Goal: Task Accomplishment & Management: Manage account settings

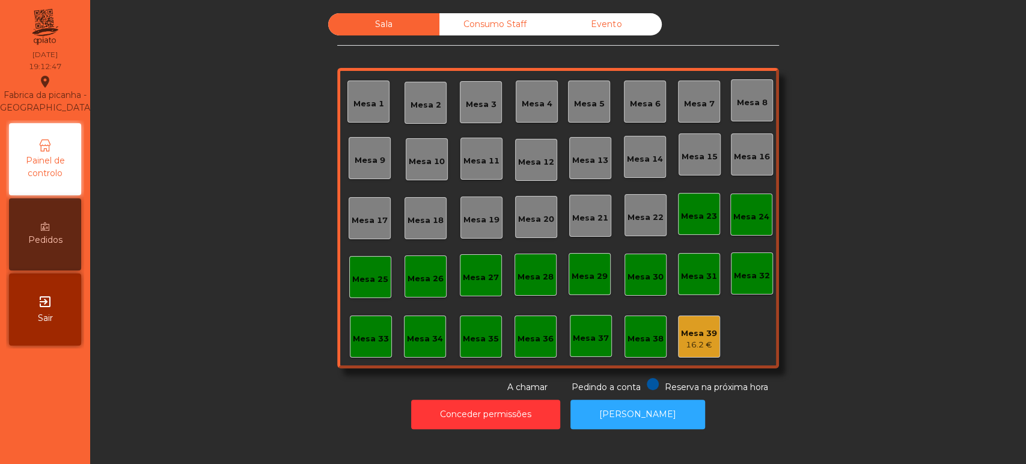
click at [489, 23] on div "Consumo Staff" at bounding box center [494, 24] width 111 height 22
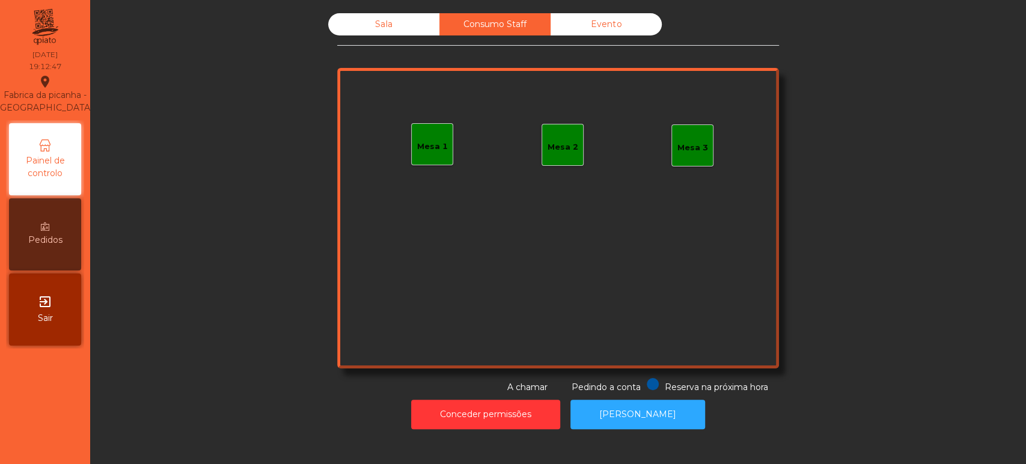
click at [434, 150] on div "Mesa 1" at bounding box center [432, 147] width 31 height 12
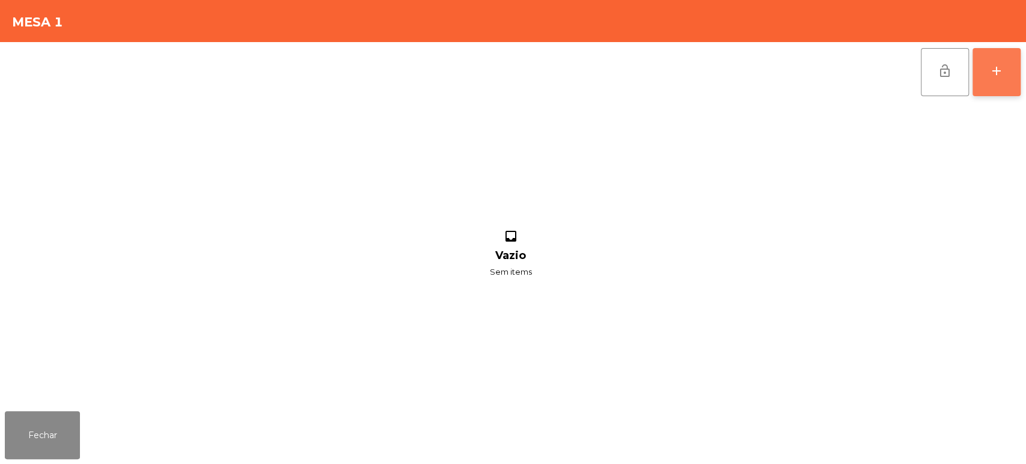
click at [1018, 82] on button "add" at bounding box center [996, 72] width 48 height 48
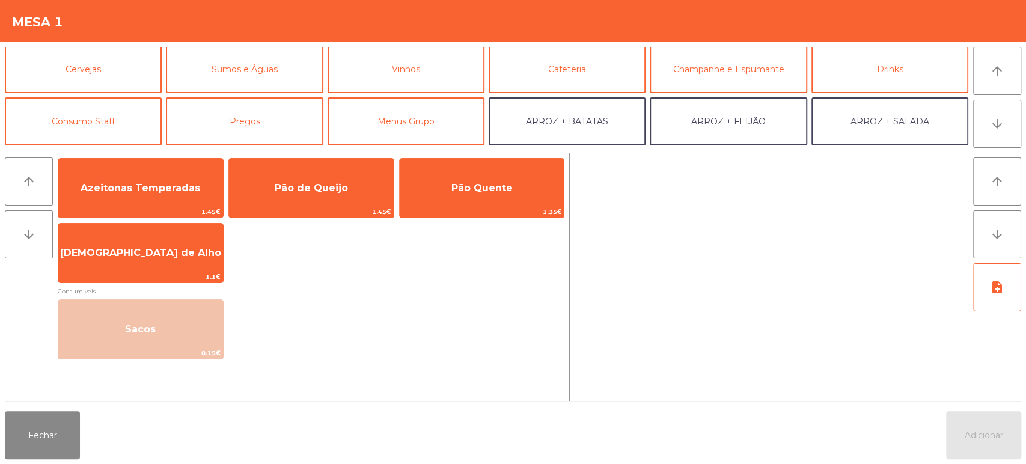
scroll to position [59, 0]
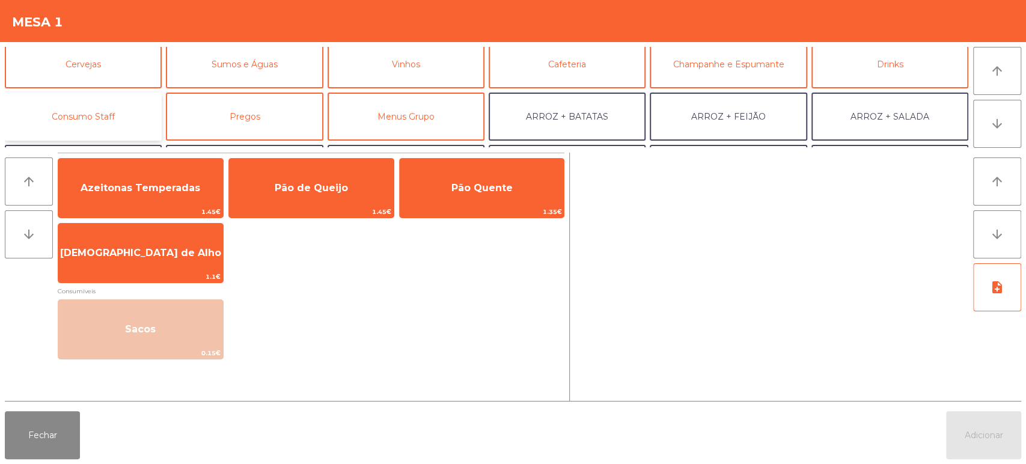
click at [119, 126] on button "Consumo Staff" at bounding box center [83, 117] width 157 height 48
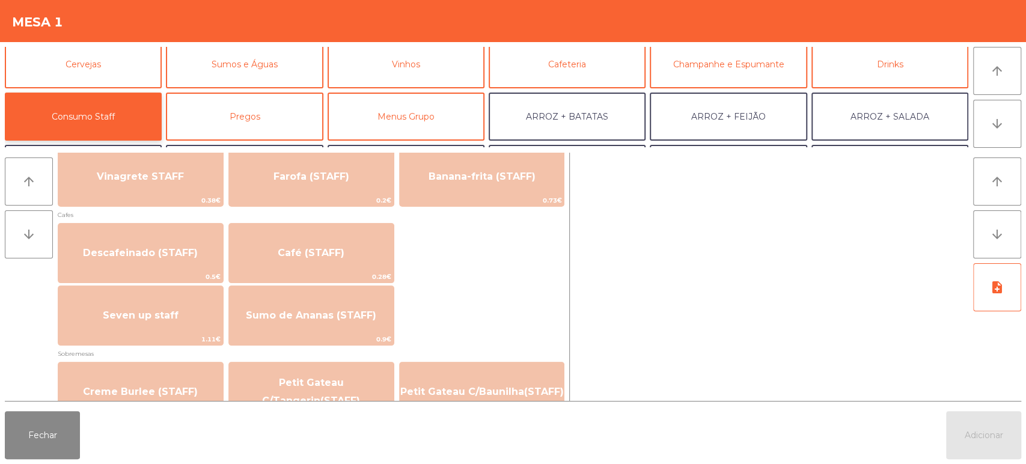
scroll to position [652, 0]
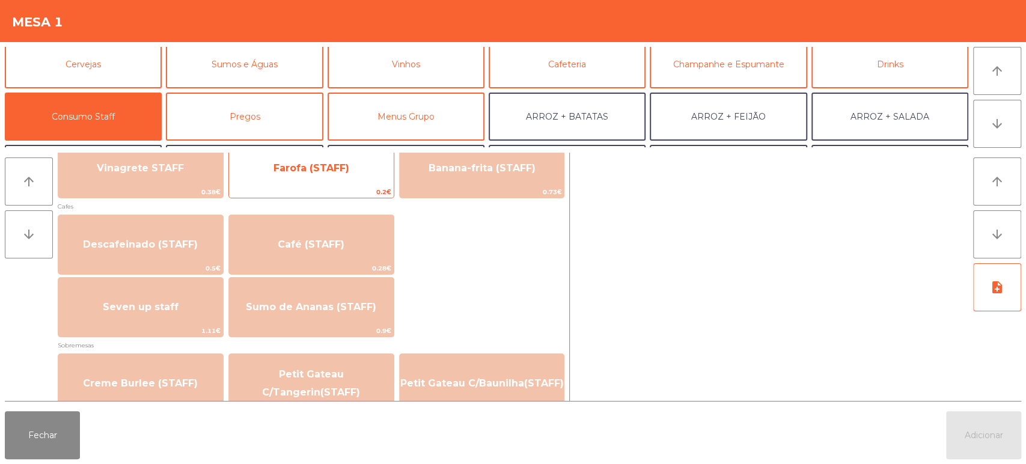
click at [353, 187] on span "0.2€" at bounding box center [311, 191] width 165 height 11
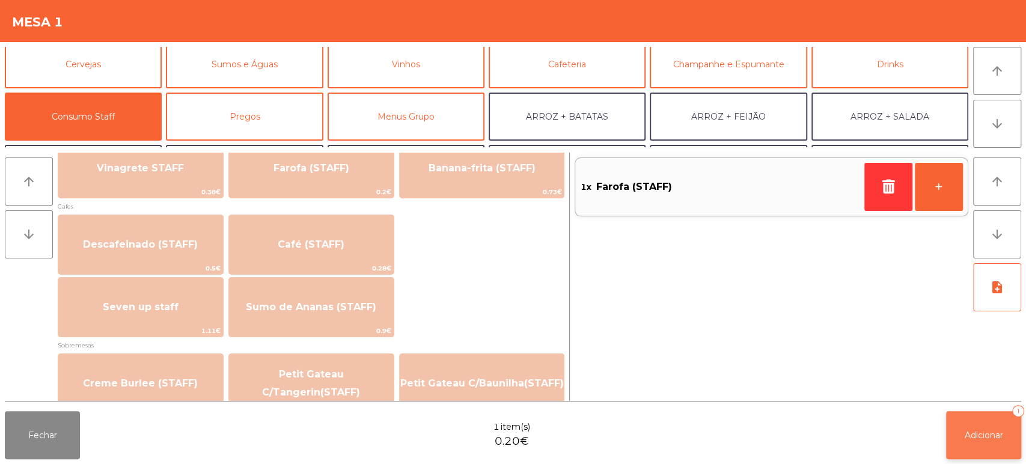
click at [975, 446] on button "Adicionar 1" at bounding box center [983, 435] width 75 height 48
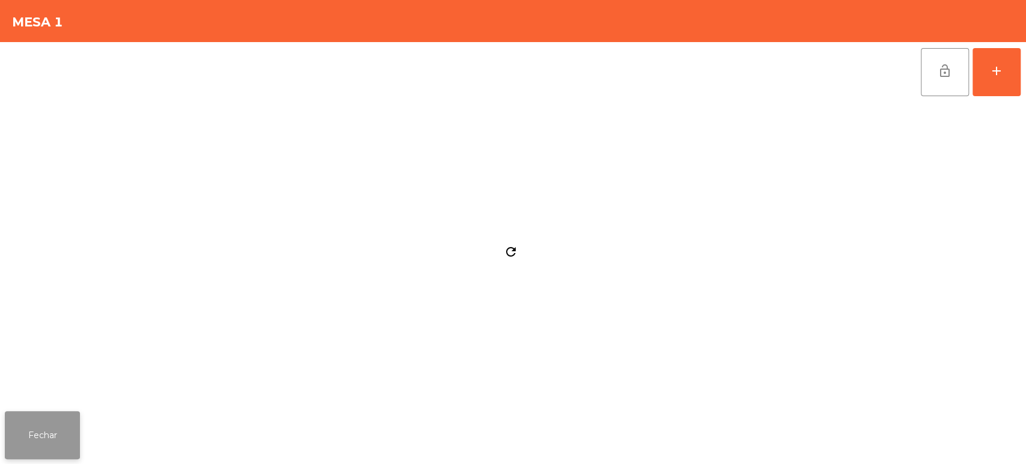
click at [77, 418] on button "Fechar" at bounding box center [42, 435] width 75 height 48
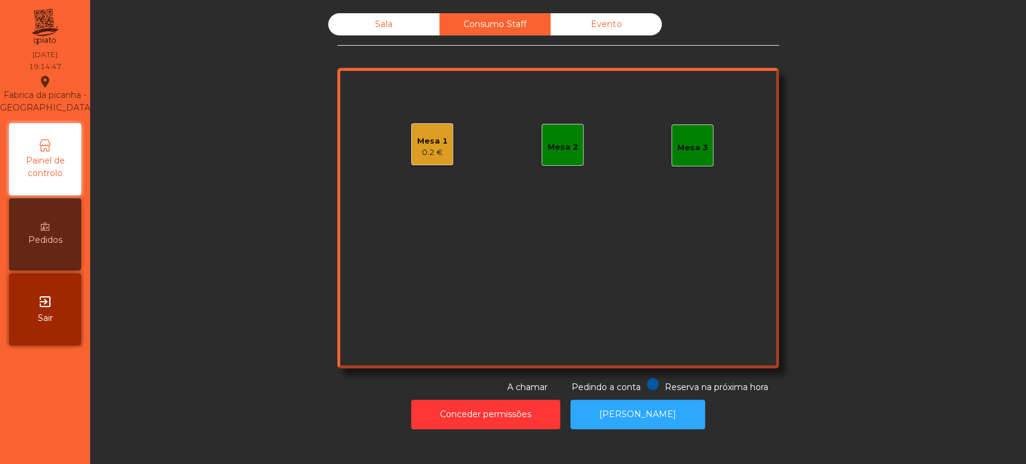
click at [398, 15] on div "Sala" at bounding box center [383, 24] width 111 height 22
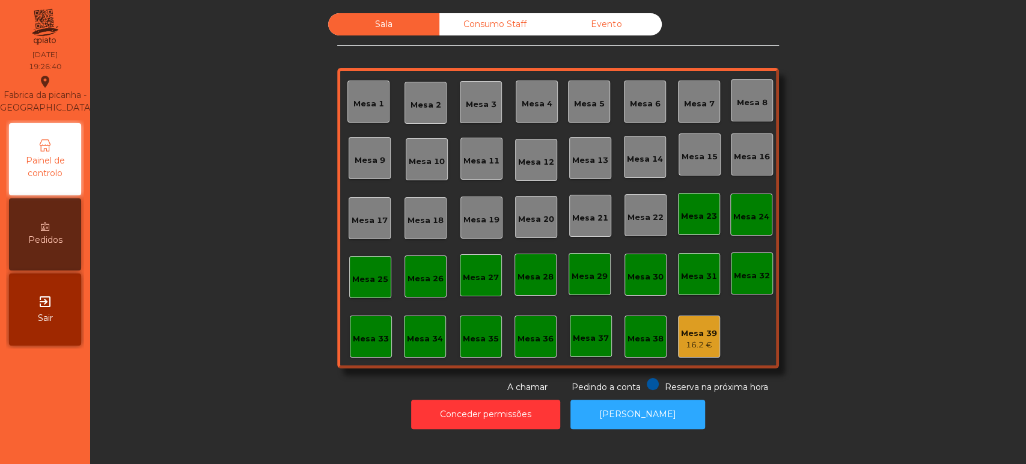
click at [424, 284] on div "Mesa 26" at bounding box center [425, 279] width 36 height 12
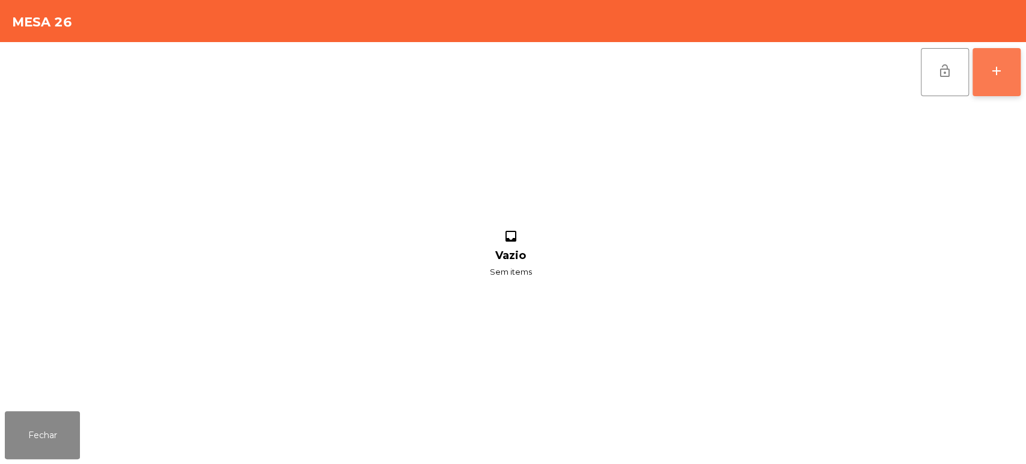
click at [1015, 85] on button "add" at bounding box center [996, 72] width 48 height 48
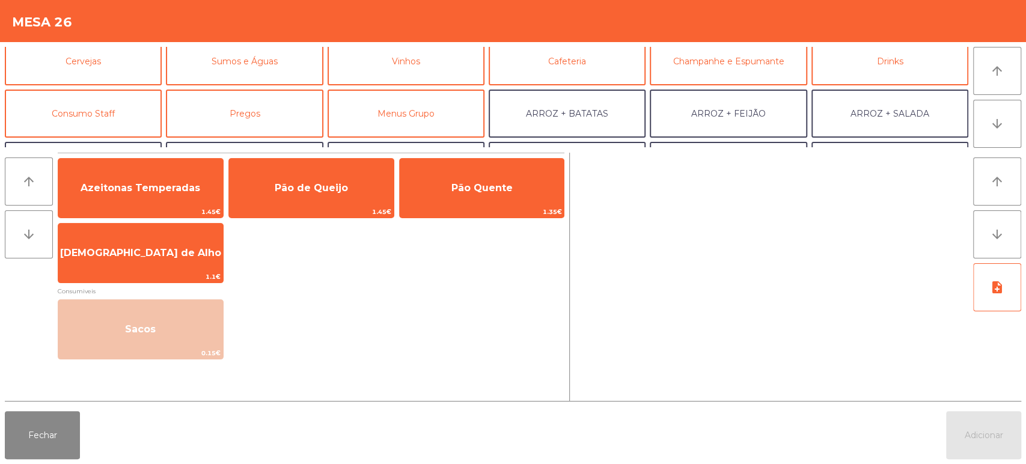
scroll to position [81, 0]
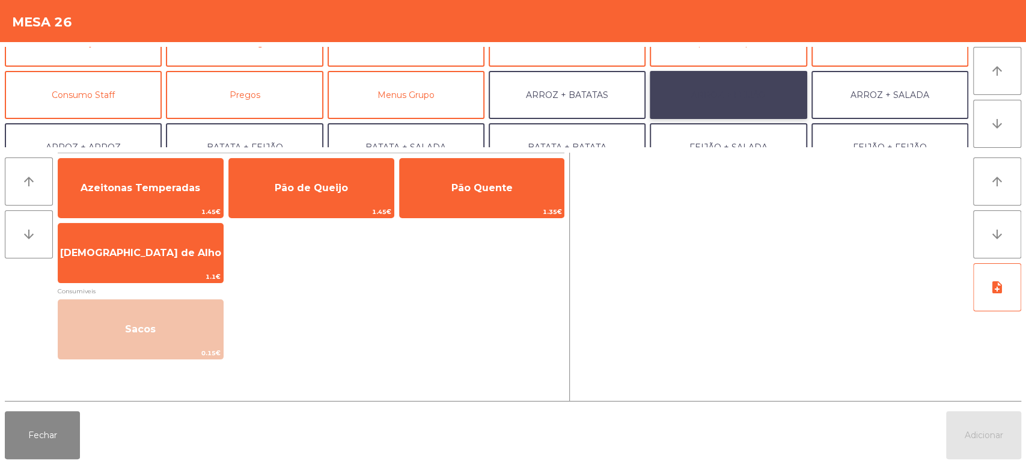
click at [713, 103] on button "ARROZ + FEIJÃO" at bounding box center [728, 95] width 157 height 48
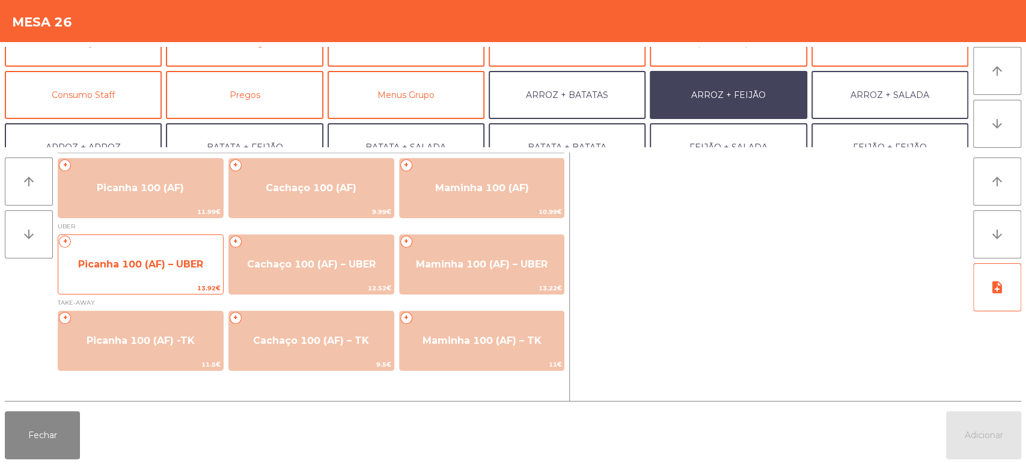
click at [187, 281] on div "+ Picanha 100 (AF) – UBER 13.92€" at bounding box center [141, 264] width 166 height 60
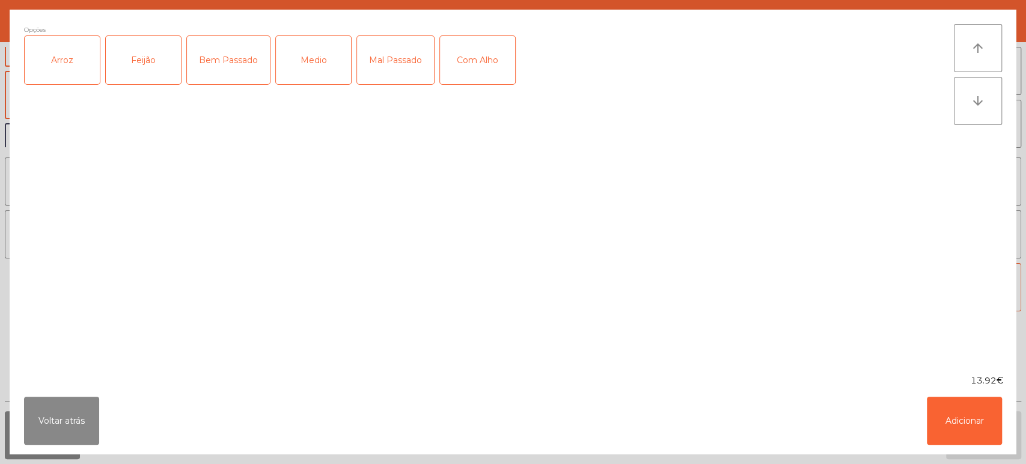
click at [87, 79] on div "Arroz" at bounding box center [62, 60] width 75 height 48
click at [174, 75] on div "Feijão" at bounding box center [143, 60] width 75 height 48
click at [332, 64] on div "Medio" at bounding box center [313, 60] width 75 height 48
click at [965, 410] on button "Adicionar" at bounding box center [964, 421] width 75 height 48
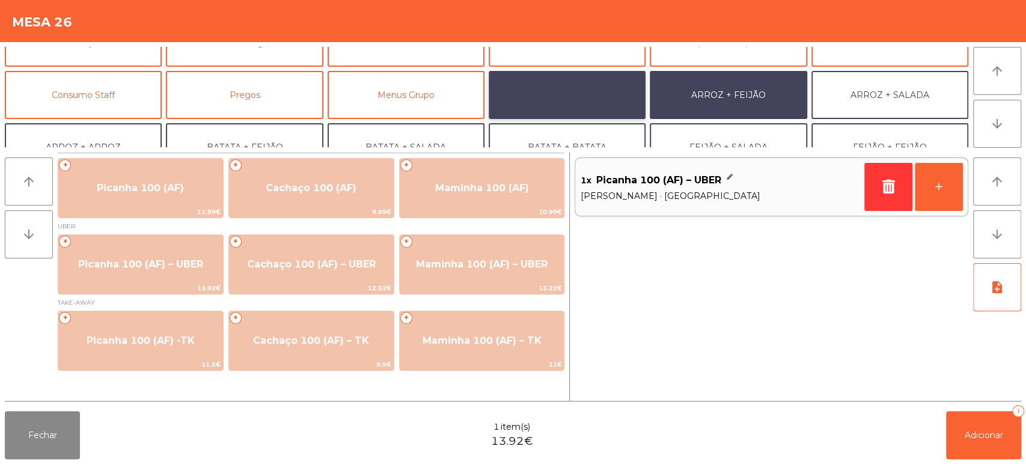
click at [590, 96] on button "ARROZ + BATATAS" at bounding box center [567, 95] width 157 height 48
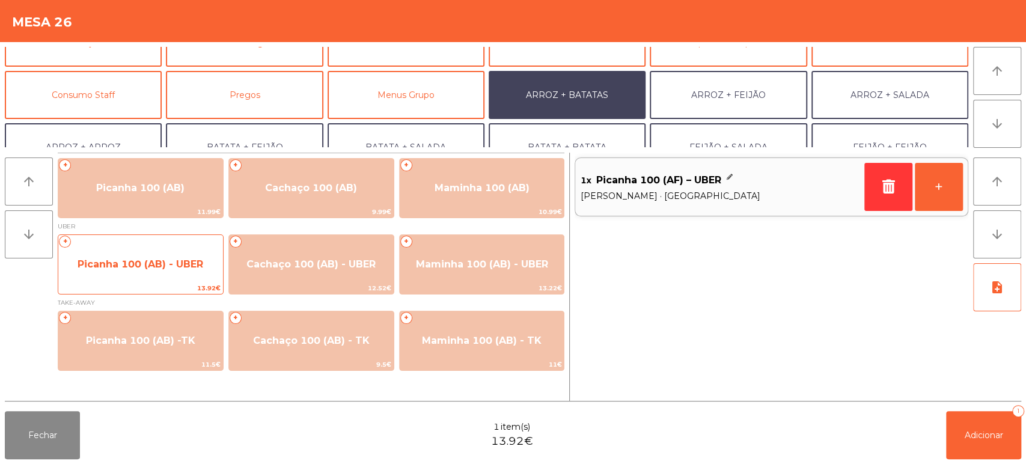
click at [163, 288] on span "13.92€" at bounding box center [140, 287] width 165 height 11
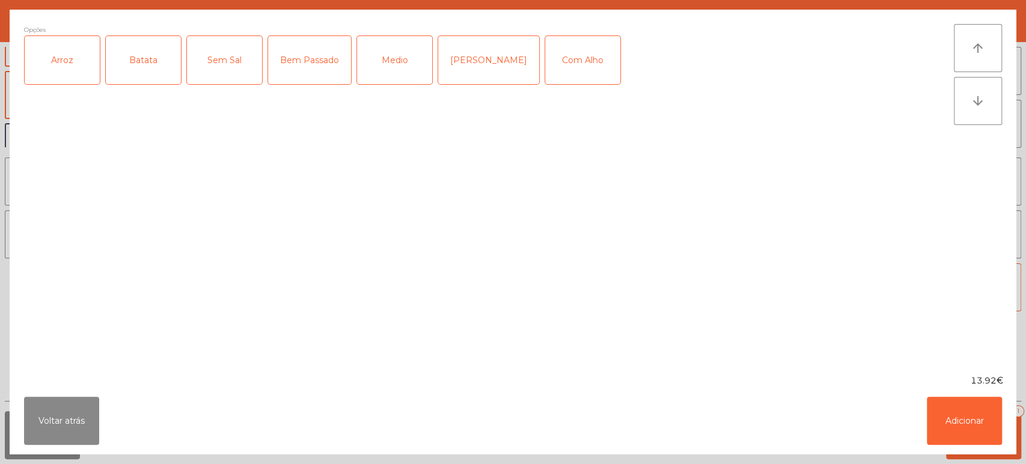
click at [87, 67] on div "Arroz" at bounding box center [62, 60] width 75 height 48
click at [145, 66] on div "Batata" at bounding box center [143, 60] width 75 height 48
click at [466, 63] on div "[PERSON_NAME]" at bounding box center [488, 60] width 101 height 48
click at [954, 415] on button "Adicionar" at bounding box center [964, 421] width 75 height 48
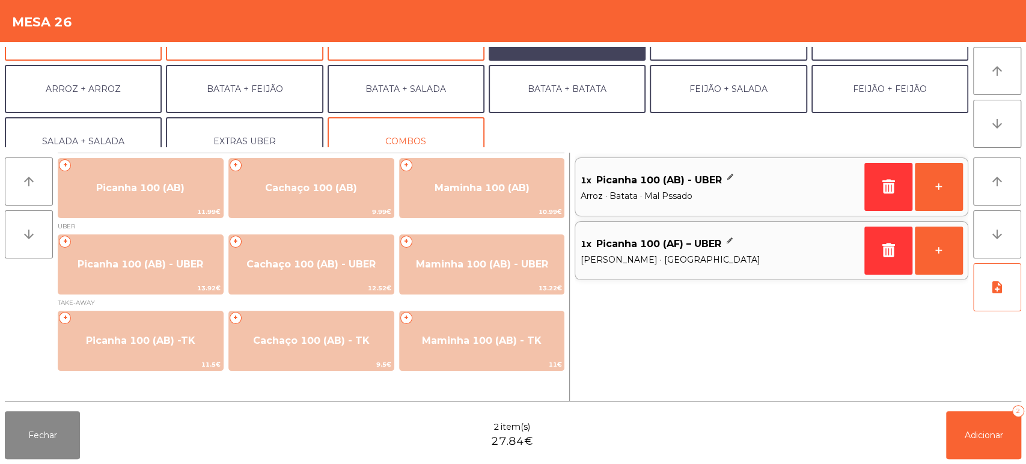
scroll to position [156, 0]
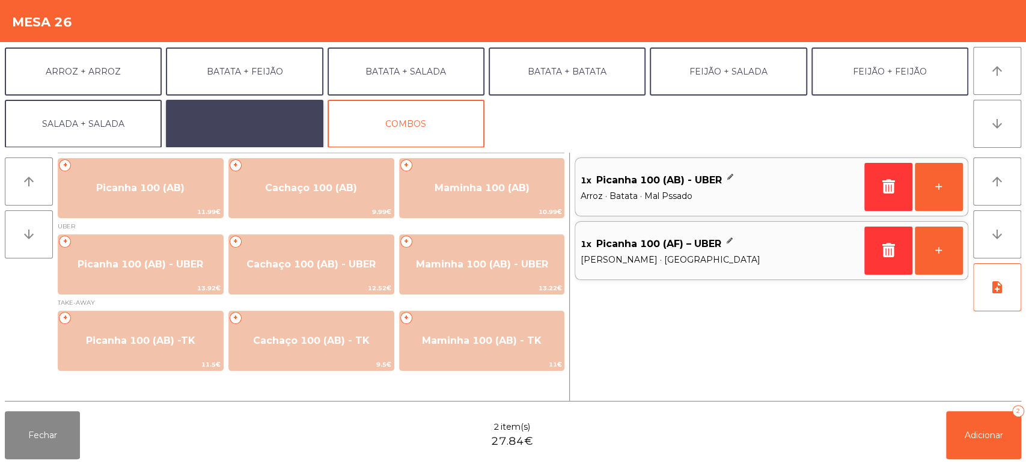
click at [257, 126] on button "EXTRAS UBER" at bounding box center [244, 124] width 157 height 48
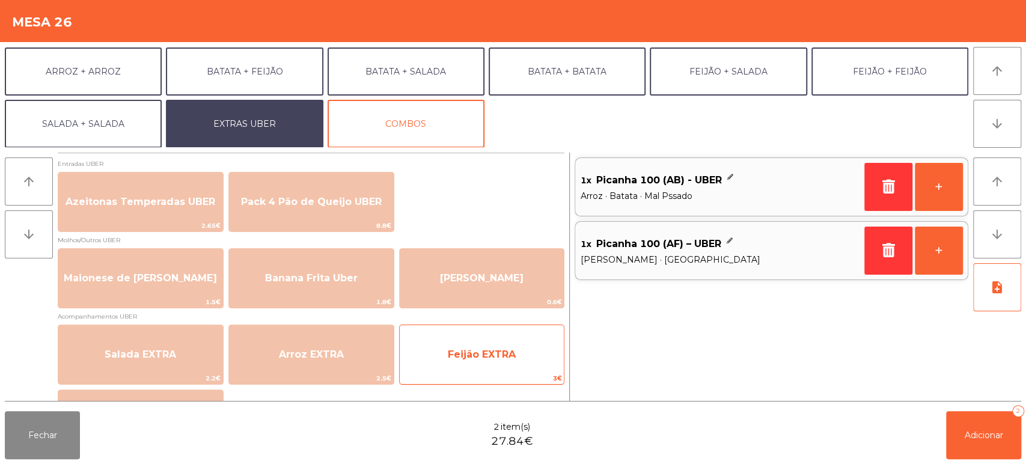
click at [485, 361] on span "Feijão EXTRA" at bounding box center [482, 354] width 165 height 32
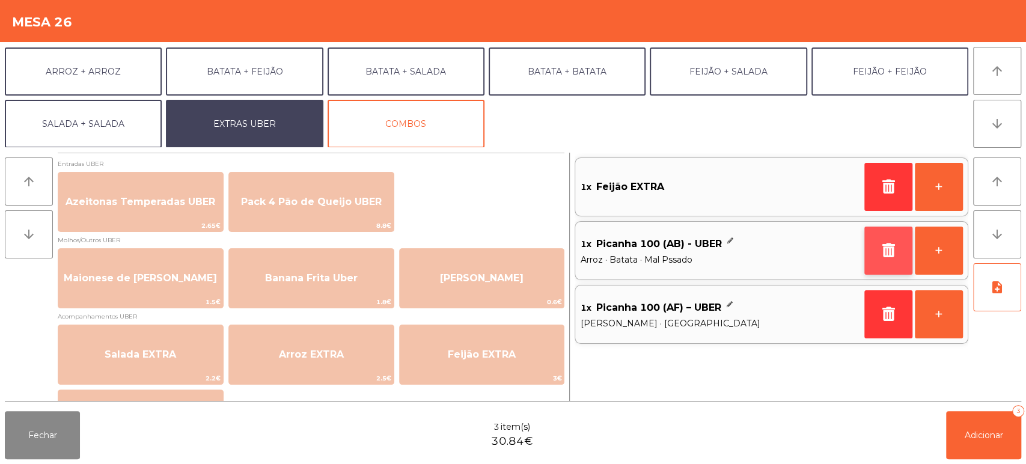
click at [880, 255] on icon "button" at bounding box center [888, 250] width 18 height 14
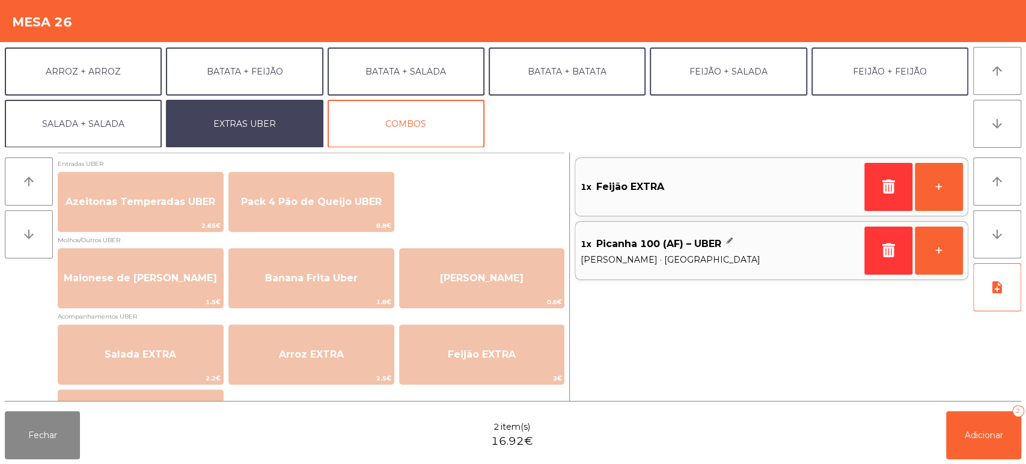
scroll to position [122, 0]
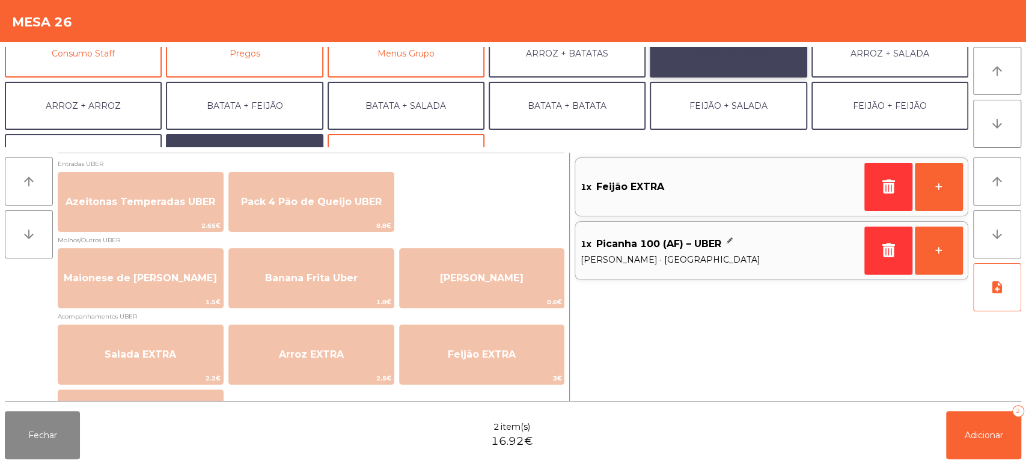
click at [692, 60] on button "ARROZ + FEIJÃO" at bounding box center [728, 53] width 157 height 48
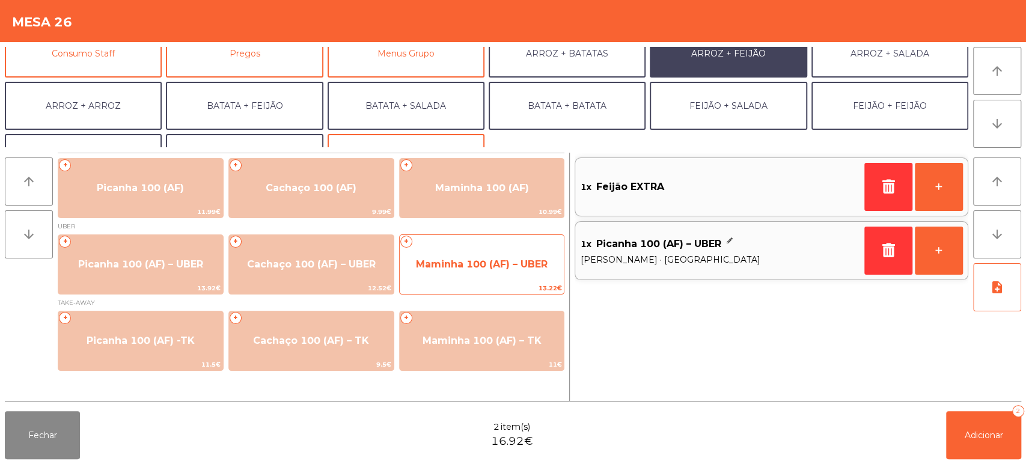
click at [467, 275] on span "Maminha 100 (AF) – UBER" at bounding box center [482, 264] width 165 height 32
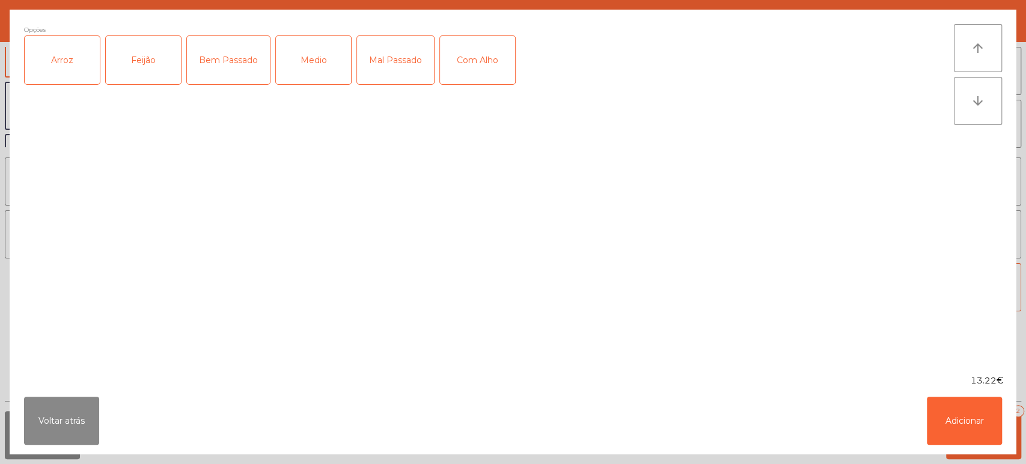
click at [76, 70] on div "Arroz" at bounding box center [62, 60] width 75 height 48
click at [141, 70] on div "Feijão" at bounding box center [143, 60] width 75 height 48
click at [314, 73] on div "Medio" at bounding box center [313, 60] width 75 height 48
click at [952, 433] on button "Adicionar" at bounding box center [964, 421] width 75 height 48
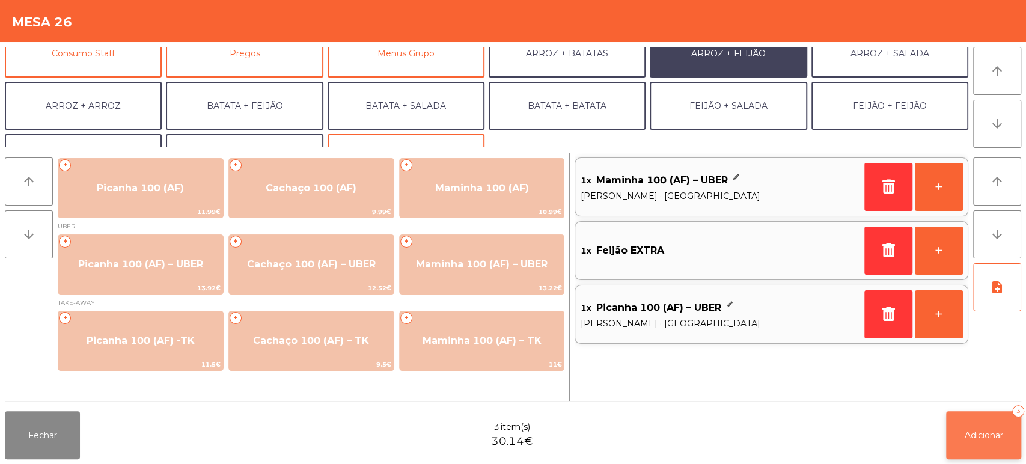
click at [970, 439] on span "Adicionar" at bounding box center [983, 435] width 38 height 11
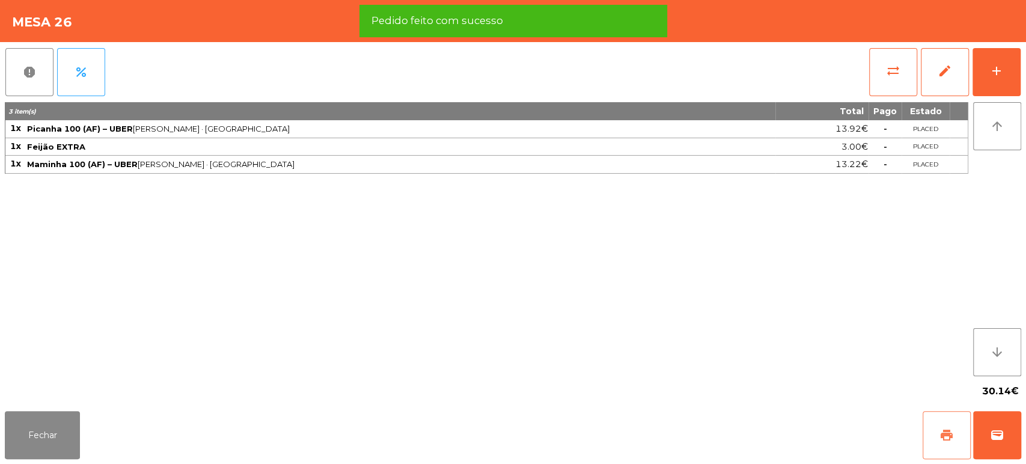
click at [942, 441] on span "print" at bounding box center [946, 435] width 14 height 14
click at [996, 437] on span "wallet" at bounding box center [997, 435] width 14 height 14
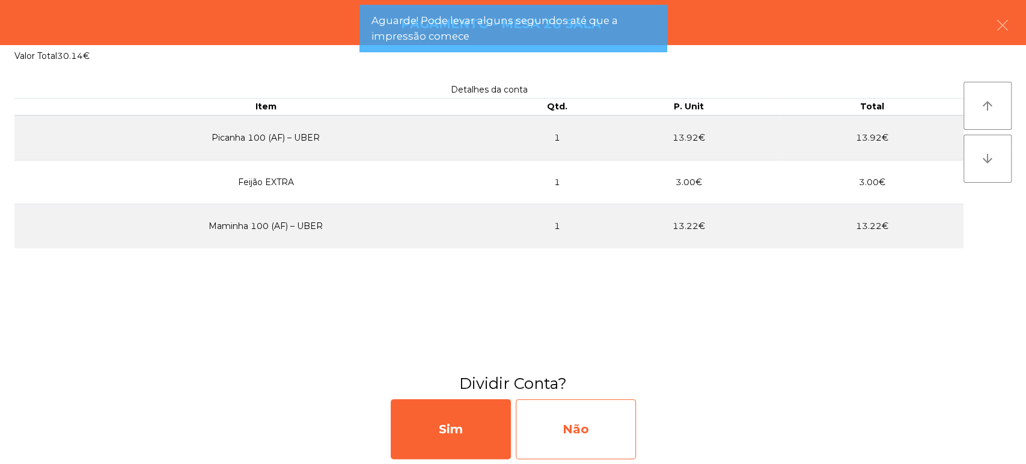
click at [586, 417] on div "Não" at bounding box center [576, 429] width 120 height 60
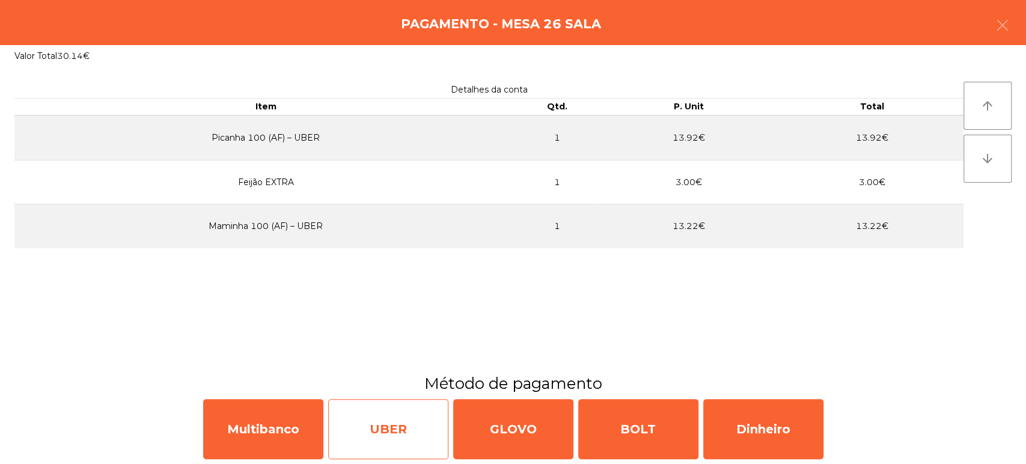
click at [389, 433] on div "UBER" at bounding box center [388, 429] width 120 height 60
select select "**"
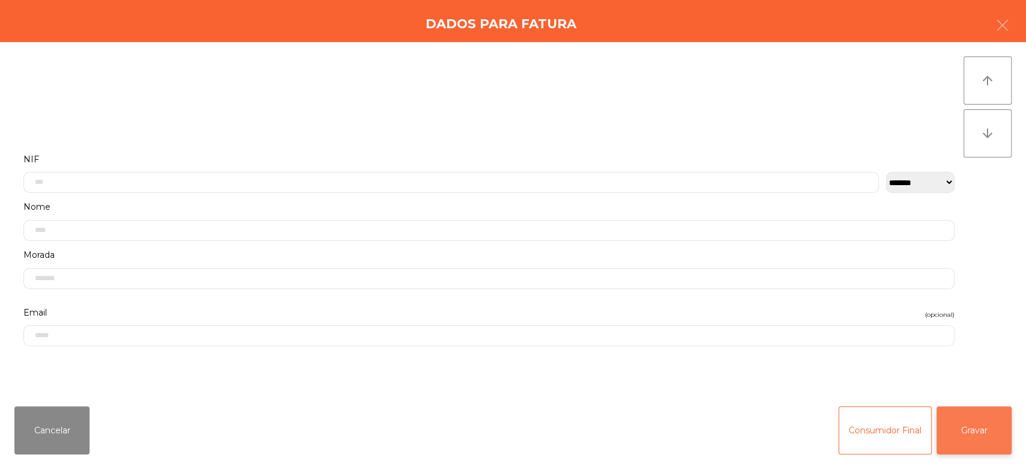
click at [990, 433] on button "Gravar" at bounding box center [973, 430] width 75 height 48
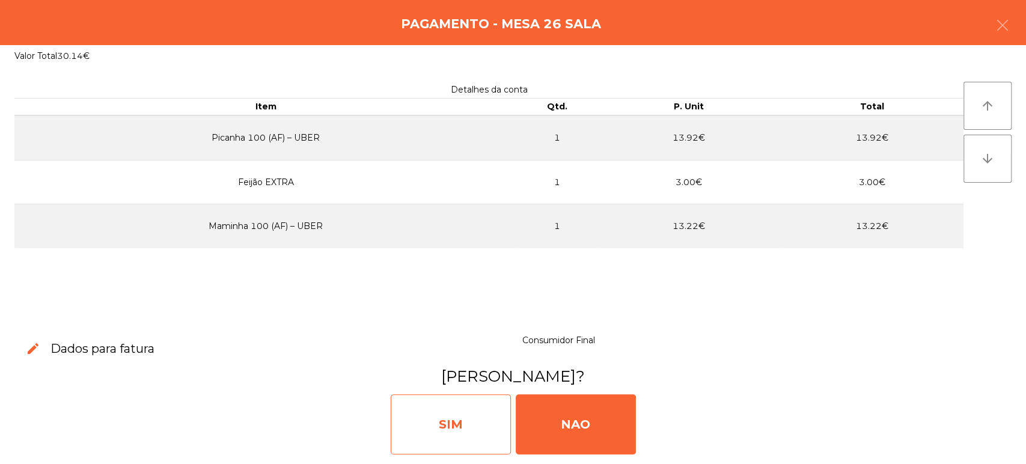
click at [460, 419] on div "SIM" at bounding box center [451, 424] width 120 height 60
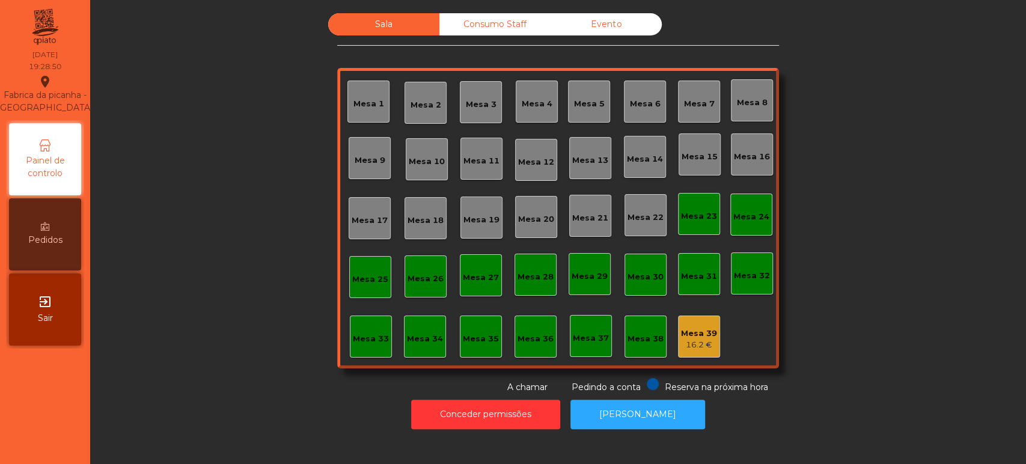
click at [488, 27] on div "Consumo Staff" at bounding box center [494, 24] width 111 height 22
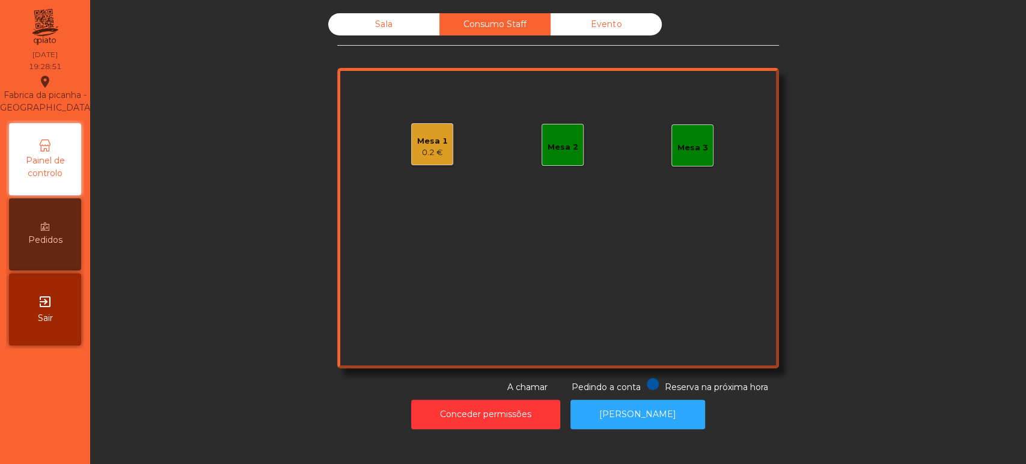
click at [561, 161] on div "Mesa 2" at bounding box center [562, 145] width 42 height 42
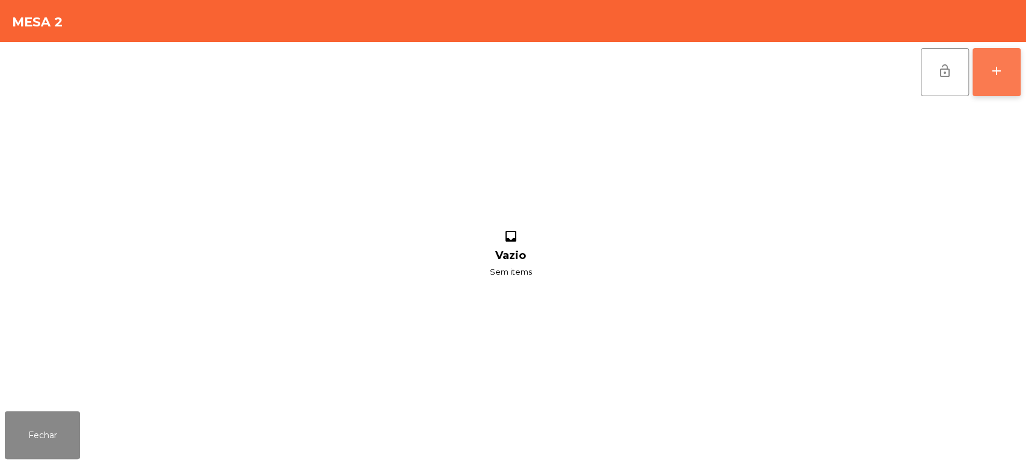
click at [1016, 85] on button "add" at bounding box center [996, 72] width 48 height 48
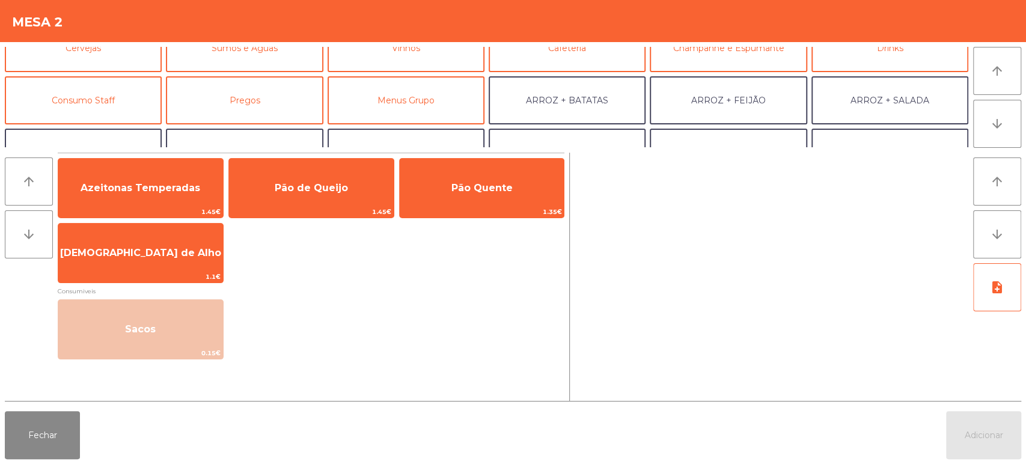
scroll to position [108, 0]
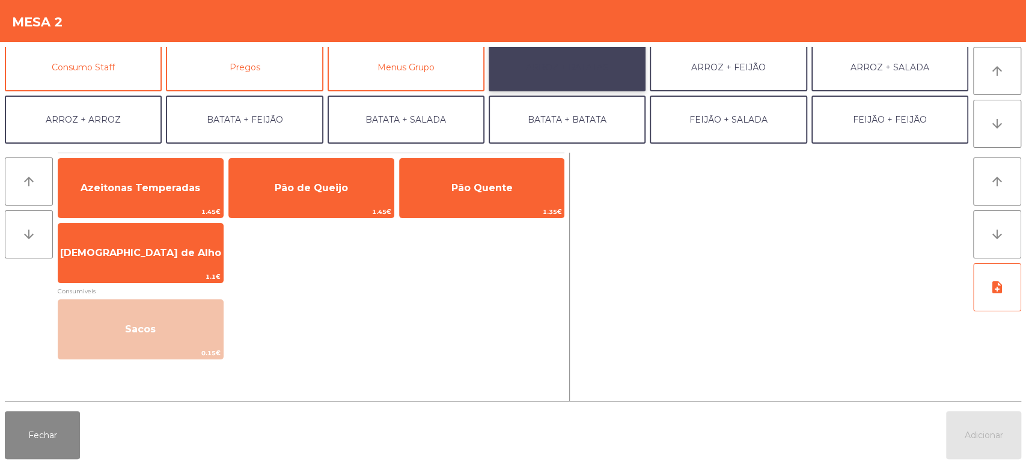
click at [554, 65] on button "ARROZ + BATATAS" at bounding box center [567, 67] width 157 height 48
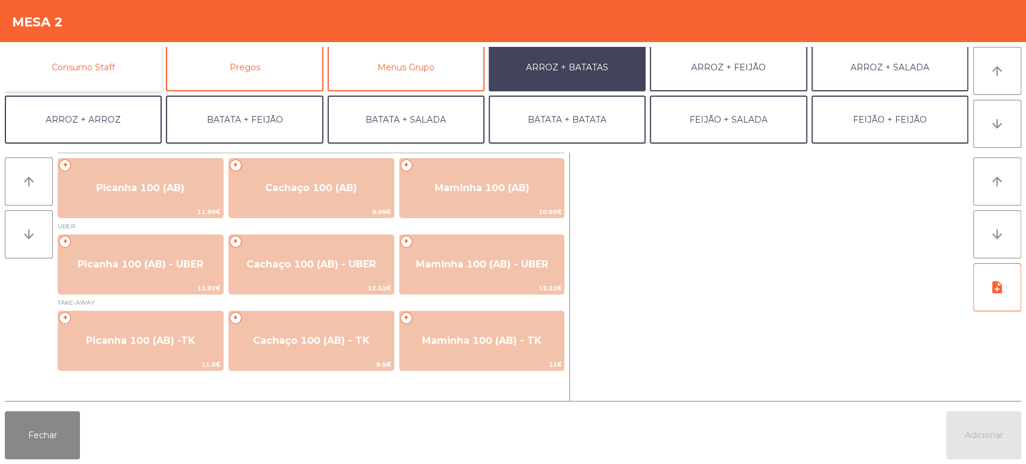
click at [136, 72] on button "Consumo Staff" at bounding box center [83, 67] width 157 height 48
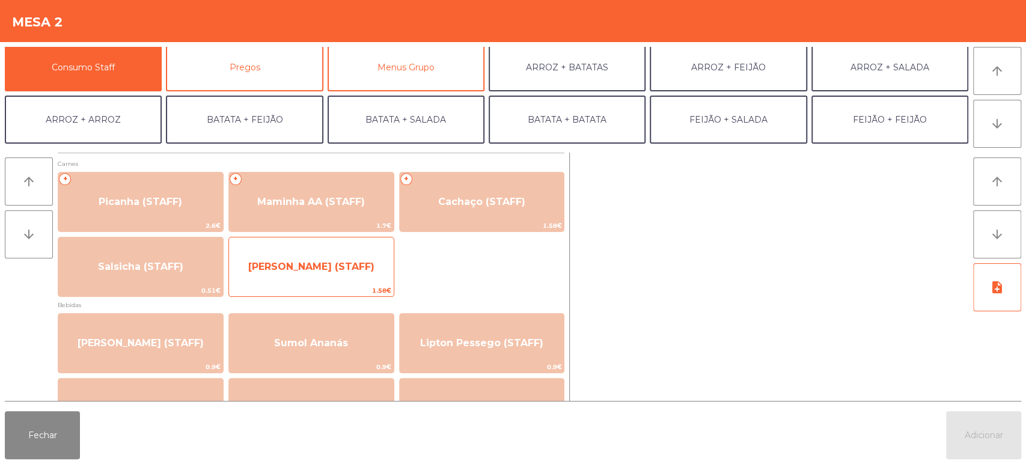
click at [351, 269] on span "[PERSON_NAME] (STAFF)" at bounding box center [311, 266] width 126 height 11
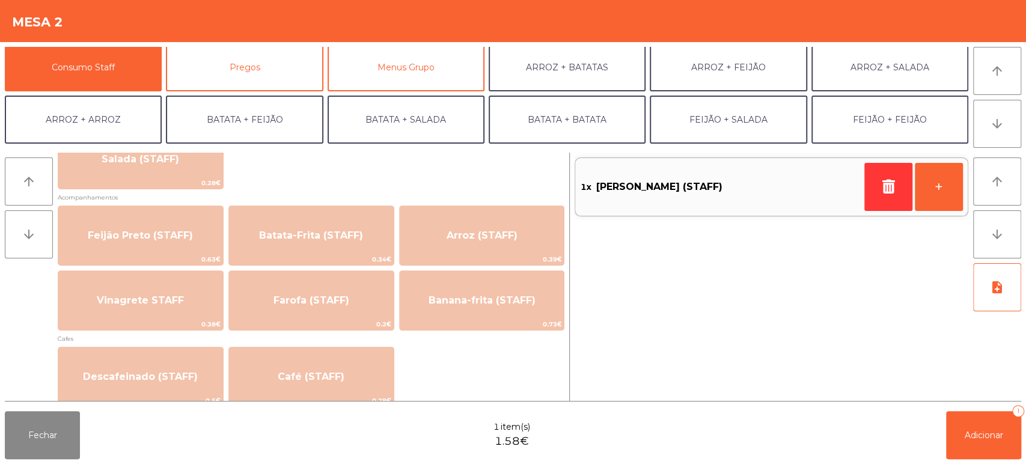
scroll to position [522, 0]
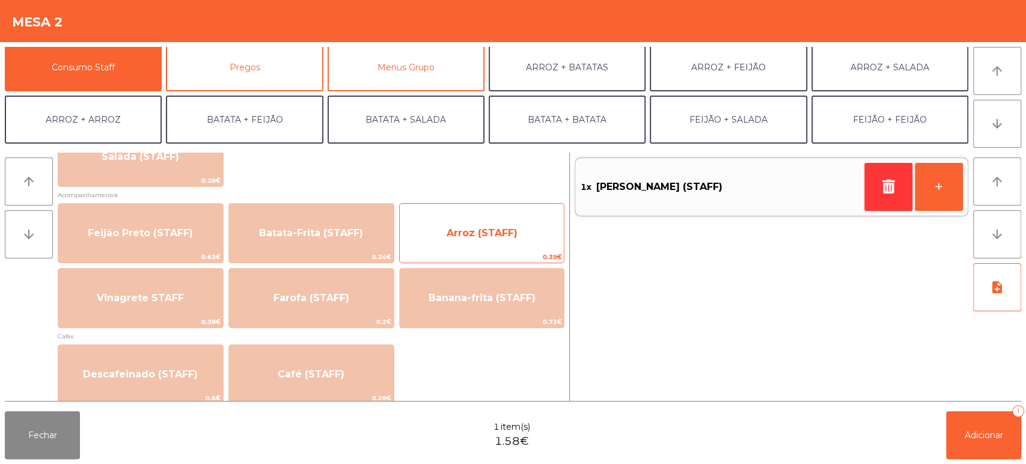
click at [489, 230] on span "Arroz (STAFF)" at bounding box center [481, 232] width 71 height 11
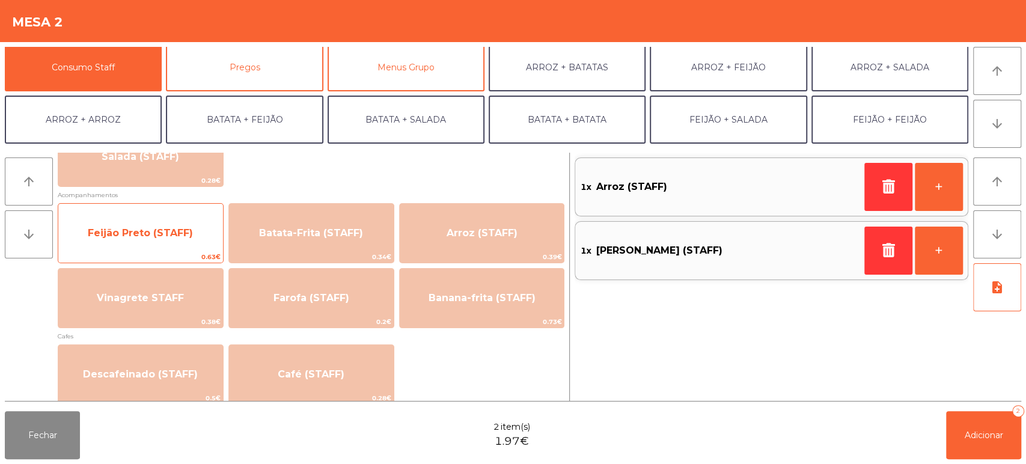
click at [203, 230] on span "Feijão Preto (STAFF)" at bounding box center [140, 233] width 165 height 32
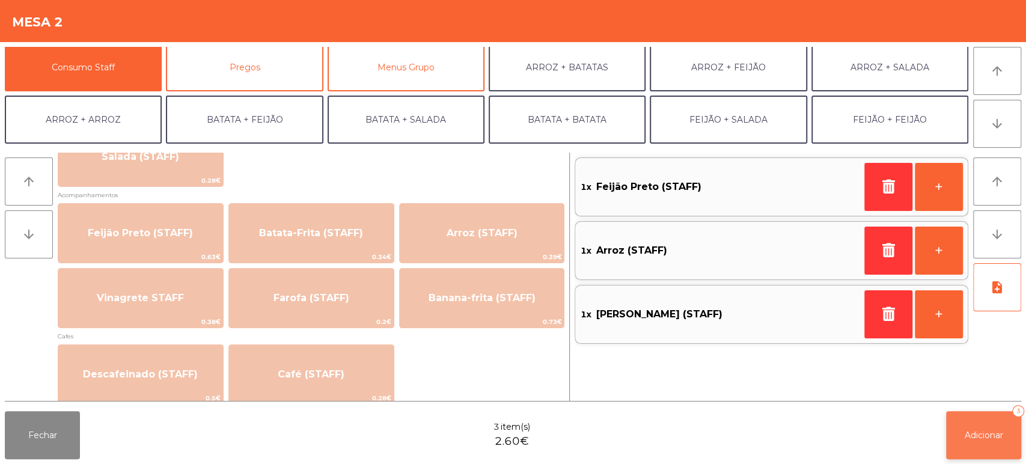
click at [990, 439] on span "Adicionar" at bounding box center [983, 435] width 38 height 11
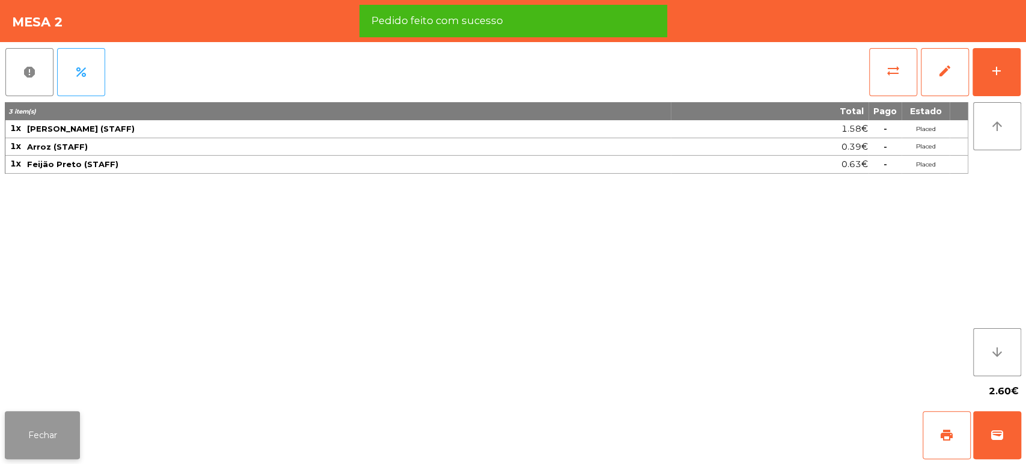
click at [67, 455] on button "Fechar" at bounding box center [42, 435] width 75 height 48
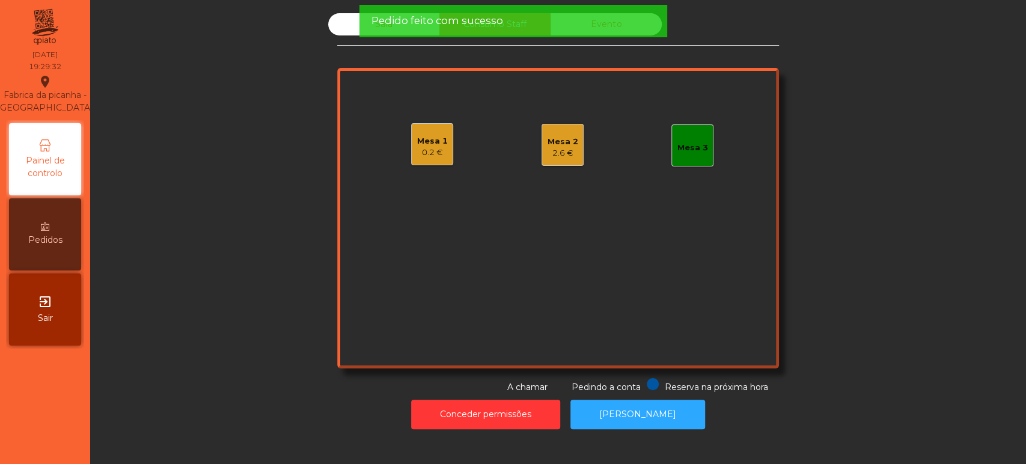
click at [678, 139] on div "Mesa 3" at bounding box center [692, 145] width 31 height 17
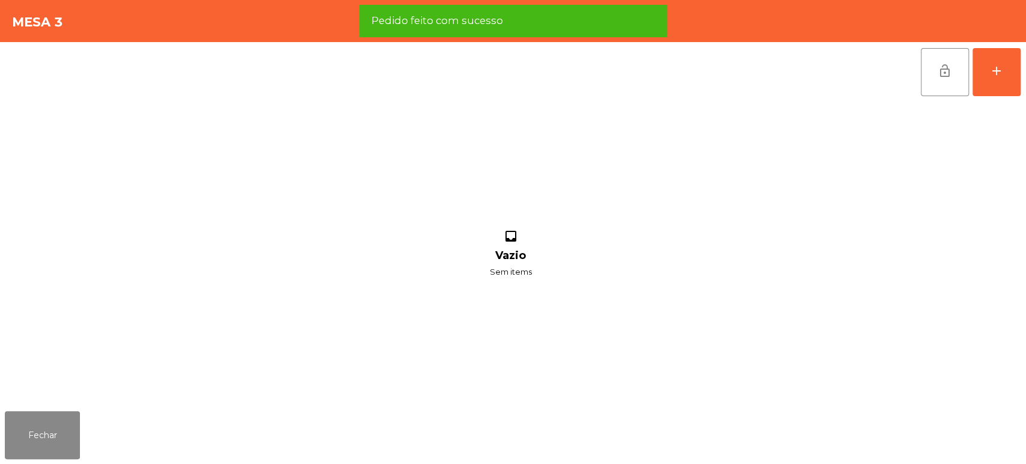
click at [1022, 75] on div "lock_open add inbox Vazio Sem items" at bounding box center [513, 224] width 1026 height 364
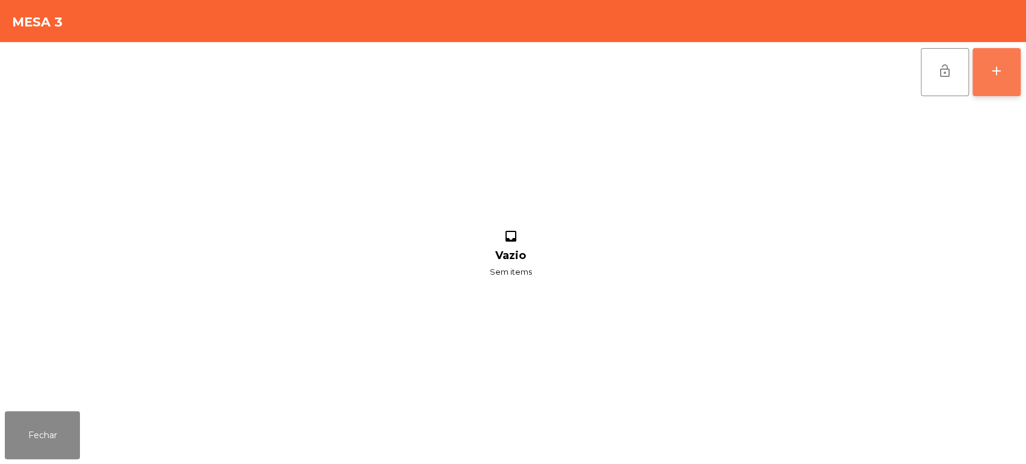
click at [993, 74] on div "add" at bounding box center [996, 71] width 14 height 14
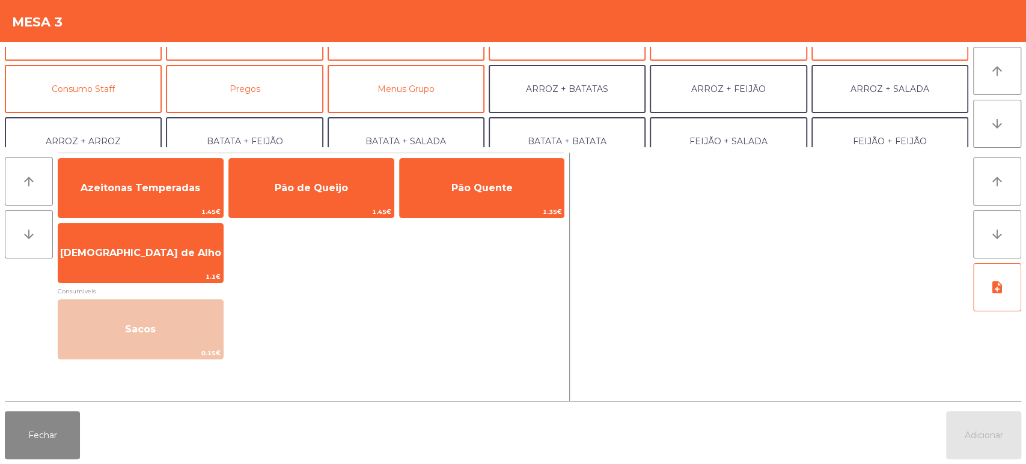
scroll to position [87, 0]
click at [119, 96] on button "Consumo Staff" at bounding box center [83, 89] width 157 height 48
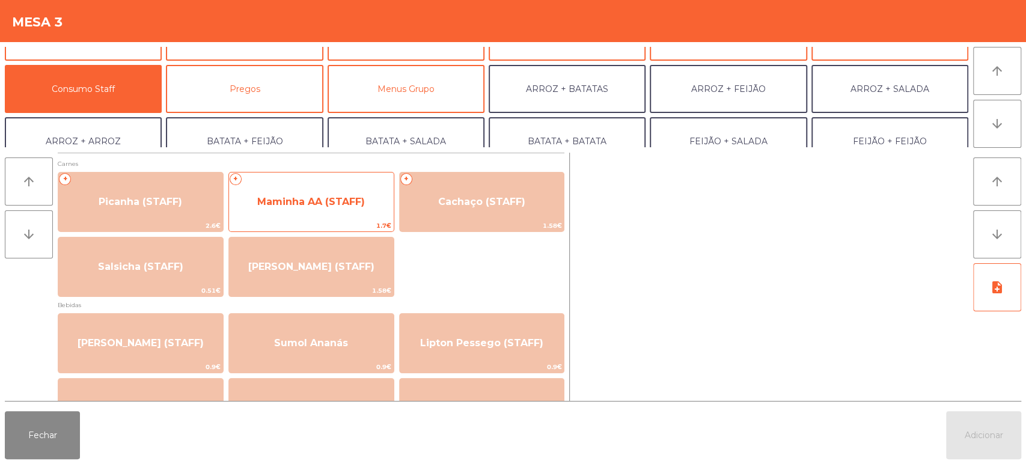
click at [336, 213] on span "Maminha AA (STAFF)" at bounding box center [311, 202] width 165 height 32
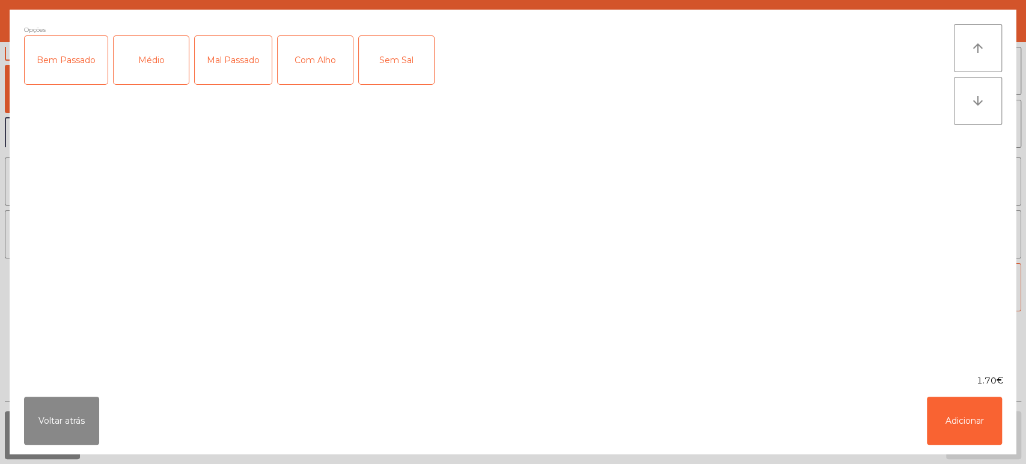
click at [156, 56] on div "Médio" at bounding box center [151, 60] width 75 height 48
click at [326, 66] on div "Com Alho" at bounding box center [315, 60] width 75 height 48
click at [85, 70] on div "Bem Passado" at bounding box center [66, 60] width 83 height 48
click at [983, 409] on button "Adicionar" at bounding box center [964, 421] width 75 height 48
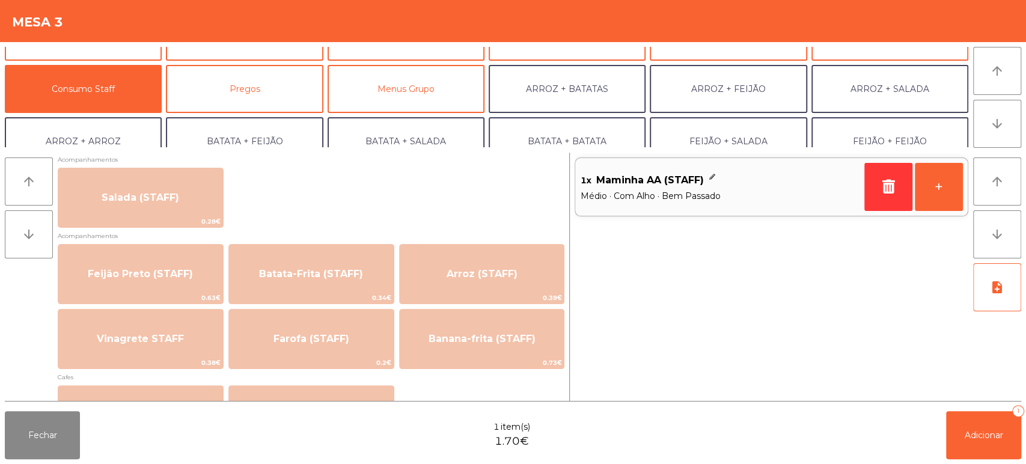
scroll to position [482, 0]
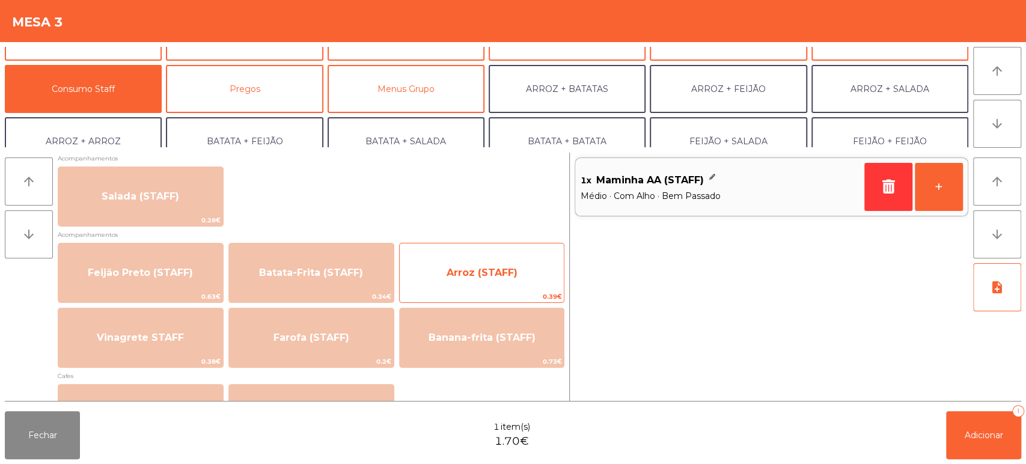
click at [510, 264] on span "Arroz (STAFF)" at bounding box center [482, 273] width 165 height 32
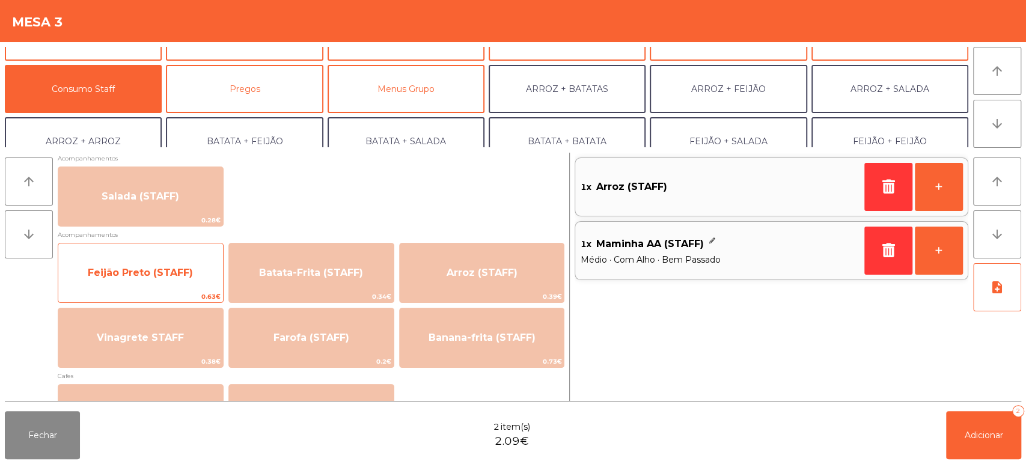
click at [190, 284] on span "Feijão Preto (STAFF)" at bounding box center [140, 273] width 165 height 32
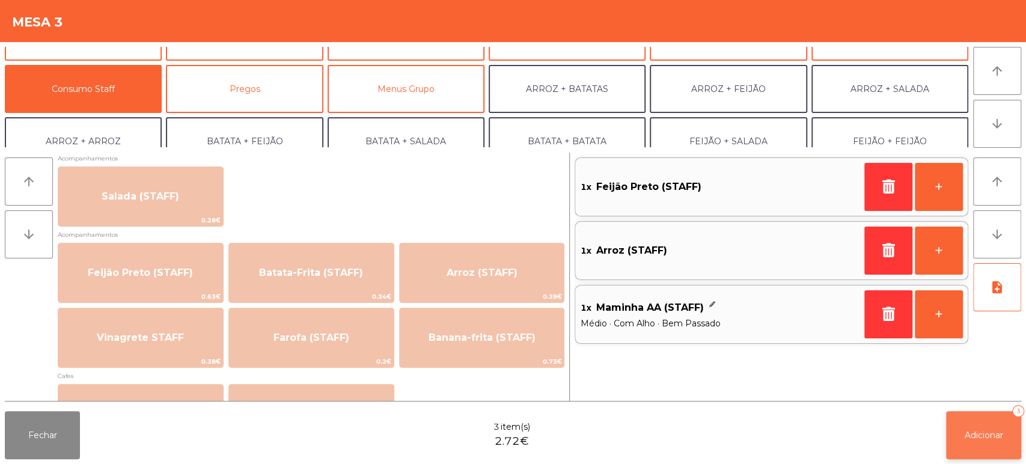
click at [987, 435] on span "Adicionar" at bounding box center [983, 435] width 38 height 11
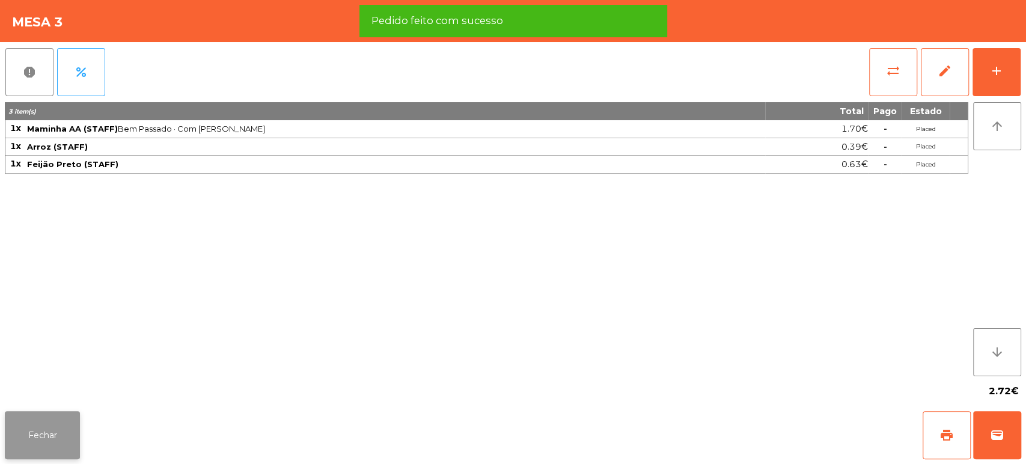
click at [75, 421] on button "Fechar" at bounding box center [42, 435] width 75 height 48
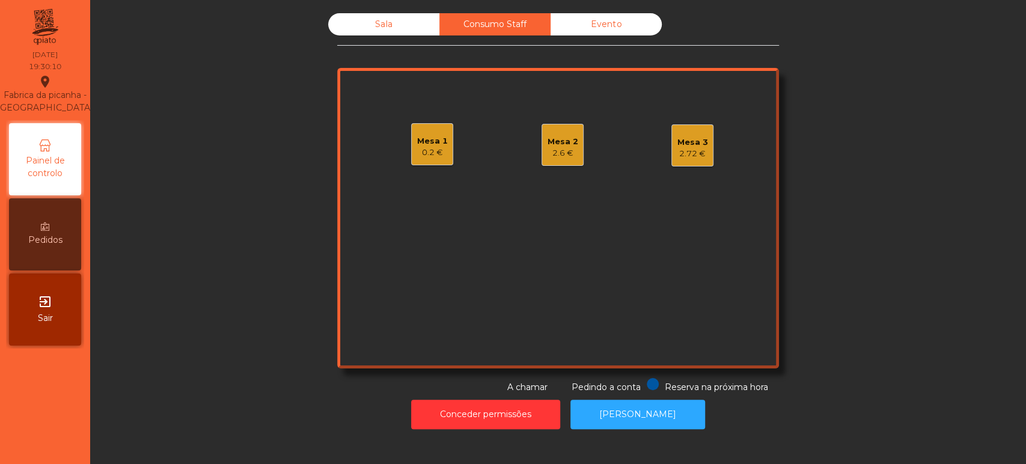
click at [376, 30] on div "Sala" at bounding box center [383, 24] width 111 height 22
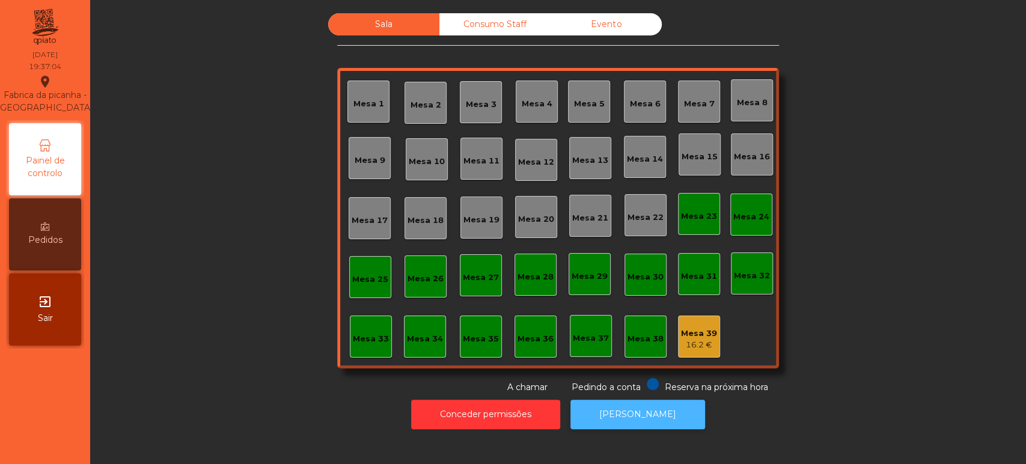
click at [669, 409] on button "[PERSON_NAME]" at bounding box center [637, 414] width 135 height 29
click at [678, 282] on div "Mesa 31" at bounding box center [699, 274] width 42 height 42
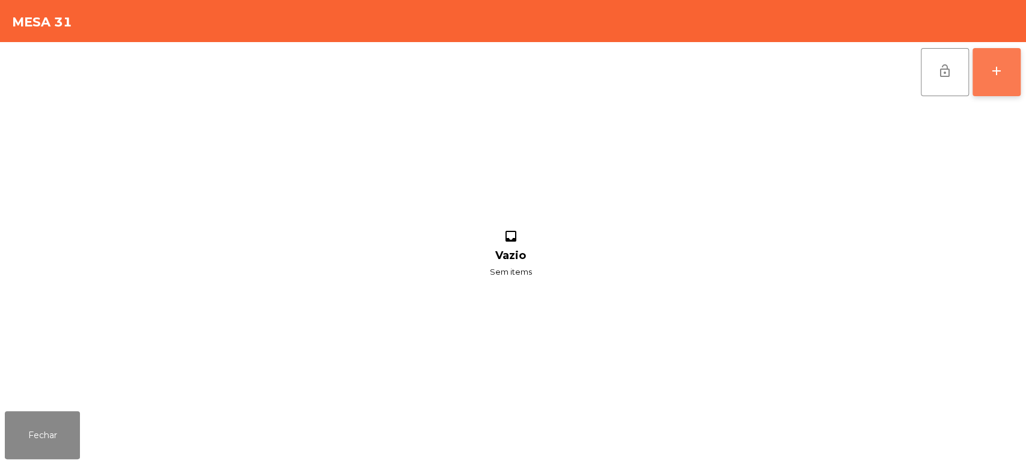
click at [990, 81] on button "add" at bounding box center [996, 72] width 48 height 48
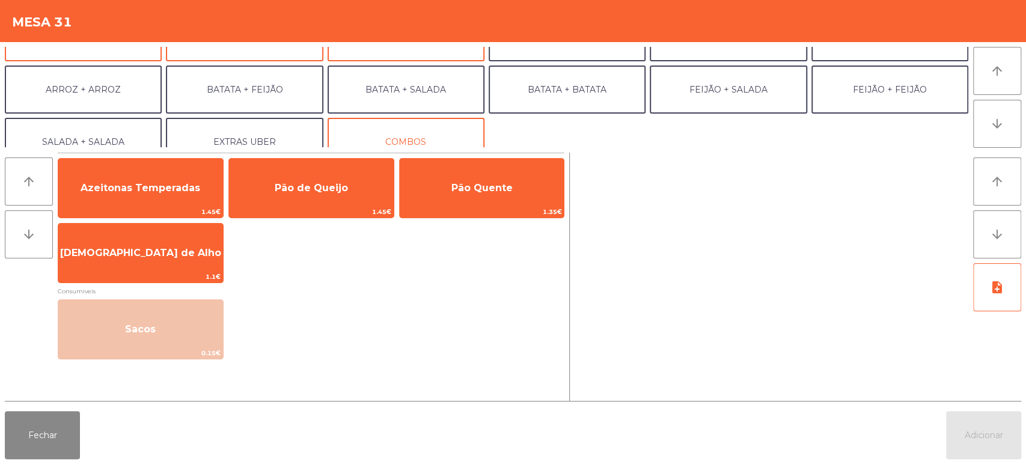
scroll to position [139, 0]
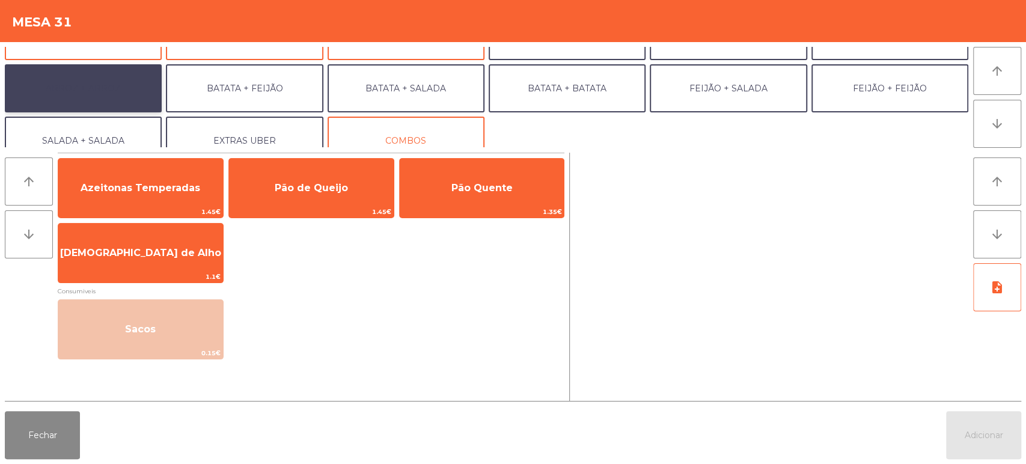
click at [111, 94] on button "ARROZ + ARROZ" at bounding box center [83, 88] width 157 height 48
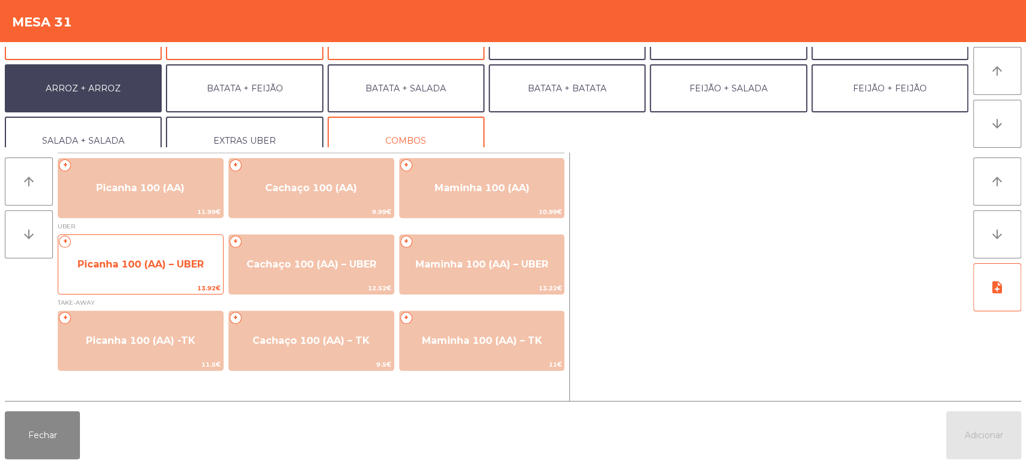
click at [156, 281] on div "+ Picanha 100 (AA) – UBER 13.92€" at bounding box center [141, 264] width 166 height 60
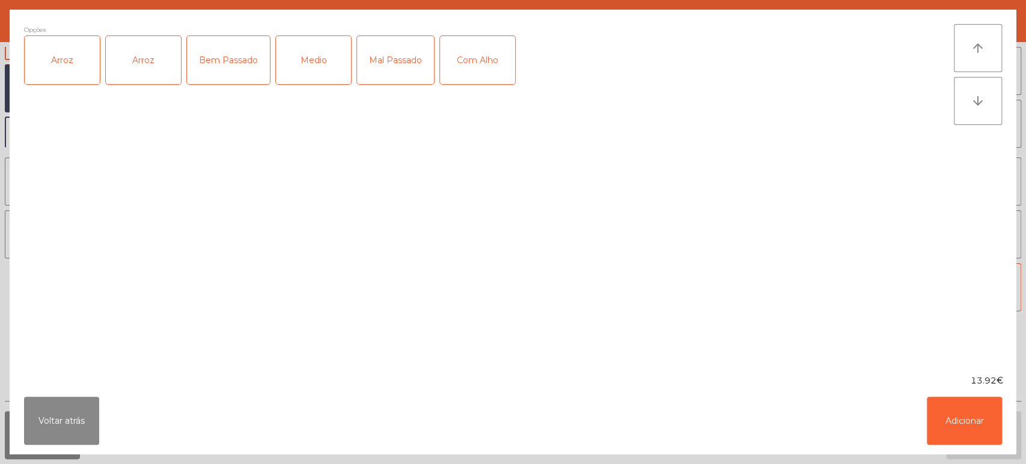
click at [58, 72] on div "Arroz" at bounding box center [62, 60] width 75 height 48
click at [332, 67] on div "Medio" at bounding box center [313, 60] width 75 height 48
click at [966, 418] on button "Adicionar" at bounding box center [964, 421] width 75 height 48
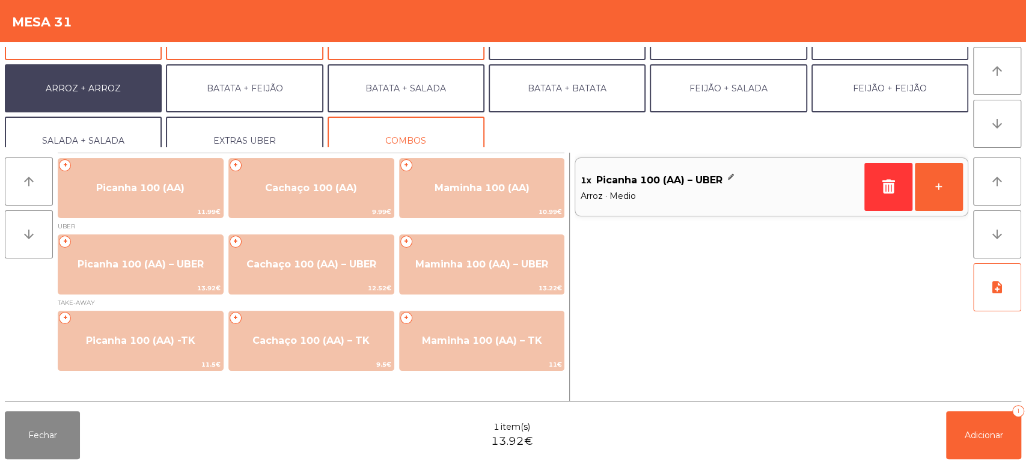
scroll to position [156, 0]
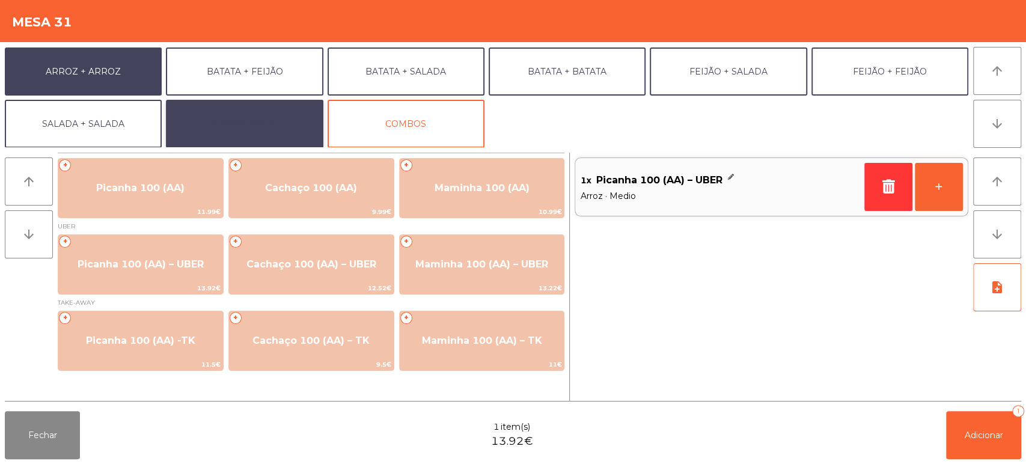
click at [233, 111] on button "EXTRAS UBER" at bounding box center [244, 124] width 157 height 48
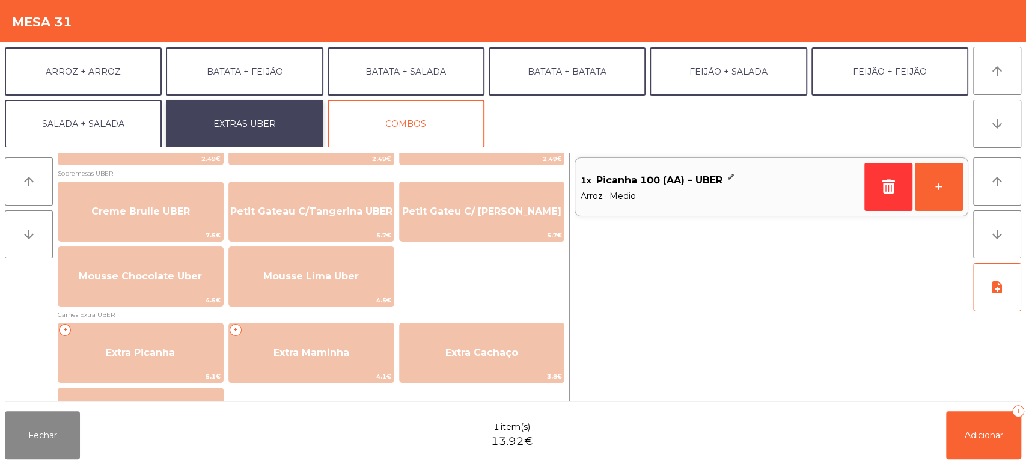
scroll to position [472, 0]
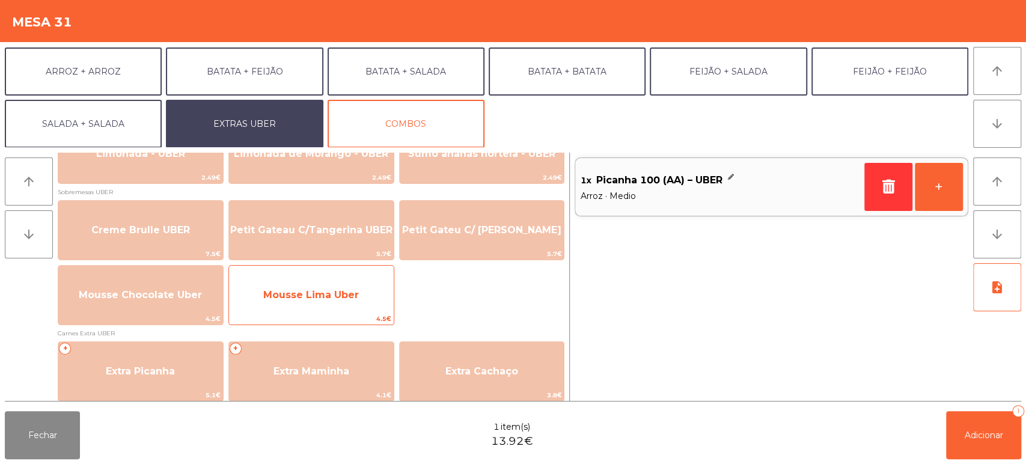
click at [365, 307] on span "Mousse Lima Uber" at bounding box center [311, 295] width 165 height 32
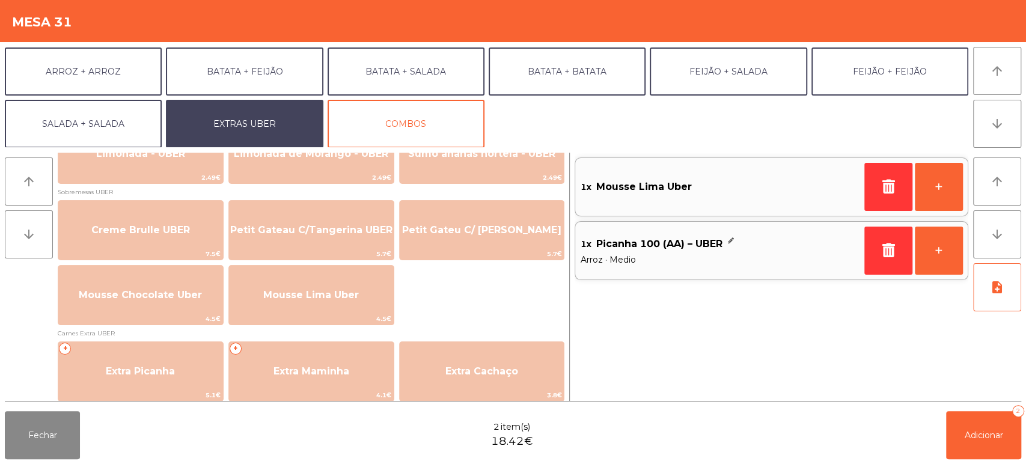
click at [1023, 452] on div "Fechar 2 item(s) 18.42€ Adicionar 2" at bounding box center [513, 435] width 1026 height 58
click at [947, 428] on button "Adicionar 2" at bounding box center [983, 435] width 75 height 48
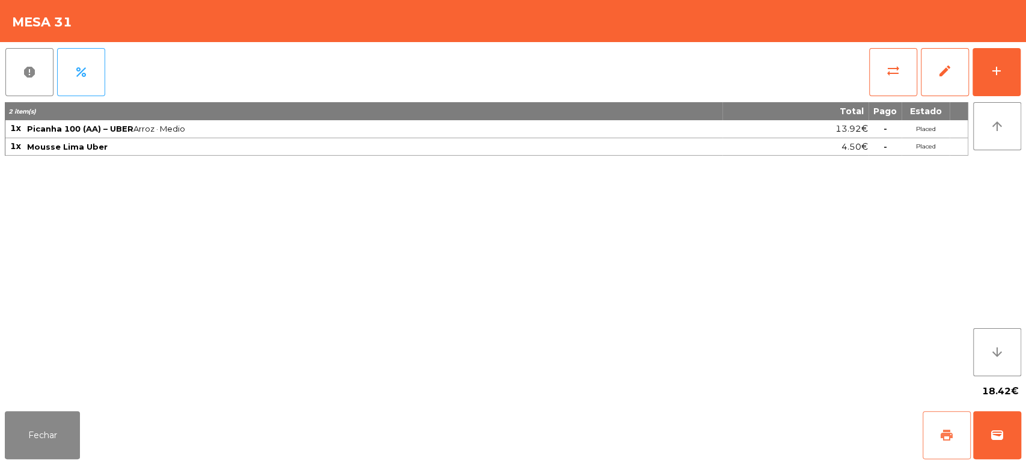
click at [942, 429] on span "print" at bounding box center [946, 435] width 14 height 14
click at [987, 453] on button "wallet" at bounding box center [997, 435] width 48 height 48
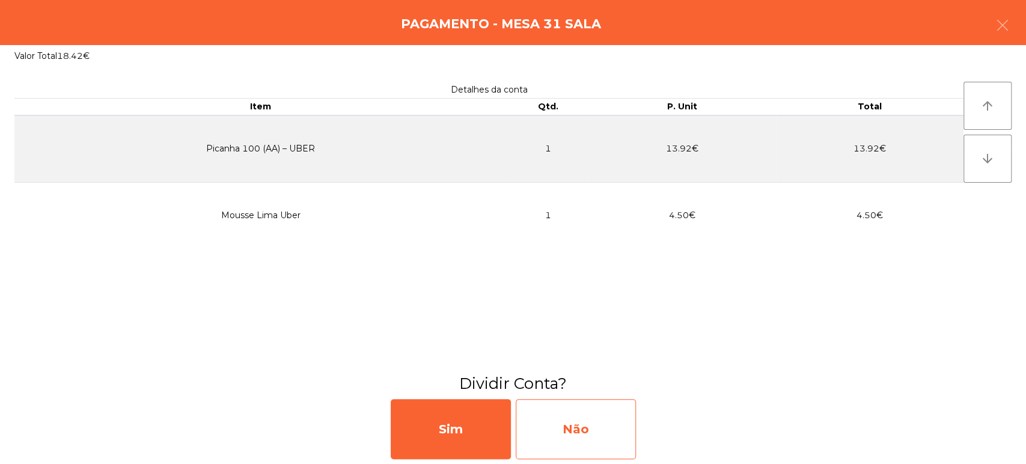
click at [583, 430] on div "Não" at bounding box center [576, 429] width 120 height 60
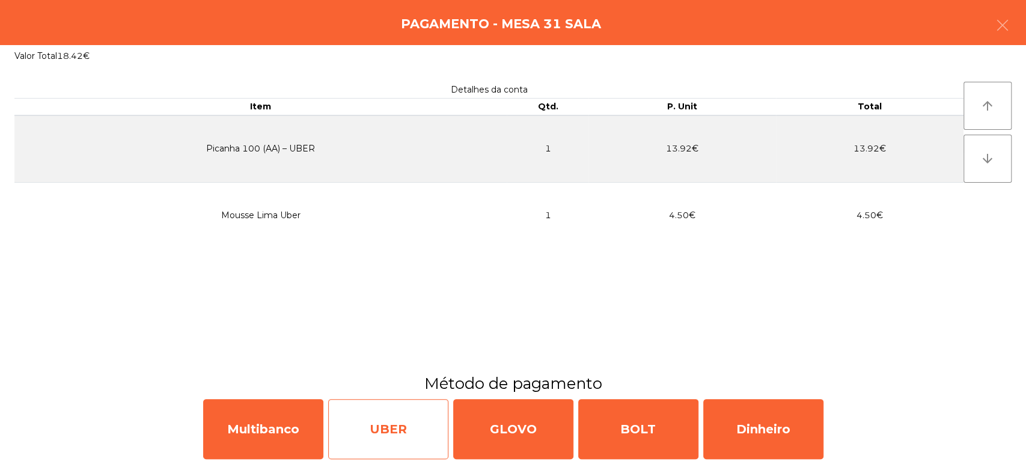
click at [395, 428] on div "UBER" at bounding box center [388, 429] width 120 height 60
select select "**"
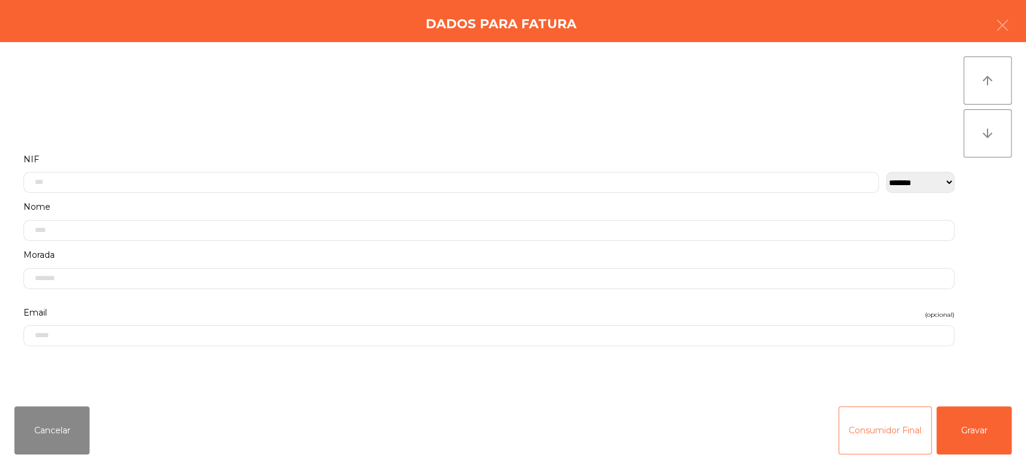
click at [880, 450] on button "Consumidor Final" at bounding box center [884, 430] width 93 height 48
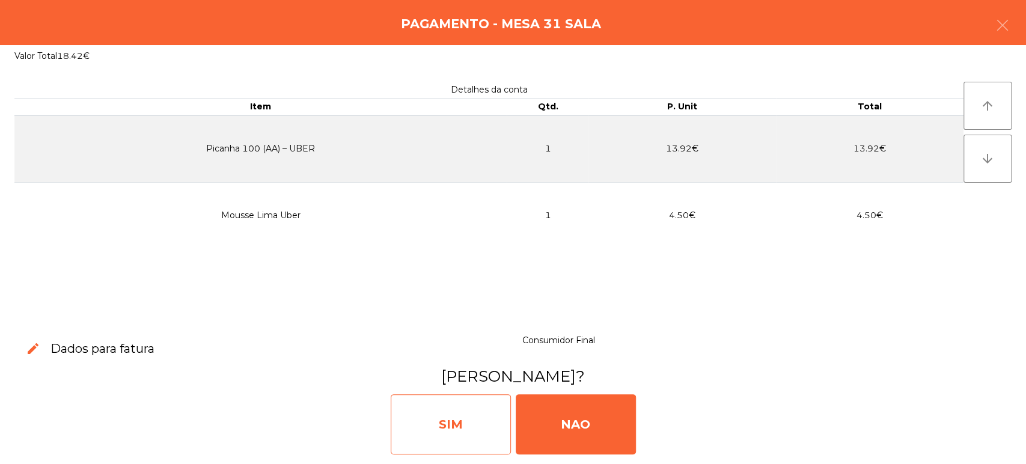
click at [463, 422] on div "SIM" at bounding box center [451, 424] width 120 height 60
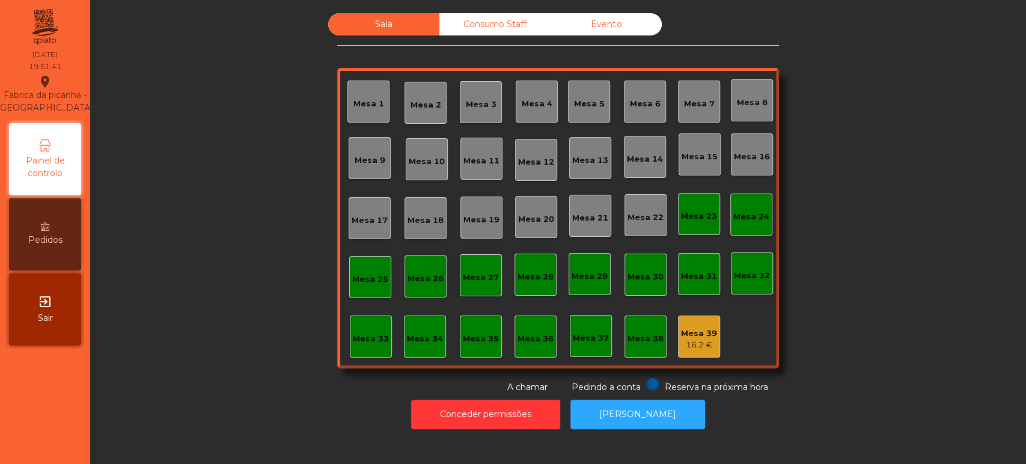
click at [708, 138] on div "Mesa 15" at bounding box center [699, 154] width 42 height 42
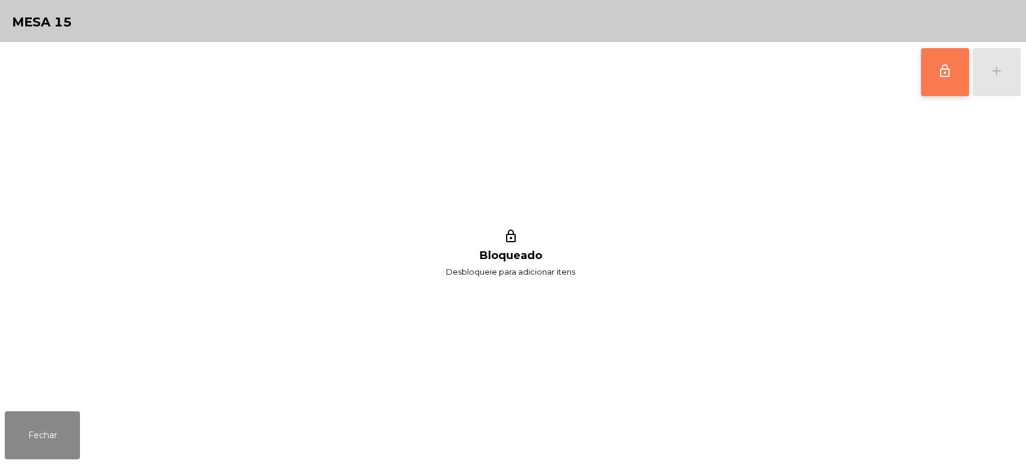
click at [958, 59] on button "lock_outline" at bounding box center [945, 72] width 48 height 48
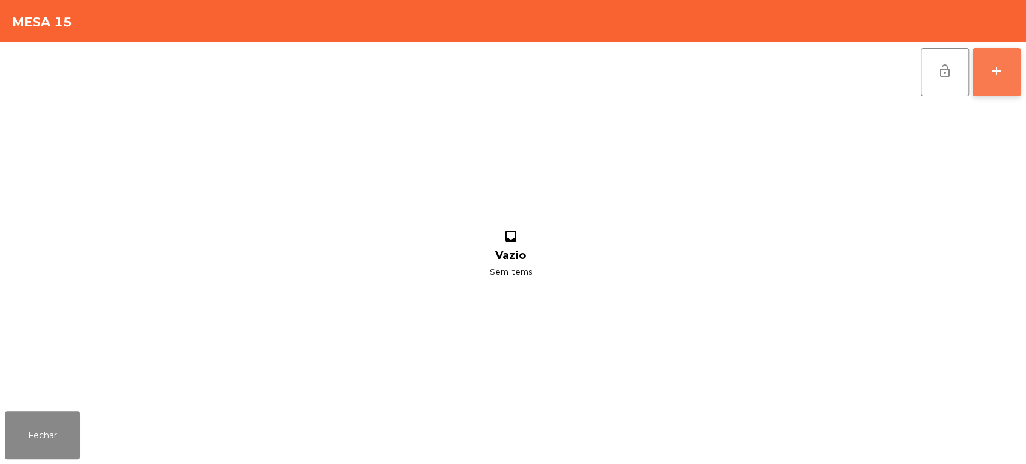
click at [1011, 81] on button "add" at bounding box center [996, 72] width 48 height 48
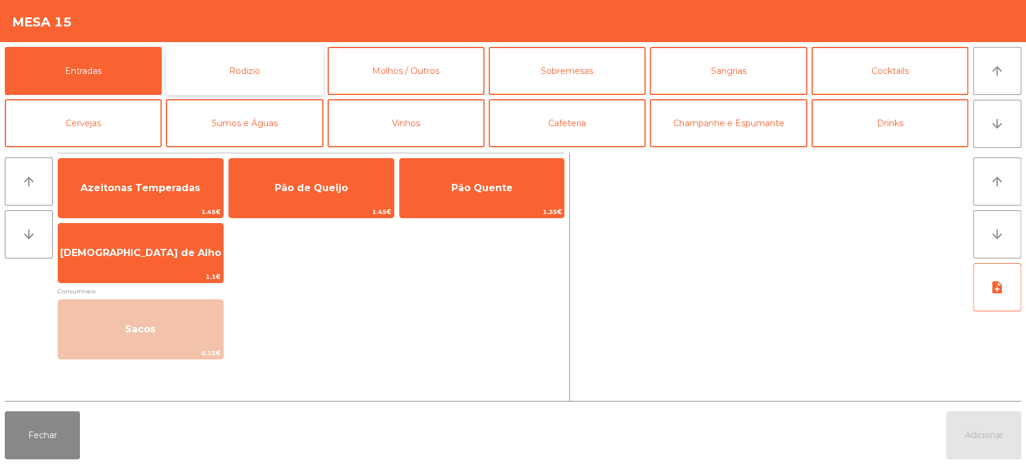
click at [236, 76] on button "Rodizio" at bounding box center [244, 71] width 157 height 48
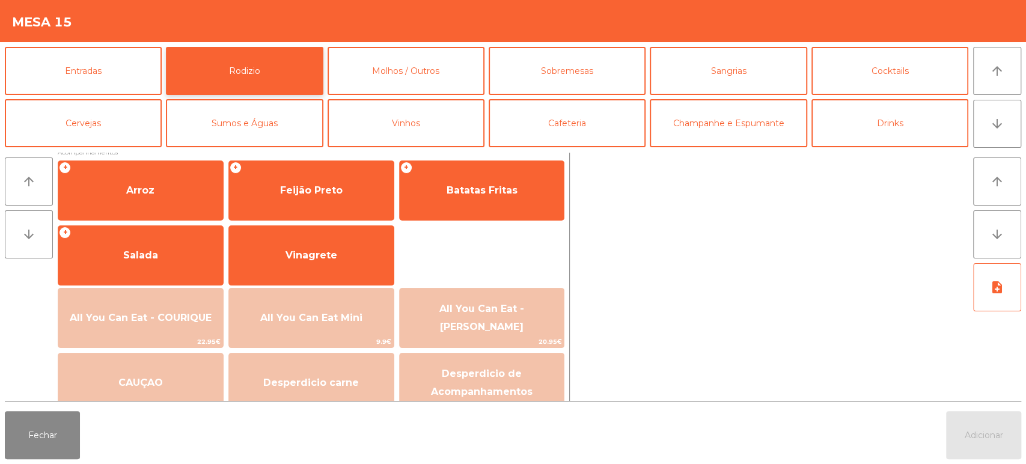
scroll to position [170, 0]
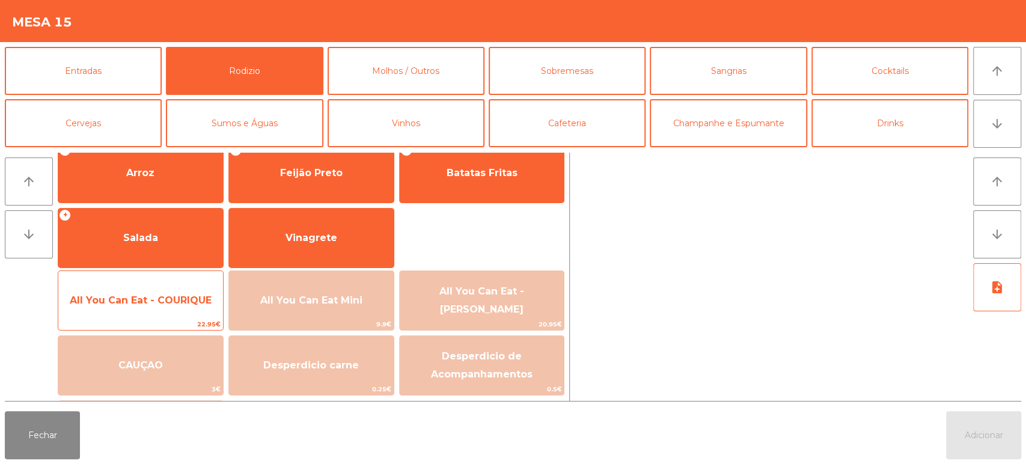
click at [159, 304] on span "All You Can Eat - COURIQUE" at bounding box center [141, 299] width 142 height 11
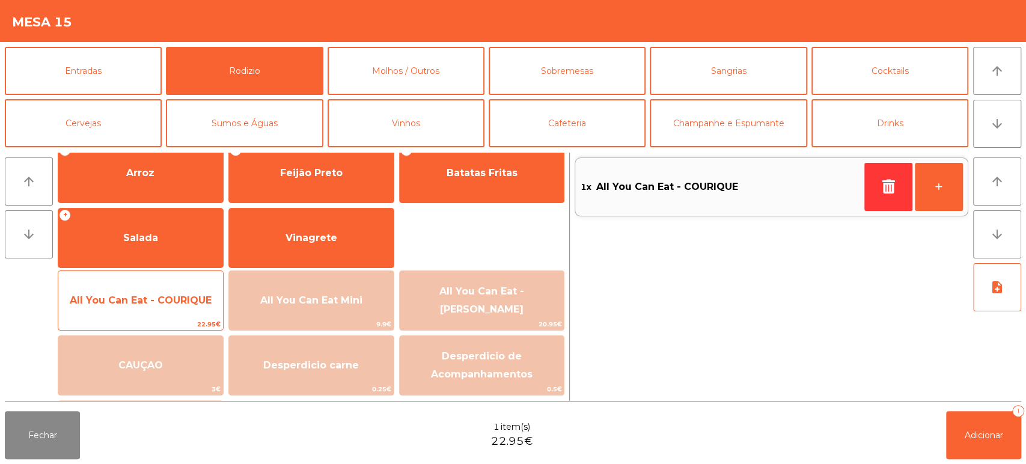
click at [169, 284] on span "All You Can Eat - COURIQUE" at bounding box center [140, 300] width 165 height 32
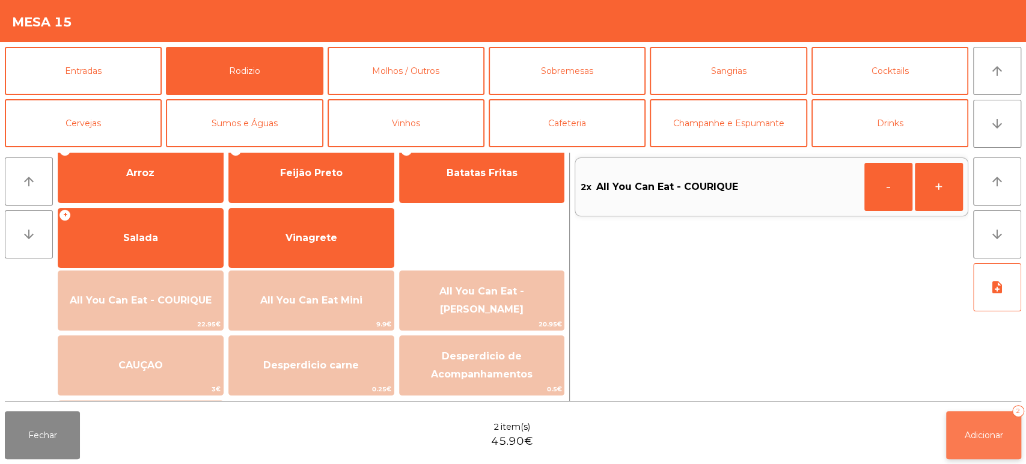
click at [995, 437] on span "Adicionar" at bounding box center [983, 435] width 38 height 11
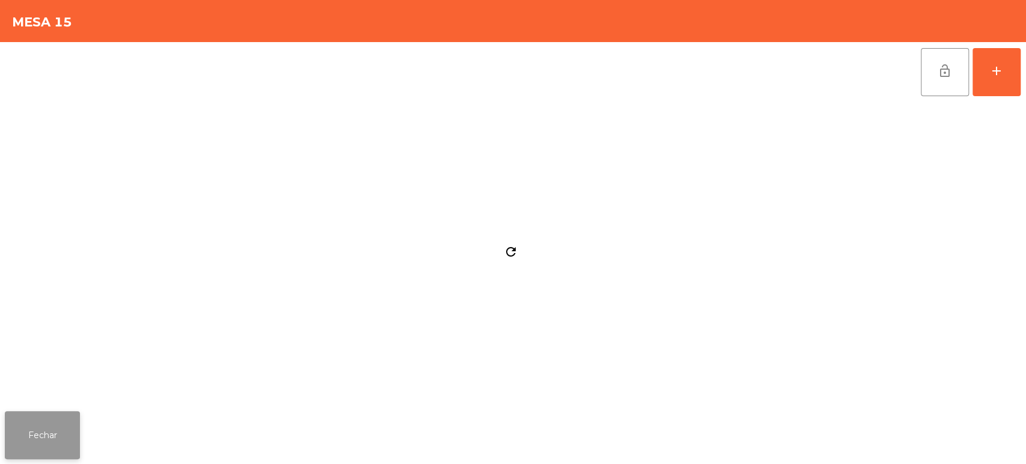
click at [55, 430] on button "Fechar" at bounding box center [42, 435] width 75 height 48
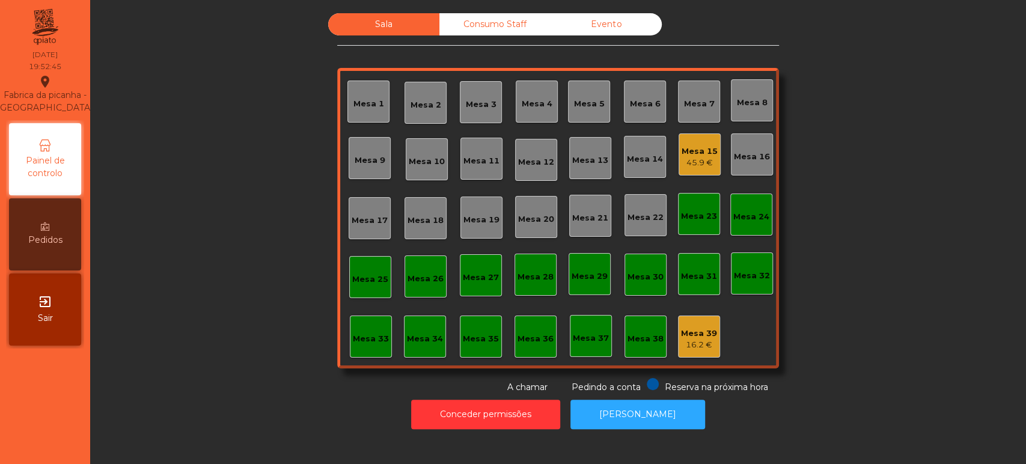
click at [689, 157] on div "45.9 €" at bounding box center [699, 163] width 36 height 12
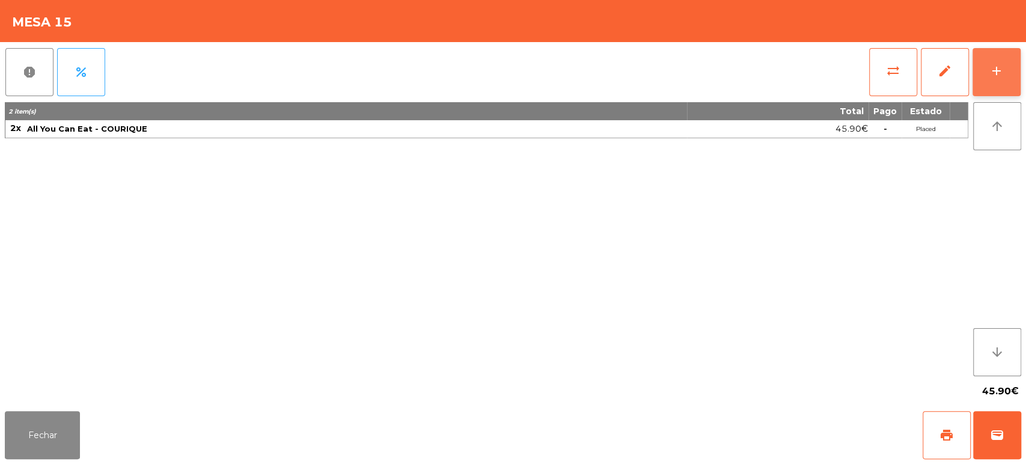
click at [993, 59] on button "add" at bounding box center [996, 72] width 48 height 48
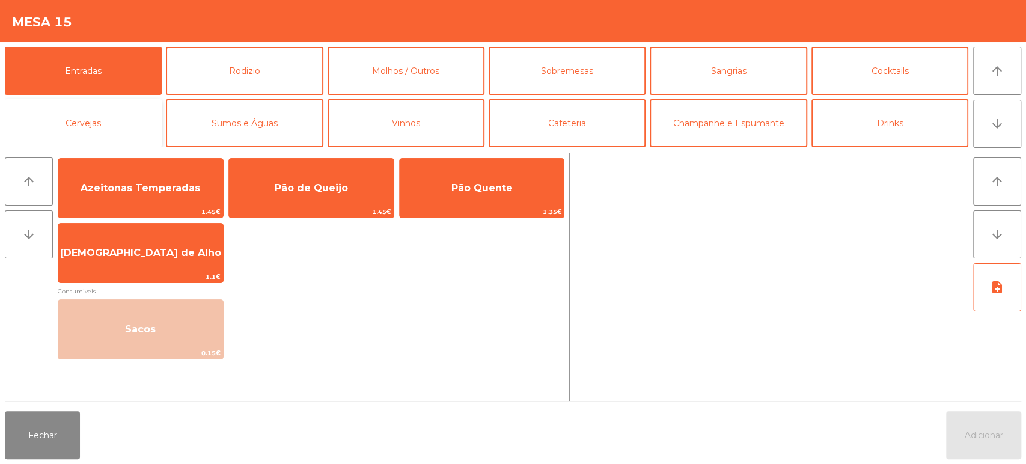
click at [115, 124] on button "Cervejas" at bounding box center [83, 123] width 157 height 48
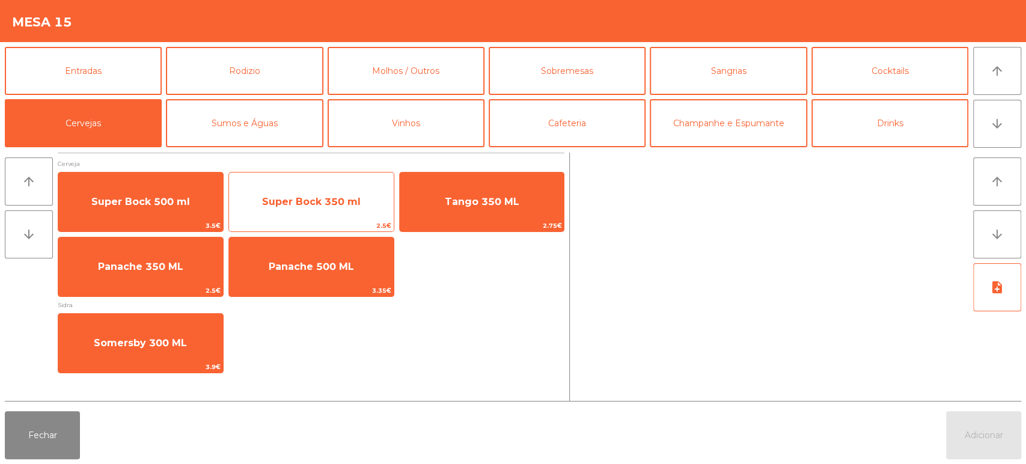
click at [333, 202] on span "Super Bock 350 ml" at bounding box center [311, 201] width 99 height 11
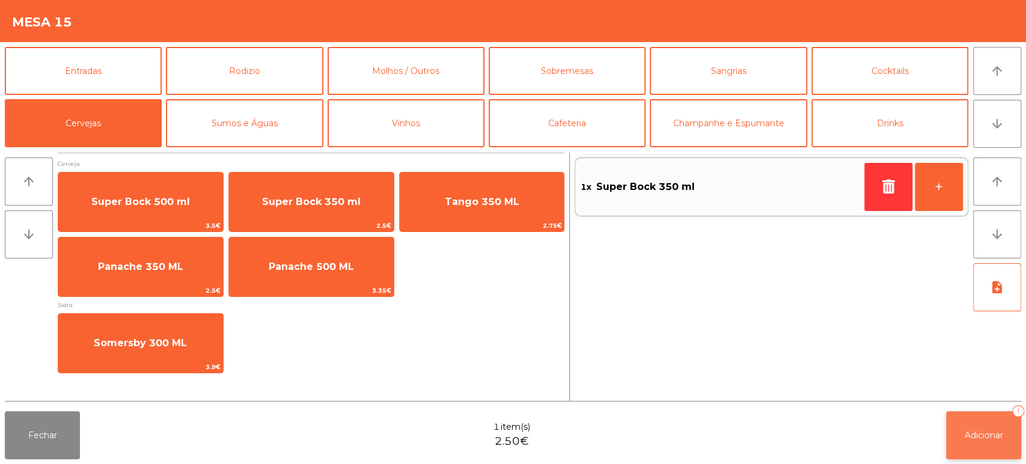
click at [957, 432] on button "Adicionar 1" at bounding box center [983, 435] width 75 height 48
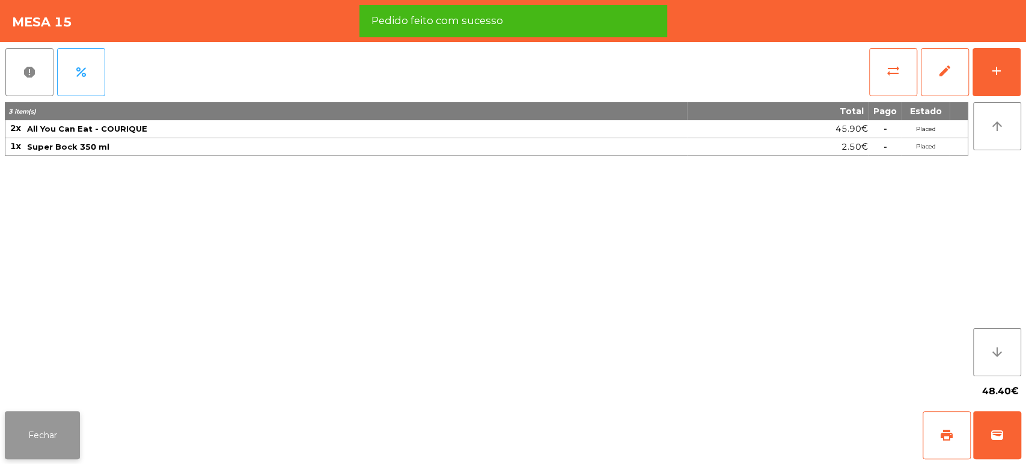
click at [61, 415] on button "Fechar" at bounding box center [42, 435] width 75 height 48
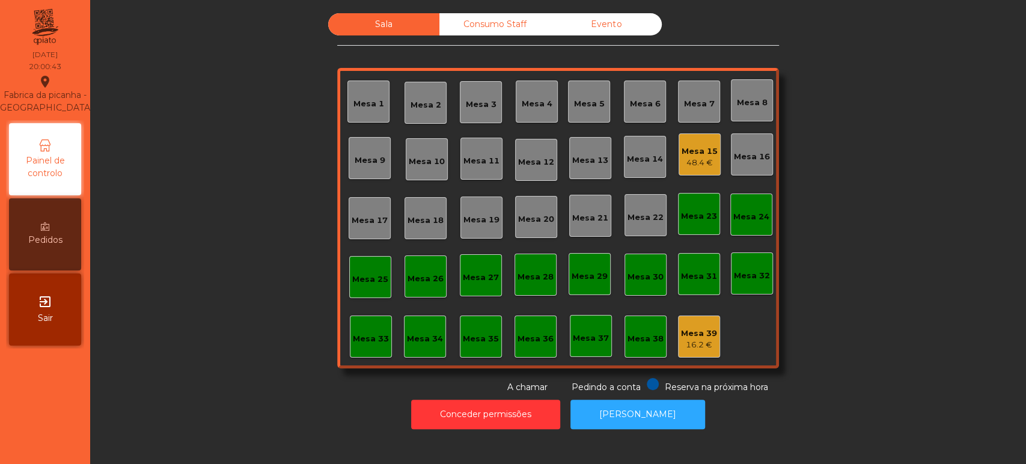
click at [779, 163] on div "Sala Consumo Staff Evento Mesa 1 [GEOGRAPHIC_DATA] 3 Mesa 4 Mesa 5 [GEOGRAPHIC_…" at bounding box center [557, 203] width 903 height 380
click at [707, 336] on div "Mesa 39" at bounding box center [699, 333] width 36 height 12
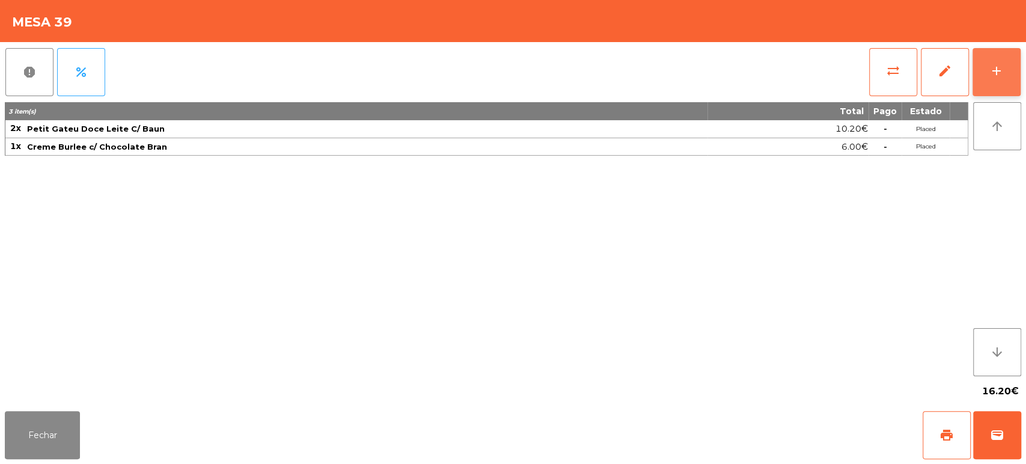
click at [989, 89] on button "add" at bounding box center [996, 72] width 48 height 48
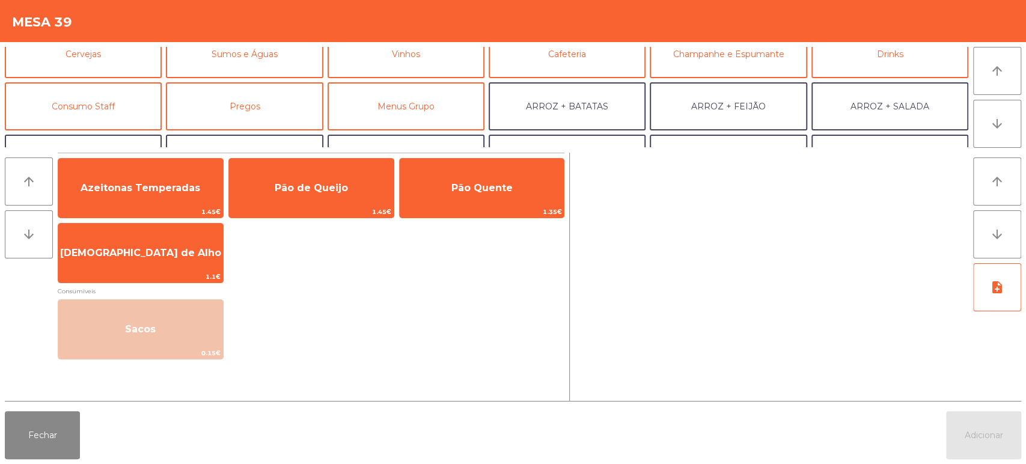
scroll to position [96, 0]
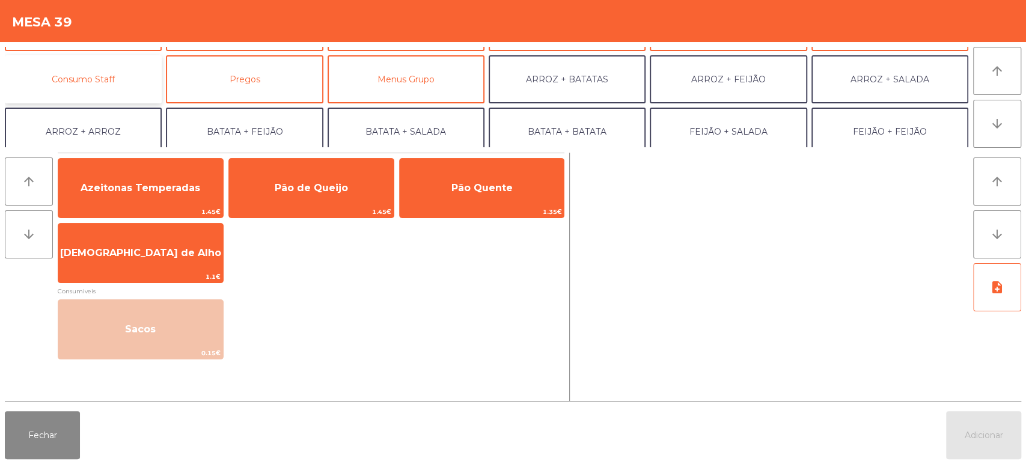
click at [78, 87] on button "Consumo Staff" at bounding box center [83, 79] width 157 height 48
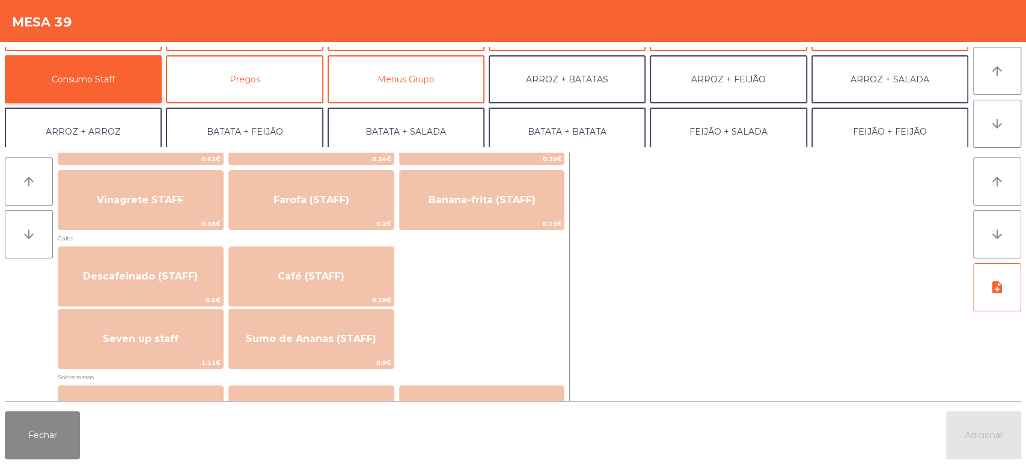
scroll to position [632, 0]
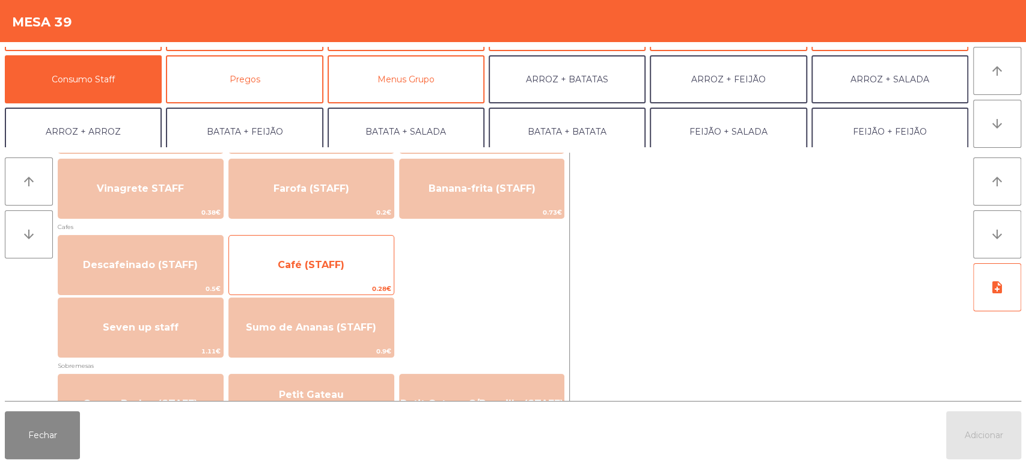
click at [338, 254] on span "Café (STAFF)" at bounding box center [311, 265] width 165 height 32
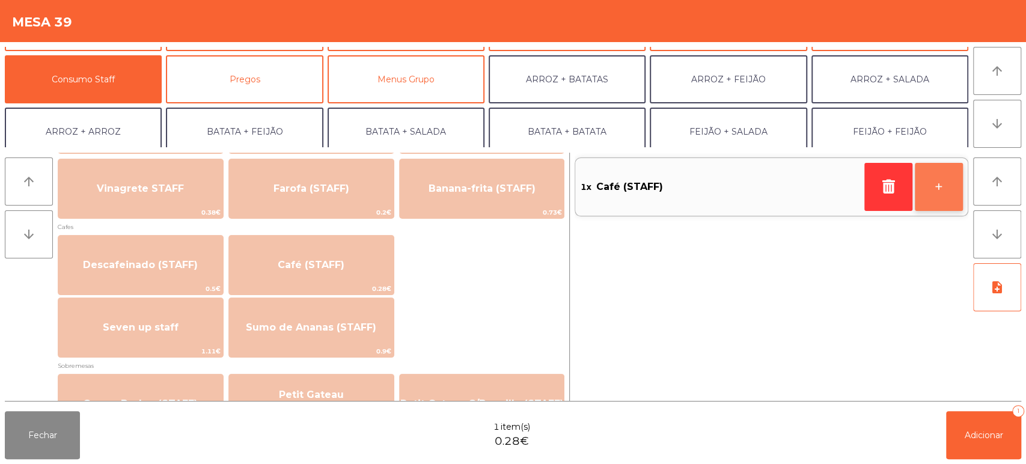
click at [919, 196] on button "+" at bounding box center [939, 187] width 48 height 48
click at [938, 196] on button "+" at bounding box center [939, 187] width 48 height 48
click at [942, 189] on button "+" at bounding box center [939, 187] width 48 height 48
click at [866, 190] on button "-" at bounding box center [888, 187] width 48 height 48
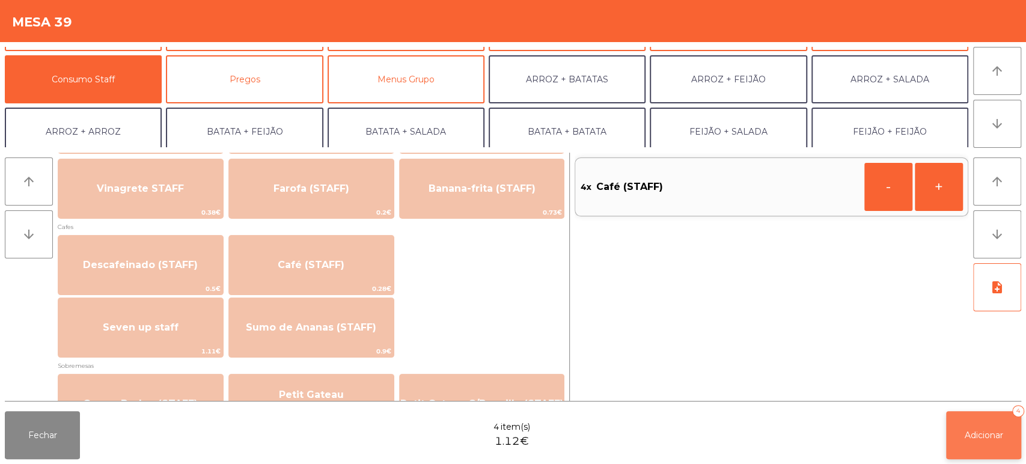
click at [982, 442] on button "Adicionar 4" at bounding box center [983, 435] width 75 height 48
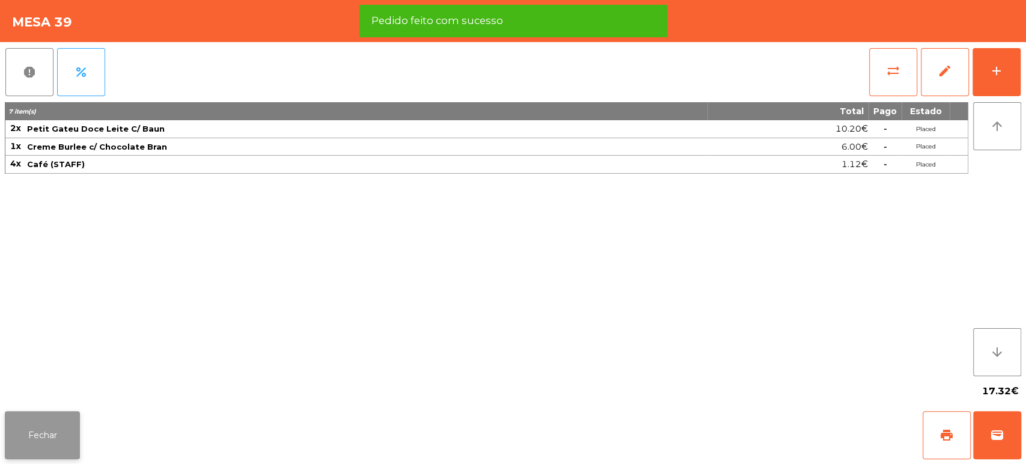
click at [58, 436] on button "Fechar" at bounding box center [42, 435] width 75 height 48
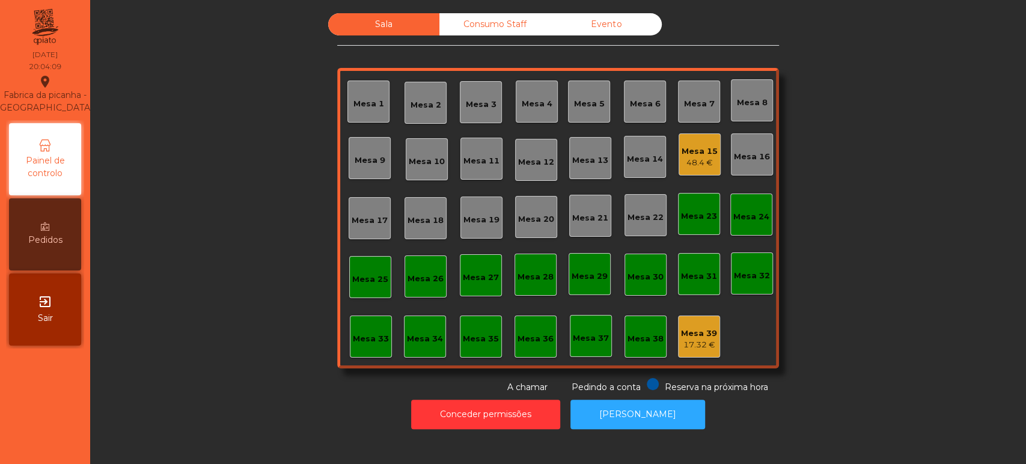
click at [692, 332] on div "Mesa 39" at bounding box center [699, 333] width 36 height 12
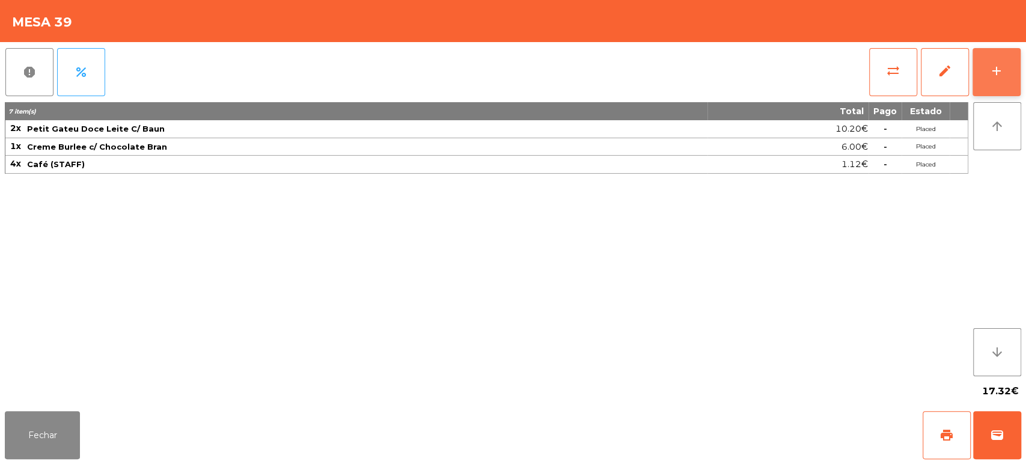
click at [1006, 67] on button "add" at bounding box center [996, 72] width 48 height 48
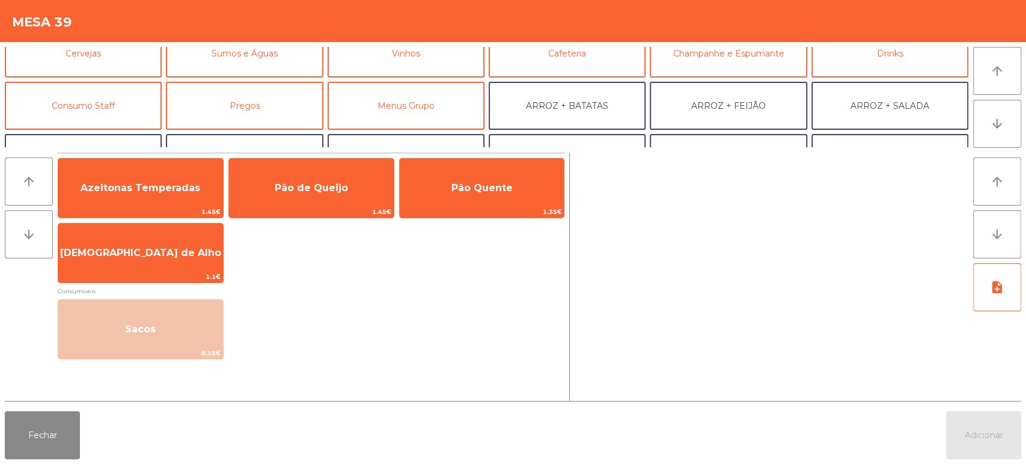
scroll to position [0, 0]
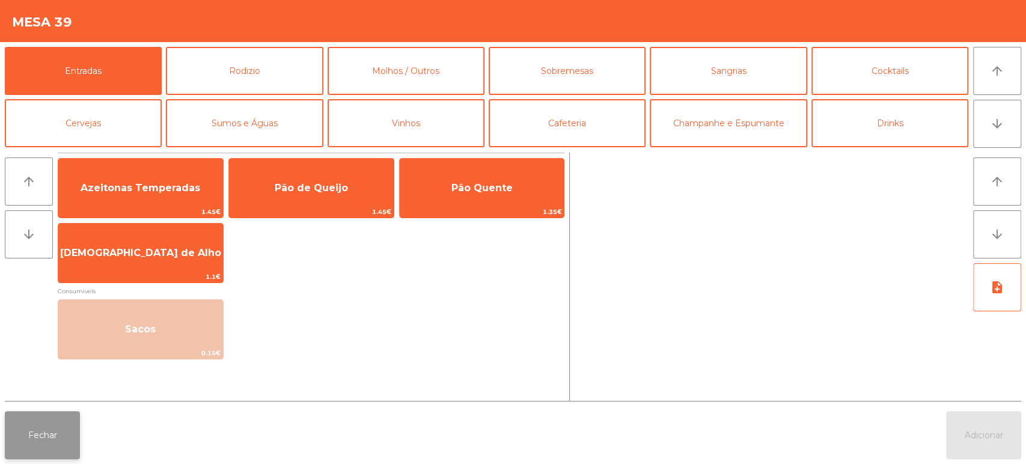
click at [59, 430] on button "Fechar" at bounding box center [42, 435] width 75 height 48
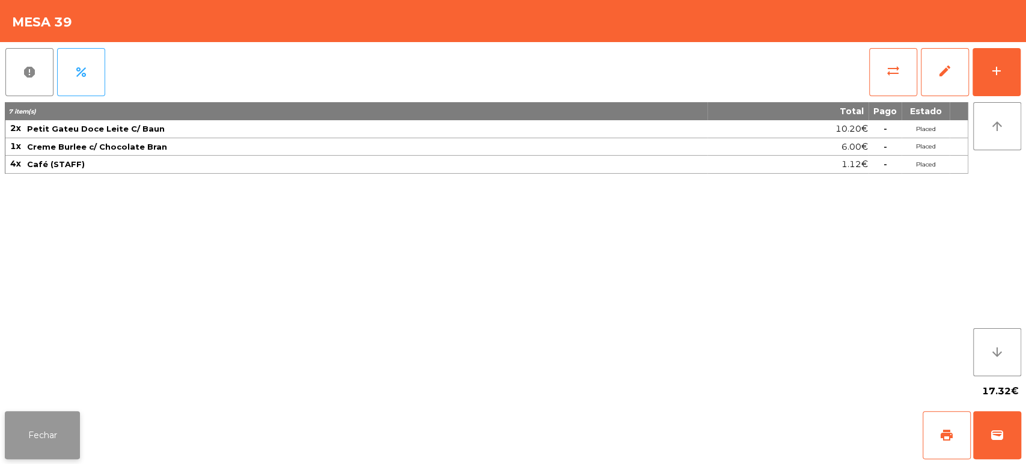
click at [39, 446] on button "Fechar" at bounding box center [42, 435] width 75 height 48
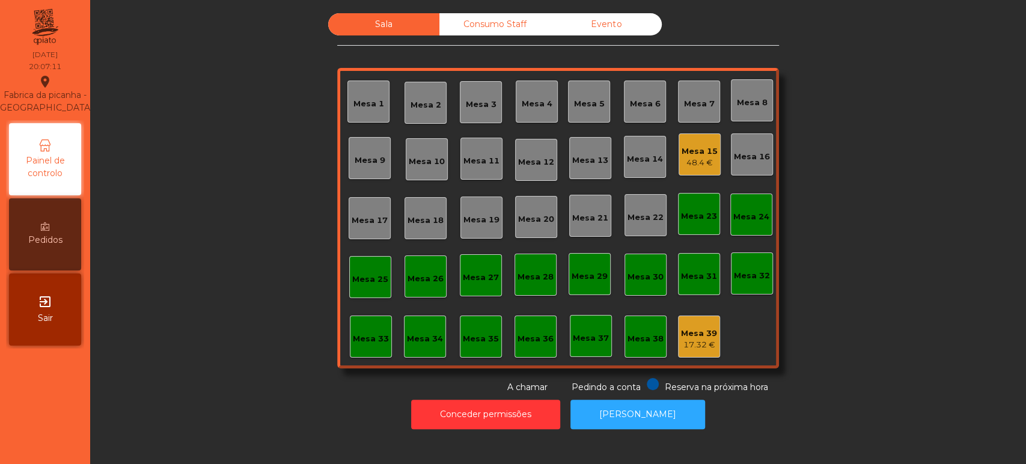
click at [681, 141] on div "Mesa 15 48.4 €" at bounding box center [699, 155] width 36 height 28
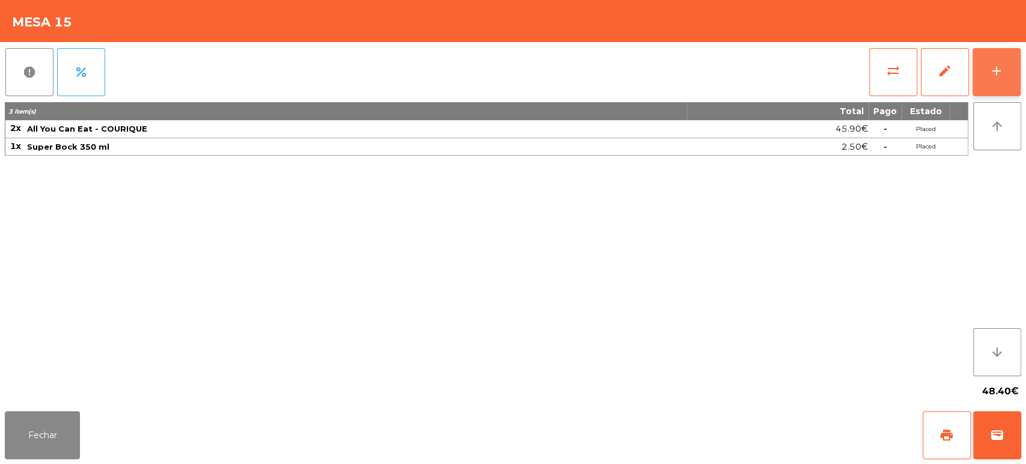
click at [992, 77] on div "add" at bounding box center [996, 71] width 14 height 14
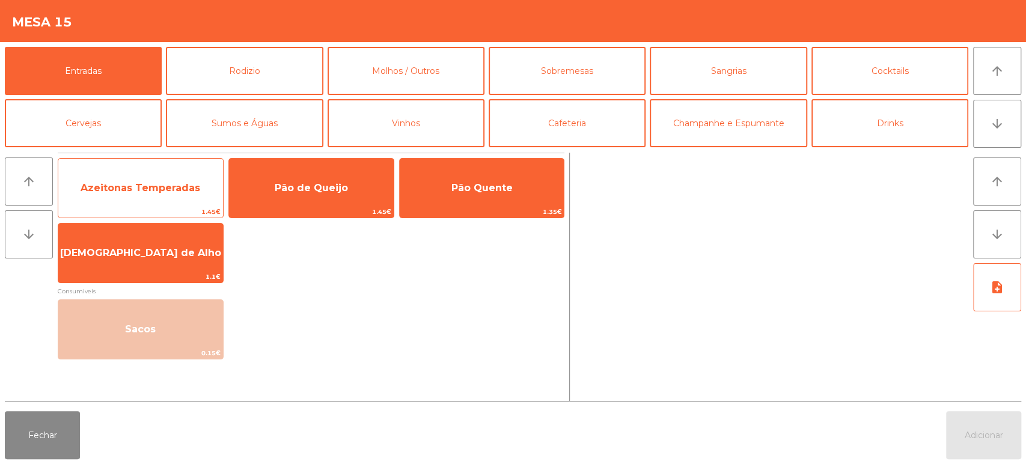
click at [165, 187] on span "Azeitonas Temperadas" at bounding box center [141, 187] width 120 height 11
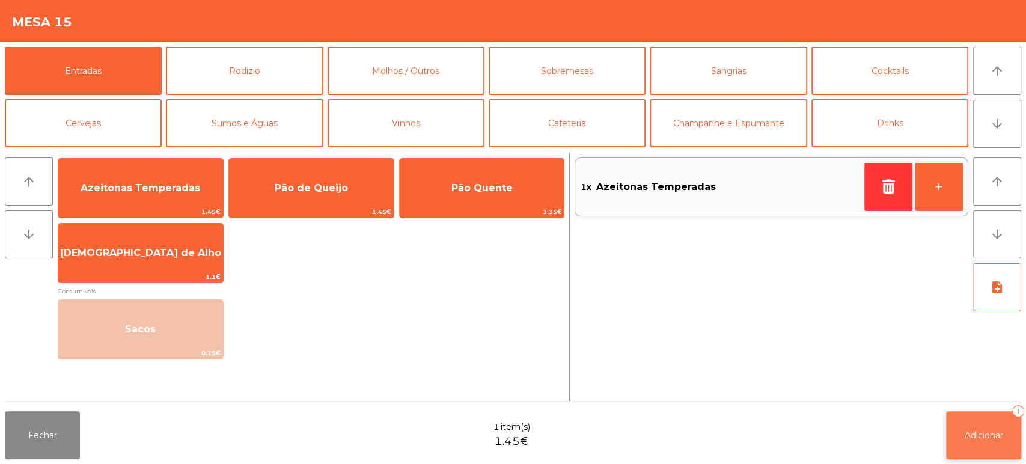
click at [975, 418] on button "Adicionar 1" at bounding box center [983, 435] width 75 height 48
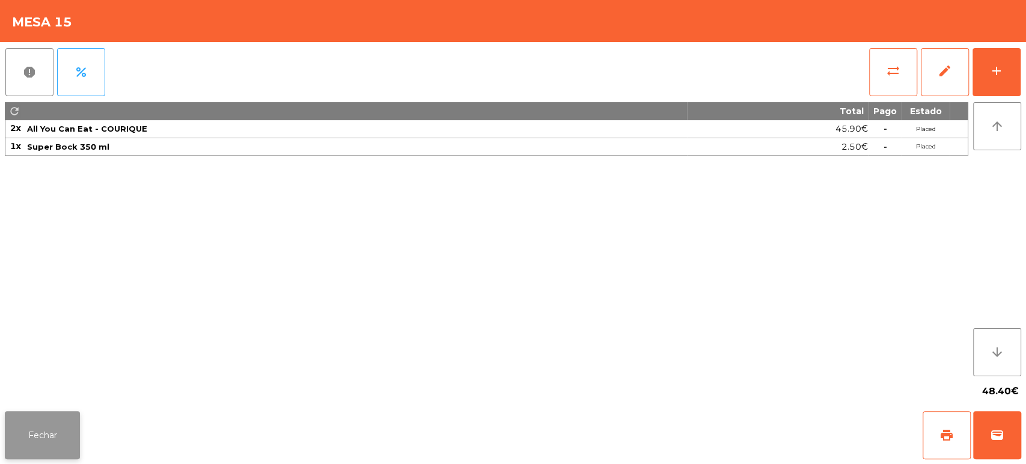
click at [58, 435] on button "Fechar" at bounding box center [42, 435] width 75 height 48
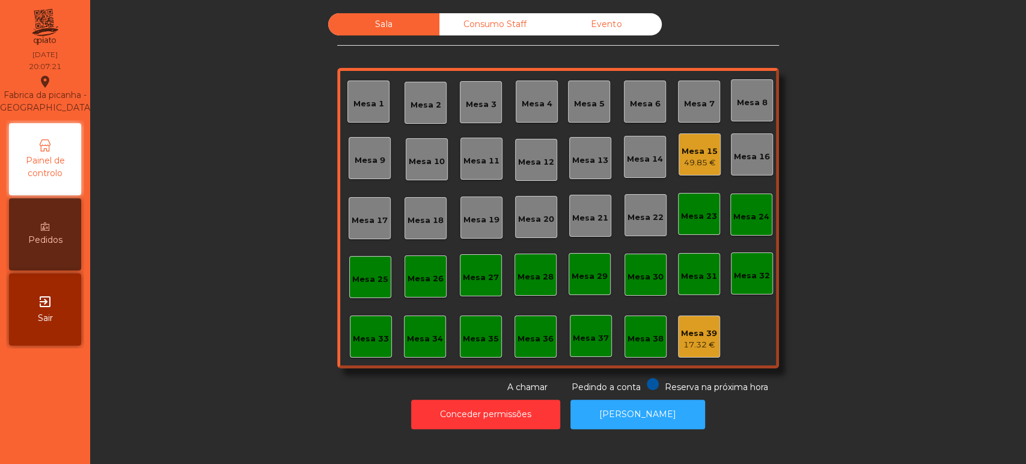
click at [361, 159] on div "Mesa 9" at bounding box center [370, 160] width 31 height 12
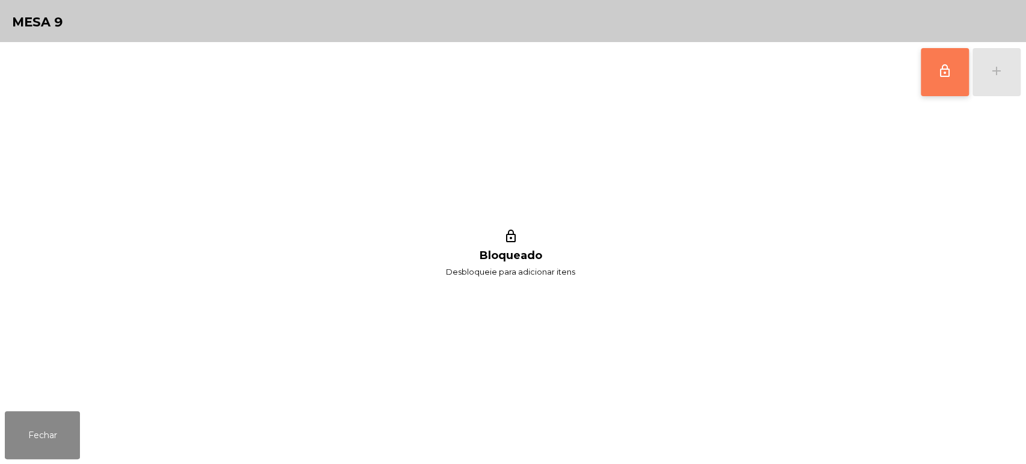
click at [952, 76] on button "lock_outline" at bounding box center [945, 72] width 48 height 48
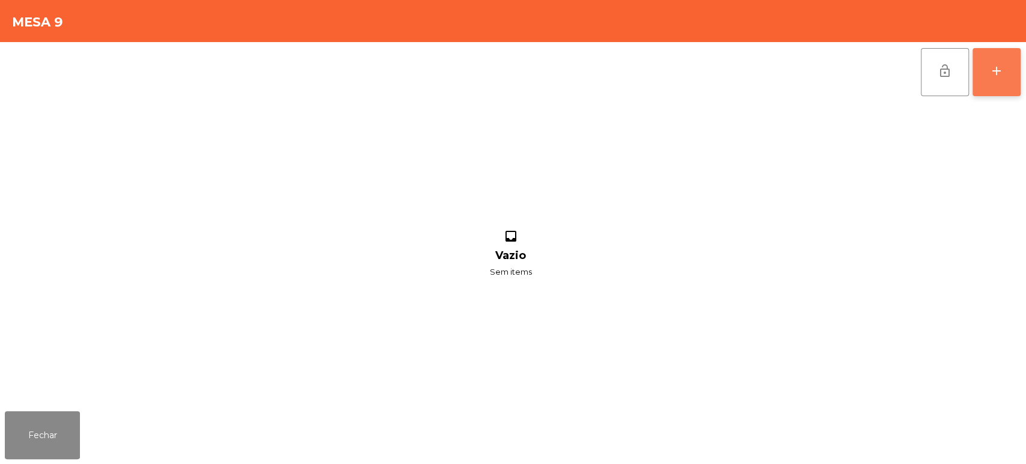
click at [1000, 67] on div "add" at bounding box center [996, 71] width 14 height 14
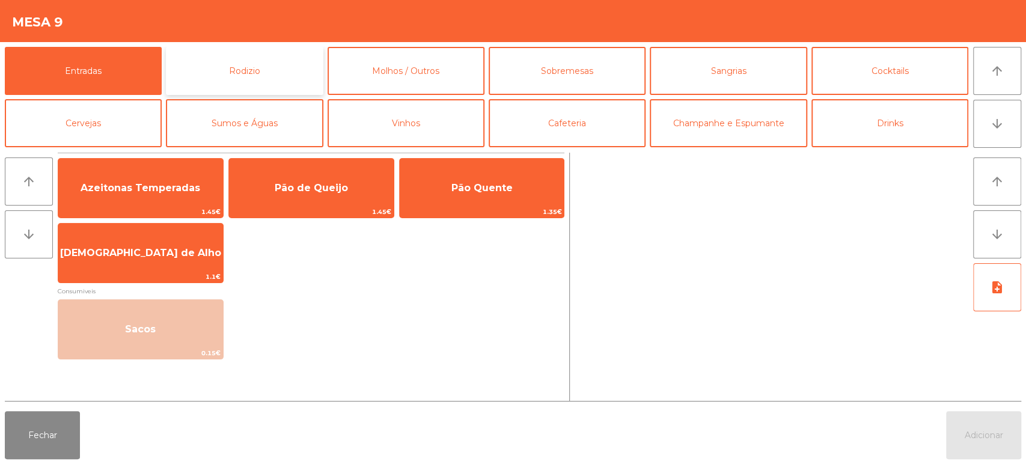
click at [274, 88] on button "Rodizio" at bounding box center [244, 71] width 157 height 48
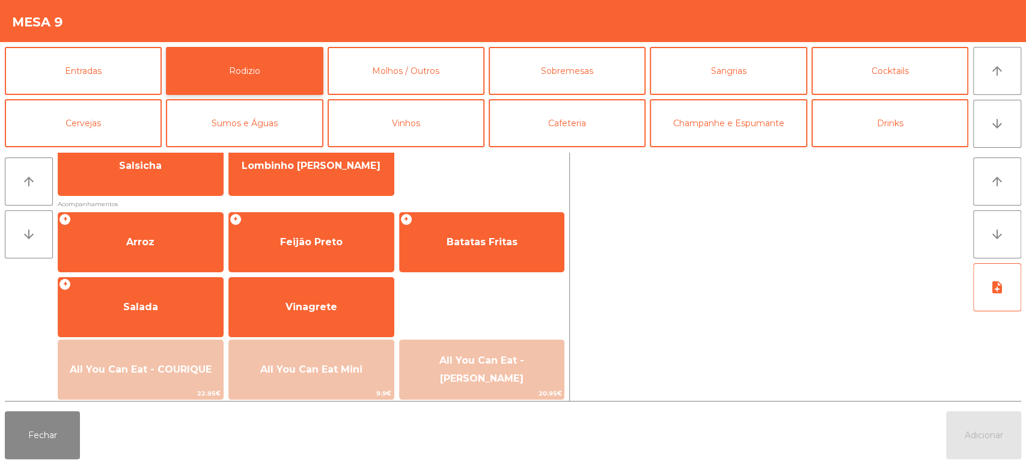
scroll to position [112, 0]
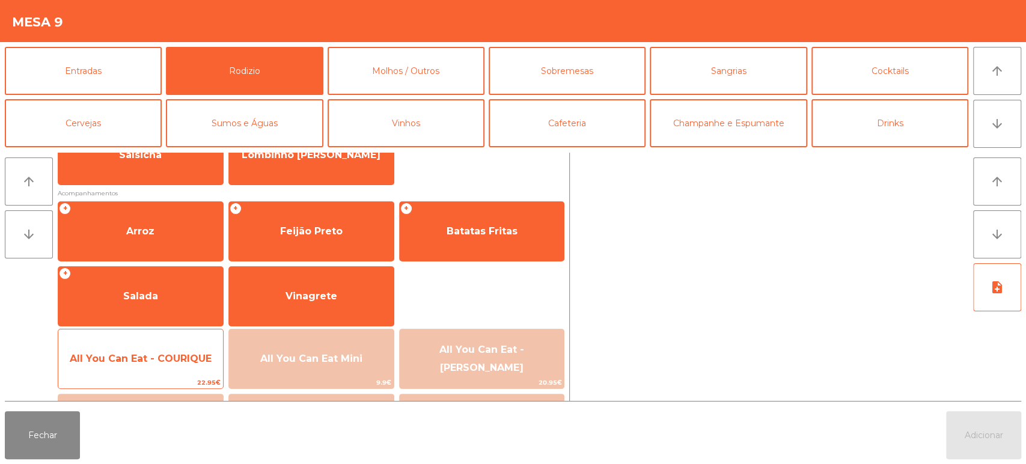
click at [167, 344] on span "All You Can Eat - COURIQUE" at bounding box center [140, 358] width 165 height 32
click at [183, 339] on div "All You Can Eat - COURIQUE 22.95€" at bounding box center [141, 359] width 166 height 60
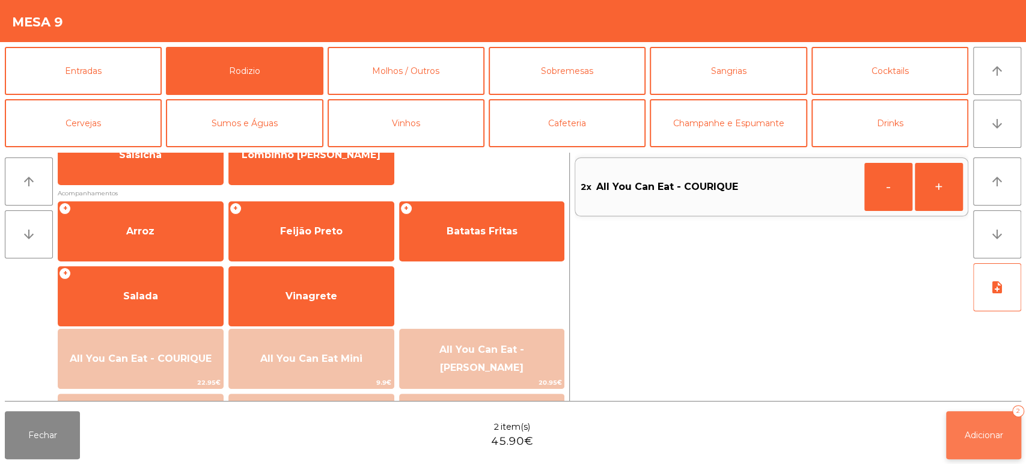
click at [951, 437] on button "Adicionar 2" at bounding box center [983, 435] width 75 height 48
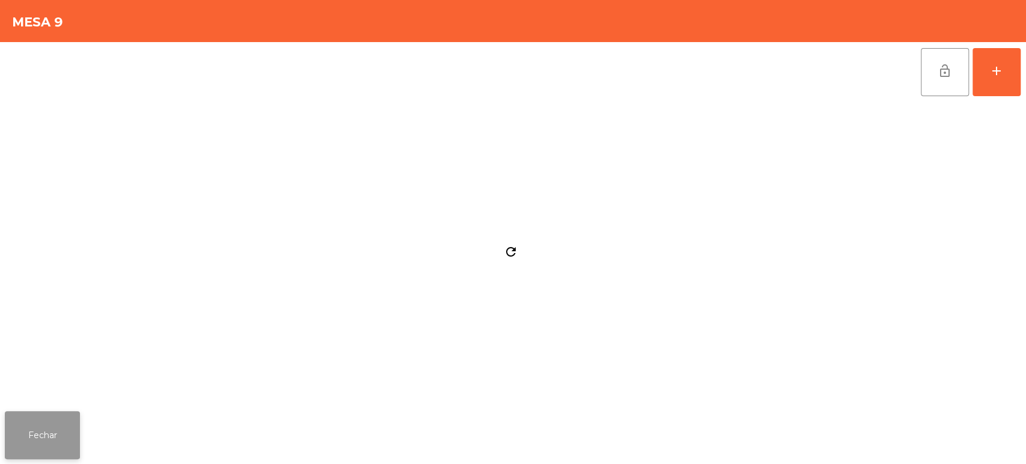
click at [59, 425] on button "Fechar" at bounding box center [42, 435] width 75 height 48
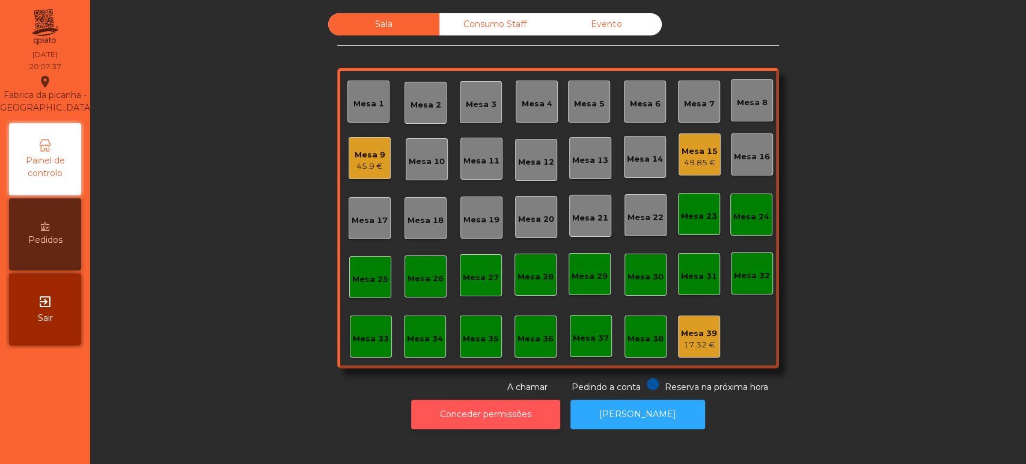
click at [486, 424] on button "Conceder permissões" at bounding box center [485, 414] width 149 height 29
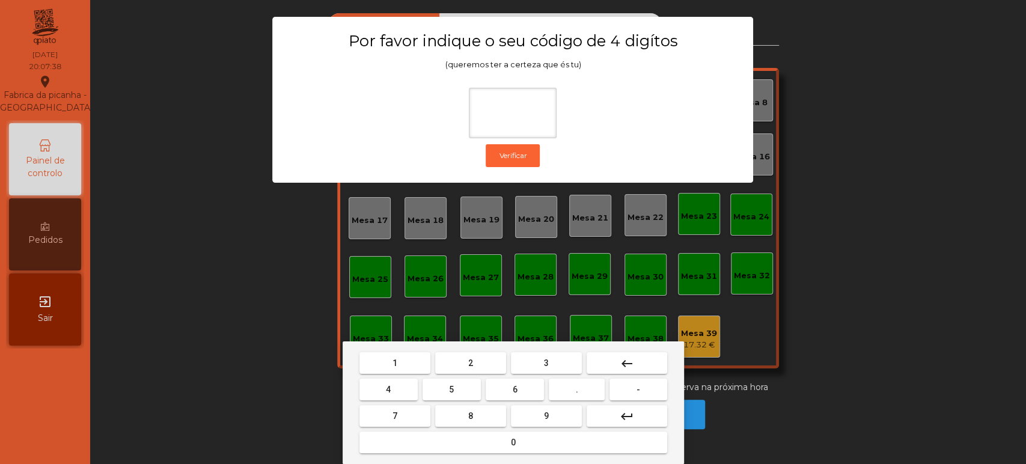
click at [394, 364] on span "1" at bounding box center [394, 363] width 5 height 10
click at [561, 366] on button "3" at bounding box center [546, 363] width 71 height 22
click at [446, 395] on button "5" at bounding box center [451, 390] width 58 height 22
click at [416, 458] on div "1 2 3 keyboard_backspace 4 5 6 . - 7 8 9 keyboard_return 0" at bounding box center [512, 402] width 341 height 123
click at [435, 452] on button "0" at bounding box center [513, 442] width 308 height 22
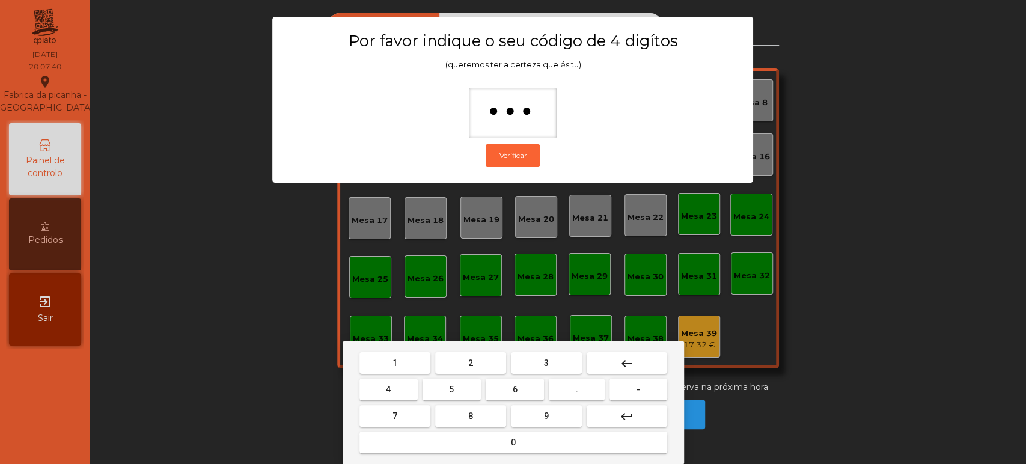
type input "****"
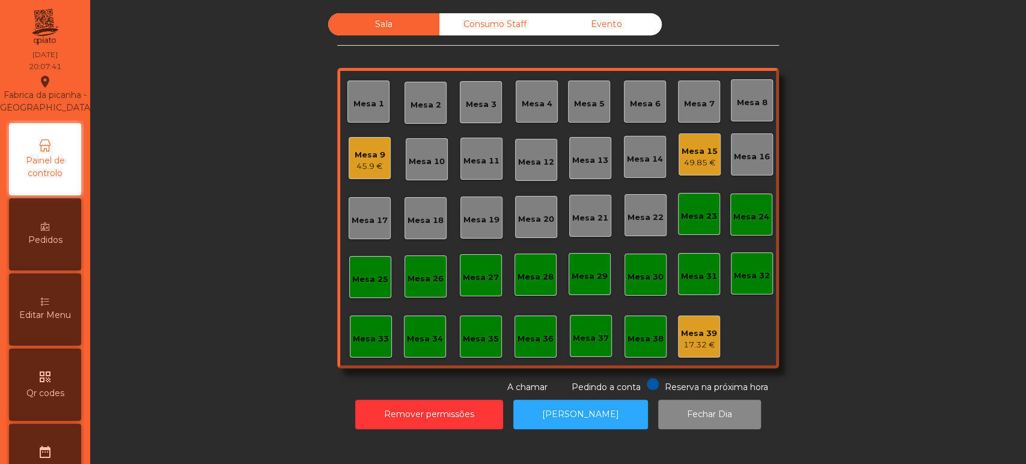
click at [62, 305] on div "Editar Menu" at bounding box center [45, 309] width 72 height 72
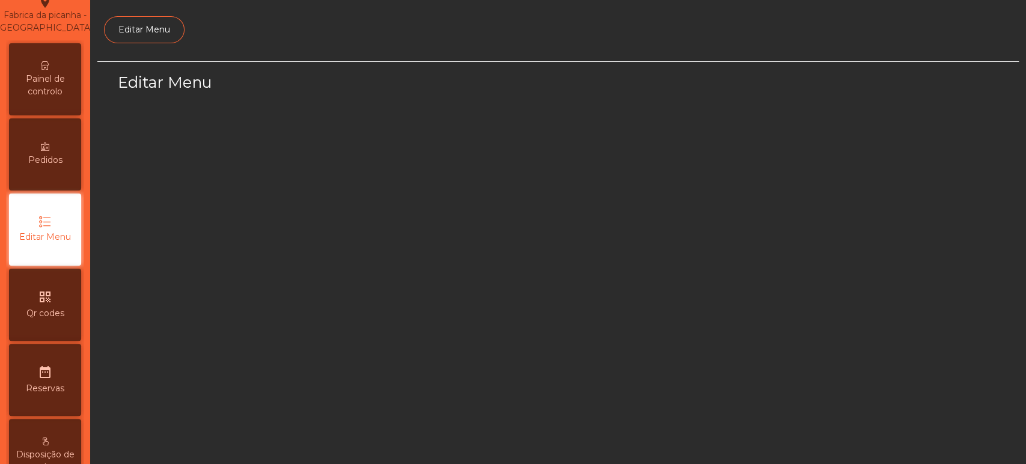
select select "*"
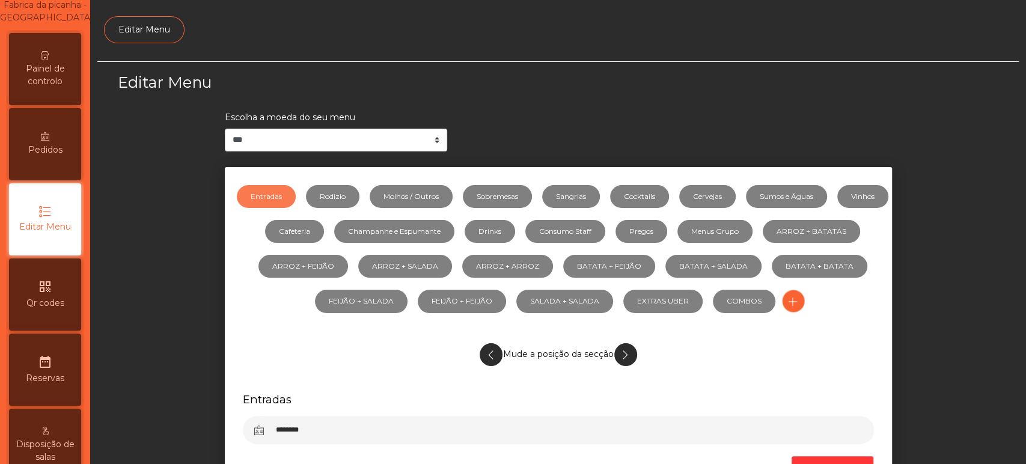
scroll to position [28, 0]
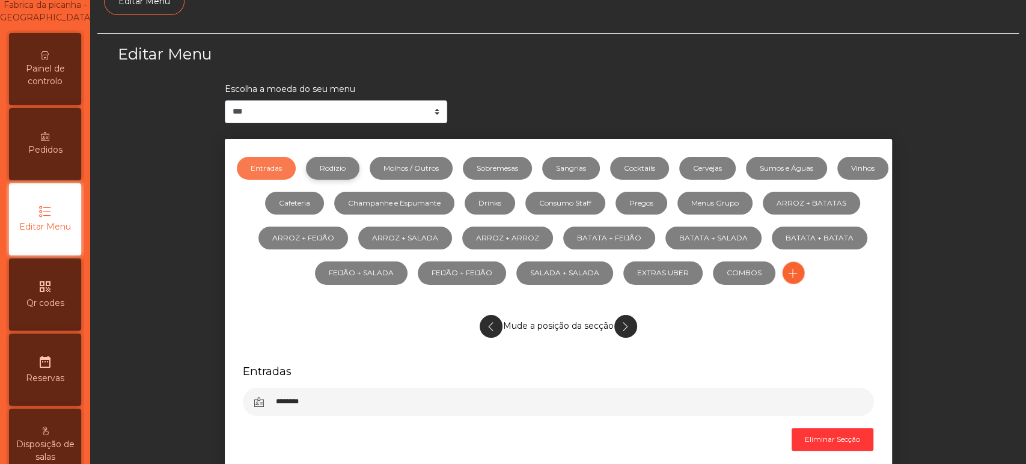
click at [359, 173] on link "Rodizio" at bounding box center [332, 168] width 53 height 23
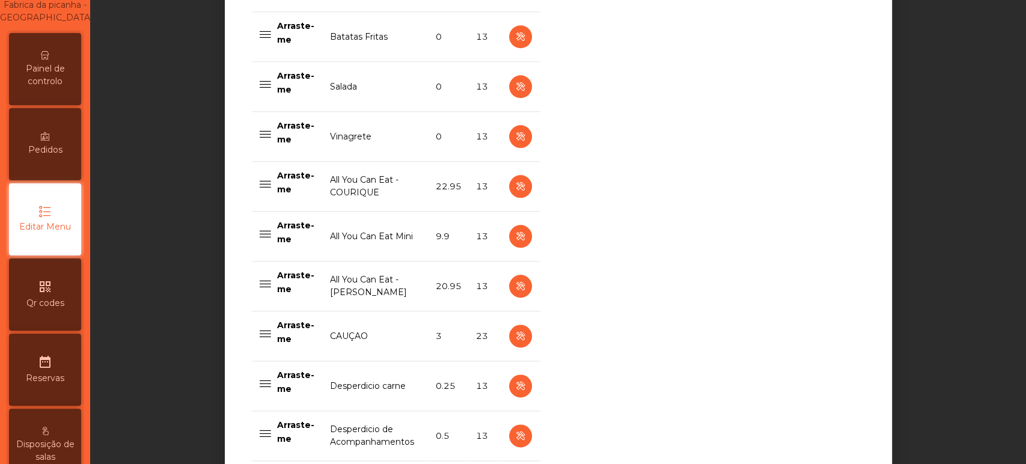
scroll to position [880, 0]
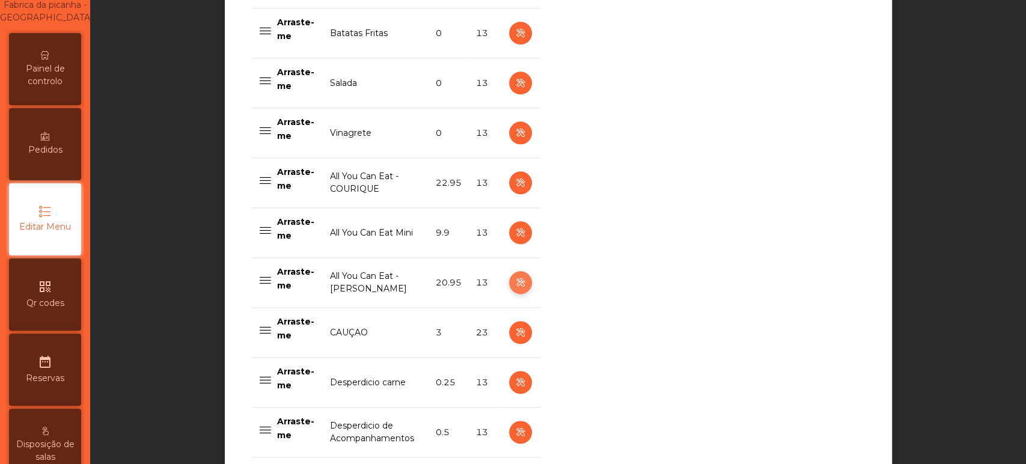
click at [517, 282] on icon "button" at bounding box center [520, 282] width 14 height 15
select select "**********"
select select "**"
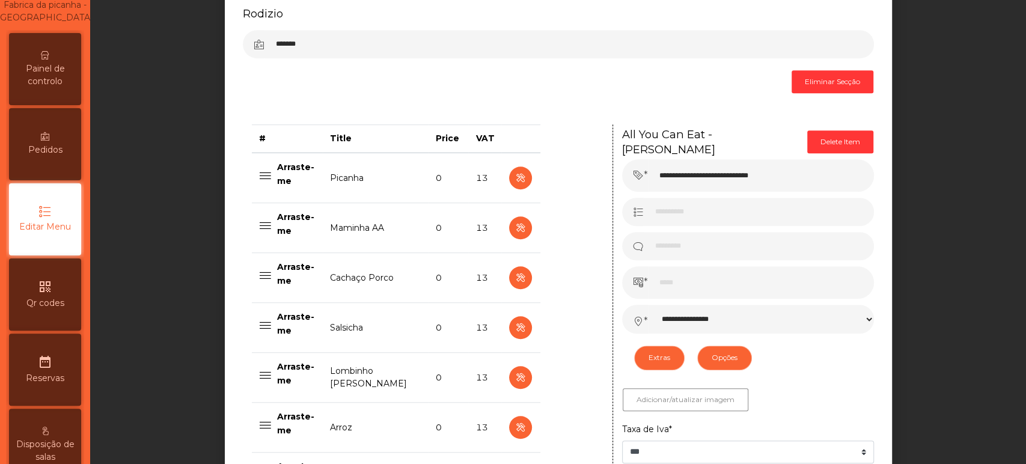
scroll to position [386, 0]
click at [838, 139] on button "Delete Item" at bounding box center [840, 141] width 66 height 23
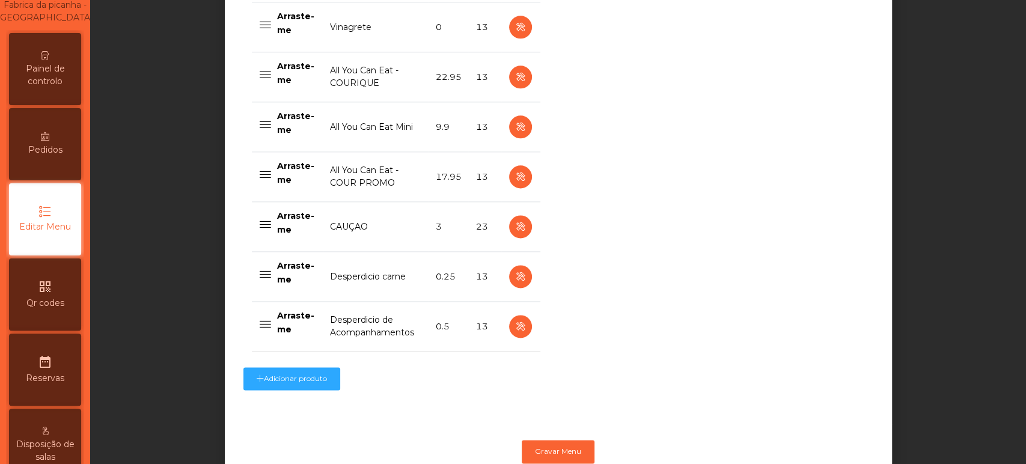
scroll to position [988, 0]
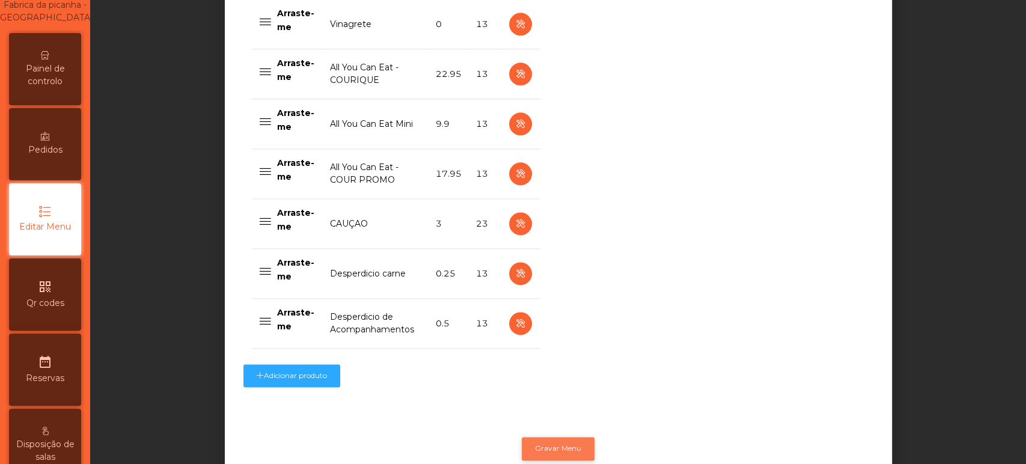
click at [552, 447] on button "Gravar Menu" at bounding box center [558, 448] width 73 height 23
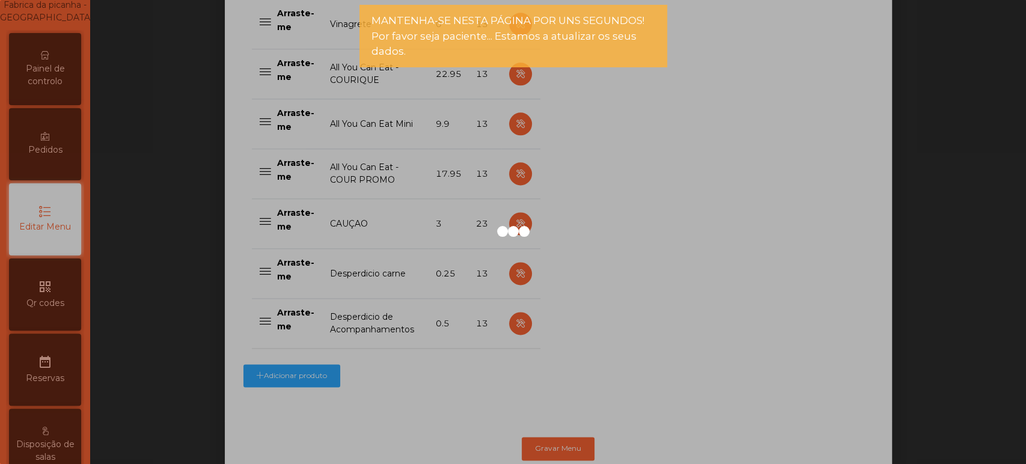
click at [58, 61] on div at bounding box center [513, 232] width 1026 height 464
click at [72, 62] on div "Painel de controlo" at bounding box center [45, 69] width 72 height 72
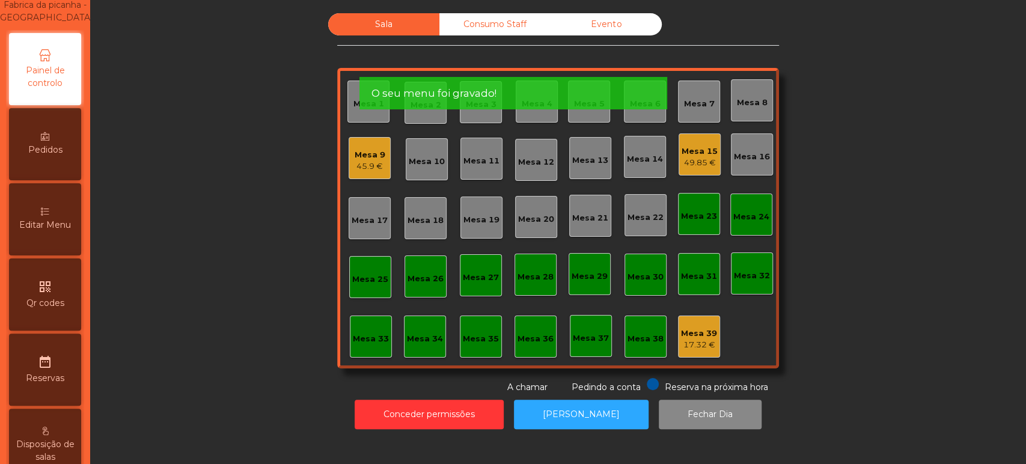
click at [63, 30] on div "Fabrica da picanha - [GEOGRAPHIC_DATA] location_on" at bounding box center [45, 7] width 96 height 46
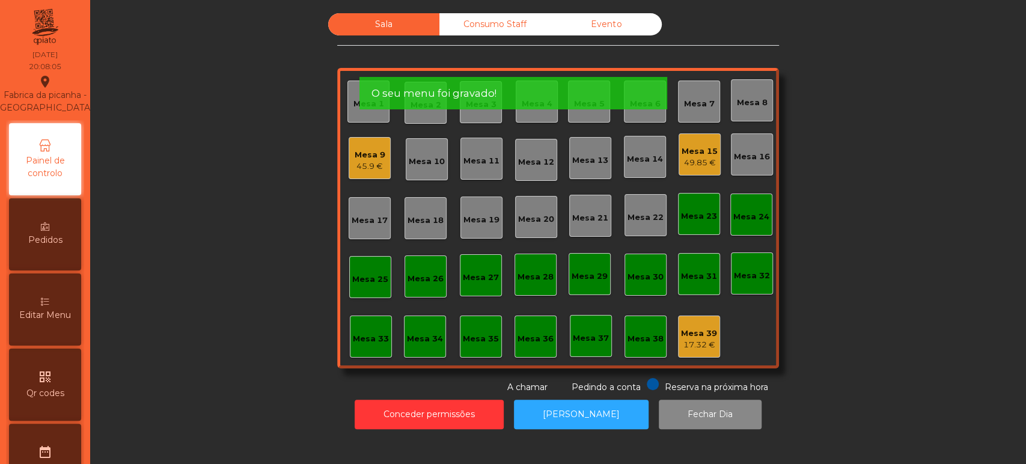
click at [67, 80] on div "Fabrica da picanha - [GEOGRAPHIC_DATA] location_on" at bounding box center [45, 95] width 96 height 40
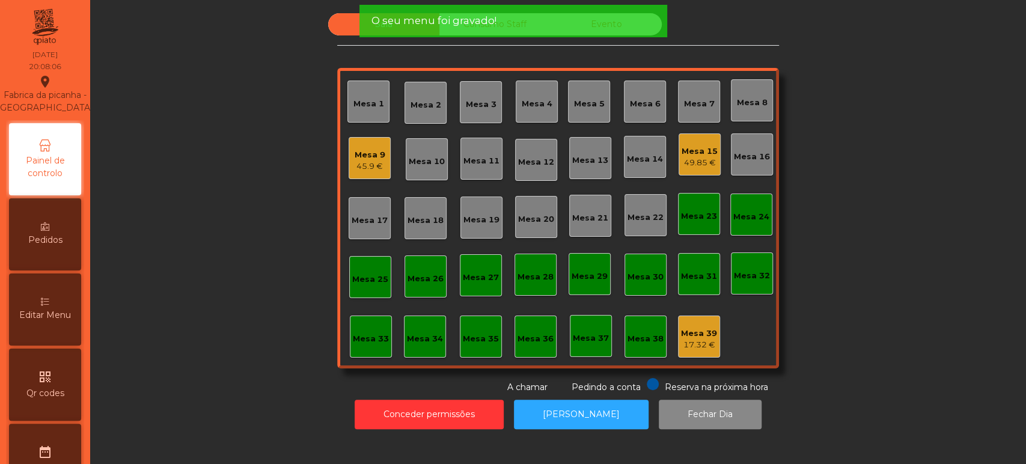
click at [370, 162] on div "45.9 €" at bounding box center [370, 166] width 31 height 12
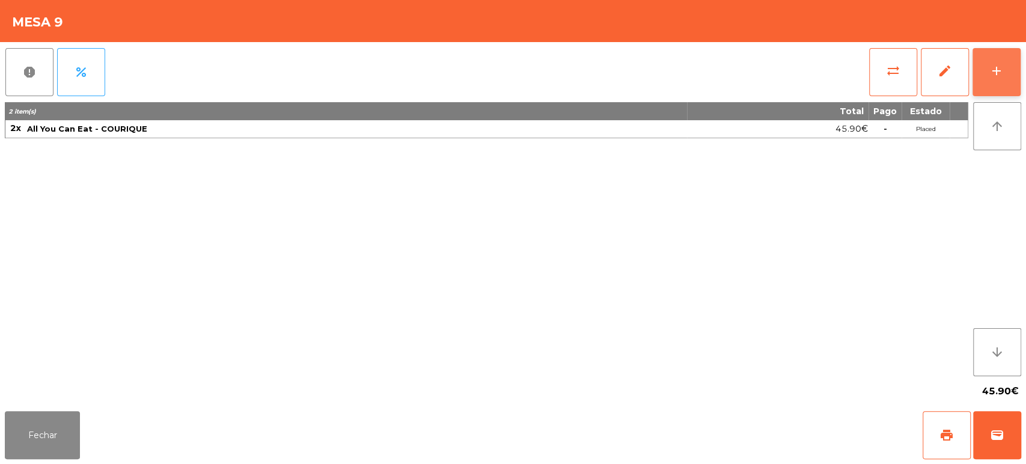
click at [983, 75] on button "add" at bounding box center [996, 72] width 48 height 48
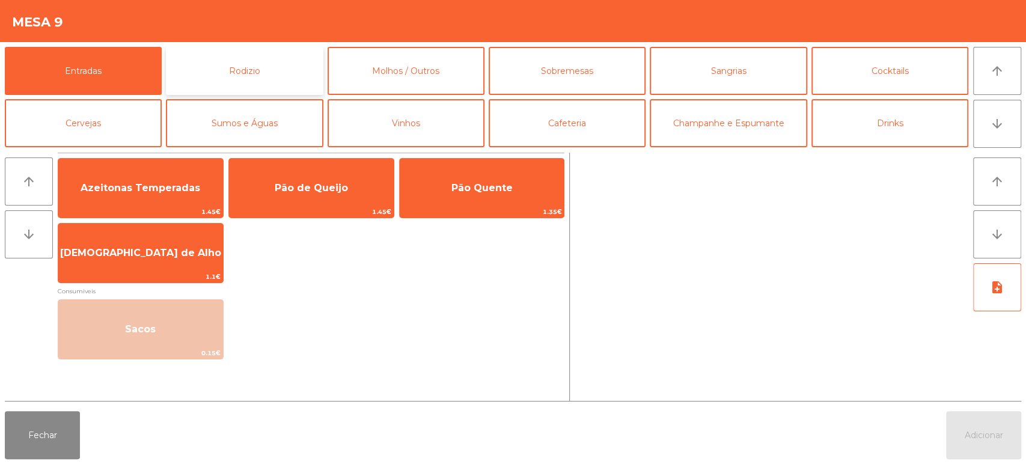
click at [236, 77] on button "Rodizio" at bounding box center [244, 71] width 157 height 48
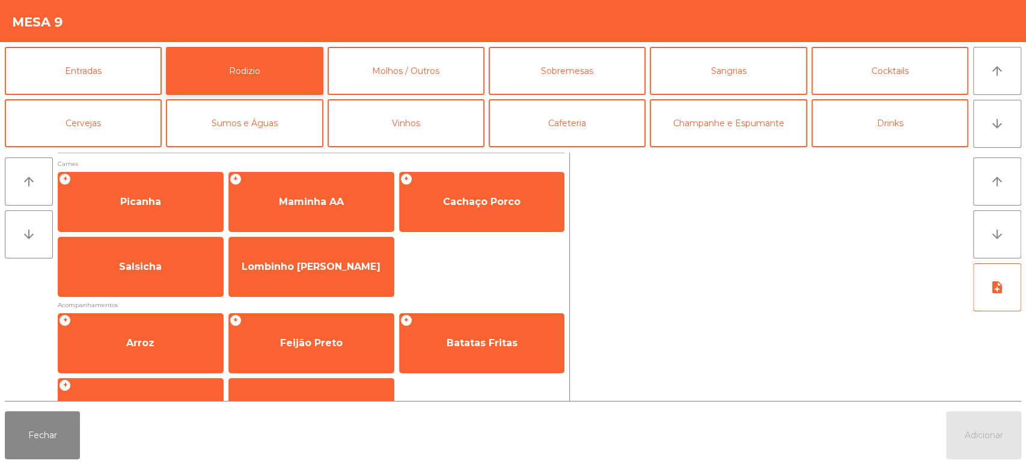
scroll to position [169, 0]
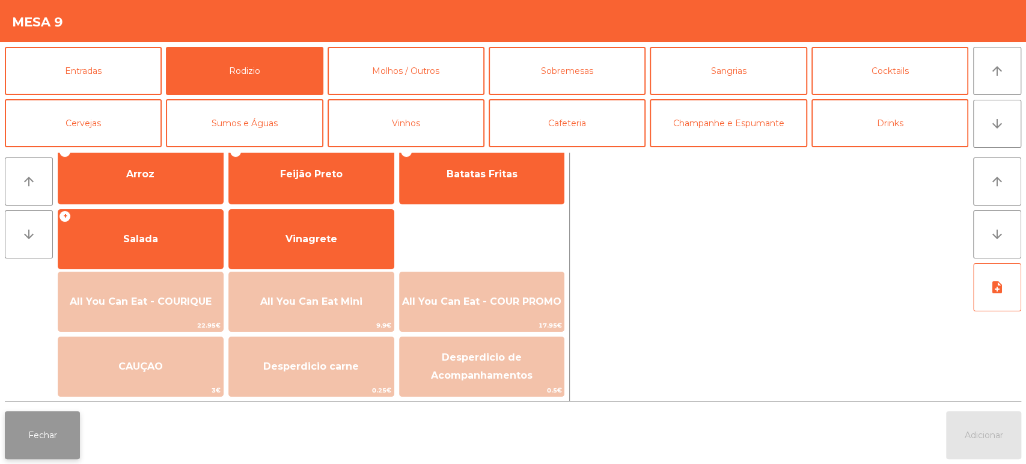
click at [79, 413] on button "Fechar" at bounding box center [42, 435] width 75 height 48
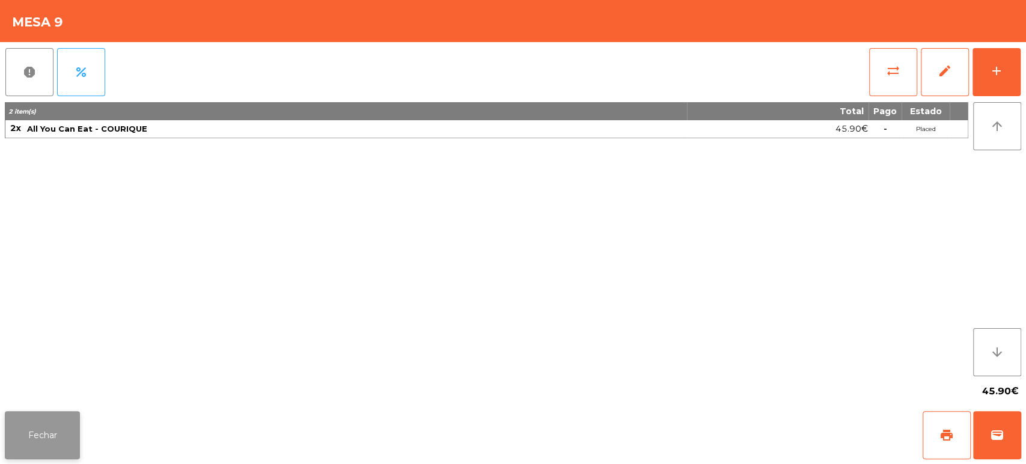
click at [65, 432] on button "Fechar" at bounding box center [42, 435] width 75 height 48
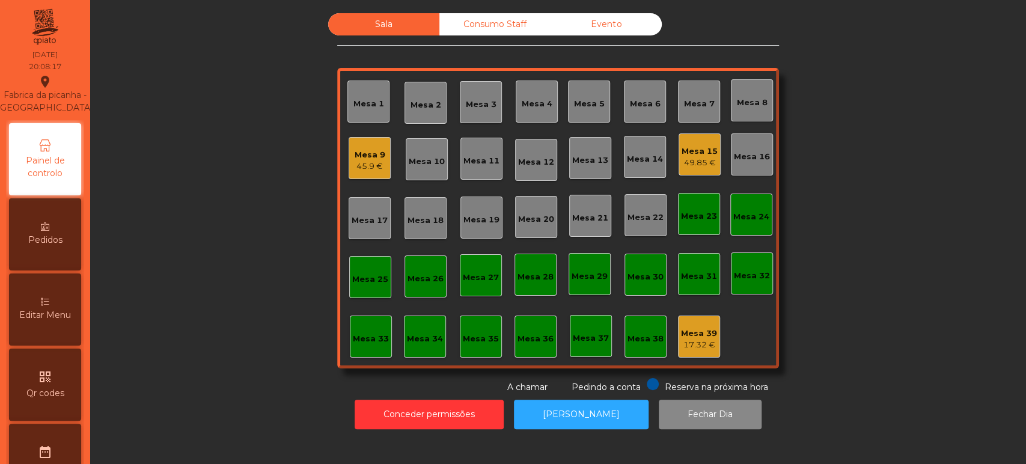
click at [686, 344] on div "17.32 €" at bounding box center [699, 345] width 36 height 12
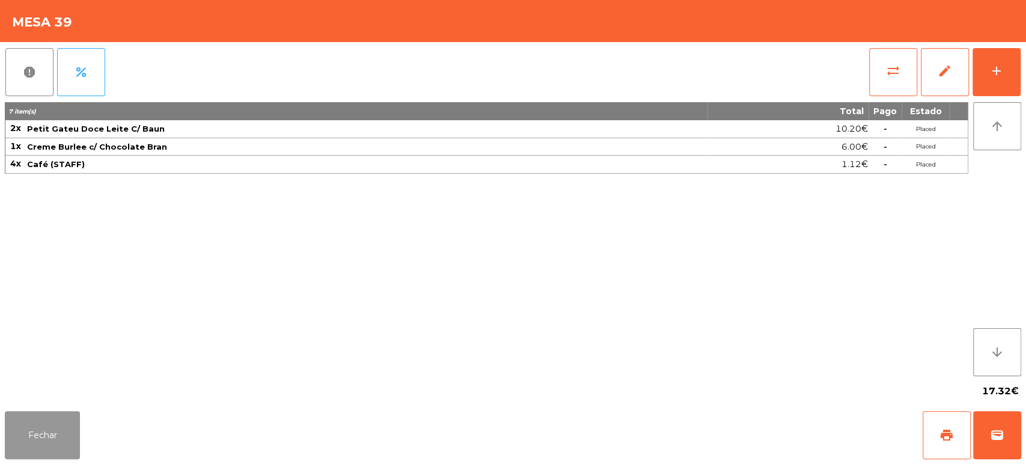
click at [75, 437] on button "Fechar" at bounding box center [42, 435] width 75 height 48
click at [44, 446] on div "date_range Reservas" at bounding box center [45, 460] width 72 height 72
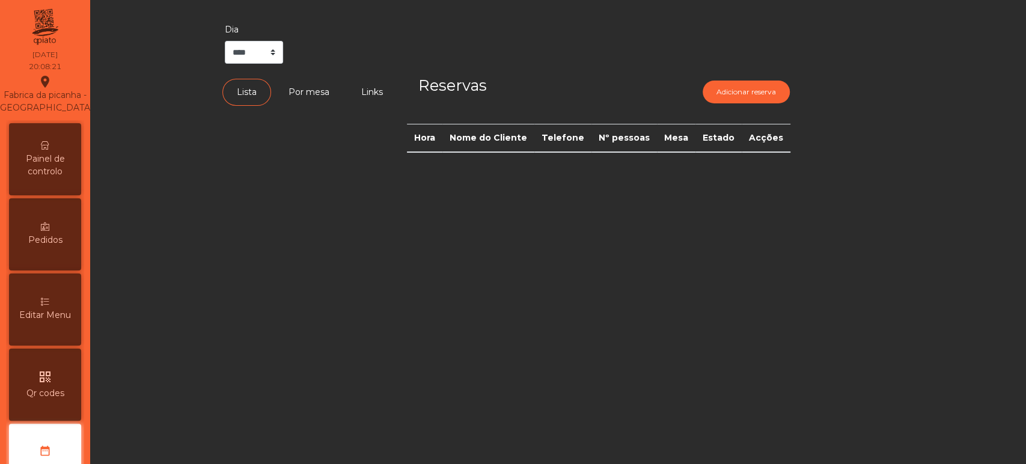
click at [53, 178] on span "Painel de controlo" at bounding box center [45, 165] width 66 height 25
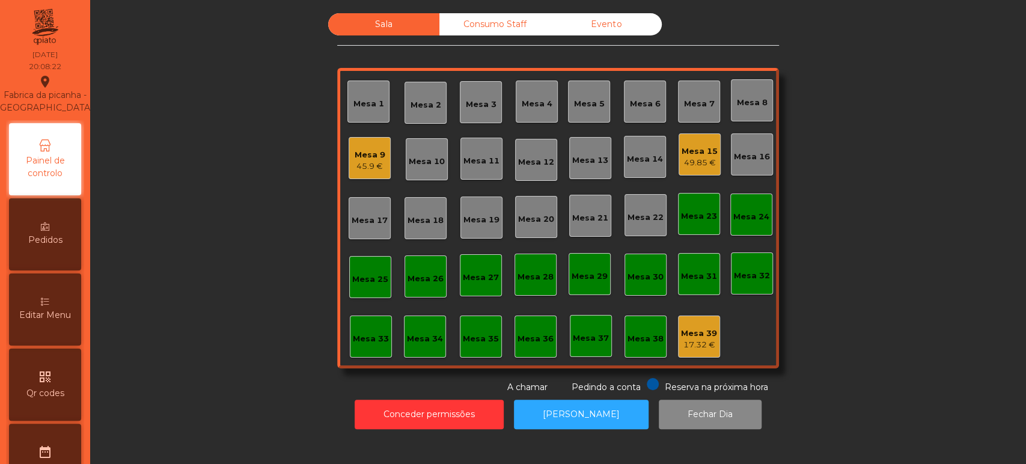
click at [684, 342] on div "17.32 €" at bounding box center [699, 345] width 36 height 12
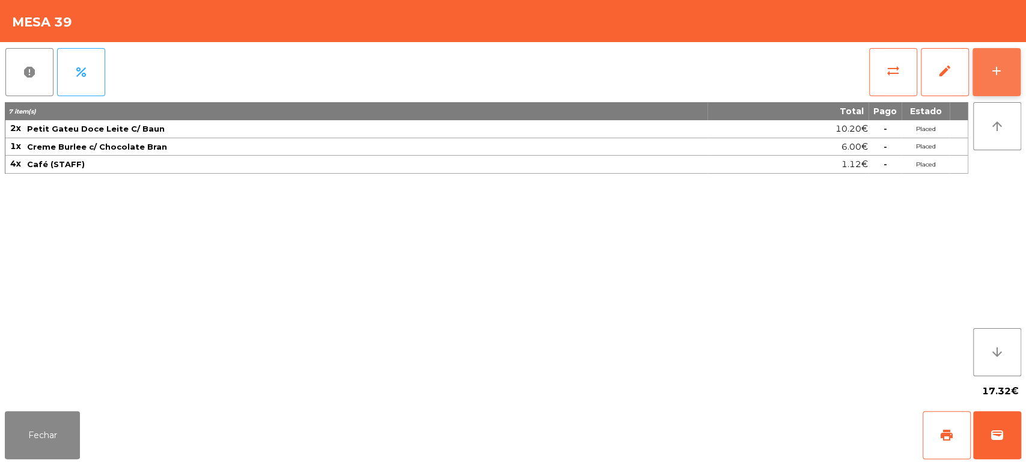
click at [1012, 72] on button "add" at bounding box center [996, 72] width 48 height 48
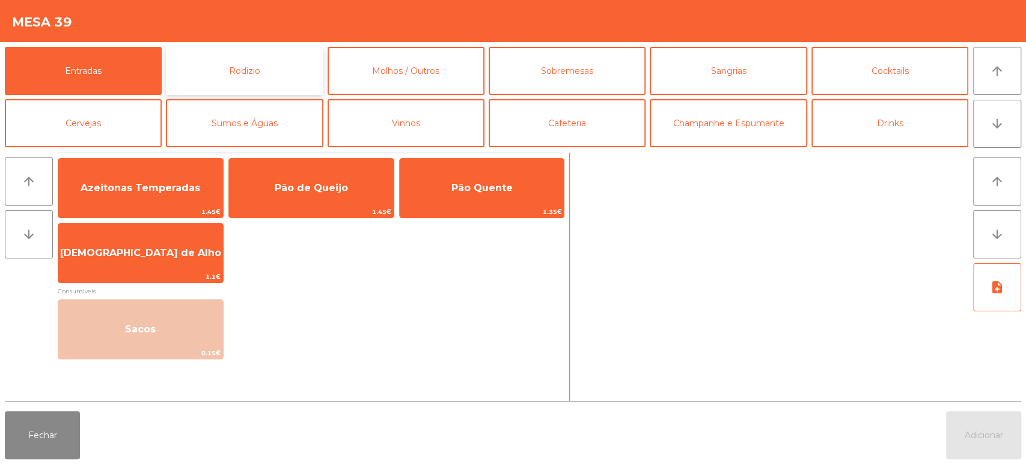
click at [208, 76] on button "Rodizio" at bounding box center [244, 71] width 157 height 48
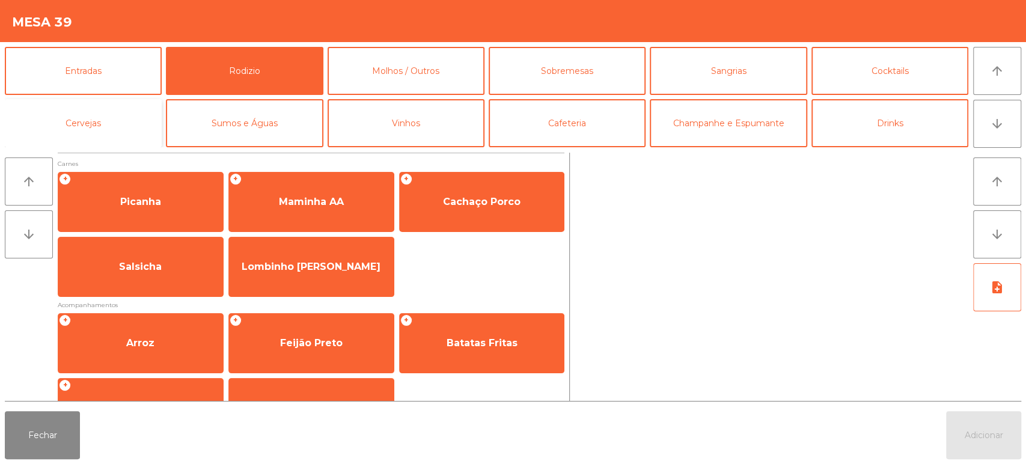
click at [135, 106] on button "Cervejas" at bounding box center [83, 123] width 157 height 48
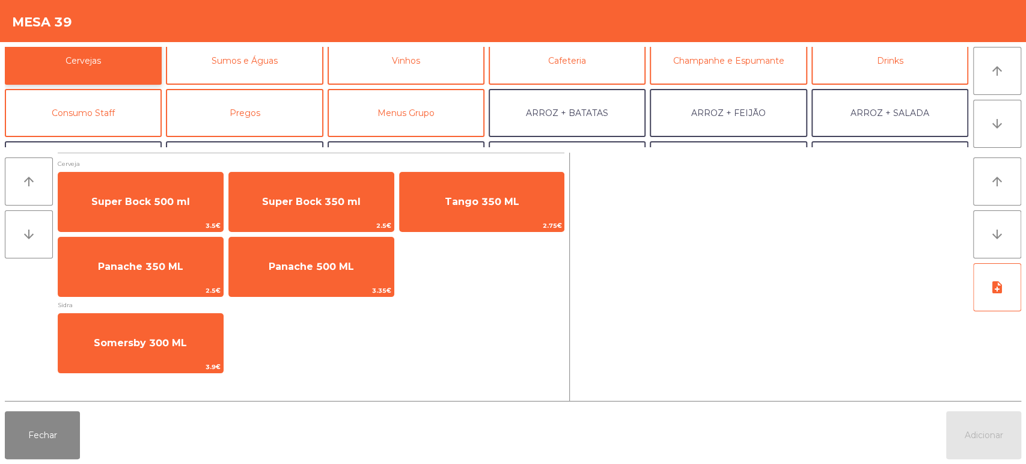
scroll to position [66, 0]
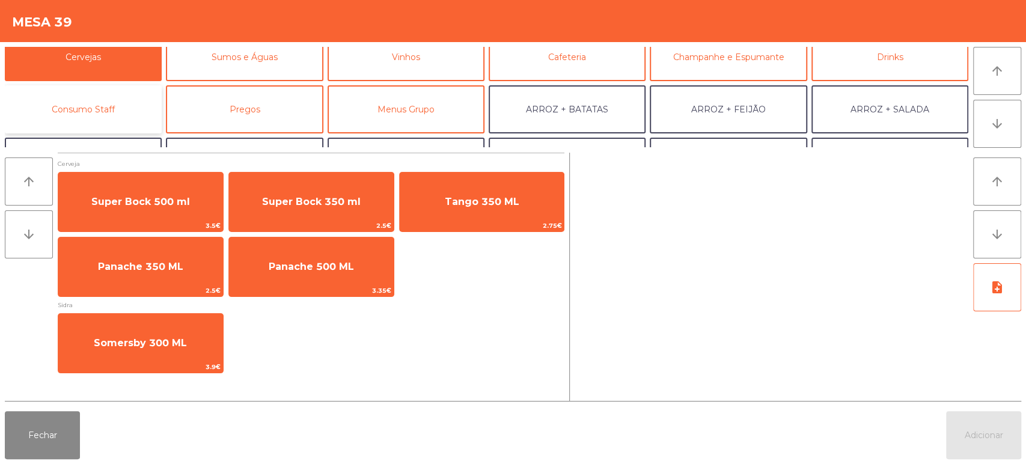
click at [105, 107] on button "Consumo Staff" at bounding box center [83, 109] width 157 height 48
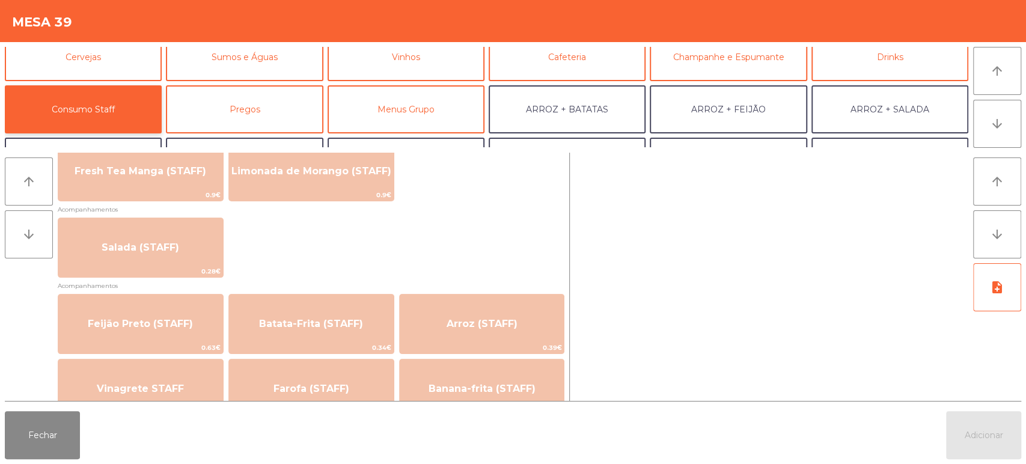
scroll to position [546, 0]
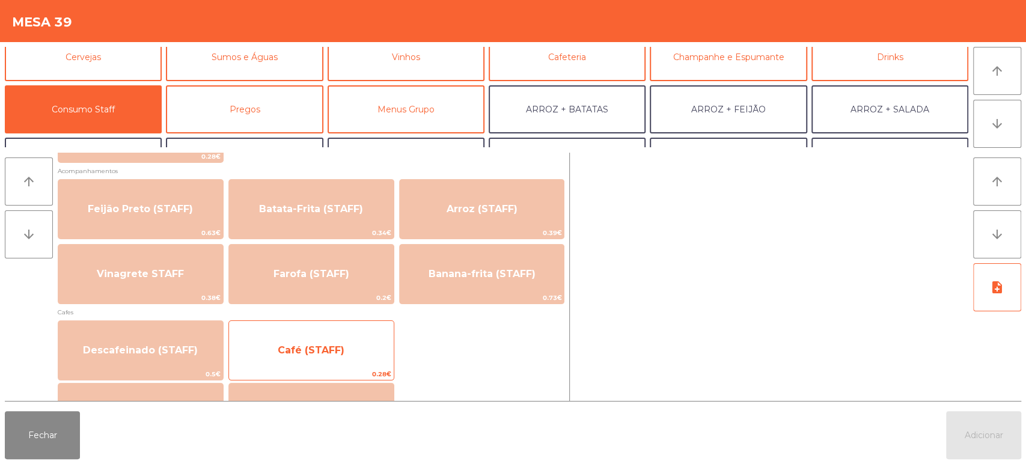
click at [362, 343] on span "Café (STAFF)" at bounding box center [311, 350] width 165 height 32
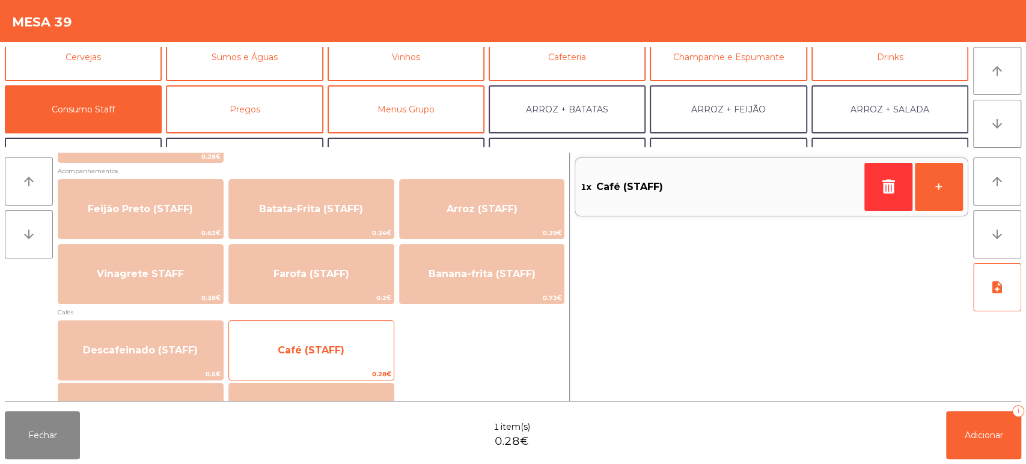
click at [347, 344] on span "Café (STAFF)" at bounding box center [311, 350] width 165 height 32
click at [356, 341] on span "Café (STAFF)" at bounding box center [311, 350] width 165 height 32
click at [358, 337] on span "Café (STAFF)" at bounding box center [311, 350] width 165 height 32
click at [354, 336] on span "Café (STAFF)" at bounding box center [311, 350] width 165 height 32
click at [346, 336] on span "Café (STAFF)" at bounding box center [311, 350] width 165 height 32
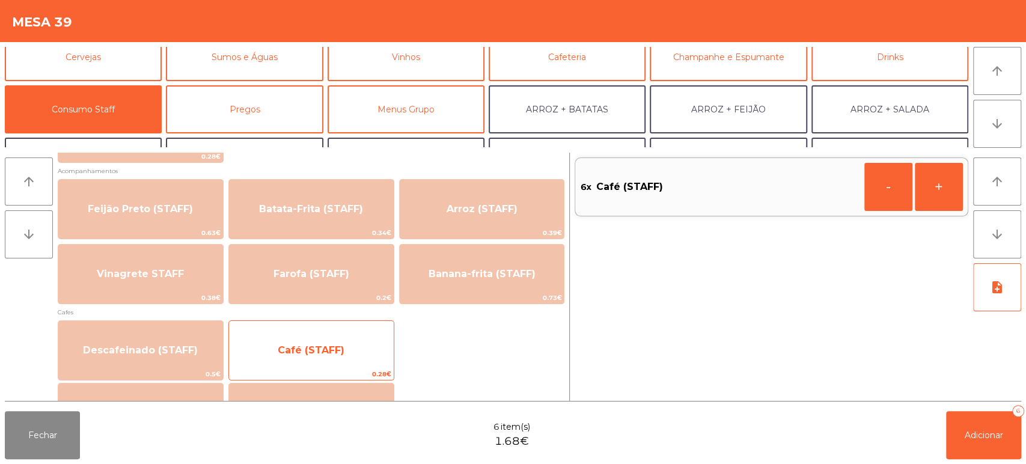
click at [341, 340] on span "Café (STAFF)" at bounding box center [311, 350] width 165 height 32
click at [346, 345] on span "Café (STAFF)" at bounding box center [311, 350] width 165 height 32
click at [335, 346] on span "Café (STAFF)" at bounding box center [311, 349] width 67 height 11
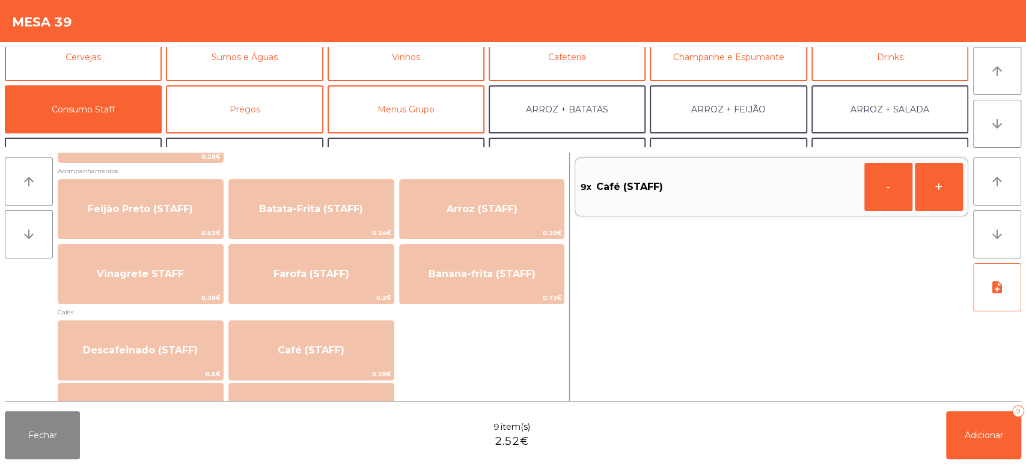
click at [930, 420] on div "Fechar 9 item(s) 2.52€ Adicionar 9" at bounding box center [513, 435] width 1026 height 58
click at [986, 430] on span "Adicionar" at bounding box center [983, 435] width 38 height 11
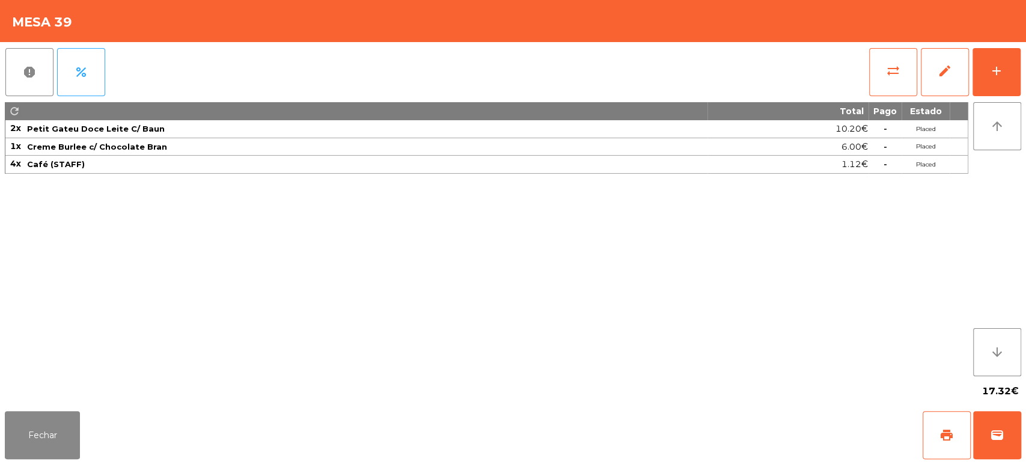
click at [34, 382] on div "17.32€" at bounding box center [513, 391] width 1016 height 30
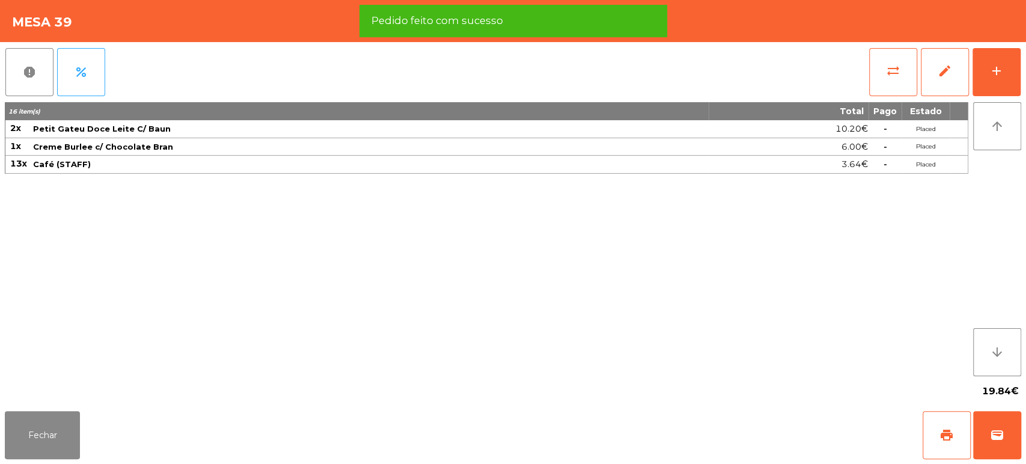
click at [0, 402] on div "report percent sync_alt edit add 16 item(s) Total Pago Estado 2x Petit Gateu Do…" at bounding box center [513, 224] width 1026 height 364
click at [31, 430] on button "Fechar" at bounding box center [42, 435] width 75 height 48
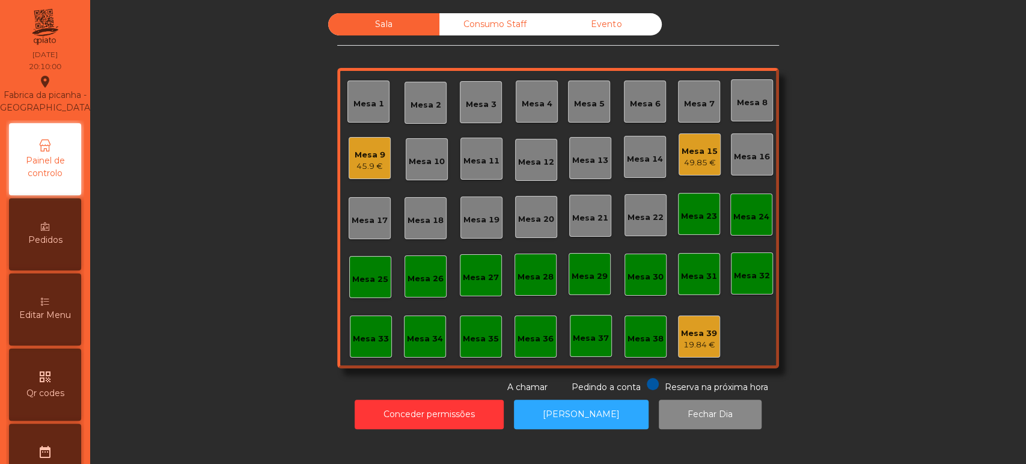
click at [689, 157] on div "49.85 €" at bounding box center [699, 163] width 36 height 12
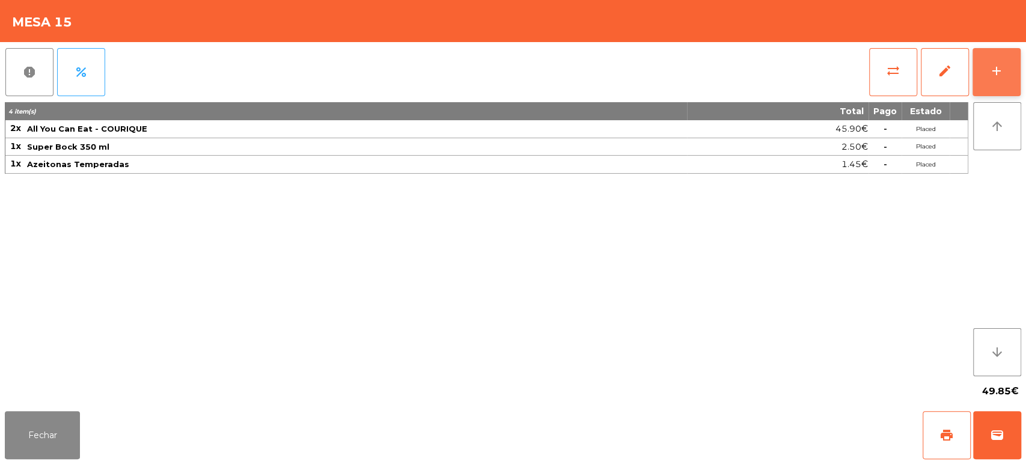
click at [988, 78] on button "add" at bounding box center [996, 72] width 48 height 48
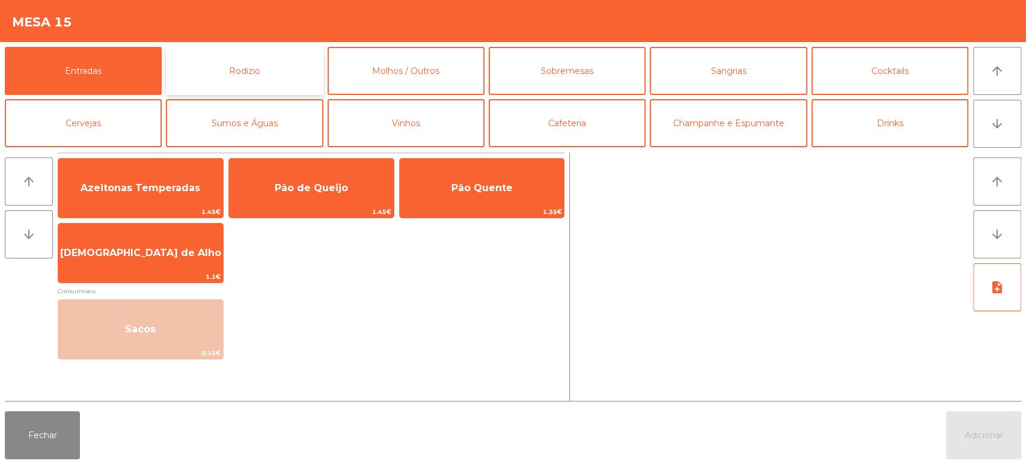
click at [269, 78] on button "Rodizio" at bounding box center [244, 71] width 157 height 48
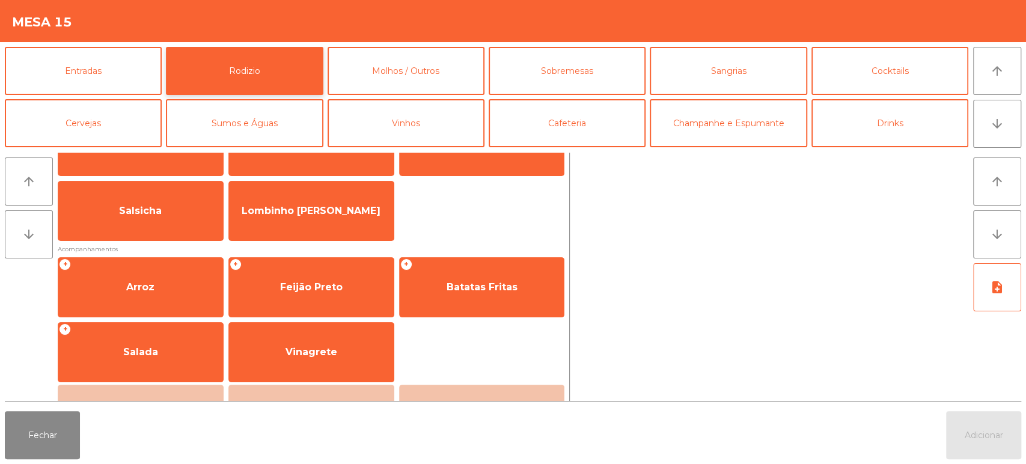
scroll to position [0, 0]
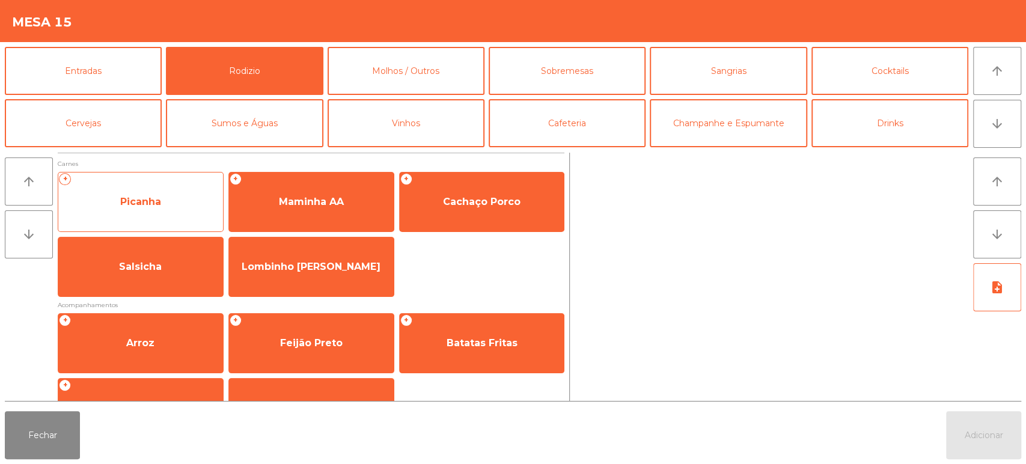
click at [168, 197] on span "Picanha" at bounding box center [140, 202] width 165 height 32
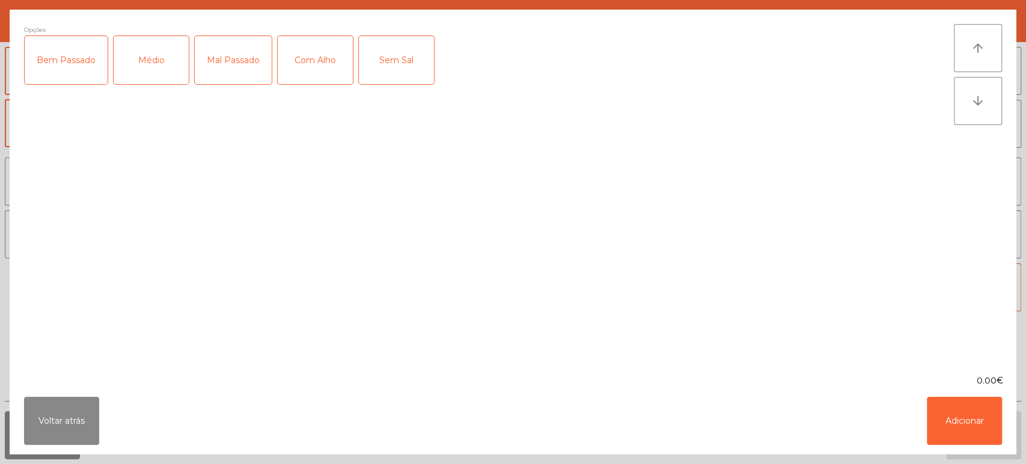
click at [159, 65] on div "Médio" at bounding box center [151, 60] width 75 height 48
click at [338, 66] on div "Com Alho" at bounding box center [315, 60] width 75 height 48
click at [955, 440] on button "Adicionar" at bounding box center [964, 421] width 75 height 48
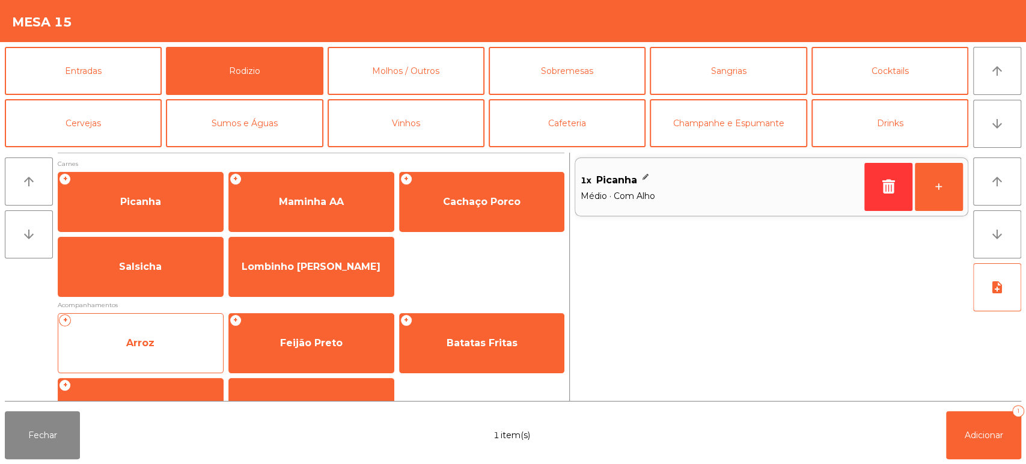
click at [189, 349] on span "Arroz" at bounding box center [140, 343] width 165 height 32
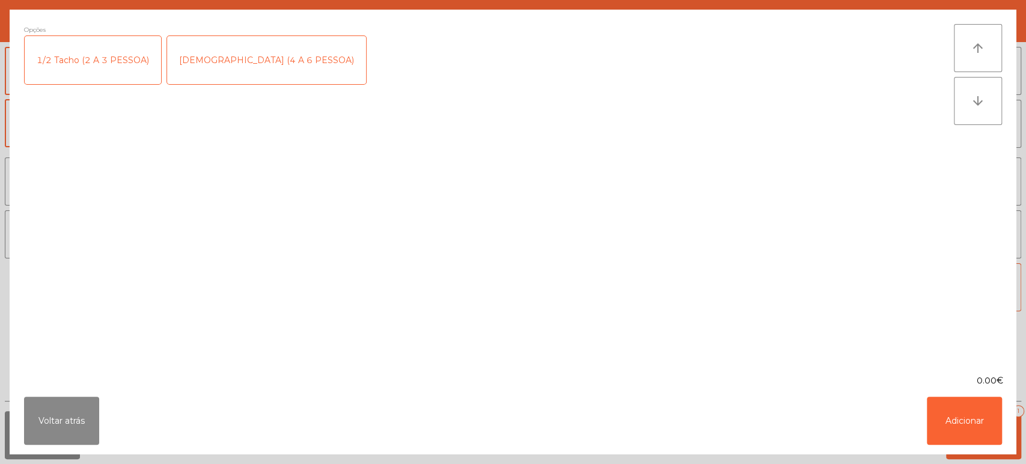
click at [108, 59] on div "1/2 Tacho (2 A 3 PESSOA)" at bounding box center [93, 60] width 136 height 48
click at [985, 444] on button "Adicionar" at bounding box center [964, 421] width 75 height 48
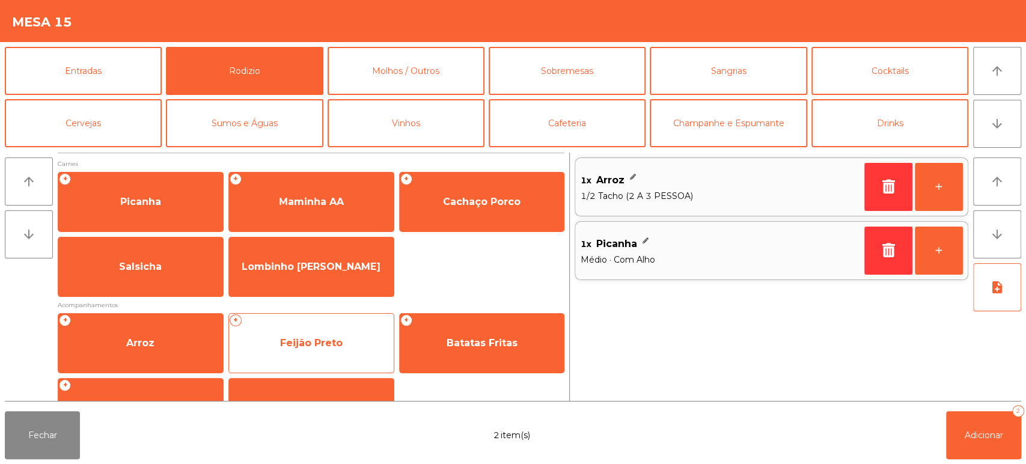
click at [309, 346] on span "Feijão Preto" at bounding box center [311, 342] width 62 height 11
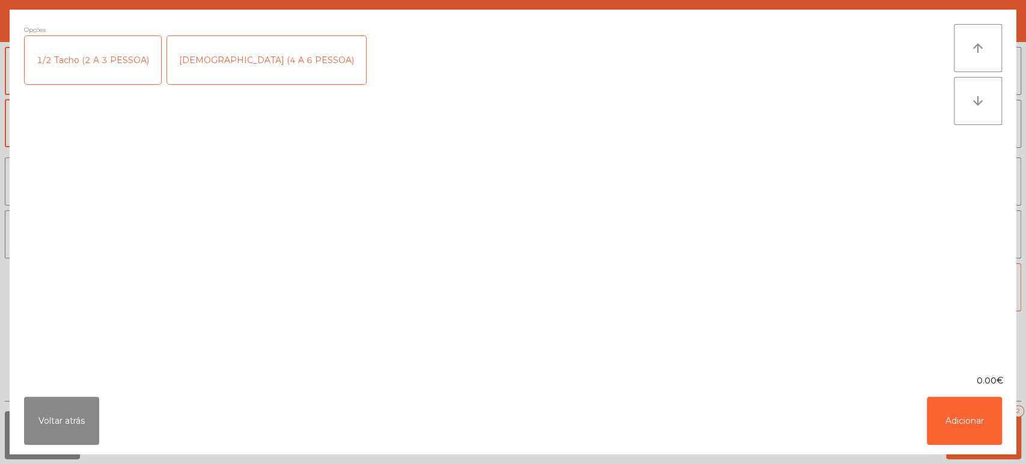
click at [114, 61] on div "1/2 Tacho (2 A 3 PESSOA)" at bounding box center [93, 60] width 136 height 48
click at [964, 415] on button "Adicionar" at bounding box center [964, 421] width 75 height 48
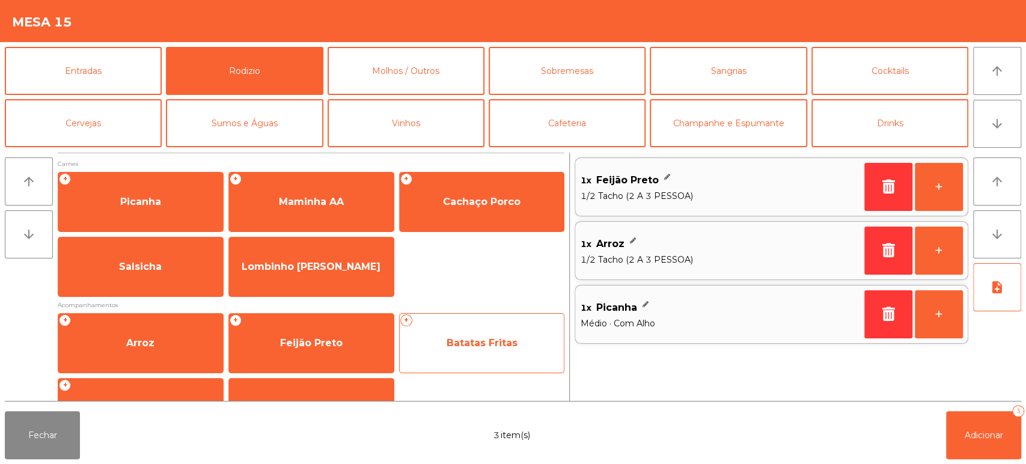
click at [466, 343] on span "Batatas Fritas" at bounding box center [481, 342] width 71 height 11
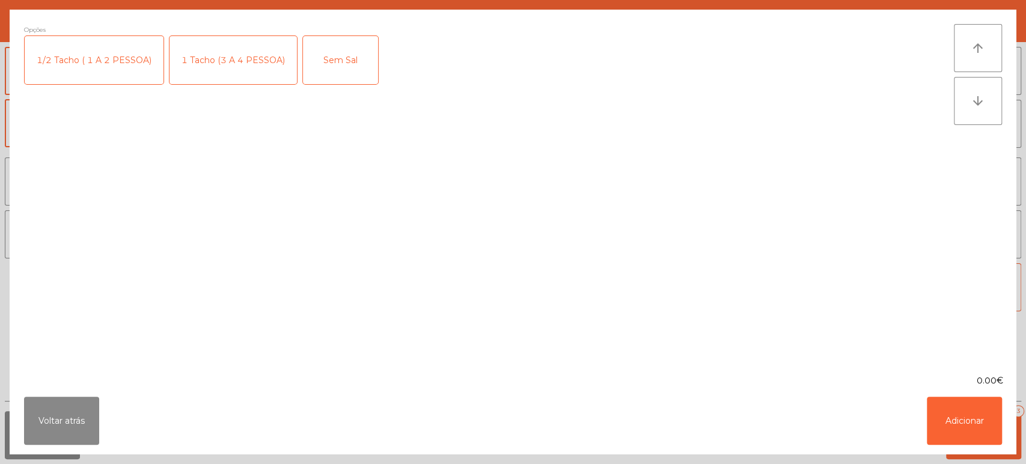
click at [128, 80] on div "1/2 Tacho ( 1 A 2 PESSOA)" at bounding box center [94, 60] width 139 height 48
click at [120, 78] on div "1/2 Tacho ( 1 A 2 PESSOA)" at bounding box center [94, 60] width 139 height 48
click at [233, 61] on div "1 Tacho (3 A 4 PESSOA)" at bounding box center [232, 60] width 127 height 48
click at [955, 416] on button "Adicionar" at bounding box center [964, 421] width 75 height 48
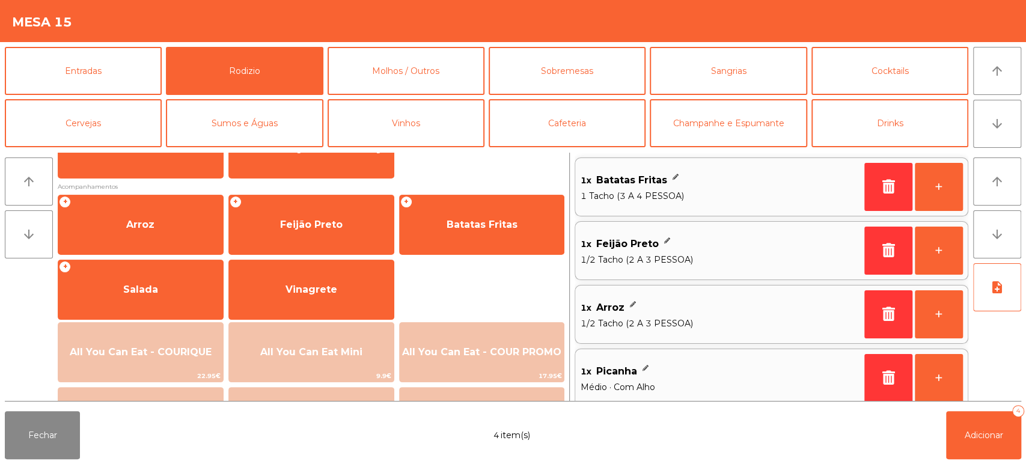
scroll to position [119, 0]
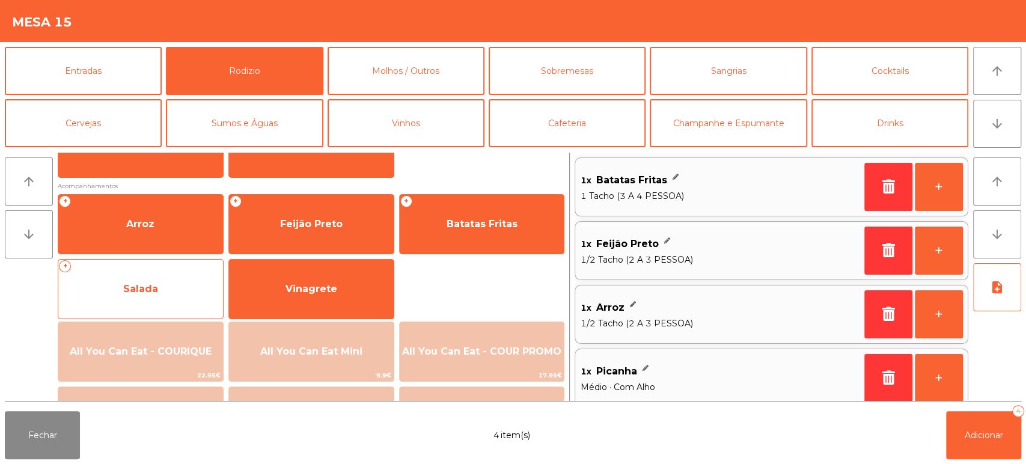
click at [161, 301] on span "Salada" at bounding box center [140, 289] width 165 height 32
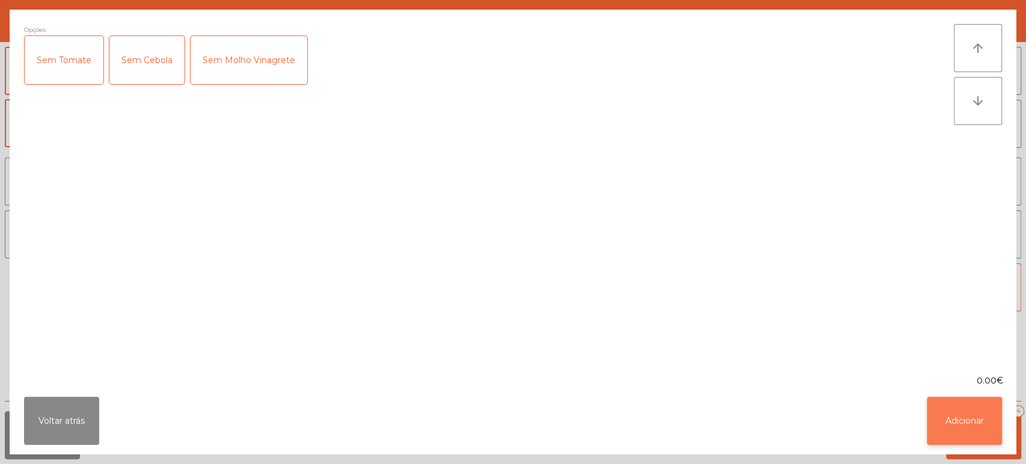
click at [994, 421] on button "Adicionar" at bounding box center [964, 421] width 75 height 48
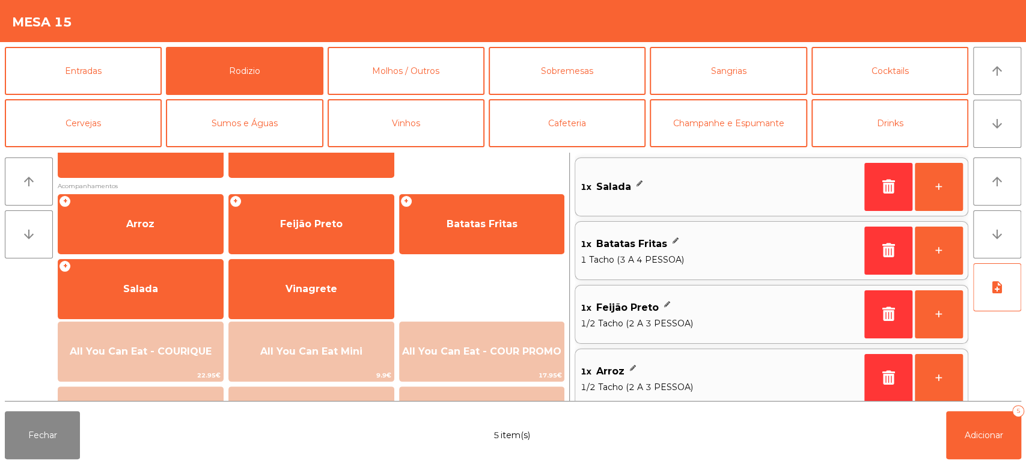
scroll to position [5, 0]
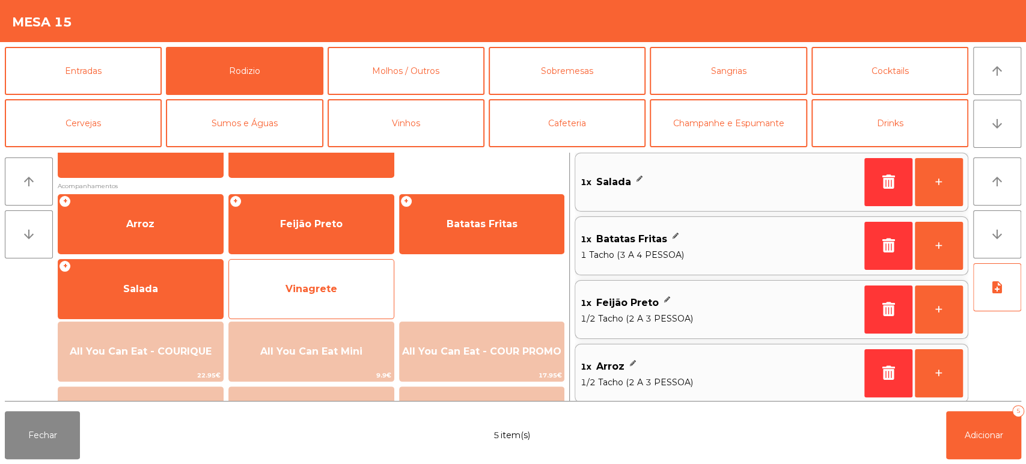
click at [329, 284] on span "Vinagrete" at bounding box center [311, 288] width 52 height 11
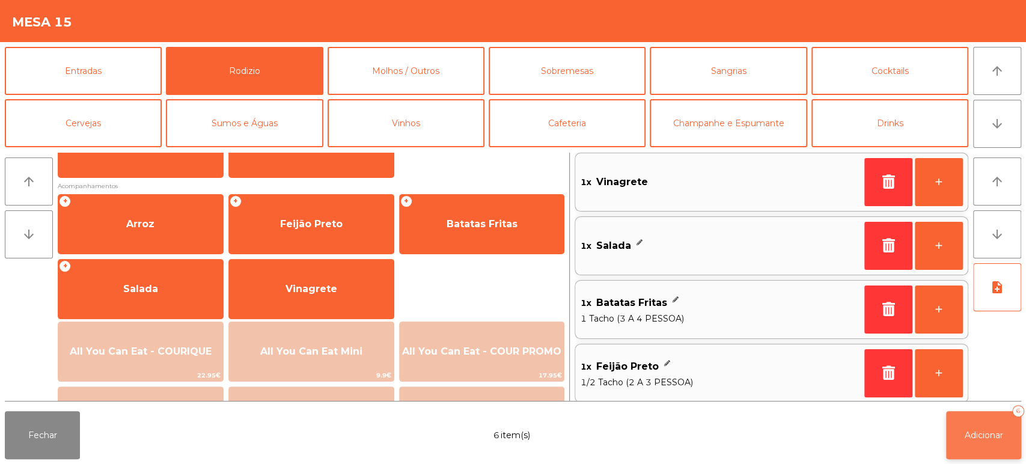
click at [988, 414] on button "Adicionar 6" at bounding box center [983, 435] width 75 height 48
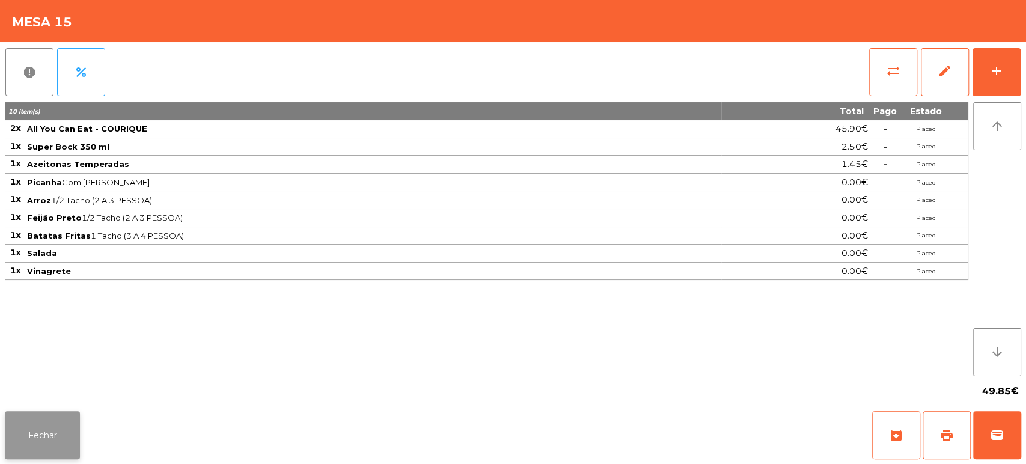
click at [64, 445] on button "Fechar" at bounding box center [42, 435] width 75 height 48
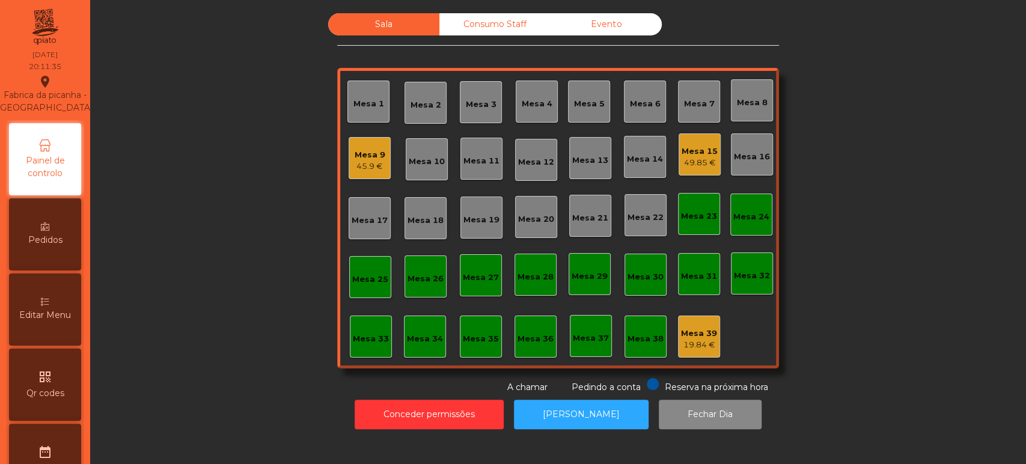
click at [354, 275] on div "Mesa 25" at bounding box center [370, 279] width 36 height 12
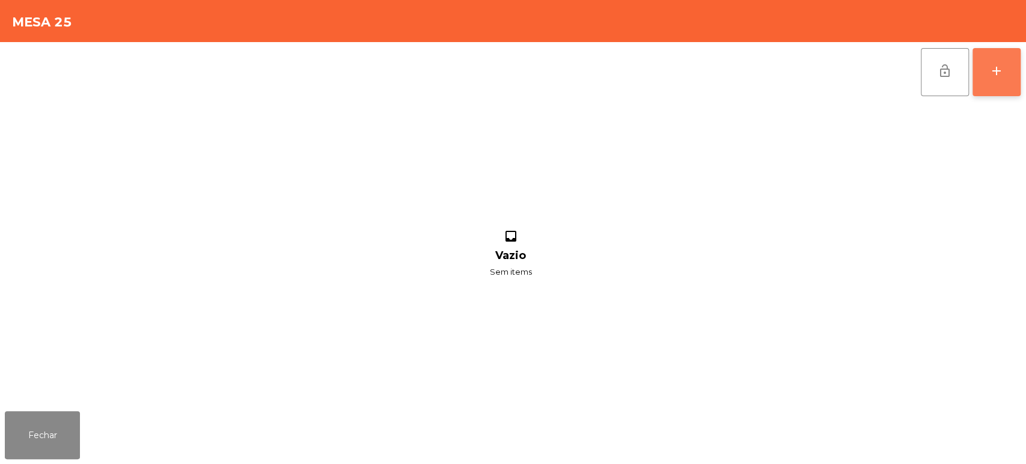
click at [1015, 75] on button "add" at bounding box center [996, 72] width 48 height 48
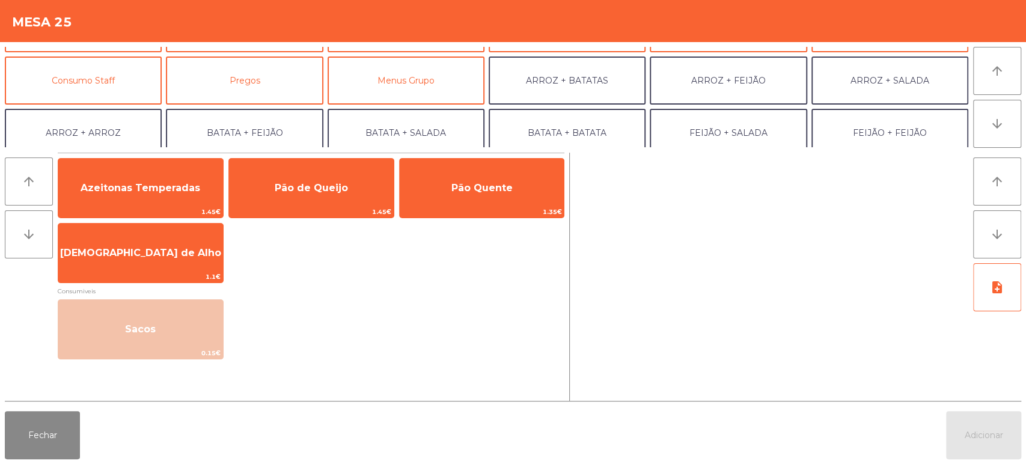
scroll to position [100, 0]
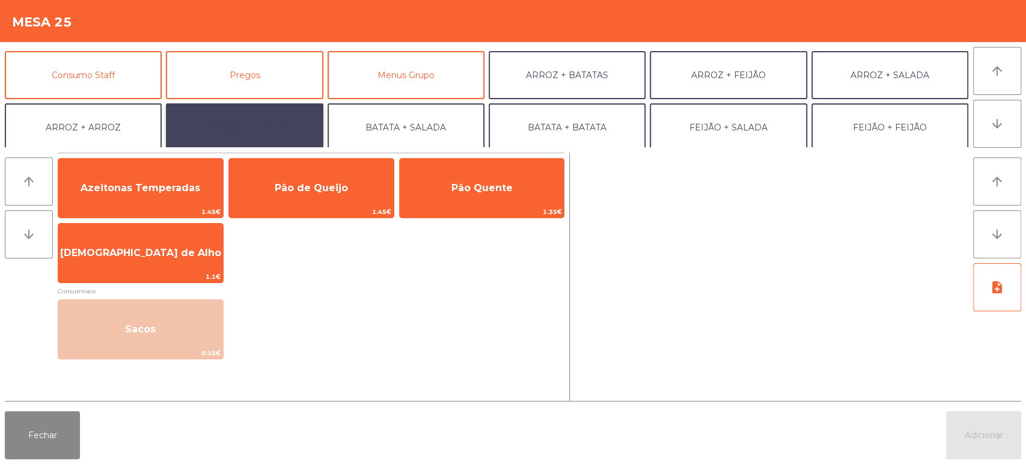
click at [255, 130] on button "BATATA + FEIJÃO" at bounding box center [244, 127] width 157 height 48
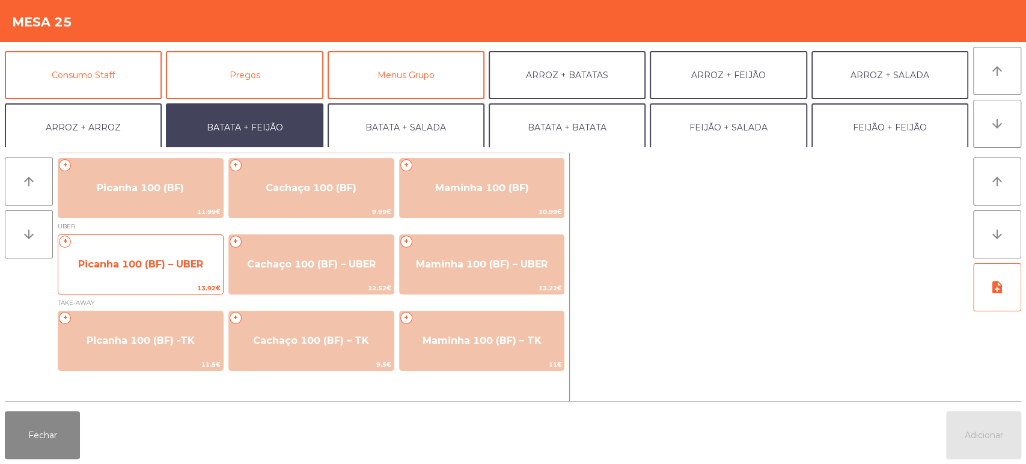
click at [154, 250] on span "Picanha 100 (BF) – UBER" at bounding box center [140, 264] width 165 height 32
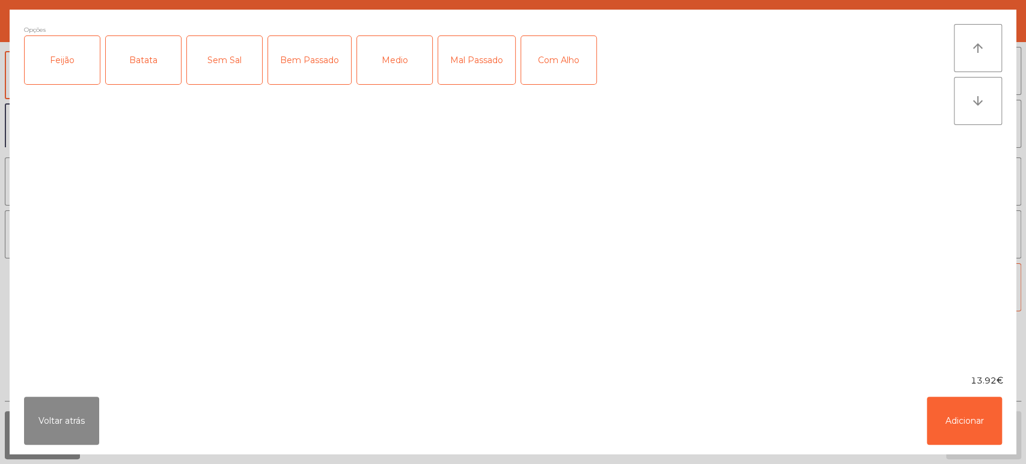
click at [85, 61] on div "Feijão" at bounding box center [62, 60] width 75 height 48
click at [159, 60] on div "Batata" at bounding box center [143, 60] width 75 height 48
click at [471, 70] on div "Mal Passado" at bounding box center [476, 60] width 77 height 48
click at [940, 412] on button "Adicionar" at bounding box center [964, 421] width 75 height 48
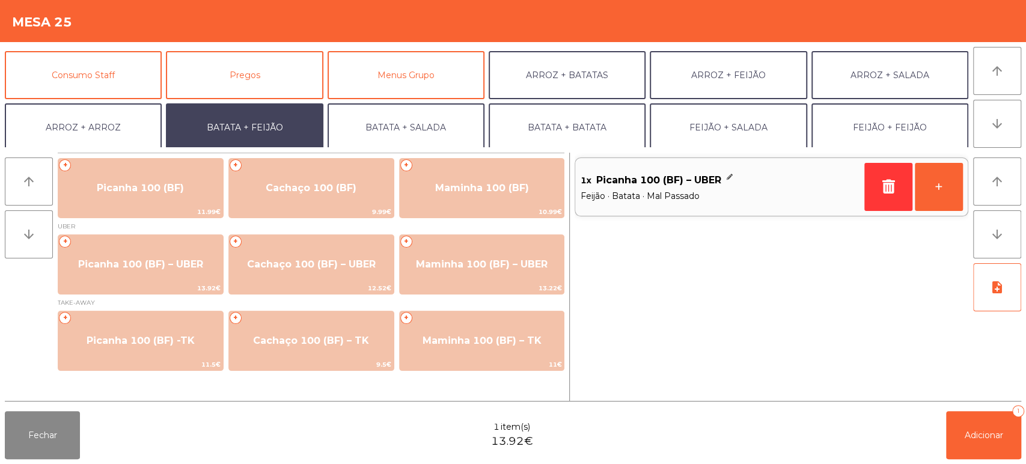
scroll to position [156, 0]
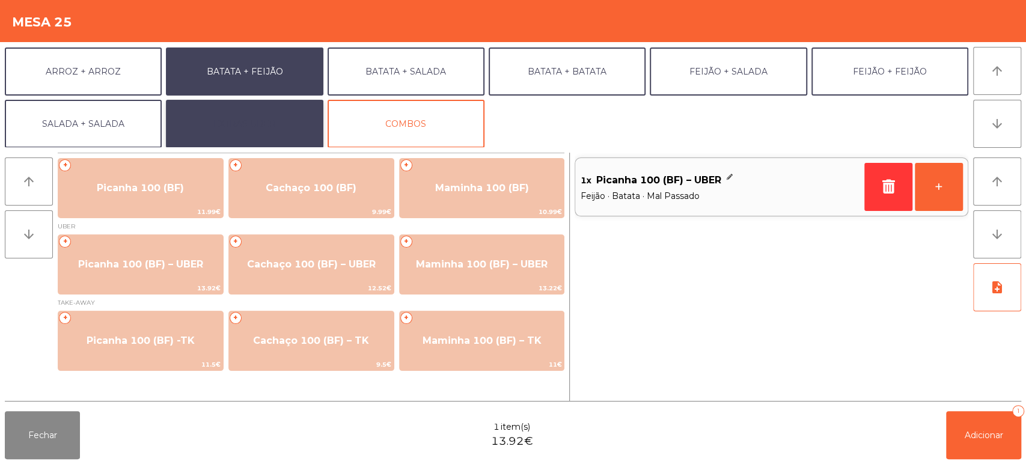
click at [280, 129] on button "EXTRAS UBER" at bounding box center [244, 124] width 157 height 48
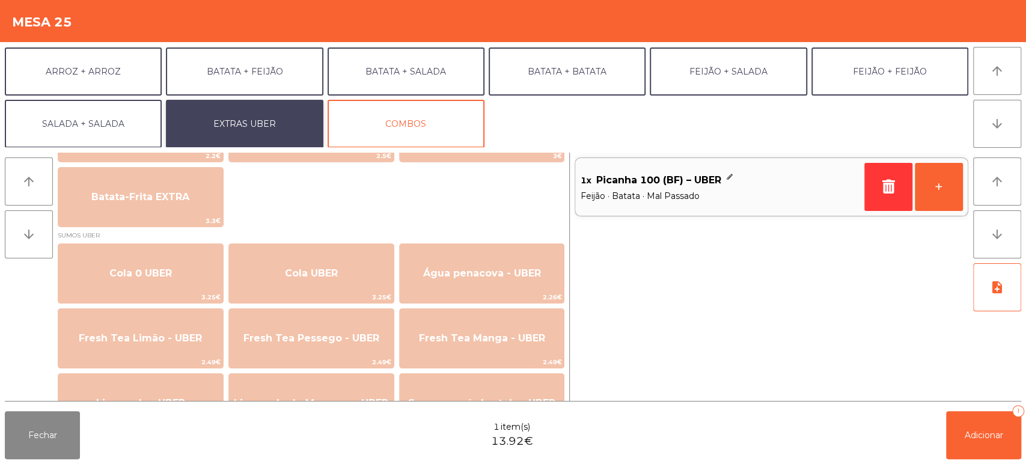
scroll to position [273, 0]
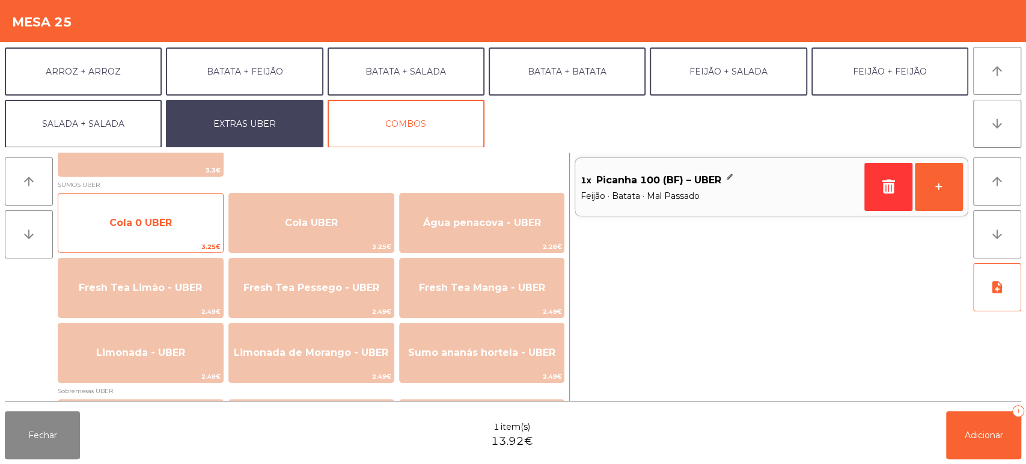
click at [134, 222] on span "Cola 0 UBER" at bounding box center [140, 222] width 62 height 11
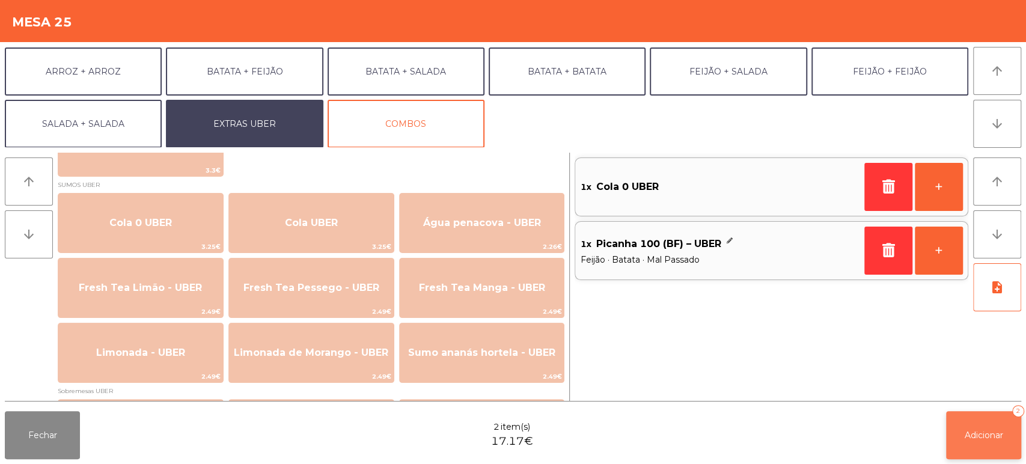
click at [974, 456] on button "Adicionar 2" at bounding box center [983, 435] width 75 height 48
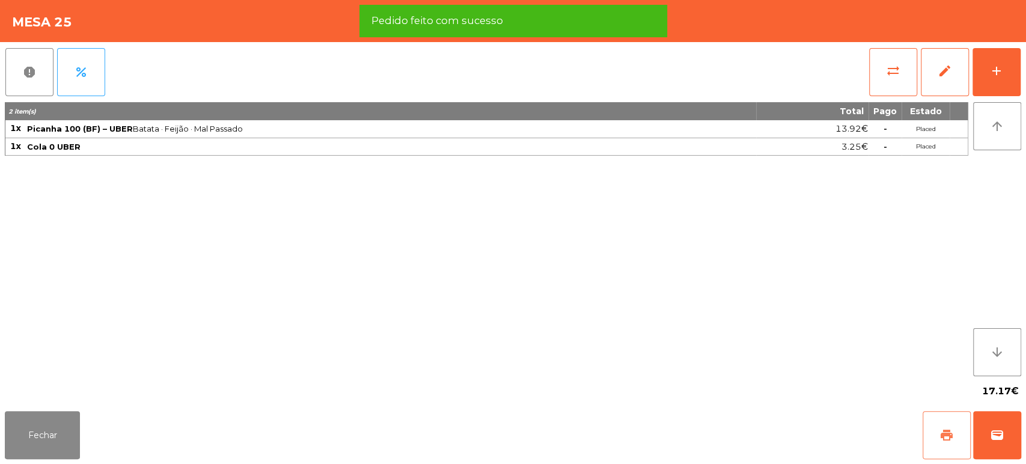
click at [944, 431] on span "print" at bounding box center [946, 435] width 14 height 14
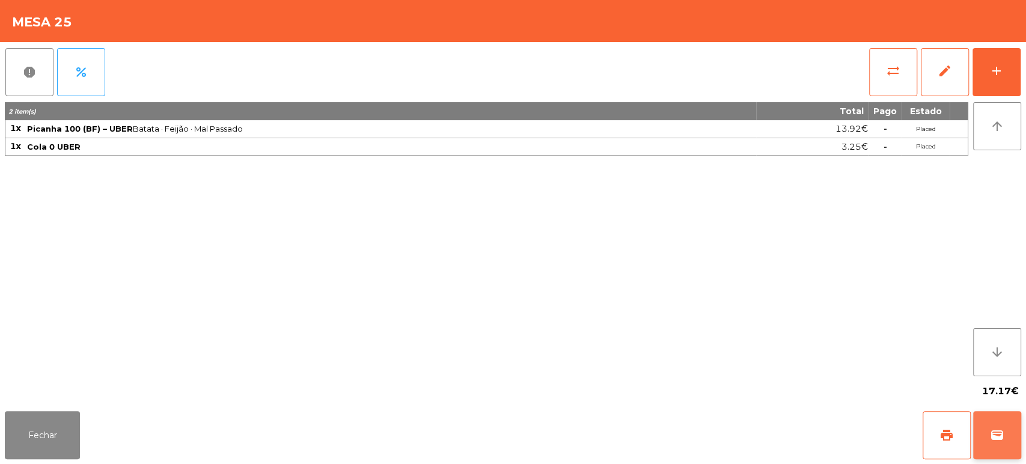
click at [992, 432] on span "wallet" at bounding box center [997, 435] width 14 height 14
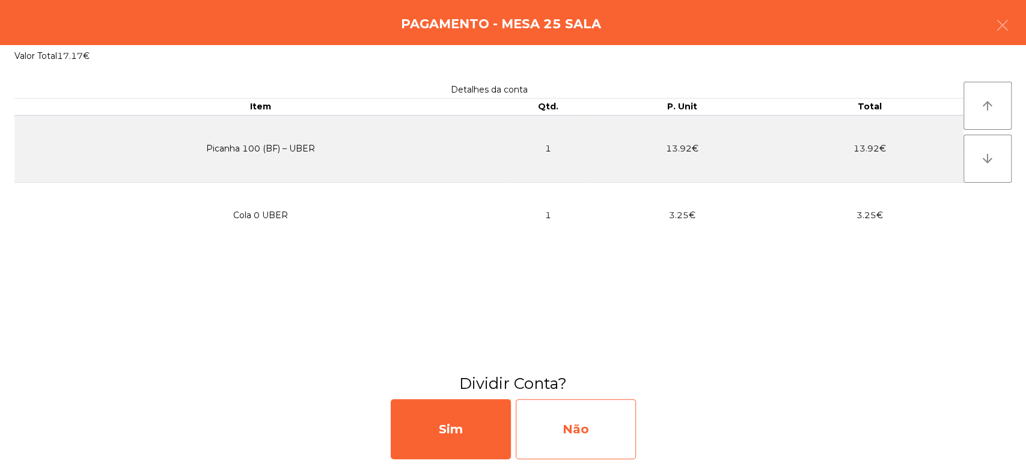
click at [594, 430] on div "Não" at bounding box center [576, 429] width 120 height 60
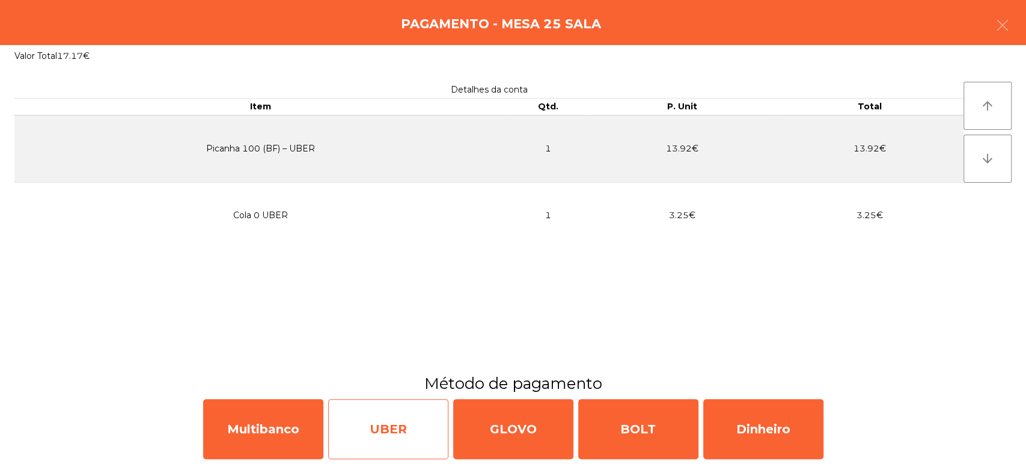
click at [391, 419] on div "UBER" at bounding box center [388, 429] width 120 height 60
select select "**"
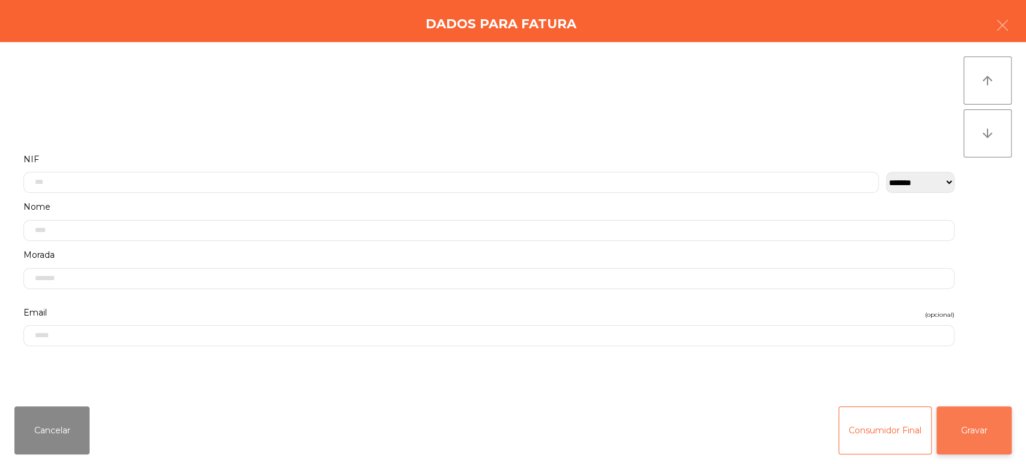
click at [972, 439] on button "Gravar" at bounding box center [973, 430] width 75 height 48
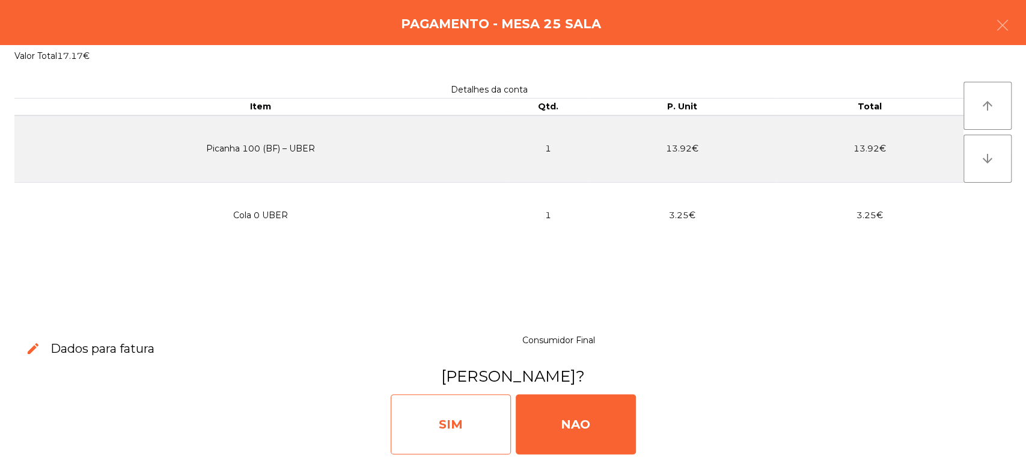
click at [466, 428] on div "SIM" at bounding box center [451, 424] width 120 height 60
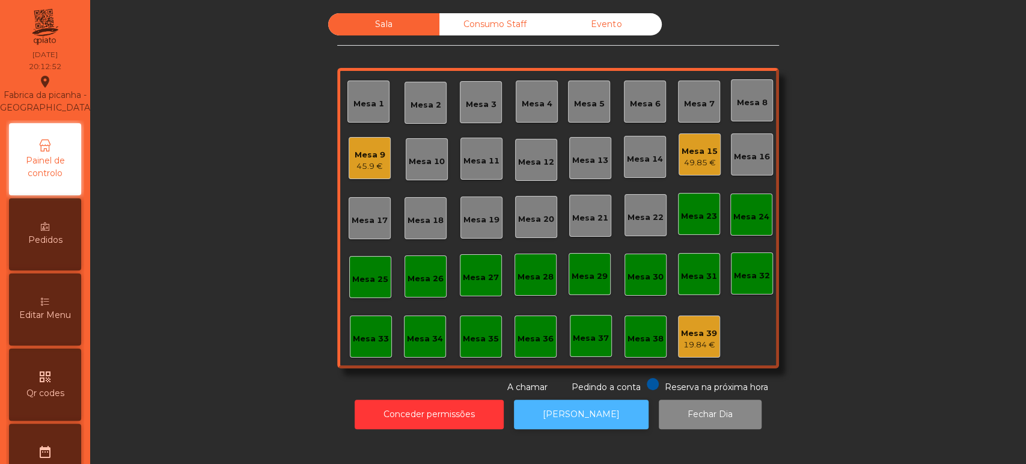
click at [580, 416] on button "[PERSON_NAME]" at bounding box center [581, 414] width 135 height 29
click at [429, 95] on div "Mesa 2" at bounding box center [425, 102] width 31 height 17
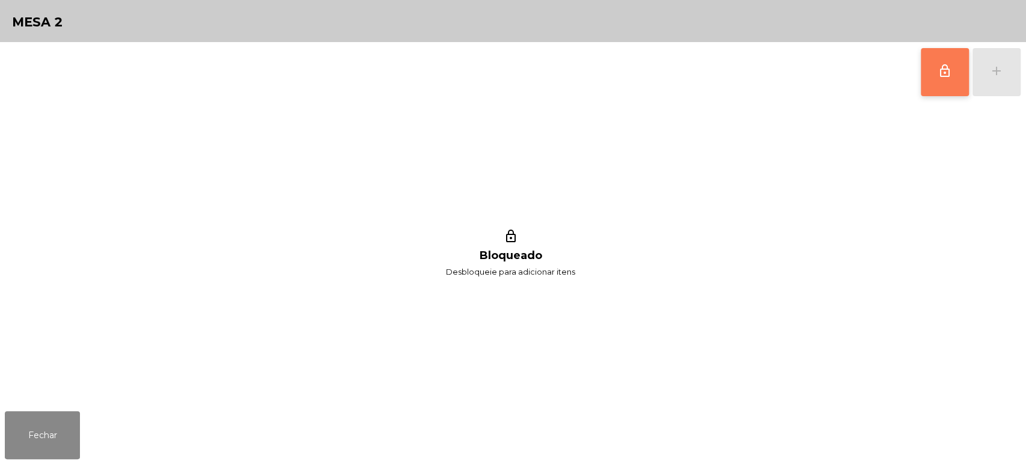
click at [955, 84] on button "lock_outline" at bounding box center [945, 72] width 48 height 48
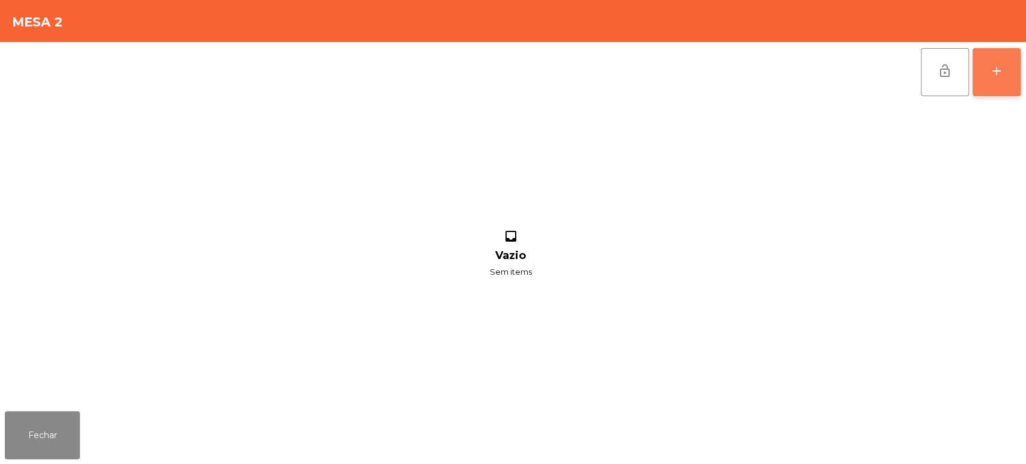
click at [996, 91] on button "add" at bounding box center [996, 72] width 48 height 48
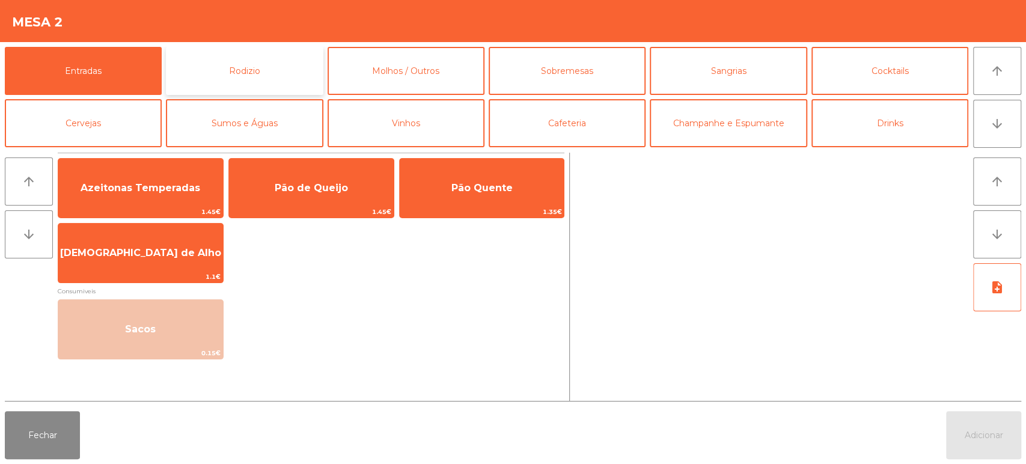
click at [256, 55] on button "Rodizio" at bounding box center [244, 71] width 157 height 48
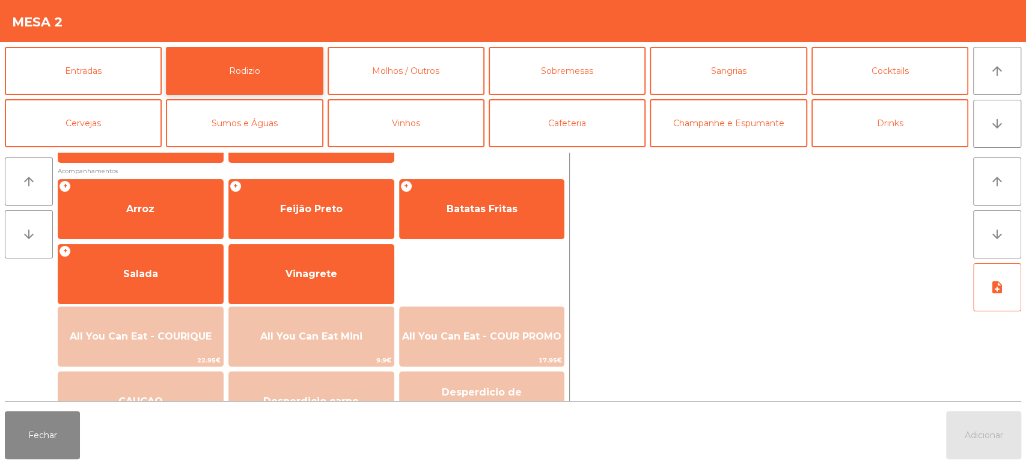
scroll to position [155, 0]
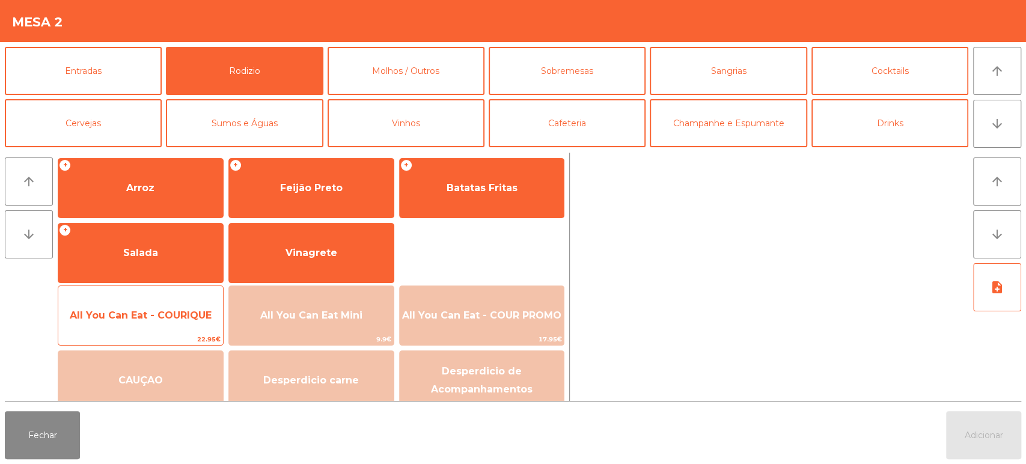
click at [154, 306] on span "All You Can Eat - COURIQUE" at bounding box center [140, 315] width 165 height 32
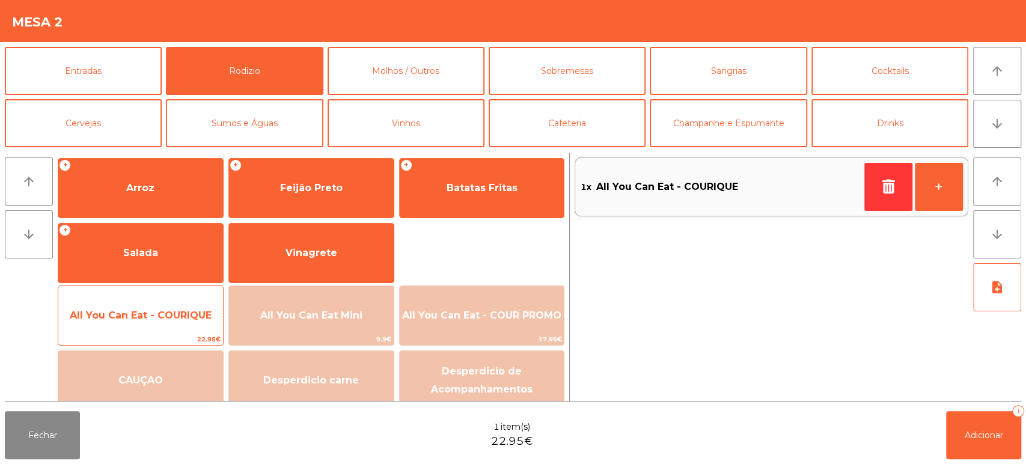
click at [154, 308] on span "All You Can Eat - COURIQUE" at bounding box center [140, 315] width 165 height 32
click at [155, 323] on span "All You Can Eat - COURIQUE" at bounding box center [140, 315] width 165 height 32
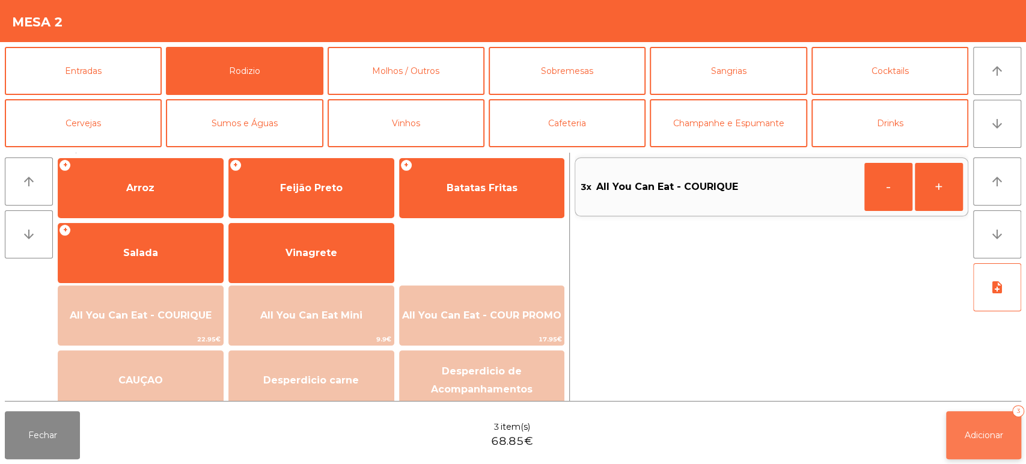
click at [953, 417] on button "Adicionar 3" at bounding box center [983, 435] width 75 height 48
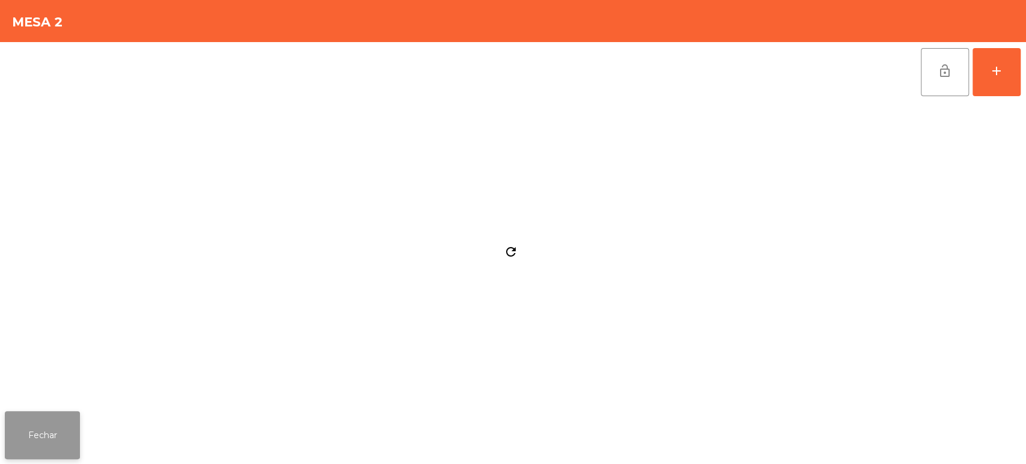
click at [60, 416] on button "Fechar" at bounding box center [42, 435] width 75 height 48
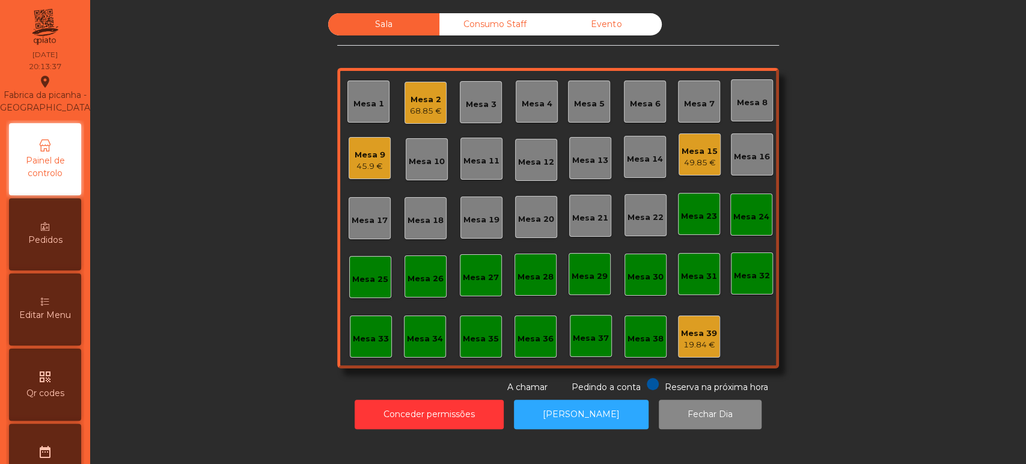
click at [585, 105] on div "Mesa 5" at bounding box center [589, 104] width 31 height 12
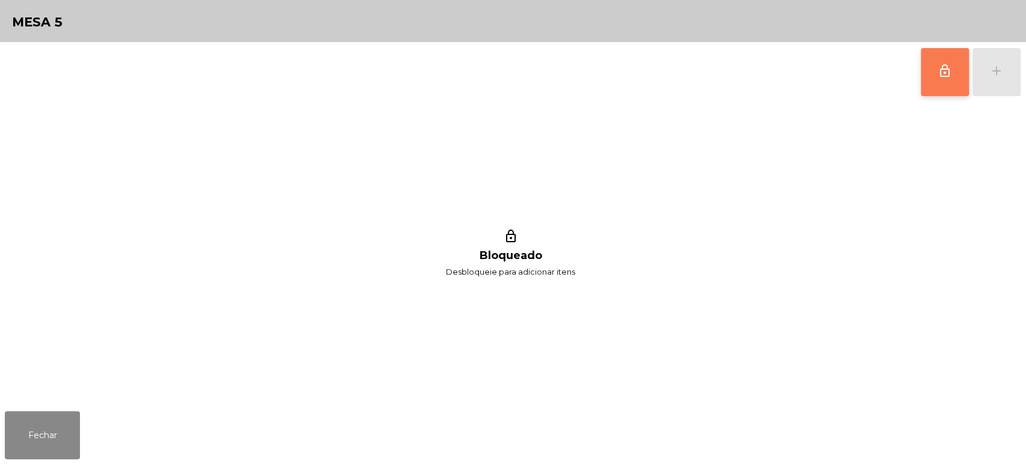
click at [937, 79] on button "lock_outline" at bounding box center [945, 72] width 48 height 48
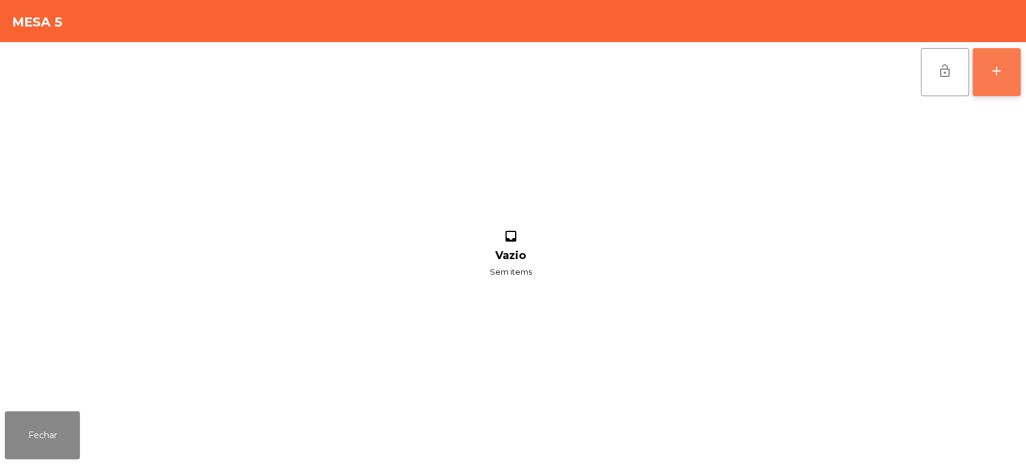
click at [997, 67] on div "add" at bounding box center [996, 71] width 14 height 14
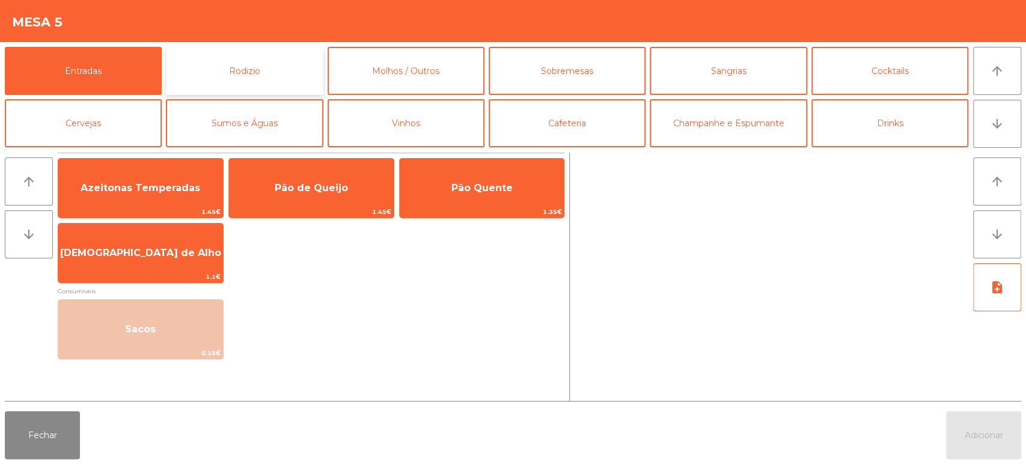
click at [229, 63] on button "Rodizio" at bounding box center [244, 71] width 157 height 48
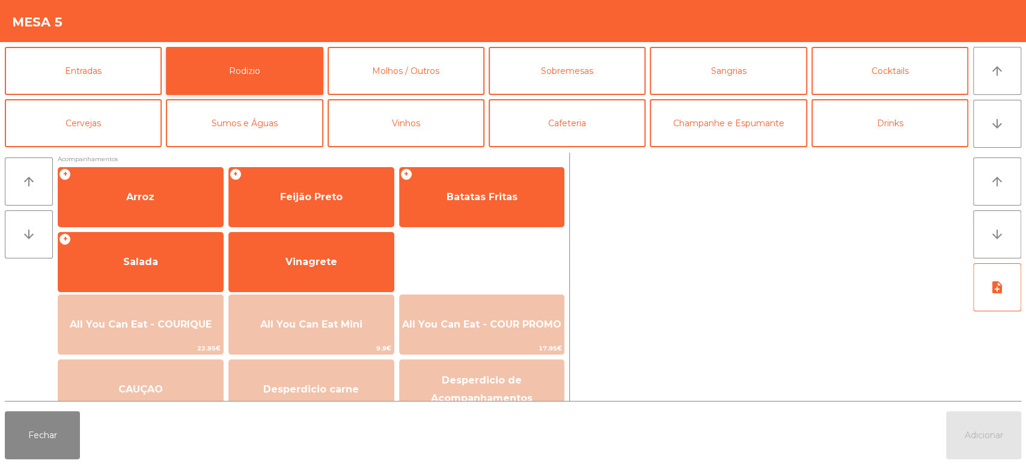
scroll to position [165, 0]
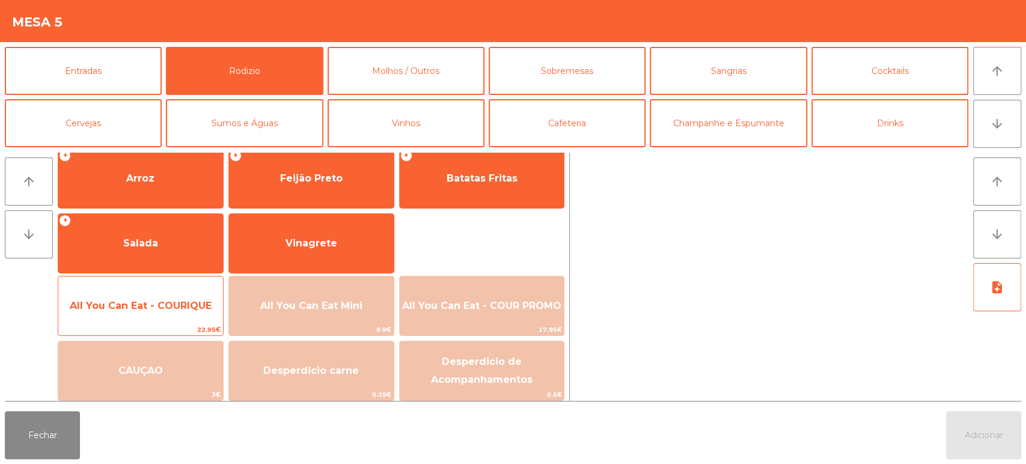
click at [183, 288] on div "All You Can Eat - COURIQUE 22.95€" at bounding box center [141, 306] width 166 height 60
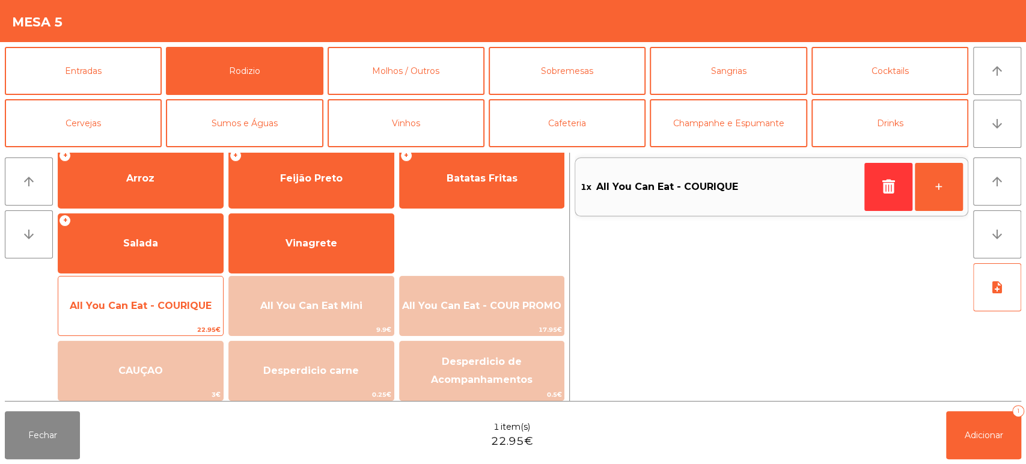
click at [183, 306] on span "All You Can Eat - COURIQUE" at bounding box center [141, 305] width 142 height 11
click at [178, 309] on span "All You Can Eat - COURIQUE" at bounding box center [141, 305] width 142 height 11
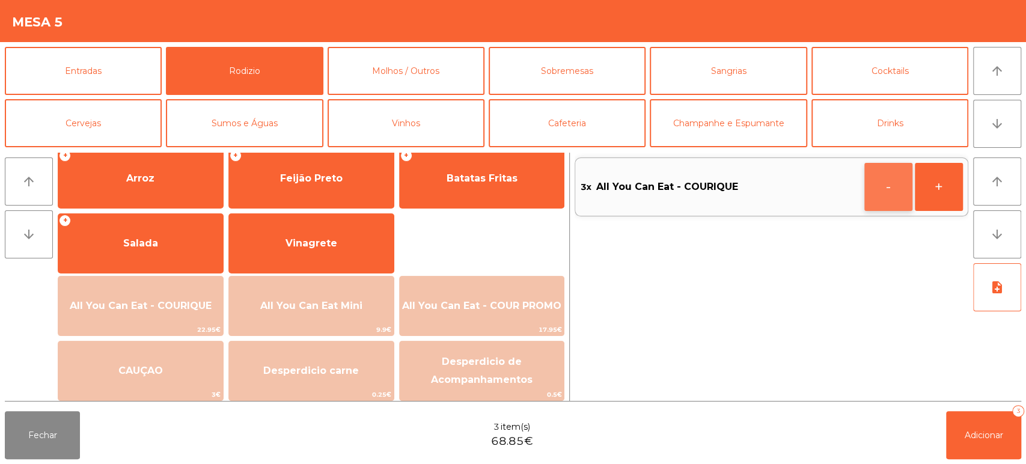
click at [895, 187] on button "-" at bounding box center [888, 187] width 48 height 48
click at [985, 413] on button "Adicionar 2" at bounding box center [983, 435] width 75 height 48
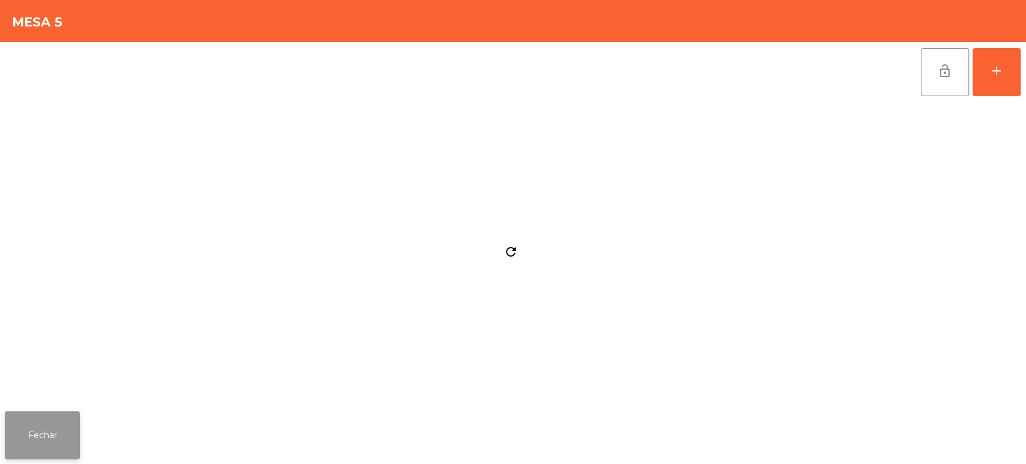
click at [74, 421] on button "Fechar" at bounding box center [42, 435] width 75 height 48
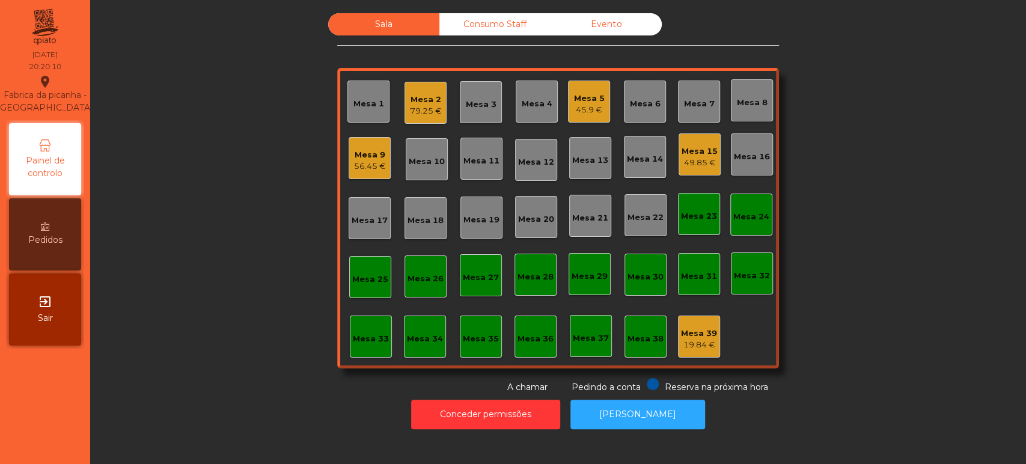
click at [460, 88] on div "Mesa 3" at bounding box center [481, 102] width 42 height 42
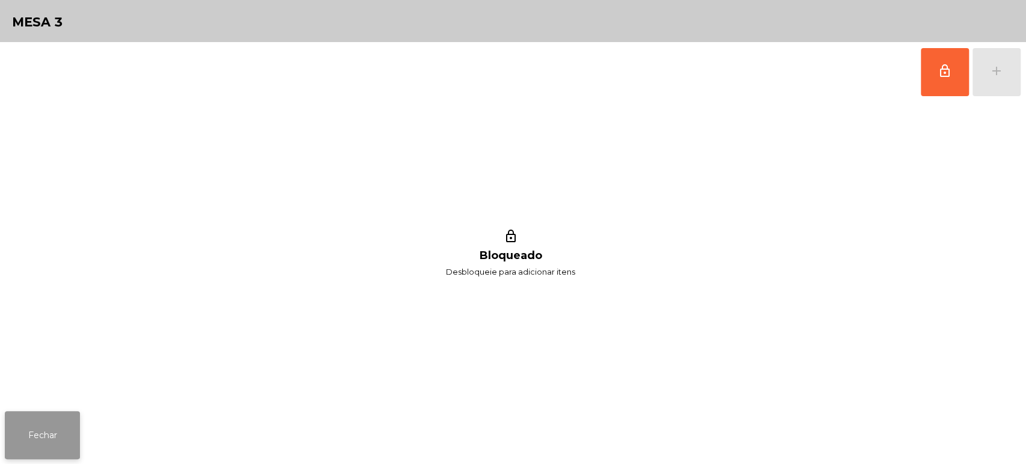
click at [74, 415] on button "Fechar" at bounding box center [42, 435] width 75 height 48
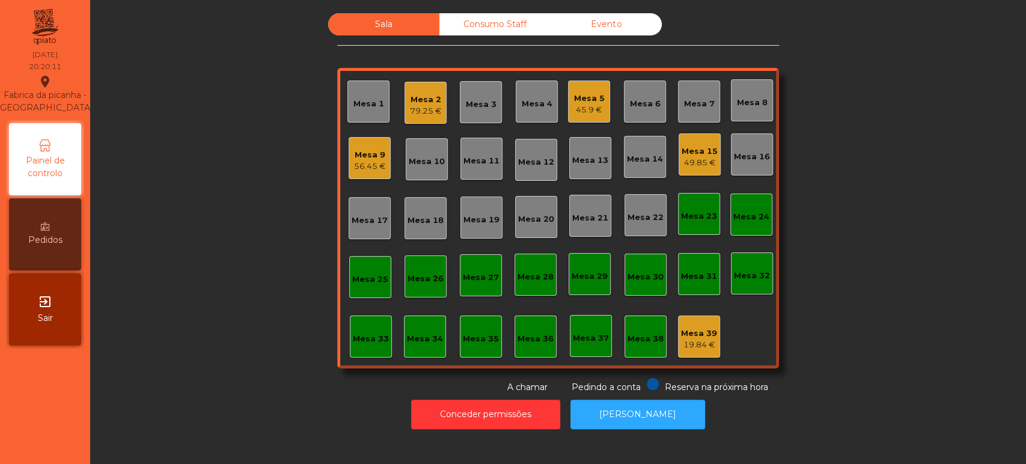
click at [407, 119] on div "Mesa 2 79.25 €" at bounding box center [425, 103] width 42 height 42
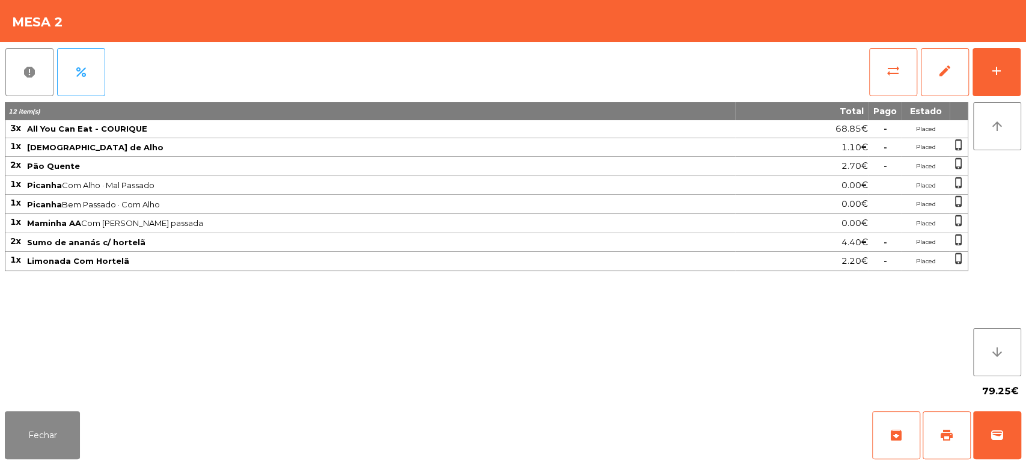
click at [349, 263] on span "Limonada Com Hortelã" at bounding box center [380, 261] width 707 height 10
click at [67, 431] on button "Fechar" at bounding box center [42, 435] width 75 height 48
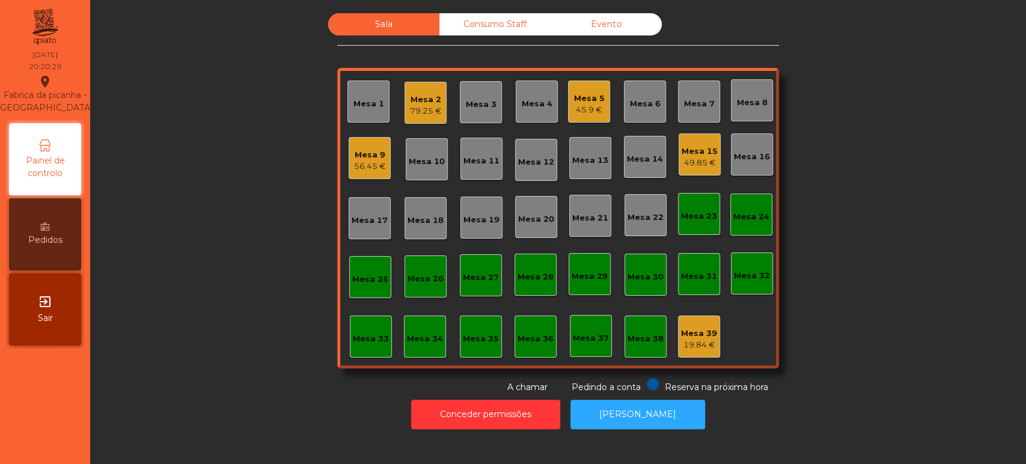
click at [591, 89] on div "Mesa 5 45.9 €" at bounding box center [589, 102] width 31 height 28
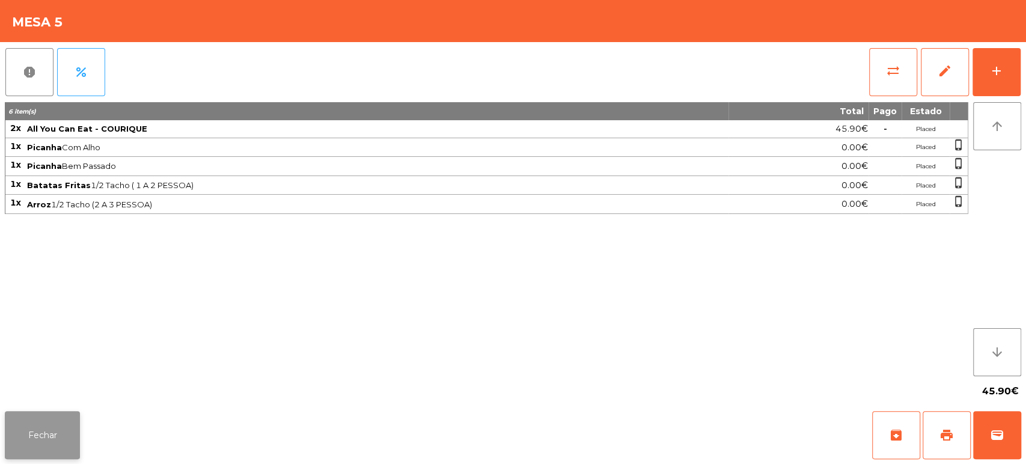
click at [26, 413] on button "Fechar" at bounding box center [42, 435] width 75 height 48
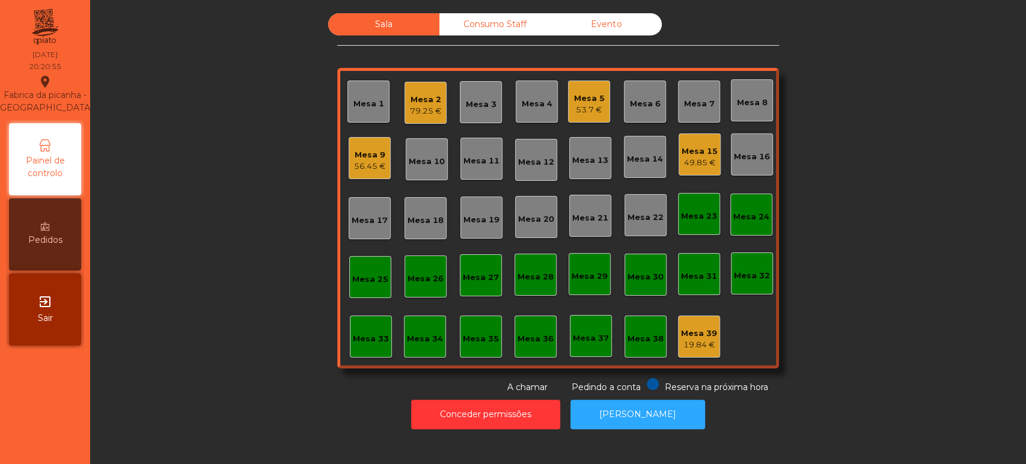
click at [592, 121] on div "Mesa 5 53.7 €" at bounding box center [589, 102] width 42 height 42
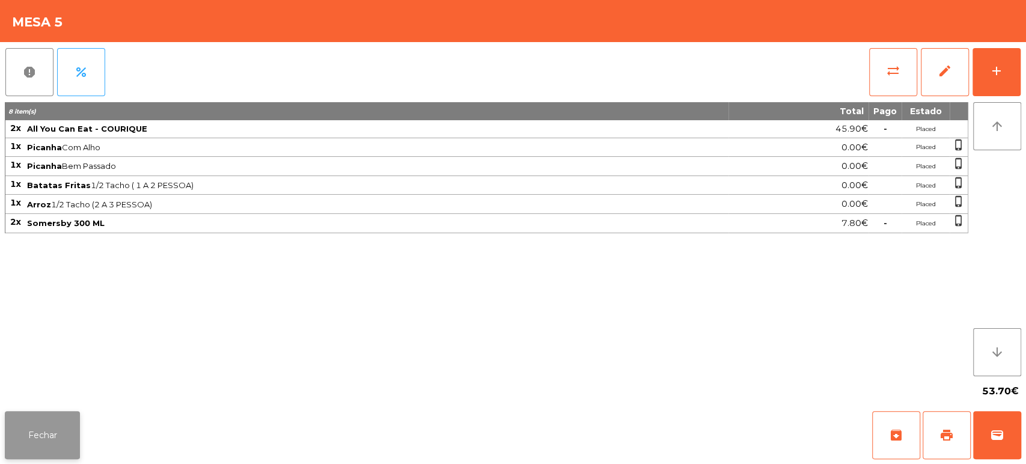
click at [79, 435] on button "Fechar" at bounding box center [42, 435] width 75 height 48
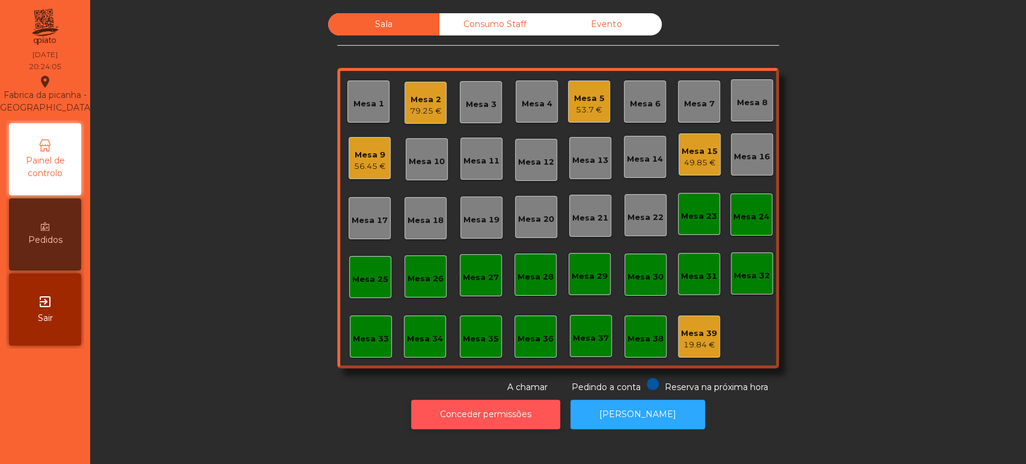
click at [437, 416] on button "Conceder permissões" at bounding box center [485, 414] width 149 height 29
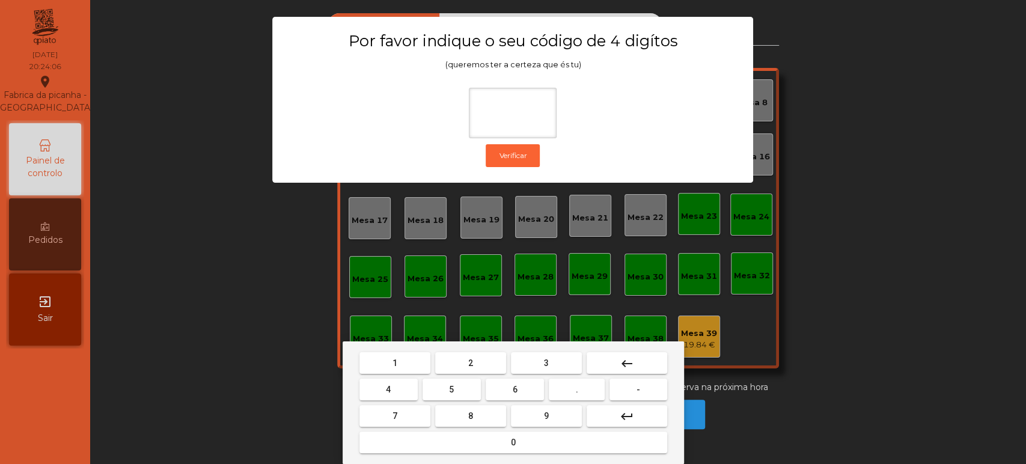
click at [406, 361] on button "1" at bounding box center [394, 363] width 71 height 22
click at [555, 363] on button "3" at bounding box center [546, 363] width 71 height 22
click at [452, 388] on span "5" at bounding box center [451, 390] width 5 height 10
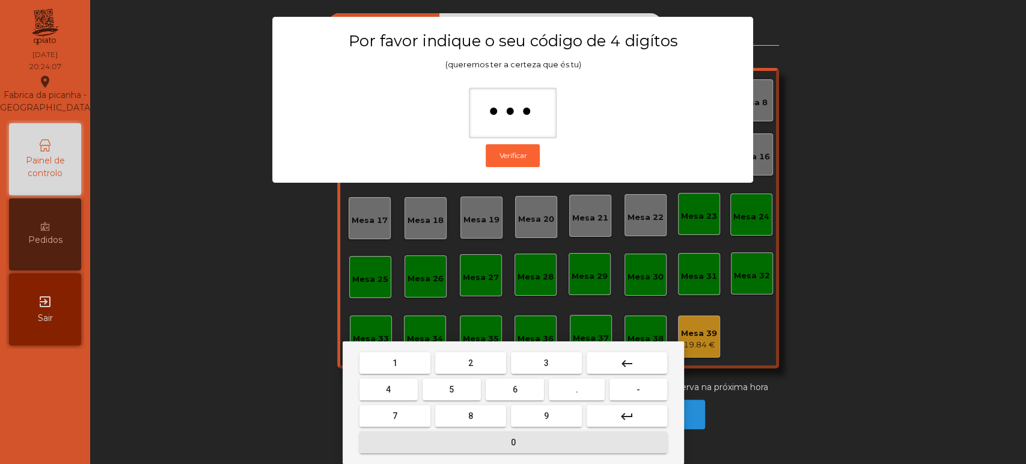
click at [495, 449] on button "0" at bounding box center [513, 442] width 308 height 22
type input "****"
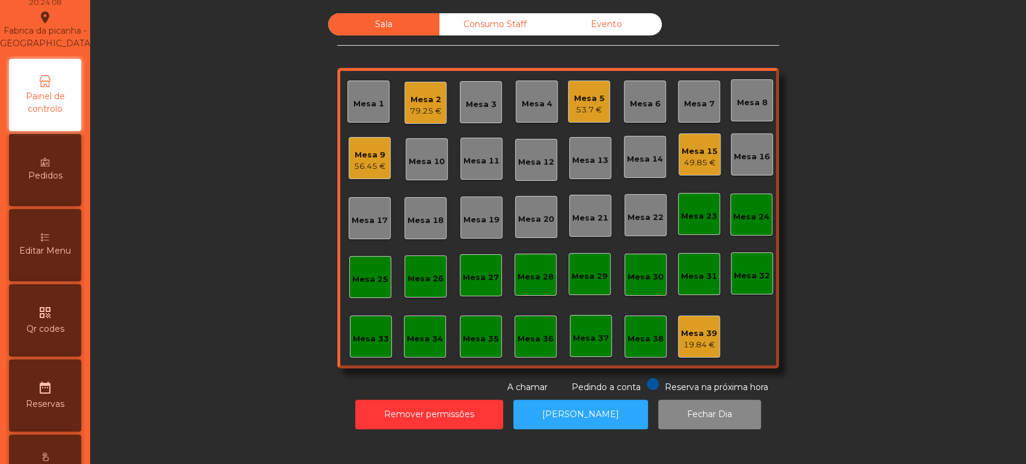
click at [63, 257] on span "Editar Menu" at bounding box center [45, 251] width 52 height 13
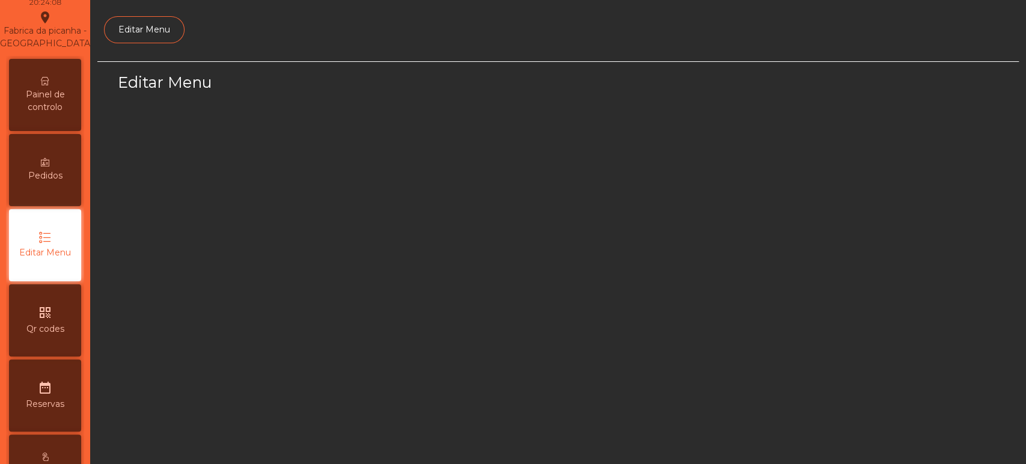
scroll to position [90, 0]
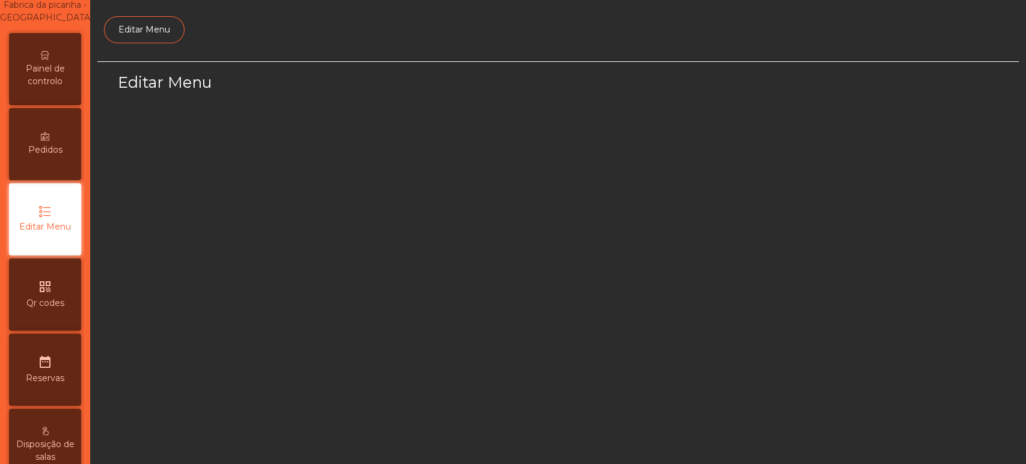
select select "*"
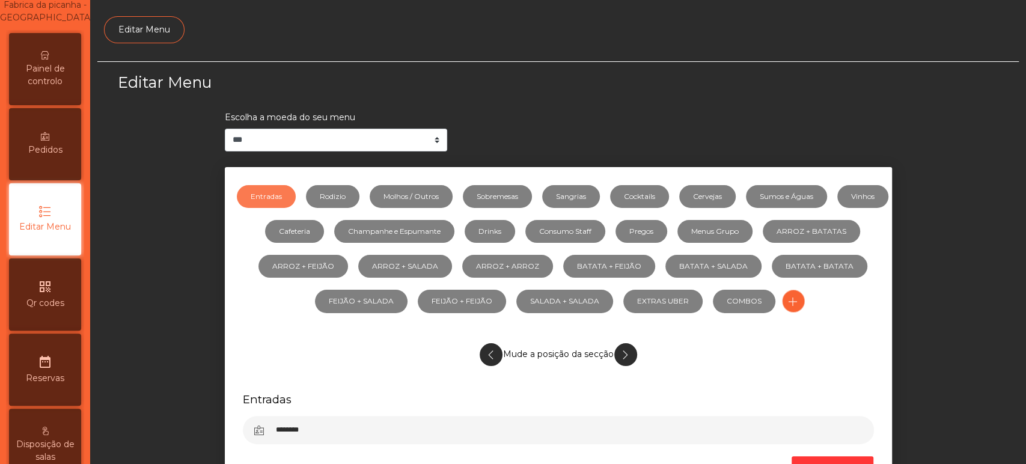
click at [68, 323] on div "qr_code Qr codes" at bounding box center [45, 294] width 72 height 72
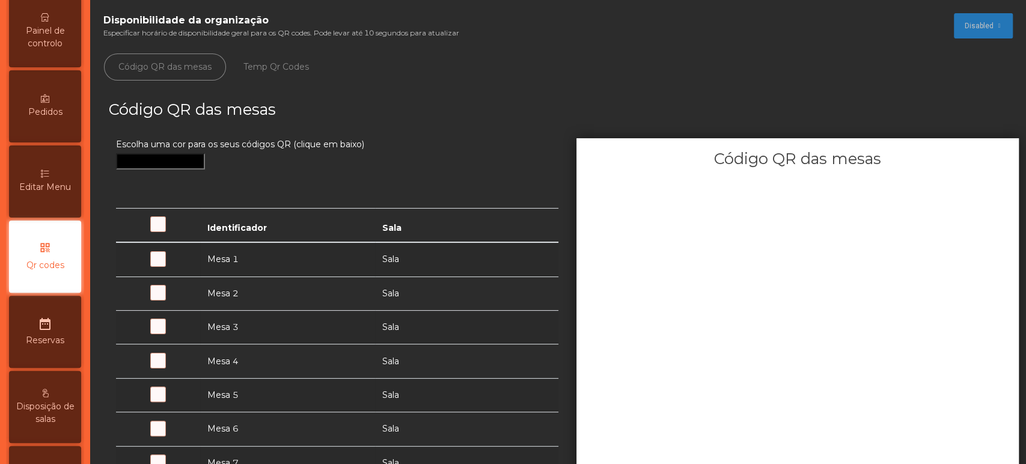
scroll to position [165, 0]
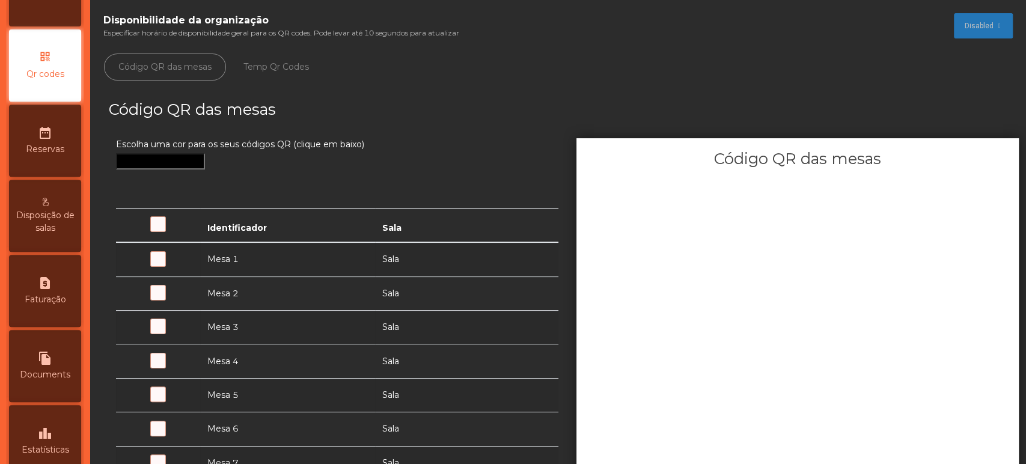
click at [52, 365] on icon "file_copy" at bounding box center [45, 358] width 14 height 14
select select "*"
select select "****"
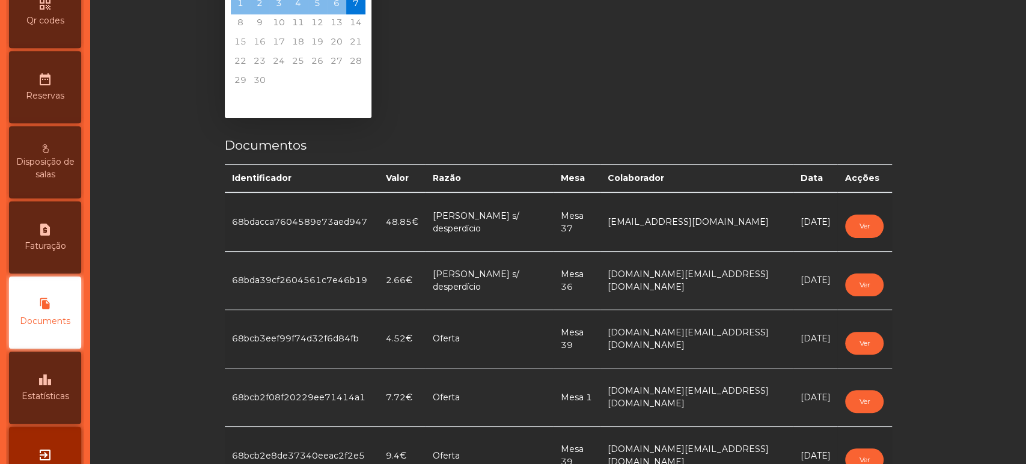
scroll to position [381, 0]
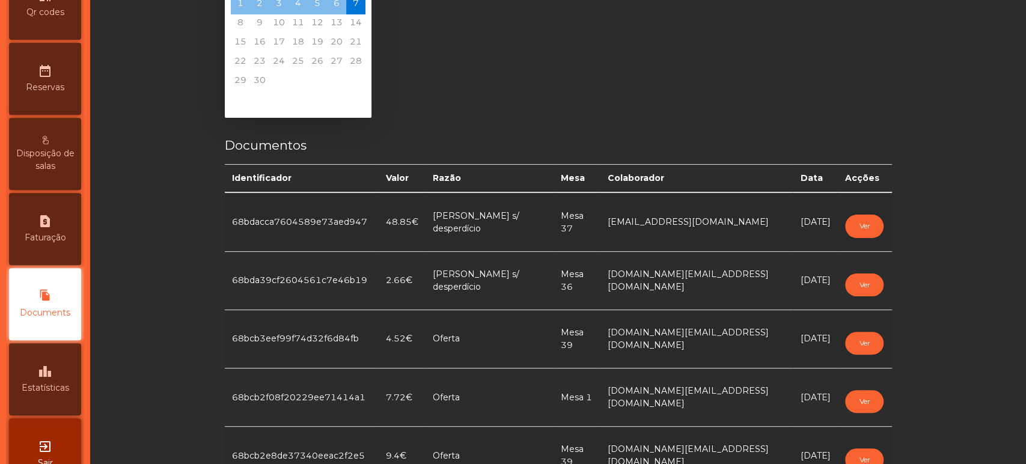
click at [52, 244] on span "Faturação" at bounding box center [45, 237] width 41 height 13
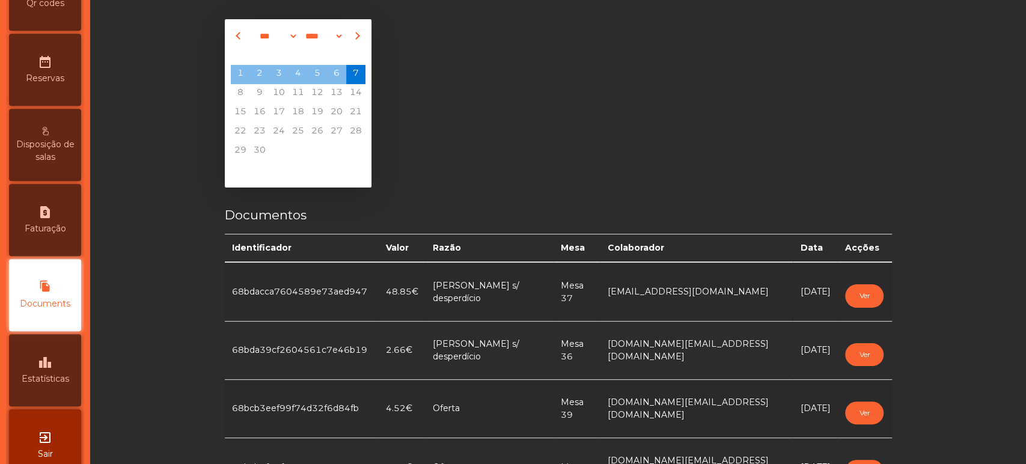
select select "*"
select select "****"
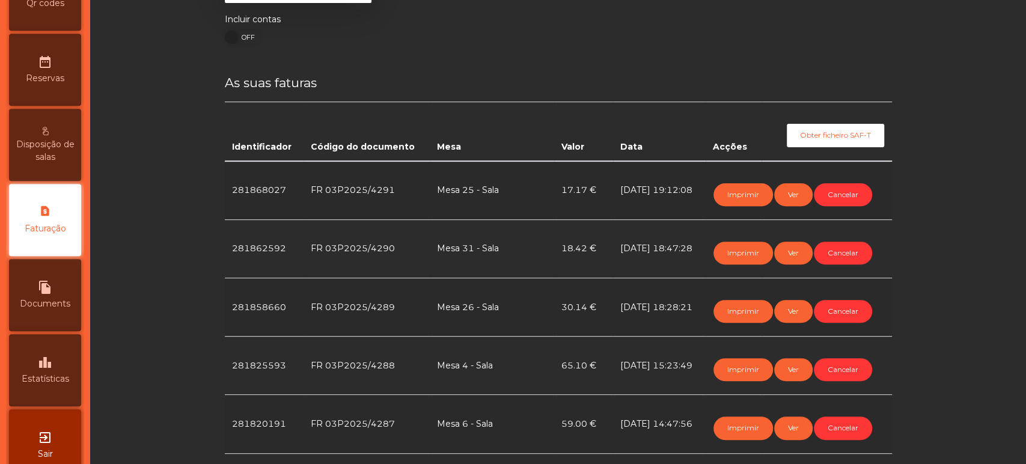
scroll to position [199, 0]
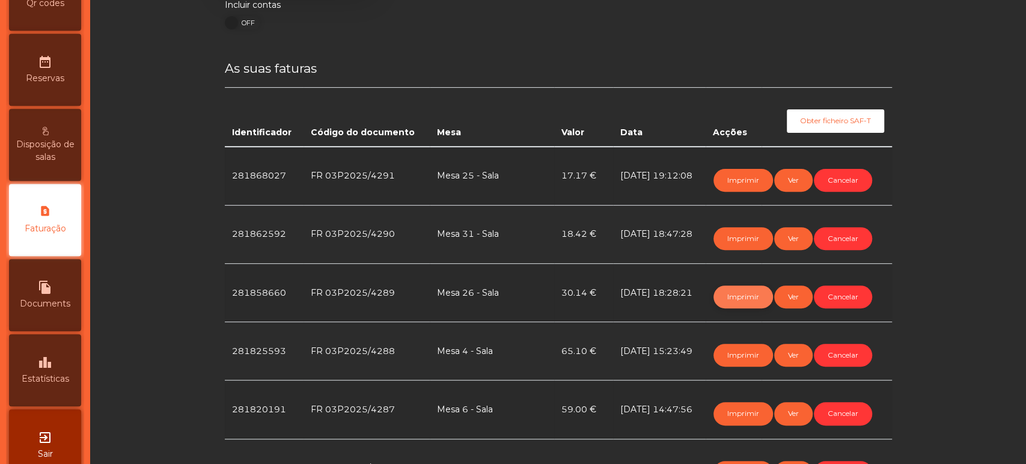
click at [732, 296] on button "Imprimir" at bounding box center [742, 296] width 59 height 23
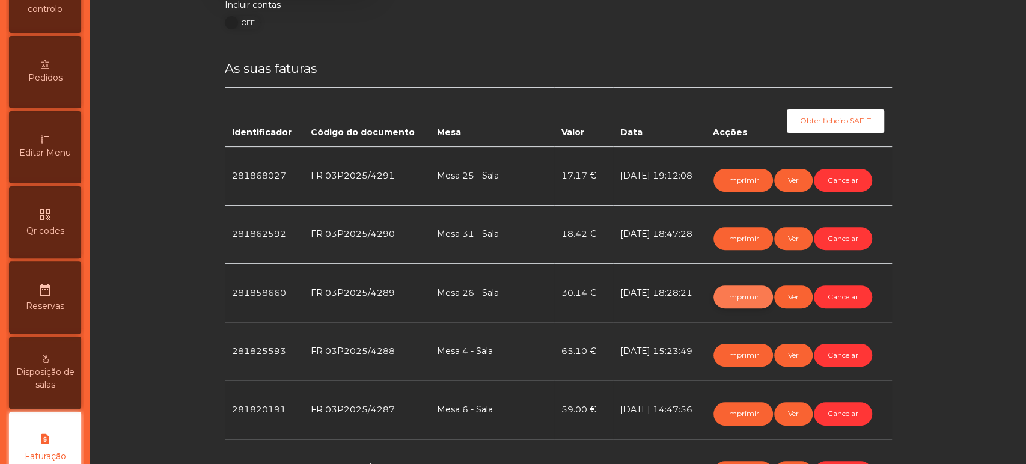
scroll to position [0, 0]
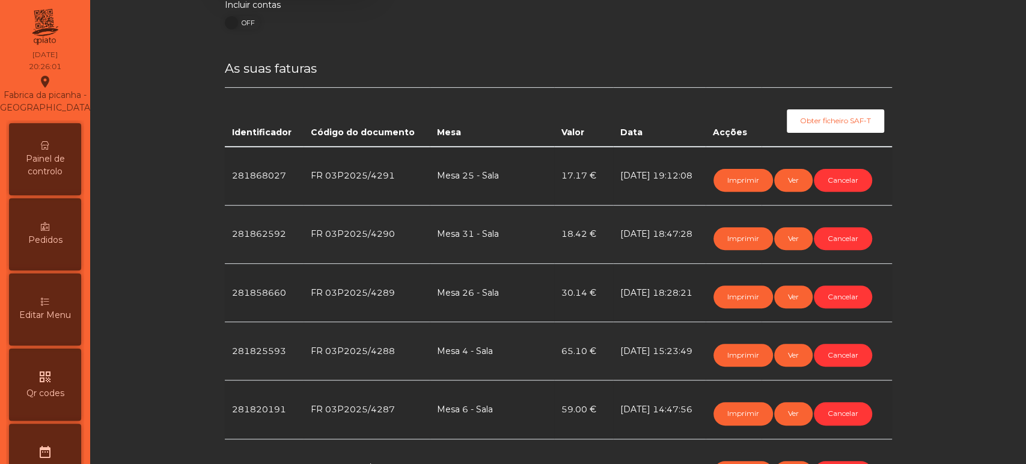
click at [55, 190] on div "Painel de controlo" at bounding box center [45, 159] width 72 height 72
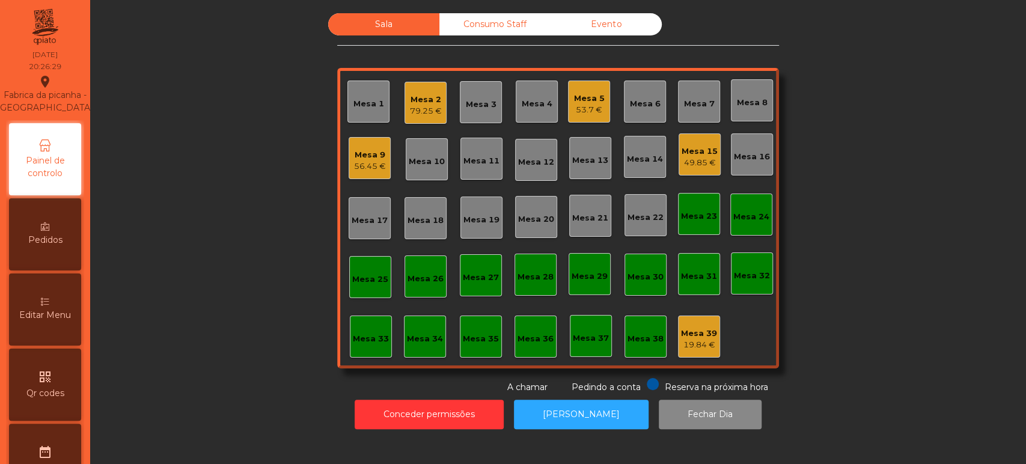
click at [689, 171] on div "Mesa 15 49.85 €" at bounding box center [699, 154] width 42 height 42
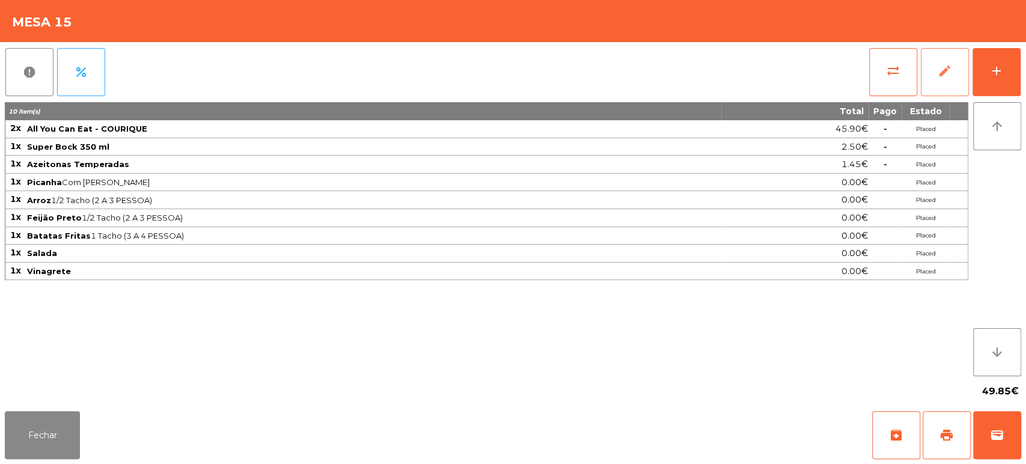
click at [964, 75] on button "edit" at bounding box center [945, 72] width 48 height 48
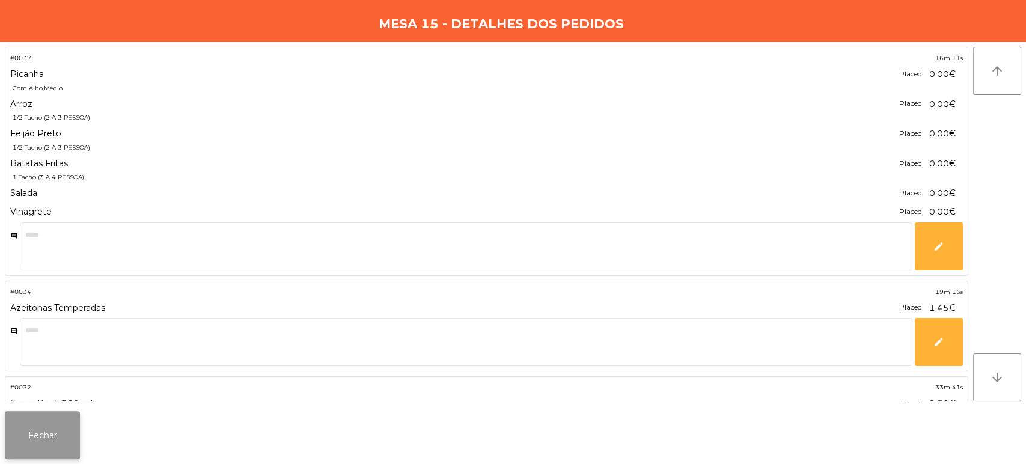
click at [42, 437] on button "Fechar" at bounding box center [42, 435] width 75 height 48
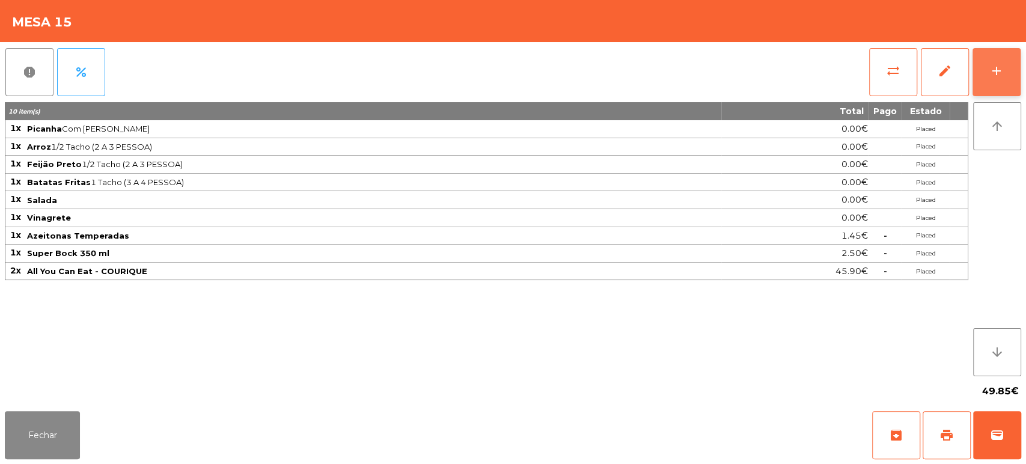
click at [1008, 87] on button "add" at bounding box center [996, 72] width 48 height 48
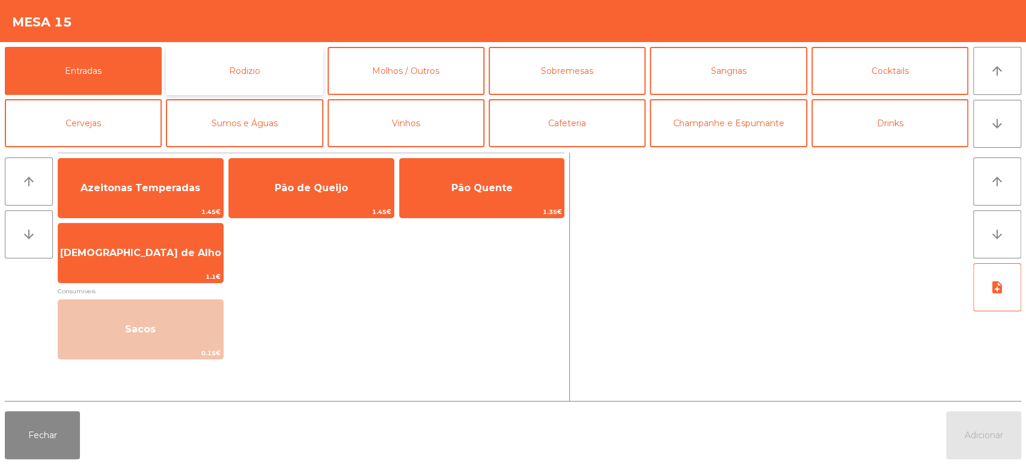
click at [275, 87] on button "Rodizio" at bounding box center [244, 71] width 157 height 48
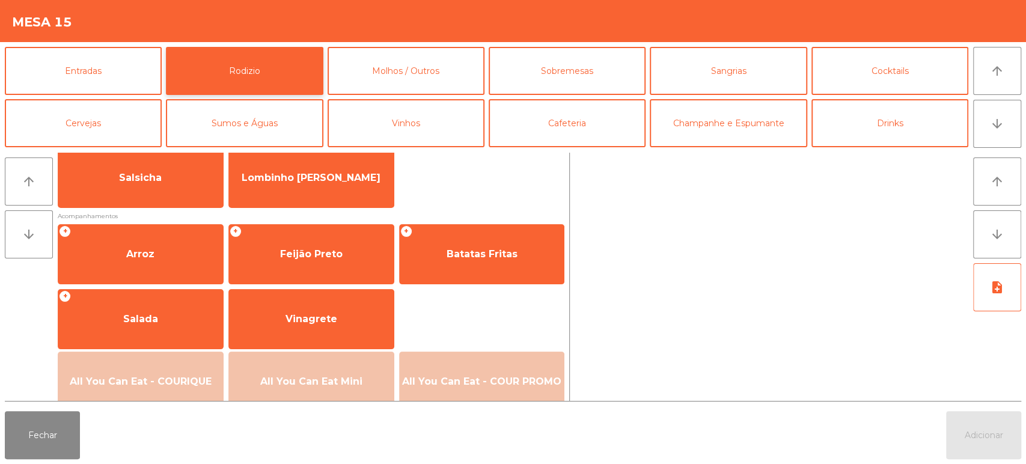
scroll to position [100, 0]
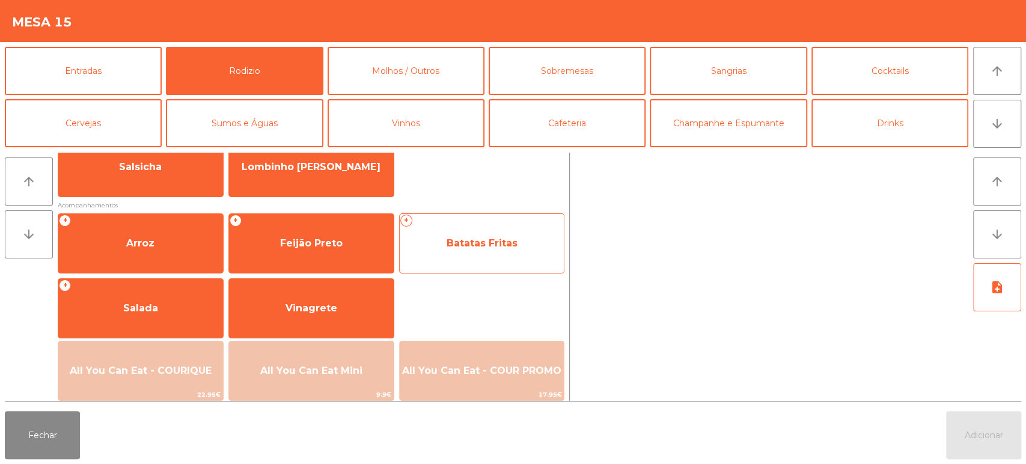
click at [461, 233] on span "Batatas Fritas" at bounding box center [482, 243] width 165 height 32
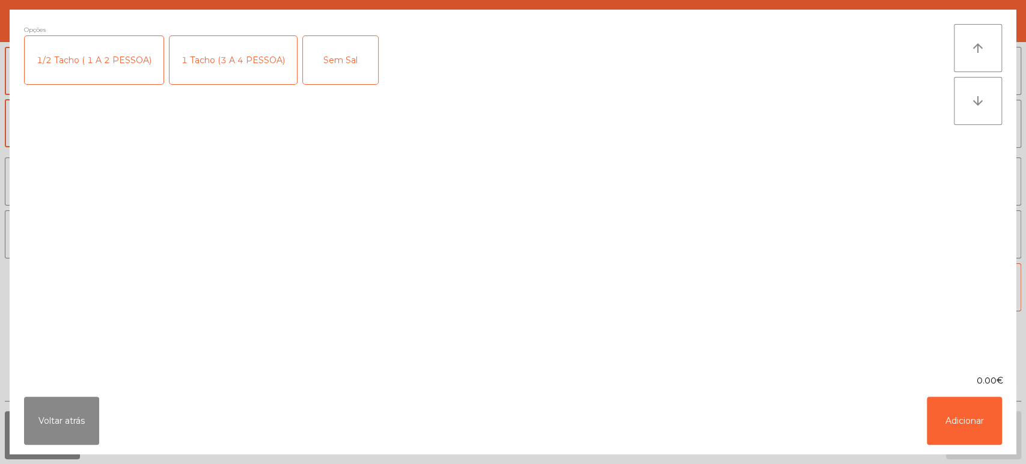
click at [102, 48] on div "1/2 Tacho ( 1 A 2 PESSOA)" at bounding box center [94, 60] width 139 height 48
click at [109, 61] on div "1/2 Tacho ( 1 A 2 PESSOA)" at bounding box center [94, 60] width 139 height 48
click at [237, 50] on div "1 Tacho (3 A 4 PESSOA)" at bounding box center [232, 60] width 127 height 48
click at [948, 422] on button "Adicionar" at bounding box center [964, 421] width 75 height 48
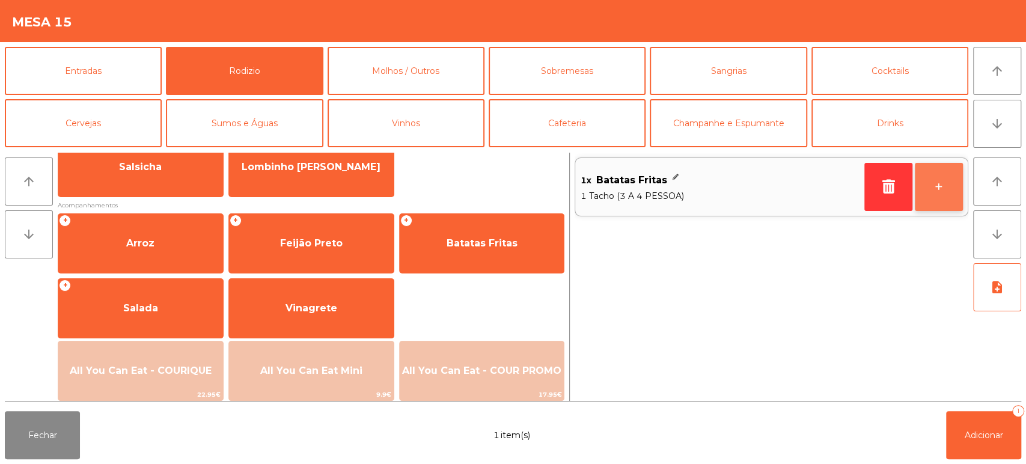
click at [942, 184] on button "+" at bounding box center [939, 187] width 48 height 48
click at [884, 196] on button "-" at bounding box center [888, 187] width 48 height 48
click at [870, 180] on button "button" at bounding box center [888, 187] width 48 height 48
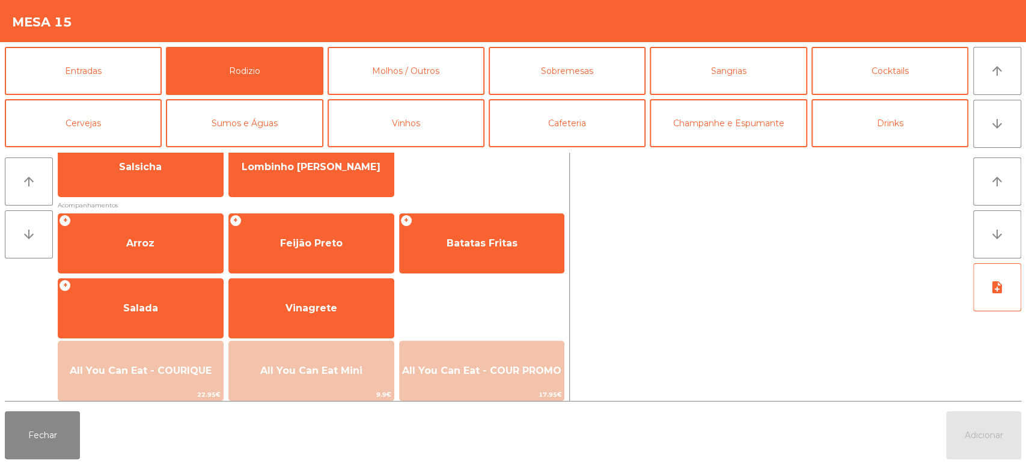
scroll to position [0, 0]
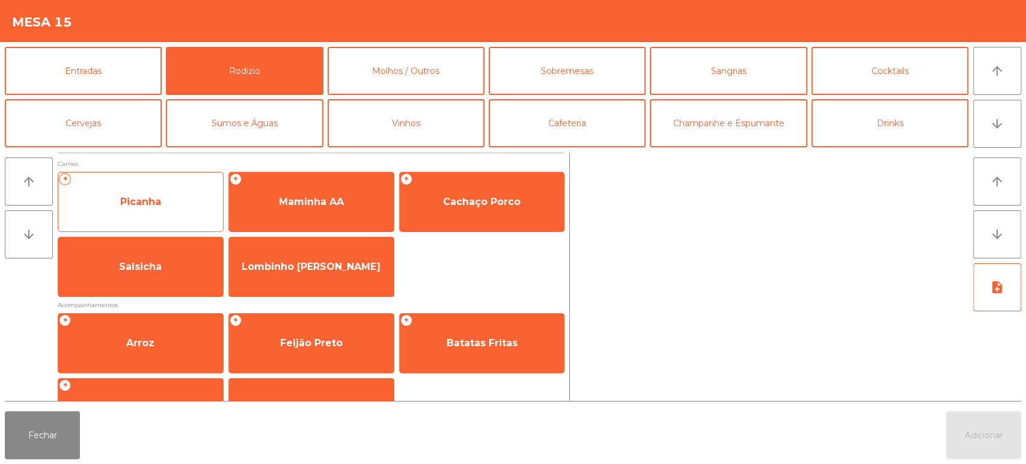
click at [168, 213] on span "Picanha" at bounding box center [140, 202] width 165 height 32
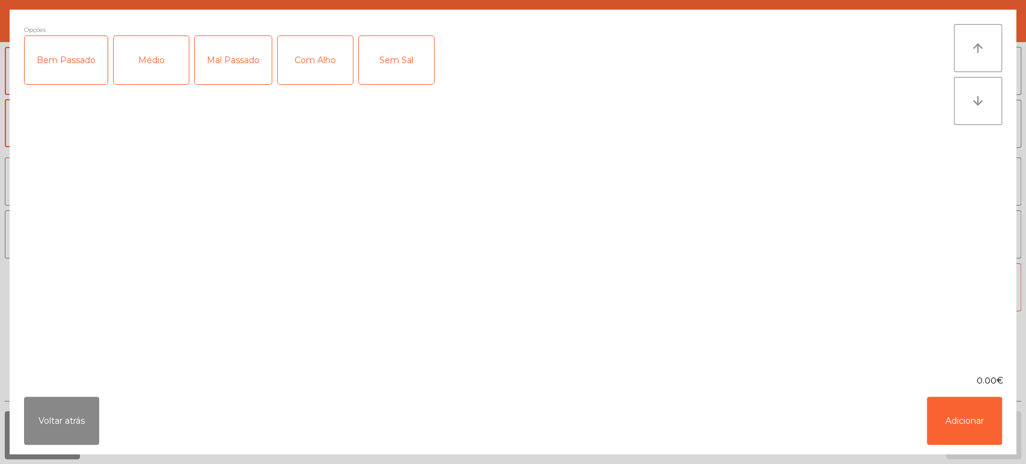
click at [171, 68] on div "Médio" at bounding box center [151, 60] width 75 height 48
click at [327, 73] on div "Com Alho" at bounding box center [315, 60] width 75 height 48
click at [946, 420] on button "Adicionar" at bounding box center [964, 421] width 75 height 48
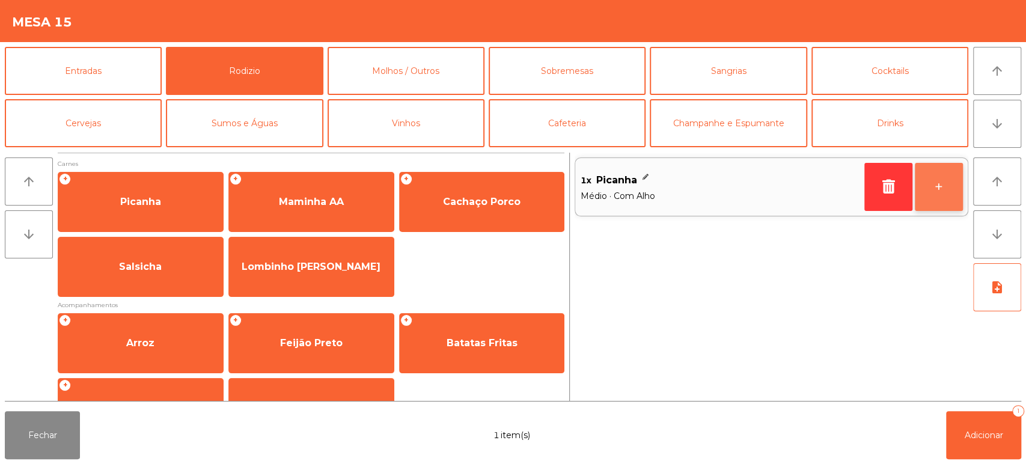
click at [940, 191] on button "+" at bounding box center [939, 187] width 48 height 48
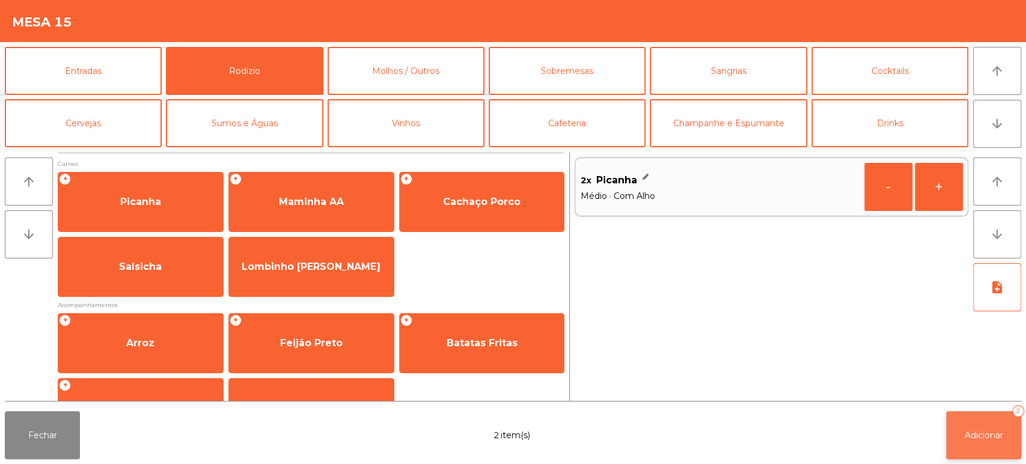
click at [987, 447] on button "Adicionar 2" at bounding box center [983, 435] width 75 height 48
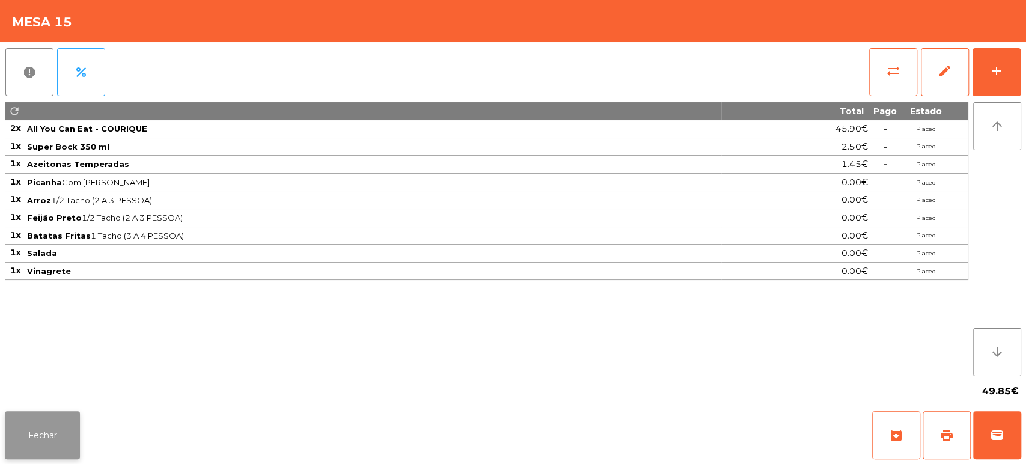
click at [29, 421] on button "Fechar" at bounding box center [42, 435] width 75 height 48
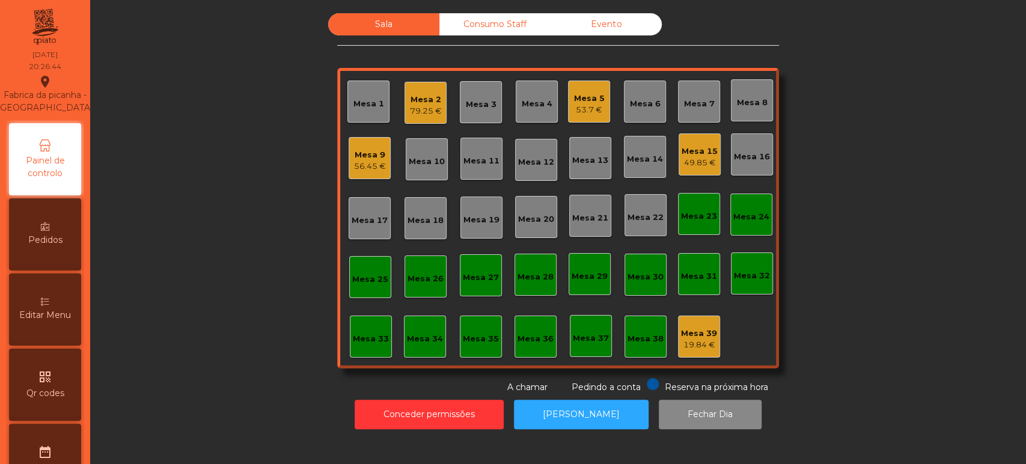
click at [475, 229] on div "Mesa 19" at bounding box center [481, 217] width 42 height 42
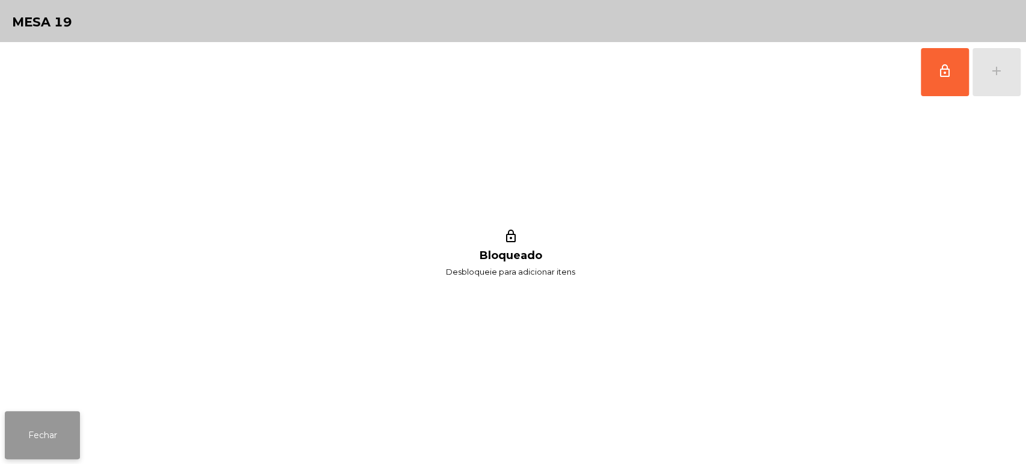
click at [29, 424] on button "Fechar" at bounding box center [42, 435] width 75 height 48
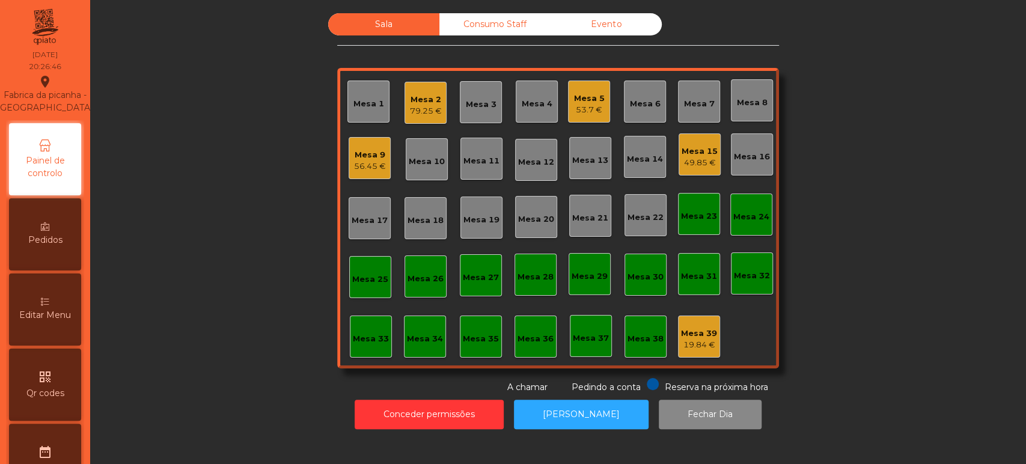
click at [526, 216] on div "Mesa 20" at bounding box center [536, 219] width 36 height 12
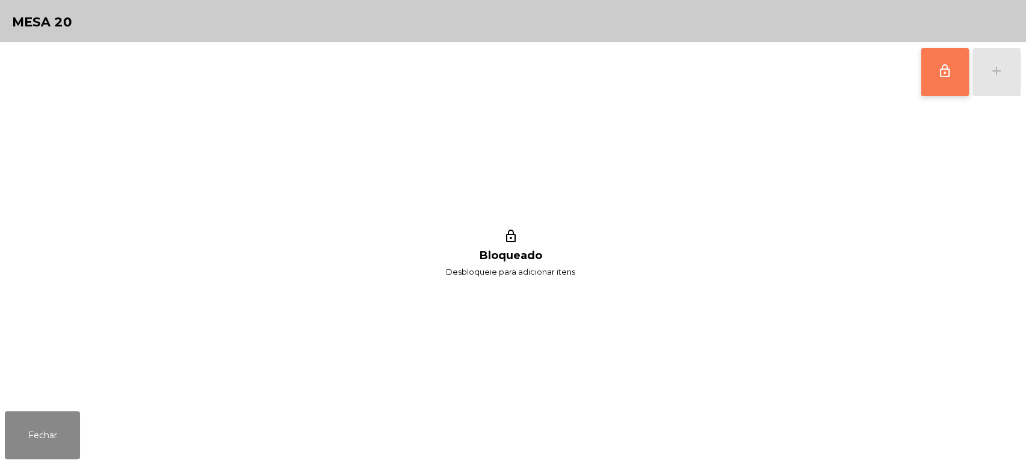
click at [939, 72] on span "lock_outline" at bounding box center [944, 71] width 14 height 14
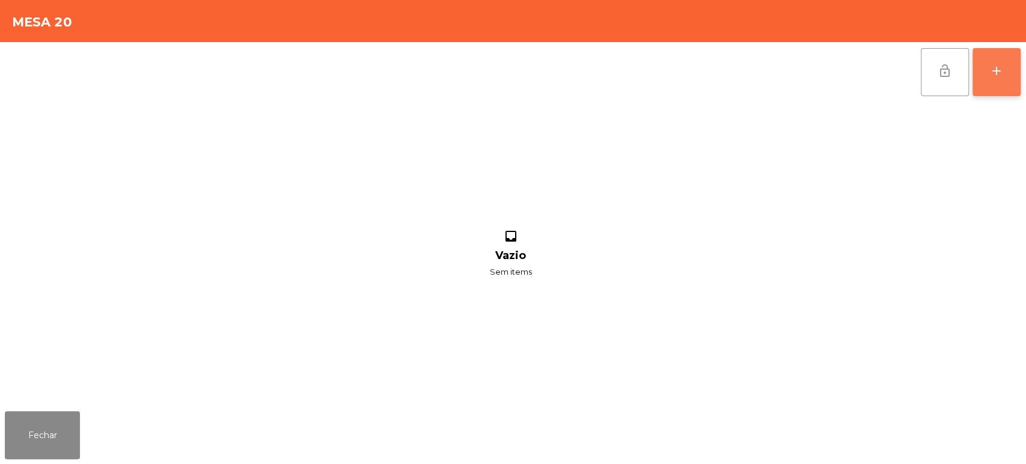
click at [996, 81] on button "add" at bounding box center [996, 72] width 48 height 48
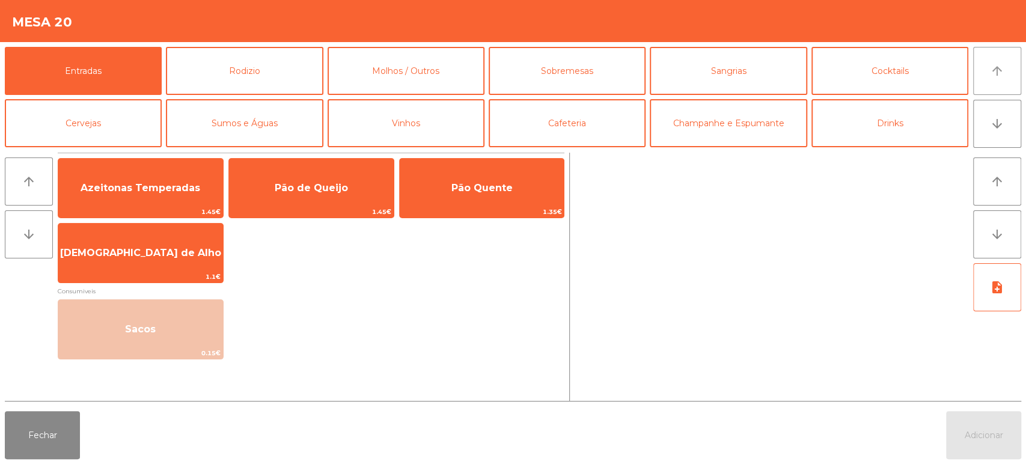
click at [1015, 82] on button "arrow_upward" at bounding box center [997, 71] width 48 height 48
click at [243, 71] on button "Rodizio" at bounding box center [244, 71] width 157 height 48
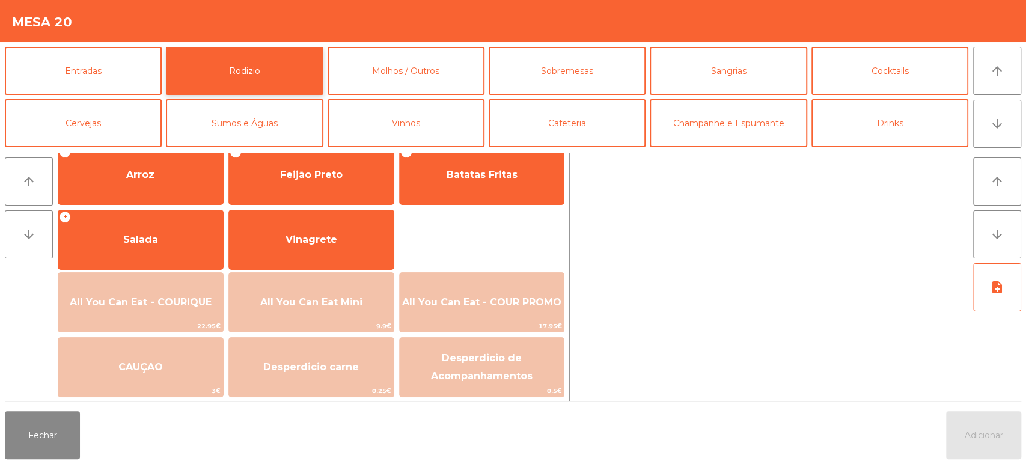
scroll to position [169, 0]
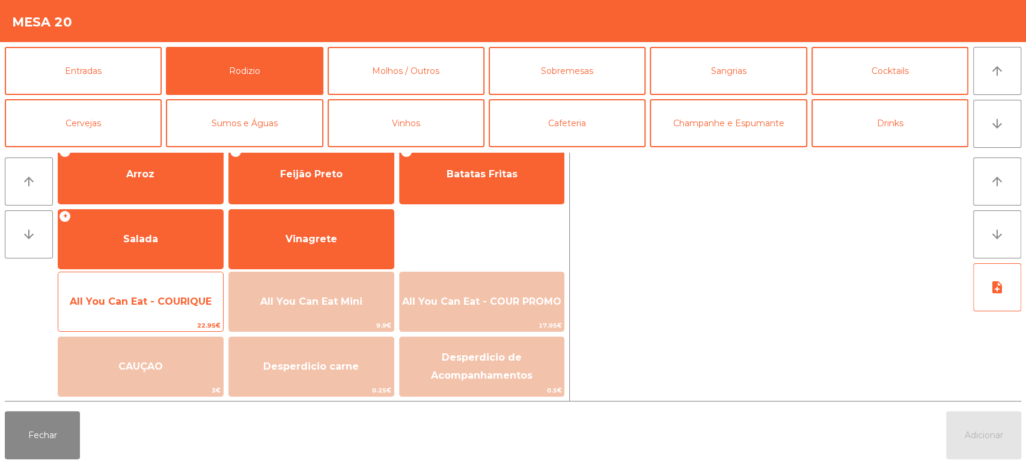
click at [185, 303] on span "All You Can Eat - COURIQUE" at bounding box center [141, 301] width 142 height 11
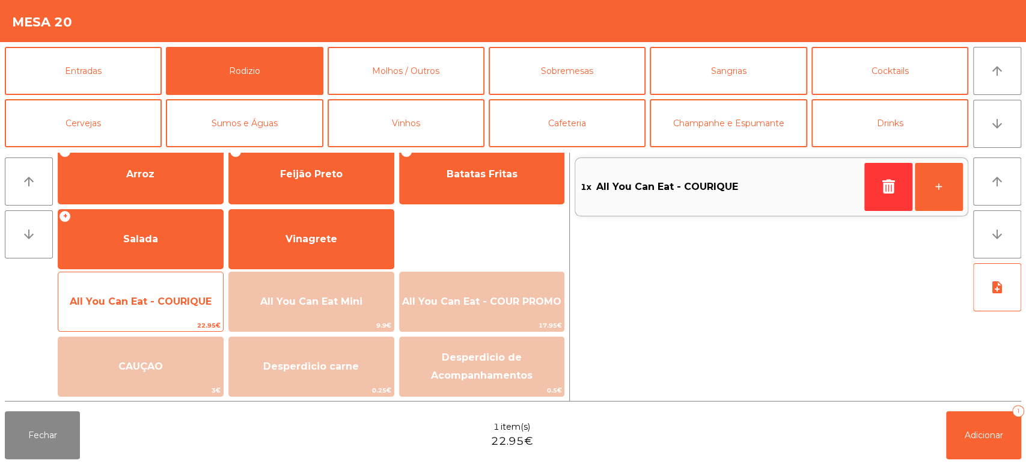
click at [178, 305] on span "All You Can Eat - COURIQUE" at bounding box center [141, 301] width 142 height 11
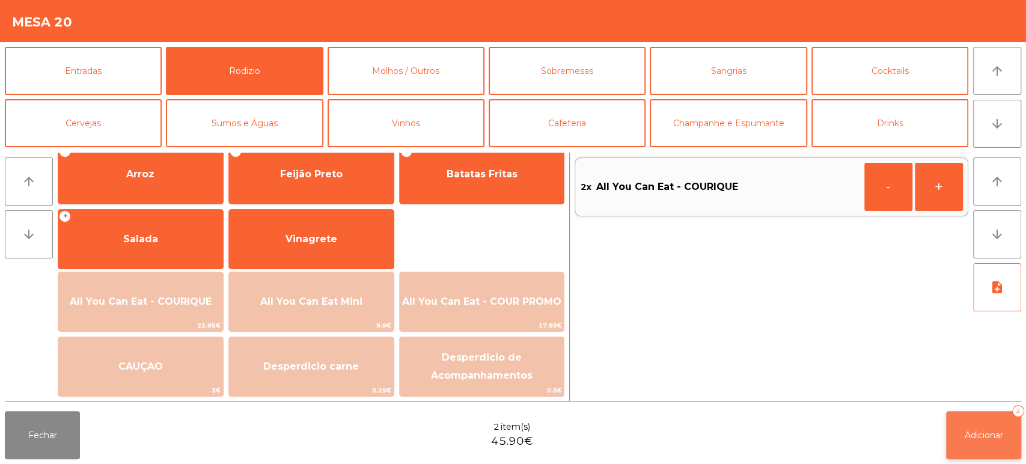
click at [967, 429] on button "Adicionar 2" at bounding box center [983, 435] width 75 height 48
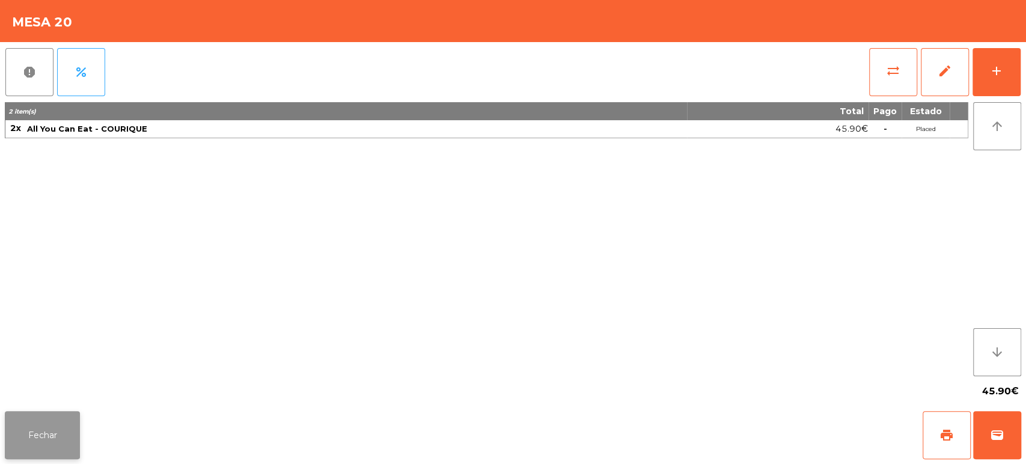
click at [65, 435] on button "Fechar" at bounding box center [42, 435] width 75 height 48
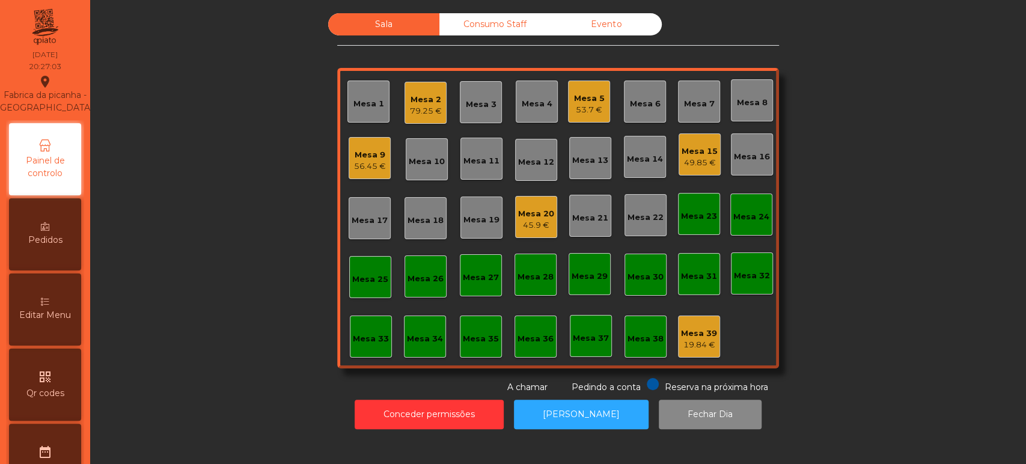
click at [290, 212] on div "Sala Consumo Staff Evento Mesa 1 Mesa 2 79.25 € Mesa 3 Mesa 4 Mesa 5 53.7 € Mes…" at bounding box center [557, 203] width 903 height 380
click at [694, 173] on div "Mesa 15 49.85 €" at bounding box center [699, 154] width 42 height 42
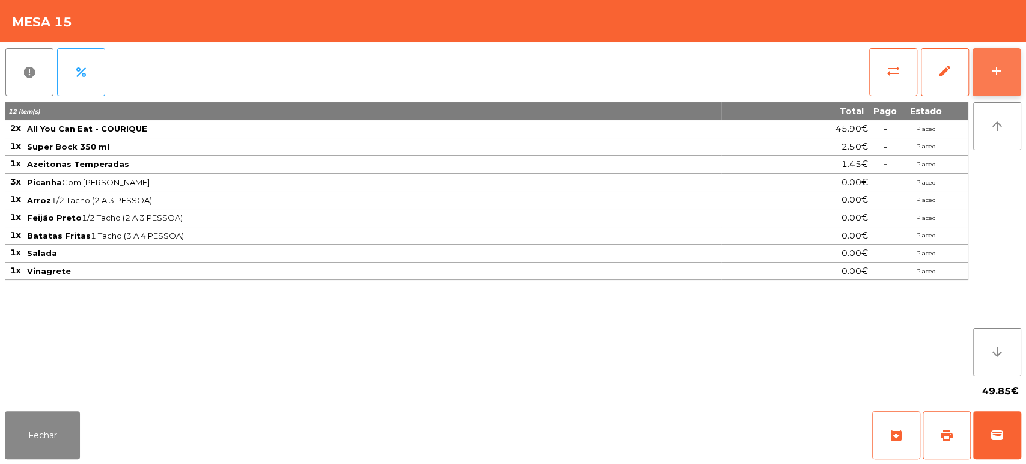
click at [1002, 70] on div "add" at bounding box center [996, 71] width 14 height 14
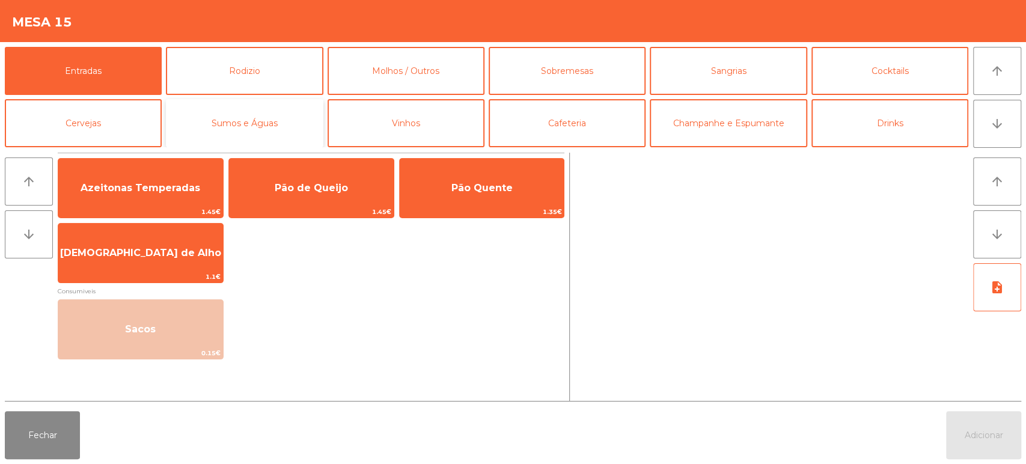
click at [245, 109] on button "Sumos e Águas" at bounding box center [244, 123] width 157 height 48
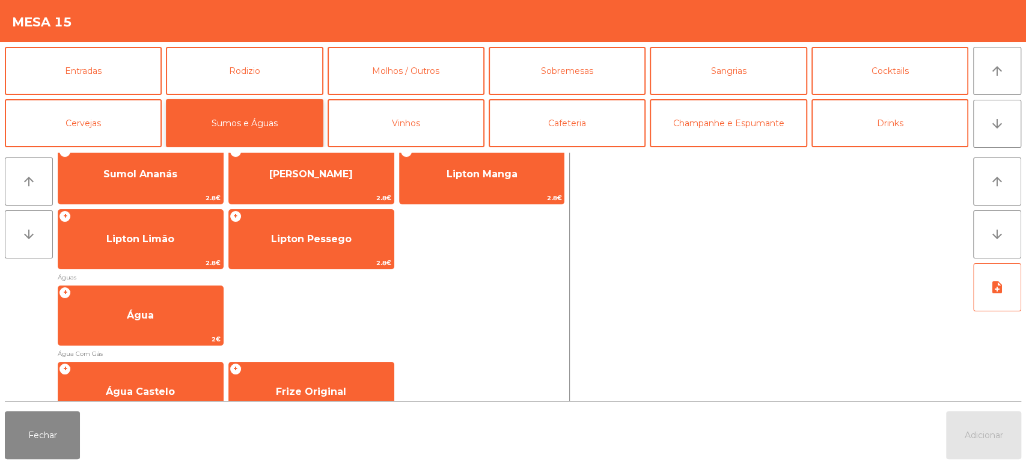
scroll to position [291, 0]
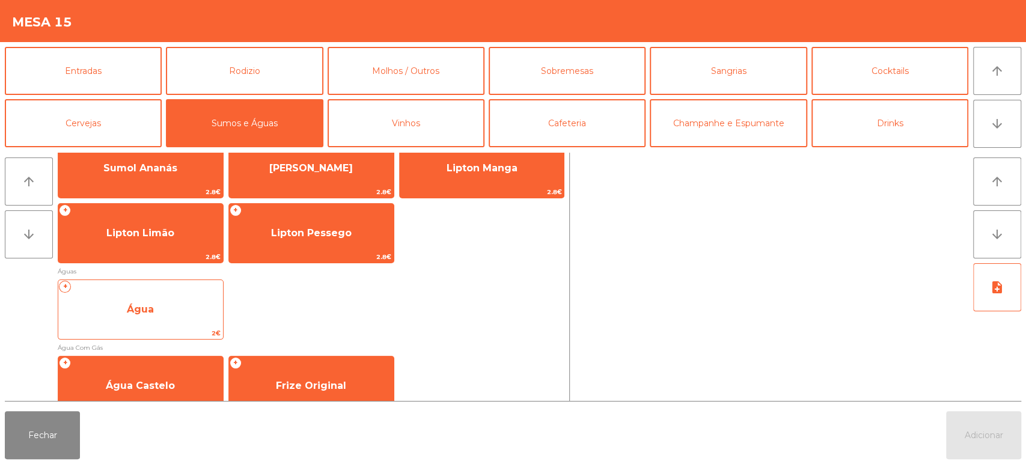
click at [163, 312] on span "Água" at bounding box center [140, 309] width 165 height 32
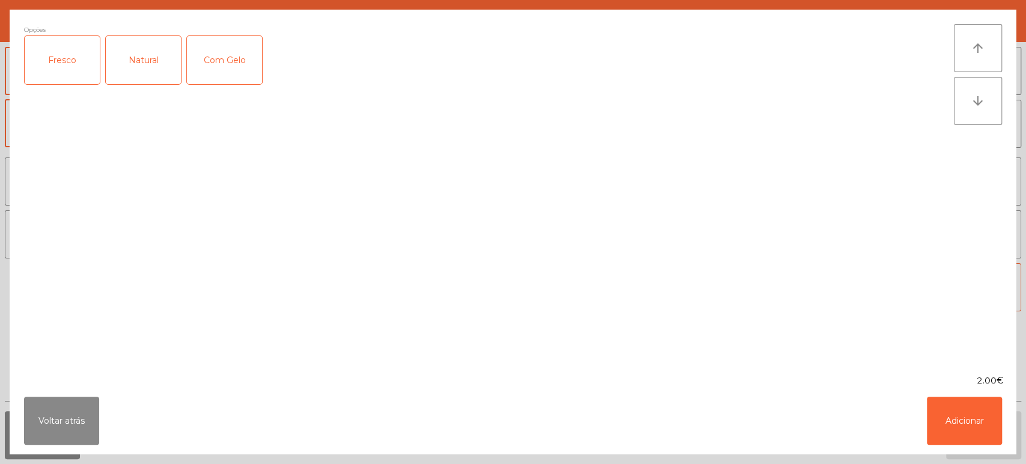
click at [82, 51] on div "Fresco" at bounding box center [62, 60] width 75 height 48
click at [966, 415] on button "Adicionar" at bounding box center [964, 421] width 75 height 48
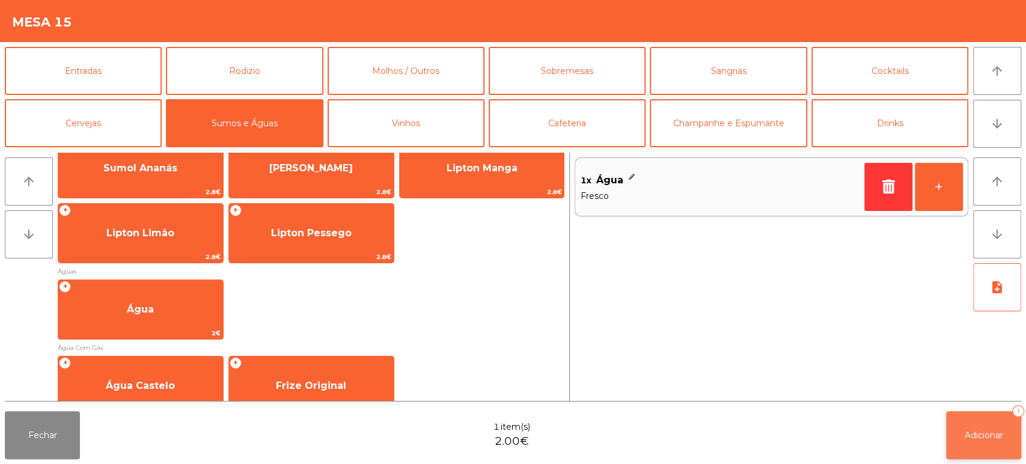
click at [989, 437] on span "Adicionar" at bounding box center [983, 435] width 38 height 11
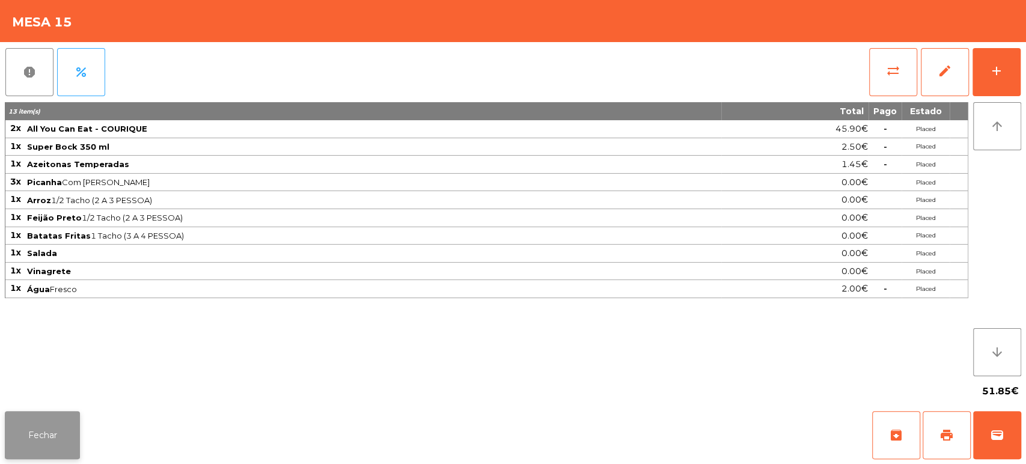
click at [64, 434] on button "Fechar" at bounding box center [42, 435] width 75 height 48
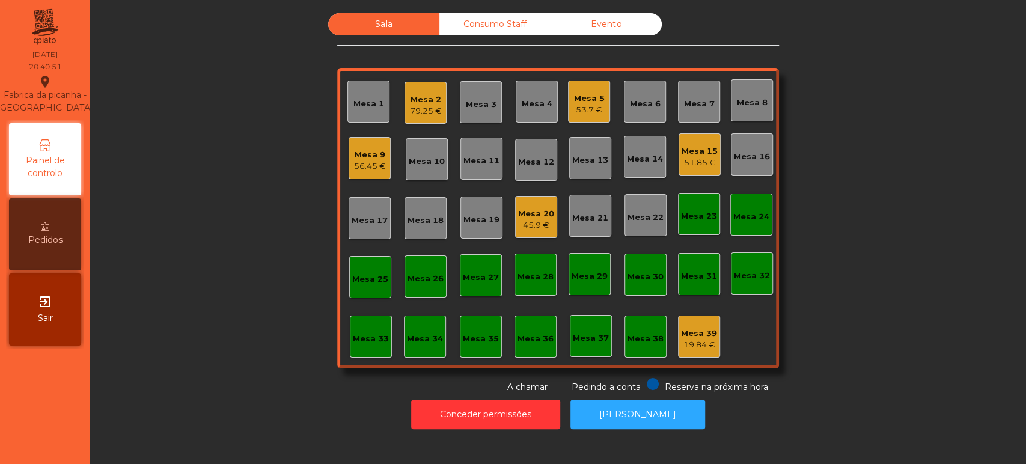
click at [689, 150] on div "Mesa 15" at bounding box center [699, 151] width 36 height 12
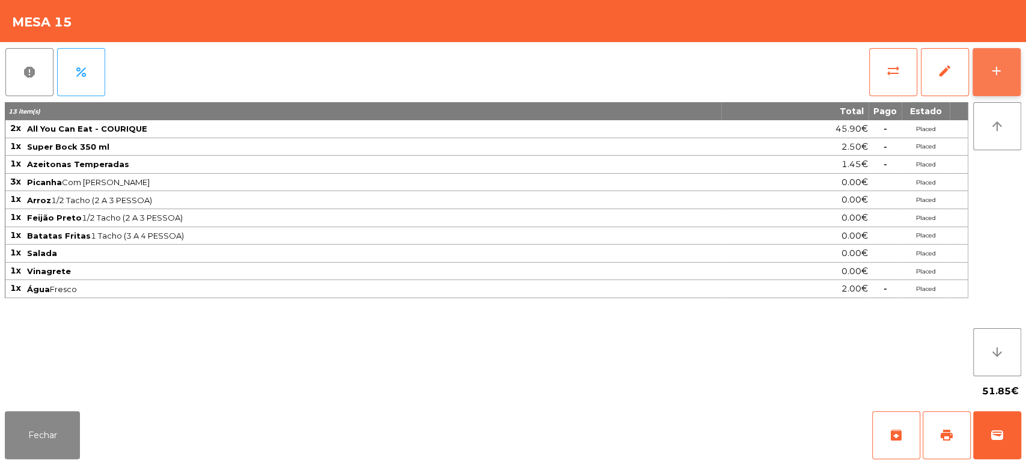
click at [985, 50] on button "add" at bounding box center [996, 72] width 48 height 48
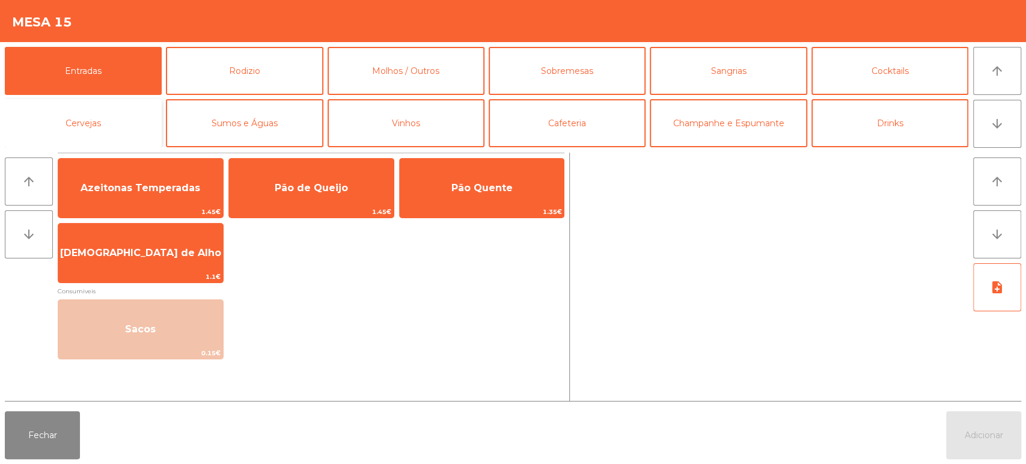
click at [110, 133] on button "Cervejas" at bounding box center [83, 123] width 157 height 48
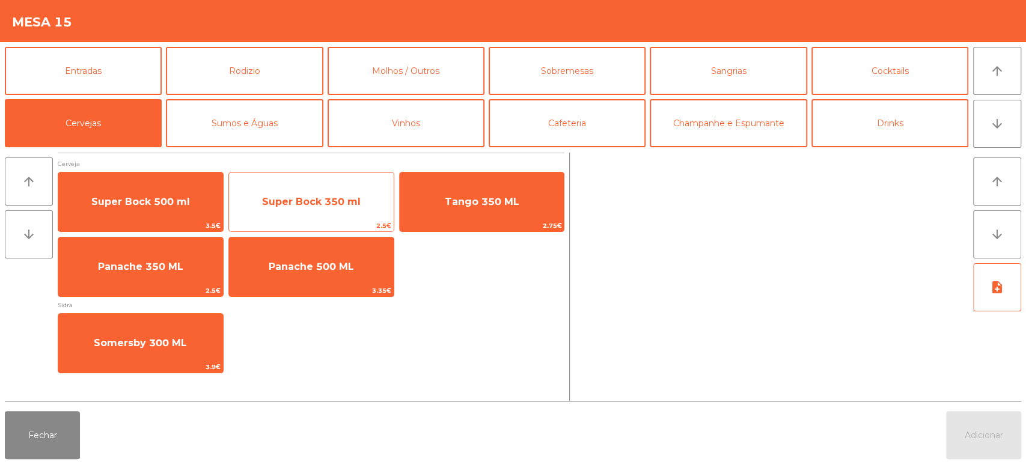
click at [293, 209] on span "Super Bock 350 ml" at bounding box center [311, 202] width 165 height 32
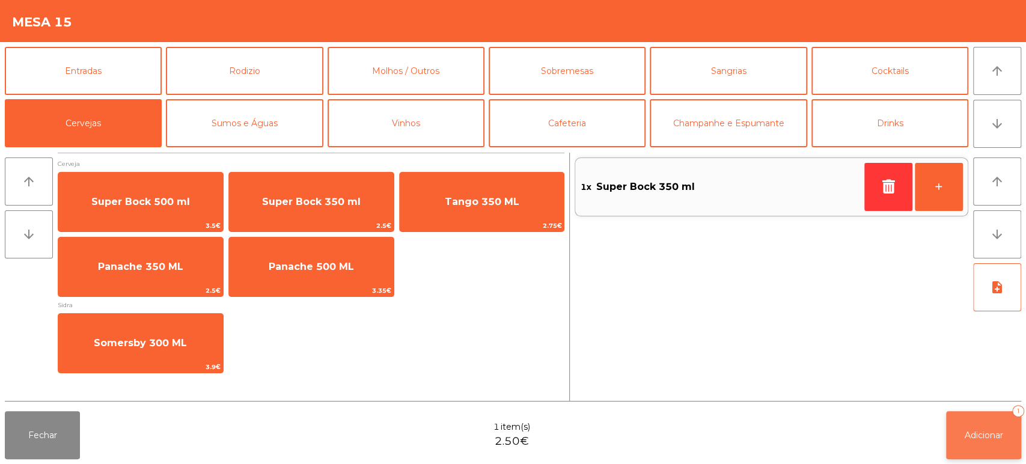
click at [966, 440] on button "Adicionar 1" at bounding box center [983, 435] width 75 height 48
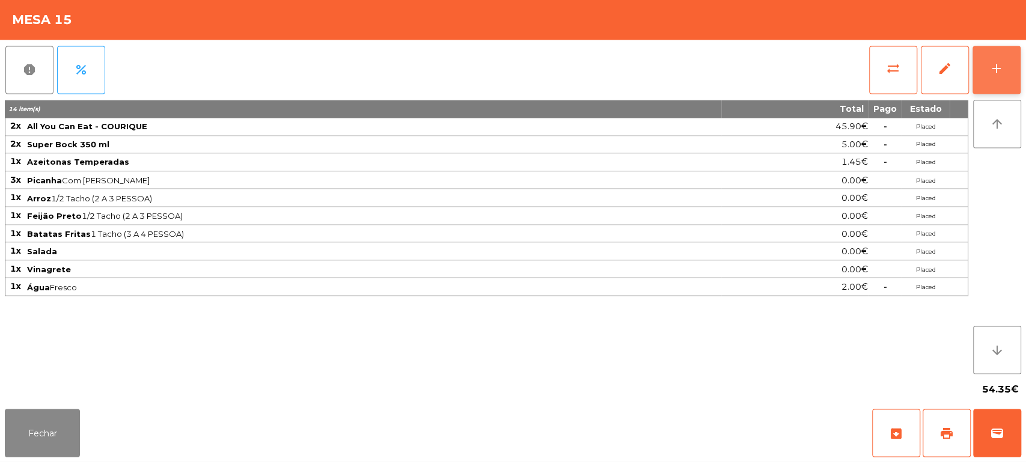
click at [1006, 65] on button "add" at bounding box center [996, 72] width 48 height 48
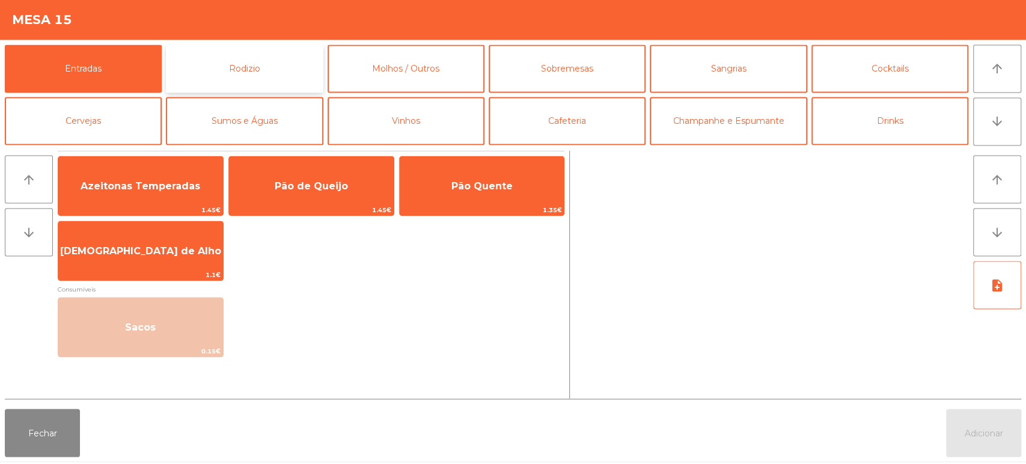
click at [281, 64] on button "Rodizio" at bounding box center [244, 71] width 157 height 48
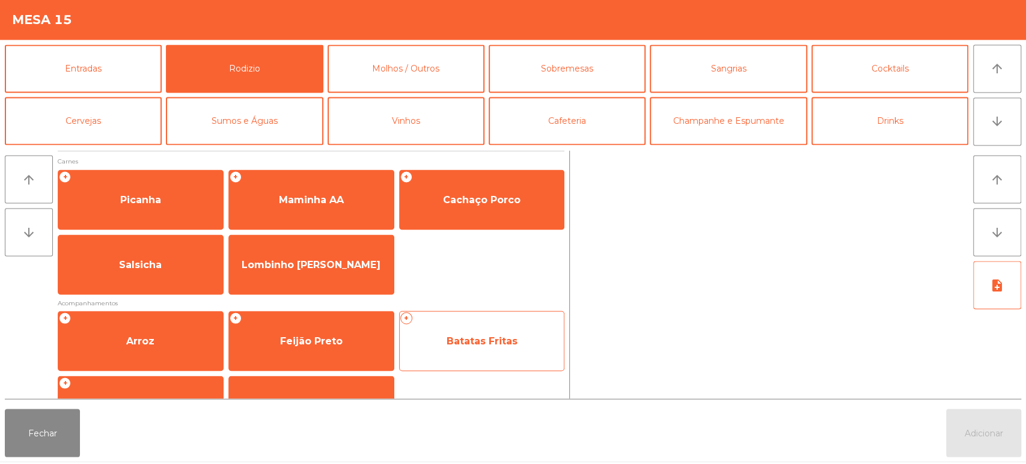
click at [492, 349] on span "Batatas Fritas" at bounding box center [482, 343] width 165 height 32
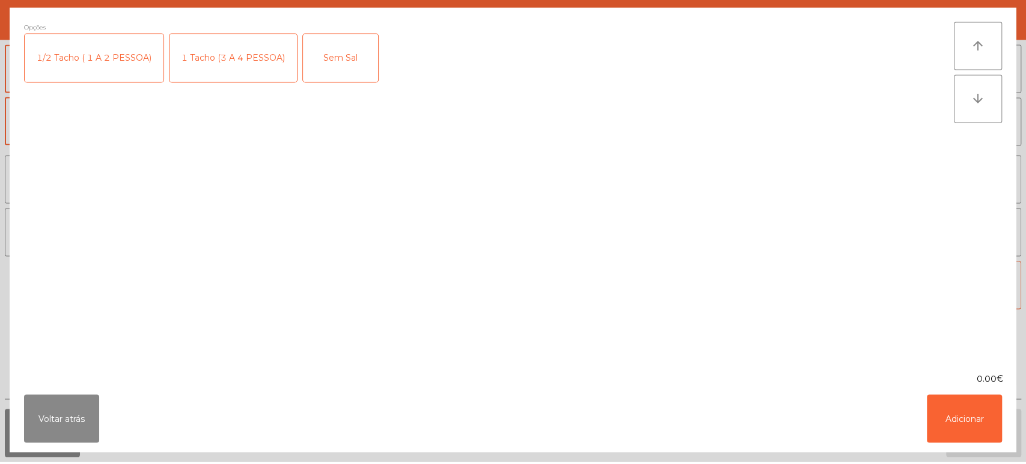
click at [250, 68] on div "1 Tacho (3 A 4 PESSOA)" at bounding box center [232, 60] width 127 height 48
click at [990, 424] on button "Adicionar" at bounding box center [964, 421] width 75 height 48
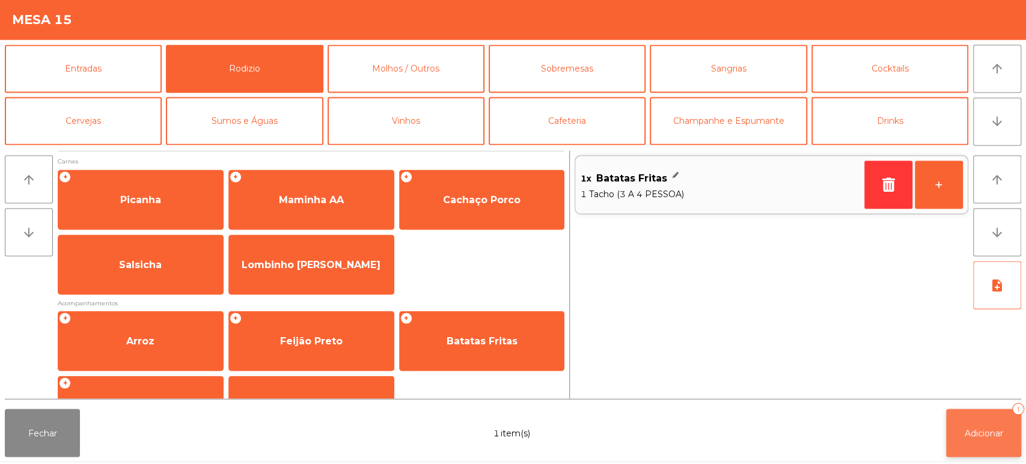
click at [991, 443] on button "Adicionar 1" at bounding box center [983, 435] width 75 height 48
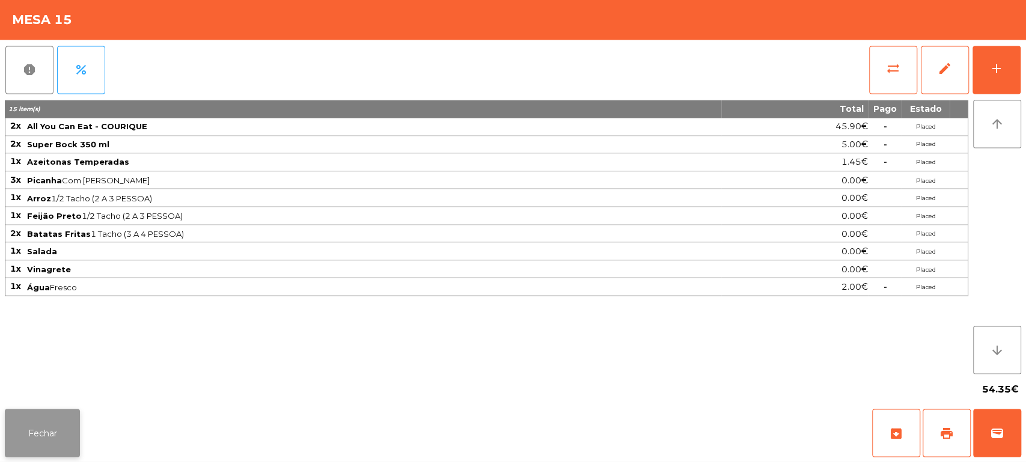
click at [67, 442] on button "Fechar" at bounding box center [42, 435] width 75 height 48
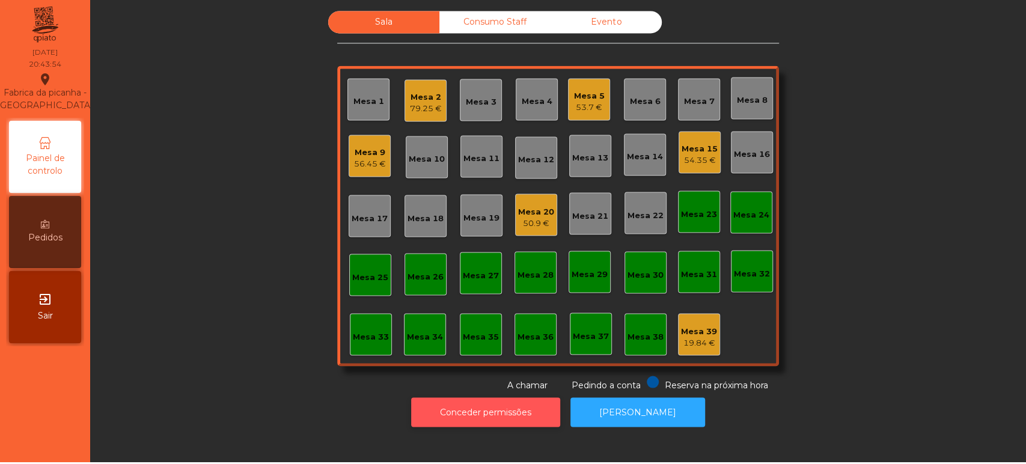
click at [494, 404] on button "Conceder permissões" at bounding box center [485, 414] width 149 height 29
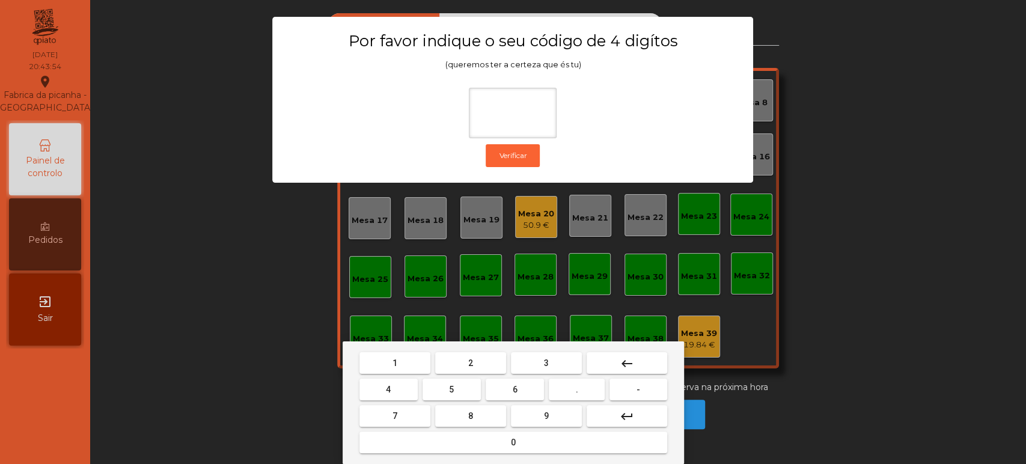
click at [406, 364] on button "1" at bounding box center [394, 363] width 71 height 22
click at [564, 362] on button "3" at bounding box center [546, 363] width 71 height 22
click at [450, 389] on span "5" at bounding box center [451, 390] width 5 height 10
click at [492, 425] on button "8" at bounding box center [470, 416] width 71 height 22
type input "****"
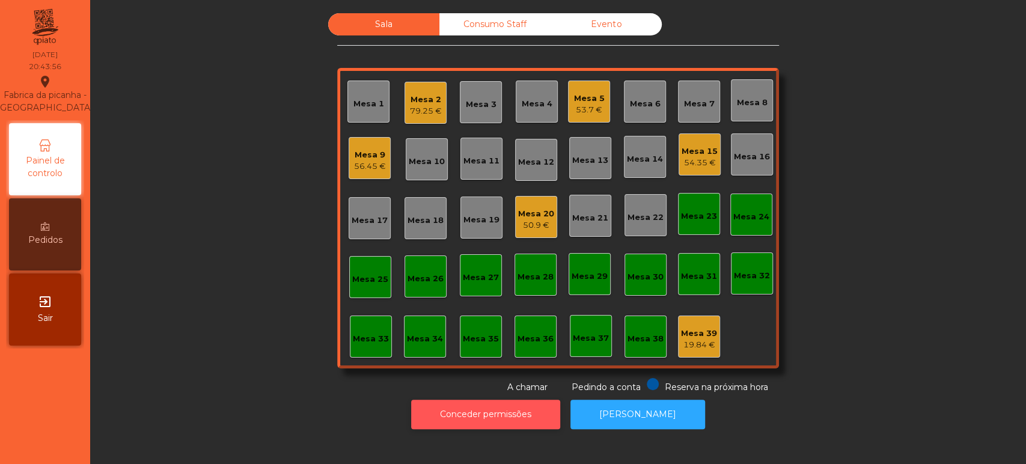
click at [510, 409] on button "Conceder permissões" at bounding box center [485, 414] width 149 height 29
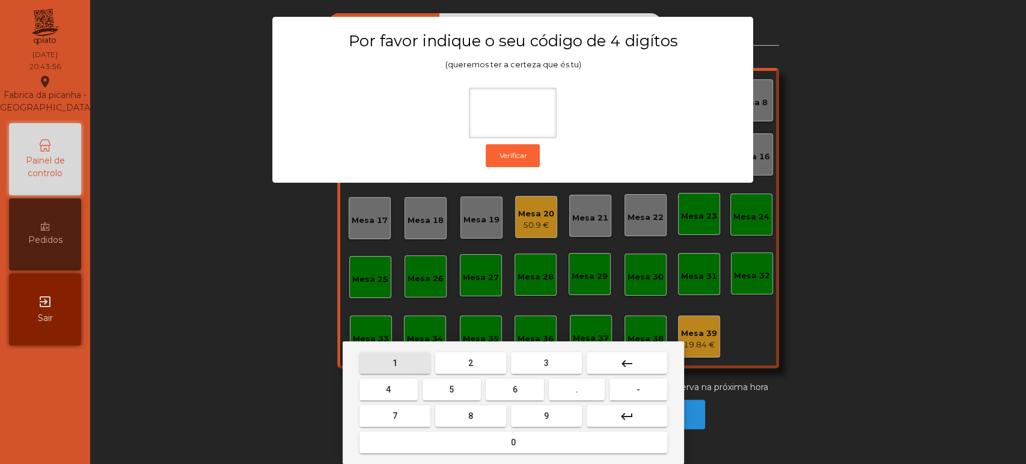
click at [403, 365] on button "1" at bounding box center [394, 363] width 71 height 22
click at [544, 362] on span "3" at bounding box center [546, 363] width 5 height 10
click at [442, 386] on button "5" at bounding box center [451, 390] width 58 height 22
click at [468, 444] on button "0" at bounding box center [513, 442] width 308 height 22
type input "****"
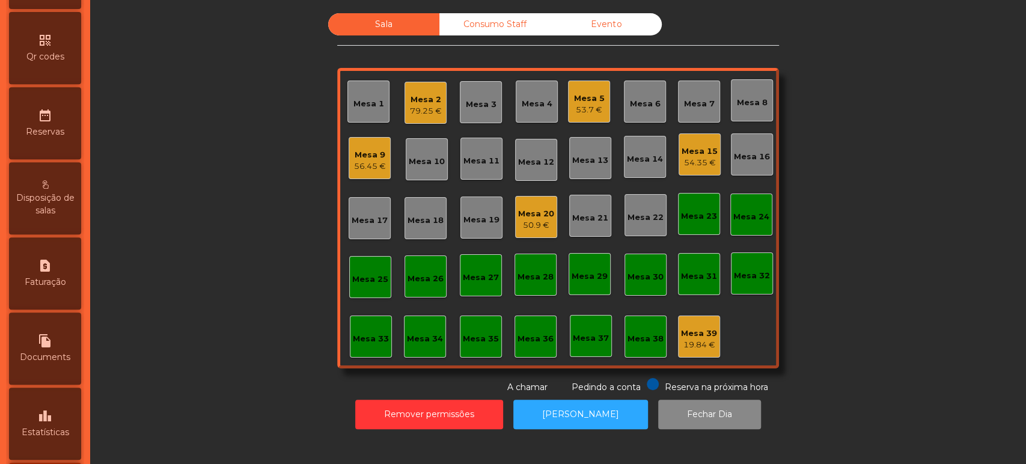
click at [49, 305] on div "request_page Faturação" at bounding box center [45, 273] width 72 height 72
select select "*"
select select "****"
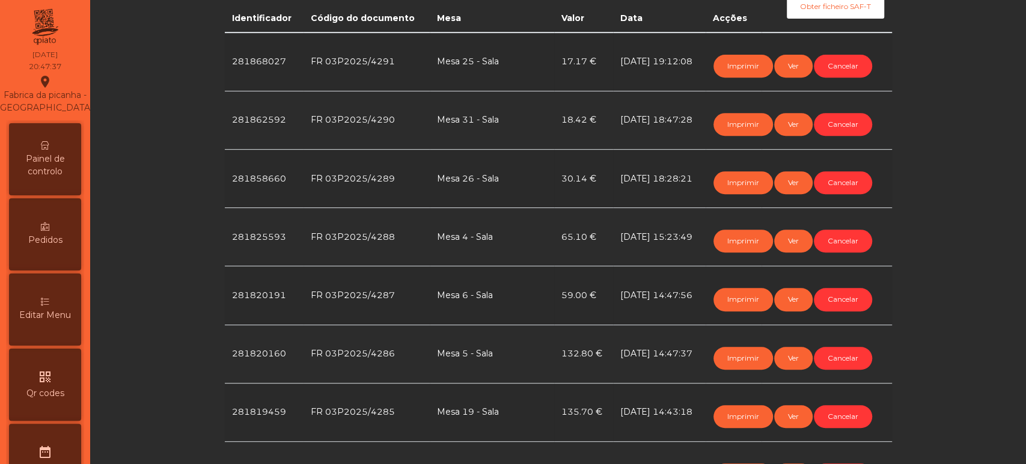
click at [58, 178] on span "Painel de controlo" at bounding box center [45, 165] width 66 height 25
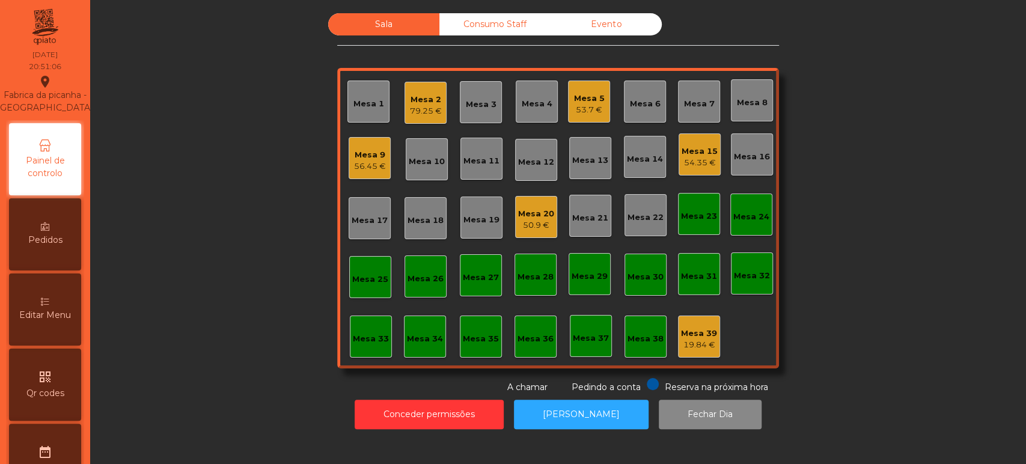
click at [692, 136] on div "Mesa 15 54.35 €" at bounding box center [699, 154] width 42 height 42
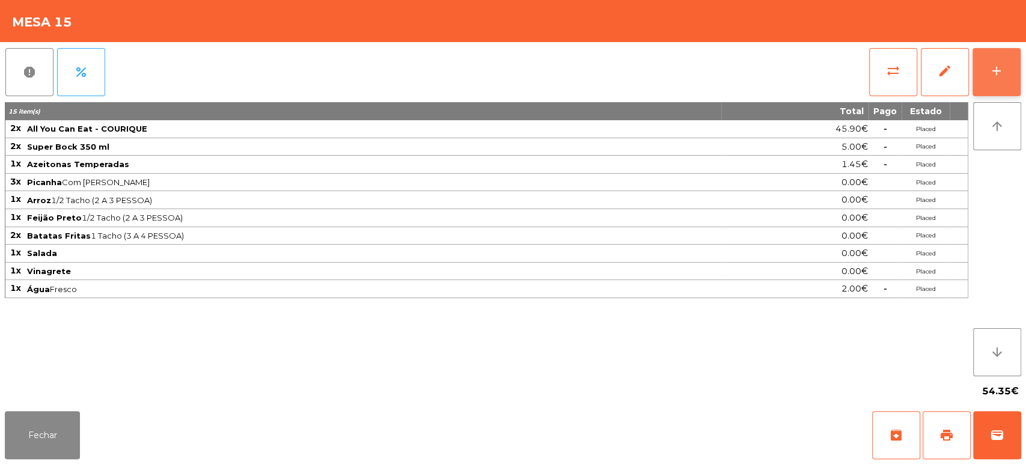
click at [1009, 70] on button "add" at bounding box center [996, 72] width 48 height 48
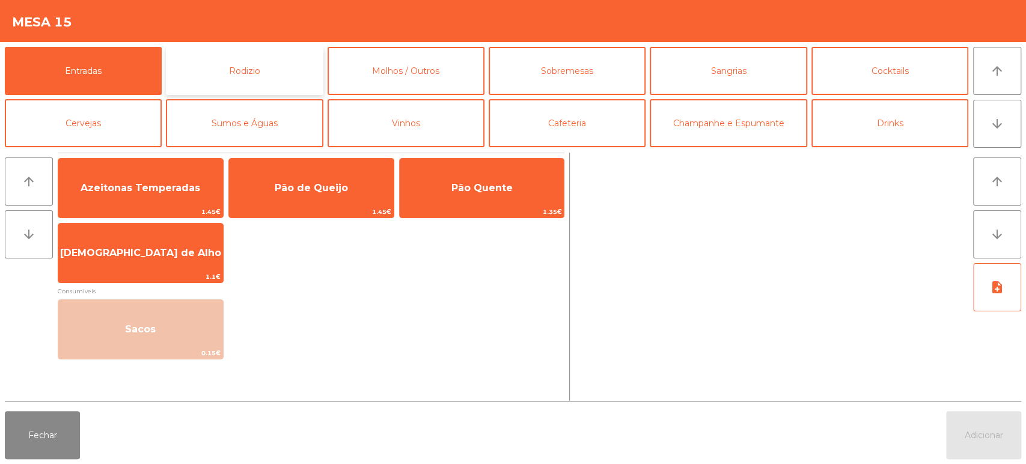
click at [275, 66] on button "Rodizio" at bounding box center [244, 71] width 157 height 48
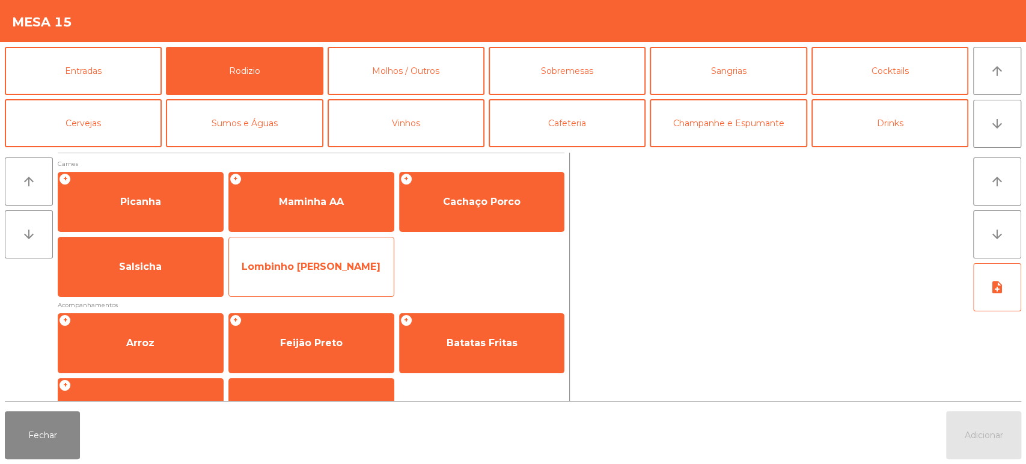
click at [265, 268] on span "Lombinho [PERSON_NAME]" at bounding box center [311, 266] width 139 height 11
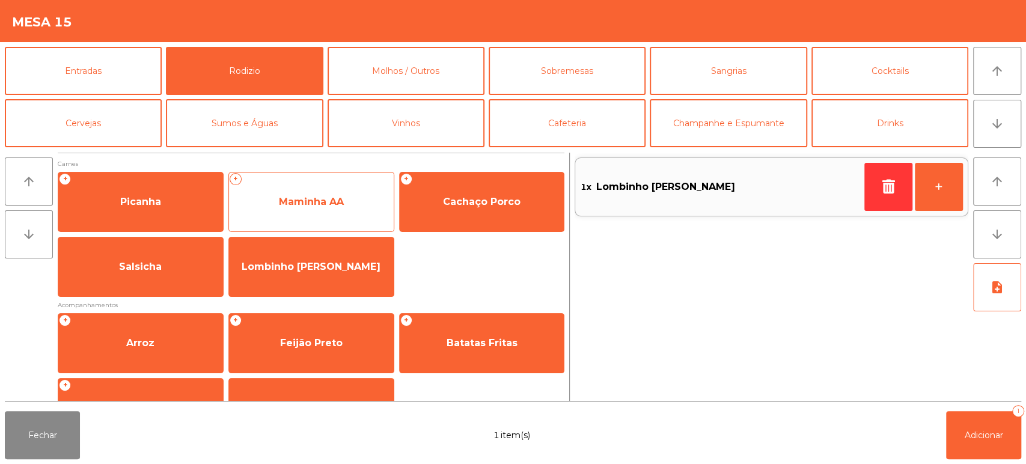
click at [305, 213] on span "Maminha AA" at bounding box center [311, 202] width 165 height 32
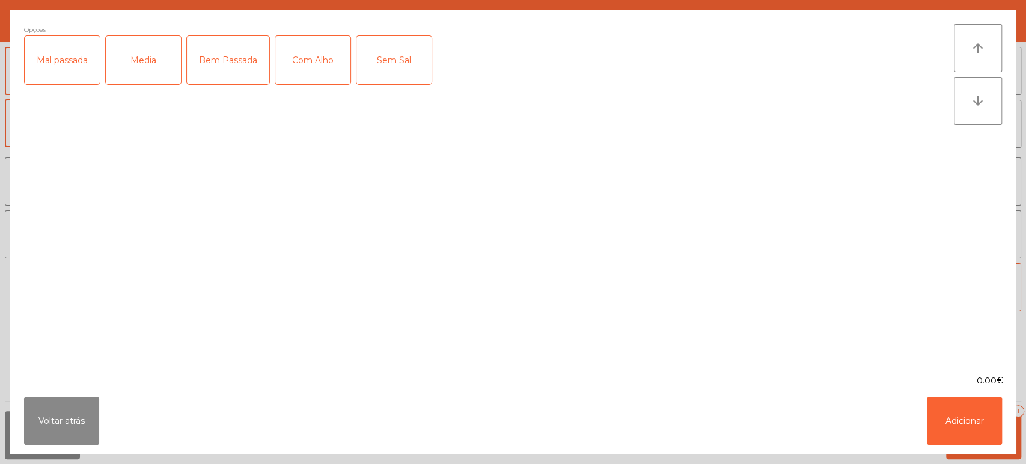
click at [169, 72] on div "Media" at bounding box center [143, 60] width 75 height 48
click at [317, 58] on div "Com Alho" at bounding box center [312, 60] width 75 height 48
click at [952, 404] on button "Adicionar" at bounding box center [964, 421] width 75 height 48
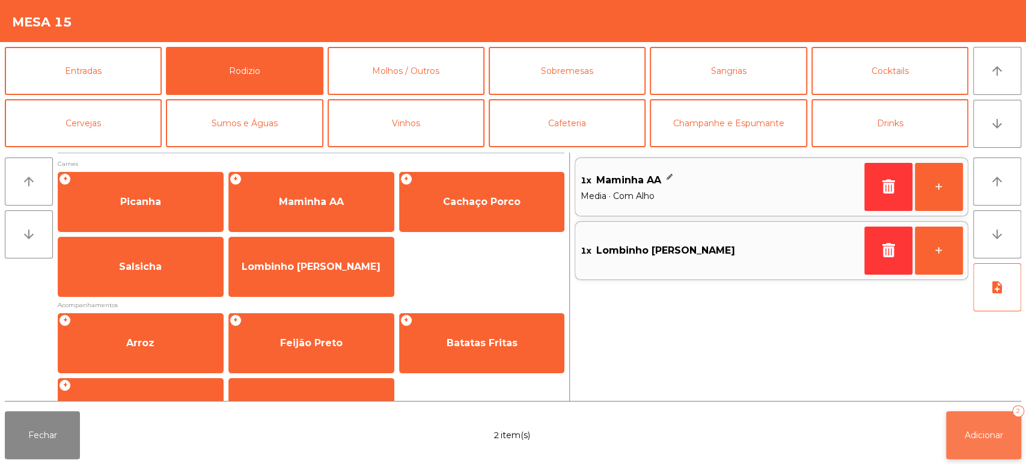
click at [1003, 436] on span "Adicionar" at bounding box center [983, 435] width 38 height 11
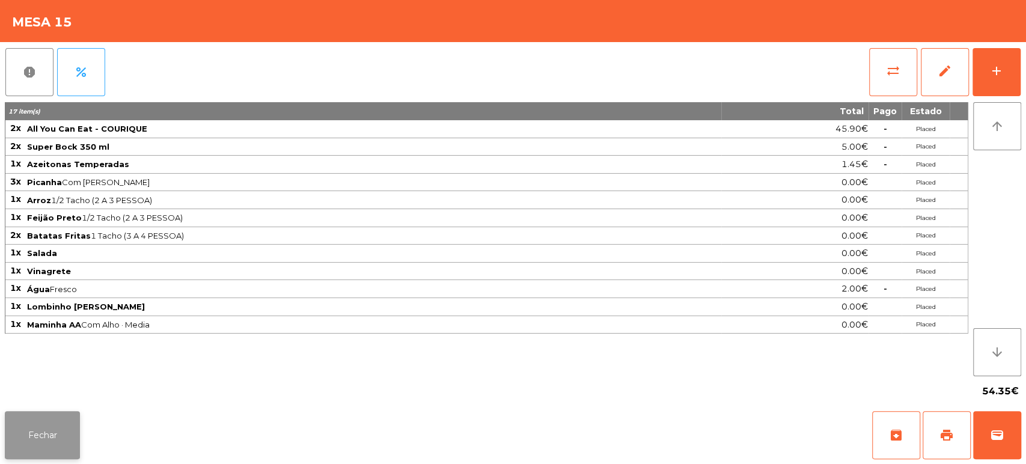
click at [54, 429] on button "Fechar" at bounding box center [42, 435] width 75 height 48
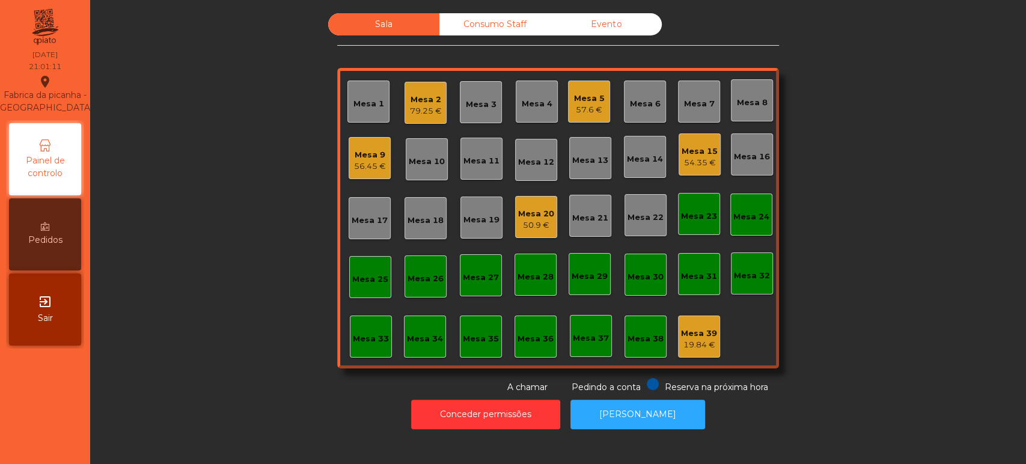
click at [687, 101] on div "Mesa 7" at bounding box center [699, 104] width 31 height 12
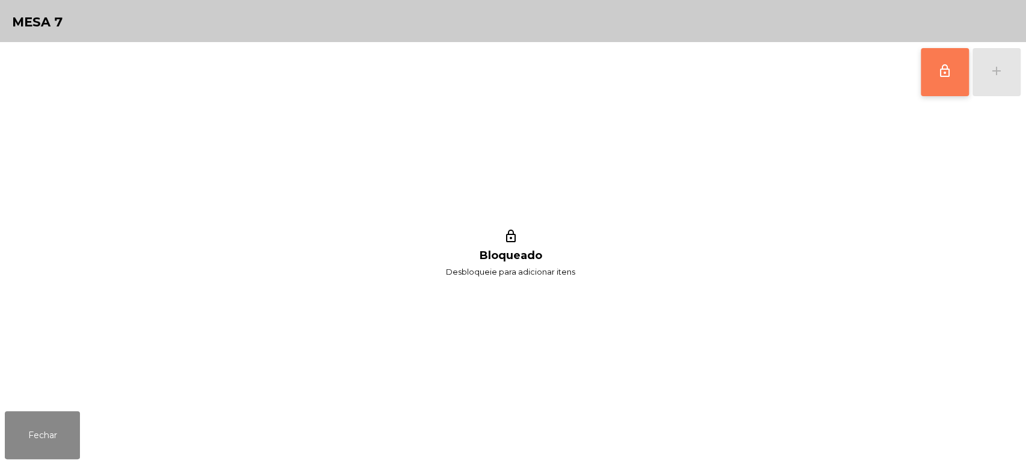
click at [935, 61] on button "lock_outline" at bounding box center [945, 72] width 48 height 48
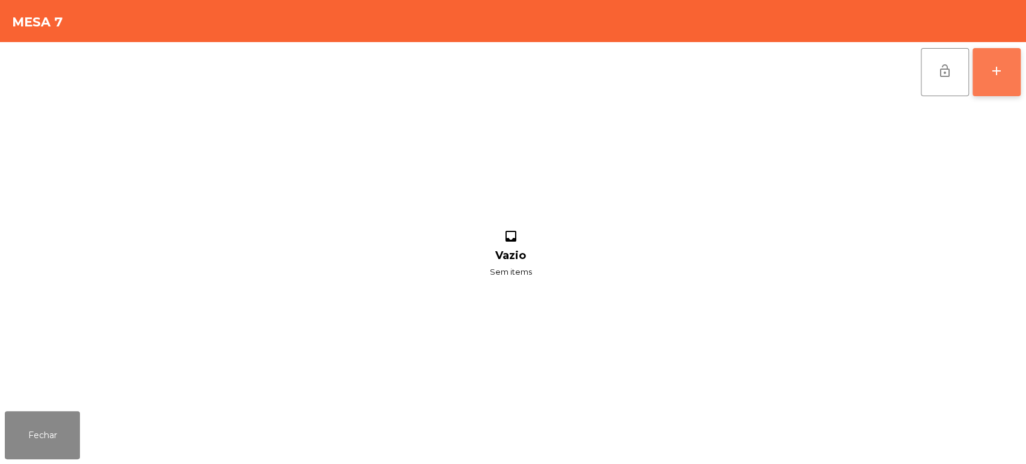
click at [995, 70] on div "add" at bounding box center [996, 71] width 14 height 14
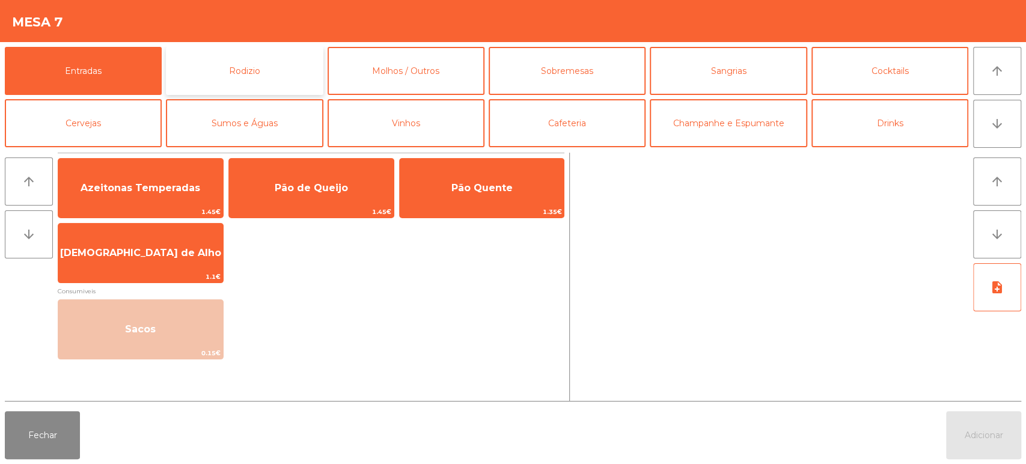
click at [234, 68] on button "Rodizio" at bounding box center [244, 71] width 157 height 48
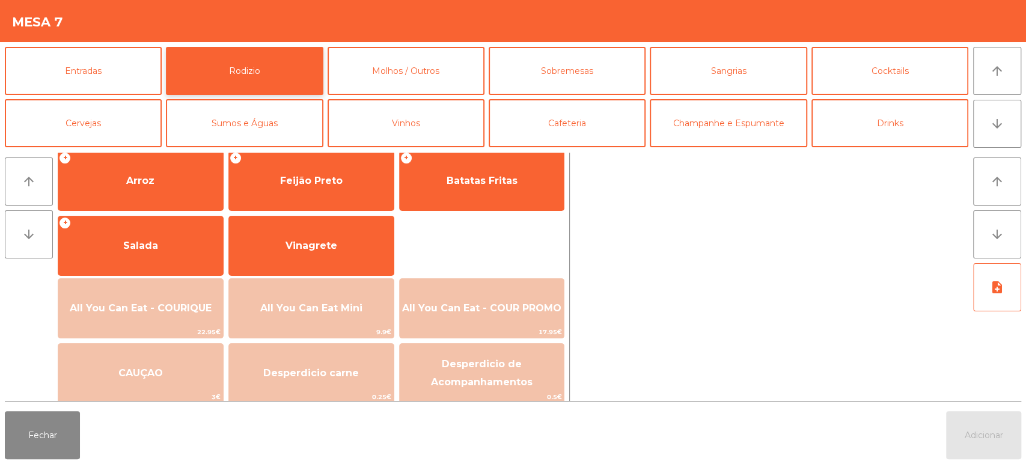
scroll to position [169, 0]
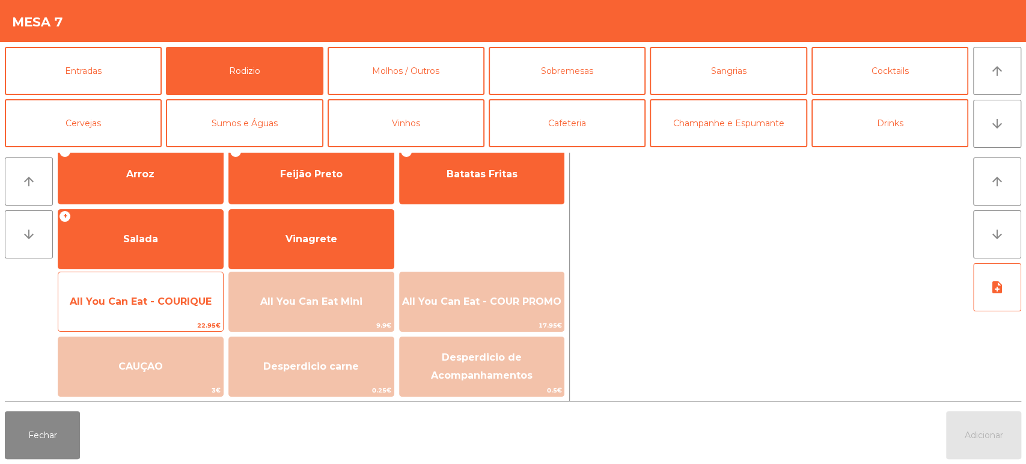
click at [163, 286] on span "All You Can Eat - COURIQUE" at bounding box center [140, 301] width 165 height 32
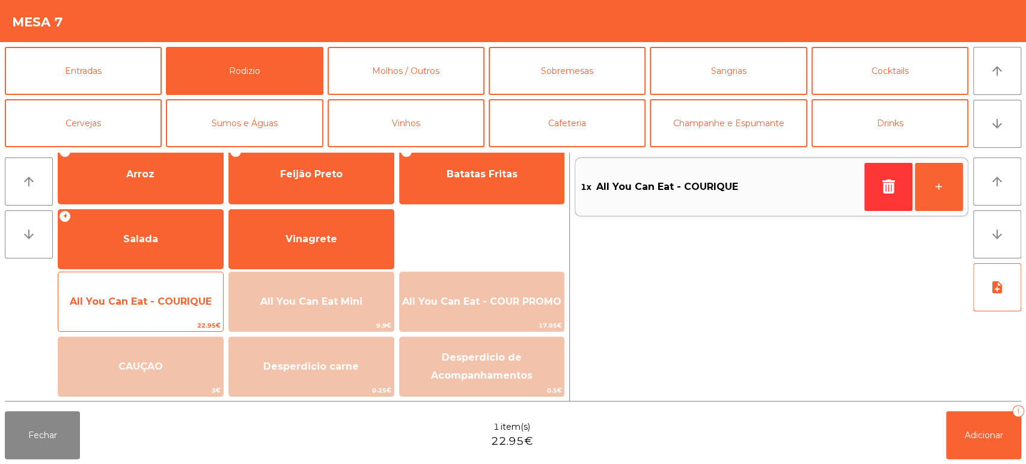
click at [165, 288] on span "All You Can Eat - COURIQUE" at bounding box center [140, 301] width 165 height 32
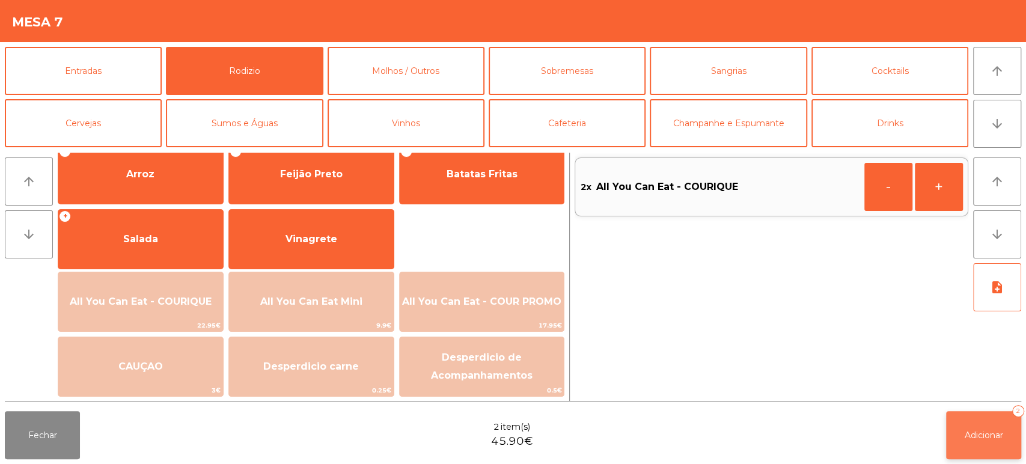
click at [995, 434] on span "Adicionar" at bounding box center [983, 435] width 38 height 11
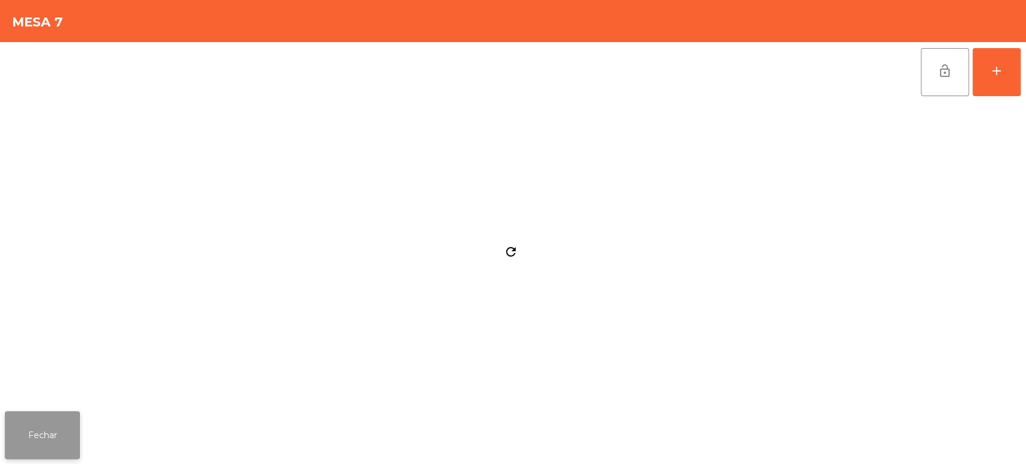
click at [60, 438] on button "Fechar" at bounding box center [42, 435] width 75 height 48
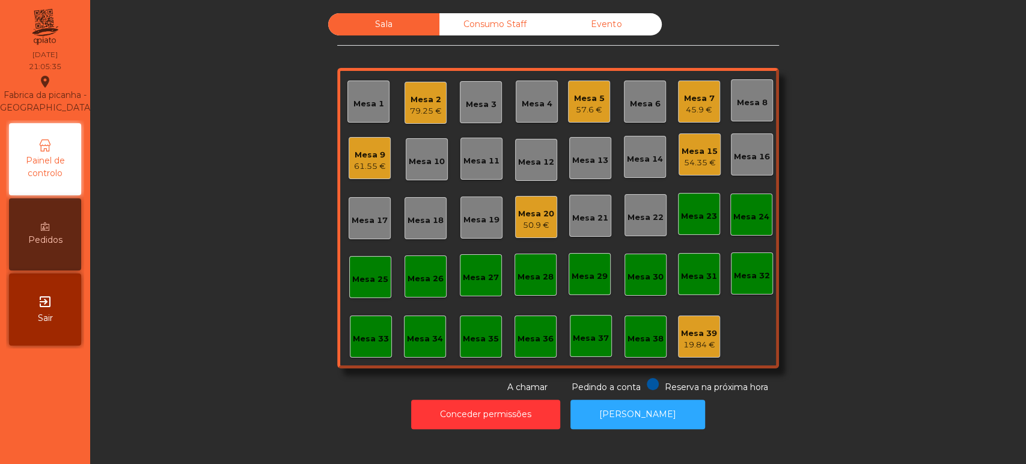
click at [597, 159] on div "Mesa 13" at bounding box center [590, 160] width 36 height 12
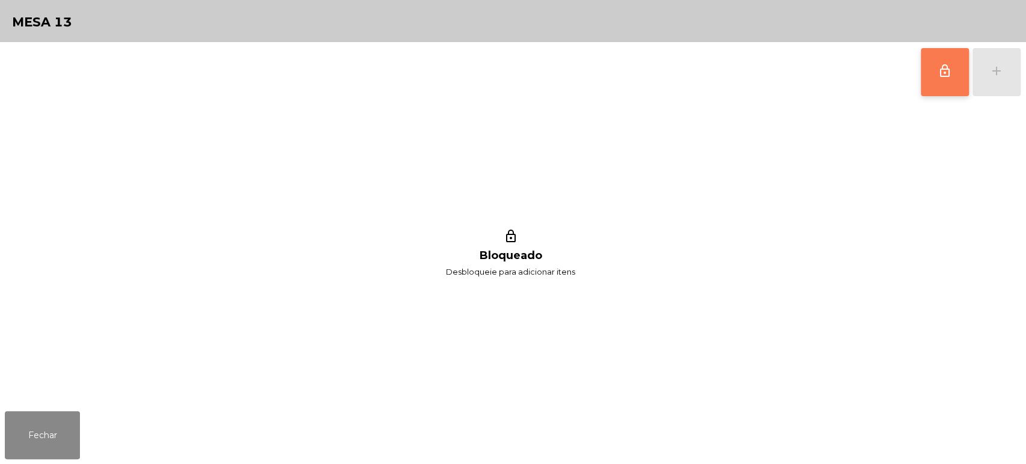
click at [959, 88] on button "lock_outline" at bounding box center [945, 72] width 48 height 48
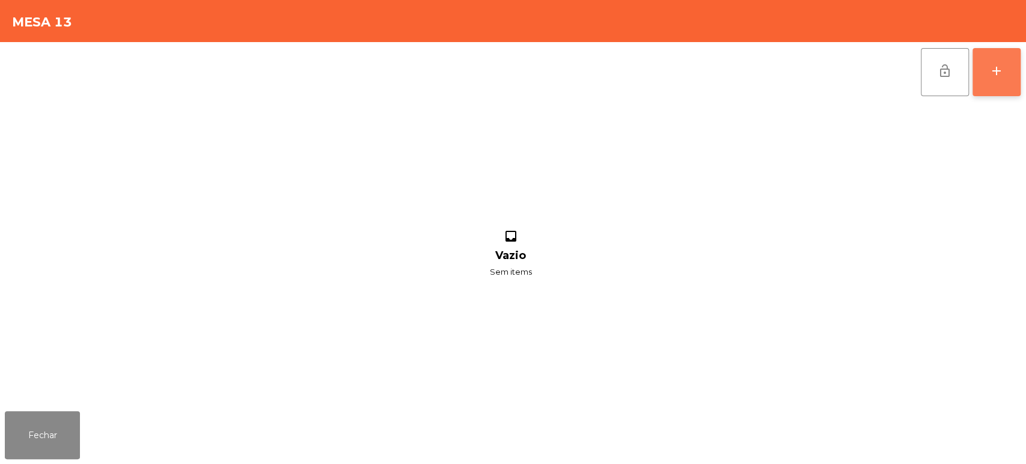
click at [1011, 70] on button "add" at bounding box center [996, 72] width 48 height 48
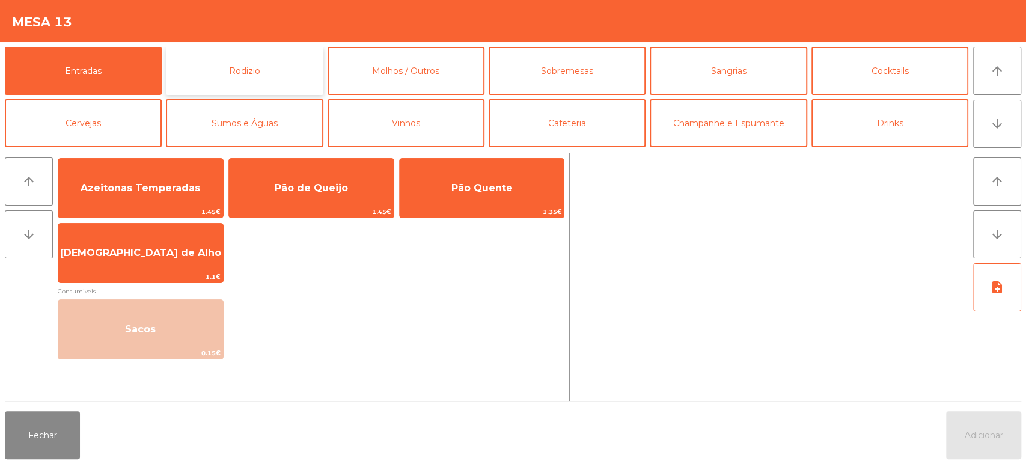
click at [234, 81] on button "Rodizio" at bounding box center [244, 71] width 157 height 48
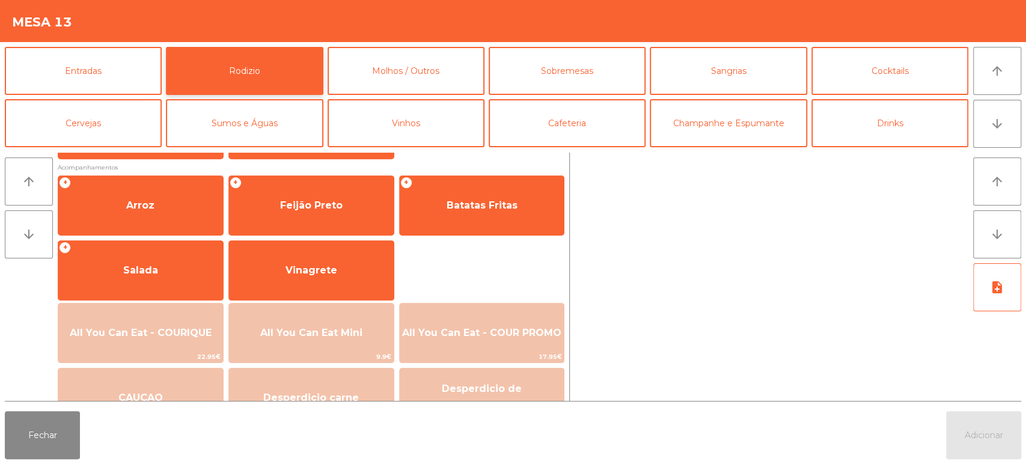
scroll to position [159, 0]
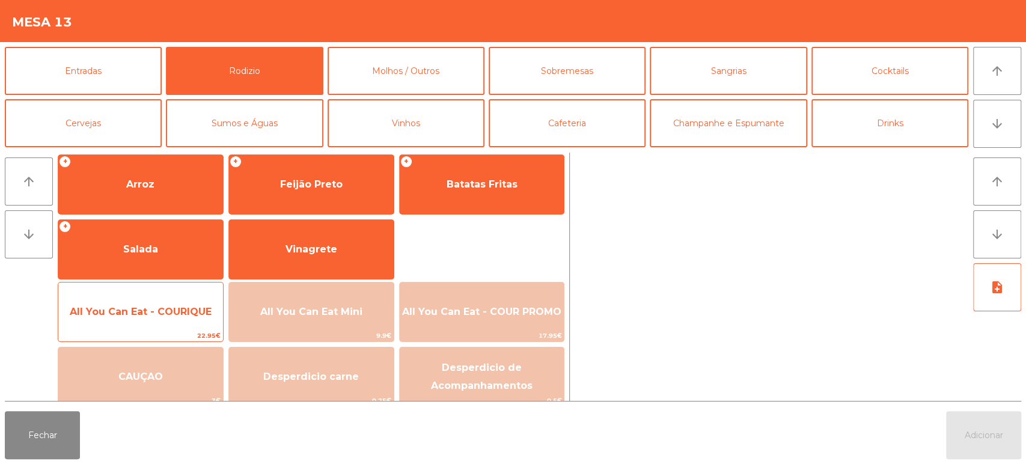
click at [157, 299] on span "All You Can Eat - COURIQUE" at bounding box center [140, 312] width 165 height 32
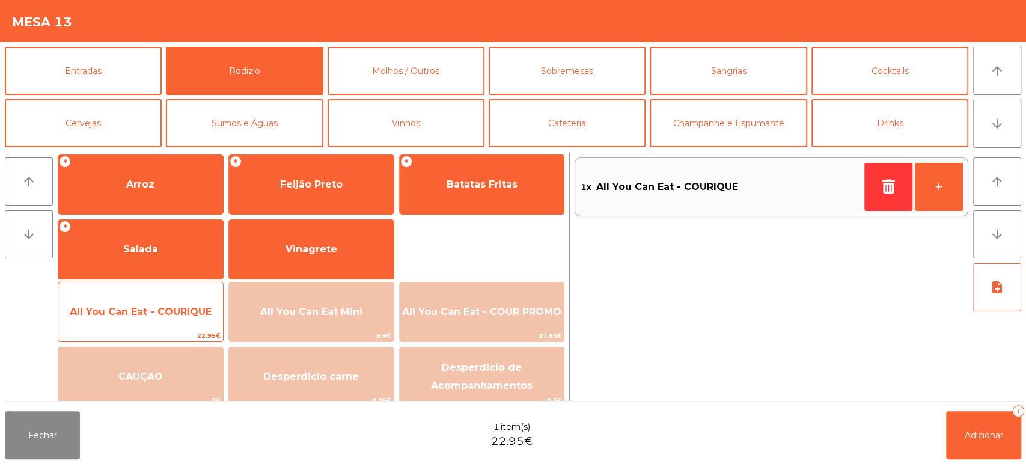
click at [159, 293] on div "All You Can Eat - COURIQUE 22.95€" at bounding box center [141, 312] width 166 height 60
click at [159, 294] on div "All You Can Eat - COURIQUE 22.95€" at bounding box center [141, 312] width 166 height 60
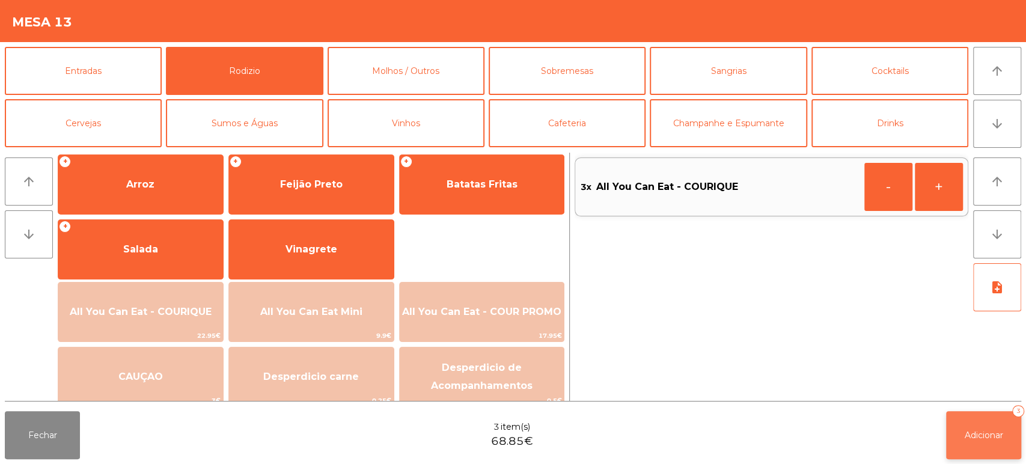
click at [985, 431] on span "Adicionar" at bounding box center [983, 435] width 38 height 11
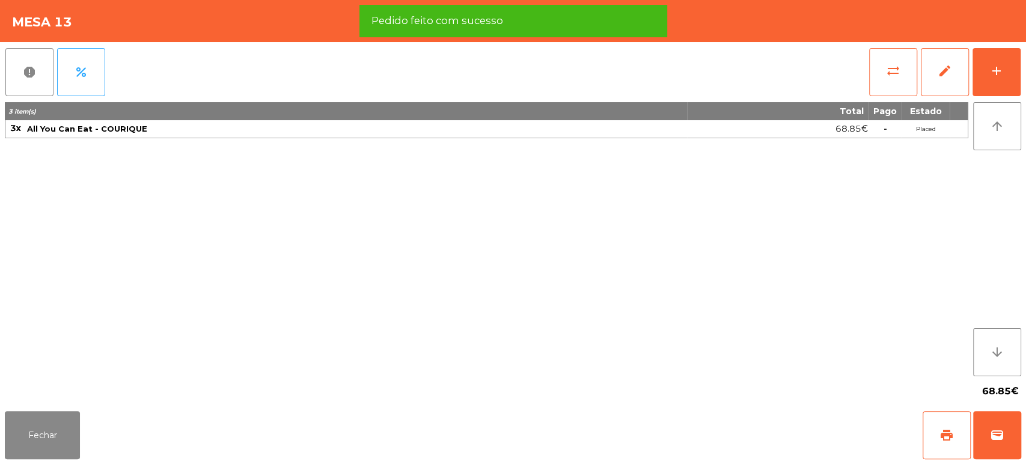
click at [1024, 76] on div "report percent sync_alt edit add 3 item(s) Total Pago Estado 3x All You Can Eat…" at bounding box center [513, 224] width 1026 height 364
click at [990, 78] on button "add" at bounding box center [996, 72] width 48 height 48
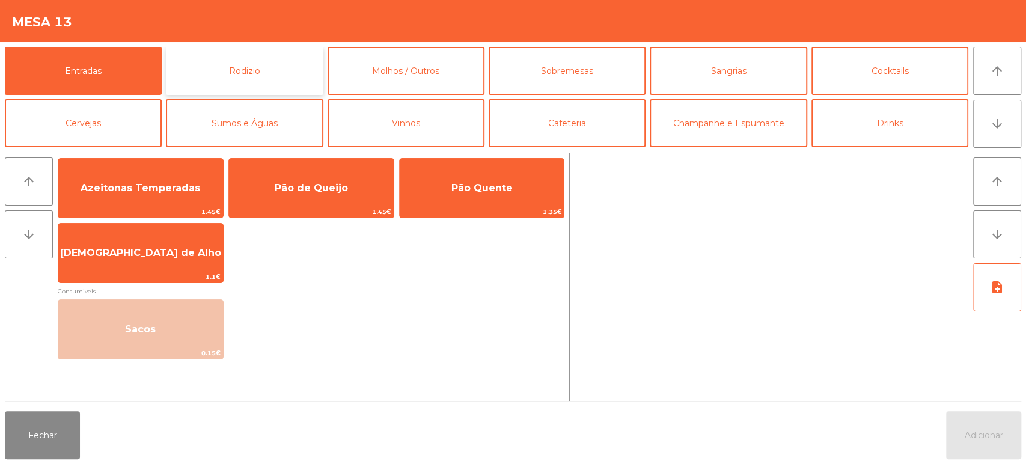
click at [237, 76] on button "Rodizio" at bounding box center [244, 71] width 157 height 48
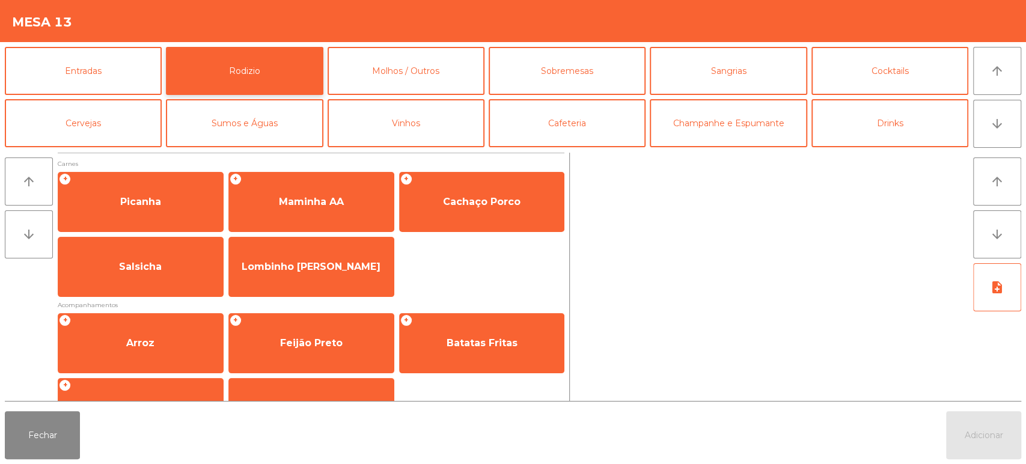
scroll to position [169, 0]
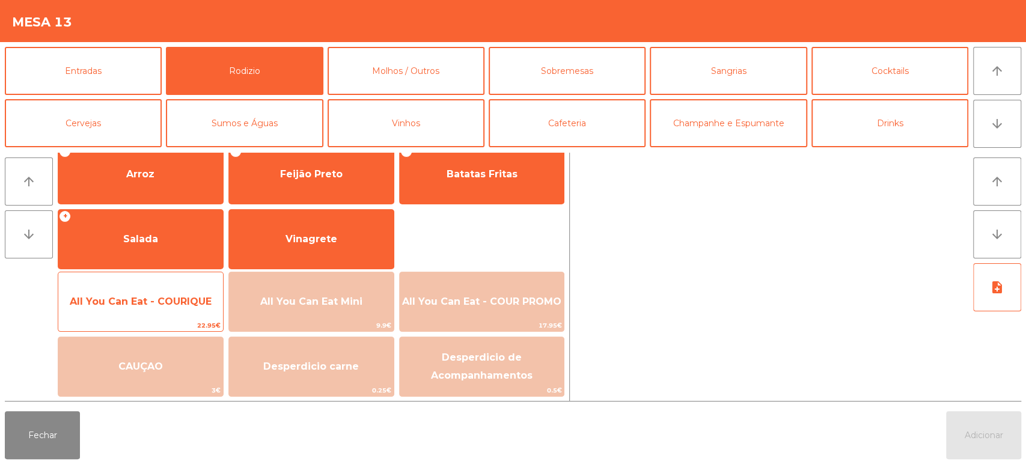
click at [139, 284] on div "All You Can Eat - COURIQUE 22.95€" at bounding box center [141, 302] width 166 height 60
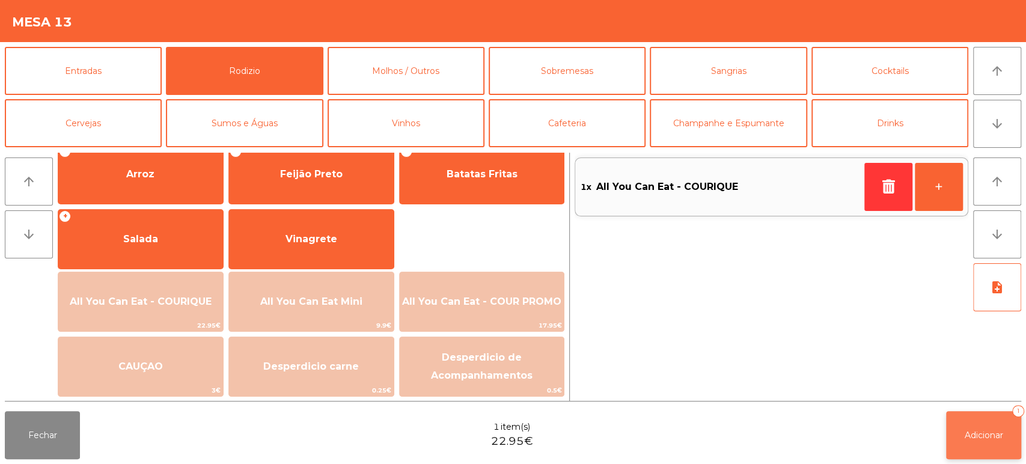
click at [965, 413] on button "Adicionar 1" at bounding box center [983, 435] width 75 height 48
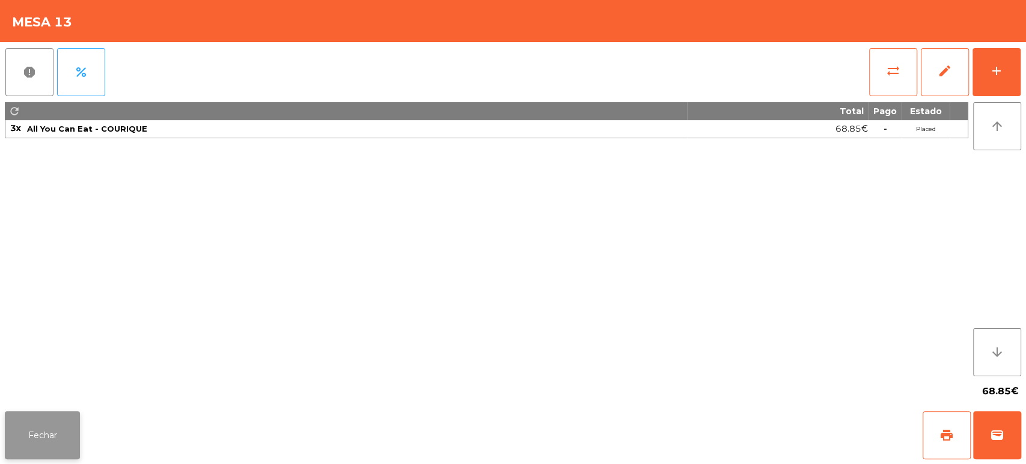
click at [7, 431] on button "Fechar" at bounding box center [42, 435] width 75 height 48
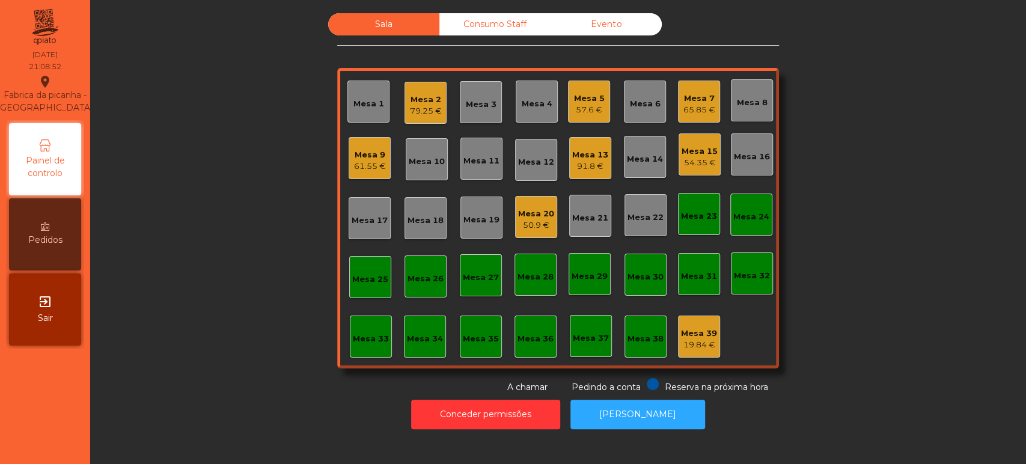
click at [223, 193] on div "Sala Consumo Staff Evento Mesa 1 Mesa 2 79.25 € Mesa 3 Mesa 4 Mesa 5 57.6 € Mes…" at bounding box center [557, 203] width 903 height 380
click at [383, 218] on div "Mesa 17" at bounding box center [370, 218] width 42 height 42
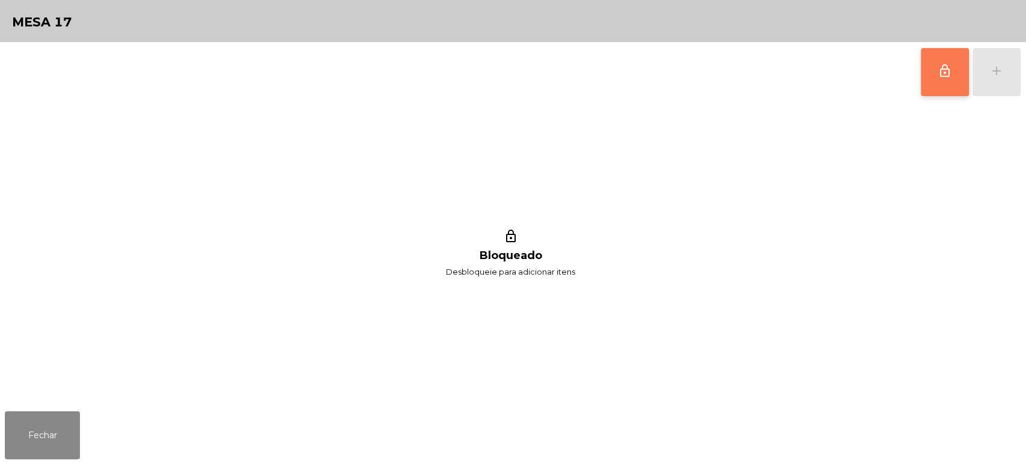
click at [937, 75] on span "lock_outline" at bounding box center [944, 71] width 14 height 14
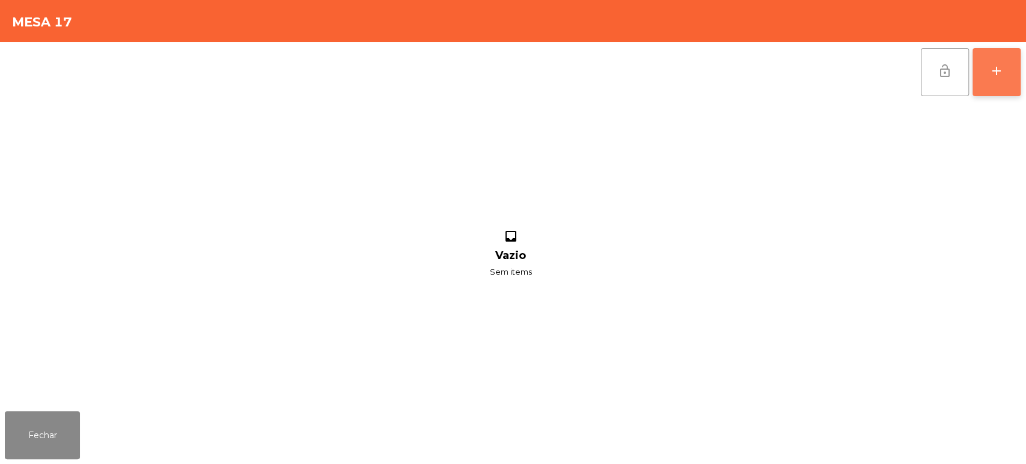
click at [991, 70] on div "add" at bounding box center [996, 71] width 14 height 14
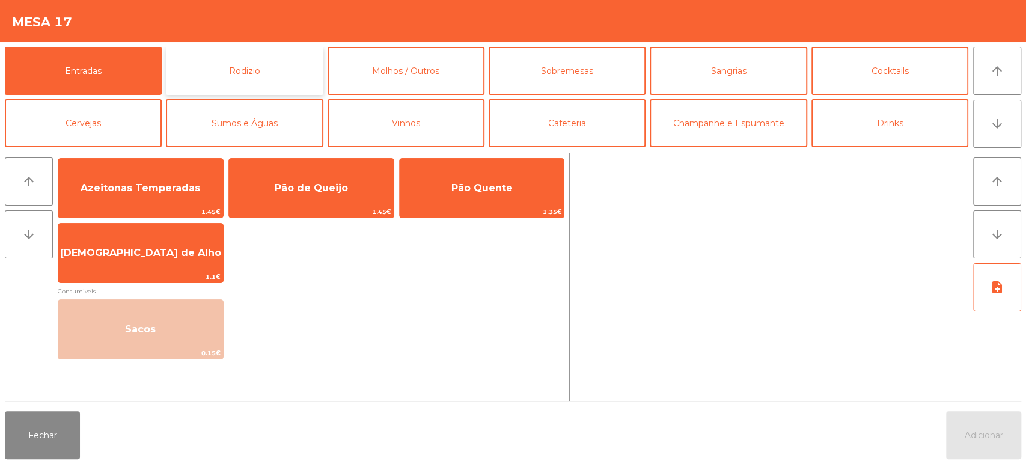
click at [282, 82] on button "Rodizio" at bounding box center [244, 71] width 157 height 48
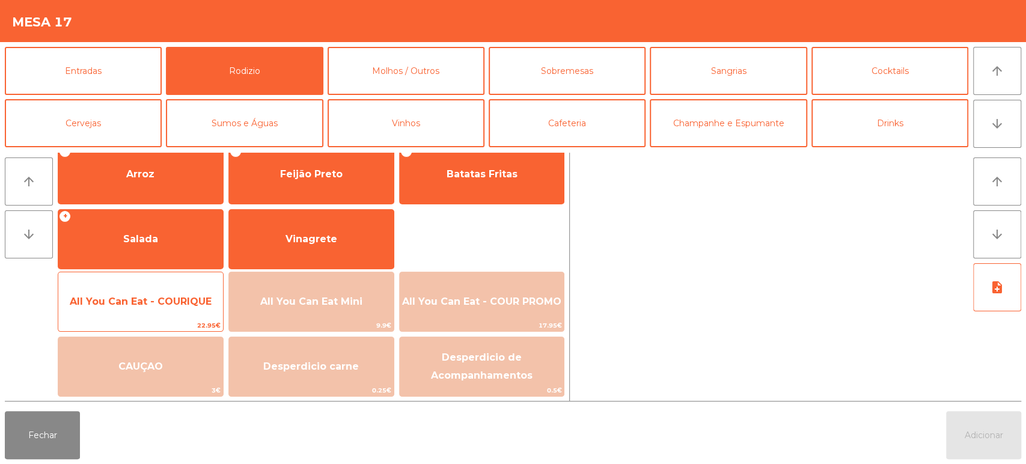
click at [169, 293] on span "All You Can Eat - COURIQUE" at bounding box center [140, 301] width 165 height 32
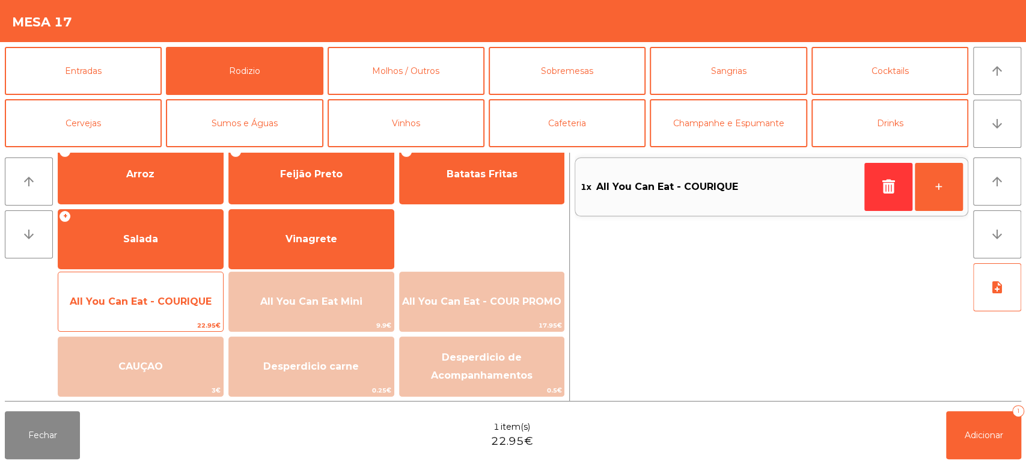
click at [175, 297] on span "All You Can Eat - COURIQUE" at bounding box center [141, 301] width 142 height 11
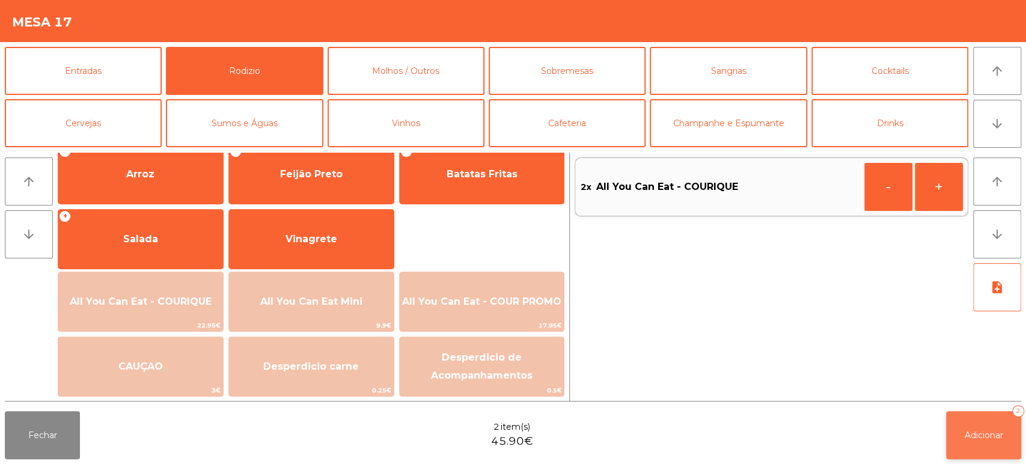
click at [972, 428] on button "Adicionar 2" at bounding box center [983, 435] width 75 height 48
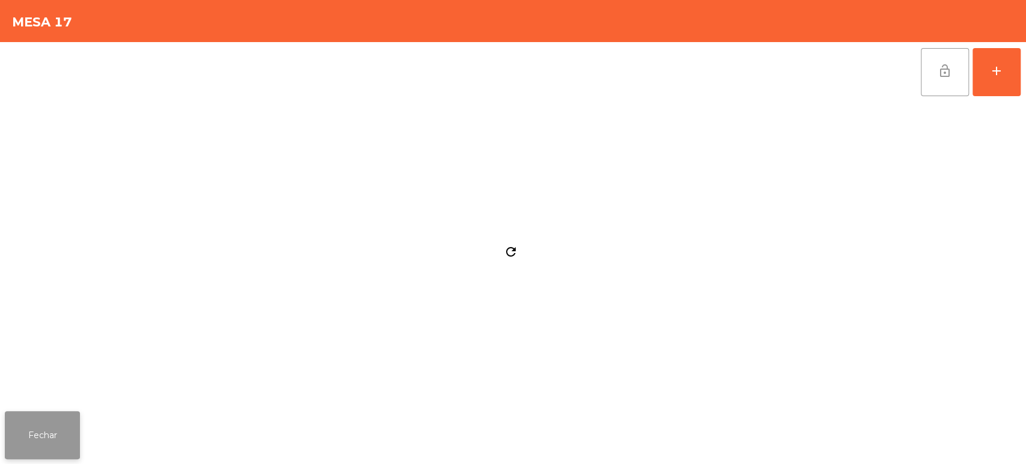
click at [37, 442] on button "Fechar" at bounding box center [42, 435] width 75 height 48
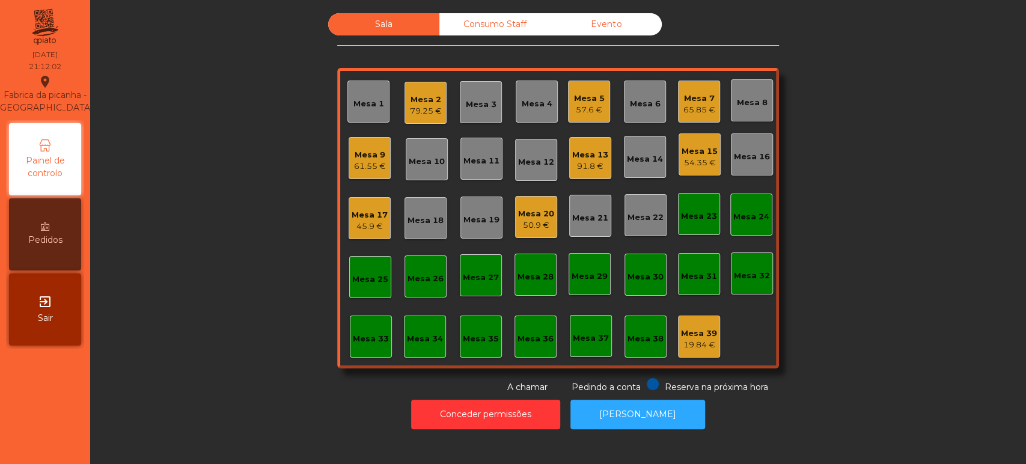
click at [635, 111] on div "Mesa 6" at bounding box center [645, 102] width 42 height 42
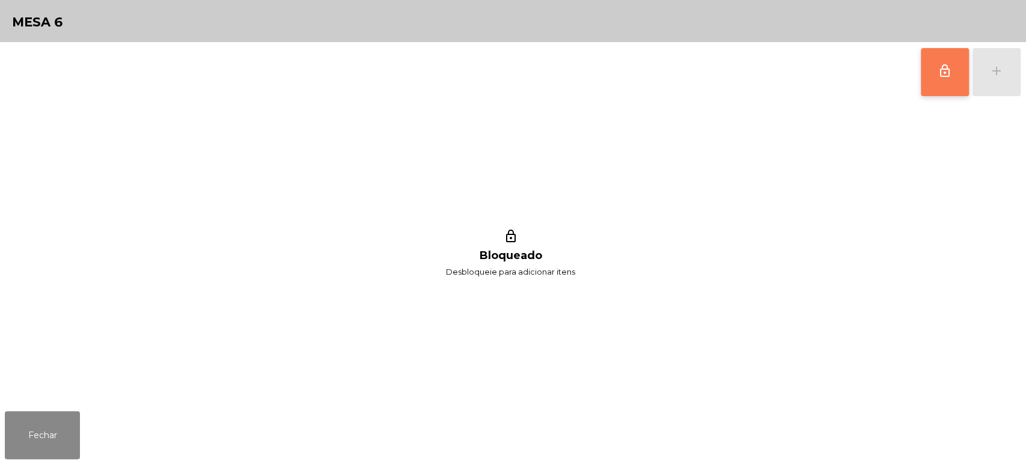
click at [925, 73] on button "lock_outline" at bounding box center [945, 72] width 48 height 48
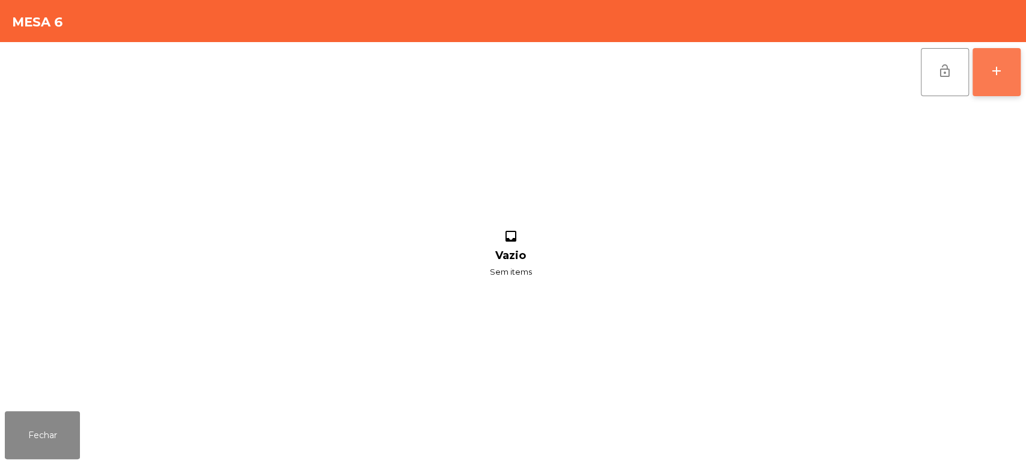
click at [1002, 79] on button "add" at bounding box center [996, 72] width 48 height 48
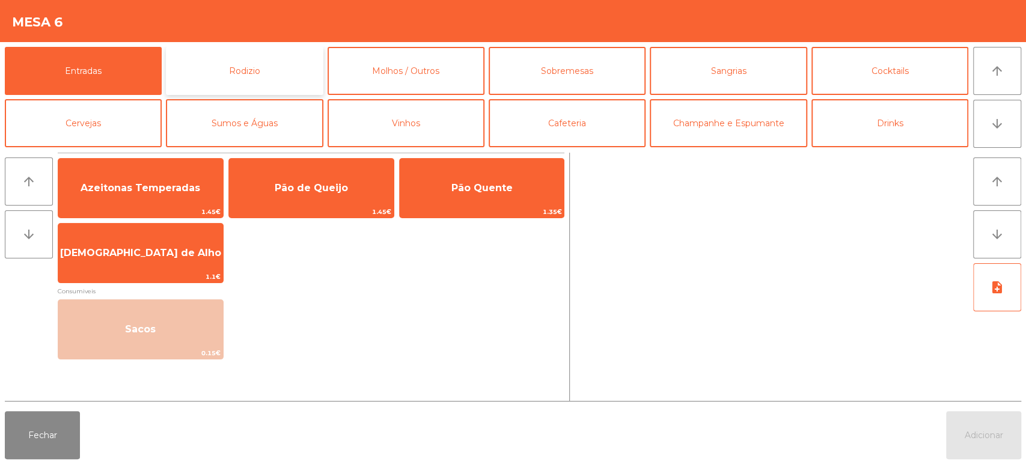
click at [237, 85] on button "Rodizio" at bounding box center [244, 71] width 157 height 48
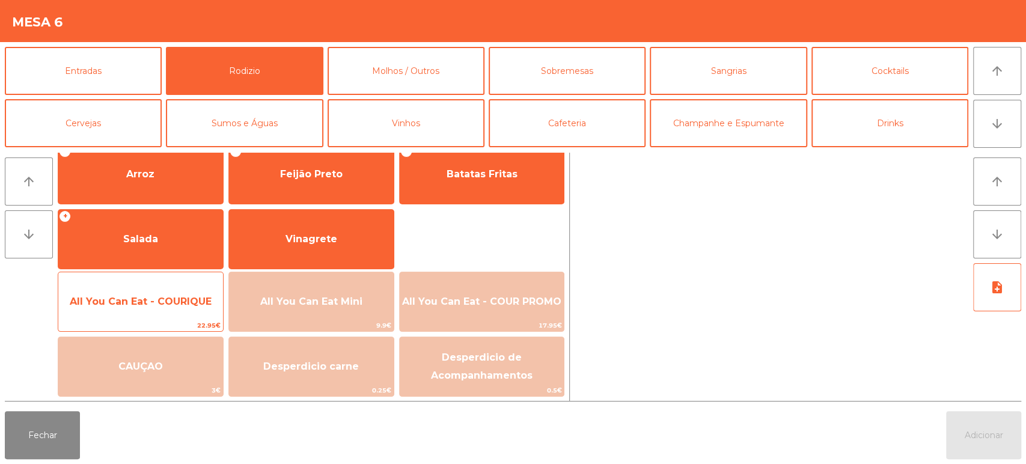
click at [181, 303] on span "All You Can Eat - COURIQUE" at bounding box center [141, 301] width 142 height 11
click at [165, 304] on span "All You Can Eat - COURIQUE" at bounding box center [141, 301] width 142 height 11
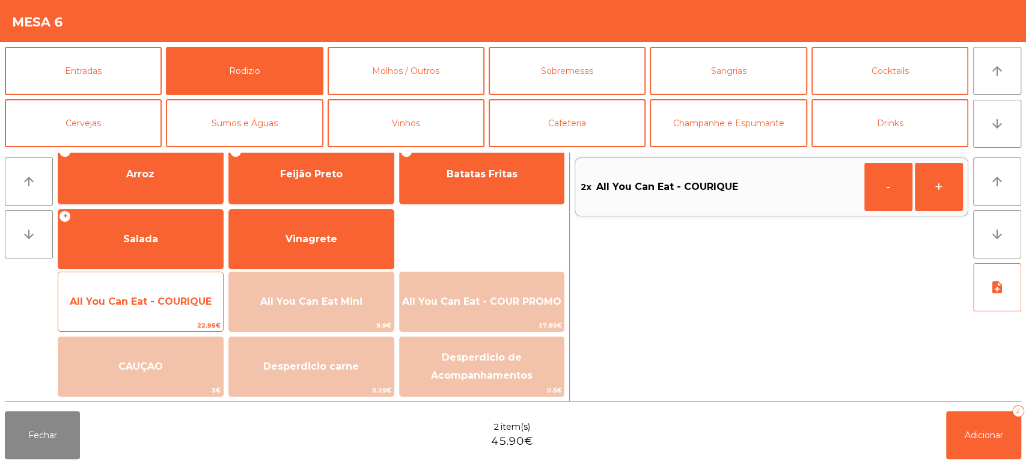
click at [170, 294] on span "All You Can Eat - COURIQUE" at bounding box center [140, 301] width 165 height 32
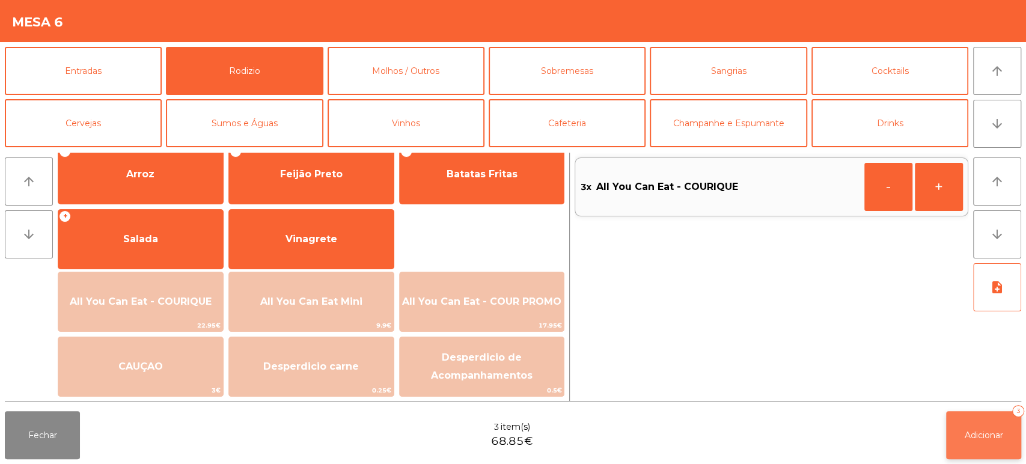
click at [996, 429] on button "Adicionar 3" at bounding box center [983, 435] width 75 height 48
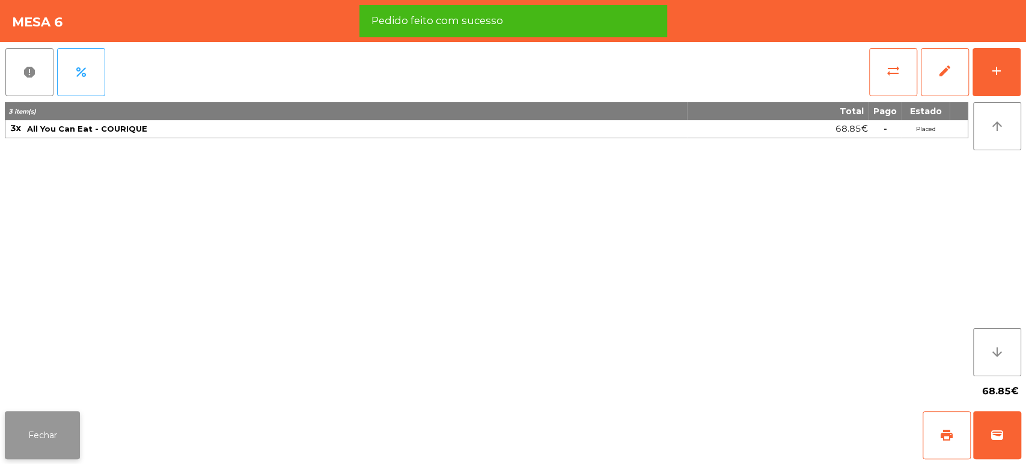
click at [58, 436] on button "Fechar" at bounding box center [42, 435] width 75 height 48
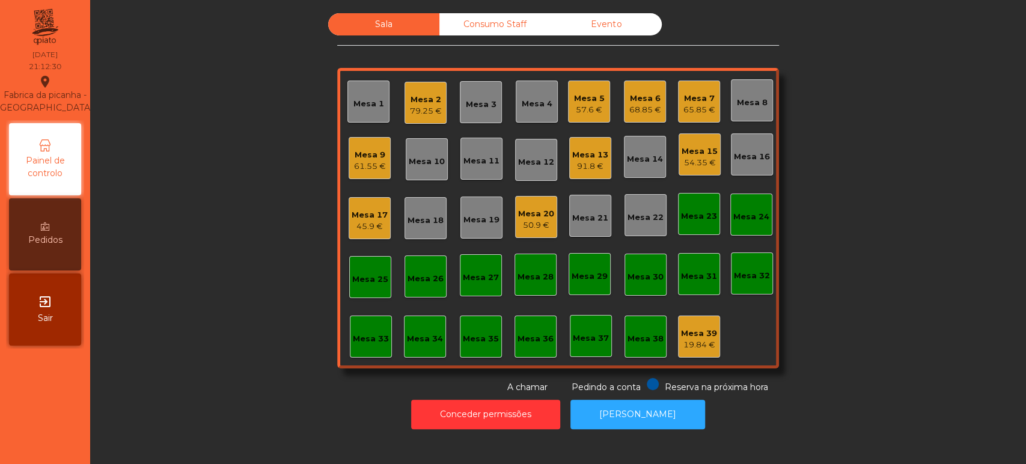
click at [205, 126] on div "Sala Consumo Staff Evento Mesa 1 Mesa 2 79.25 € Mesa 3 Mesa 4 Mesa 5 57.6 € Mes…" at bounding box center [557, 203] width 903 height 380
click at [426, 102] on div "Mesa 2" at bounding box center [426, 100] width 32 height 12
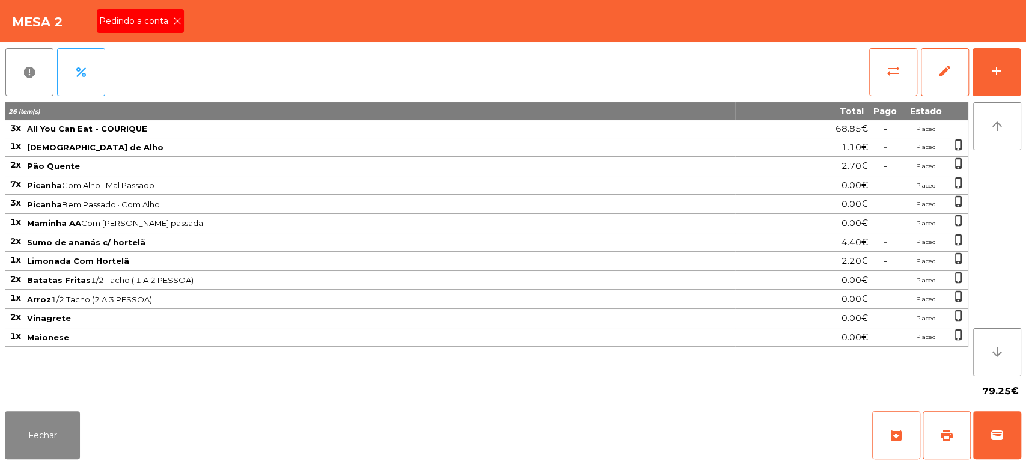
click at [183, 51] on div "report percent sync_alt edit add" at bounding box center [513, 72] width 1016 height 60
click at [176, 20] on icon at bounding box center [177, 21] width 8 height 8
click at [78, 433] on button "Fechar" at bounding box center [42, 435] width 75 height 48
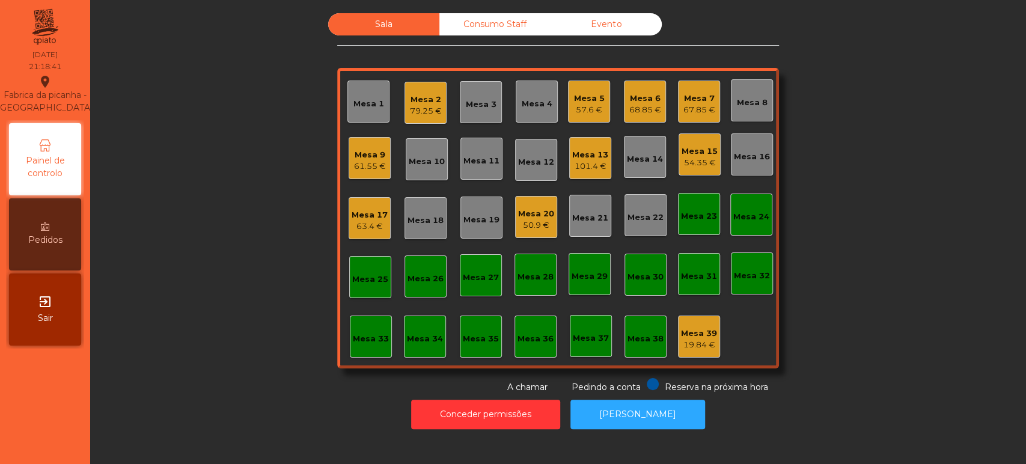
click at [382, 82] on div "Mesa 1" at bounding box center [368, 102] width 42 height 42
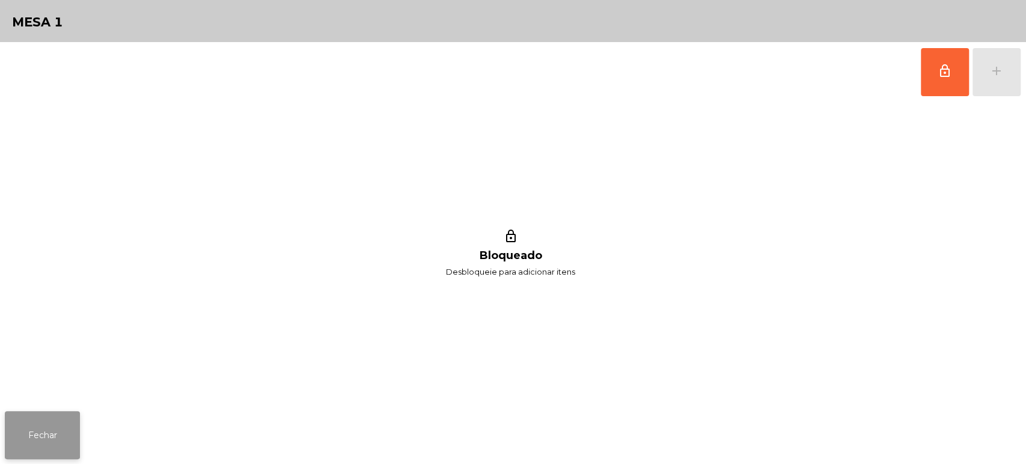
click at [43, 428] on button "Fechar" at bounding box center [42, 435] width 75 height 48
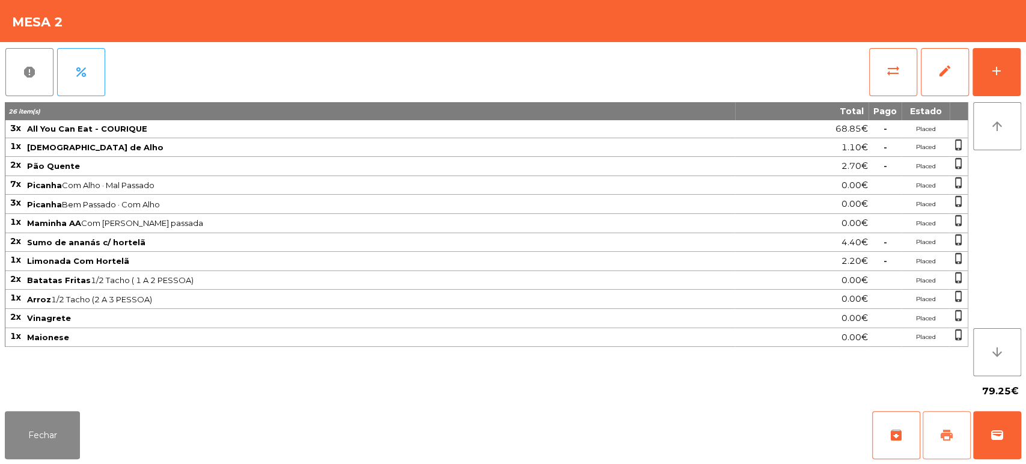
click at [939, 437] on span "print" at bounding box center [946, 435] width 14 height 14
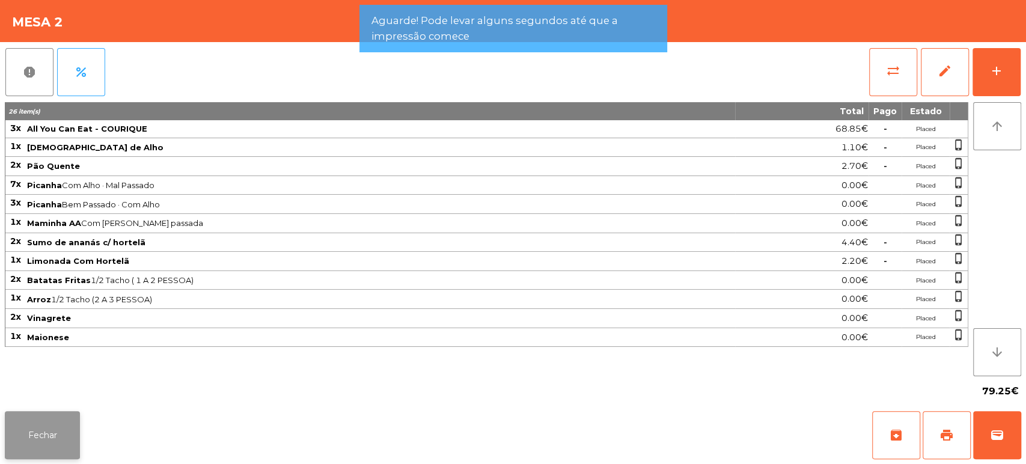
click at [78, 423] on button "Fechar" at bounding box center [42, 435] width 75 height 48
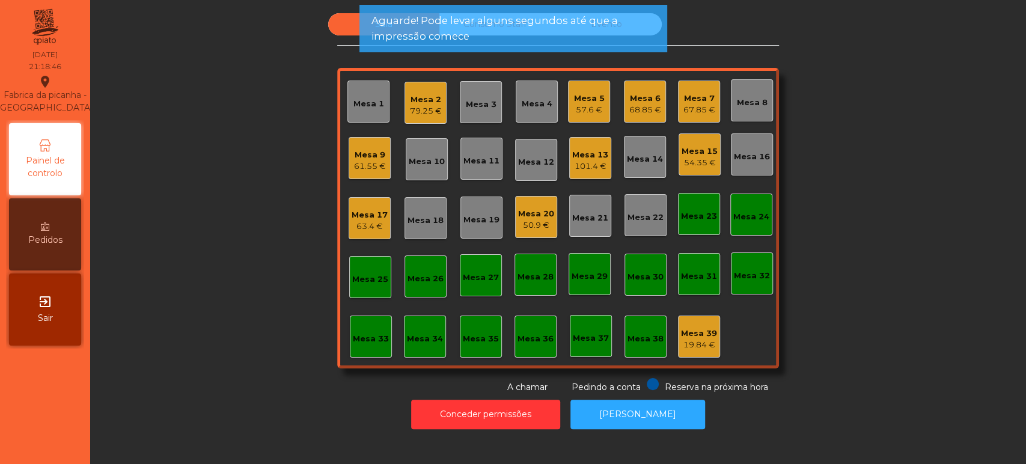
click at [744, 260] on div "Mesa 32" at bounding box center [752, 273] width 42 height 42
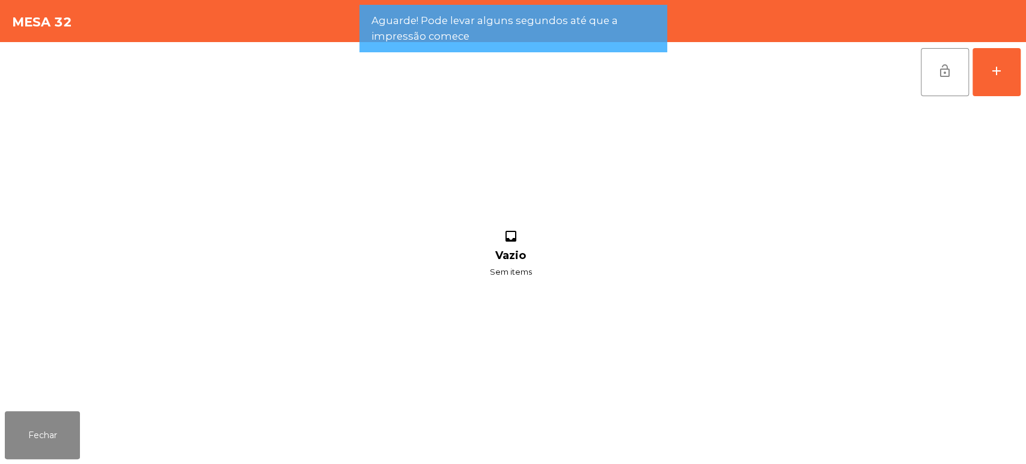
click at [1024, 77] on div "lock_open add inbox Vazio Sem items" at bounding box center [513, 224] width 1026 height 364
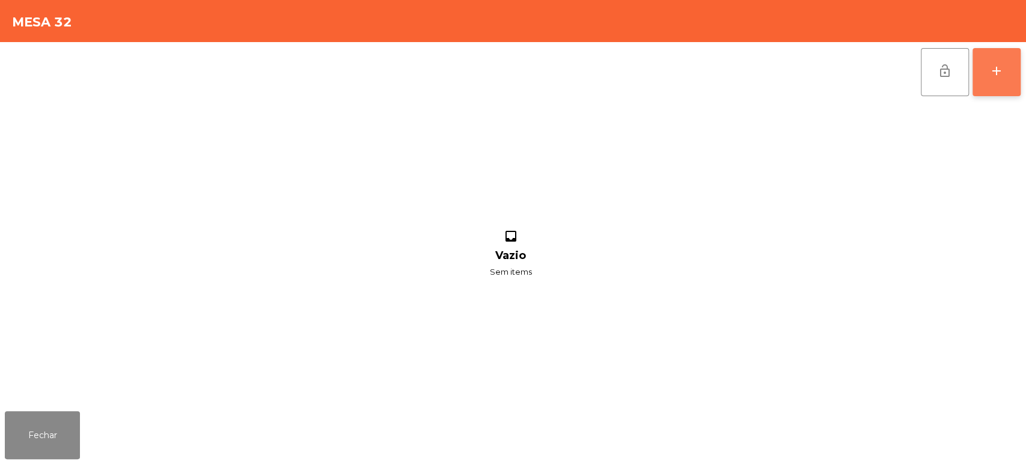
click at [1018, 52] on button "add" at bounding box center [996, 72] width 48 height 48
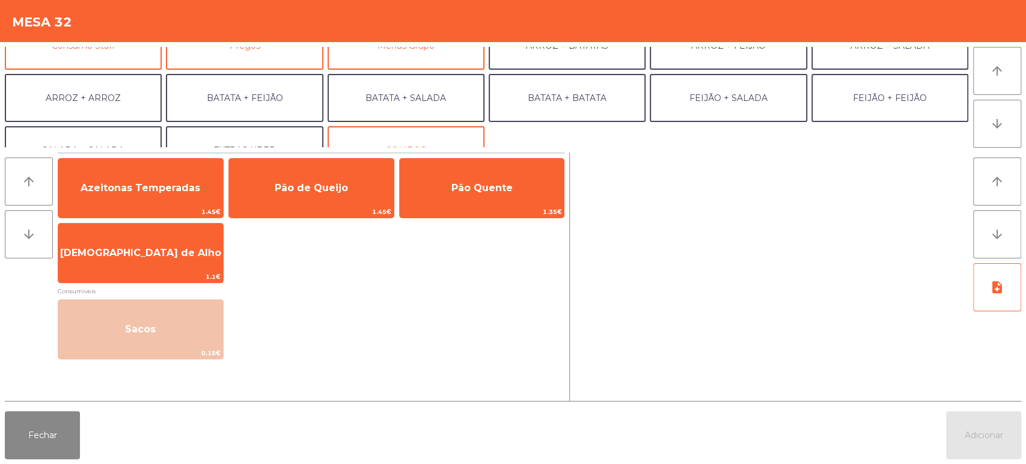
scroll to position [130, 0]
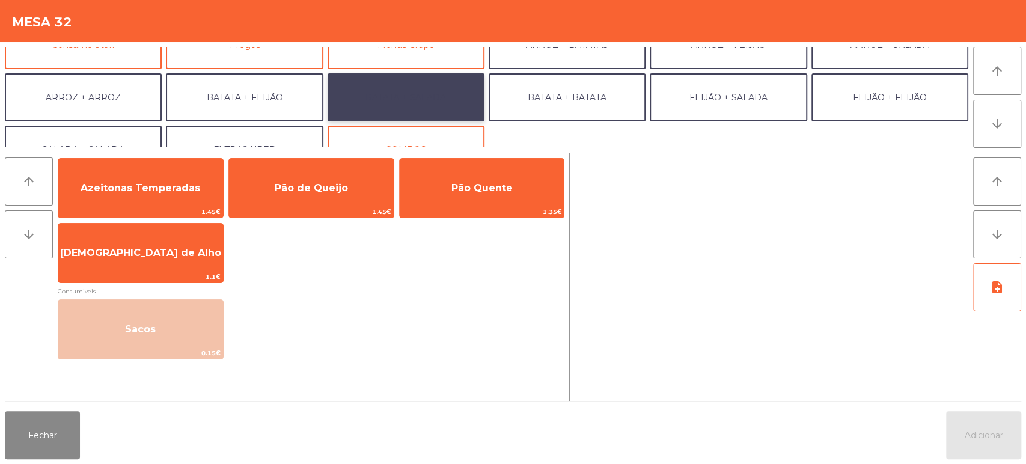
click at [389, 96] on button "BATATA + SALADA" at bounding box center [405, 97] width 157 height 48
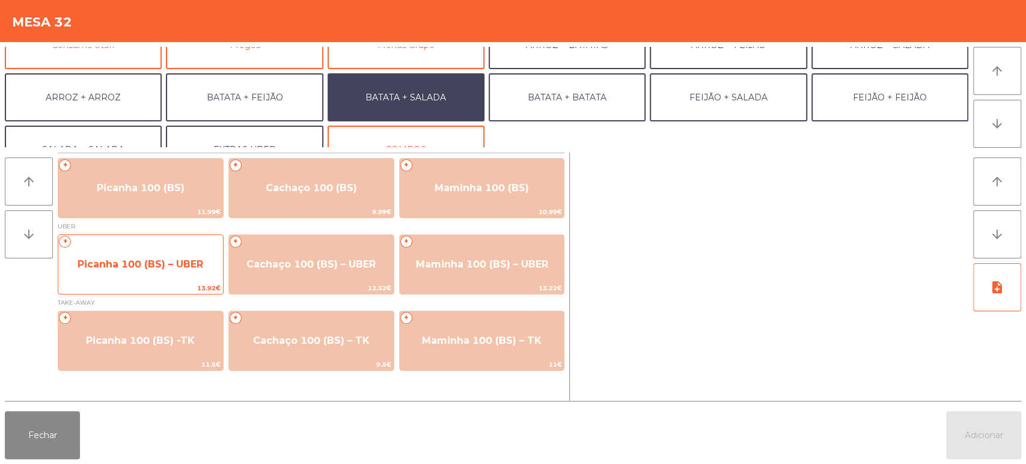
click at [187, 264] on span "Picanha 100 (BS) – UBER" at bounding box center [141, 263] width 126 height 11
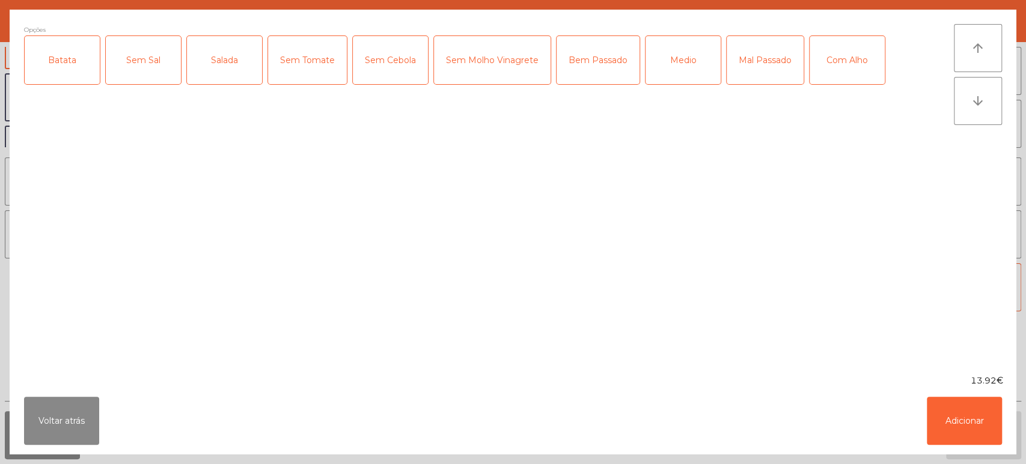
click at [79, 55] on div "Batata" at bounding box center [62, 60] width 75 height 48
click at [236, 62] on div "Salada" at bounding box center [224, 60] width 75 height 48
click at [704, 81] on div "Medio" at bounding box center [682, 60] width 75 height 48
click at [966, 420] on button "Adicionar" at bounding box center [964, 421] width 75 height 48
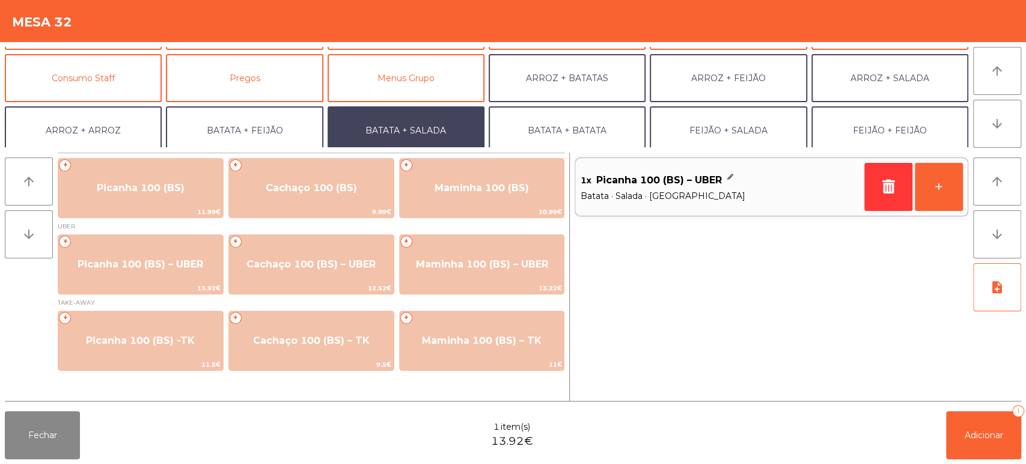
scroll to position [94, 0]
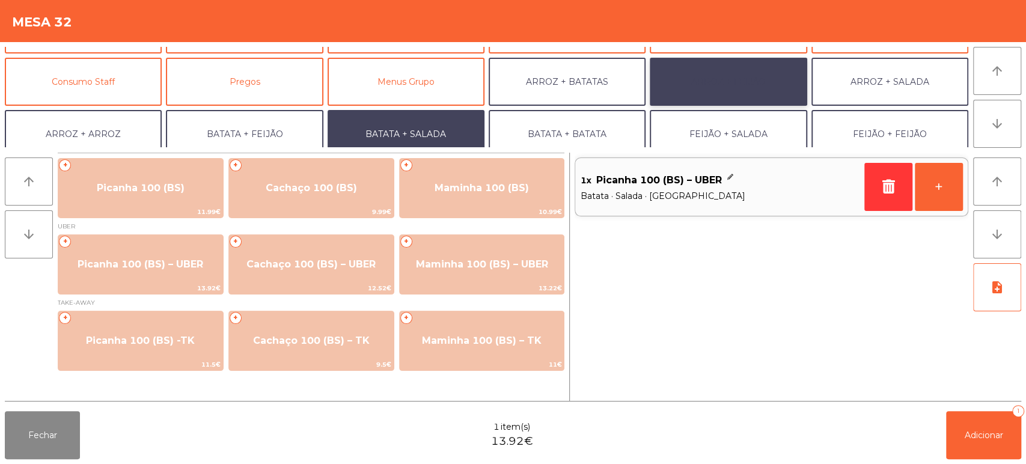
click at [738, 78] on button "ARROZ + FEIJÃO" at bounding box center [728, 82] width 157 height 48
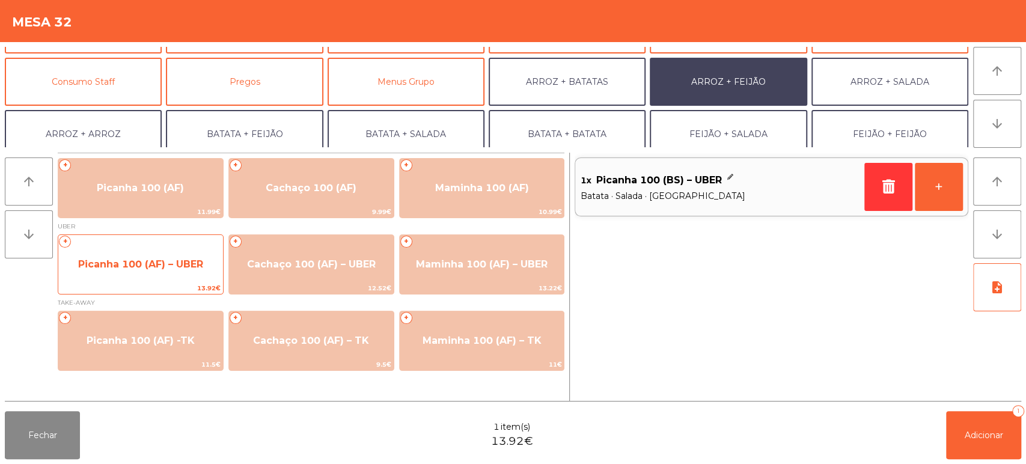
click at [172, 261] on span "Picanha 100 (AF) – UBER" at bounding box center [140, 263] width 125 height 11
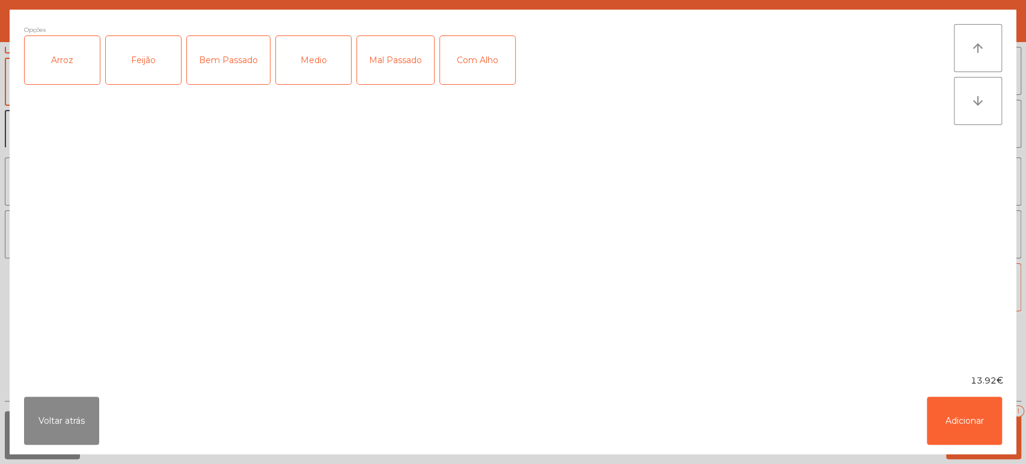
click at [65, 62] on div "Arroz" at bounding box center [62, 60] width 75 height 48
click at [149, 61] on div "Feijão" at bounding box center [143, 60] width 75 height 48
click at [386, 58] on div "Mal Passado" at bounding box center [395, 60] width 77 height 48
click at [943, 423] on button "Adicionar" at bounding box center [964, 421] width 75 height 48
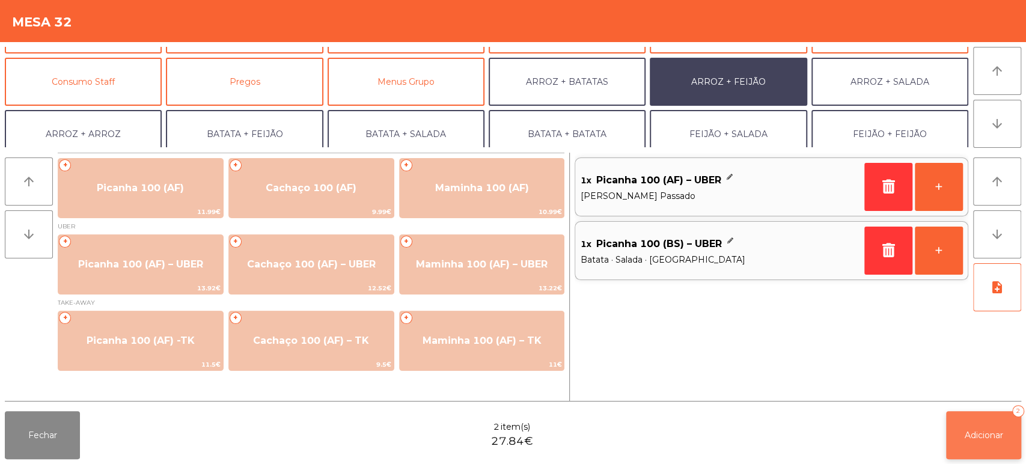
click at [995, 436] on span "Adicionar" at bounding box center [983, 435] width 38 height 11
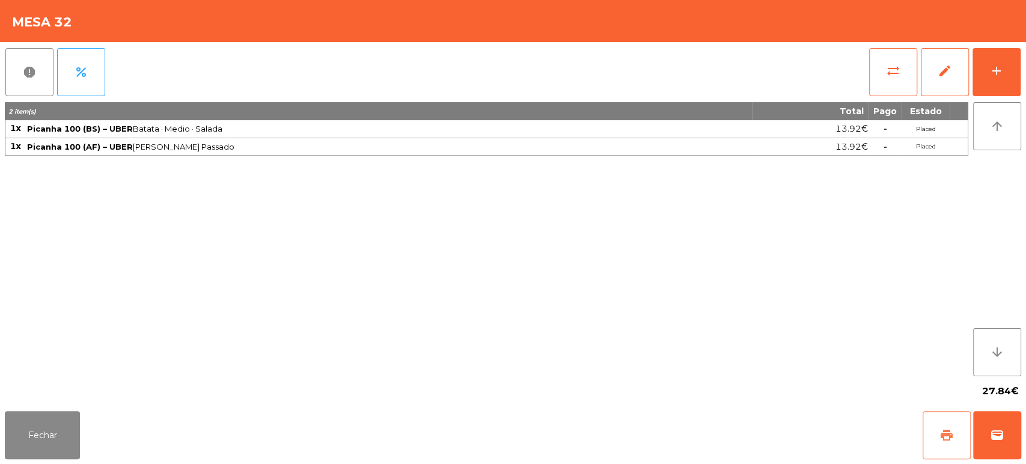
click at [942, 442] on span "print" at bounding box center [946, 435] width 14 height 14
click at [1005, 424] on button "wallet" at bounding box center [997, 435] width 48 height 48
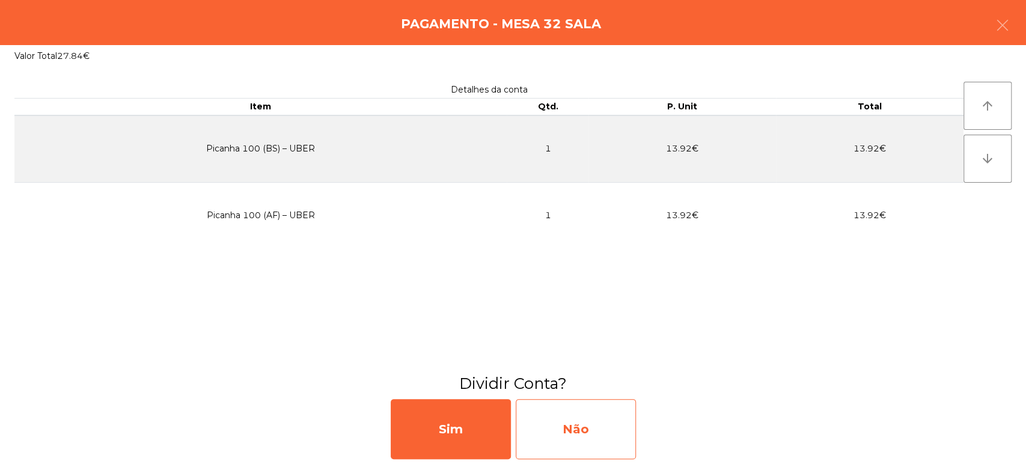
click at [584, 445] on div "Não" at bounding box center [576, 429] width 120 height 60
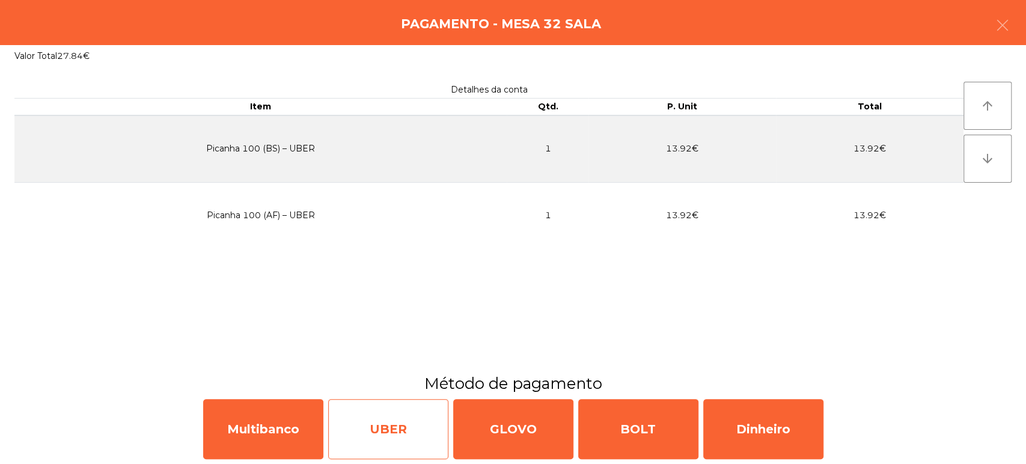
click at [413, 442] on div "UBER" at bounding box center [388, 429] width 120 height 60
select select "**"
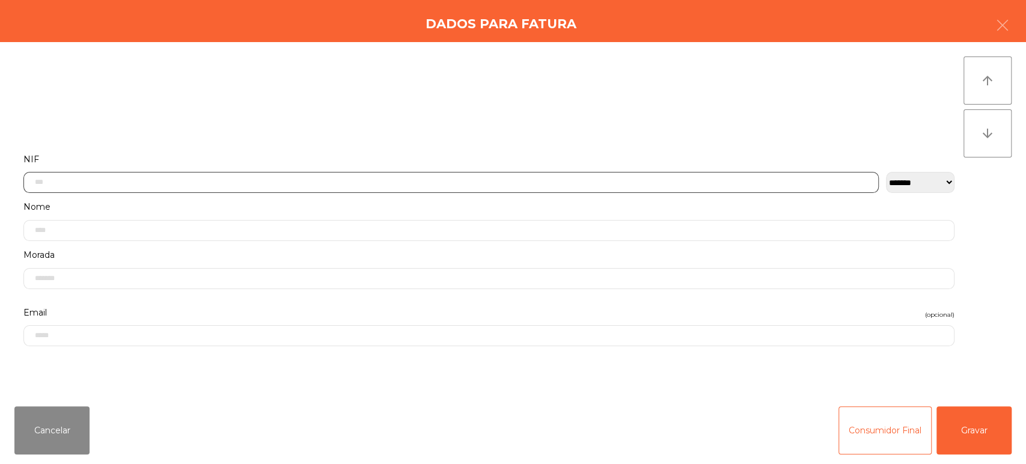
click at [313, 179] on input "text" at bounding box center [450, 182] width 855 height 21
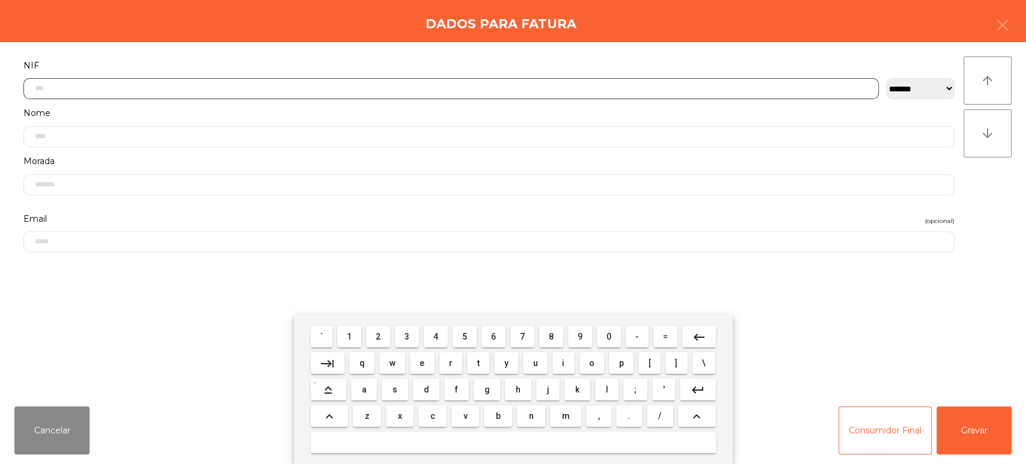
click at [378, 336] on span "2" at bounding box center [378, 337] width 5 height 10
type input "*"
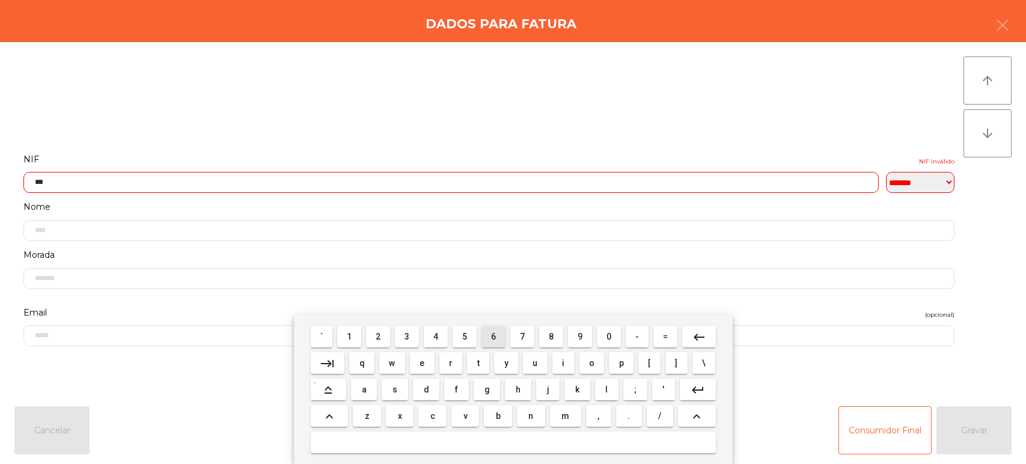
select select "**"
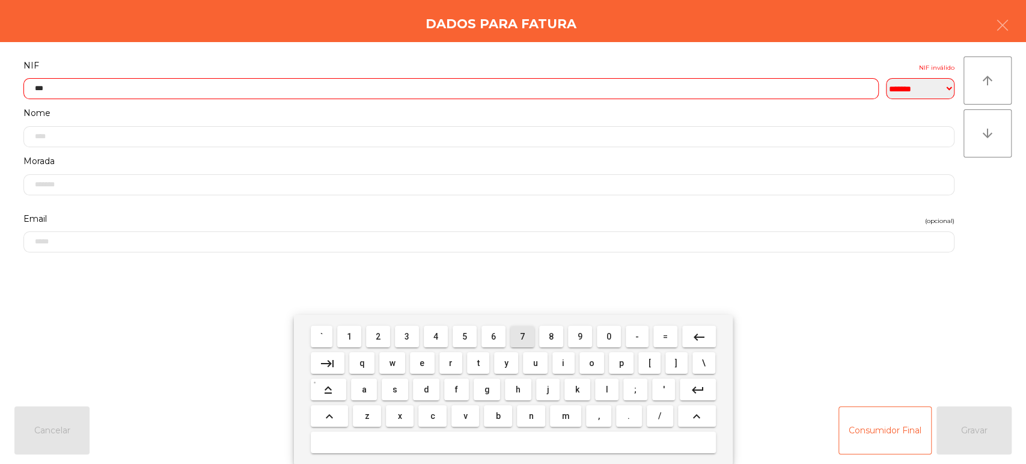
click at [522, 336] on span "7" at bounding box center [522, 337] width 5 height 10
click at [378, 336] on span "2" at bounding box center [378, 337] width 5 height 10
click at [580, 336] on span "9" at bounding box center [579, 337] width 5 height 10
click at [577, 336] on span "9" at bounding box center [579, 337] width 5 height 10
click at [522, 336] on span "7" at bounding box center [522, 337] width 5 height 10
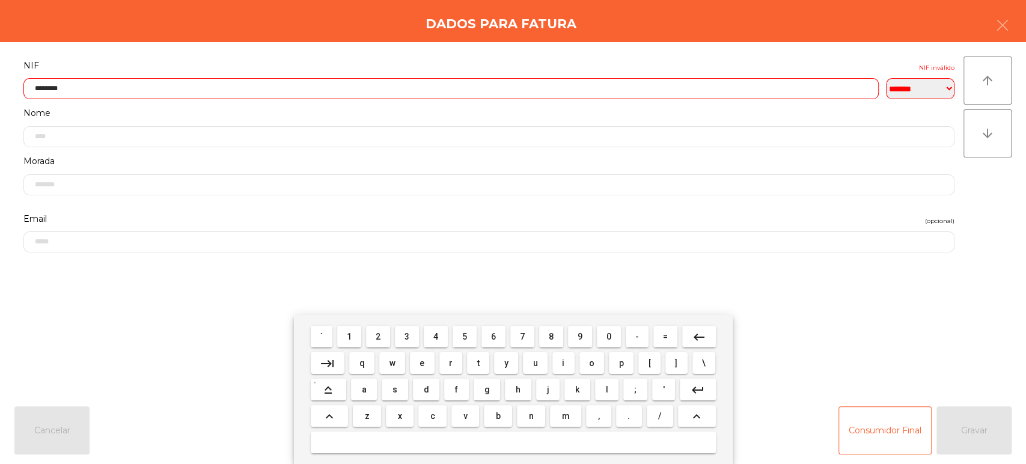
click at [464, 337] on span "5" at bounding box center [464, 337] width 5 height 10
type input "*********"
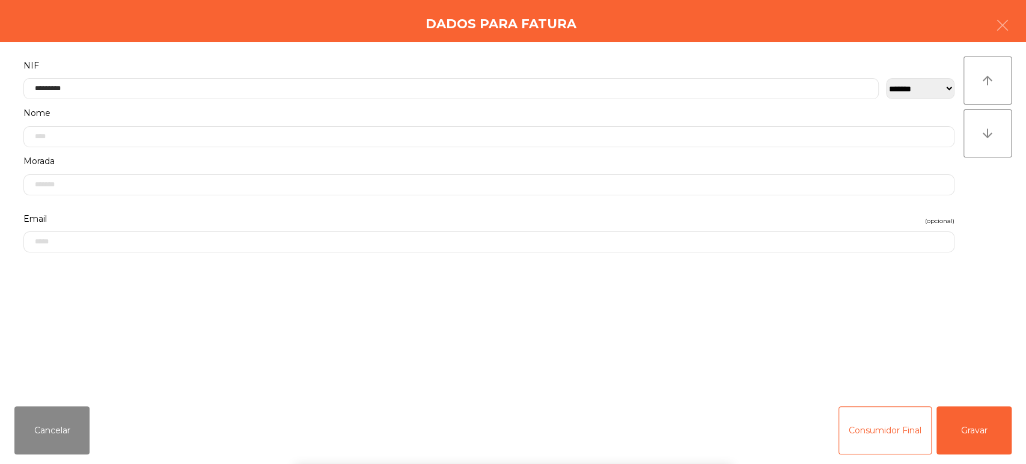
click at [789, 307] on form "**********" at bounding box center [488, 221] width 949 height 326
click at [973, 431] on button "Gravar" at bounding box center [973, 430] width 75 height 48
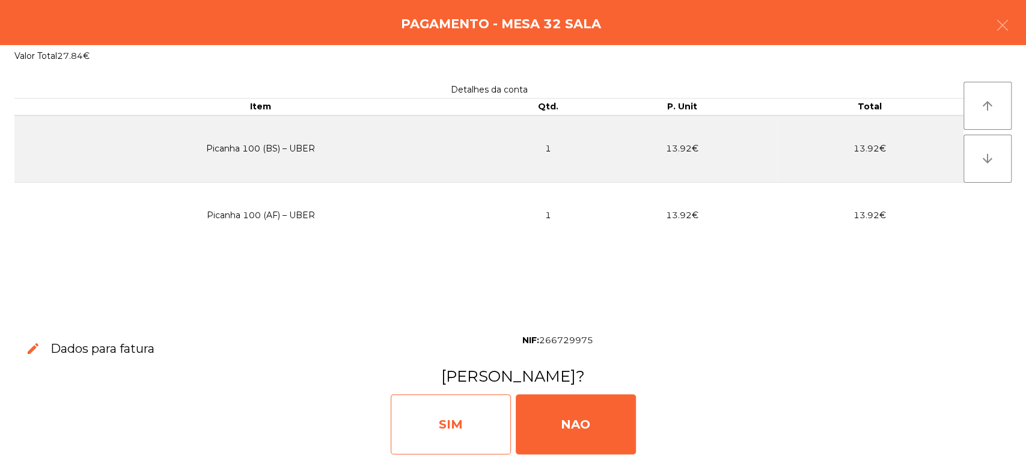
click at [460, 426] on div "SIM" at bounding box center [451, 424] width 120 height 60
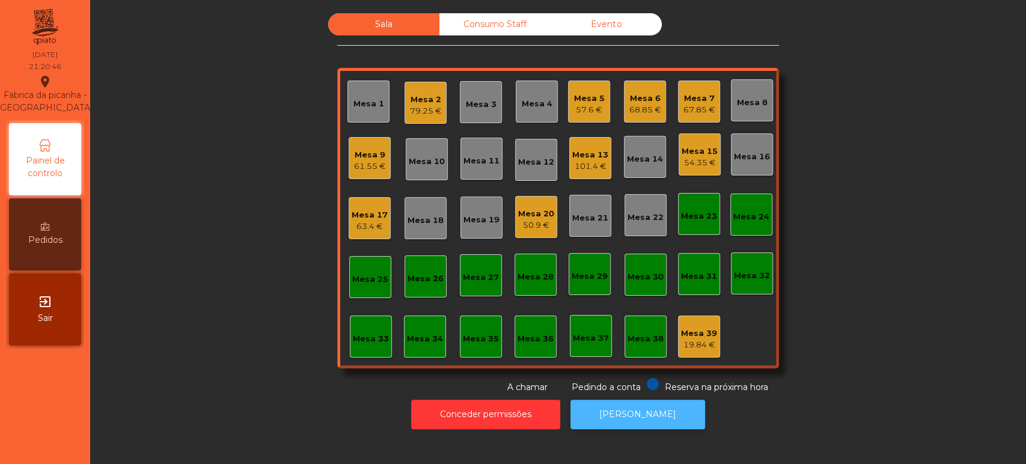
click at [663, 415] on button "[PERSON_NAME]" at bounding box center [637, 414] width 135 height 29
click at [424, 118] on div "Mesa 2 79.25 €" at bounding box center [425, 103] width 42 height 42
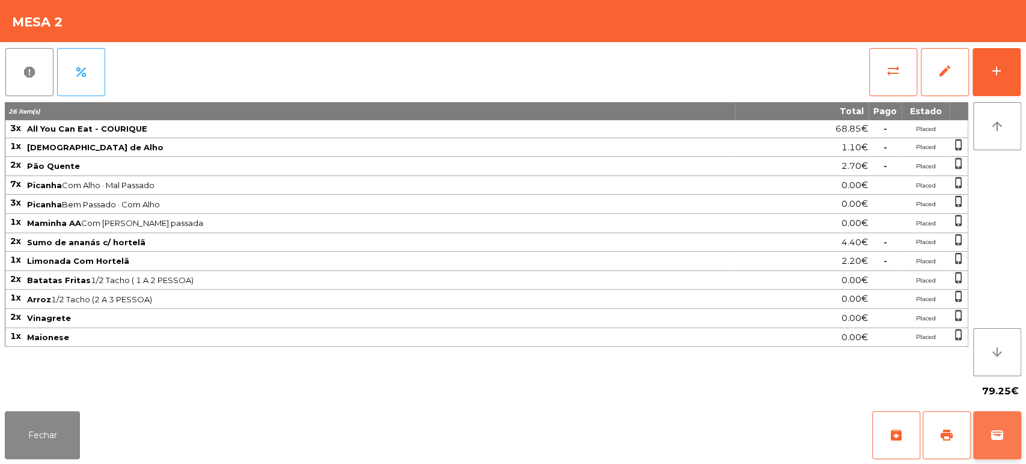
click at [1017, 439] on button "wallet" at bounding box center [997, 435] width 48 height 48
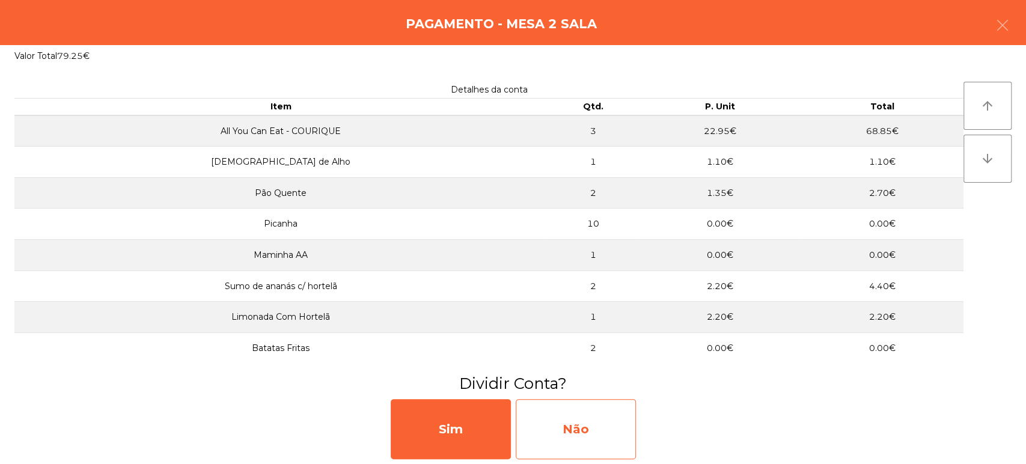
click at [588, 439] on div "Não" at bounding box center [576, 429] width 120 height 60
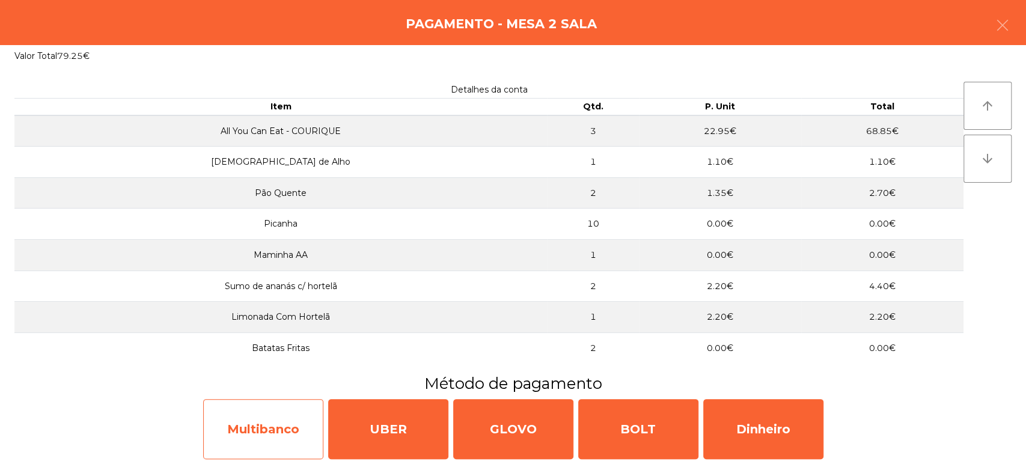
click at [285, 429] on div "Multibanco" at bounding box center [263, 429] width 120 height 60
select select "**"
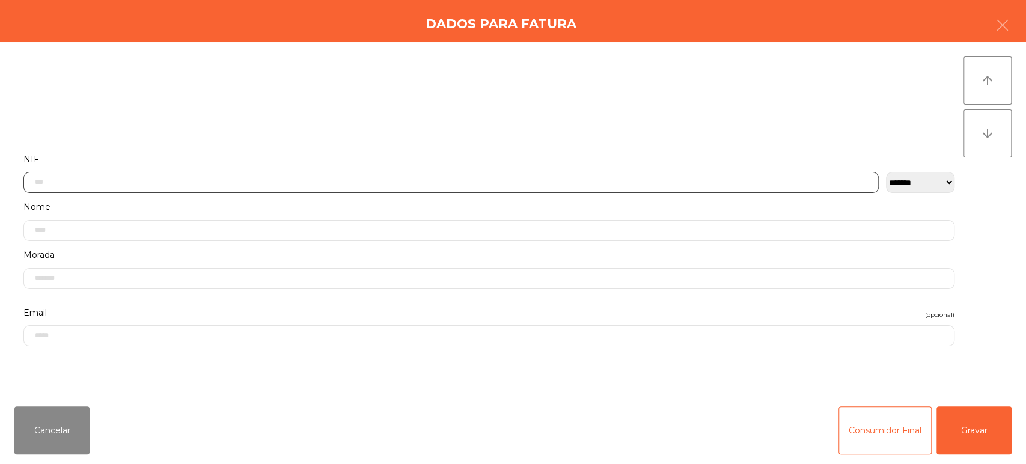
click at [145, 178] on input "text" at bounding box center [450, 182] width 855 height 21
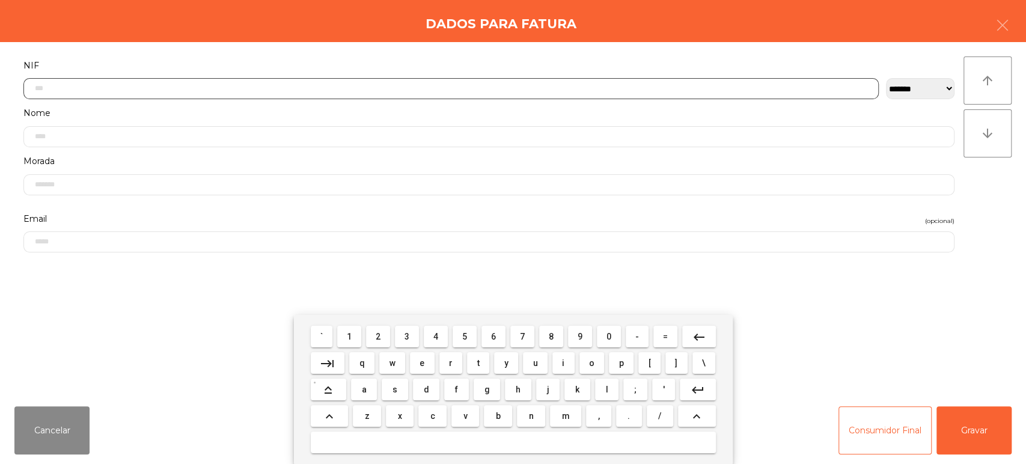
click at [378, 336] on span "2" at bounding box center [378, 337] width 5 height 10
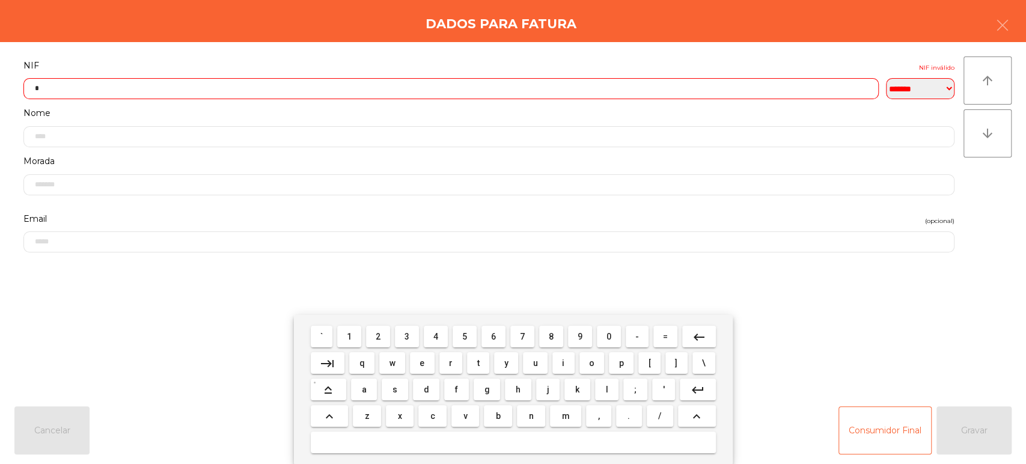
click at [464, 336] on span "5" at bounding box center [464, 337] width 5 height 10
click at [580, 336] on span "9" at bounding box center [579, 337] width 5 height 10
click at [692, 333] on mat-icon "keyboard_backspace" at bounding box center [699, 337] width 14 height 14
click at [607, 341] on span "0" at bounding box center [608, 337] width 5 height 10
click at [493, 336] on span "6" at bounding box center [493, 337] width 5 height 10
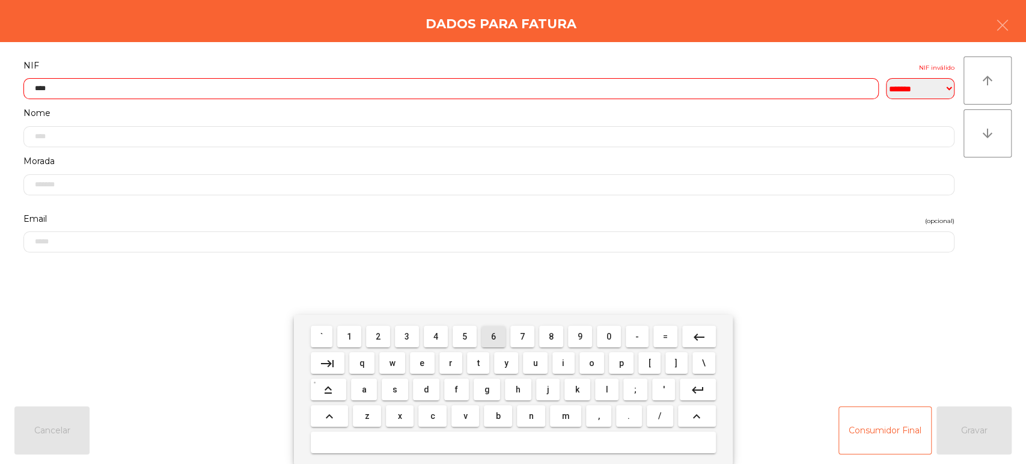
click at [522, 336] on span "7" at bounding box center [522, 337] width 5 height 10
click at [580, 336] on span "9" at bounding box center [579, 337] width 5 height 10
click at [378, 336] on span "2" at bounding box center [378, 337] width 5 height 10
click at [466, 337] on span "5" at bounding box center [464, 337] width 5 height 10
click at [492, 332] on span "6" at bounding box center [493, 337] width 5 height 10
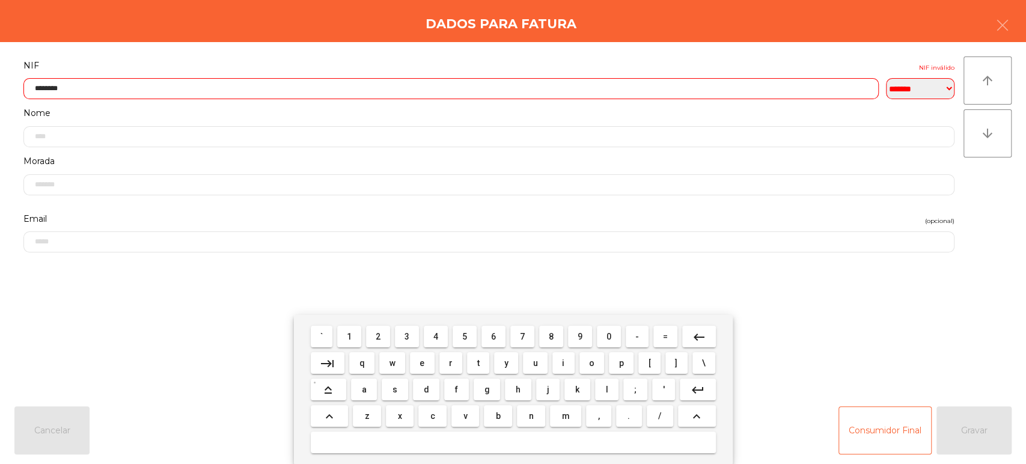
type input "*********"
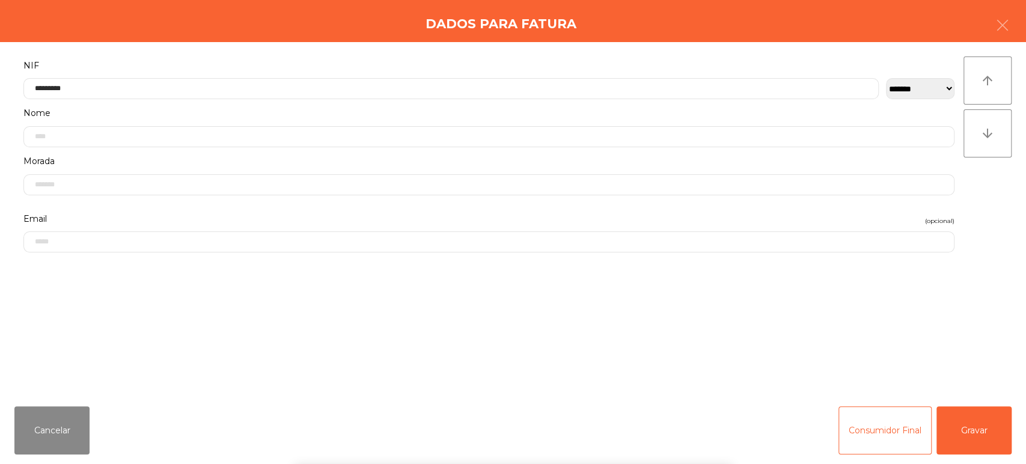
click at [416, 20] on div "Dados para Fatura" at bounding box center [513, 21] width 1026 height 42
click at [991, 434] on button "Gravar" at bounding box center [973, 430] width 75 height 48
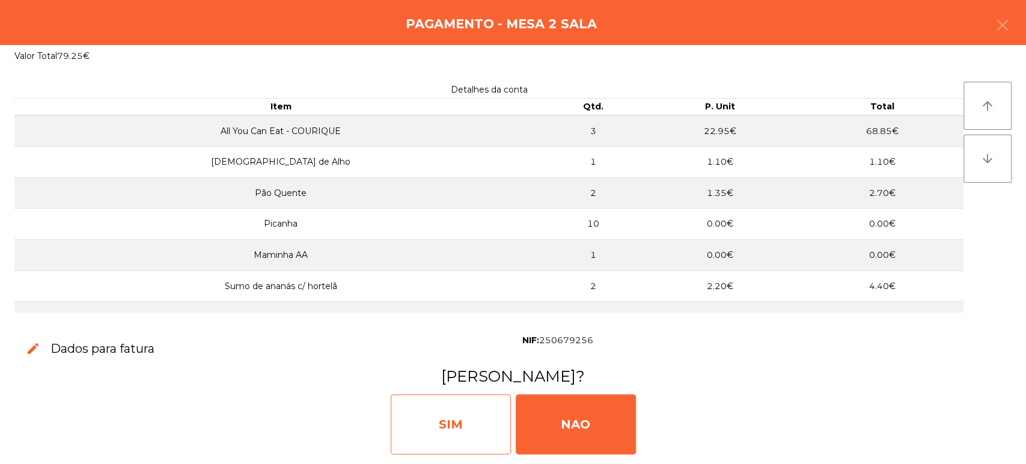
click at [473, 416] on div "SIM" at bounding box center [451, 424] width 120 height 60
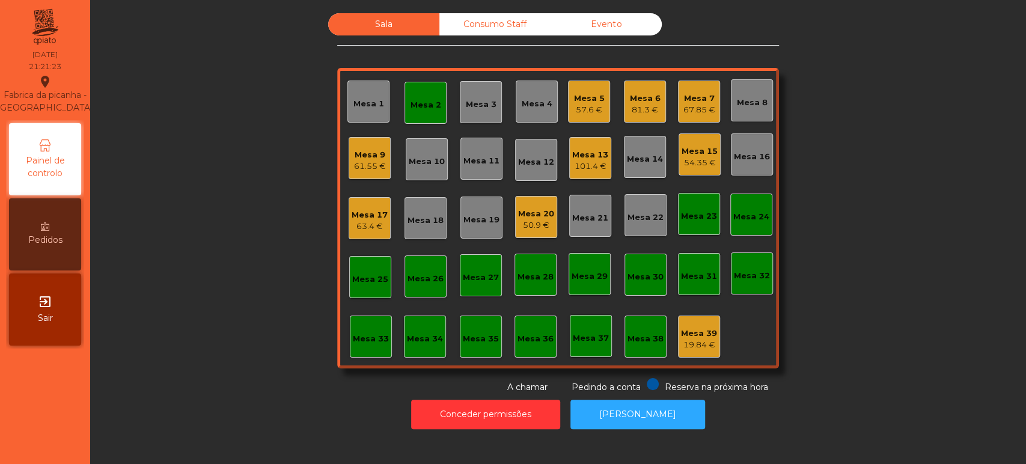
click at [428, 97] on div "Mesa 2" at bounding box center [425, 102] width 31 height 17
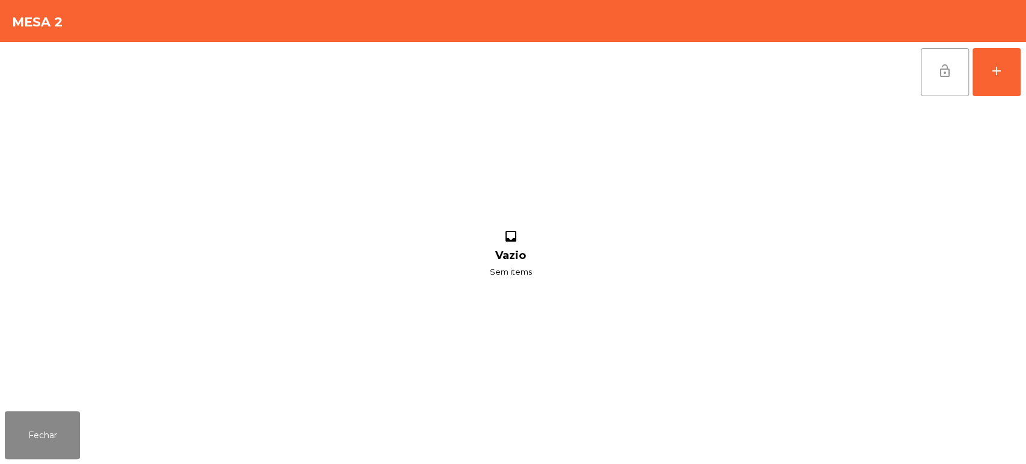
click at [948, 74] on span "lock_open" at bounding box center [944, 71] width 14 height 14
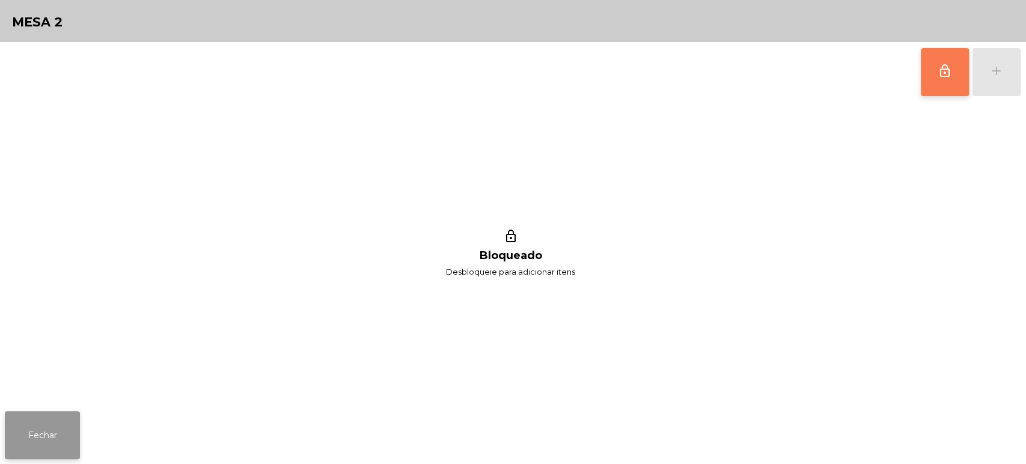
click at [37, 419] on button "Fechar" at bounding box center [42, 435] width 75 height 48
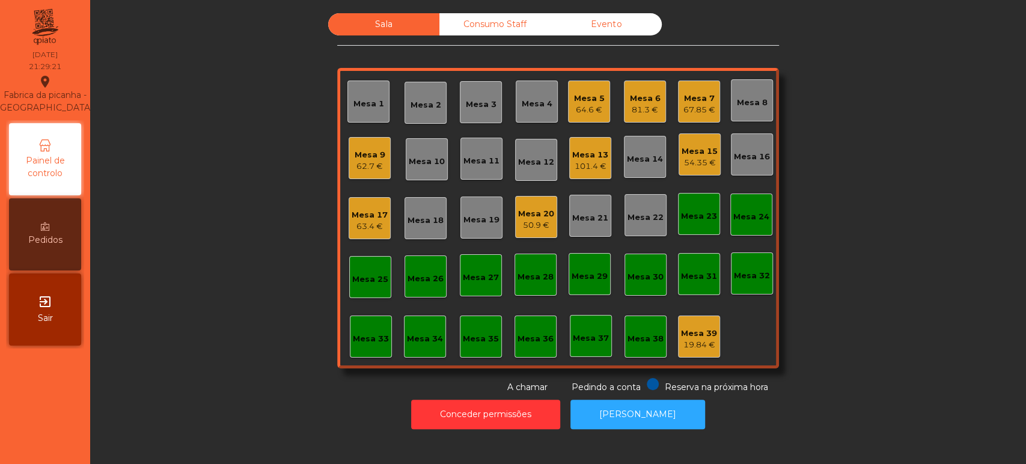
click at [633, 112] on div "81.3 €" at bounding box center [645, 110] width 31 height 12
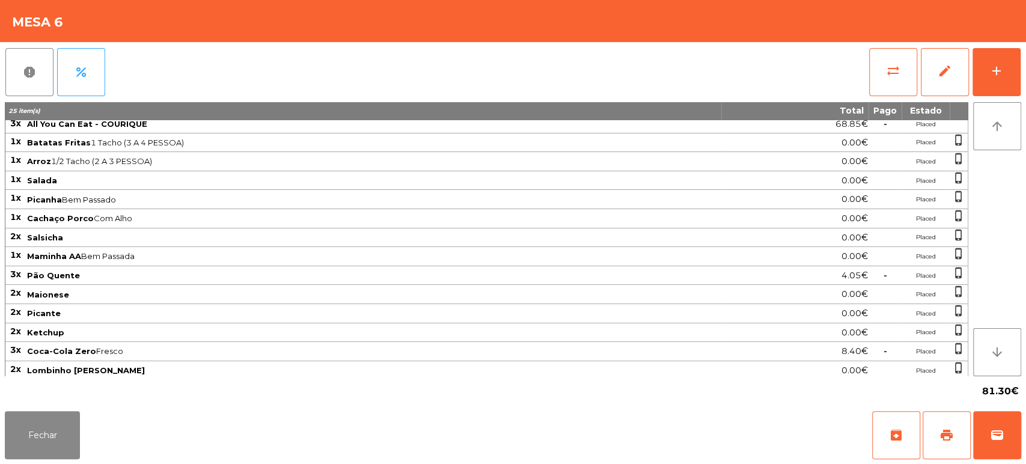
scroll to position [0, 0]
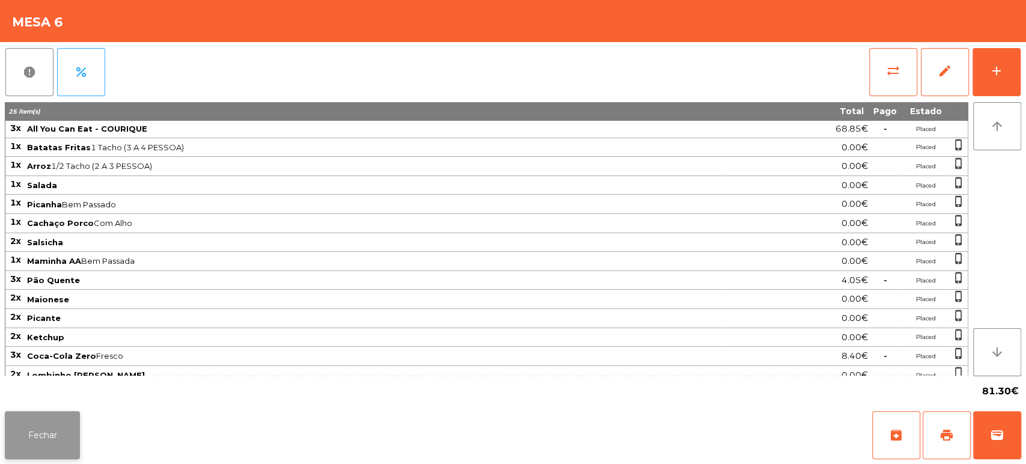
click at [67, 427] on button "Fechar" at bounding box center [42, 435] width 75 height 48
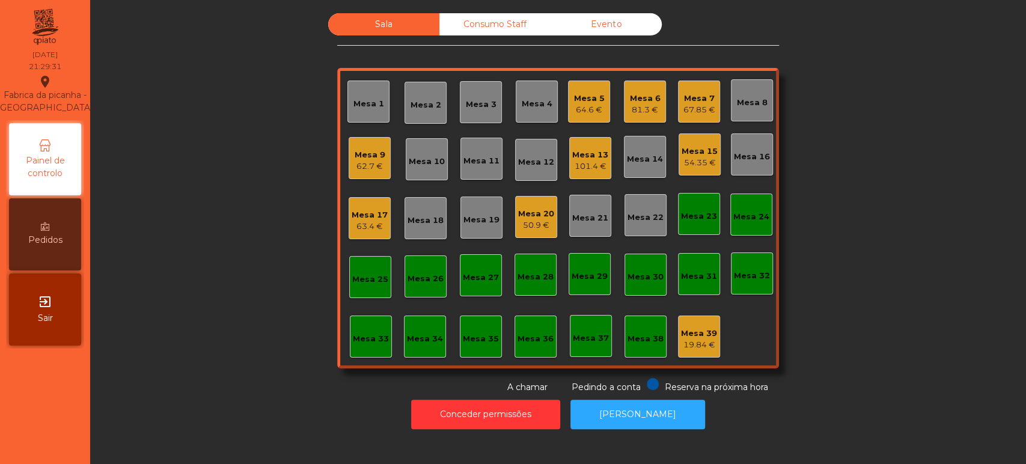
click at [230, 233] on div "Sala Consumo Staff Evento Mesa 1 Mesa 2 Mesa 3 Mesa 4 Mesa 5 64.6 € Mesa 6 81.3…" at bounding box center [557, 203] width 903 height 380
click at [591, 100] on div "Mesa 5" at bounding box center [589, 99] width 31 height 12
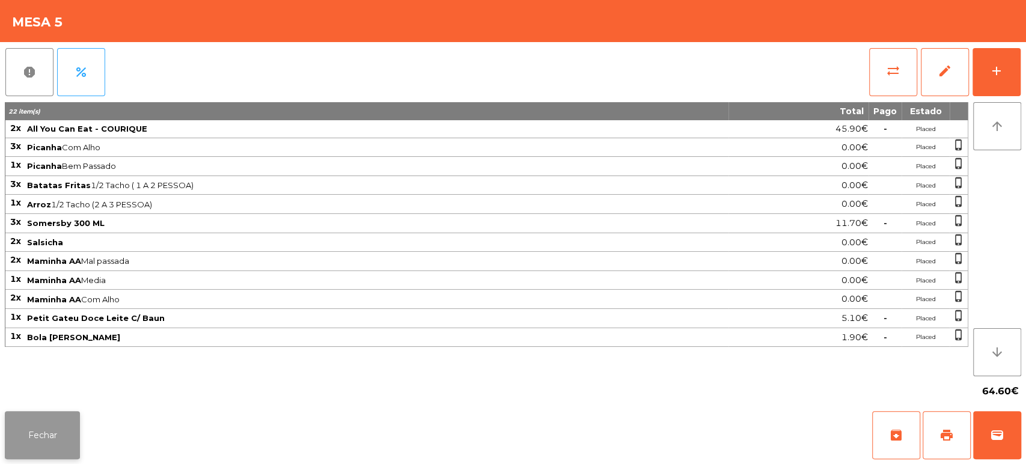
click at [58, 432] on button "Fechar" at bounding box center [42, 435] width 75 height 48
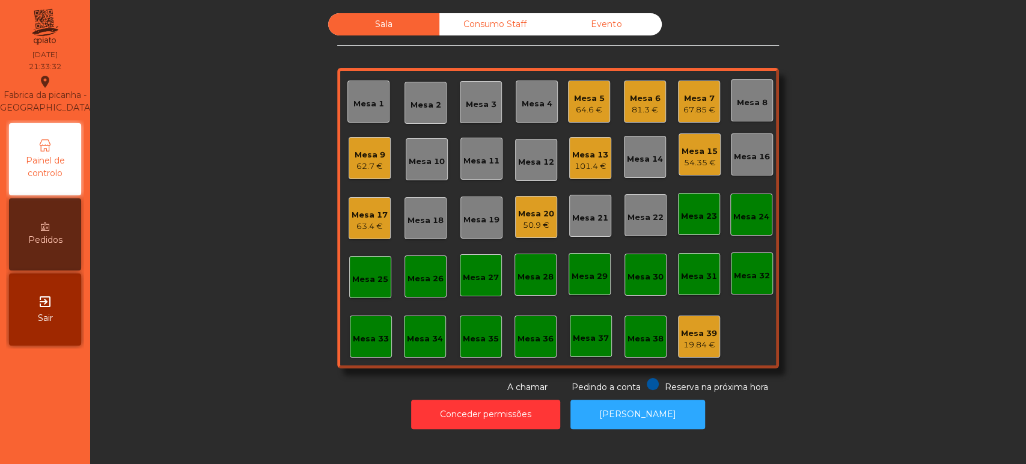
click at [710, 150] on div "Mesa 15" at bounding box center [699, 151] width 36 height 12
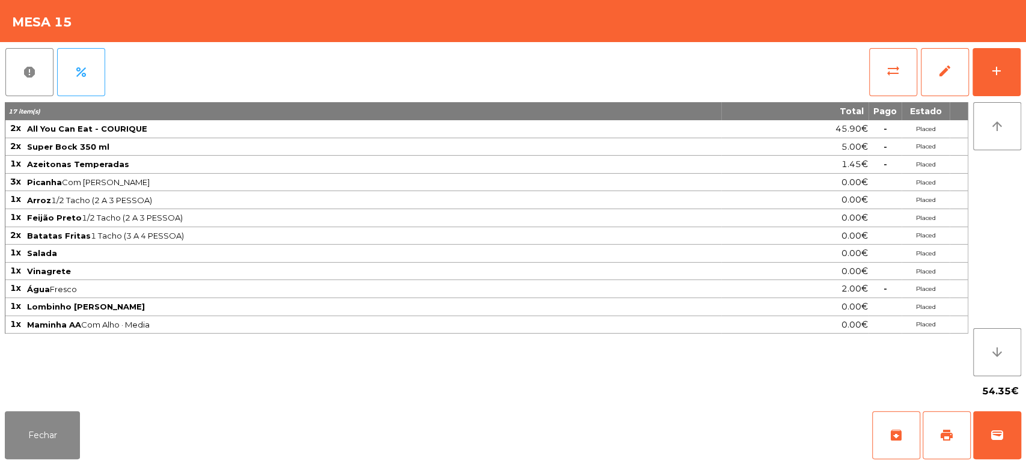
click at [1023, 69] on div "report percent sync_alt edit add 17 item(s) Total Pago Estado 2x All You Can Ea…" at bounding box center [513, 224] width 1026 height 364
click at [999, 73] on div "add" at bounding box center [996, 71] width 14 height 14
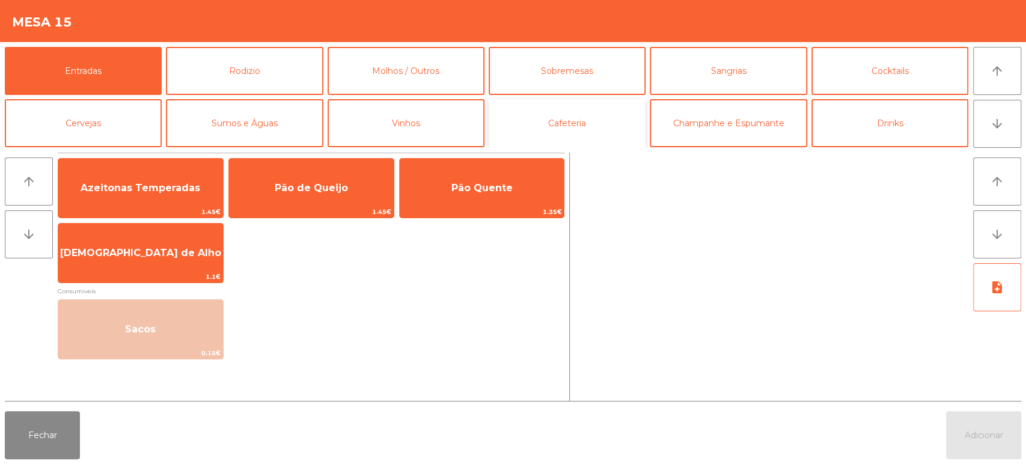
click at [597, 131] on button "Cafeteria" at bounding box center [567, 123] width 157 height 48
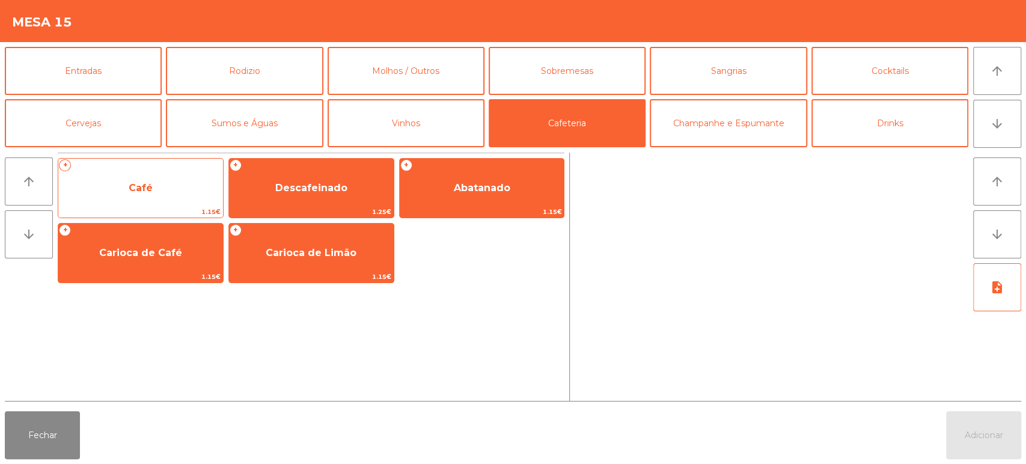
click at [208, 186] on span "Café" at bounding box center [140, 188] width 165 height 32
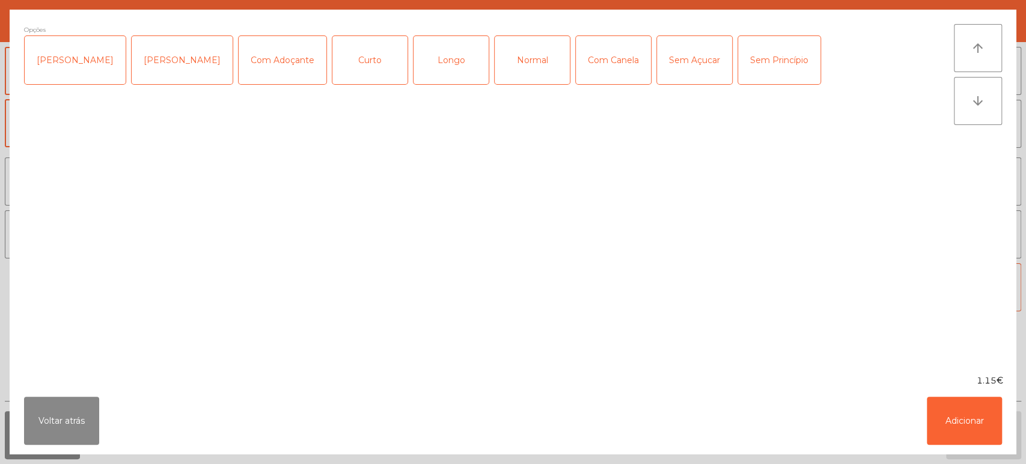
click at [526, 58] on div "Normal" at bounding box center [532, 60] width 75 height 48
click at [994, 428] on button "Adicionar" at bounding box center [964, 421] width 75 height 48
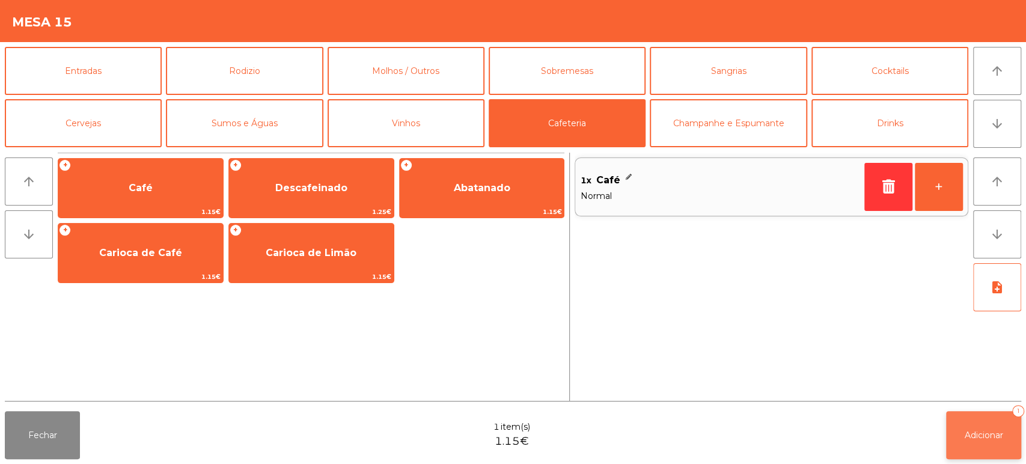
click at [975, 435] on span "Adicionar" at bounding box center [983, 435] width 38 height 11
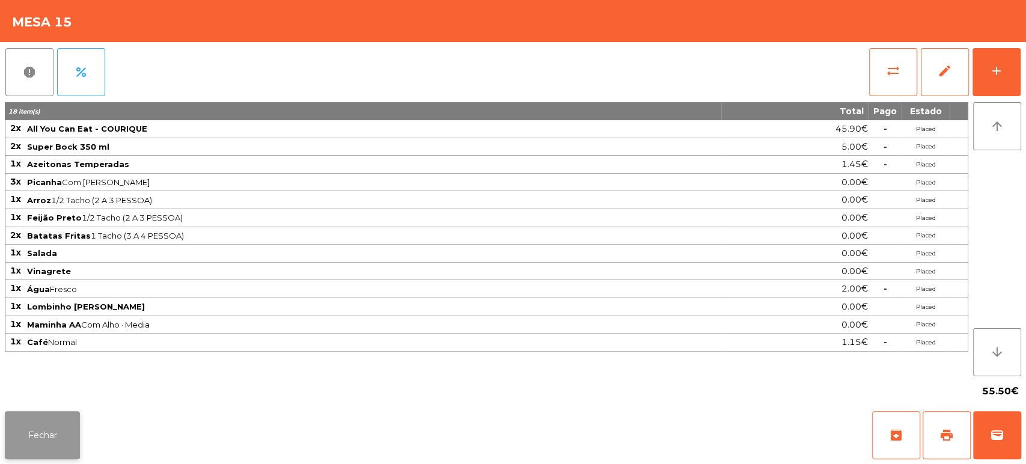
click at [34, 418] on button "Fechar" at bounding box center [42, 435] width 75 height 48
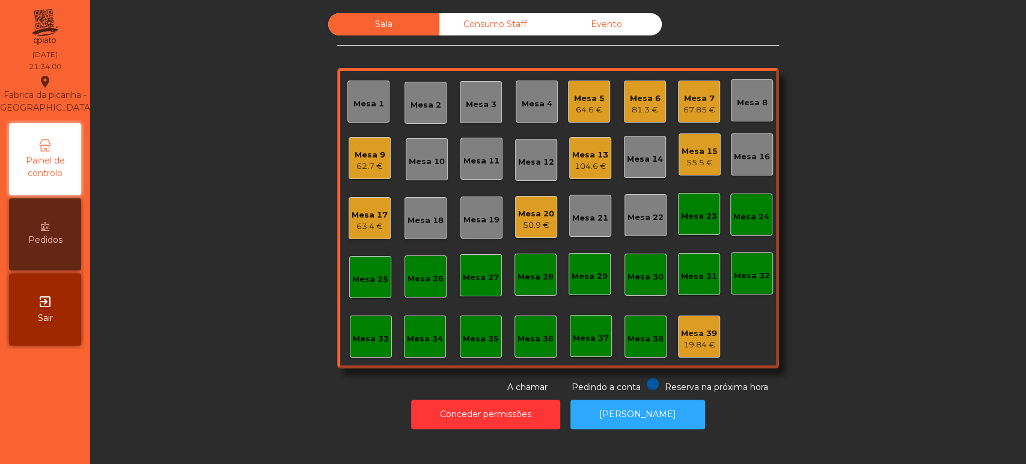
click at [374, 277] on div "Mesa 25" at bounding box center [370, 279] width 36 height 12
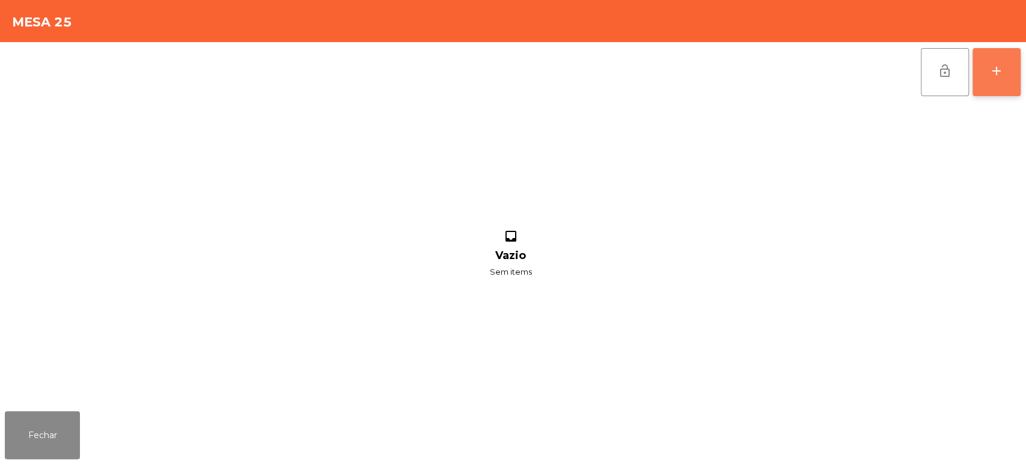
click at [1004, 85] on button "add" at bounding box center [996, 72] width 48 height 48
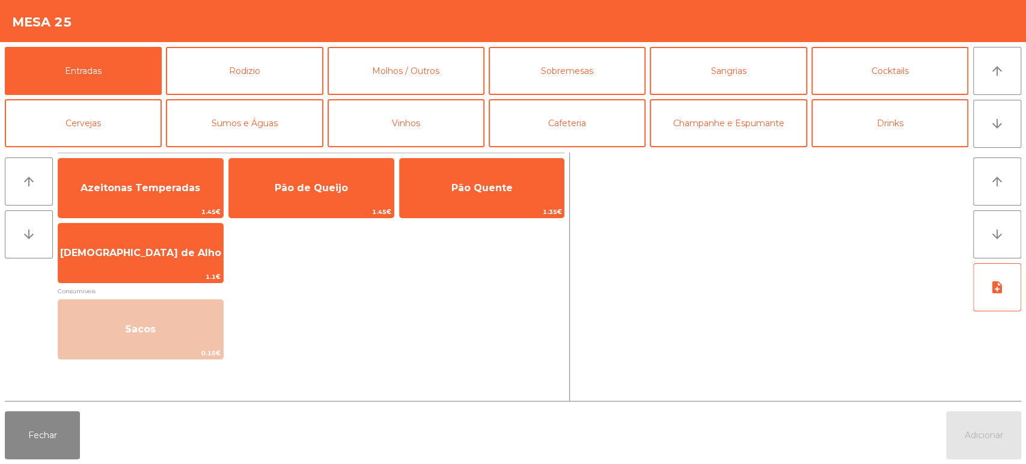
scroll to position [156, 0]
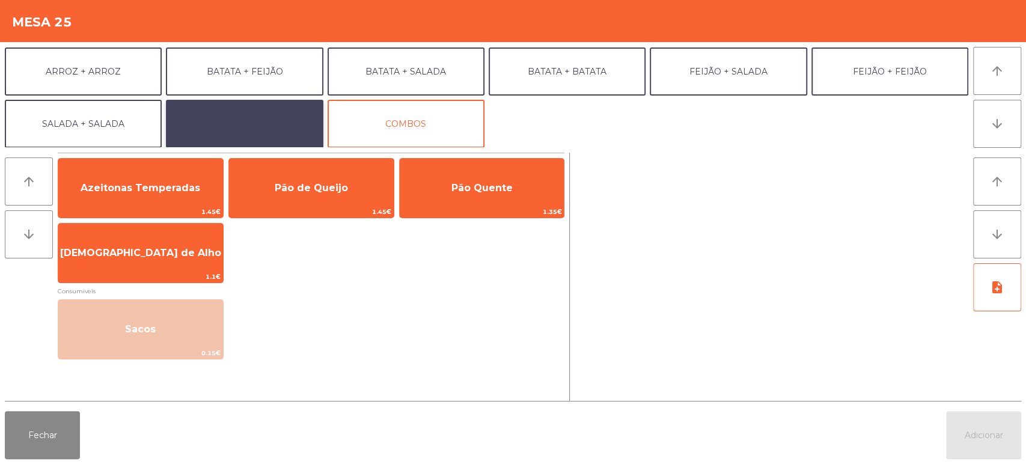
click at [260, 130] on button "EXTRAS UBER" at bounding box center [244, 124] width 157 height 48
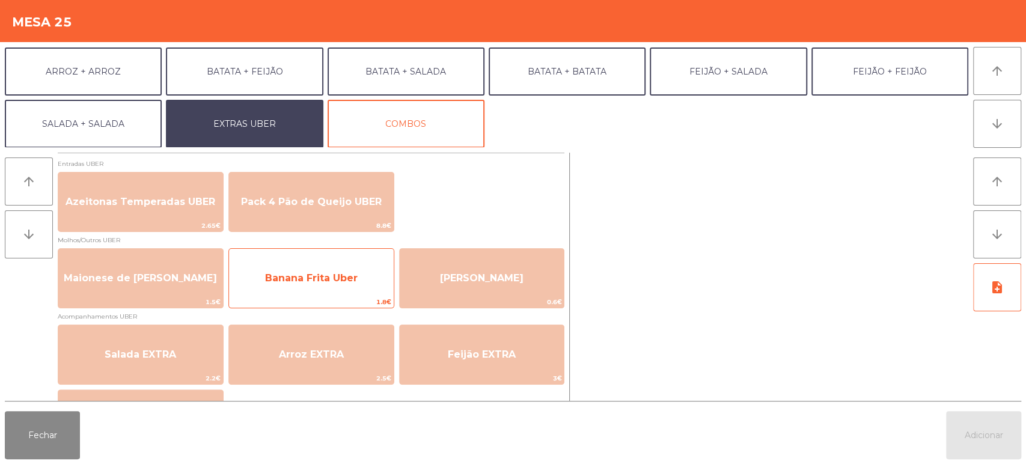
click at [361, 266] on span "Banana Frita Uber" at bounding box center [311, 278] width 165 height 32
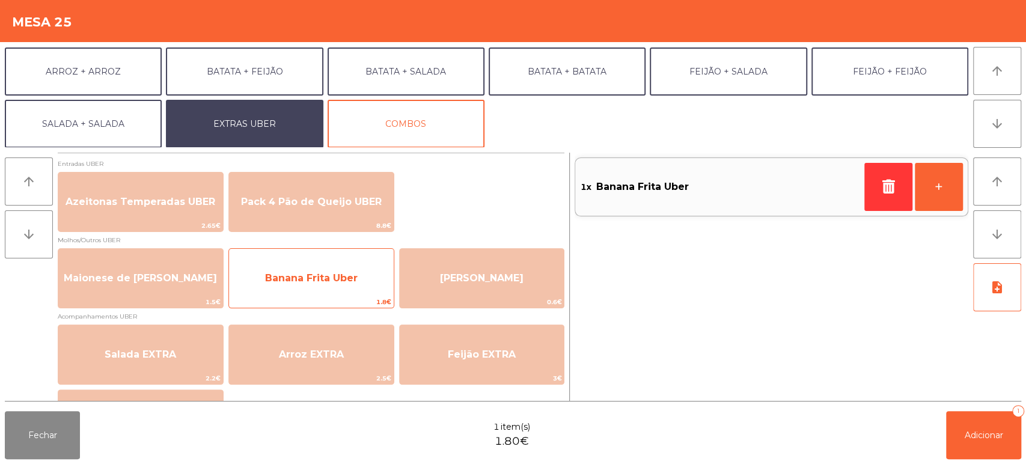
click at [337, 269] on span "Banana Frita Uber" at bounding box center [311, 278] width 165 height 32
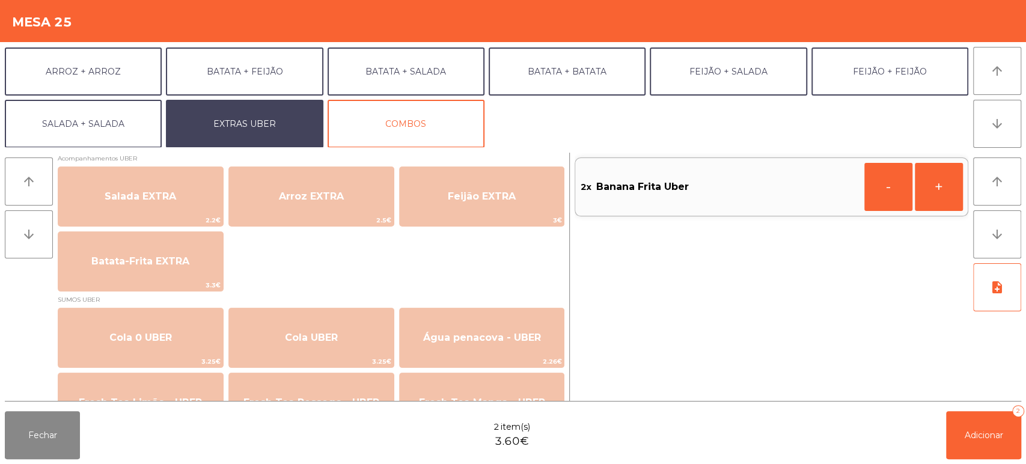
scroll to position [0, 0]
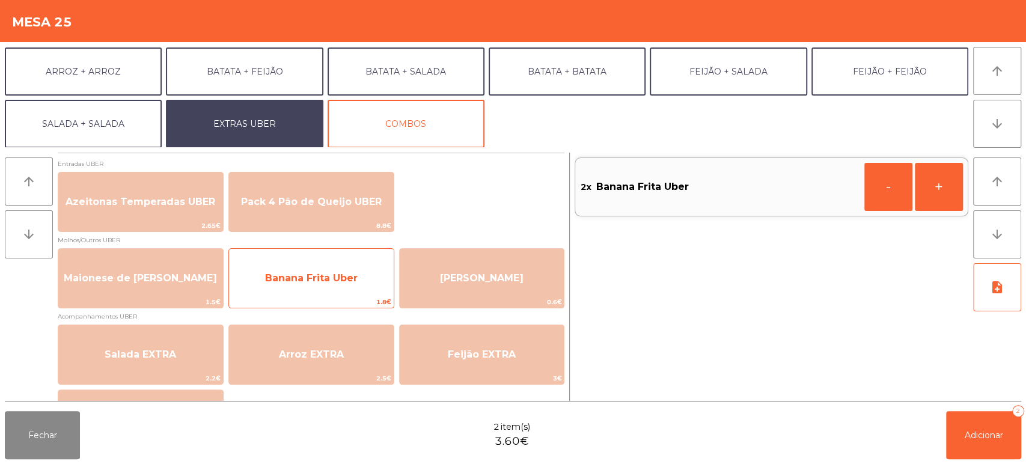
click at [332, 301] on span "1.8€" at bounding box center [311, 301] width 165 height 11
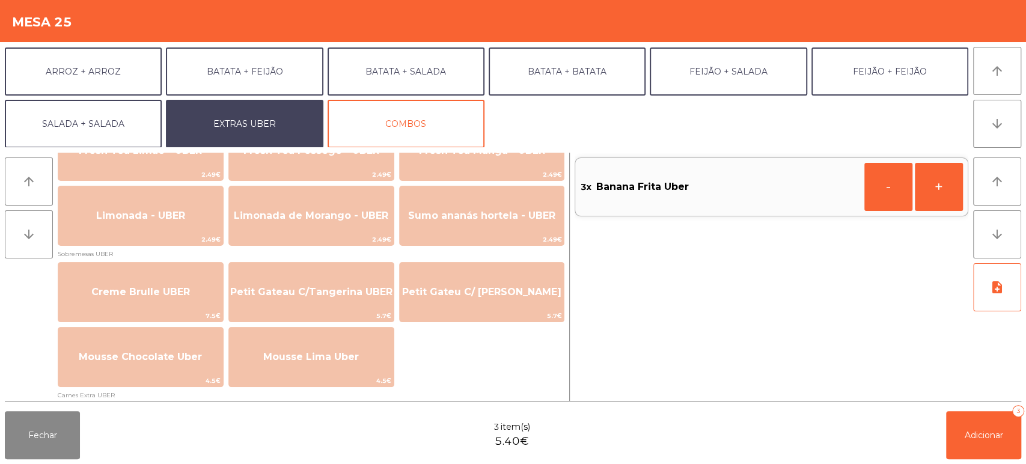
scroll to position [501, 0]
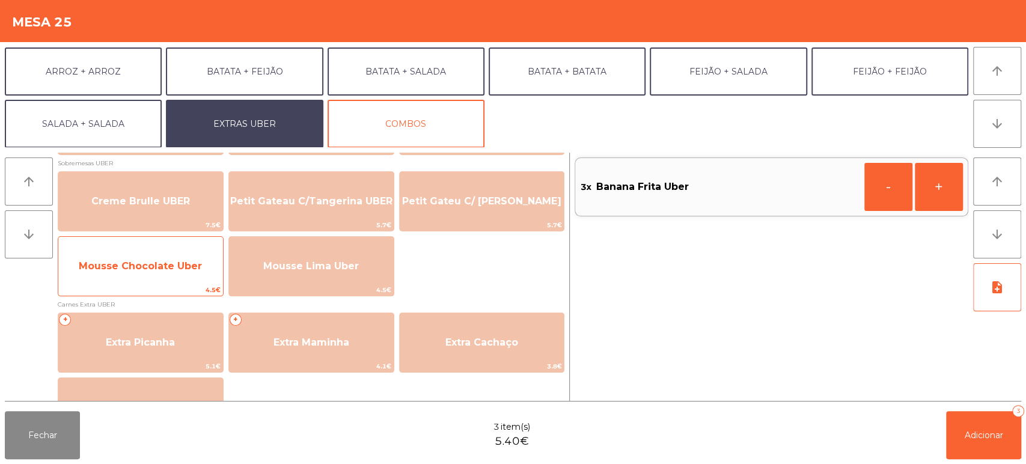
click at [183, 257] on span "Mousse Chocolate Uber" at bounding box center [140, 266] width 165 height 32
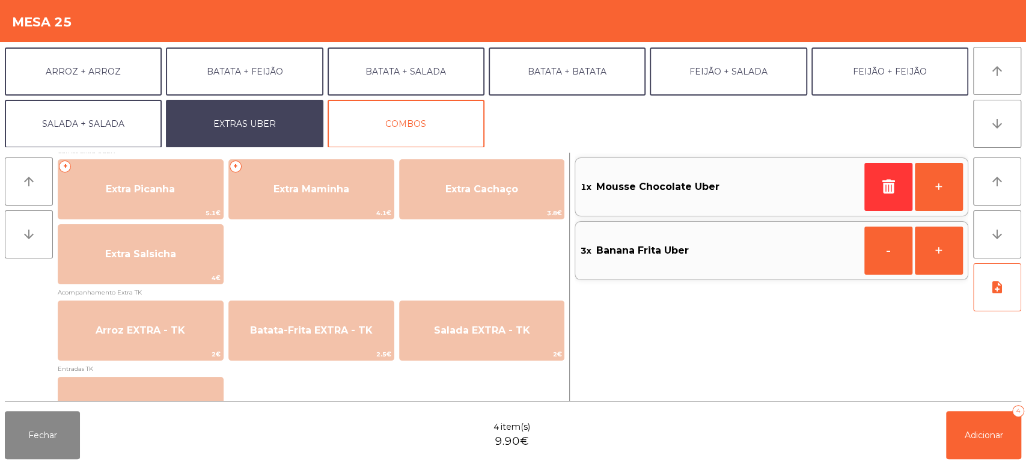
scroll to position [654, 0]
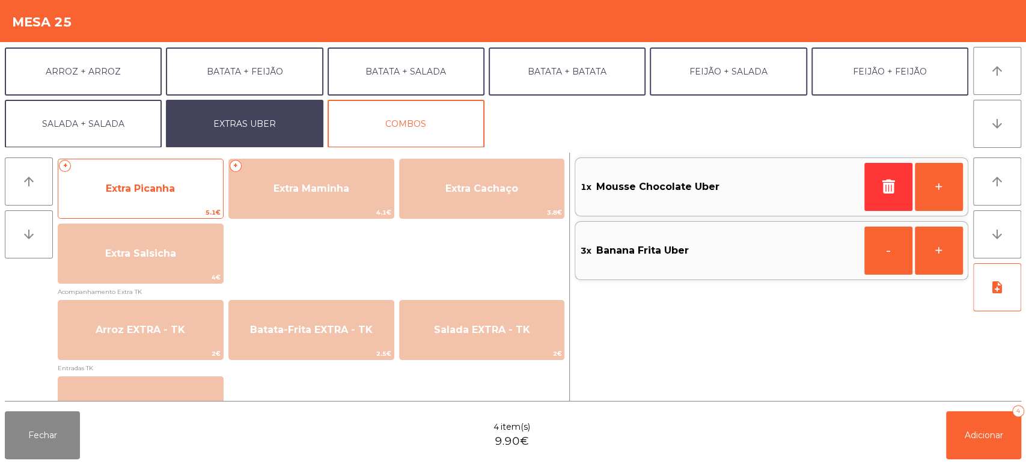
click at [184, 186] on span "Extra Picanha" at bounding box center [140, 188] width 165 height 32
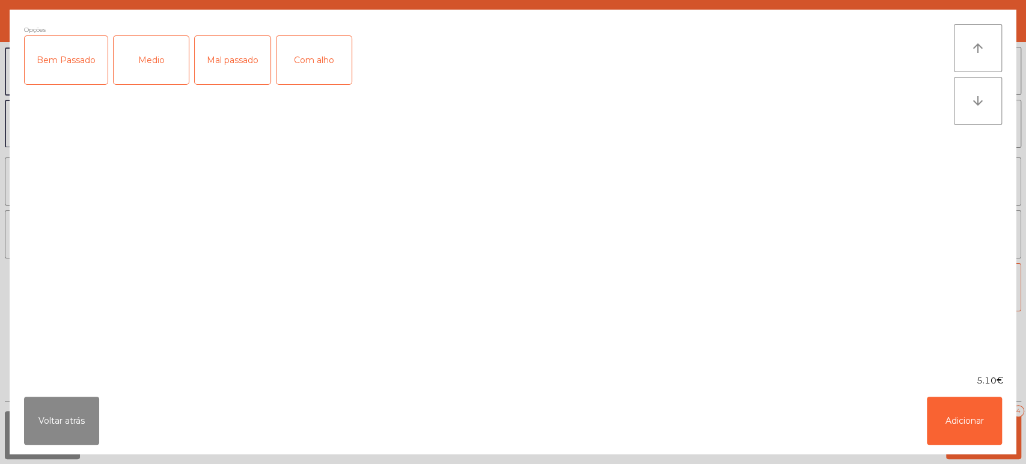
click at [82, 52] on div "Bem Passado" at bounding box center [66, 60] width 83 height 48
click at [968, 404] on button "Adicionar" at bounding box center [964, 421] width 75 height 48
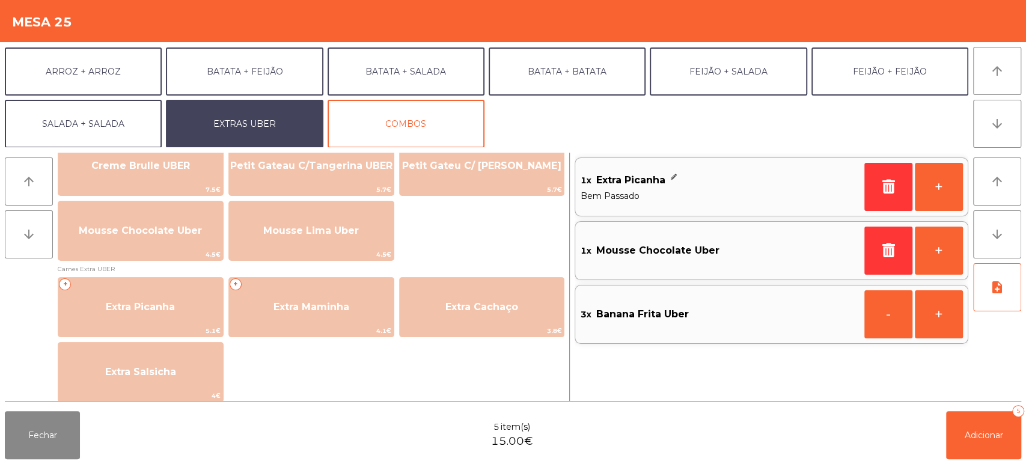
scroll to position [534, 0]
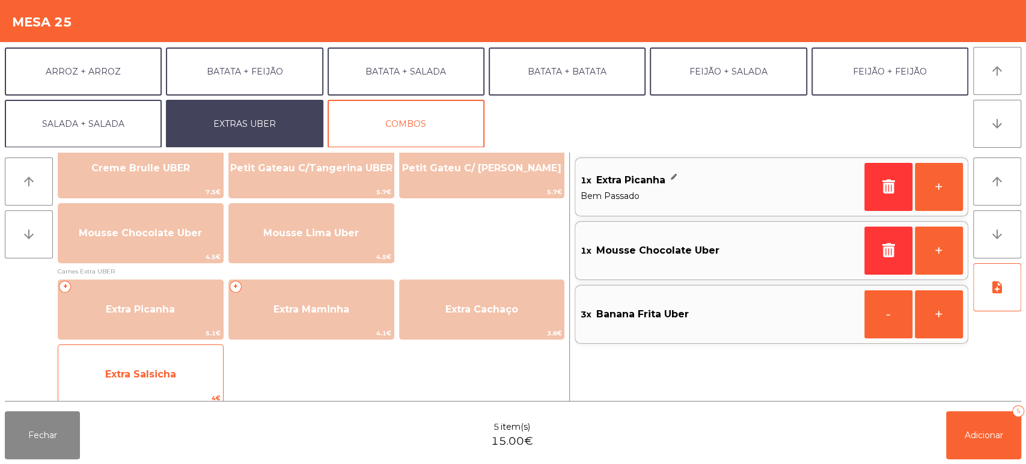
click at [145, 395] on span "4€" at bounding box center [140, 397] width 165 height 11
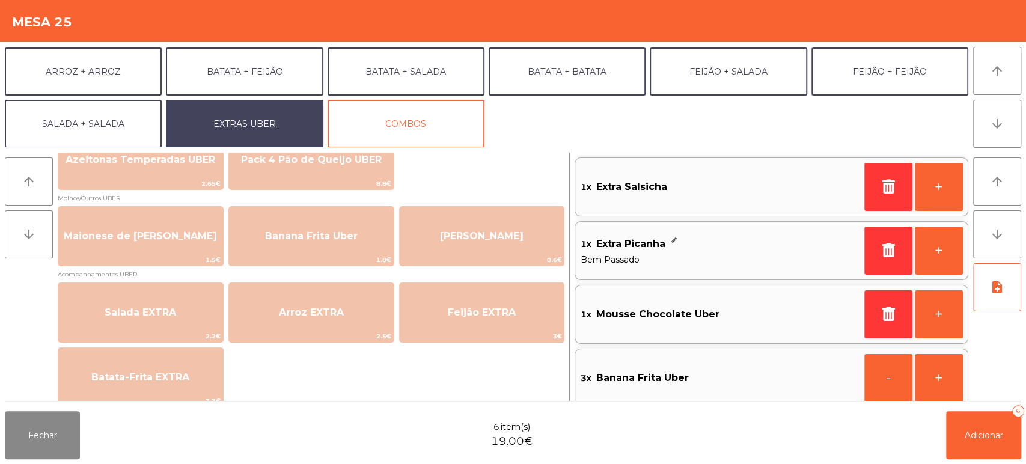
scroll to position [0, 0]
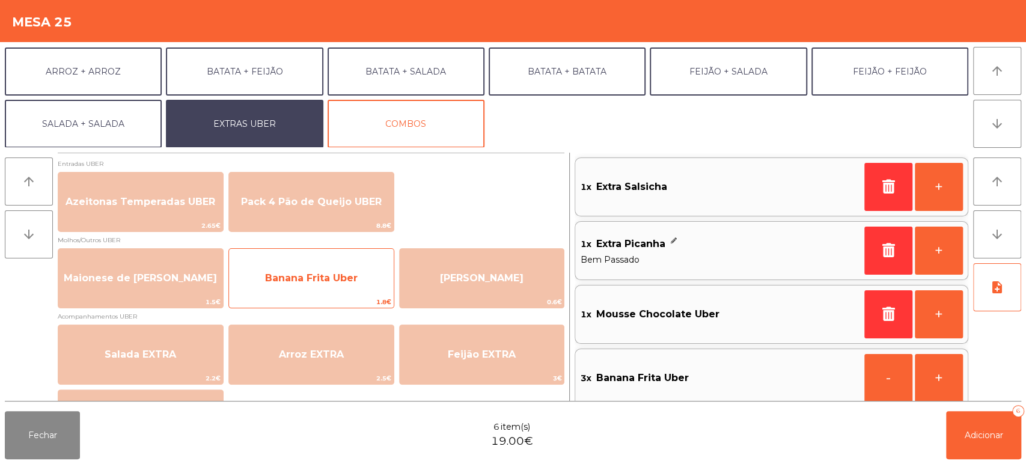
click at [335, 280] on span "Banana Frita Uber" at bounding box center [311, 277] width 93 height 11
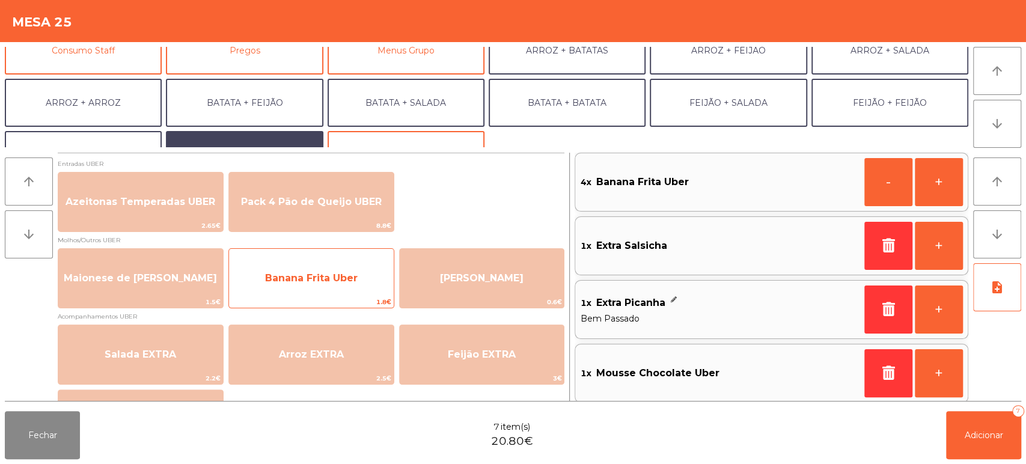
scroll to position [126, 0]
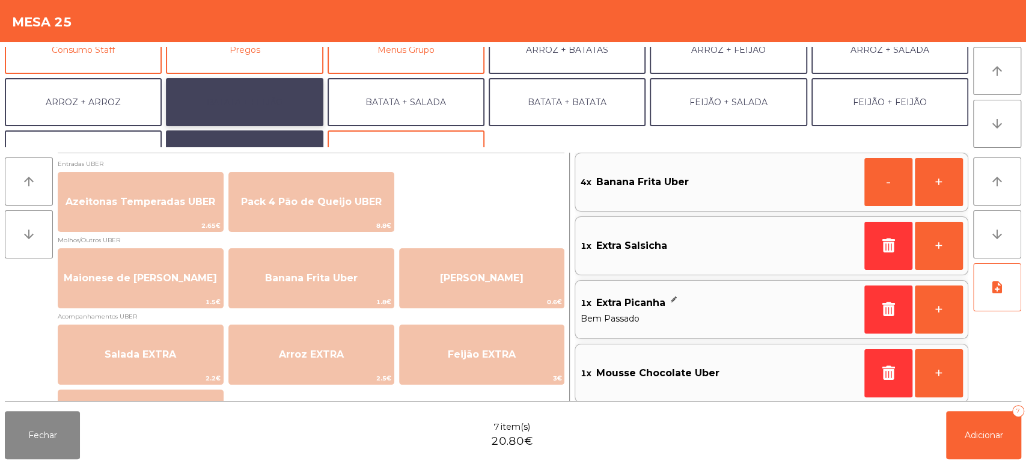
click at [266, 91] on button "BATATA + FEIJÃO" at bounding box center [244, 102] width 157 height 48
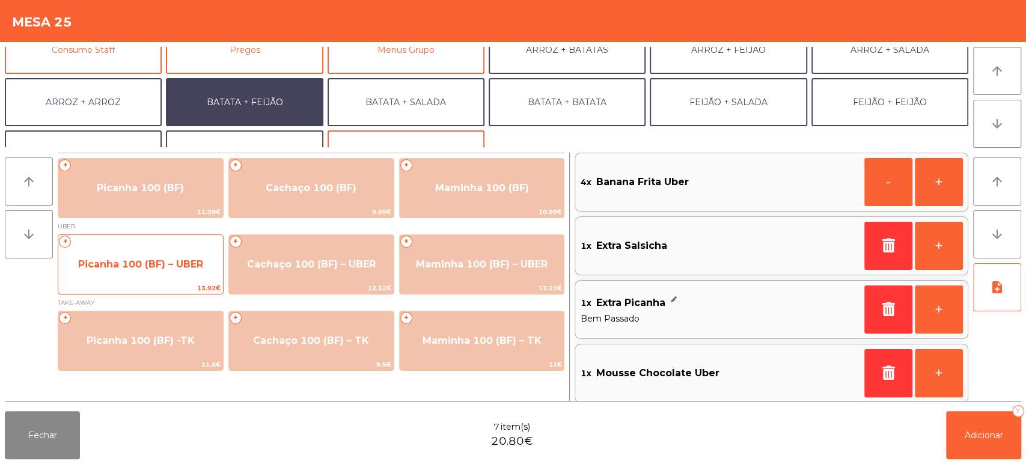
click at [157, 267] on span "Picanha 100 (BF) – UBER" at bounding box center [140, 263] width 125 height 11
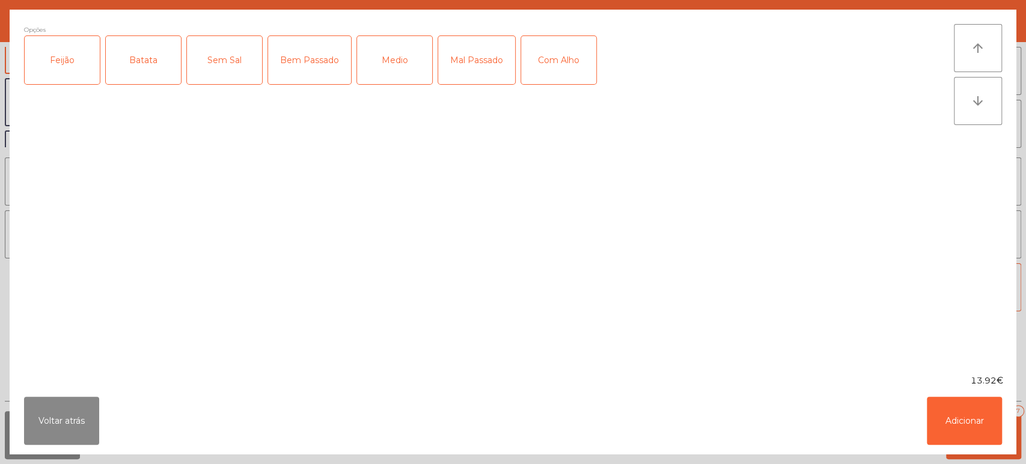
click at [88, 112] on div "Opções Feijão Batata Sem Sal Bem Passado Medio Mal Passado Com Alho" at bounding box center [489, 192] width 930 height 336
click at [111, 56] on div "Batata" at bounding box center [143, 60] width 75 height 48
click at [72, 59] on div "Feijão" at bounding box center [62, 60] width 75 height 48
click at [336, 52] on div "Bem Passado" at bounding box center [309, 60] width 83 height 48
click at [970, 433] on button "Adicionar" at bounding box center [964, 421] width 75 height 48
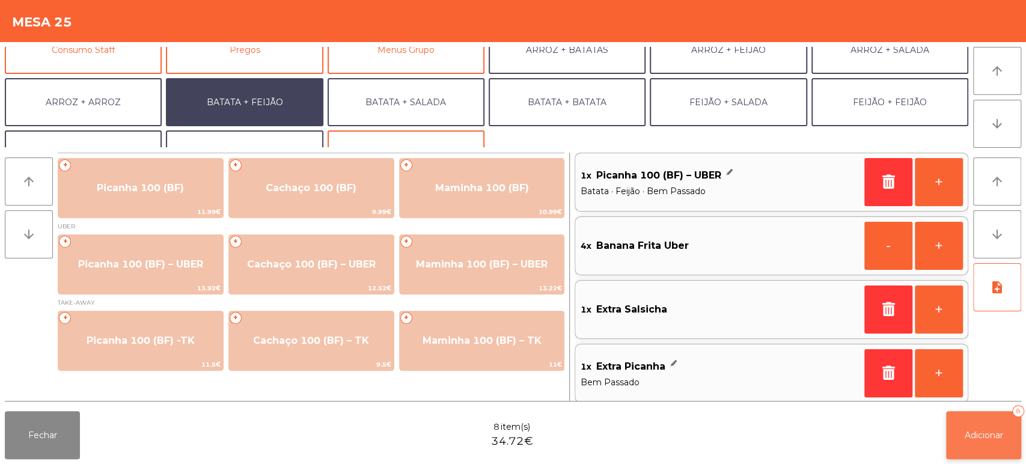
click at [962, 434] on button "Adicionar 8" at bounding box center [983, 435] width 75 height 48
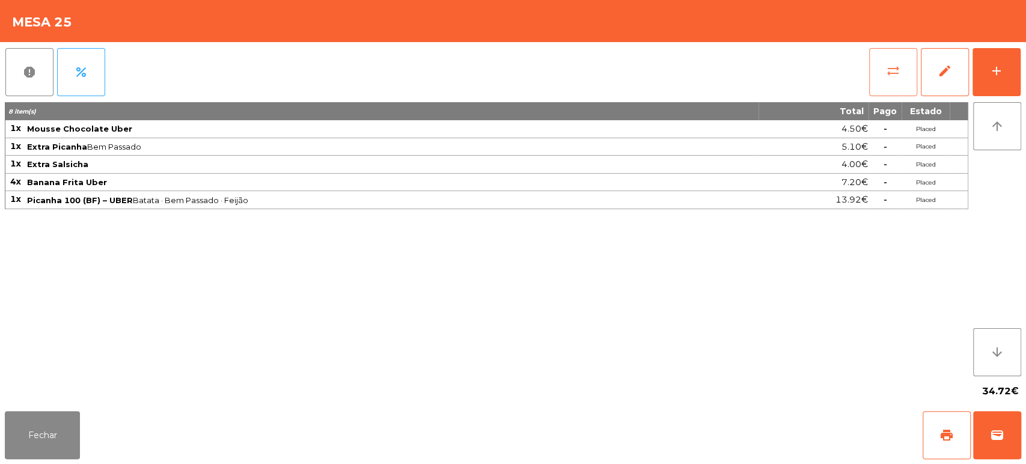
click at [871, 65] on button "sync_alt" at bounding box center [893, 72] width 48 height 48
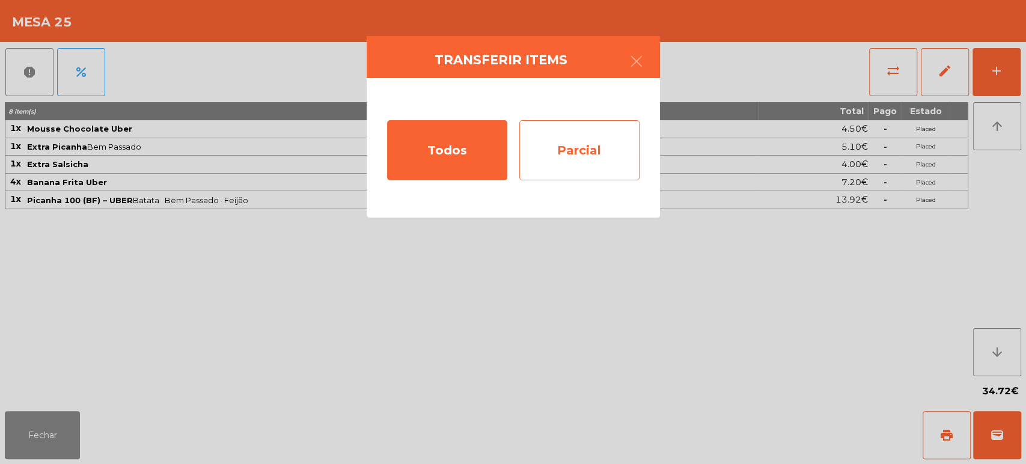
click at [611, 143] on div "Parcial" at bounding box center [579, 150] width 120 height 60
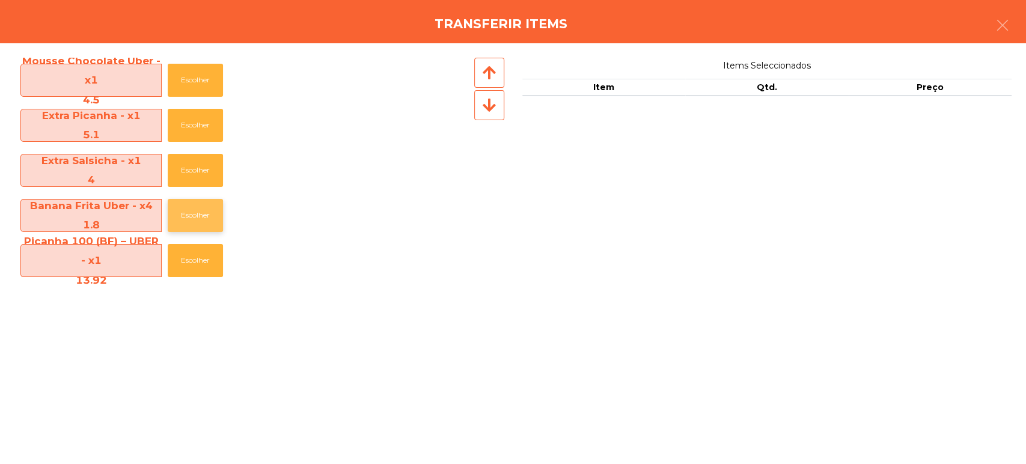
click at [201, 207] on button "Escolher" at bounding box center [195, 215] width 55 height 33
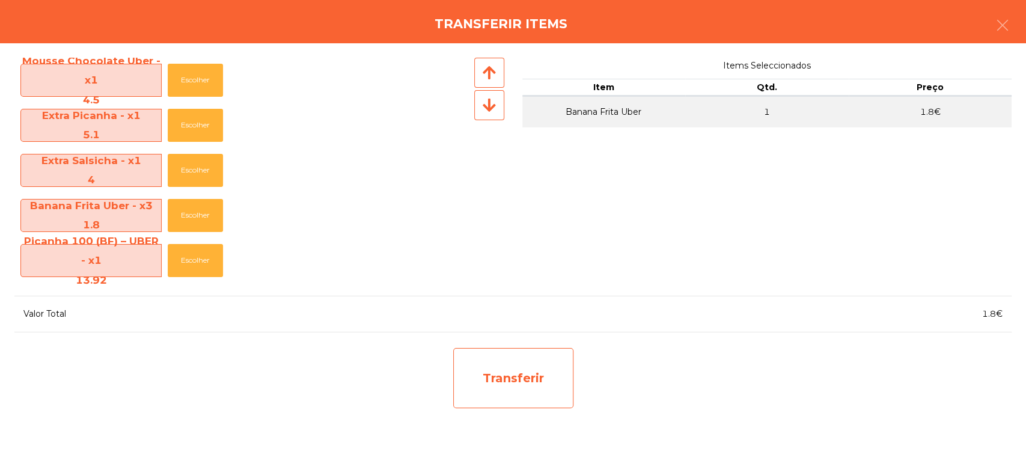
click at [472, 386] on div "Transferir" at bounding box center [513, 378] width 120 height 60
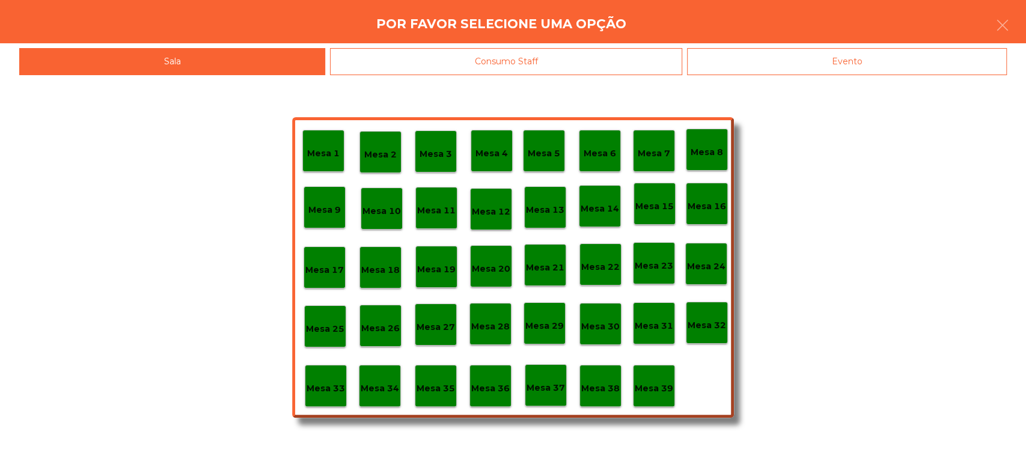
click at [536, 389] on p "Mesa 37" at bounding box center [545, 388] width 38 height 14
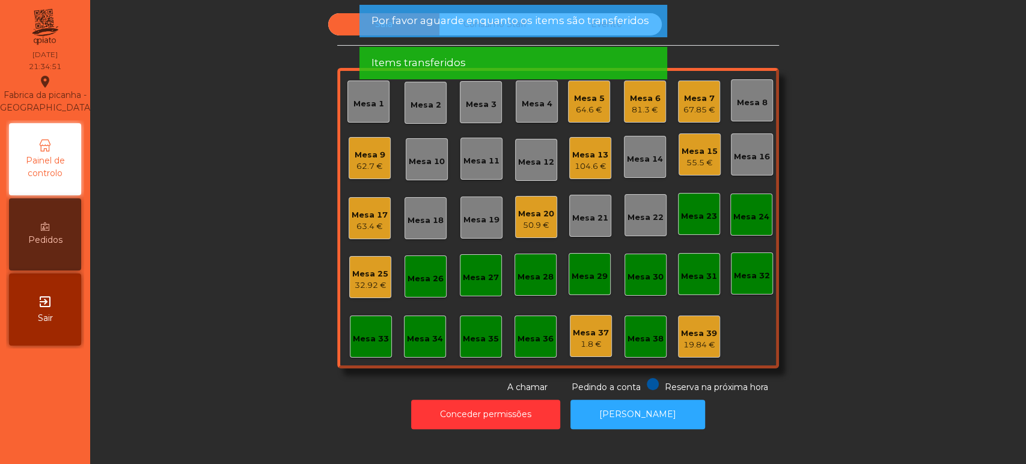
click at [365, 293] on div "Mesa 25 32.92 €" at bounding box center [370, 277] width 42 height 42
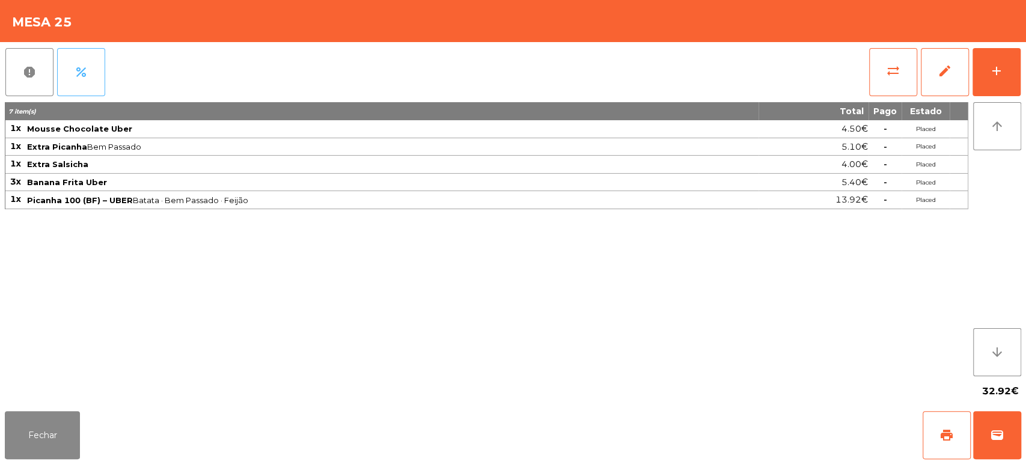
click at [82, 82] on button "percent" at bounding box center [81, 72] width 48 height 48
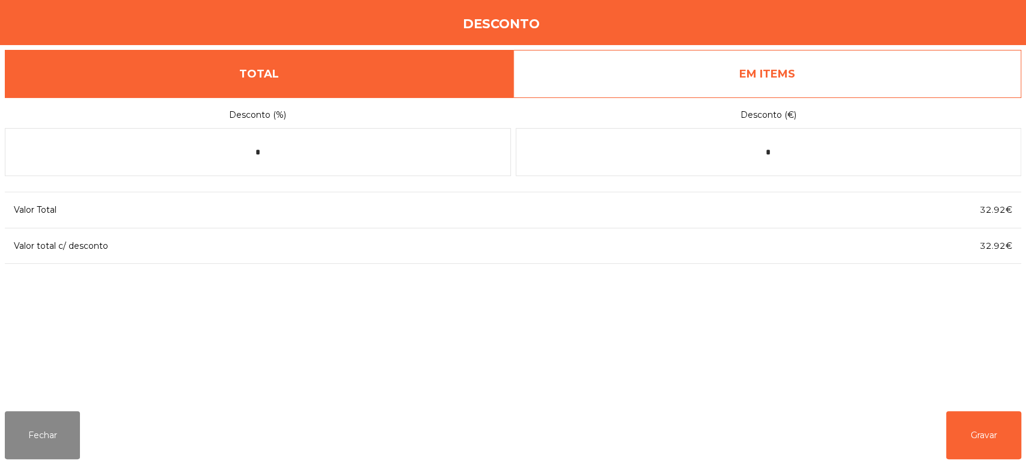
click at [772, 53] on link "EM ITEMS" at bounding box center [767, 74] width 508 height 48
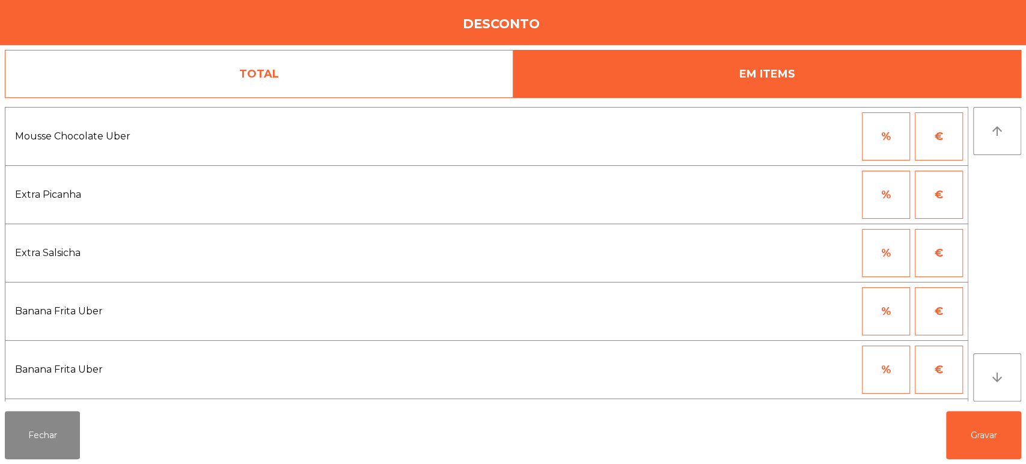
click at [940, 303] on button "€" at bounding box center [939, 311] width 48 height 48
click at [815, 311] on input "*" at bounding box center [827, 311] width 60 height 48
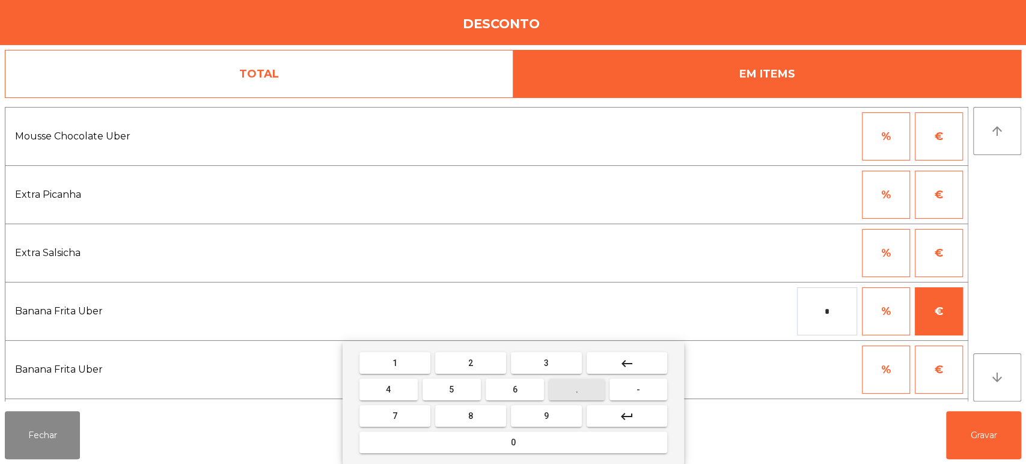
click at [586, 393] on button "." at bounding box center [577, 390] width 56 height 22
click at [531, 361] on button "3" at bounding box center [546, 363] width 71 height 22
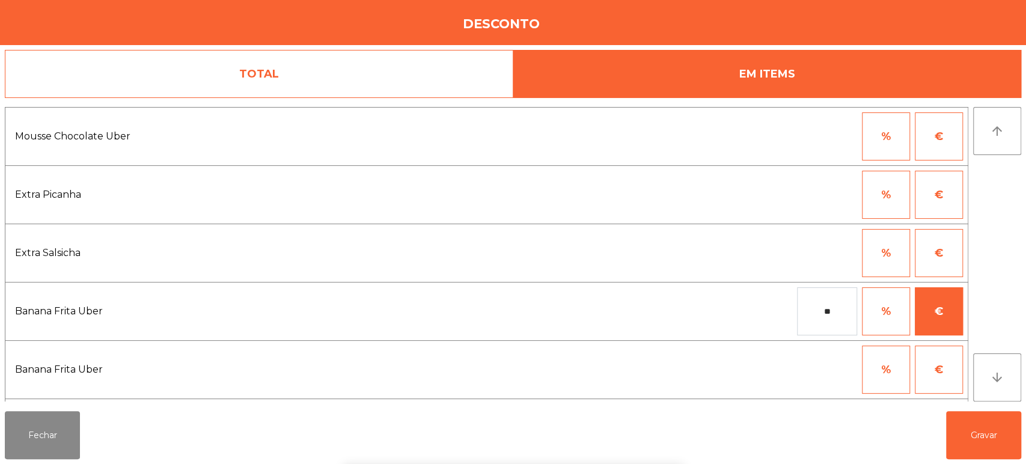
click at [974, 431] on div "1 2 3 keyboard_backspace 4 5 6 . - 7 8 9 keyboard_return 0" at bounding box center [513, 402] width 1026 height 123
click at [808, 311] on input "**" at bounding box center [827, 311] width 60 height 48
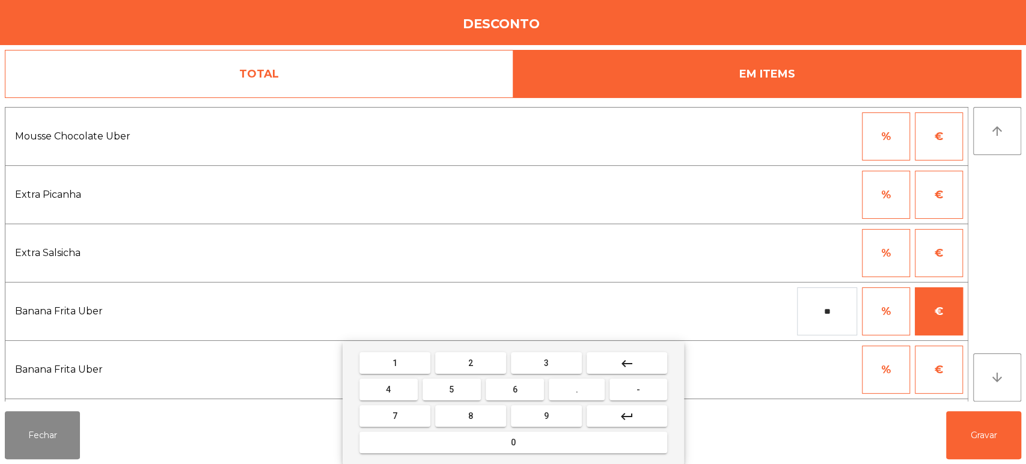
click at [592, 442] on button "0" at bounding box center [513, 442] width 308 height 22
type input "***"
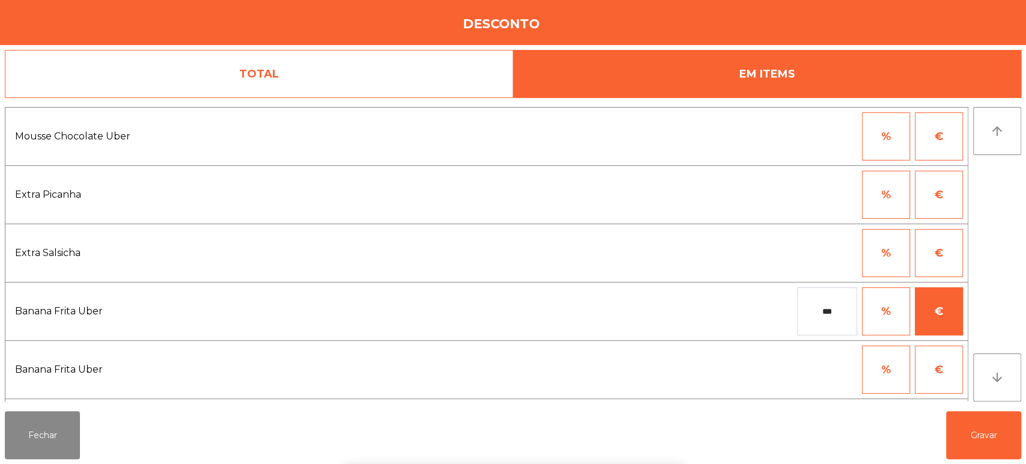
click at [957, 433] on div "1 2 3 keyboard_backspace 4 5 6 . - 7 8 9 keyboard_return 0" at bounding box center [513, 402] width 1026 height 123
click at [971, 433] on button "Gravar" at bounding box center [983, 435] width 75 height 48
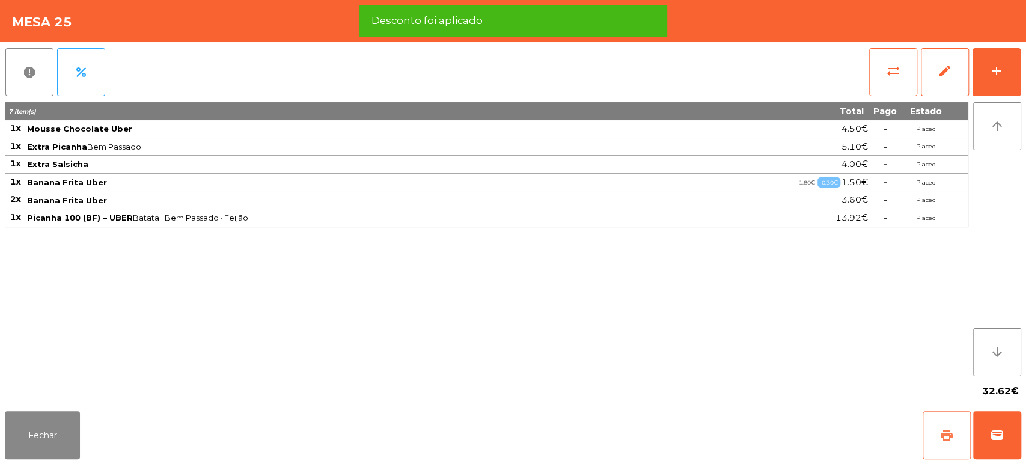
click at [942, 437] on span "print" at bounding box center [946, 435] width 14 height 14
click at [984, 439] on button "wallet" at bounding box center [997, 435] width 48 height 48
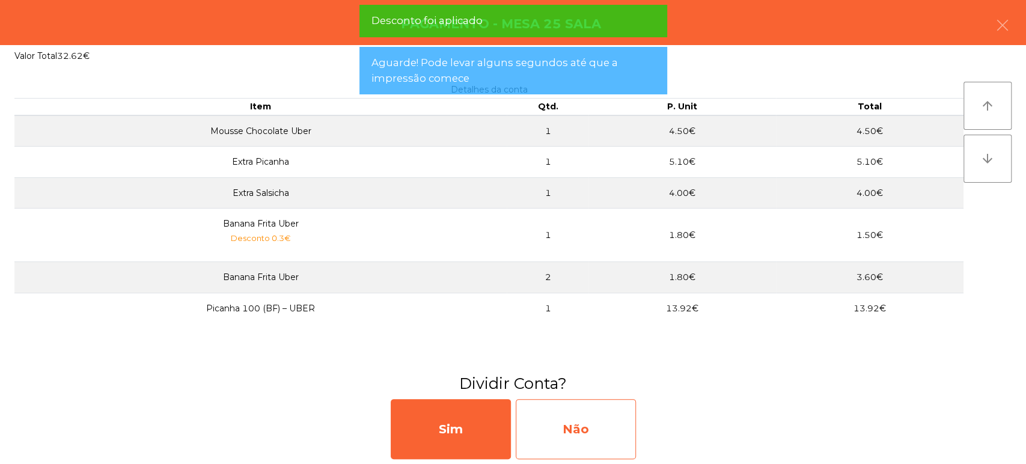
click at [552, 436] on div "Não" at bounding box center [576, 429] width 120 height 60
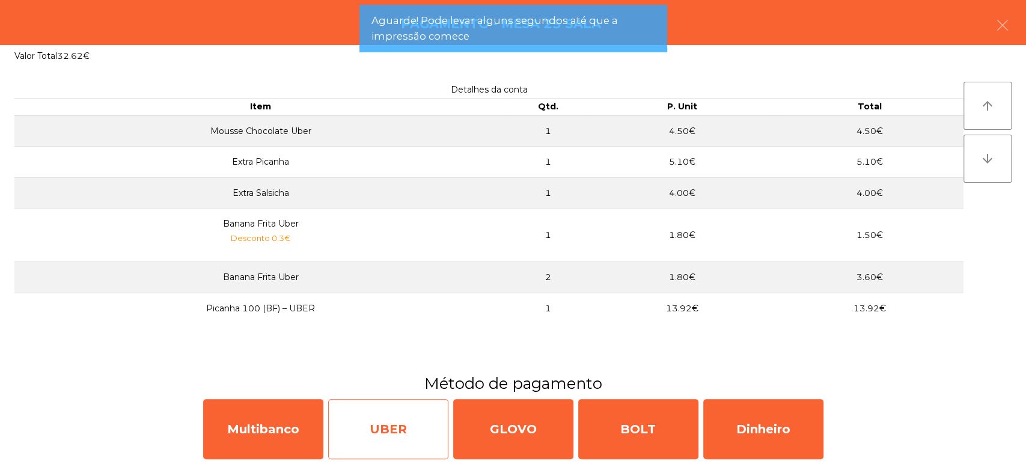
click at [380, 413] on div "UBER" at bounding box center [388, 429] width 120 height 60
select select "**"
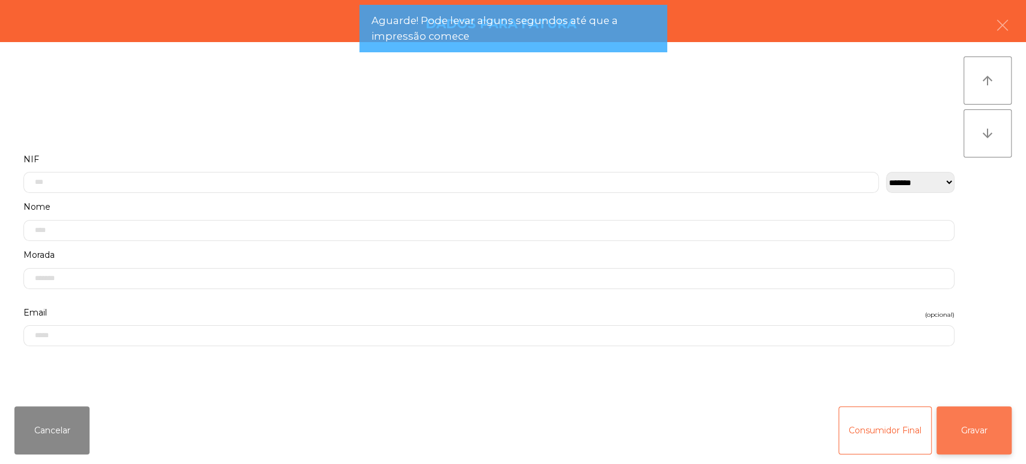
click at [973, 434] on button "Gravar" at bounding box center [973, 430] width 75 height 48
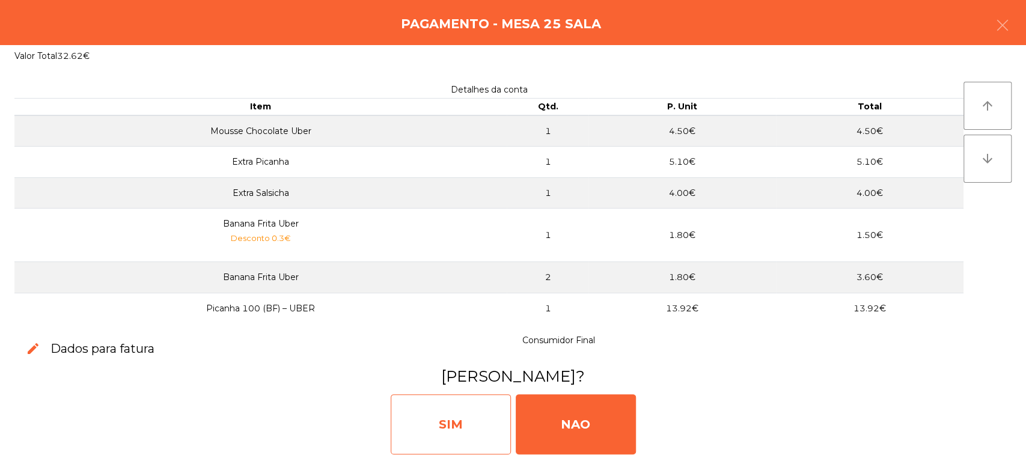
click at [461, 413] on div "SIM" at bounding box center [451, 424] width 120 height 60
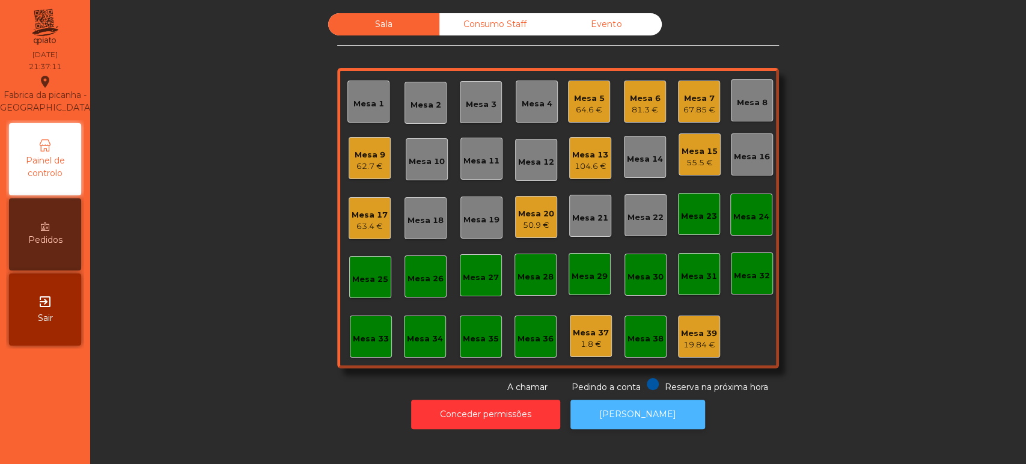
click at [623, 401] on button "[PERSON_NAME]" at bounding box center [637, 414] width 135 height 29
click at [588, 154] on div "Mesa 13" at bounding box center [590, 155] width 36 height 12
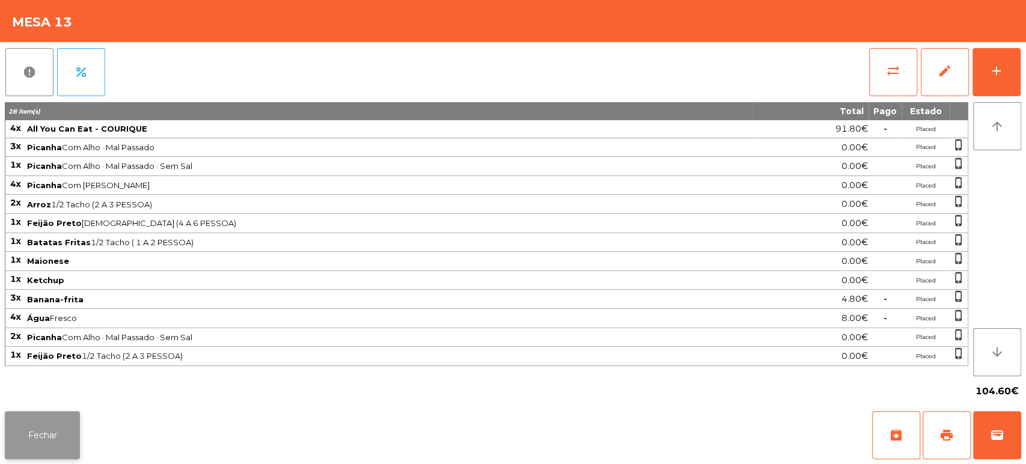
click at [37, 413] on button "Fechar" at bounding box center [42, 435] width 75 height 48
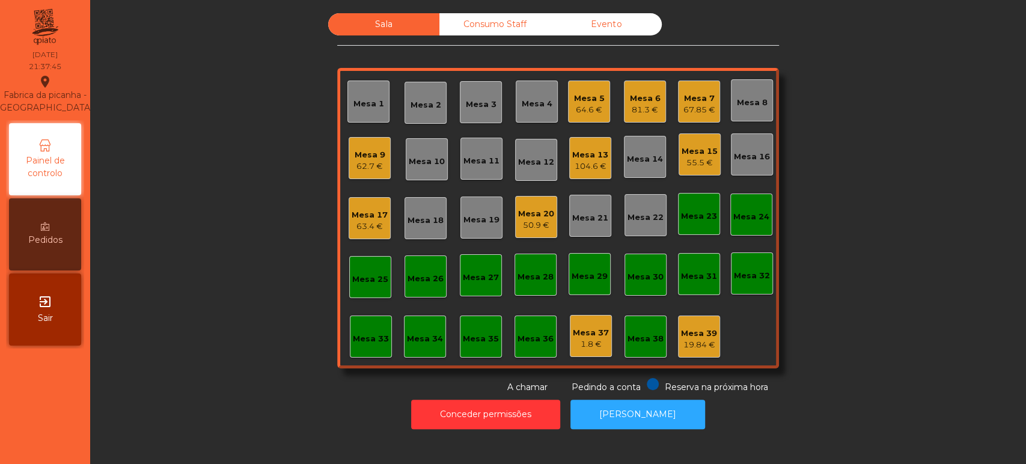
click at [582, 156] on div "Mesa 13" at bounding box center [590, 155] width 36 height 12
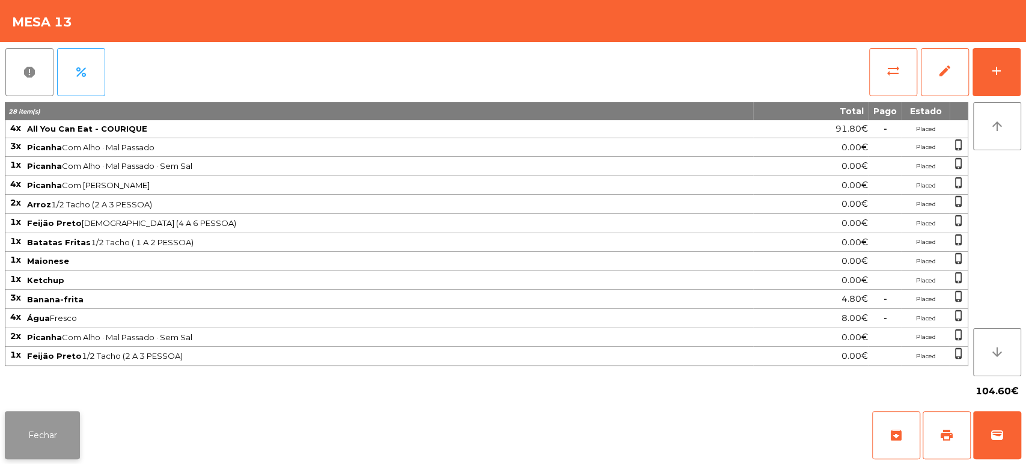
click at [53, 425] on button "Fechar" at bounding box center [42, 435] width 75 height 48
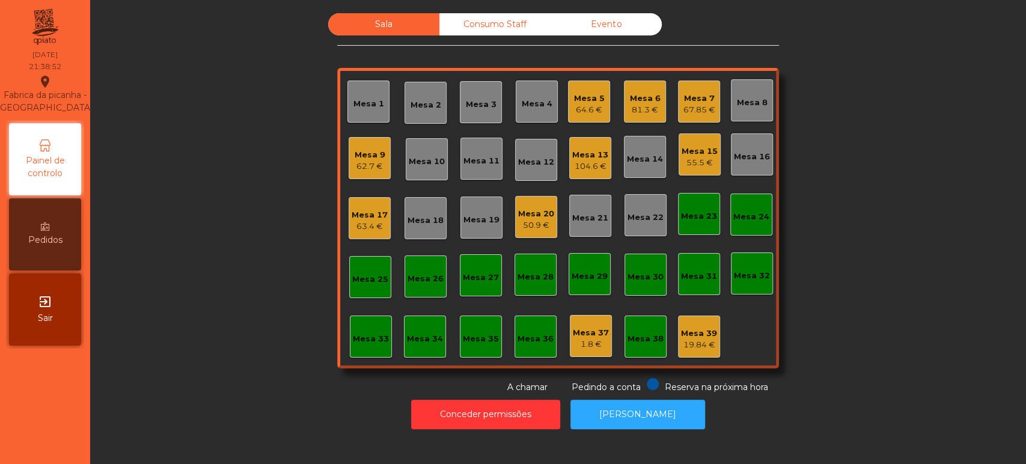
click at [367, 153] on div "Mesa 9" at bounding box center [370, 155] width 31 height 12
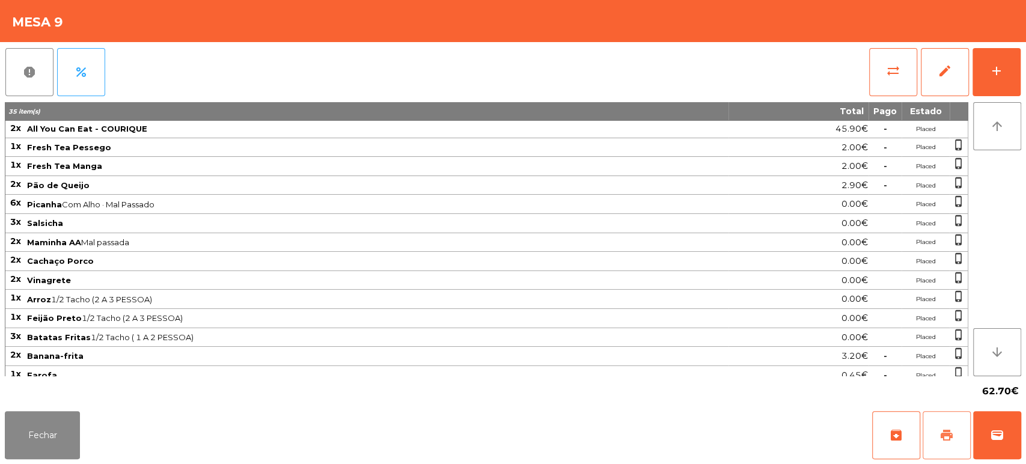
click at [927, 442] on button "print" at bounding box center [946, 435] width 48 height 48
click at [77, 428] on button "Fechar" at bounding box center [42, 435] width 75 height 48
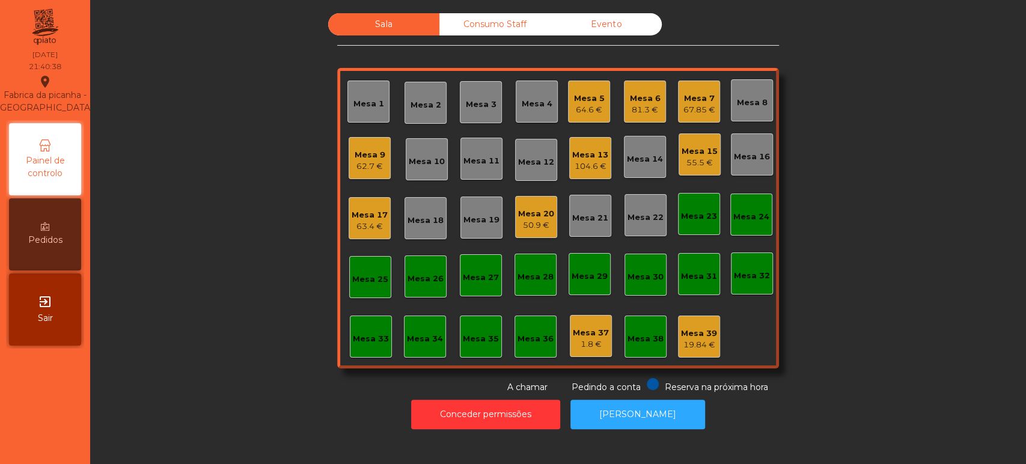
click at [698, 118] on div "Mesa 7 67.85 €" at bounding box center [699, 102] width 42 height 42
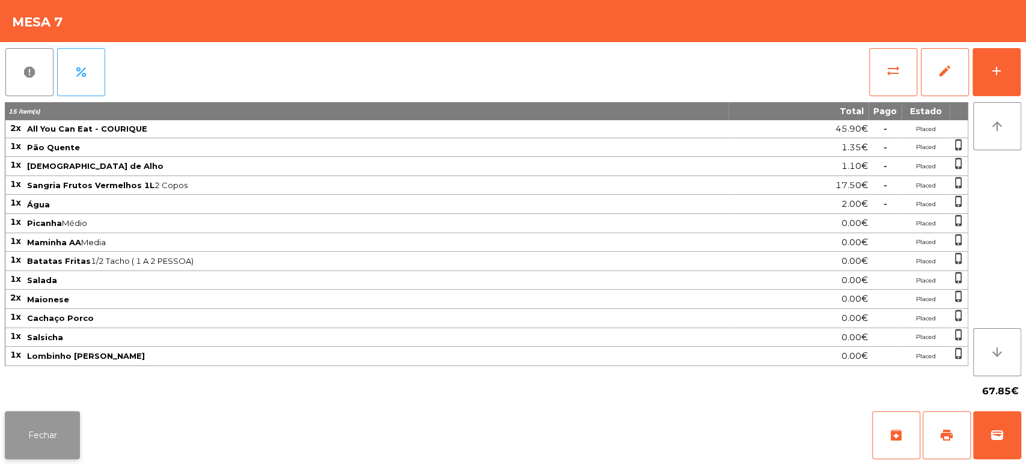
click at [55, 445] on button "Fechar" at bounding box center [42, 435] width 75 height 48
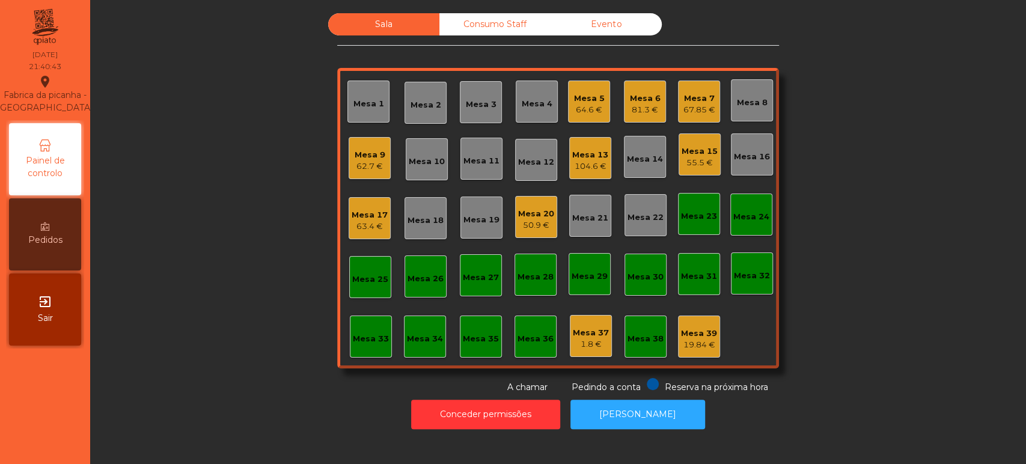
click at [365, 158] on div "Mesa 9" at bounding box center [370, 155] width 31 height 12
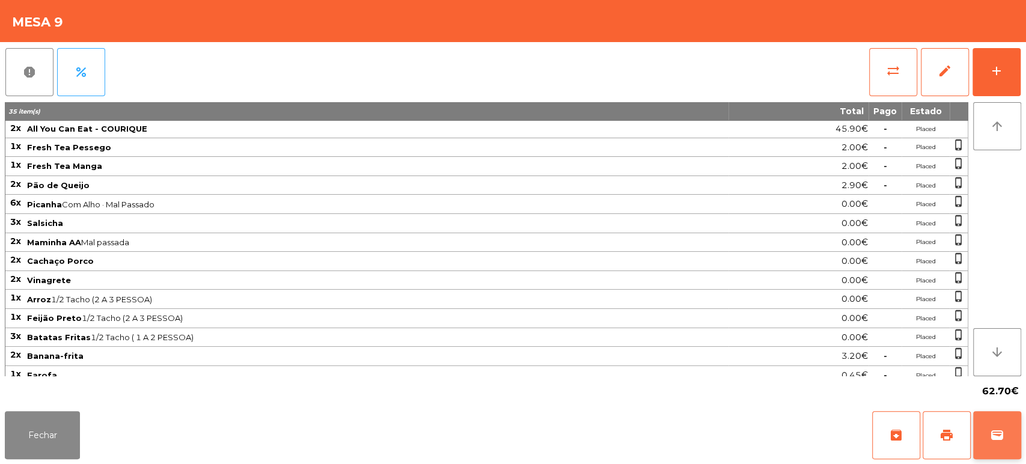
click at [1015, 436] on button "wallet" at bounding box center [997, 435] width 48 height 48
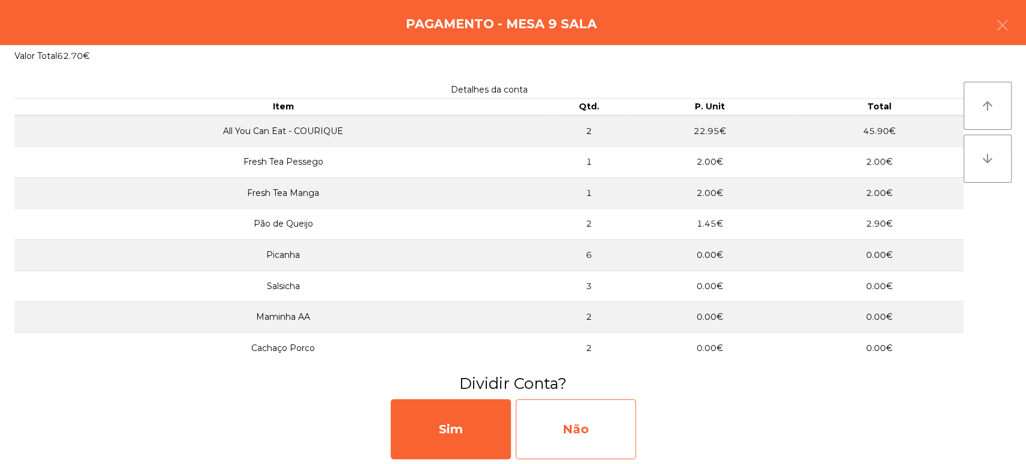
click at [616, 428] on div "Não" at bounding box center [576, 429] width 120 height 60
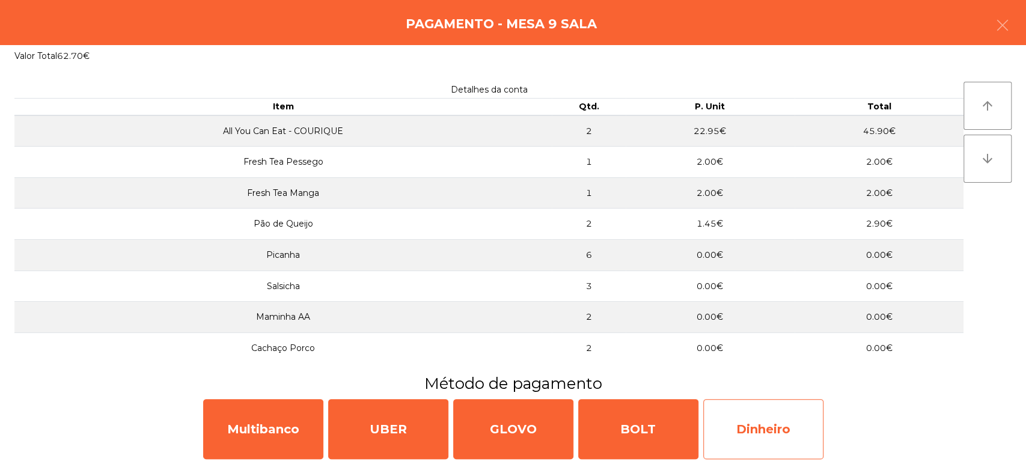
click at [781, 437] on div "Dinheiro" at bounding box center [763, 429] width 120 height 60
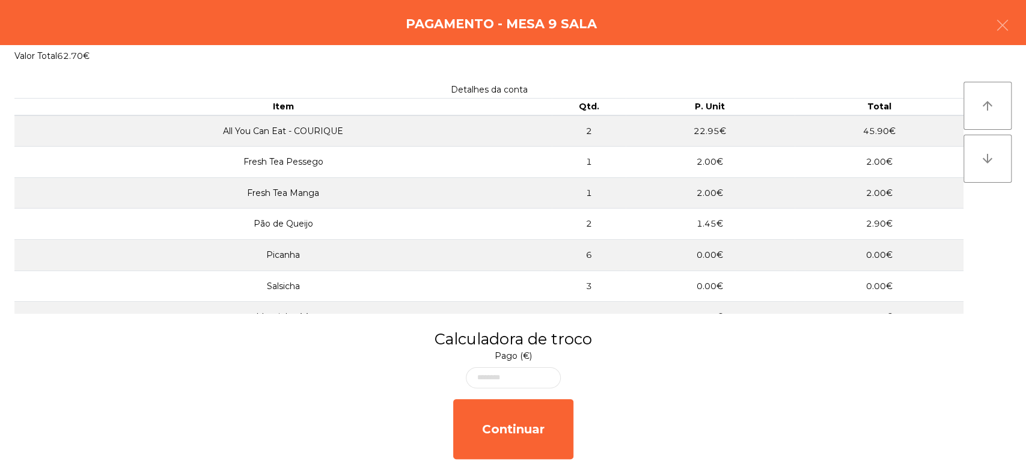
click at [540, 356] on div "Pago (€)" at bounding box center [513, 369] width 95 height 38
click at [543, 380] on body "Fabrica da picanha - Lisboa location_on 07/09/2025 21:40:47 Painel de controlo …" at bounding box center [513, 232] width 1026 height 464
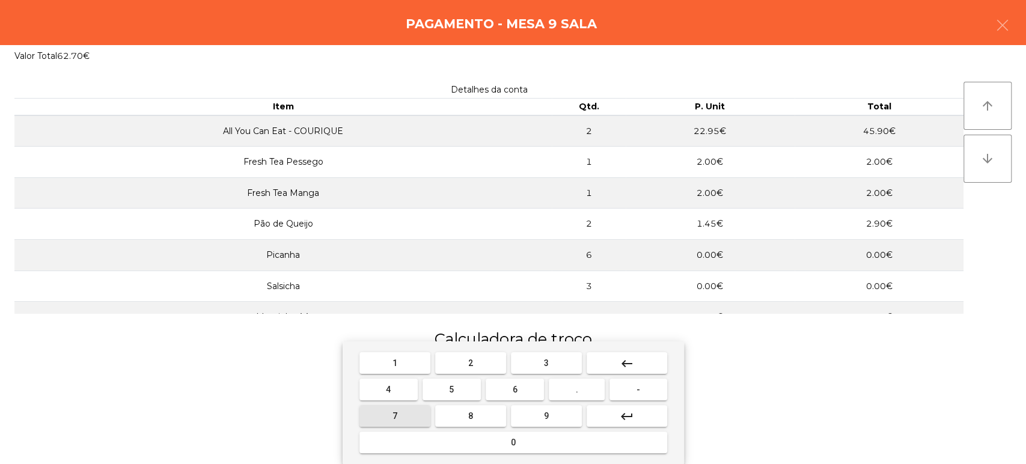
click at [410, 419] on button "7" at bounding box center [394, 416] width 71 height 22
type input "*"
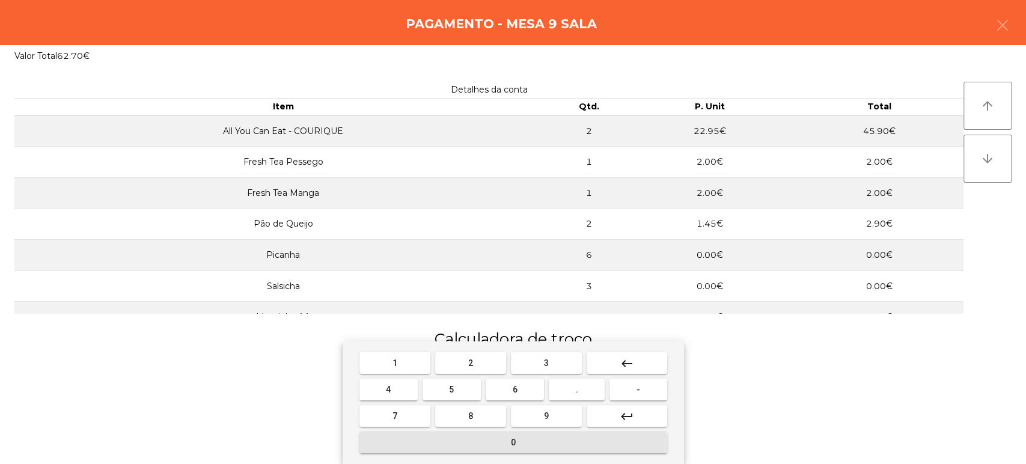
click at [440, 445] on button "0" at bounding box center [513, 442] width 308 height 22
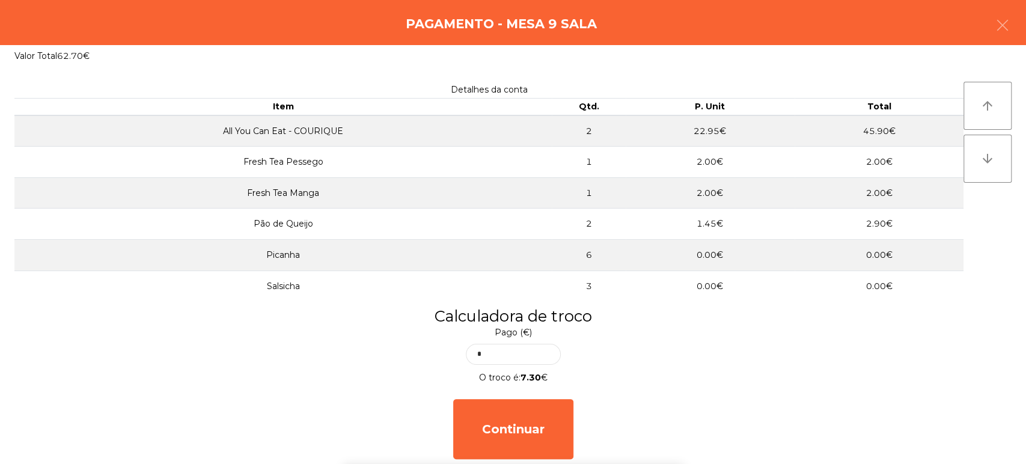
click at [640, 284] on div "Detalhes da conta Item Qtd. P. Unit Total All You Can Eat - COURIQUE 2 22.95€ 4…" at bounding box center [513, 185] width 1026 height 237
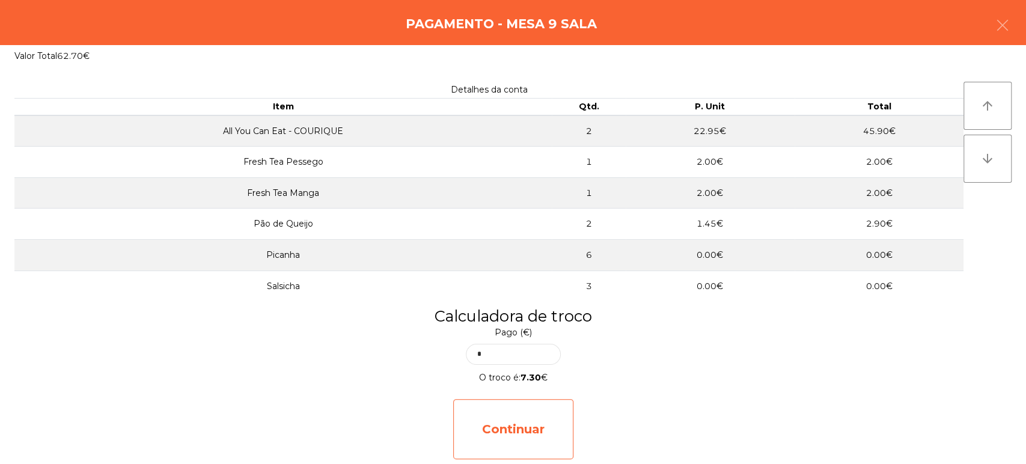
click at [534, 423] on div "Continuar" at bounding box center [513, 429] width 120 height 60
select select "**"
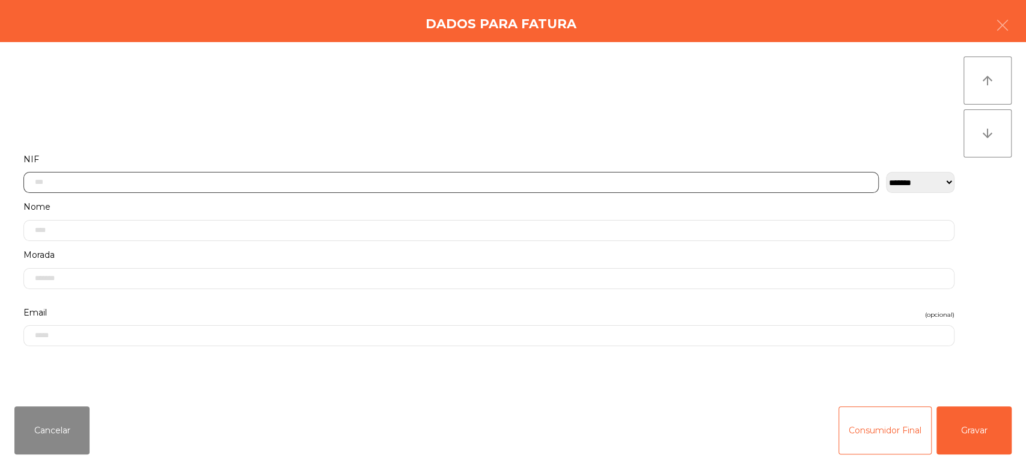
click at [292, 180] on input "text" at bounding box center [450, 182] width 855 height 21
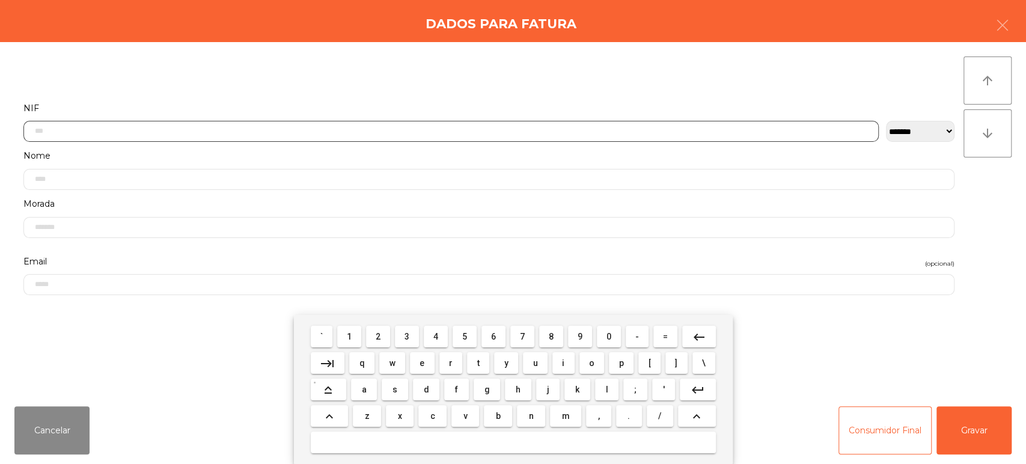
scroll to position [94, 0]
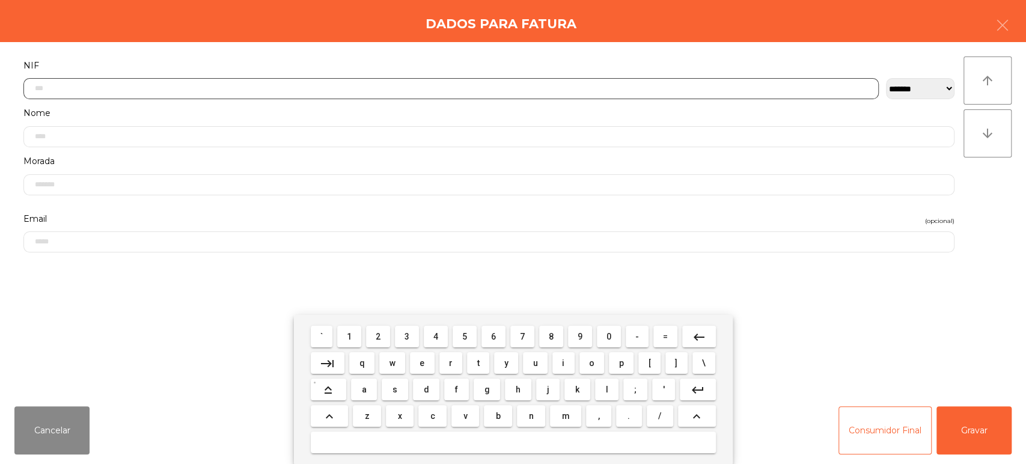
click at [380, 339] on span "2" at bounding box center [378, 337] width 5 height 10
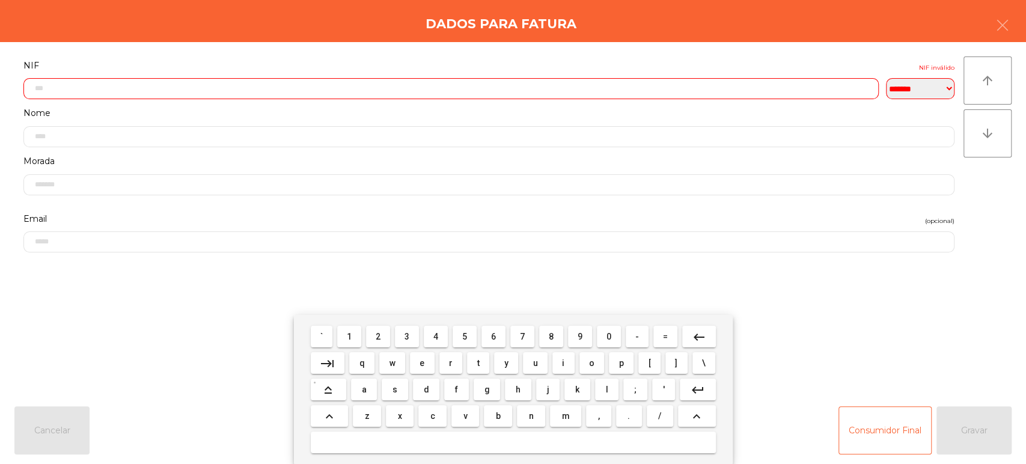
click at [464, 340] on span "5" at bounding box center [464, 337] width 5 height 10
click at [349, 336] on span "1" at bounding box center [349, 337] width 5 height 10
click at [522, 336] on span "7" at bounding box center [522, 337] width 5 height 10
click at [464, 336] on span "5" at bounding box center [464, 337] width 5 height 10
click at [437, 337] on span "4" at bounding box center [435, 337] width 5 height 10
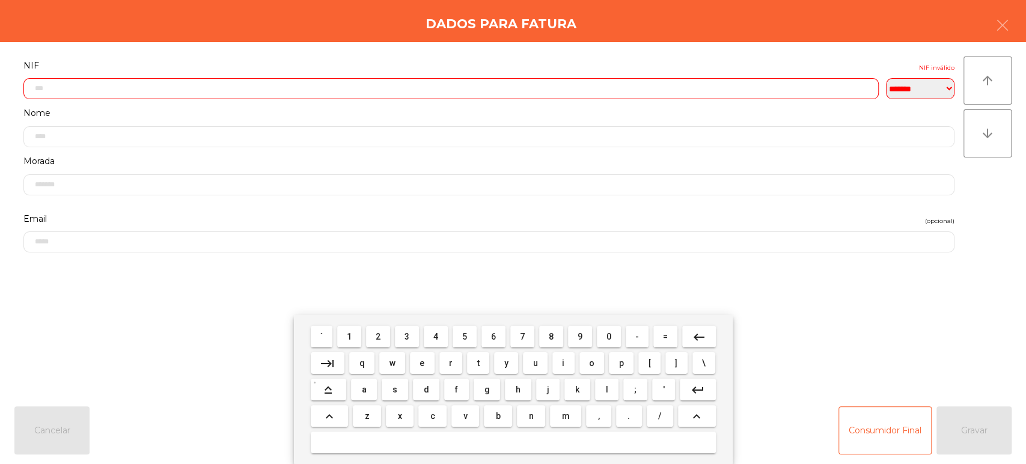
click at [609, 336] on span "0" at bounding box center [608, 337] width 5 height 10
click at [493, 336] on span "6" at bounding box center [493, 337] width 5 height 10
click at [466, 336] on span "5" at bounding box center [464, 337] width 5 height 10
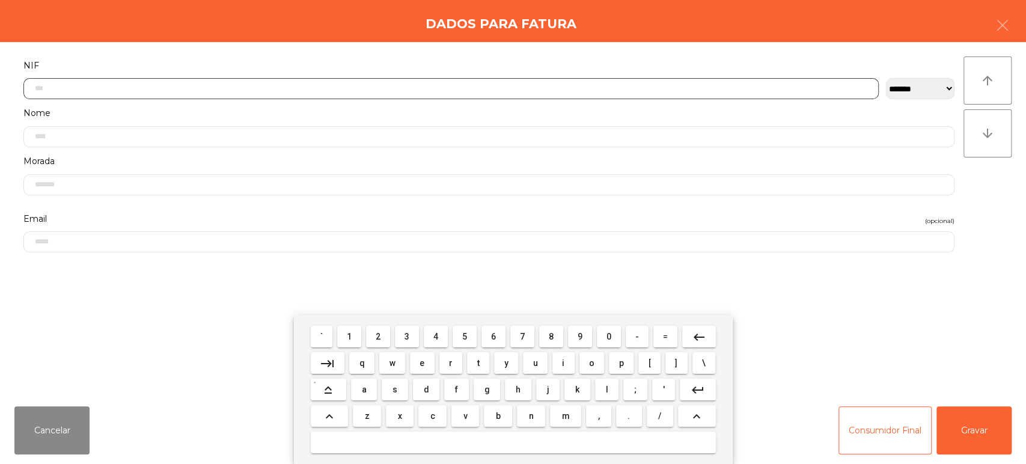
click at [517, 87] on input "text" at bounding box center [450, 88] width 855 height 21
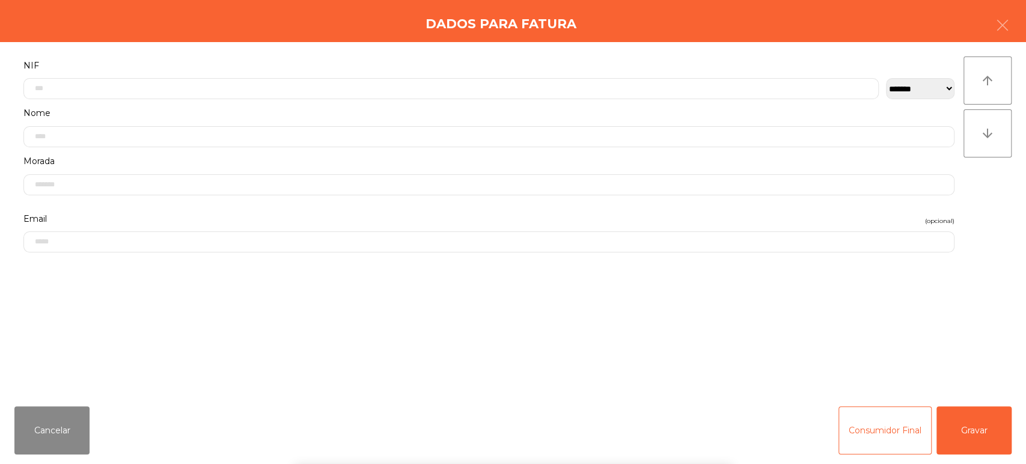
click at [950, 380] on div "` 1 2 3 4 5 6 7 8 9 0 - = keyboard_backspace keyboard_tab q w e r t y u i o p […" at bounding box center [513, 389] width 1026 height 149
click at [971, 433] on button "Gravar" at bounding box center [973, 430] width 75 height 48
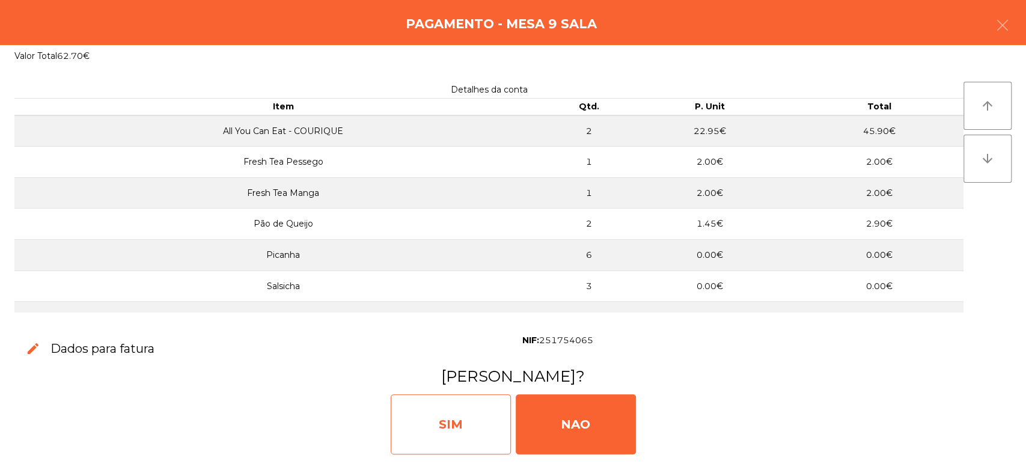
click at [437, 403] on div "SIM" at bounding box center [451, 424] width 120 height 60
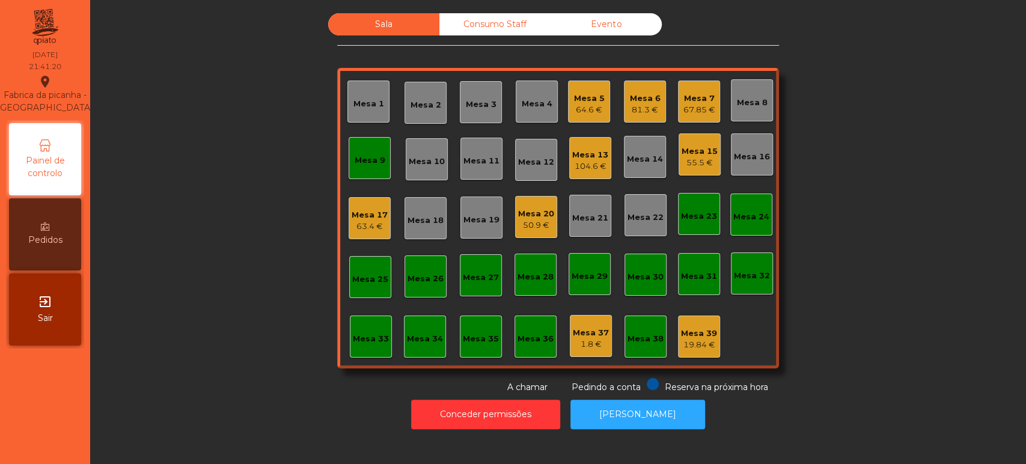
click at [468, 105] on div "Mesa 3" at bounding box center [481, 105] width 31 height 12
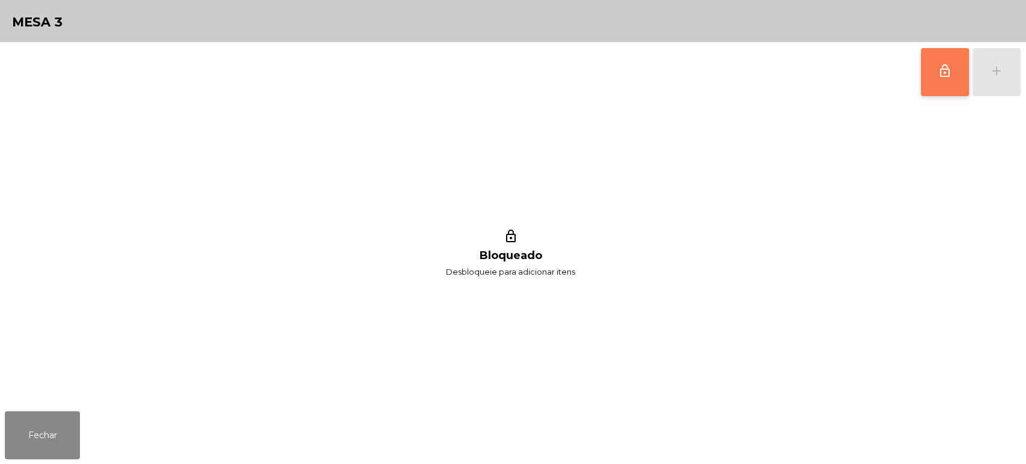
click at [938, 64] on span "lock_outline" at bounding box center [944, 71] width 14 height 14
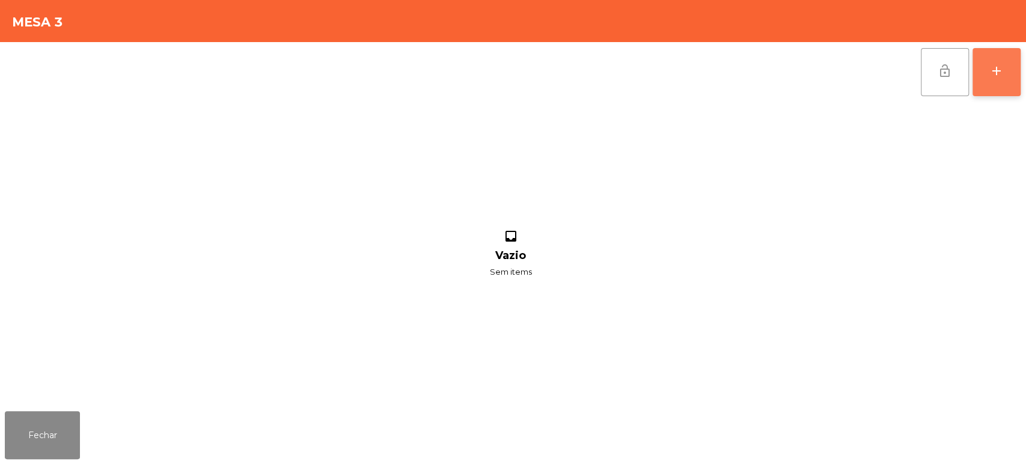
click at [994, 65] on div "add" at bounding box center [996, 71] width 14 height 14
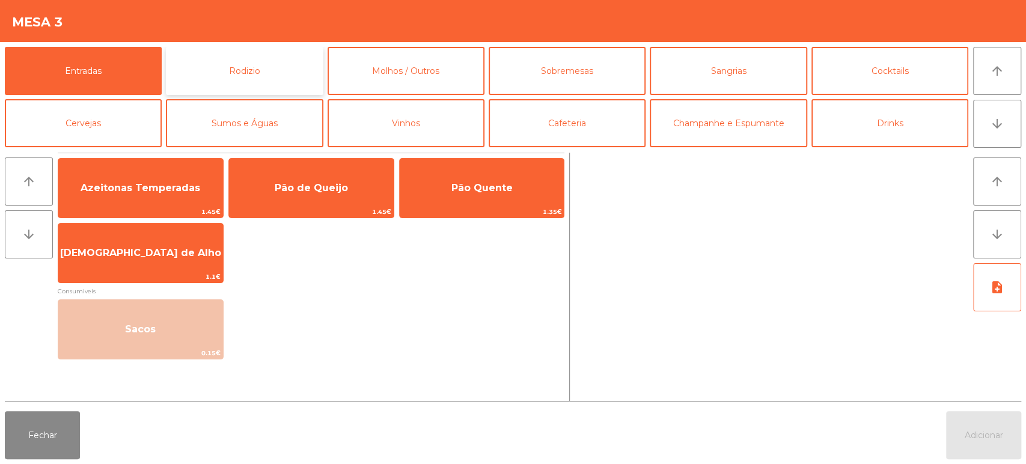
click at [203, 56] on button "Rodizio" at bounding box center [244, 71] width 157 height 48
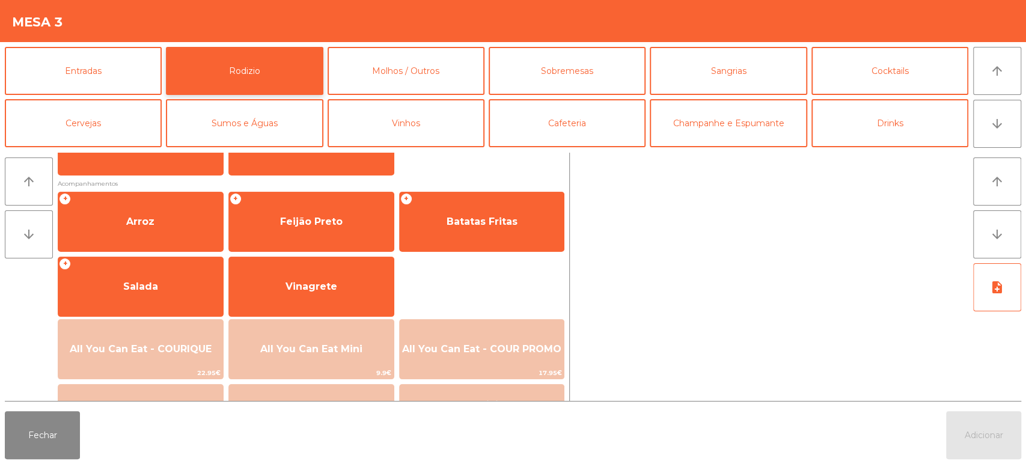
scroll to position [124, 0]
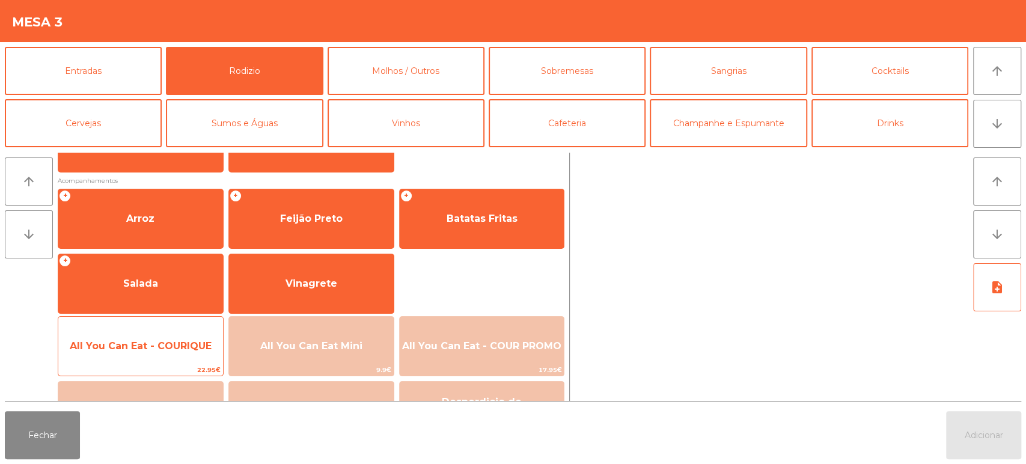
click at [178, 358] on span "All You Can Eat - COURIQUE" at bounding box center [140, 346] width 165 height 32
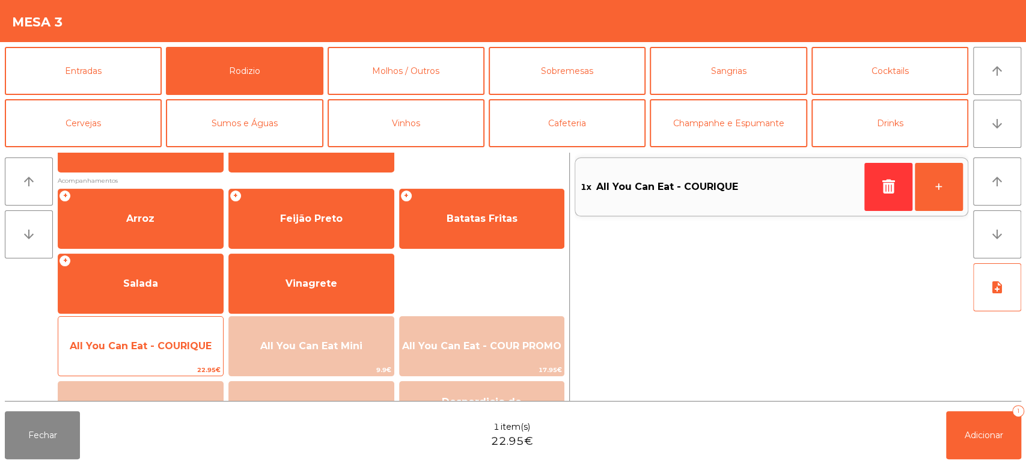
click at [182, 336] on span "All You Can Eat - COURIQUE" at bounding box center [140, 346] width 165 height 32
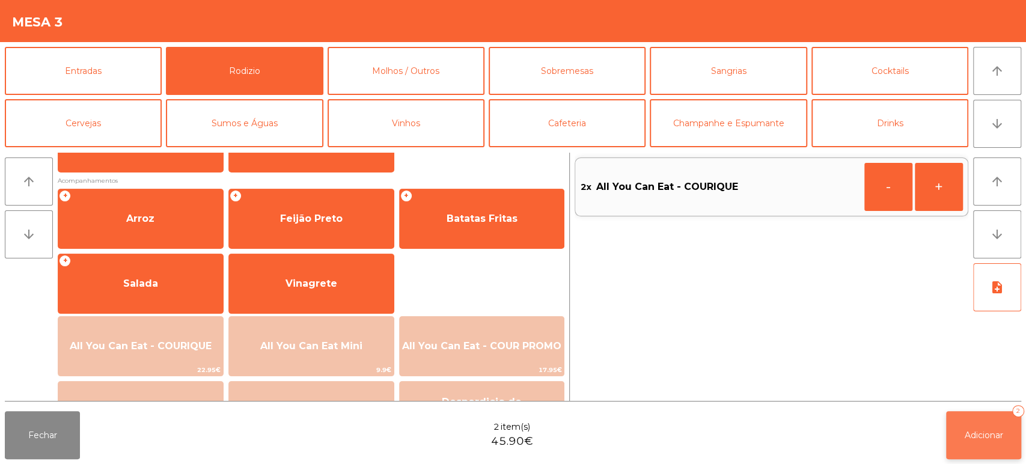
click at [1014, 431] on button "Adicionar 2" at bounding box center [983, 435] width 75 height 48
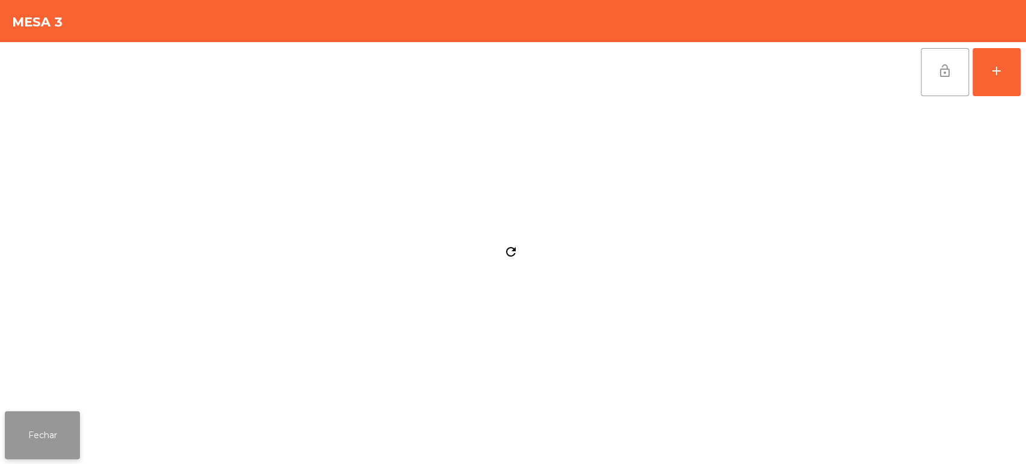
click at [63, 430] on button "Fechar" at bounding box center [42, 435] width 75 height 48
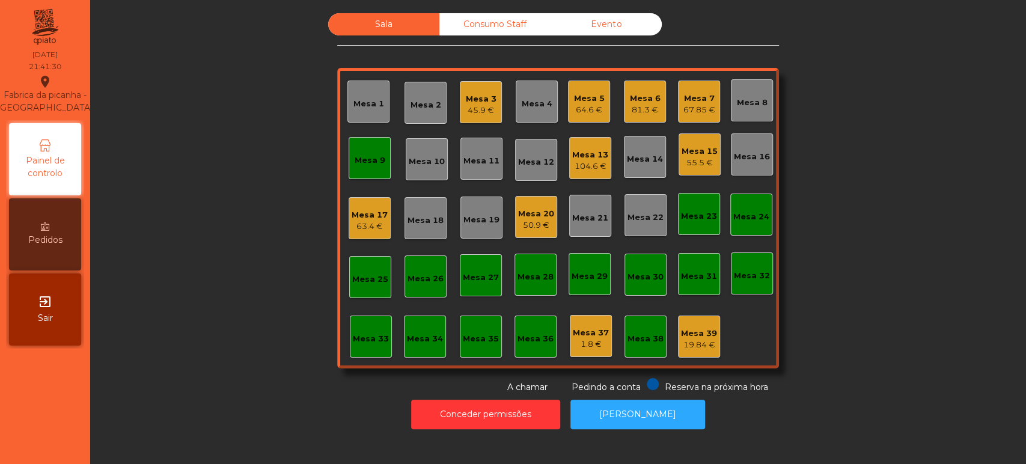
click at [479, 96] on div "Mesa 3" at bounding box center [481, 99] width 31 height 12
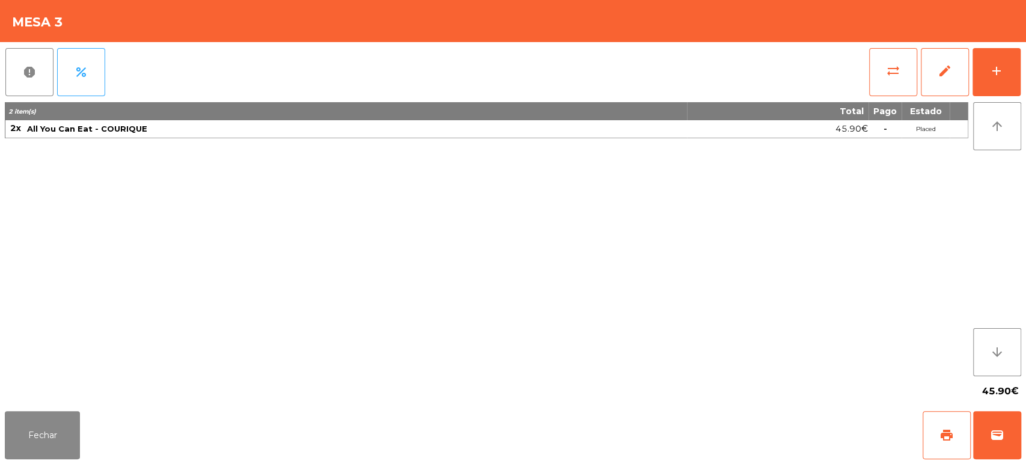
click at [38, 399] on div "45.90€" at bounding box center [513, 391] width 1016 height 30
click at [44, 431] on button "Fechar" at bounding box center [42, 435] width 75 height 48
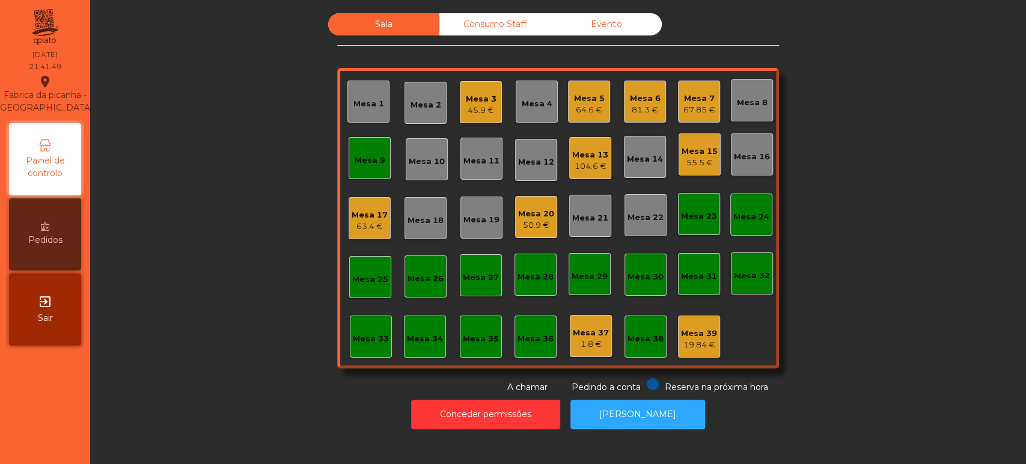
click at [362, 145] on div "Mesa 9" at bounding box center [370, 158] width 42 height 42
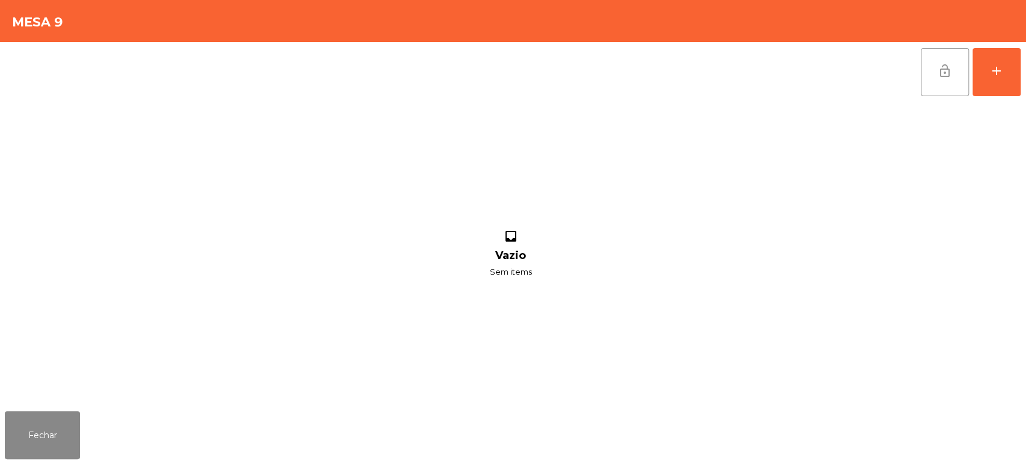
click at [923, 79] on button "lock_open" at bounding box center [945, 72] width 48 height 48
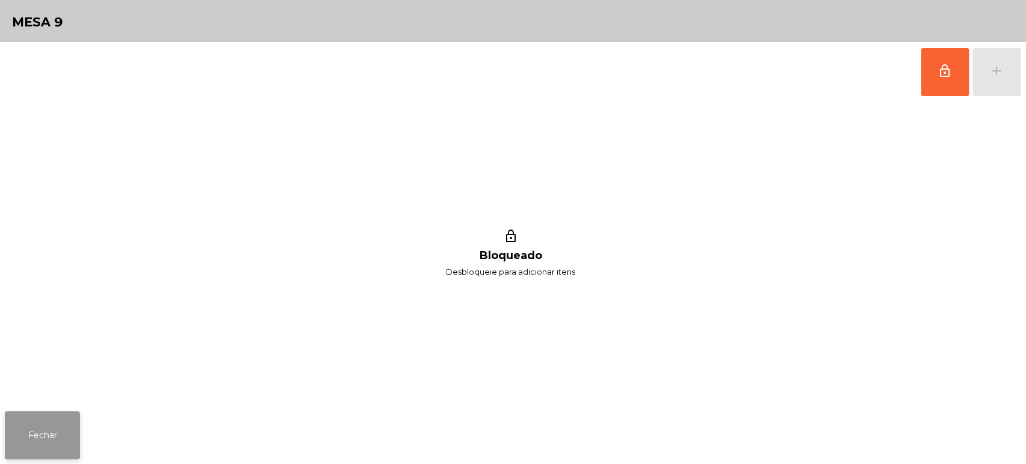
click at [34, 433] on button "Fechar" at bounding box center [42, 435] width 75 height 48
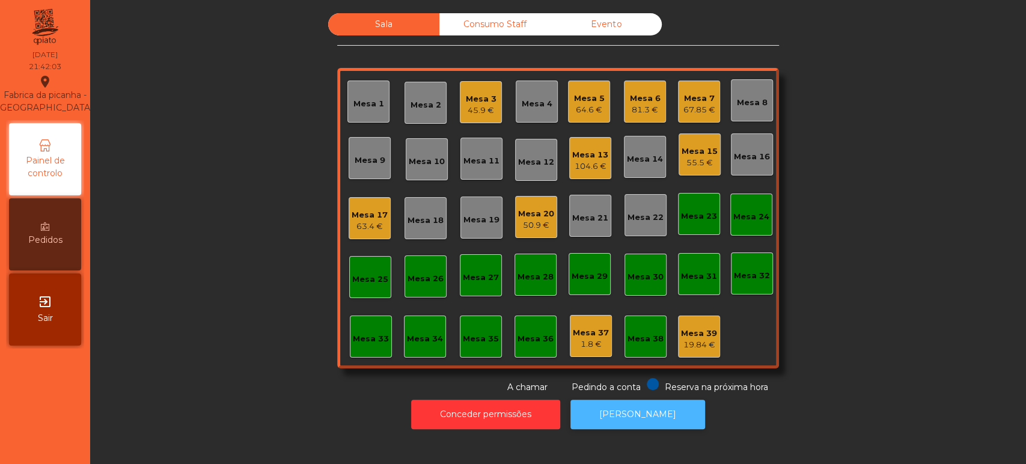
click at [665, 428] on button "[PERSON_NAME]" at bounding box center [637, 414] width 135 height 29
click at [501, 29] on div "Consumo Staff" at bounding box center [494, 24] width 111 height 22
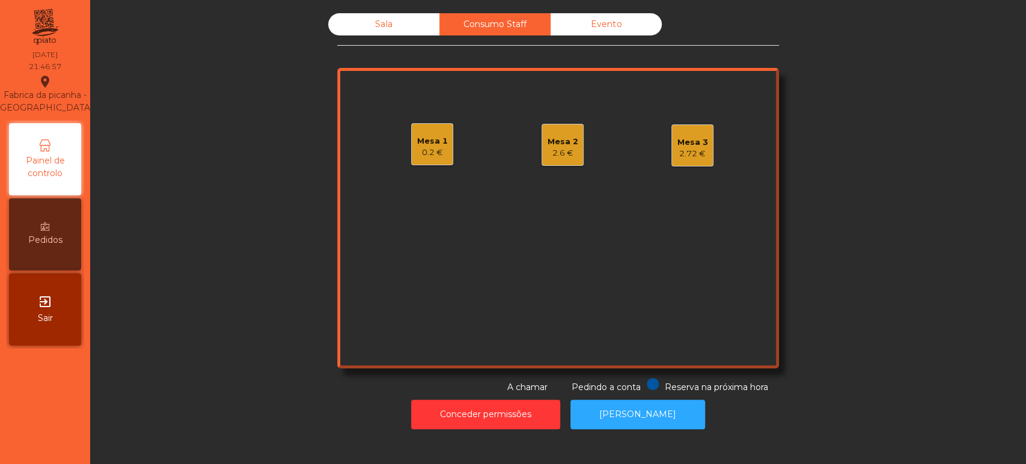
click at [610, 34] on div "Evento" at bounding box center [605, 24] width 111 height 22
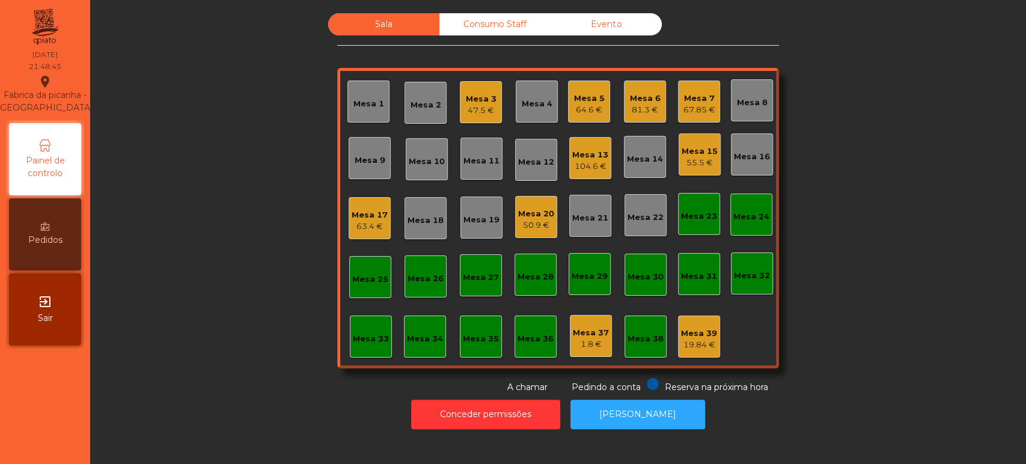
click at [469, 106] on div "47.5 €" at bounding box center [481, 111] width 31 height 12
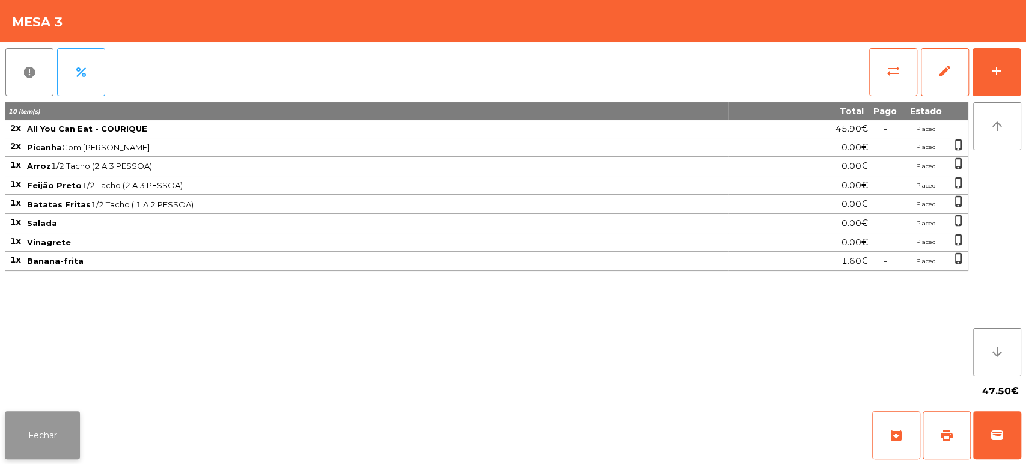
click at [61, 412] on button "Fechar" at bounding box center [42, 435] width 75 height 48
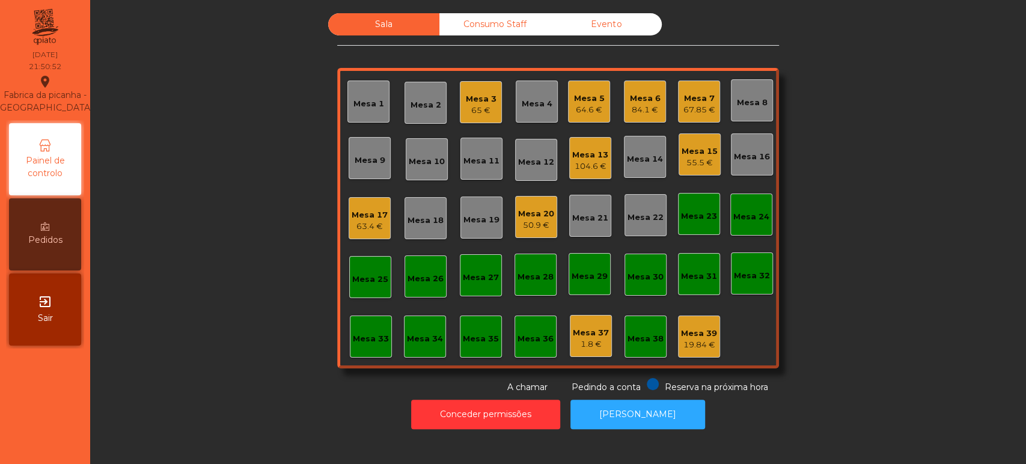
click at [466, 88] on div "Mesa 3 65 €" at bounding box center [481, 102] width 31 height 28
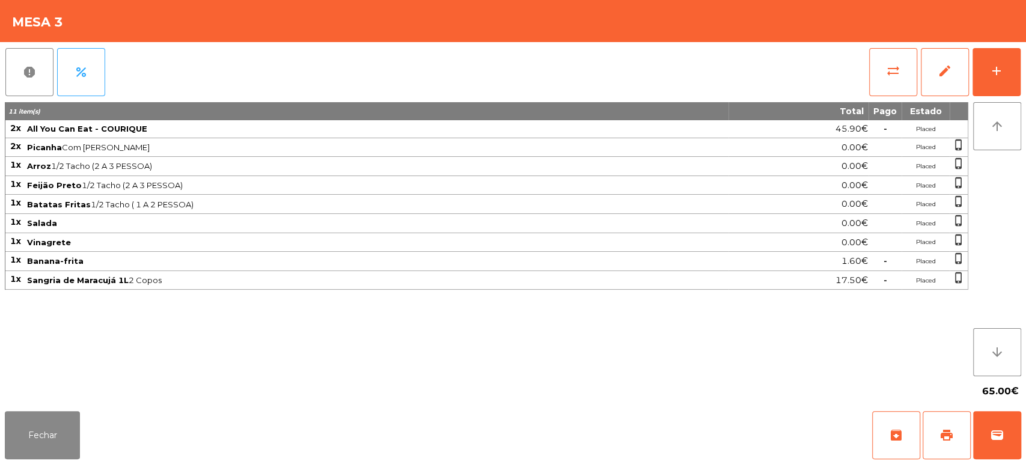
click at [1024, 85] on div "report percent sync_alt edit add 11 item(s) Total Pago Estado 2x All You Can Ea…" at bounding box center [513, 224] width 1026 height 364
click at [1008, 74] on button "add" at bounding box center [996, 72] width 48 height 48
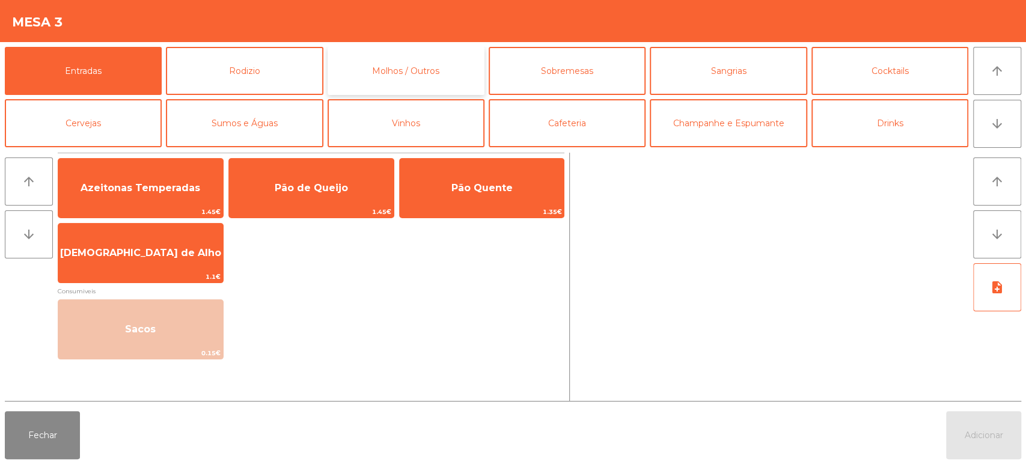
click at [415, 70] on button "Molhos / Outros" at bounding box center [405, 71] width 157 height 48
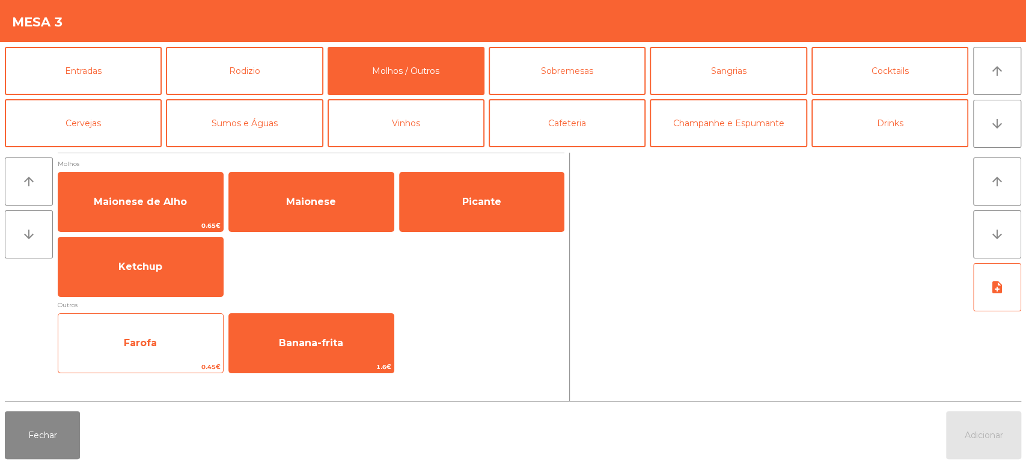
click at [179, 321] on div "Farofa 0.45€" at bounding box center [141, 343] width 166 height 60
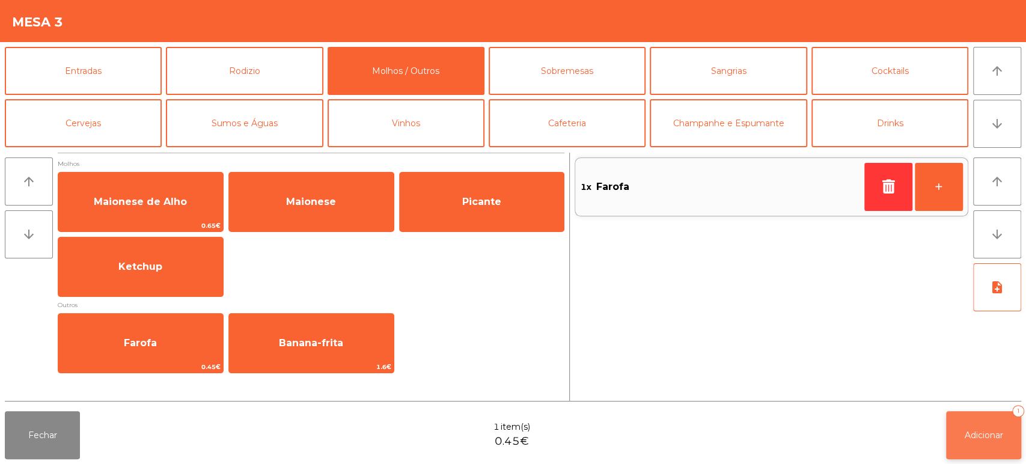
click at [971, 445] on button "Adicionar 1" at bounding box center [983, 435] width 75 height 48
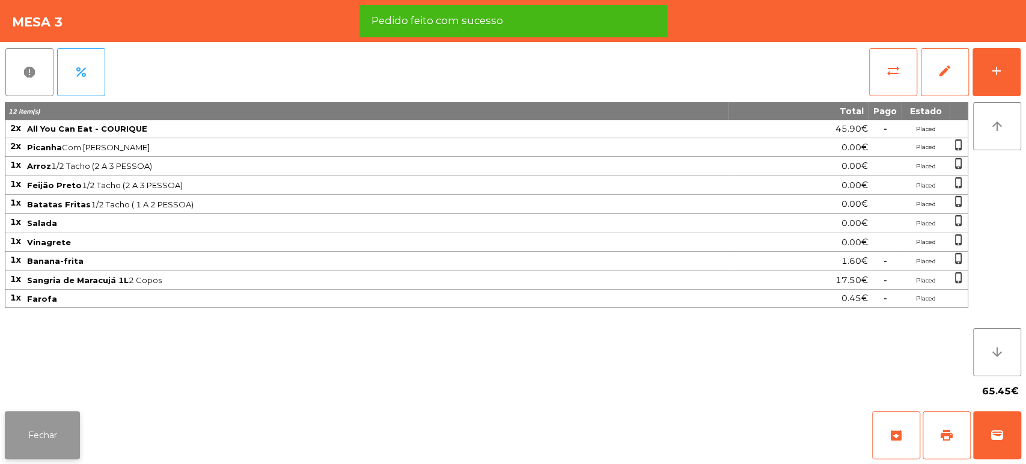
click at [8, 451] on button "Fechar" at bounding box center [42, 435] width 75 height 48
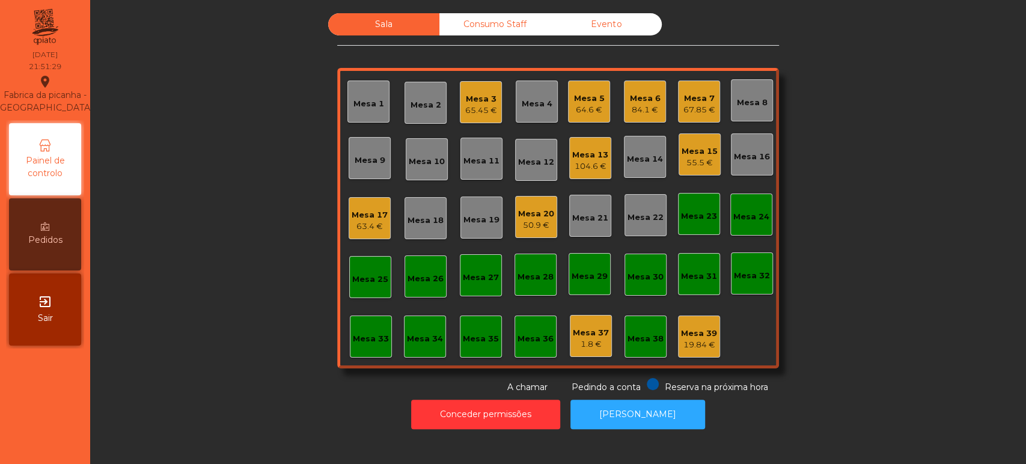
click at [416, 120] on div "Mesa 2" at bounding box center [425, 103] width 42 height 42
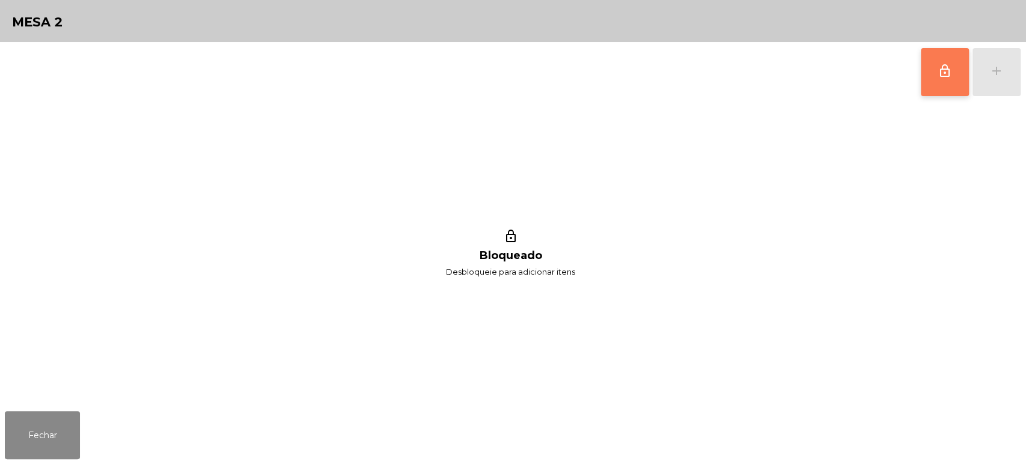
click at [951, 51] on button "lock_outline" at bounding box center [945, 72] width 48 height 48
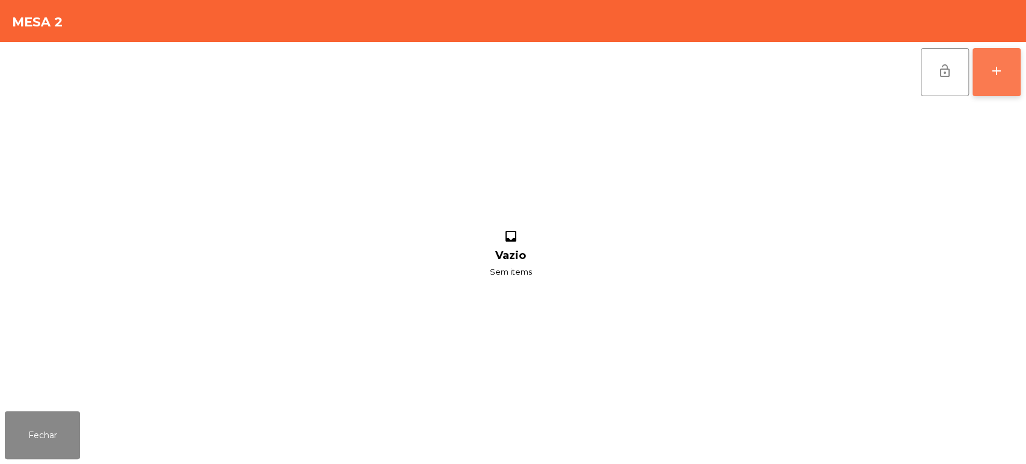
click at [995, 72] on div "add" at bounding box center [996, 71] width 14 height 14
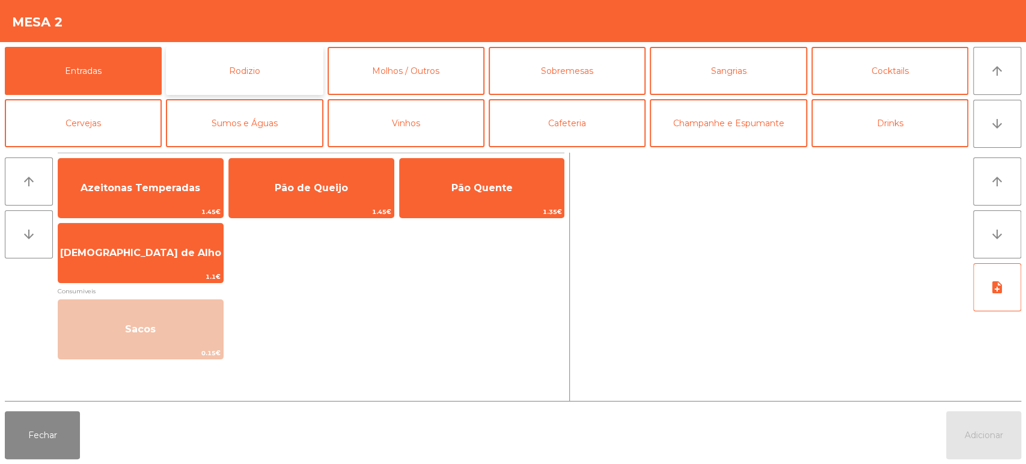
click at [288, 56] on button "Rodizio" at bounding box center [244, 71] width 157 height 48
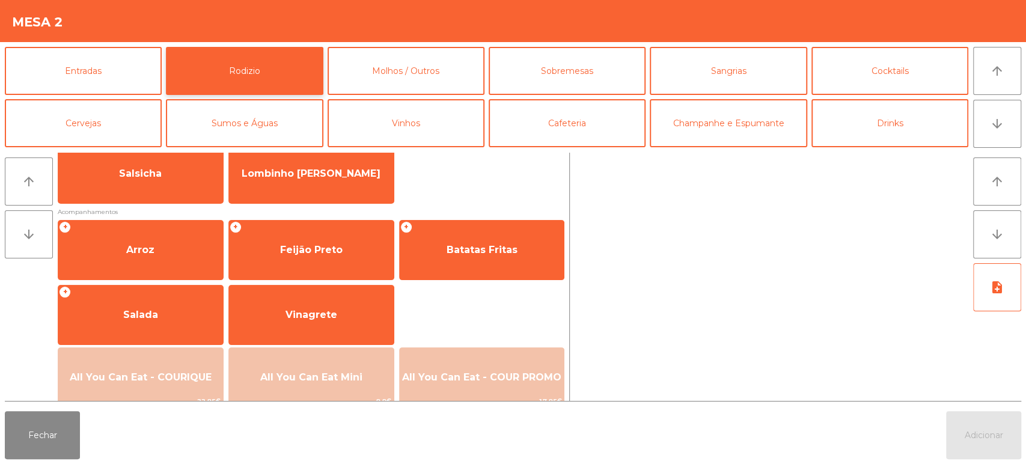
scroll to position [96, 0]
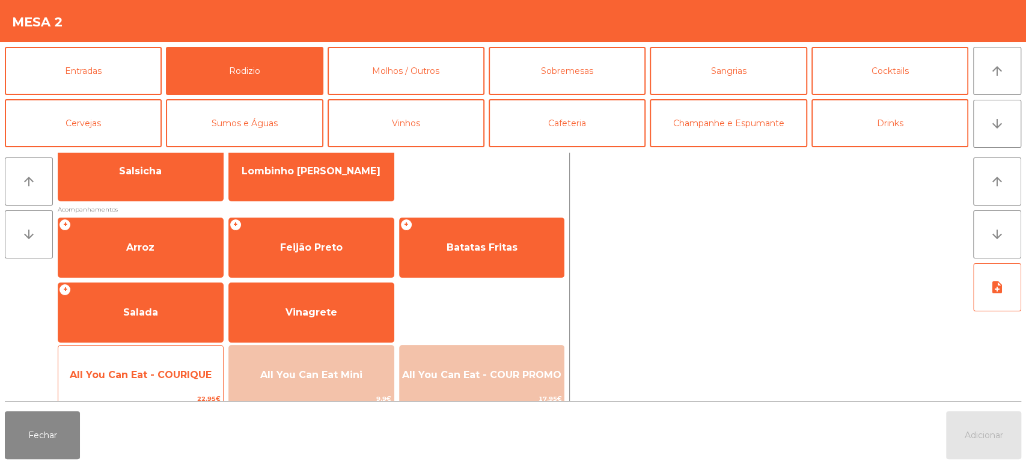
click at [166, 359] on span "All You Can Eat - COURIQUE" at bounding box center [140, 375] width 165 height 32
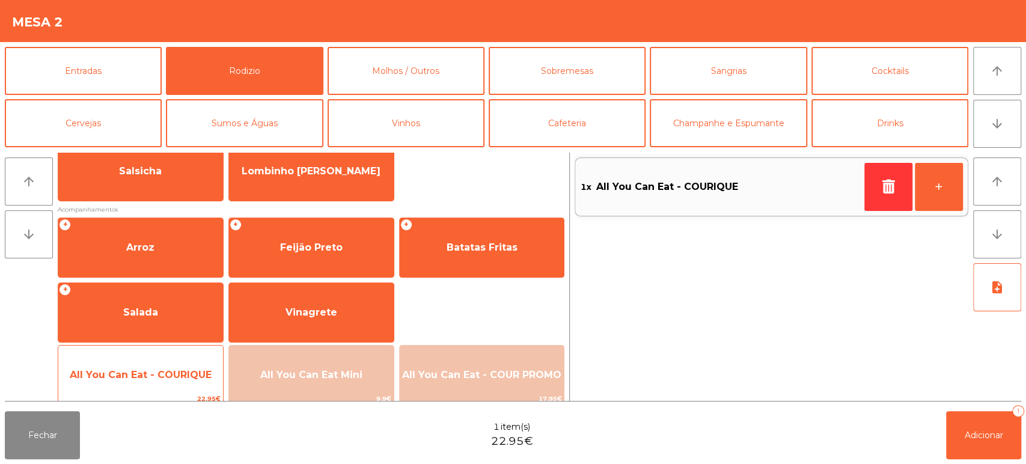
click at [168, 361] on span "All You Can Eat - COURIQUE" at bounding box center [140, 375] width 165 height 32
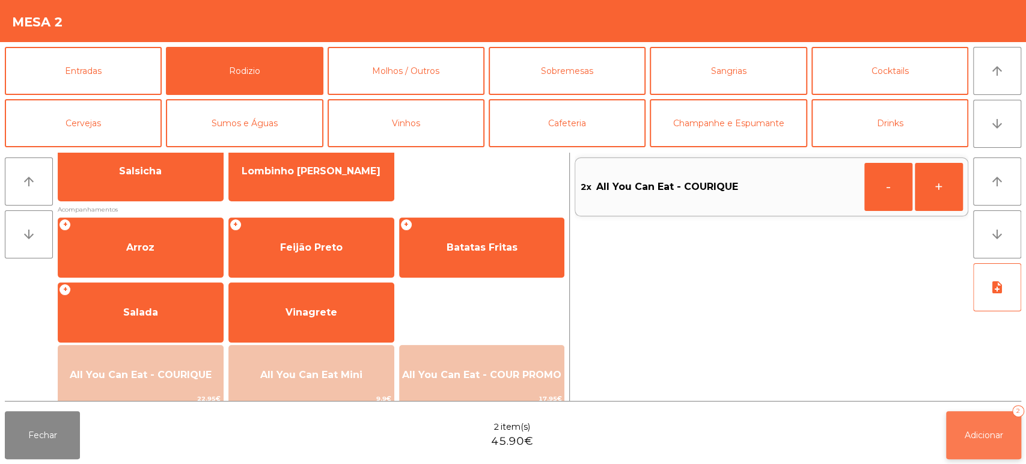
click at [985, 430] on span "Adicionar" at bounding box center [983, 435] width 38 height 11
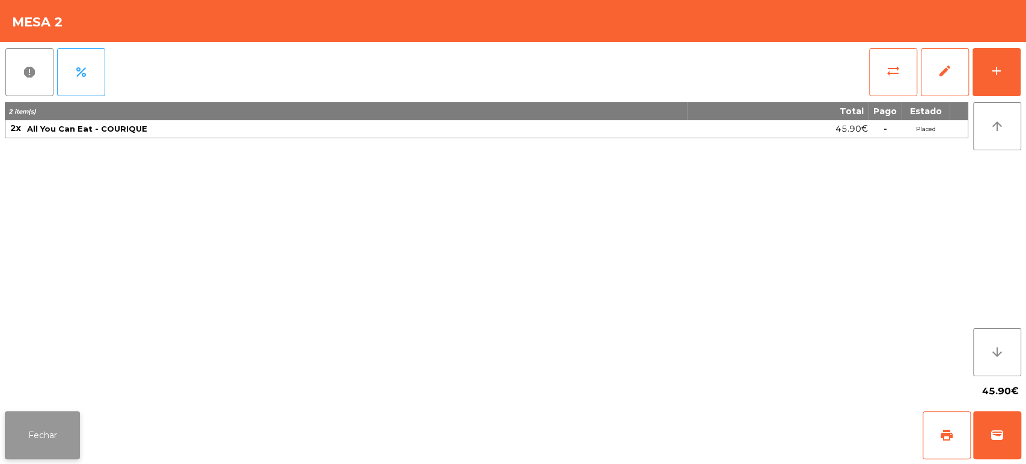
click at [61, 432] on button "Fechar" at bounding box center [42, 435] width 75 height 48
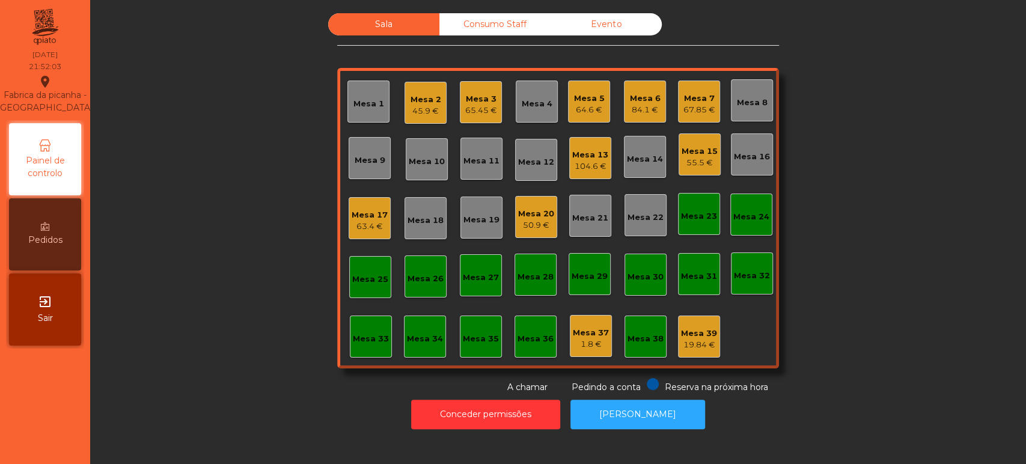
click at [263, 177] on div "Sala Consumo Staff Evento Mesa 1 Mesa 2 45.9 € Mesa 3 65.45 € Mesa 4 Mesa 5 64.…" at bounding box center [557, 203] width 903 height 380
click at [704, 170] on div "Mesa 15 55.5 €" at bounding box center [699, 154] width 42 height 42
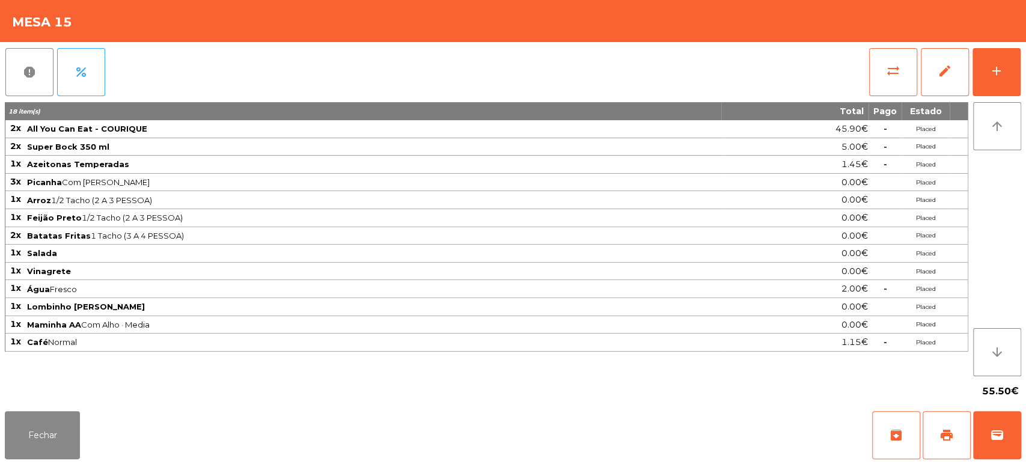
click at [1022, 72] on div "report percent sync_alt edit add 18 item(s) Total Pago Estado 2x All You Can Ea…" at bounding box center [513, 224] width 1026 height 364
click at [994, 61] on button "add" at bounding box center [996, 72] width 48 height 48
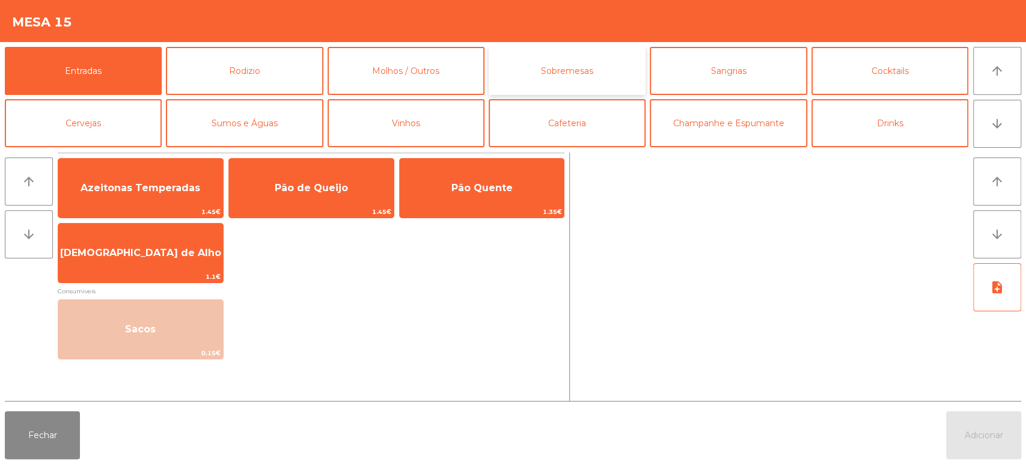
click at [615, 68] on button "Sobremesas" at bounding box center [567, 71] width 157 height 48
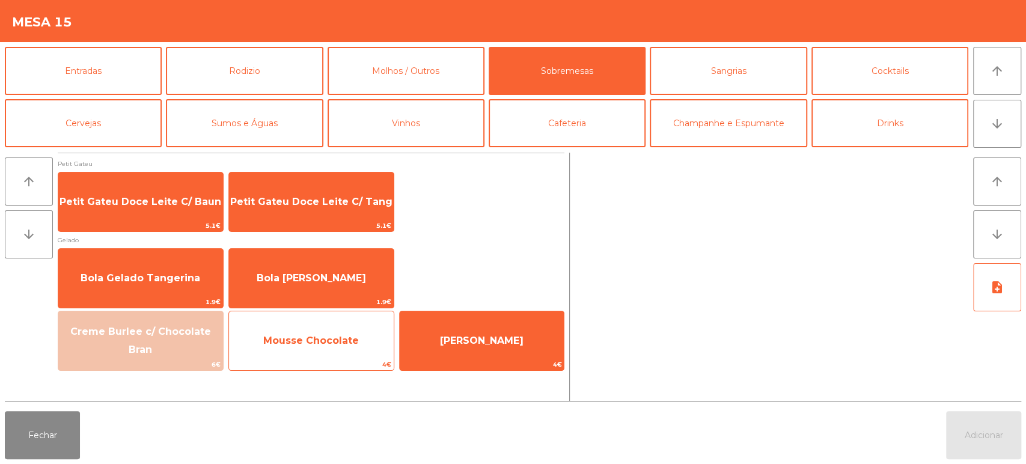
click at [342, 336] on span "Mousse Chocolate" at bounding box center [311, 340] width 96 height 11
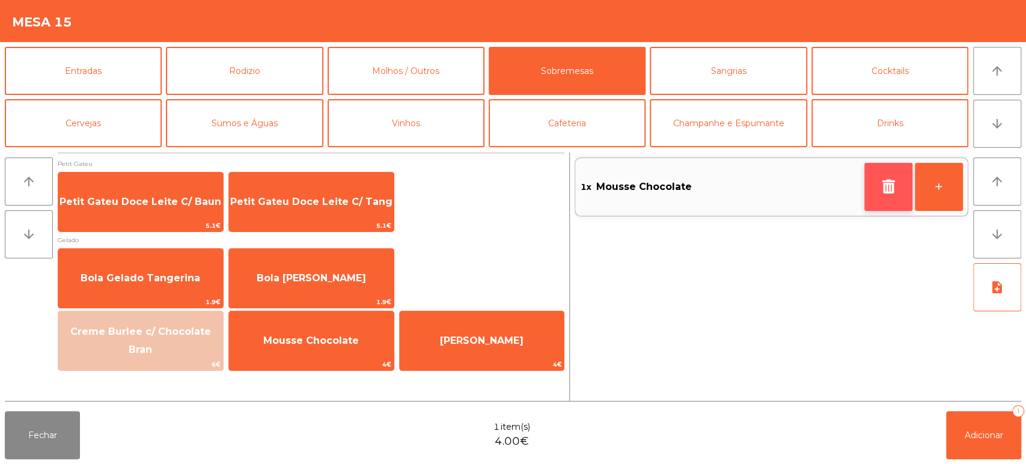
click at [892, 189] on icon "button" at bounding box center [888, 186] width 18 height 14
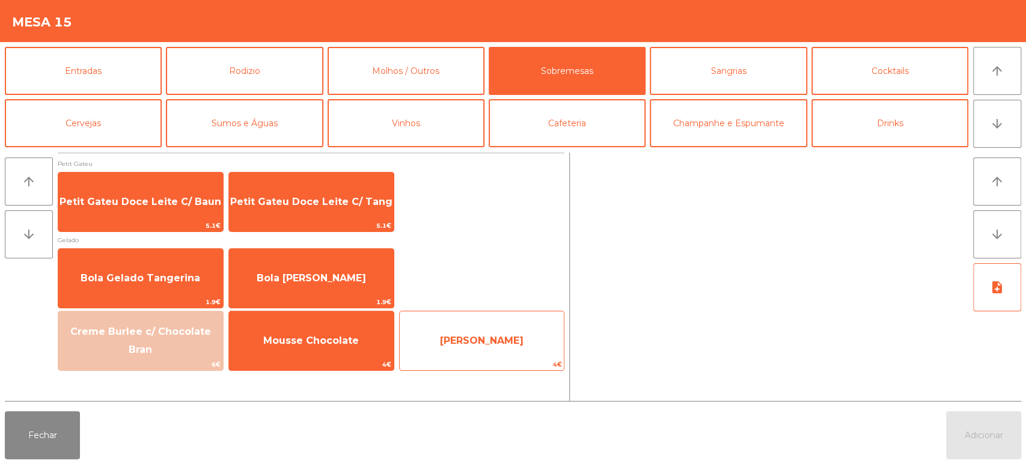
click at [499, 362] on span "4€" at bounding box center [482, 364] width 165 height 11
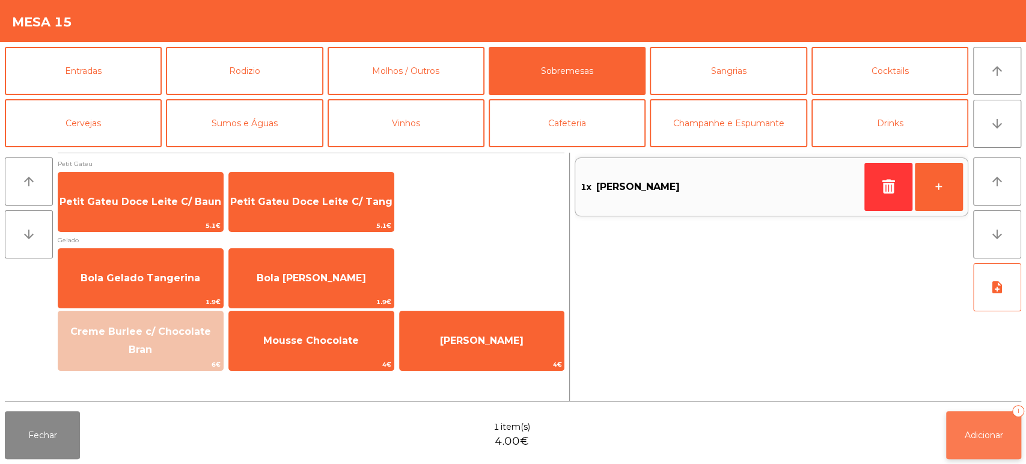
click at [983, 439] on span "Adicionar" at bounding box center [983, 435] width 38 height 11
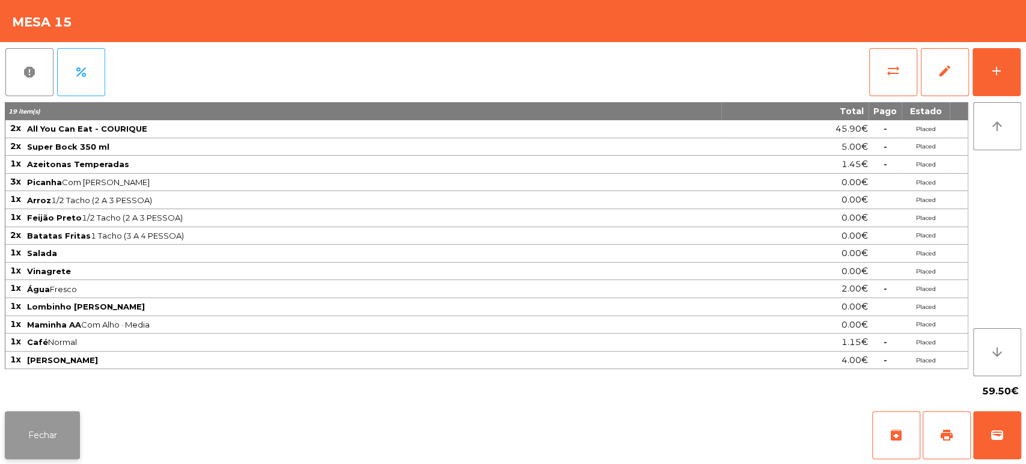
click at [58, 448] on button "Fechar" at bounding box center [42, 435] width 75 height 48
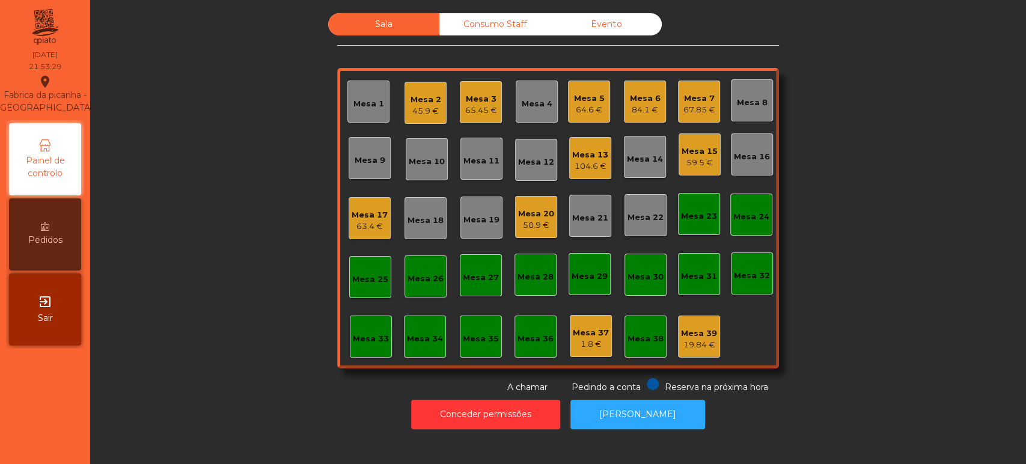
click at [412, 287] on div "Mesa 26" at bounding box center [425, 276] width 42 height 42
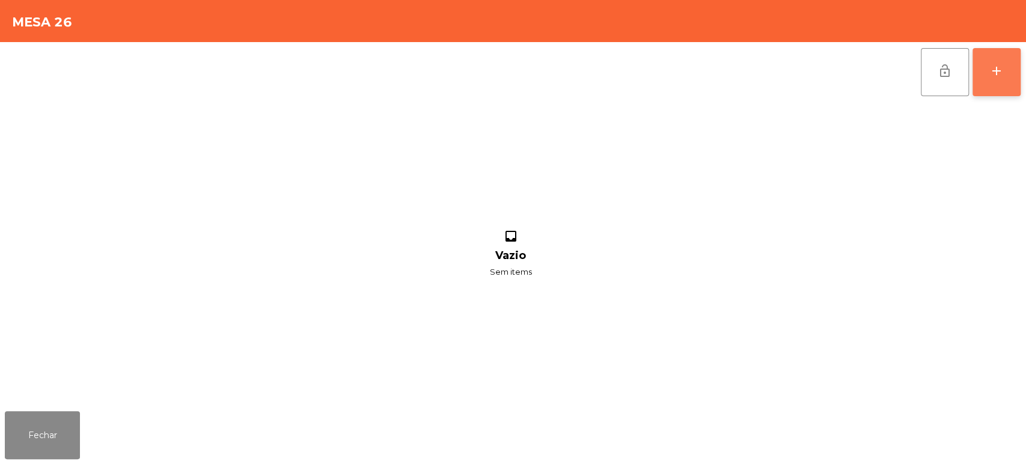
click at [997, 78] on button "add" at bounding box center [996, 72] width 48 height 48
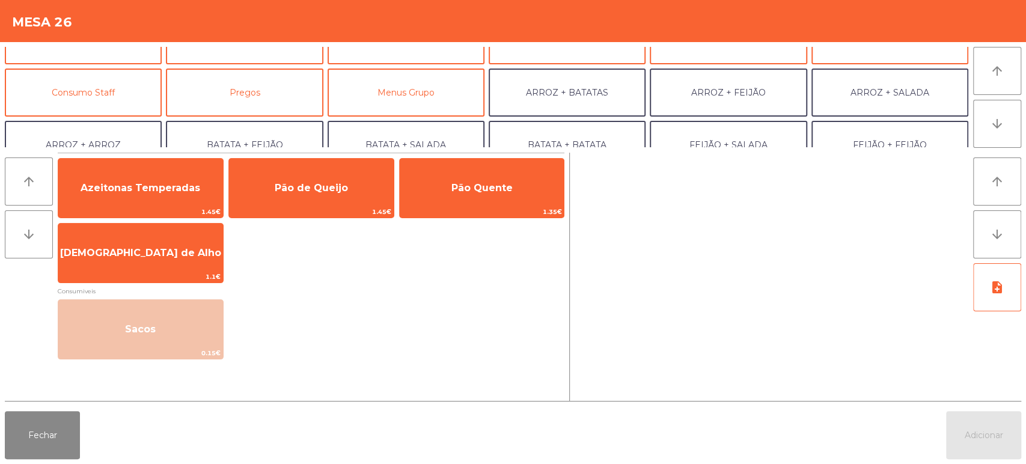
scroll to position [89, 0]
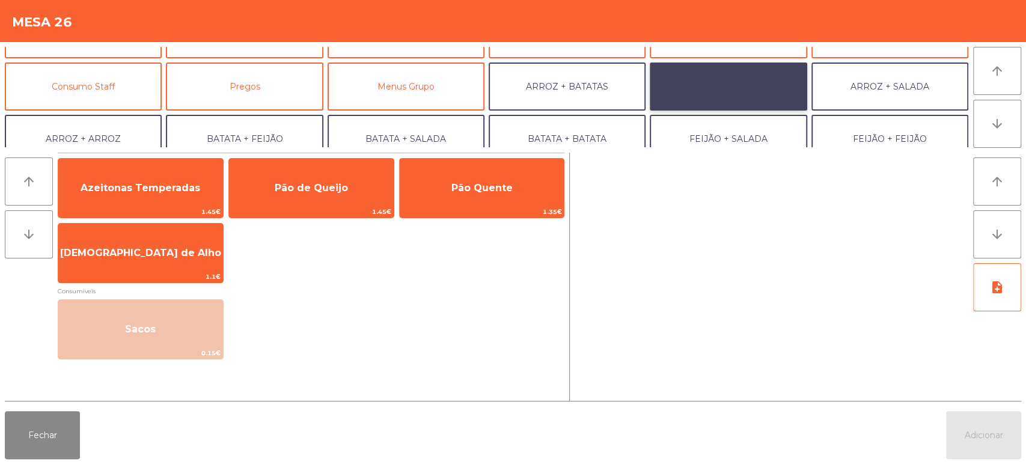
click at [744, 85] on button "ARROZ + FEIJÃO" at bounding box center [728, 86] width 157 height 48
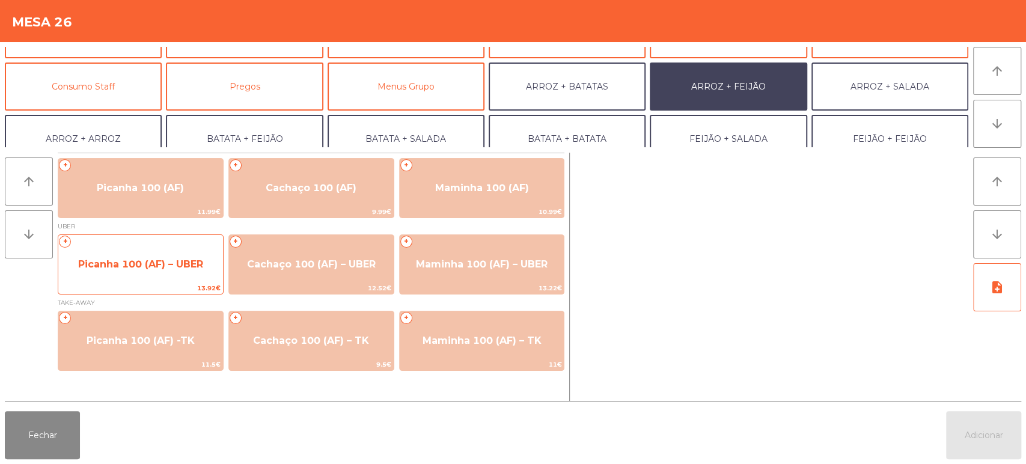
click at [180, 263] on span "Picanha 100 (AF) – UBER" at bounding box center [140, 263] width 125 height 11
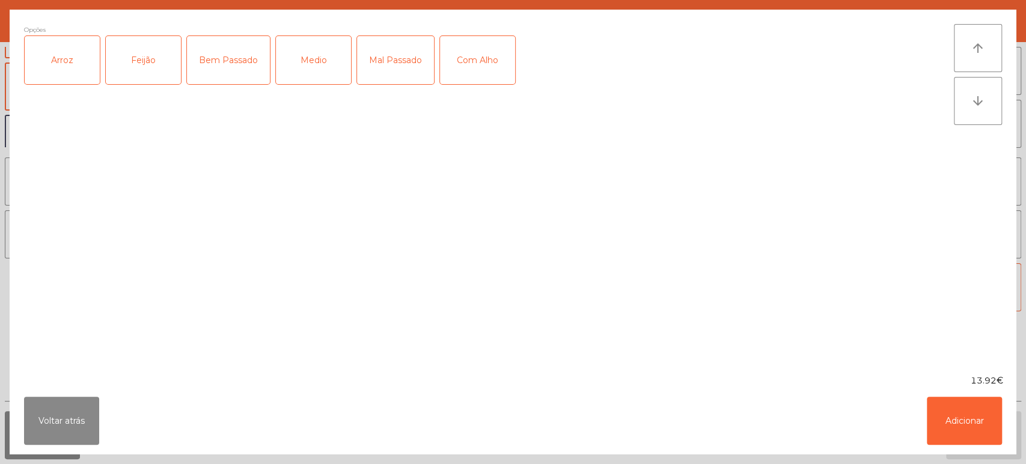
click at [62, 70] on div "Arroz" at bounding box center [62, 60] width 75 height 48
click at [154, 59] on div "Feijão" at bounding box center [143, 60] width 75 height 48
click at [391, 64] on div "Mal Passado" at bounding box center [395, 60] width 77 height 48
click at [976, 437] on button "Adicionar" at bounding box center [964, 421] width 75 height 48
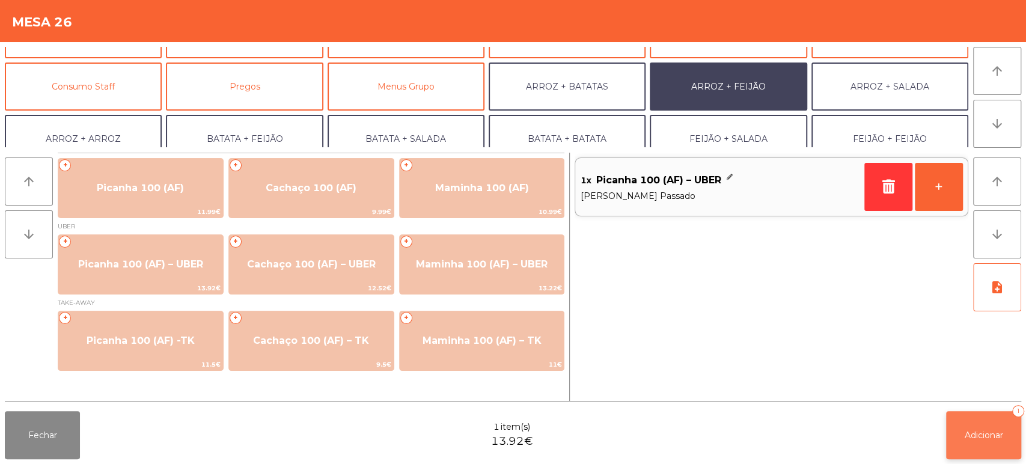
click at [946, 445] on button "Adicionar 1" at bounding box center [983, 435] width 75 height 48
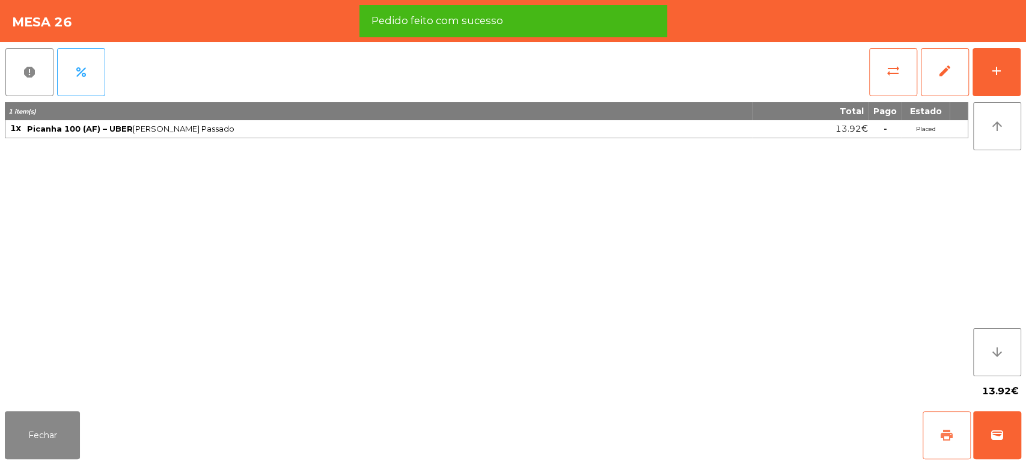
click at [933, 443] on button "print" at bounding box center [946, 435] width 48 height 48
click at [1000, 445] on button "wallet" at bounding box center [997, 435] width 48 height 48
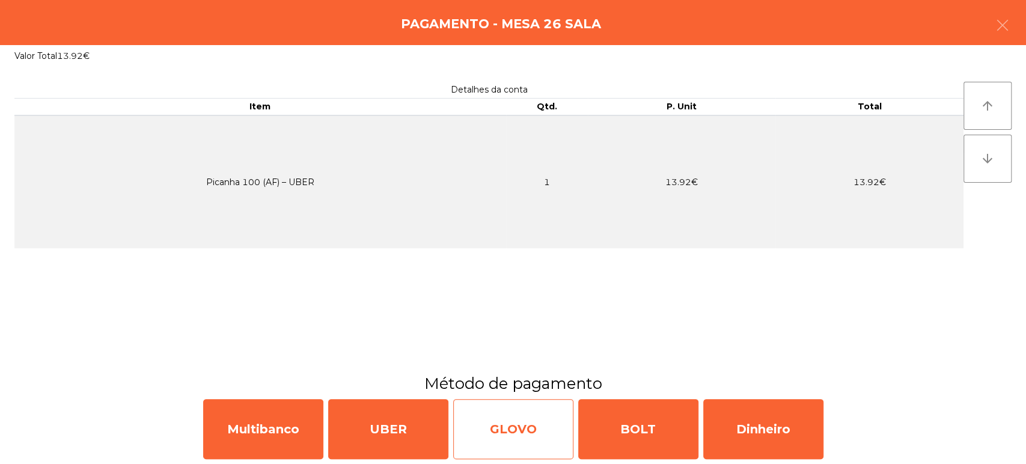
click at [510, 433] on div "GLOVO" at bounding box center [513, 429] width 120 height 60
select select "**"
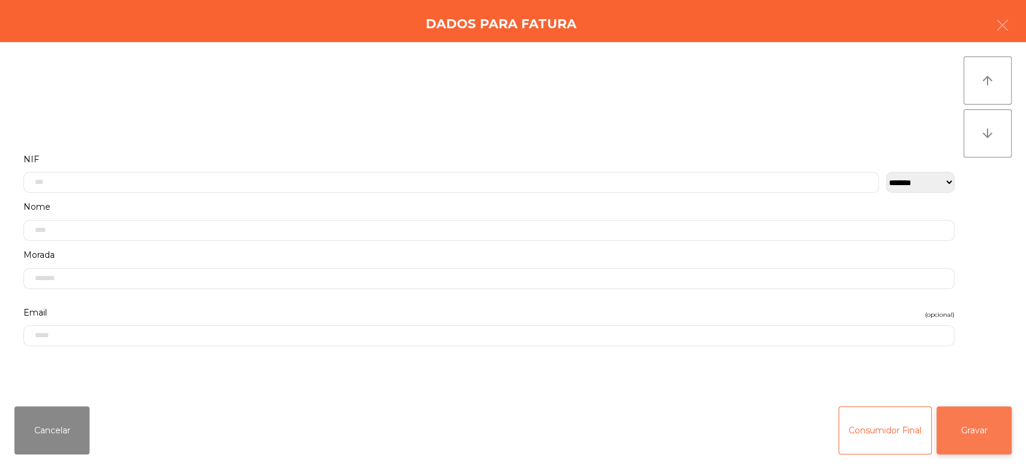
click at [966, 432] on button "Gravar" at bounding box center [973, 430] width 75 height 48
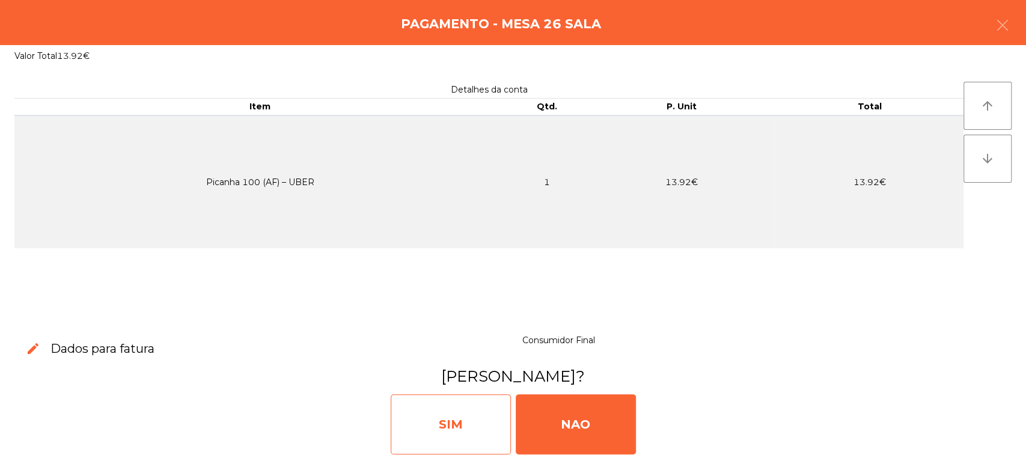
click at [461, 433] on div "SIM" at bounding box center [451, 424] width 120 height 60
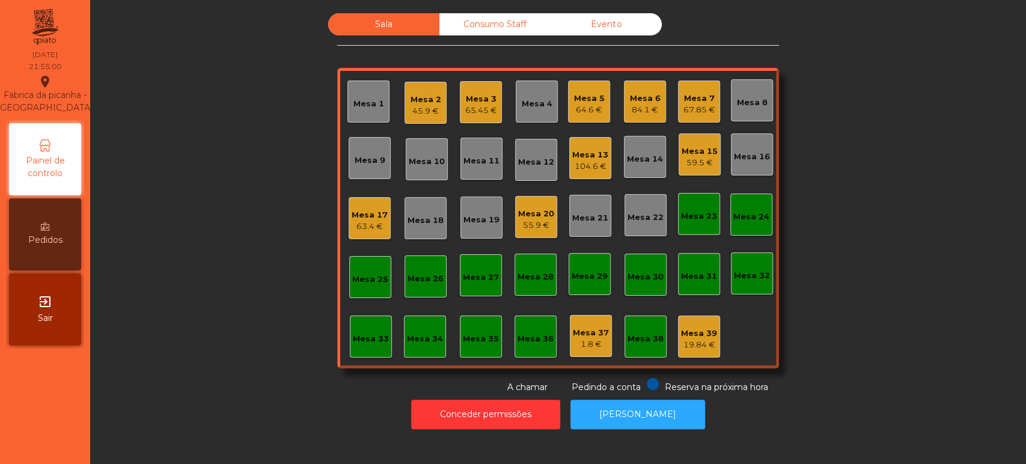
click at [698, 160] on div "59.5 €" at bounding box center [699, 163] width 36 height 12
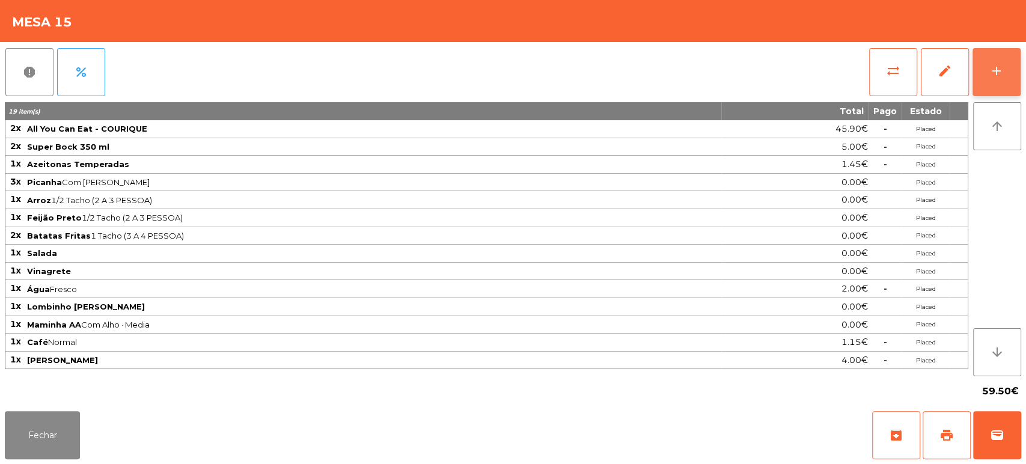
click at [994, 82] on button "add" at bounding box center [996, 72] width 48 height 48
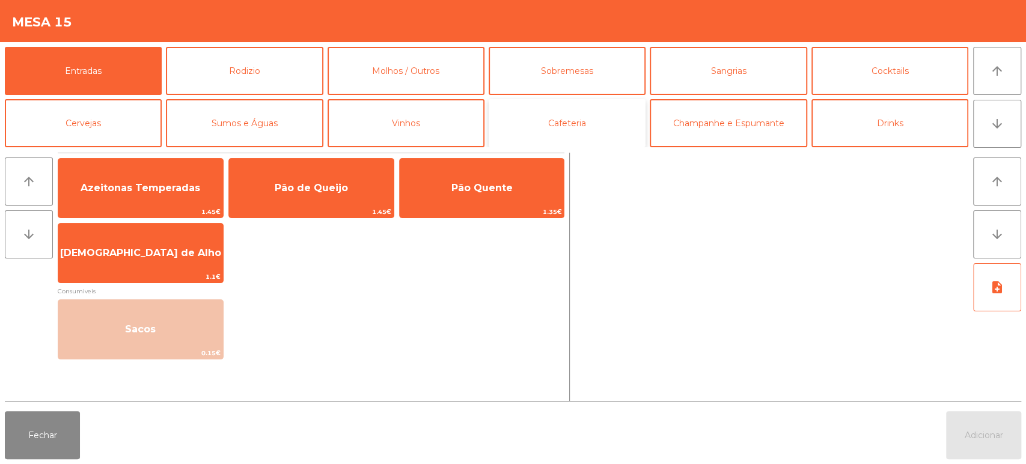
click at [587, 117] on button "Cafeteria" at bounding box center [567, 123] width 157 height 48
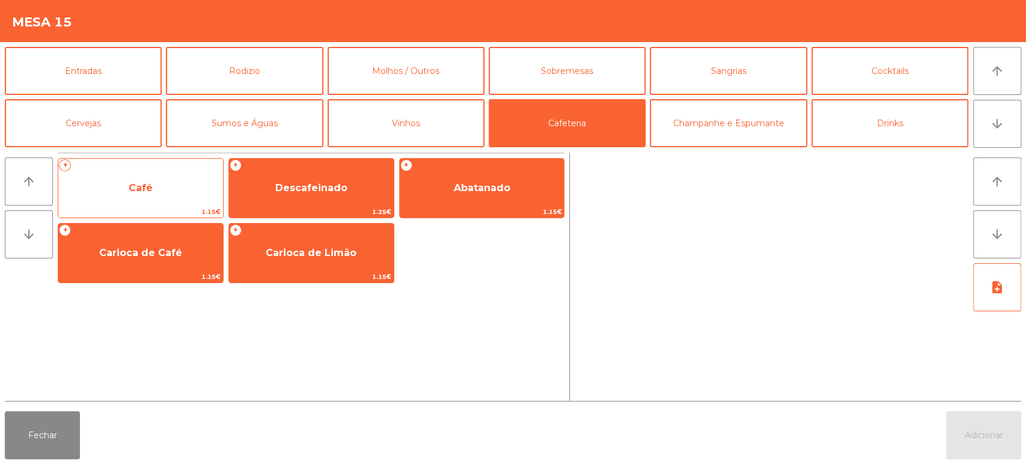
click at [184, 160] on div "+ Café 1.15€" at bounding box center [141, 188] width 166 height 60
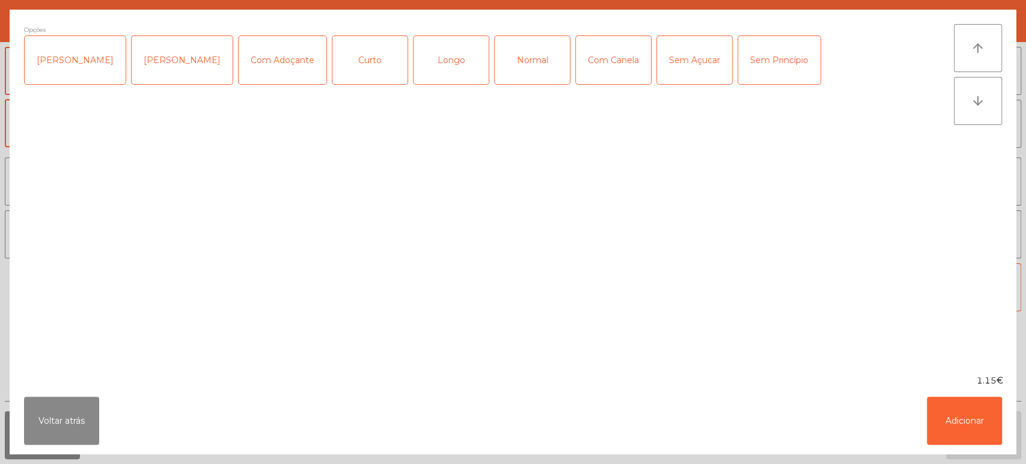
click at [516, 61] on div "Normal" at bounding box center [532, 60] width 75 height 48
click at [984, 431] on button "Adicionar" at bounding box center [964, 421] width 75 height 48
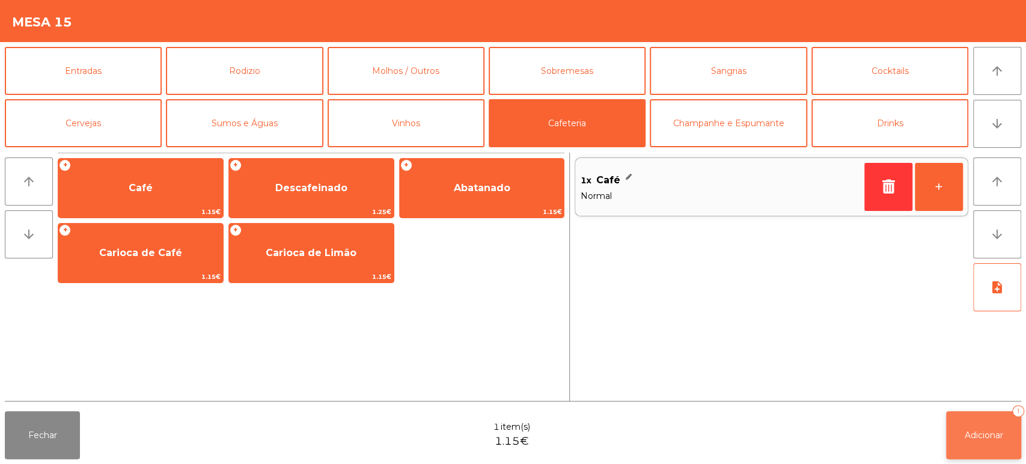
click at [967, 444] on button "Adicionar 1" at bounding box center [983, 435] width 75 height 48
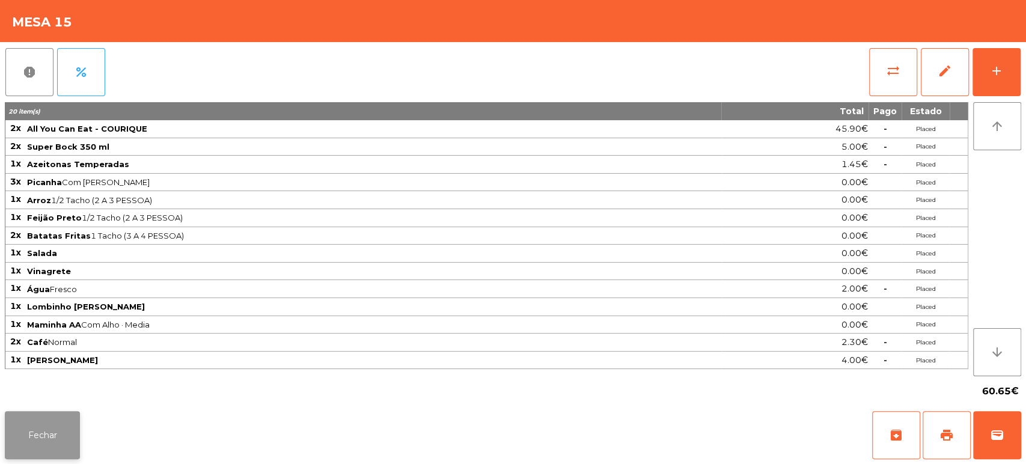
click at [55, 416] on button "Fechar" at bounding box center [42, 435] width 75 height 48
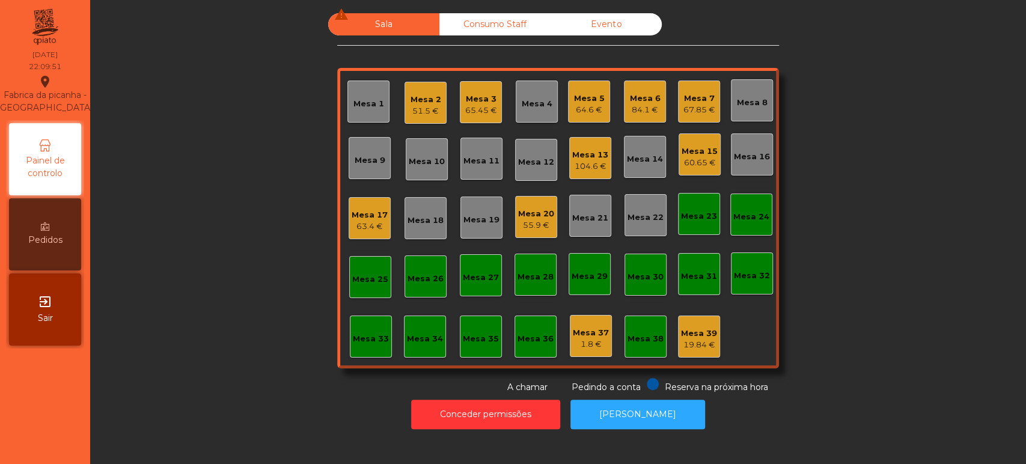
click at [586, 111] on div "64.6 €" at bounding box center [589, 110] width 31 height 12
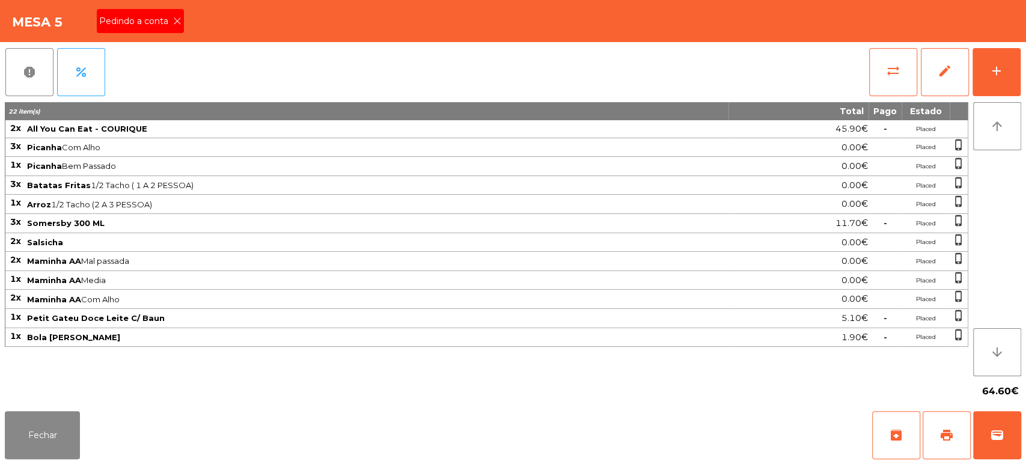
click at [130, 9] on div "Pedindo a conta" at bounding box center [140, 21] width 87 height 24
click at [940, 442] on span "print" at bounding box center [946, 435] width 14 height 14
click at [38, 438] on button "Fechar" at bounding box center [42, 435] width 75 height 48
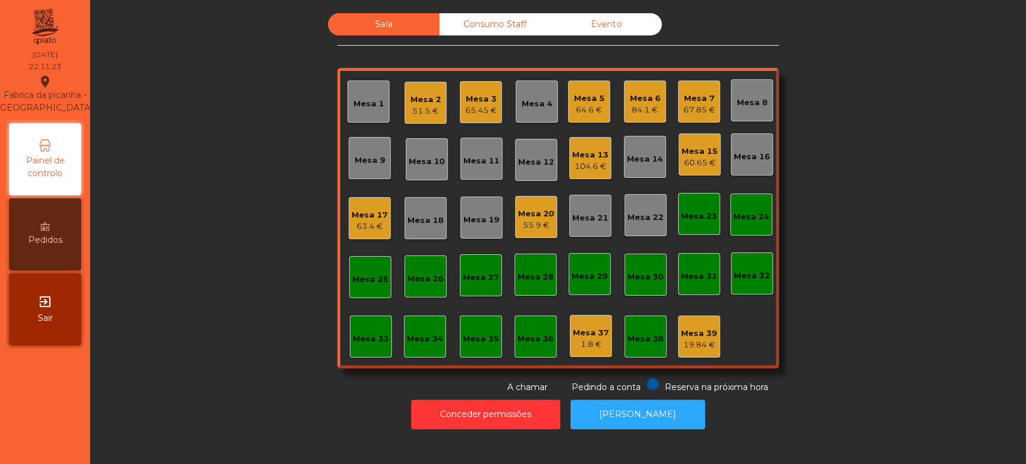
click at [576, 106] on div "64.6 €" at bounding box center [589, 110] width 31 height 12
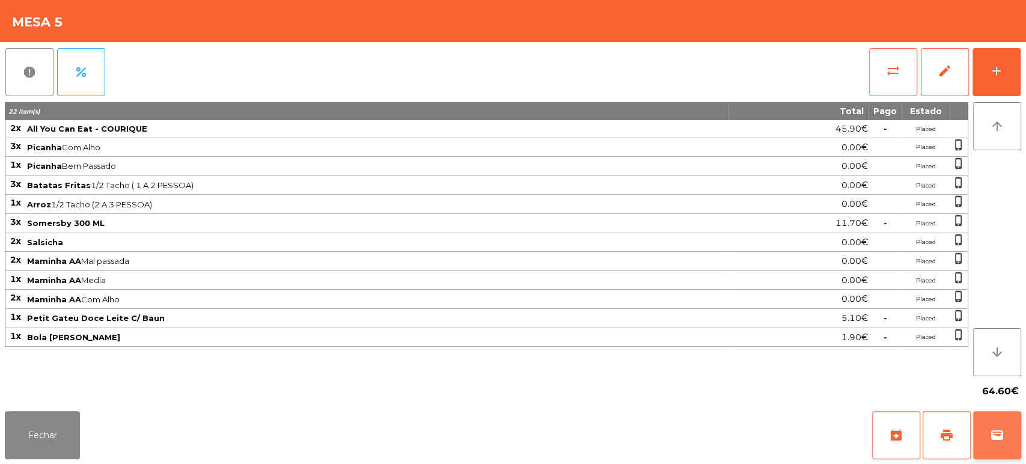
click at [996, 437] on span "wallet" at bounding box center [997, 435] width 14 height 14
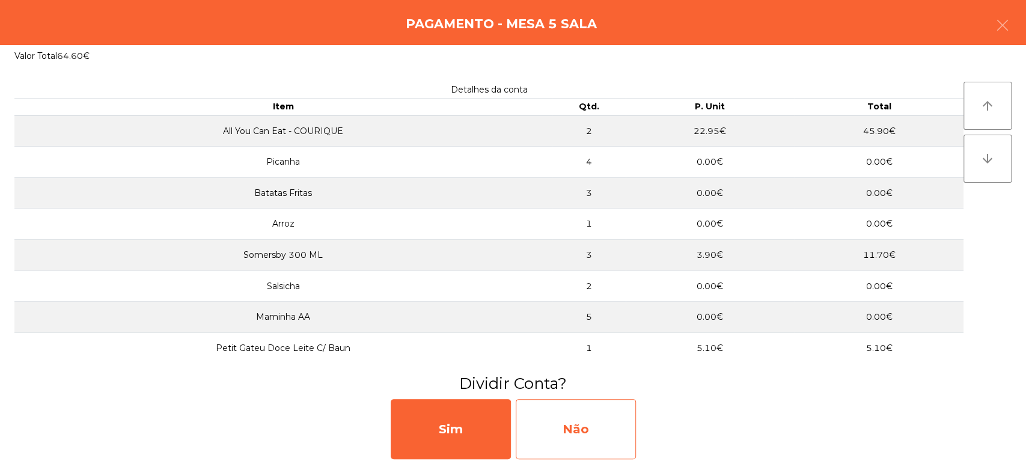
click at [591, 409] on div "Não" at bounding box center [576, 429] width 120 height 60
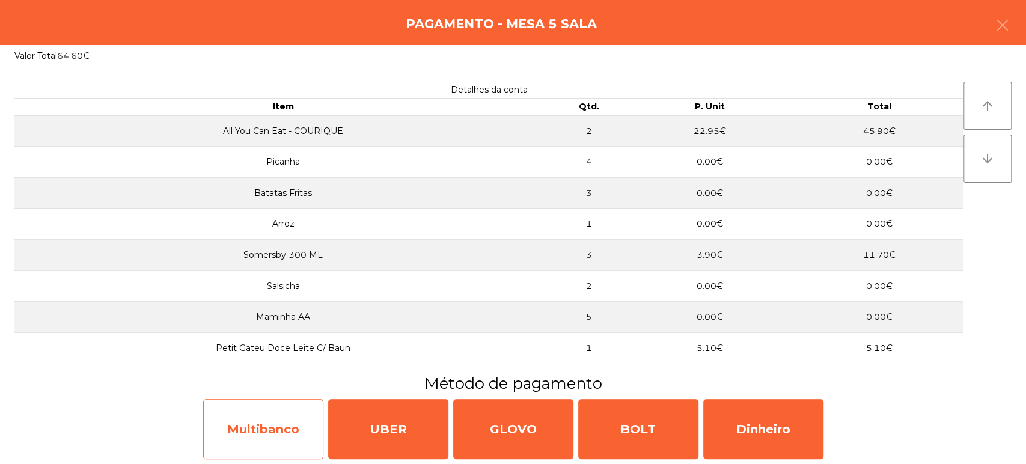
click at [270, 433] on div "Multibanco" at bounding box center [263, 429] width 120 height 60
select select "**"
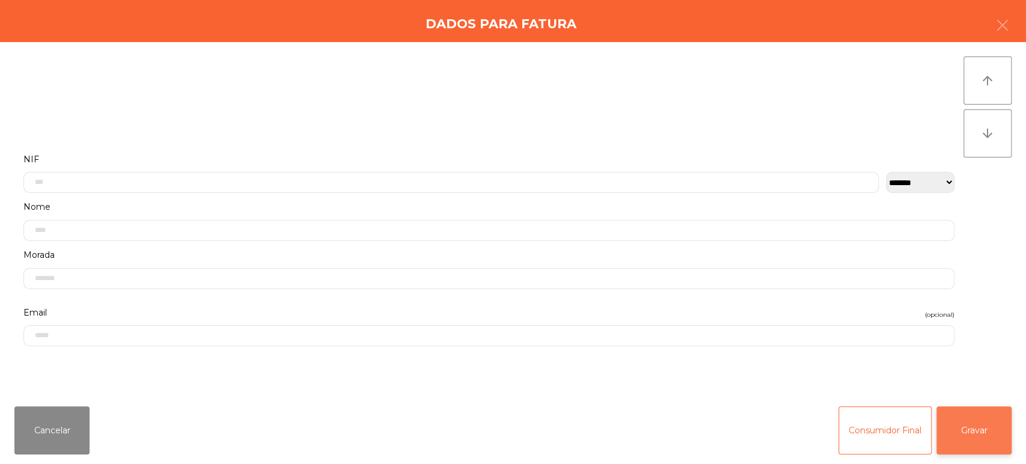
click at [961, 424] on button "Gravar" at bounding box center [973, 430] width 75 height 48
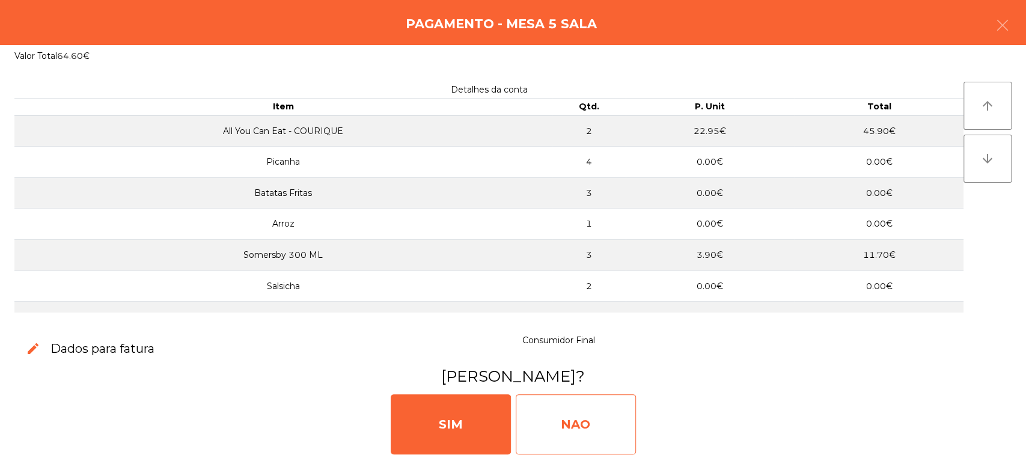
click at [576, 414] on div "NAO" at bounding box center [576, 424] width 120 height 60
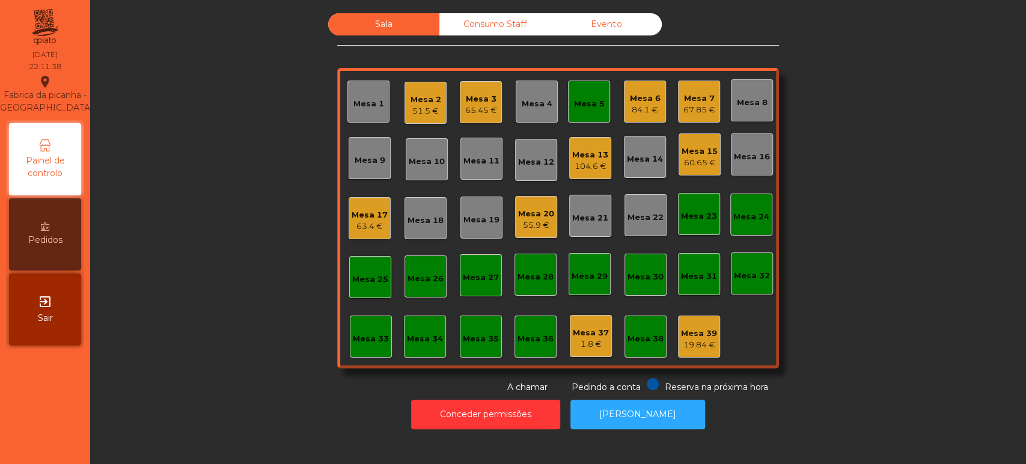
click at [591, 111] on div "Mesa 5" at bounding box center [589, 102] width 42 height 42
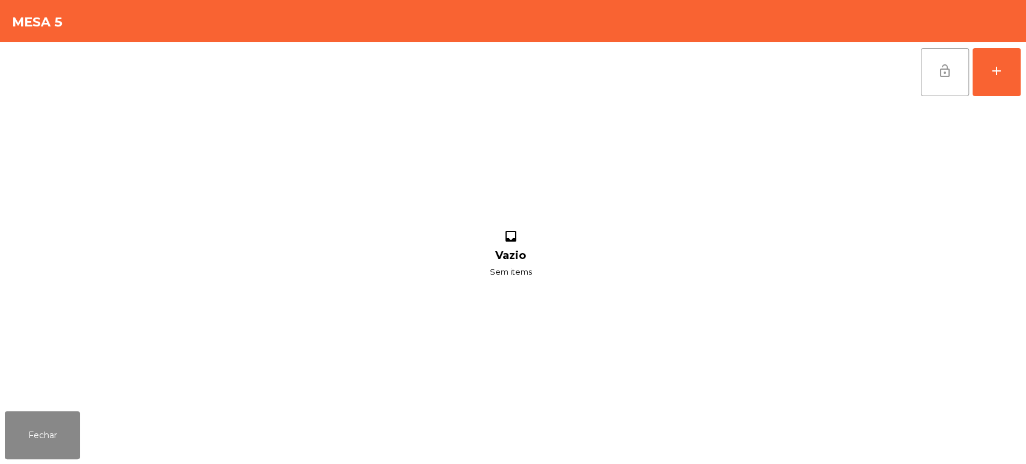
click at [963, 81] on button "lock_open" at bounding box center [945, 72] width 48 height 48
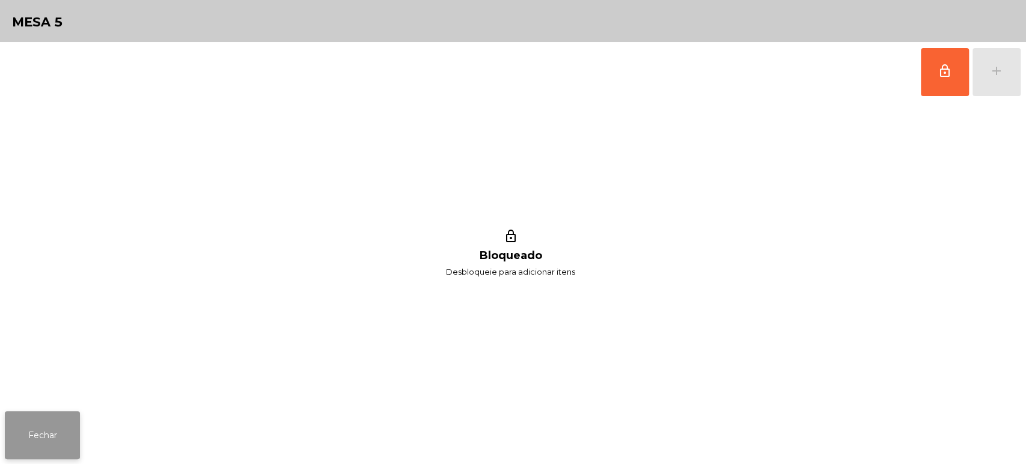
click at [48, 430] on button "Fechar" at bounding box center [42, 435] width 75 height 48
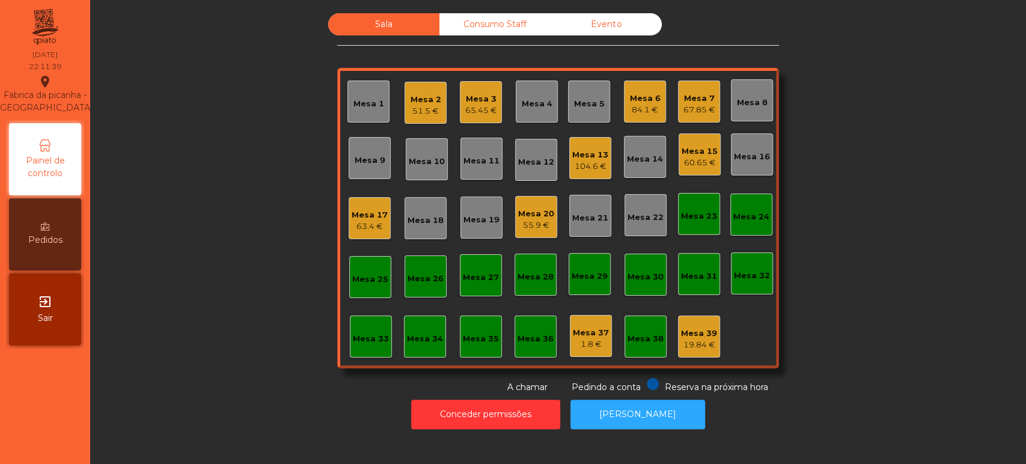
click at [242, 312] on div "Sala Consumo Staff Evento Mesa 1 Mesa 2 51.5 € Mesa 3 65.45 € Mesa 4 Mesa 5 Mes…" at bounding box center [557, 203] width 903 height 380
click at [641, 106] on div "84.1 €" at bounding box center [645, 110] width 31 height 12
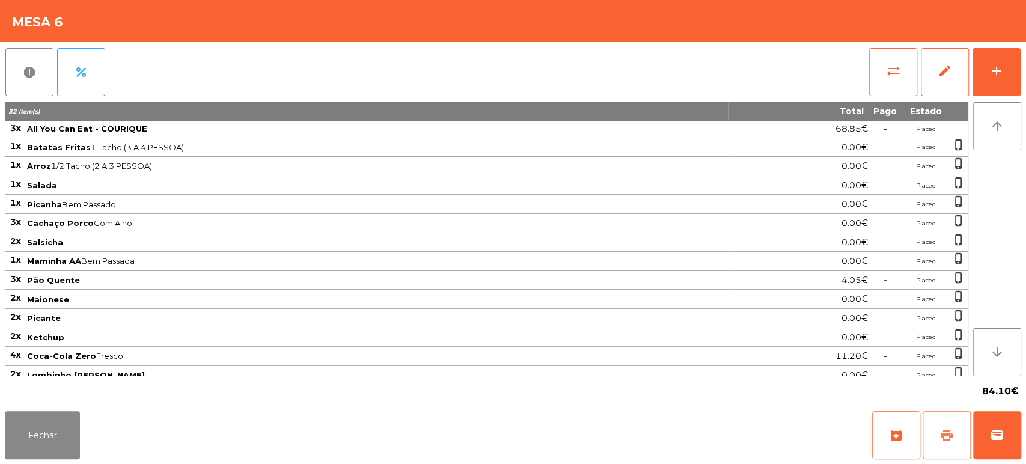
click at [940, 435] on span "print" at bounding box center [946, 435] width 14 height 14
click at [1017, 436] on button "wallet" at bounding box center [997, 435] width 48 height 48
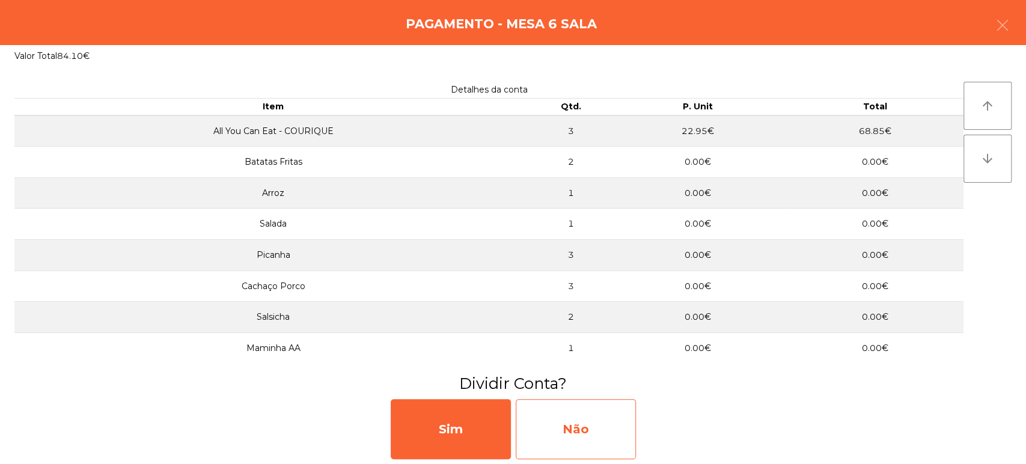
click at [613, 431] on div "Não" at bounding box center [576, 429] width 120 height 60
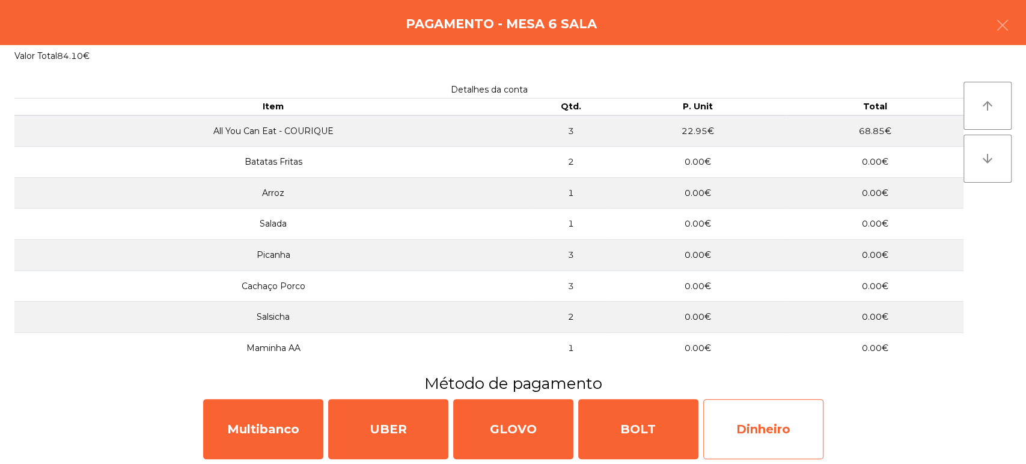
click at [787, 415] on div "Dinheiro" at bounding box center [763, 429] width 120 height 60
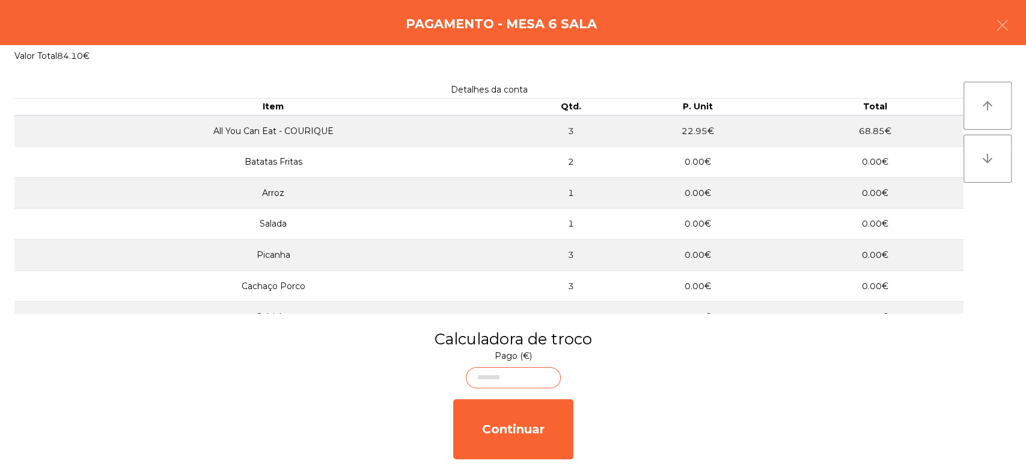
click at [521, 379] on body "Fabrica da picanha - Lisboa location_on 07/09/2025 22:13:57 Painel de controlo …" at bounding box center [513, 232] width 1026 height 464
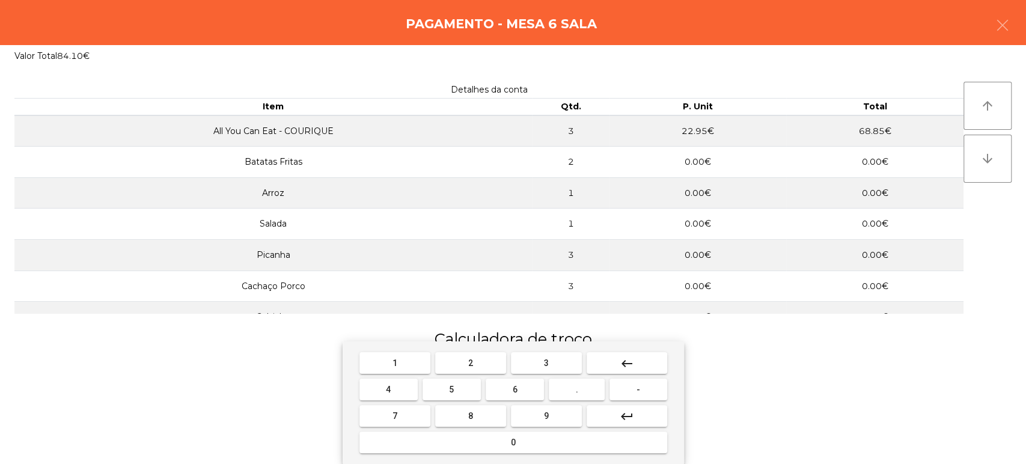
click at [547, 418] on span "9" at bounding box center [546, 416] width 5 height 10
click at [517, 455] on mat-keyboard-key "0" at bounding box center [513, 442] width 312 height 26
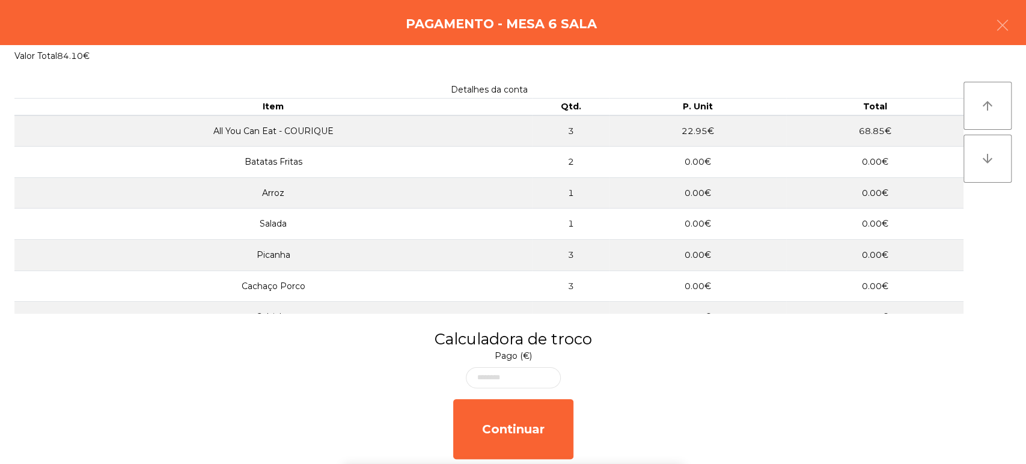
click at [808, 401] on div "1 2 3 keyboard_backspace 4 5 6 . - 7 8 9 keyboard_return 0" at bounding box center [513, 402] width 1026 height 123
click at [519, 377] on body "Fabrica da picanha - Lisboa location_on 07/09/2025 22:14:00 Painel de controlo …" at bounding box center [513, 232] width 1026 height 464
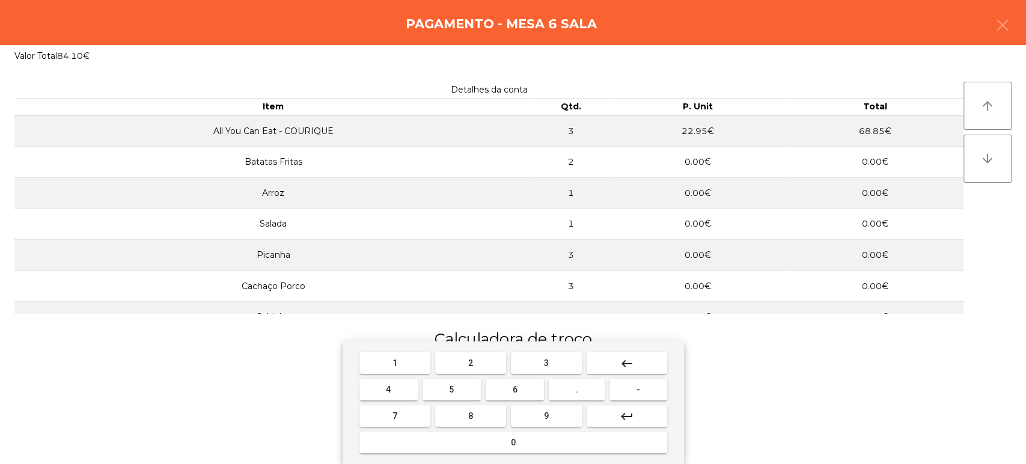
click at [546, 449] on button "0" at bounding box center [513, 442] width 308 height 22
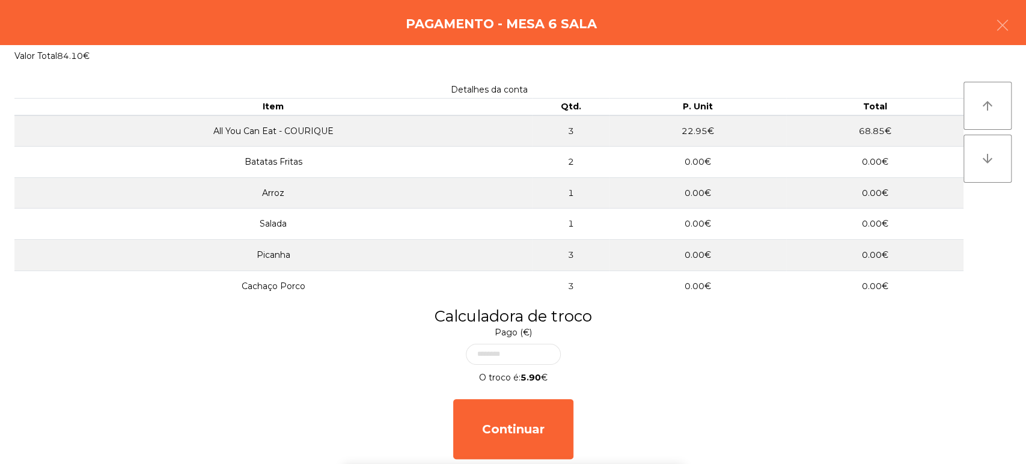
click at [662, 286] on div "Detalhes da conta Item Qtd. P. Unit Total All You Can Eat - COURIQUE 3 22.95€ 6…" at bounding box center [513, 185] width 1026 height 237
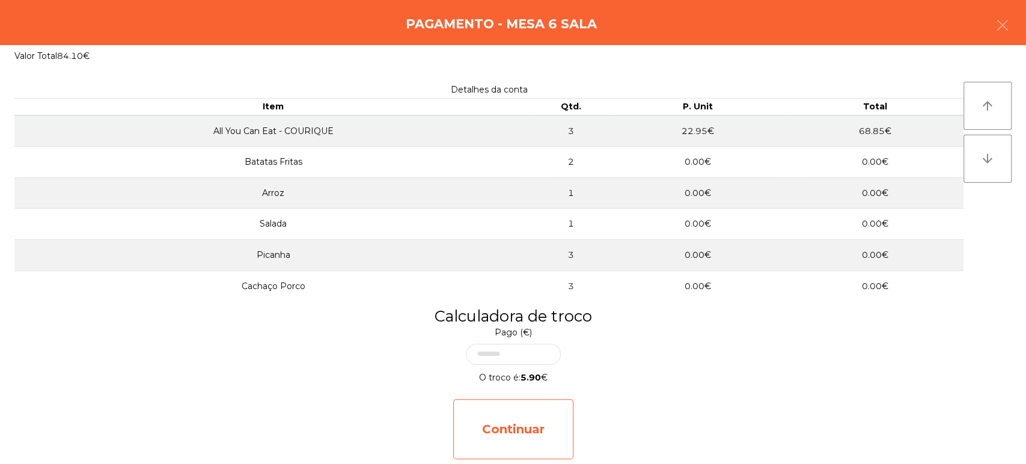
click at [550, 439] on div "Continuar" at bounding box center [513, 429] width 120 height 60
select select "**"
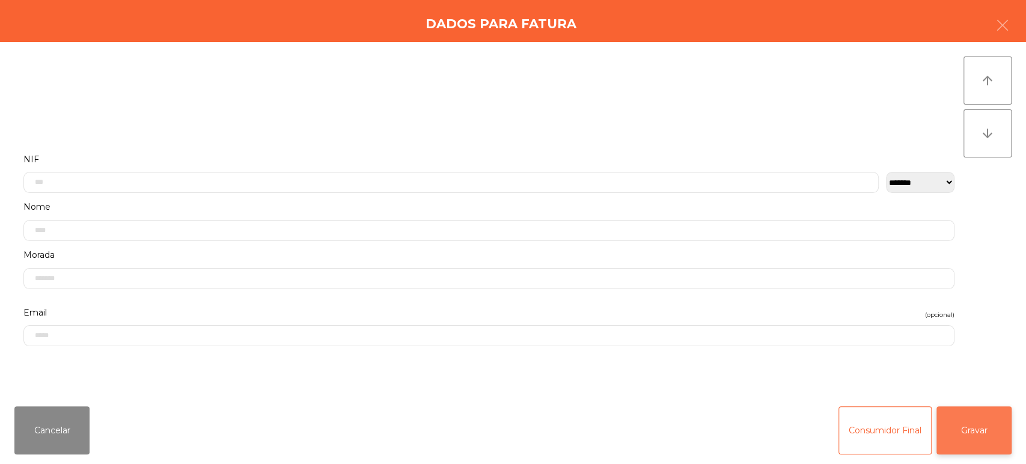
click at [981, 435] on button "Gravar" at bounding box center [973, 430] width 75 height 48
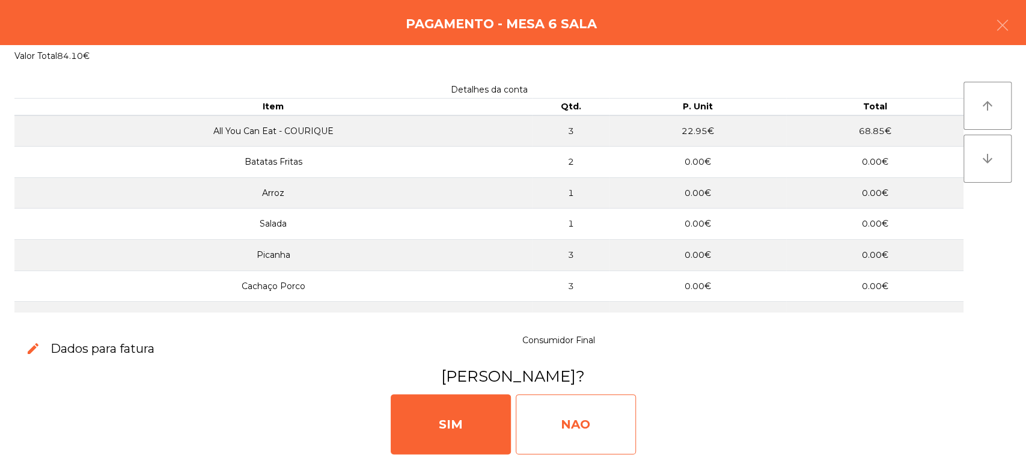
click at [568, 419] on div "NAO" at bounding box center [576, 424] width 120 height 60
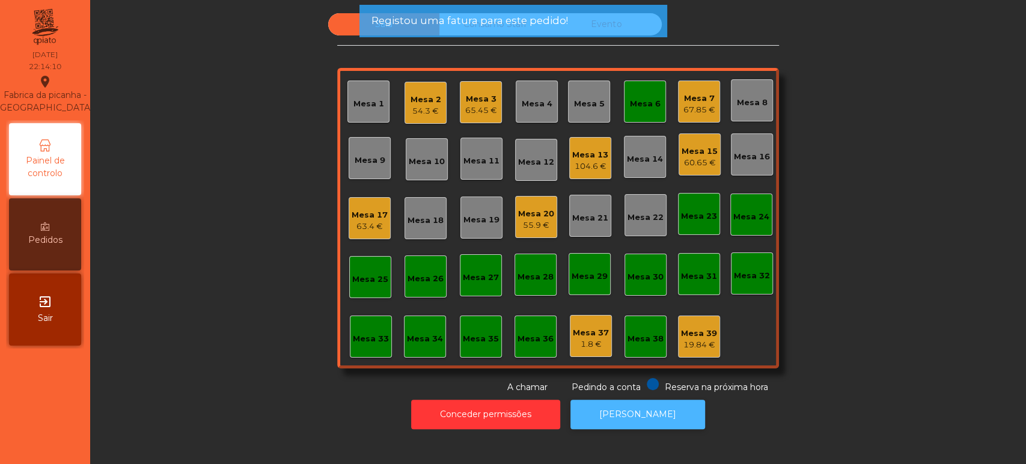
click at [644, 409] on button "[PERSON_NAME]" at bounding box center [637, 414] width 135 height 29
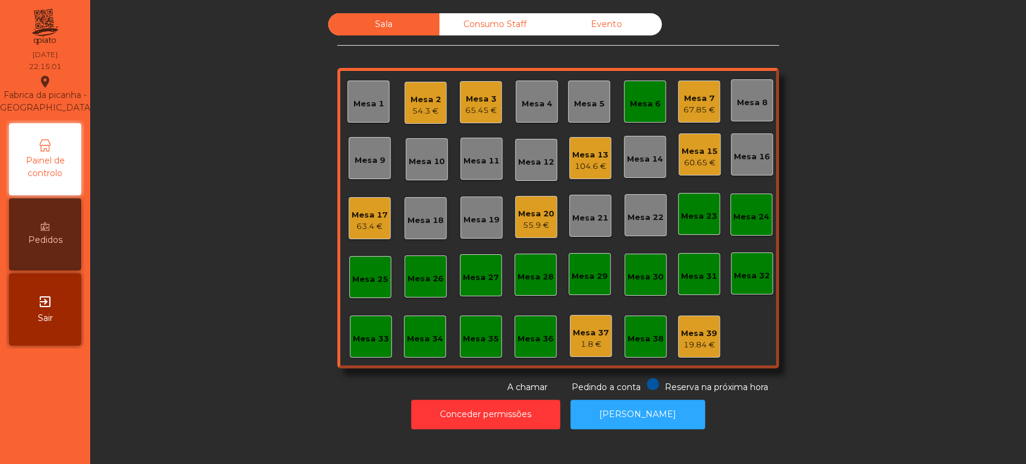
click at [731, 256] on div "Mesa 32" at bounding box center [752, 273] width 42 height 42
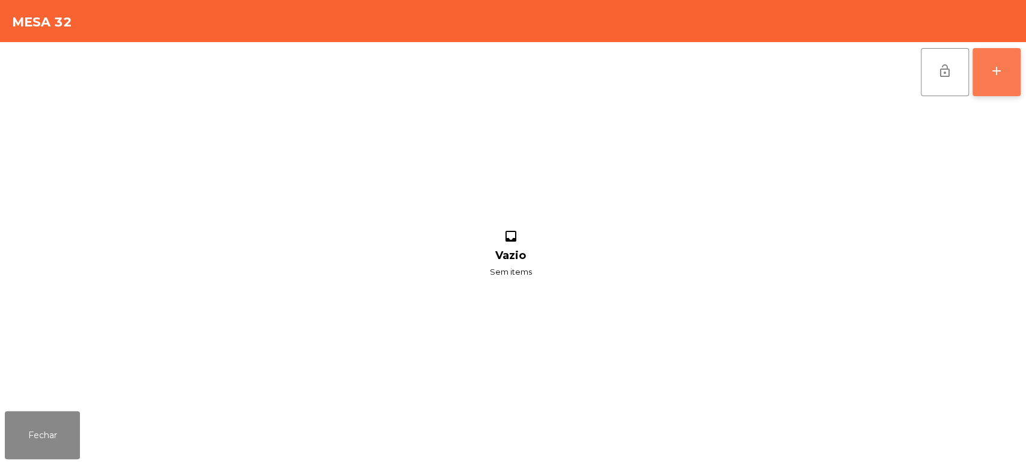
click at [1000, 53] on button "add" at bounding box center [996, 72] width 48 height 48
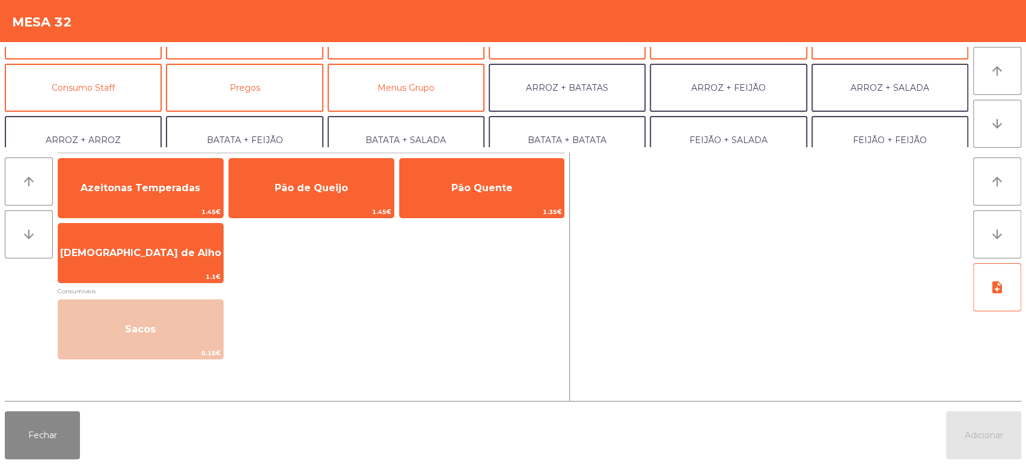
scroll to position [67, 0]
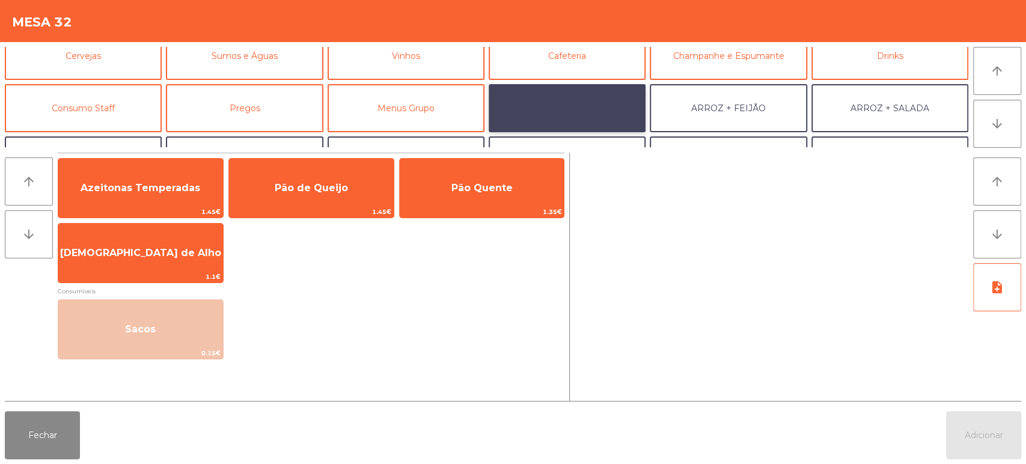
click at [602, 108] on button "ARROZ + BATATAS" at bounding box center [567, 108] width 157 height 48
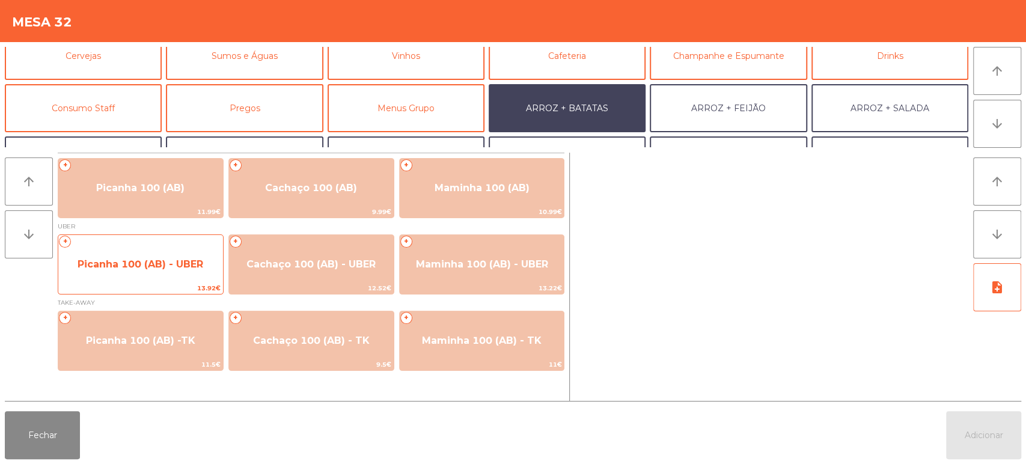
click at [184, 277] on span "Picanha 100 (AB) - UBER" at bounding box center [140, 264] width 165 height 32
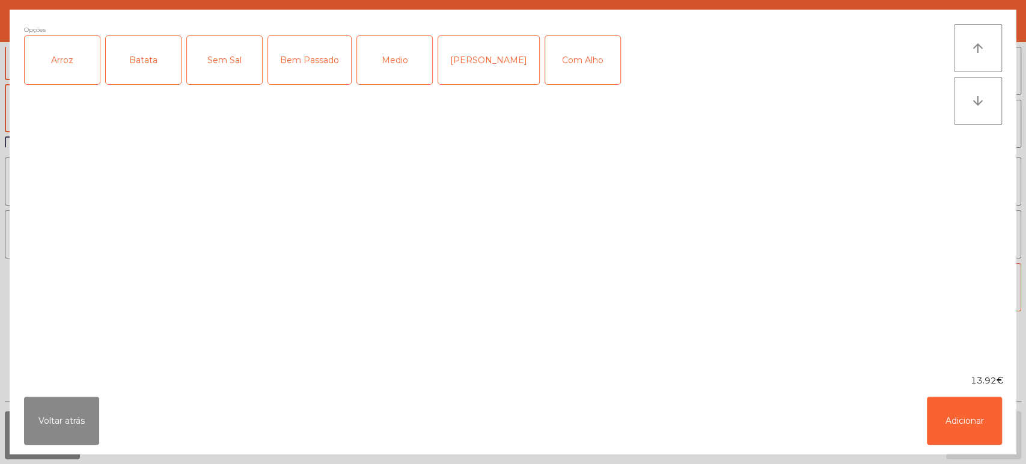
click at [72, 83] on div "Arroz" at bounding box center [62, 60] width 75 height 48
click at [138, 67] on div "Batata" at bounding box center [143, 60] width 75 height 48
click at [322, 68] on div "Bem Passado" at bounding box center [309, 60] width 83 height 48
click at [970, 423] on button "Adicionar" at bounding box center [964, 421] width 75 height 48
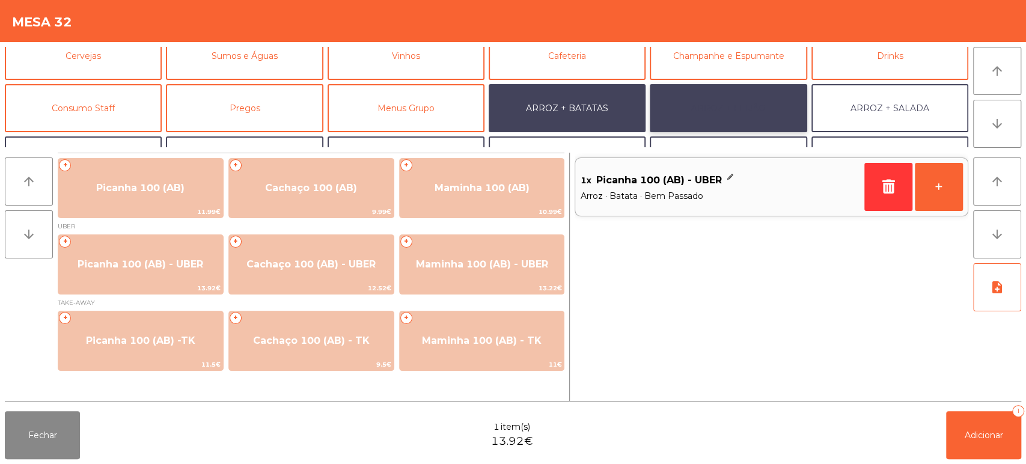
click at [761, 123] on button "ARROZ + FEIJÃO" at bounding box center [728, 108] width 157 height 48
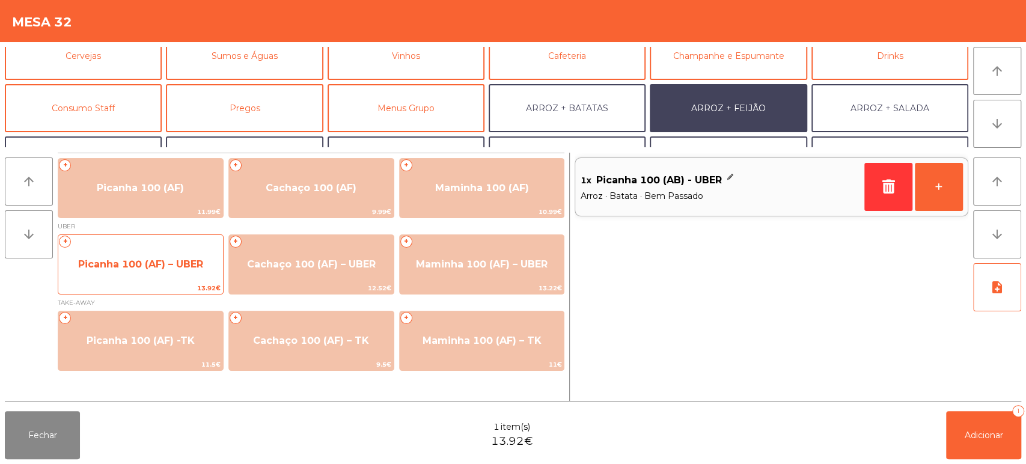
click at [189, 279] on span "Picanha 100 (AF) – UBER" at bounding box center [140, 264] width 165 height 32
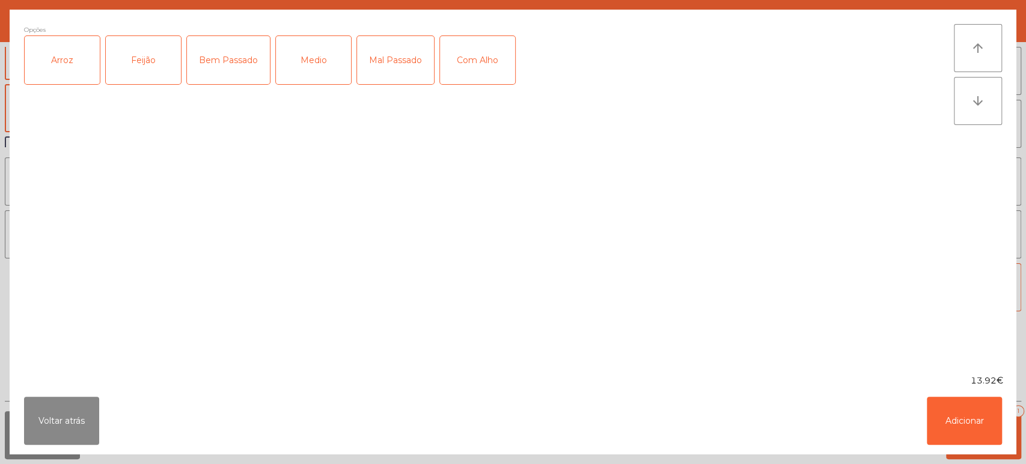
click at [64, 62] on div "Arroz" at bounding box center [62, 60] width 75 height 48
click at [127, 79] on div "Feijão" at bounding box center [143, 60] width 75 height 48
click at [947, 437] on button "Adicionar" at bounding box center [964, 421] width 75 height 48
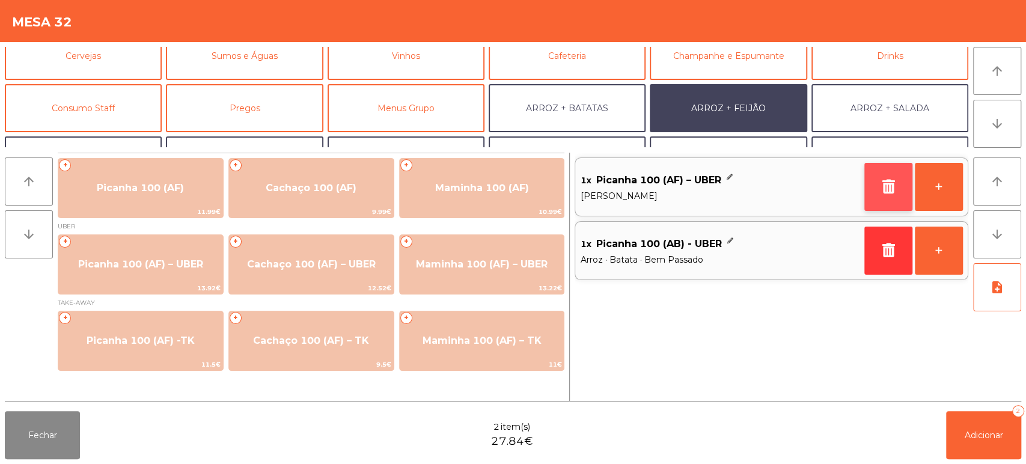
click at [883, 198] on button "button" at bounding box center [888, 187] width 48 height 48
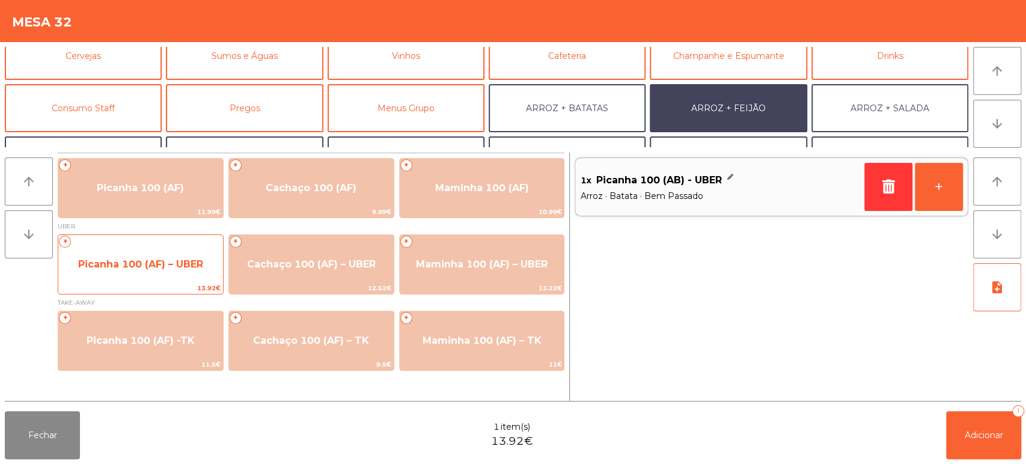
click at [178, 279] on span "Picanha 100 (AF) – UBER" at bounding box center [140, 264] width 165 height 32
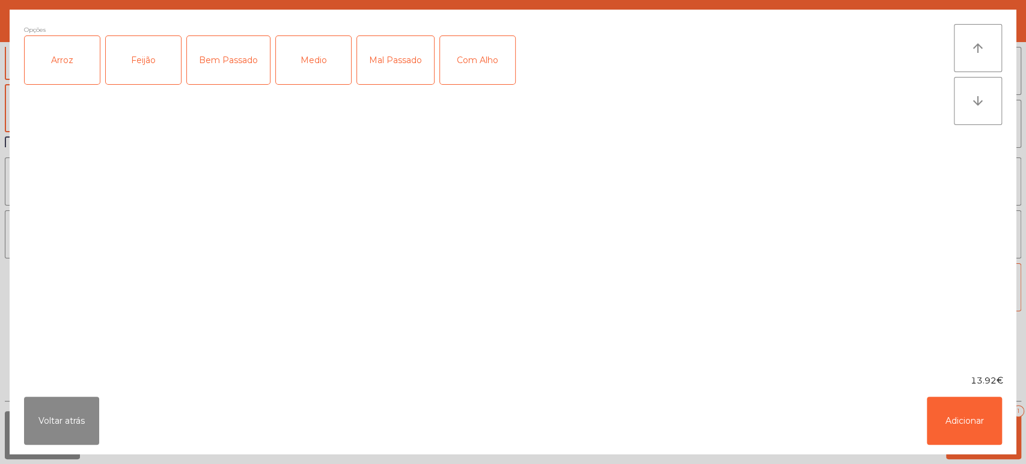
click at [83, 77] on div "Arroz" at bounding box center [62, 60] width 75 height 48
click at [159, 72] on div "Feijão" at bounding box center [143, 60] width 75 height 48
click at [317, 70] on div "Medio" at bounding box center [313, 60] width 75 height 48
click at [946, 432] on button "Adicionar" at bounding box center [964, 421] width 75 height 48
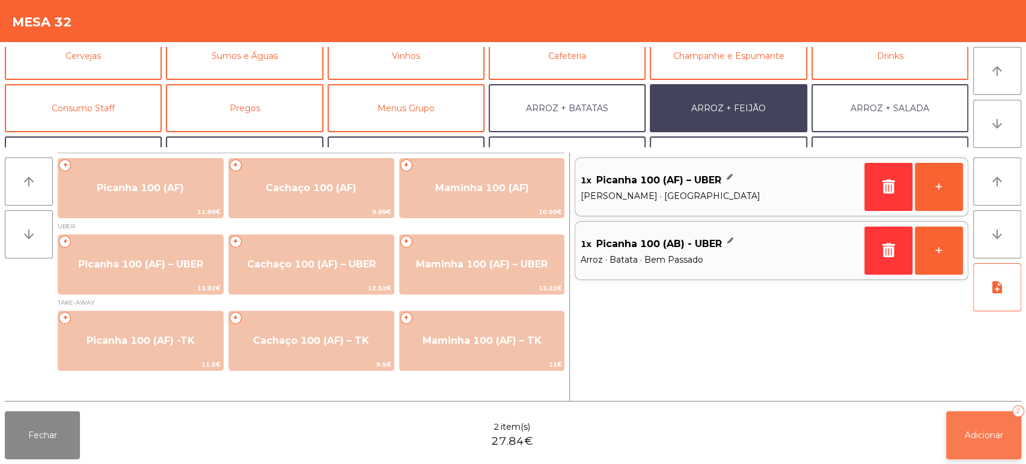
click at [989, 423] on button "Adicionar 2" at bounding box center [983, 435] width 75 height 48
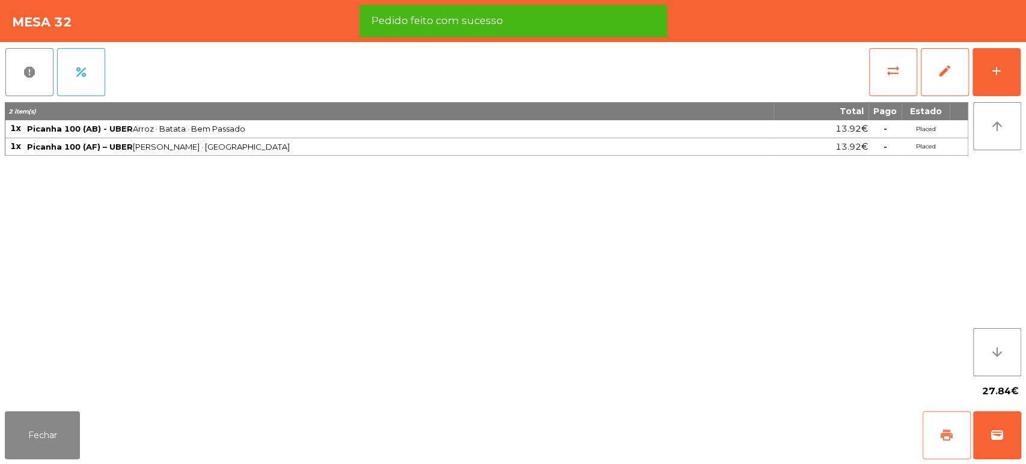
click at [937, 435] on button "print" at bounding box center [946, 435] width 48 height 48
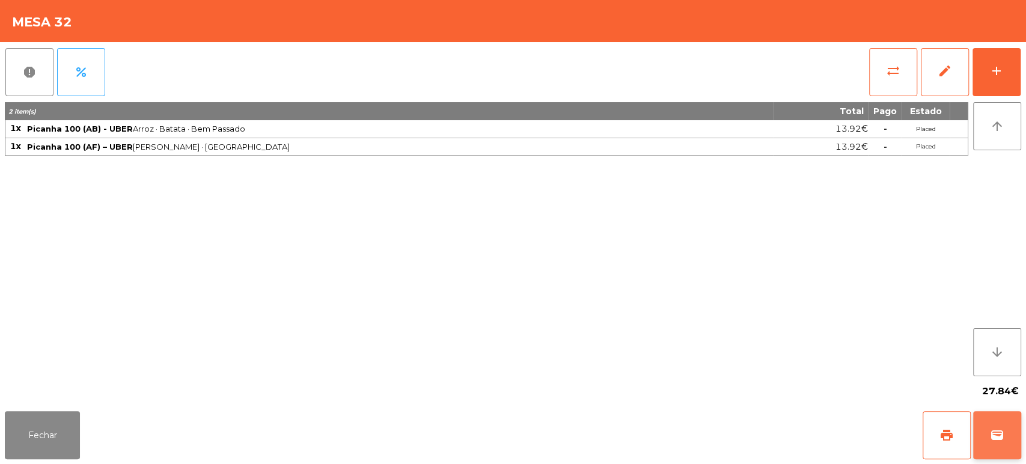
click at [992, 442] on span "wallet" at bounding box center [997, 435] width 14 height 14
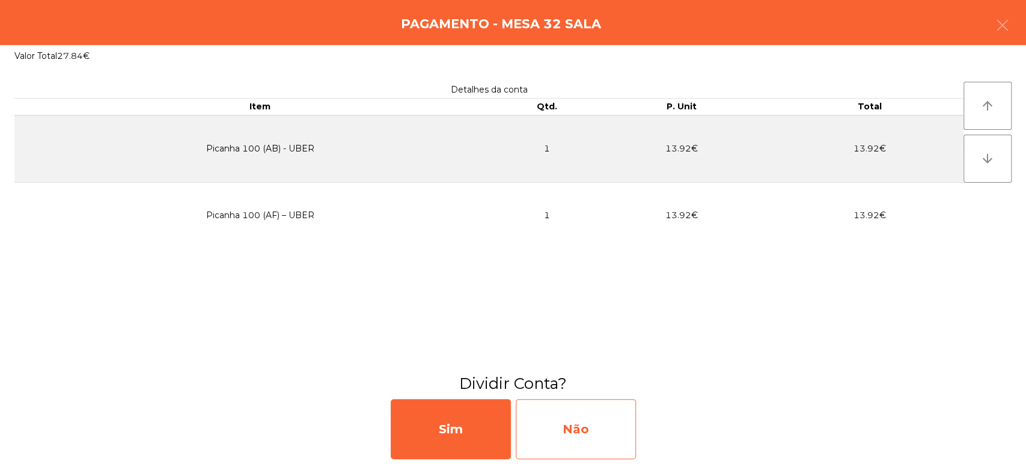
click at [589, 423] on div "Não" at bounding box center [576, 429] width 120 height 60
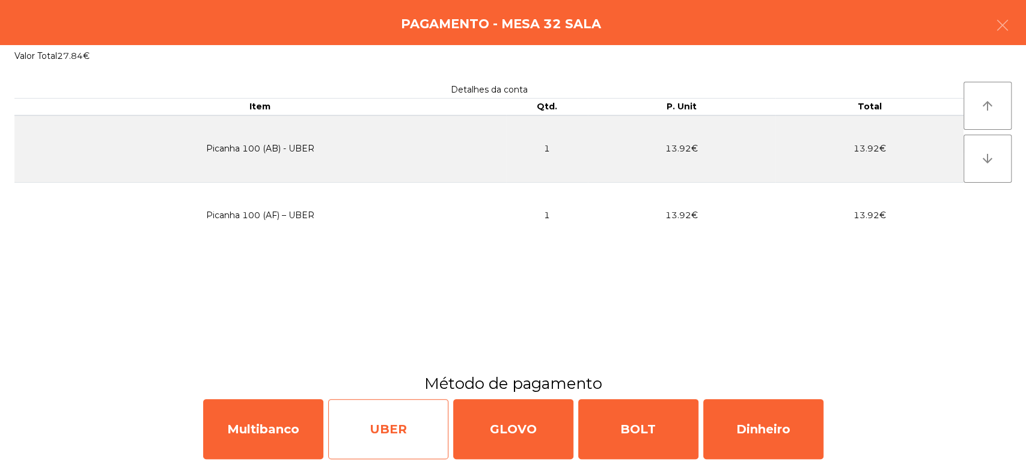
click at [412, 432] on div "UBER" at bounding box center [388, 429] width 120 height 60
select select "**"
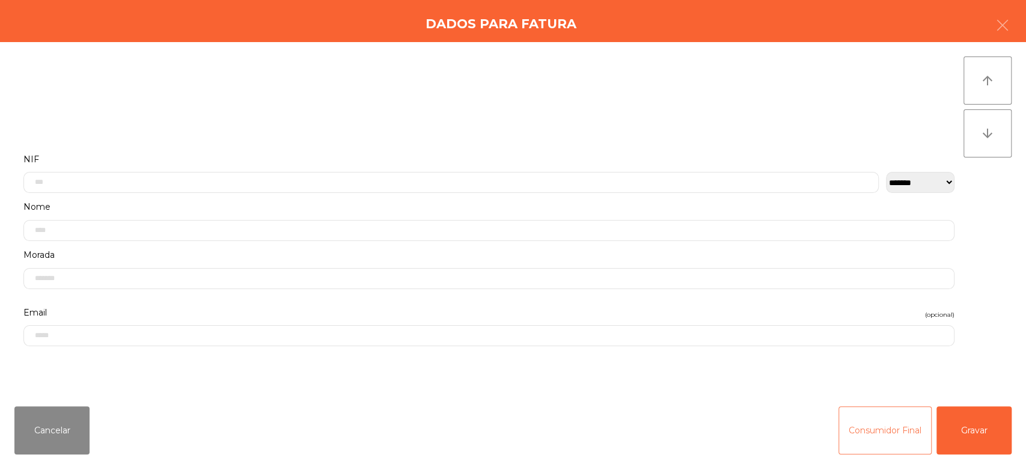
click at [861, 421] on button "Consumidor Final" at bounding box center [884, 430] width 93 height 48
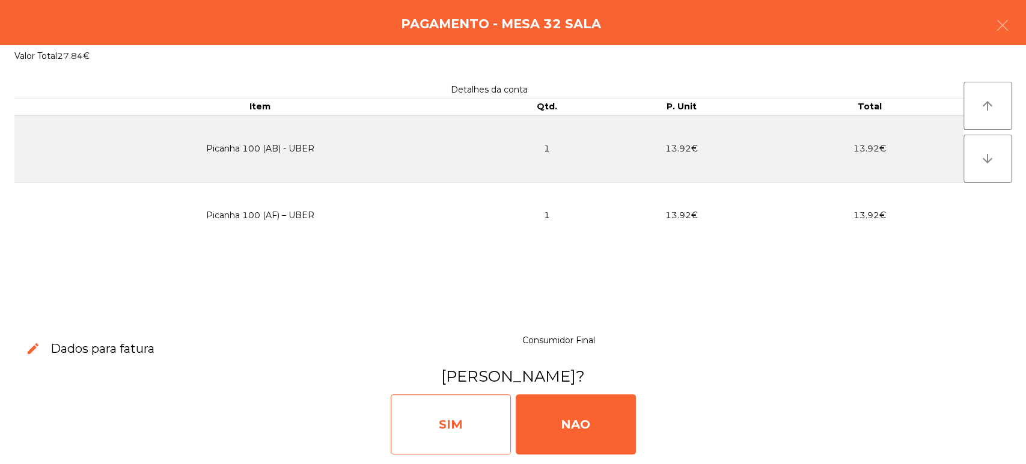
click at [484, 427] on div "SIM" at bounding box center [451, 424] width 120 height 60
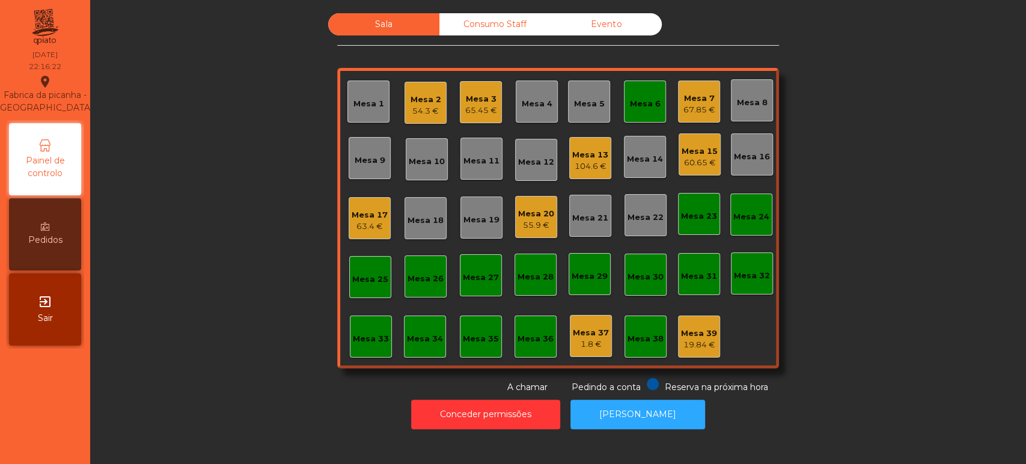
click at [638, 114] on div "Mesa 6" at bounding box center [645, 102] width 42 height 42
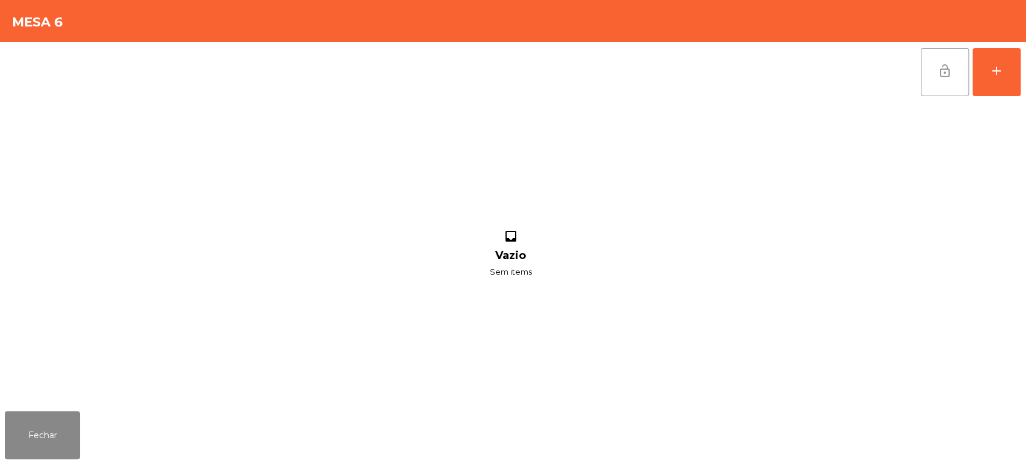
click at [948, 77] on span "lock_open" at bounding box center [944, 71] width 14 height 14
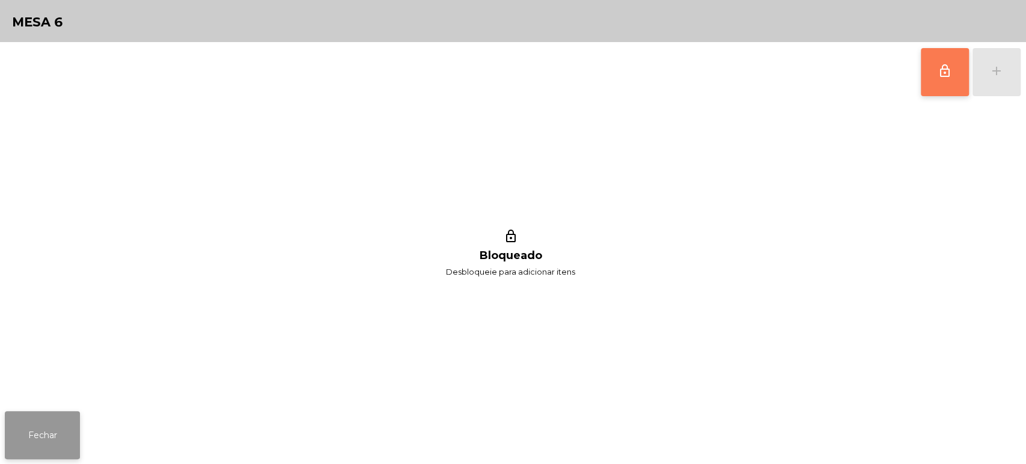
click at [68, 421] on button "Fechar" at bounding box center [42, 435] width 75 height 48
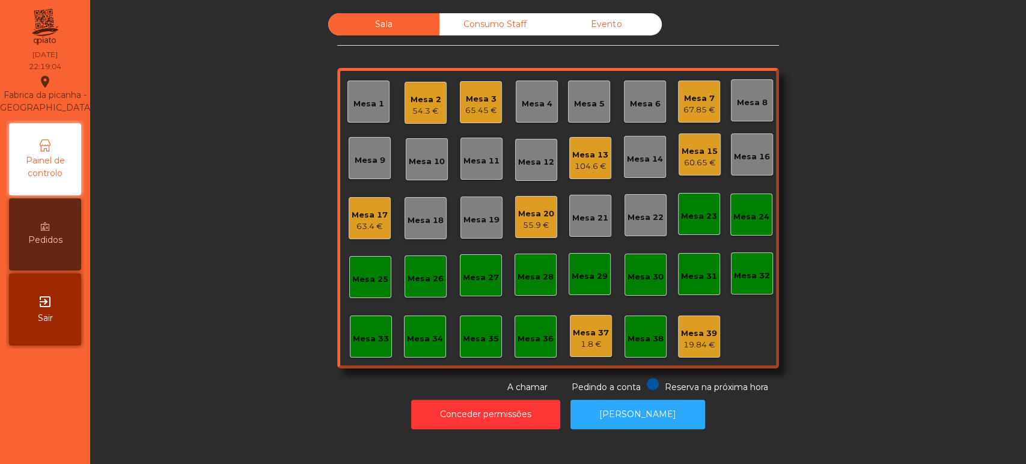
click at [697, 163] on div "60.65 €" at bounding box center [699, 163] width 36 height 12
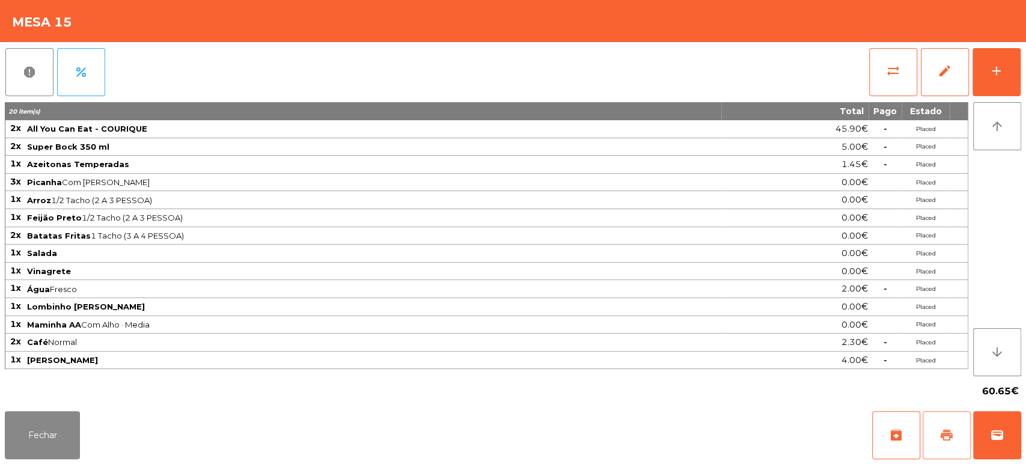
click at [951, 443] on button "print" at bounding box center [946, 435] width 48 height 48
click at [52, 418] on button "Fechar" at bounding box center [42, 435] width 75 height 48
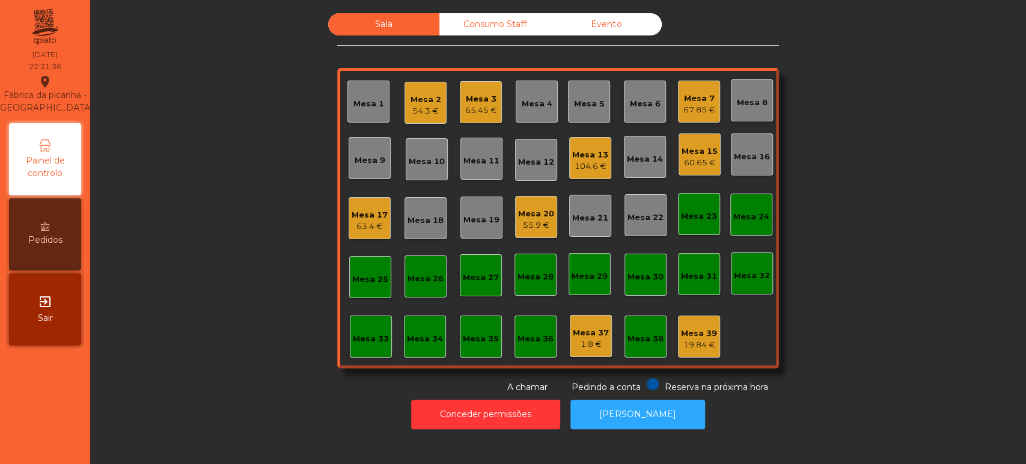
click at [689, 169] on div "Mesa 15 60.65 €" at bounding box center [699, 154] width 42 height 42
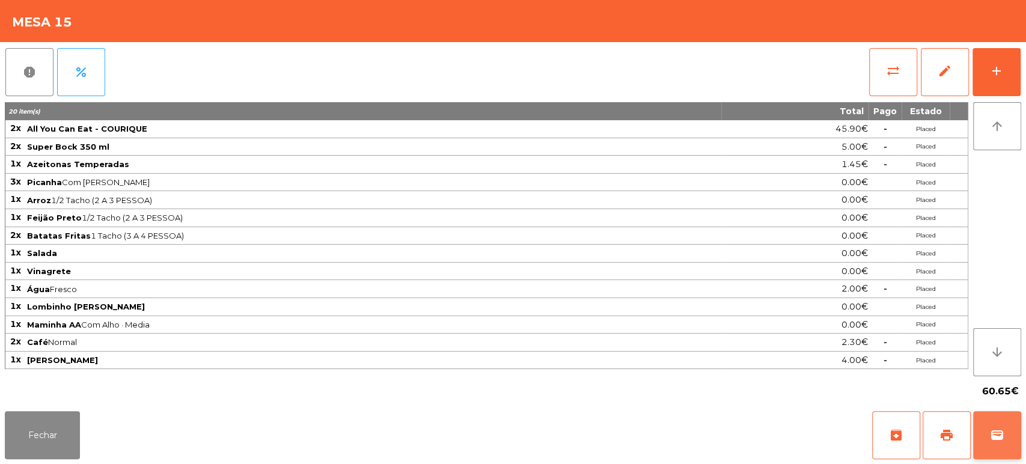
click at [1012, 433] on button "wallet" at bounding box center [997, 435] width 48 height 48
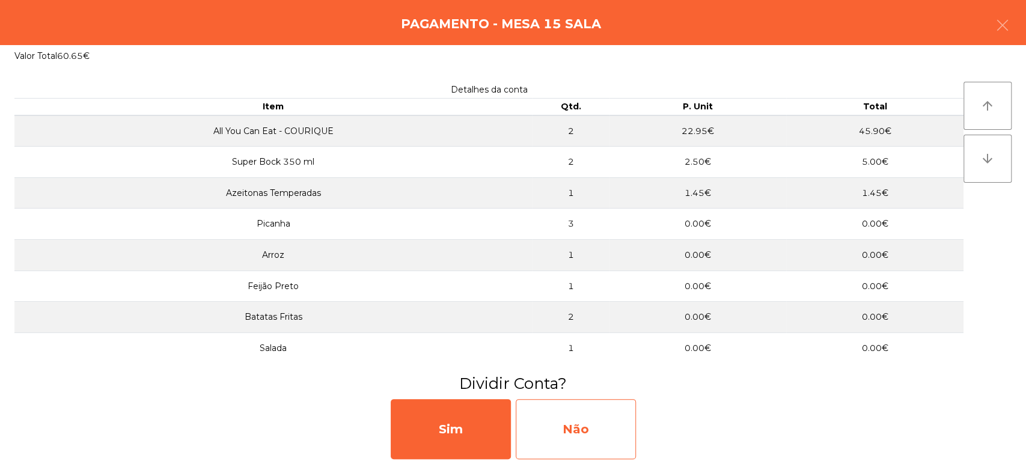
click at [609, 433] on div "Não" at bounding box center [576, 429] width 120 height 60
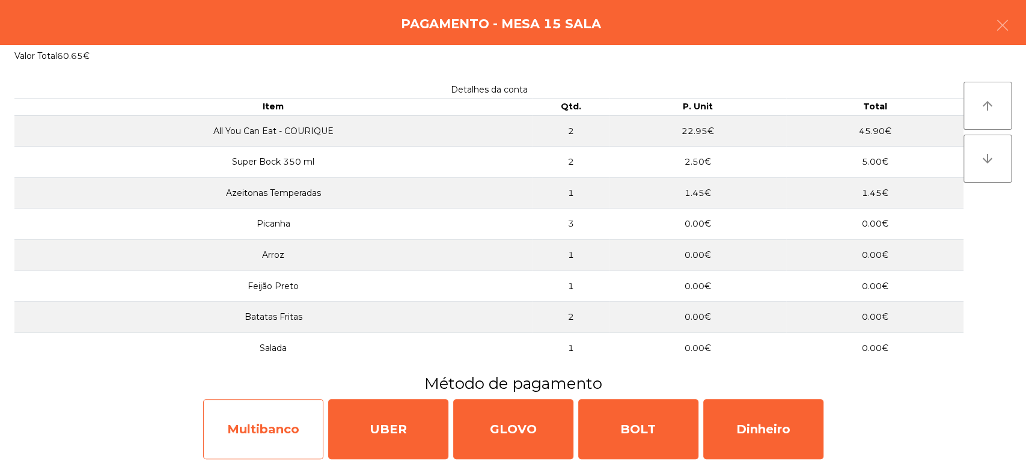
click at [282, 411] on div "Multibanco" at bounding box center [263, 429] width 120 height 60
select select "**"
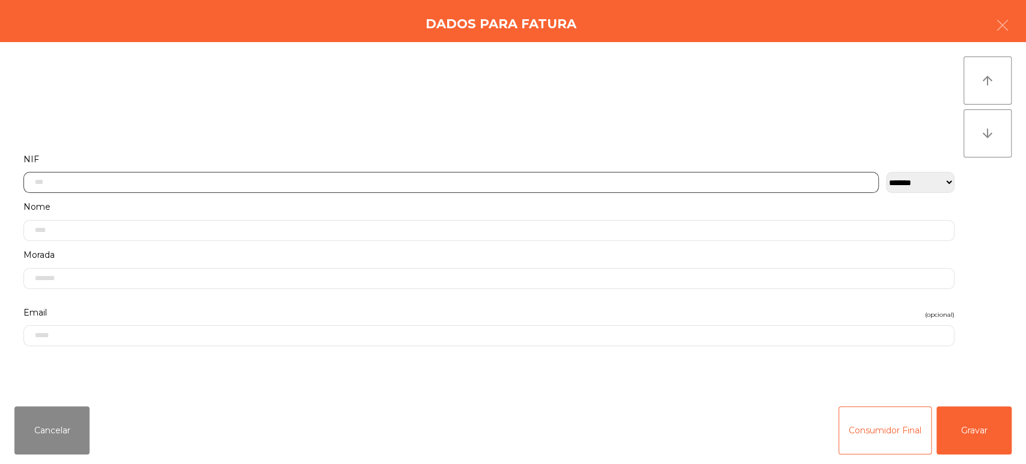
click at [213, 184] on input "text" at bounding box center [450, 182] width 855 height 21
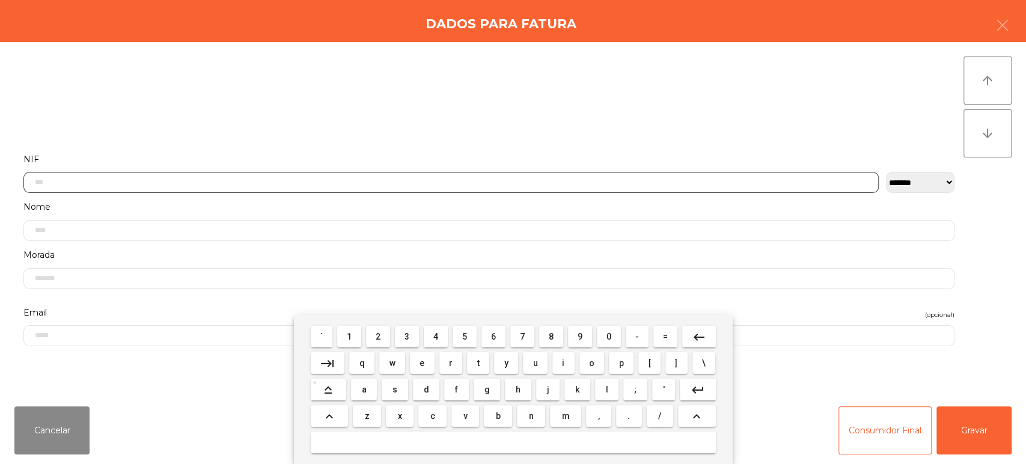
scroll to position [94, 0]
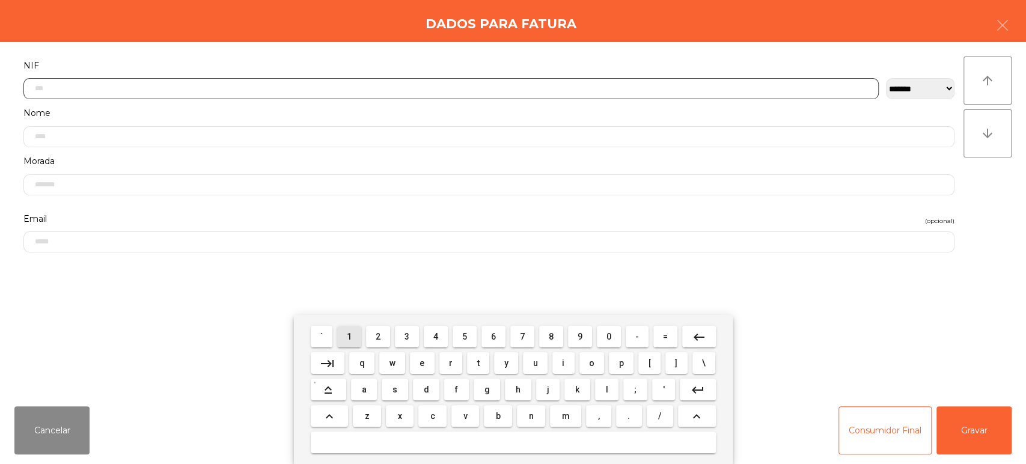
click at [349, 336] on span "1" at bounding box center [349, 337] width 5 height 10
click at [349, 335] on span "1" at bounding box center [349, 337] width 5 height 10
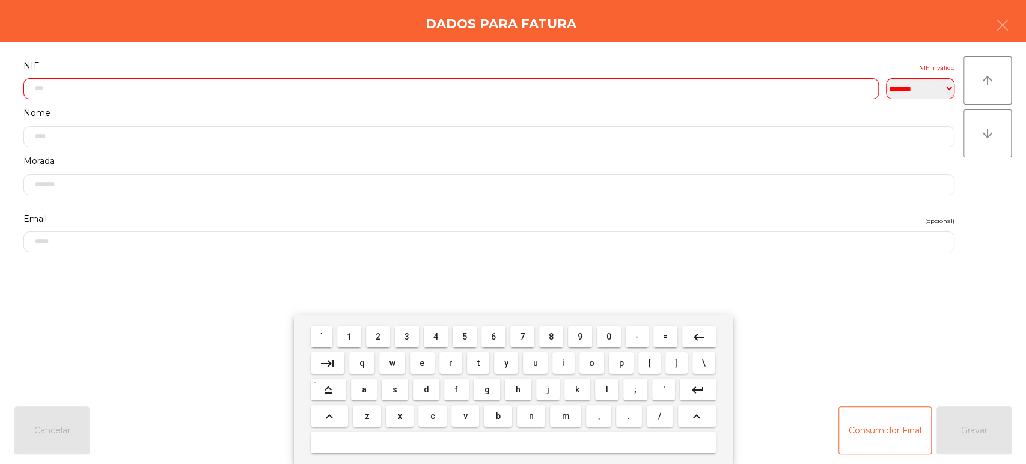
click at [493, 336] on span "6" at bounding box center [493, 337] width 5 height 10
click at [356, 335] on button "1" at bounding box center [349, 337] width 24 height 22
click at [609, 336] on span "0" at bounding box center [608, 337] width 5 height 10
click at [597, 337] on button "0" at bounding box center [609, 337] width 24 height 22
click at [379, 335] on span "2" at bounding box center [378, 337] width 5 height 10
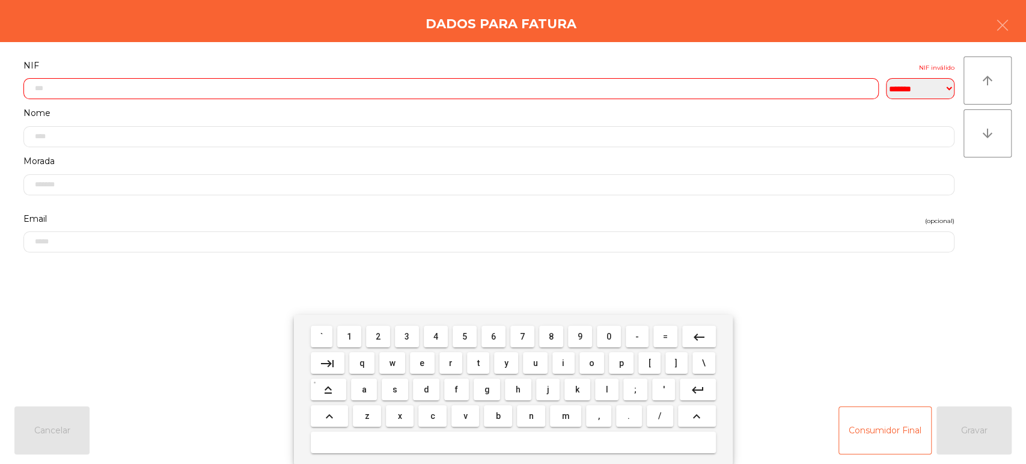
click at [464, 336] on span "5" at bounding box center [464, 337] width 5 height 10
click at [521, 336] on span "7" at bounding box center [522, 337] width 5 height 10
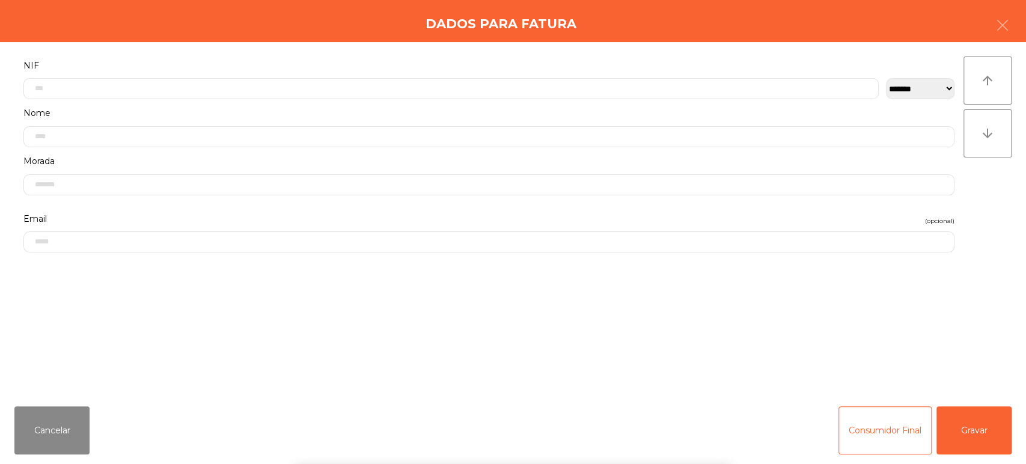
click at [309, 65] on label "NIF" at bounding box center [488, 66] width 931 height 16
click at [982, 421] on button "Gravar" at bounding box center [973, 430] width 75 height 48
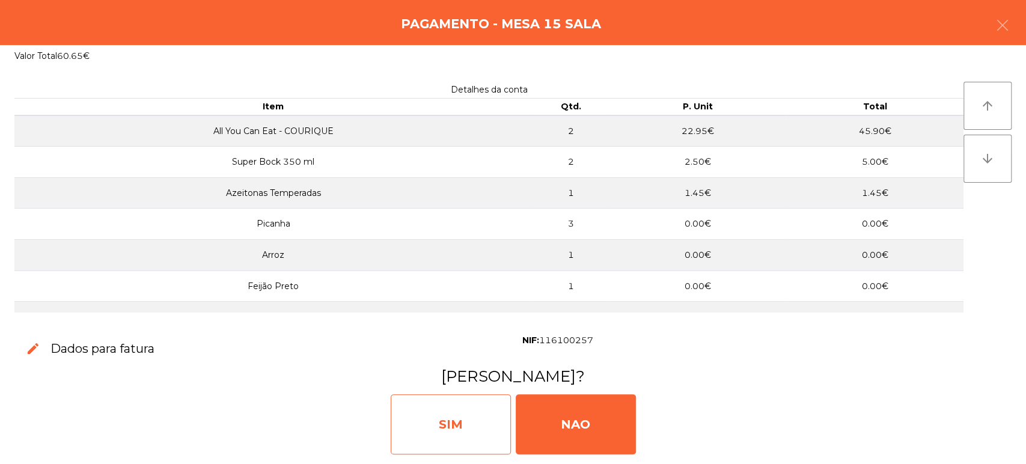
click at [484, 404] on div "SIM" at bounding box center [451, 424] width 120 height 60
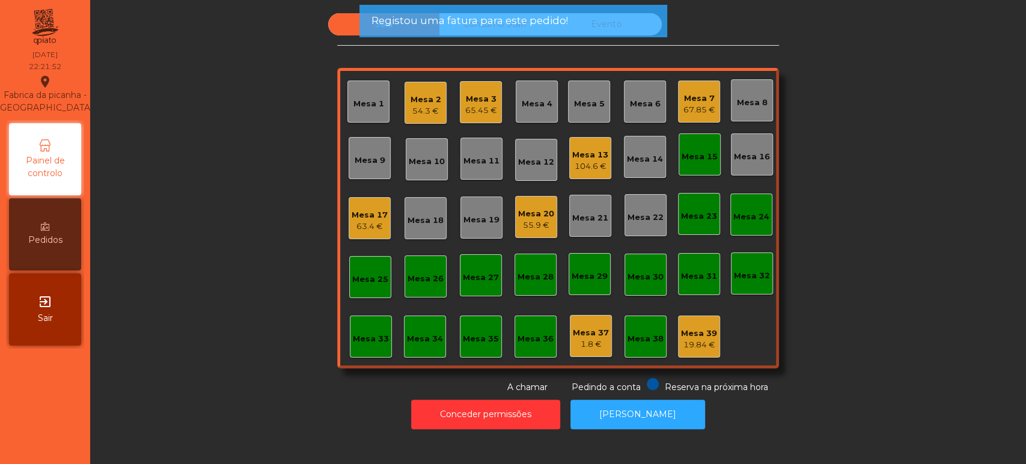
click at [695, 160] on div "Mesa 15" at bounding box center [699, 157] width 36 height 12
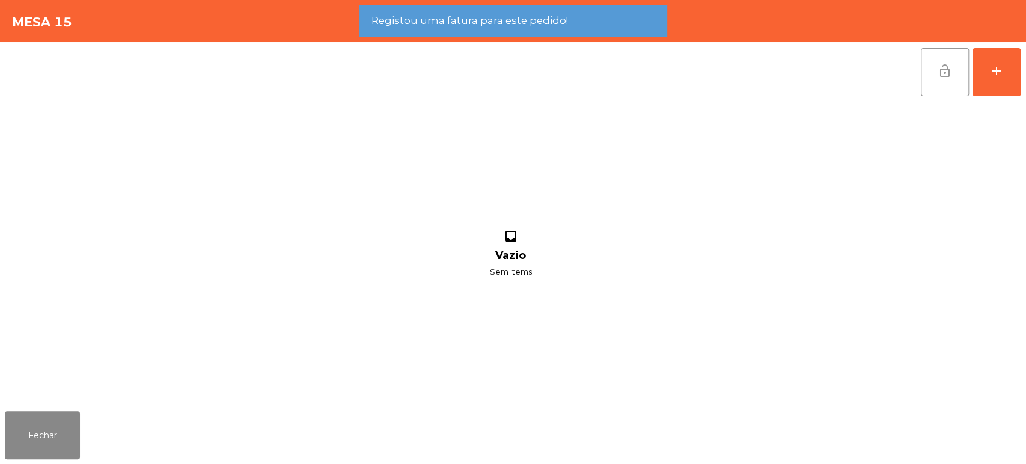
click at [946, 64] on span "lock_open" at bounding box center [944, 71] width 14 height 14
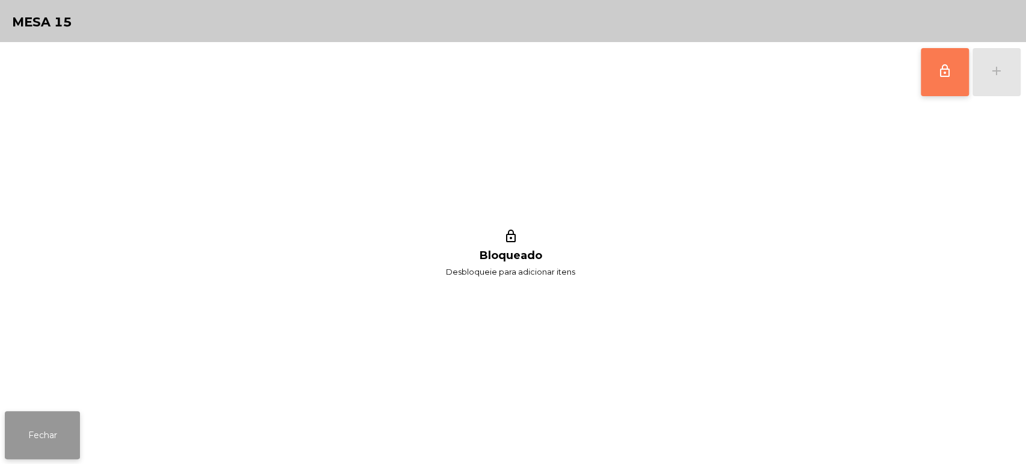
click at [58, 423] on button "Fechar" at bounding box center [42, 435] width 75 height 48
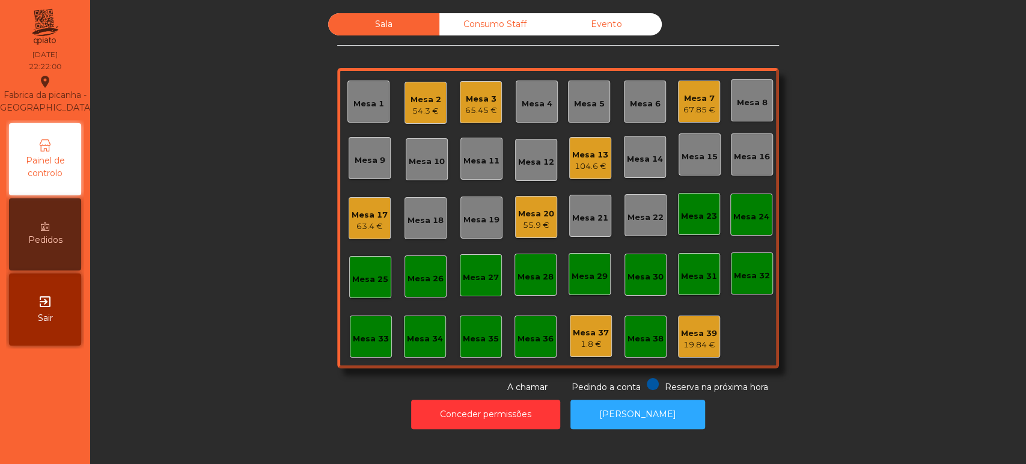
click at [230, 205] on div "Sala Consumo Staff Evento Mesa 1 Mesa 2 54.3 € Mesa 3 65.45 € Mesa 4 Mesa 5 Mes…" at bounding box center [557, 203] width 903 height 380
click at [698, 94] on div "Mesa 7" at bounding box center [699, 99] width 32 height 12
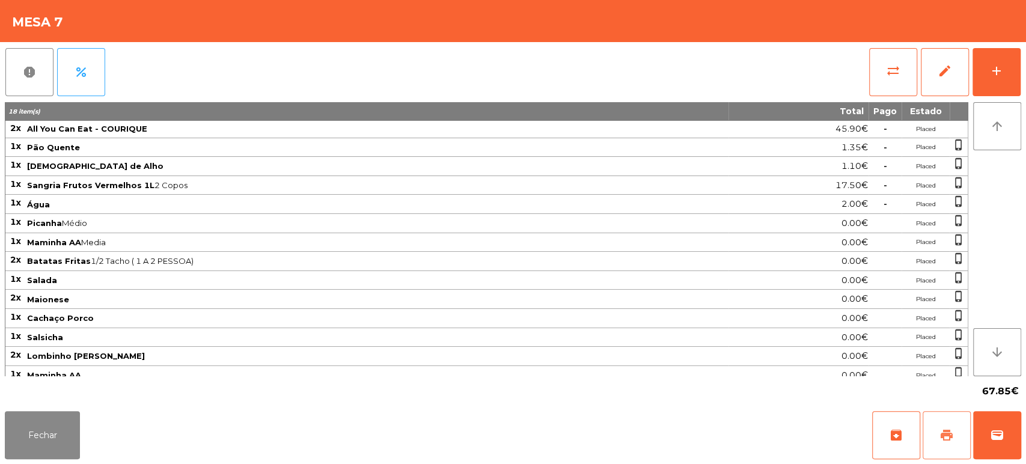
click at [945, 418] on button "print" at bounding box center [946, 435] width 48 height 48
click at [997, 439] on span "wallet" at bounding box center [997, 435] width 14 height 14
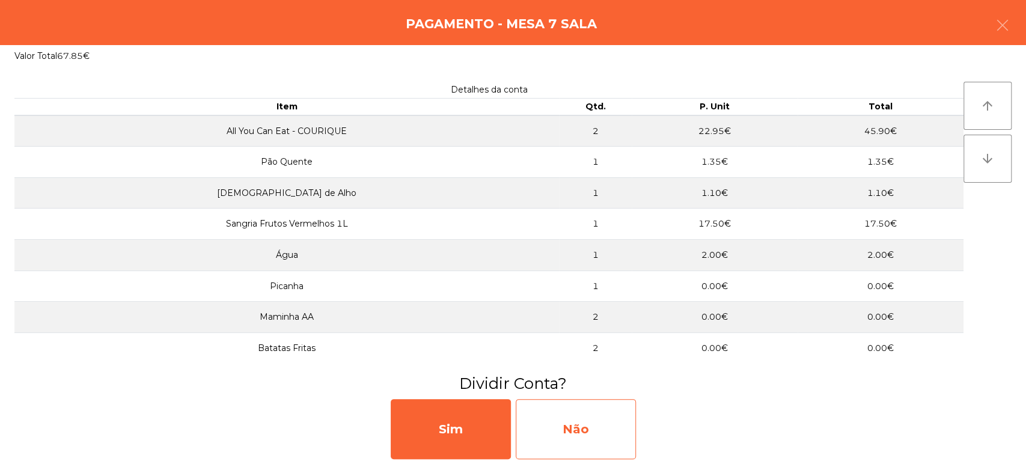
click at [607, 431] on div "Não" at bounding box center [576, 429] width 120 height 60
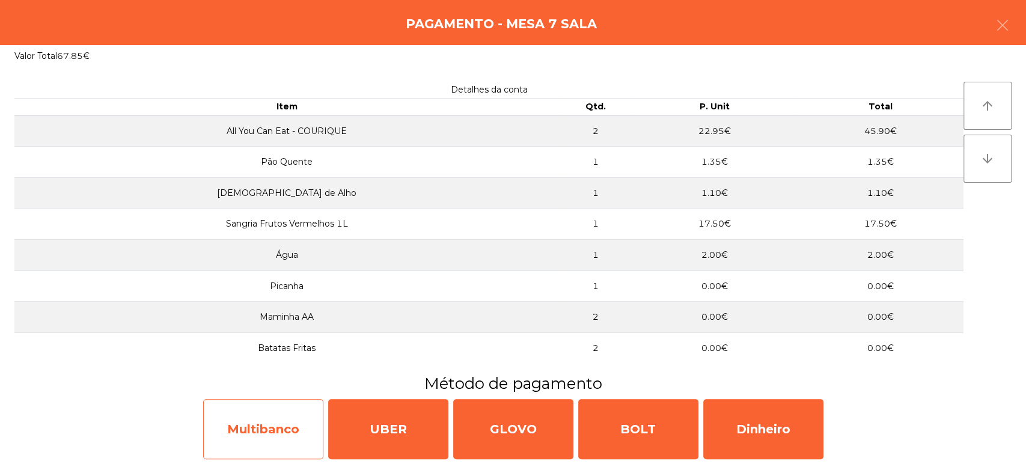
click at [288, 404] on div "Multibanco" at bounding box center [263, 429] width 120 height 60
select select "**"
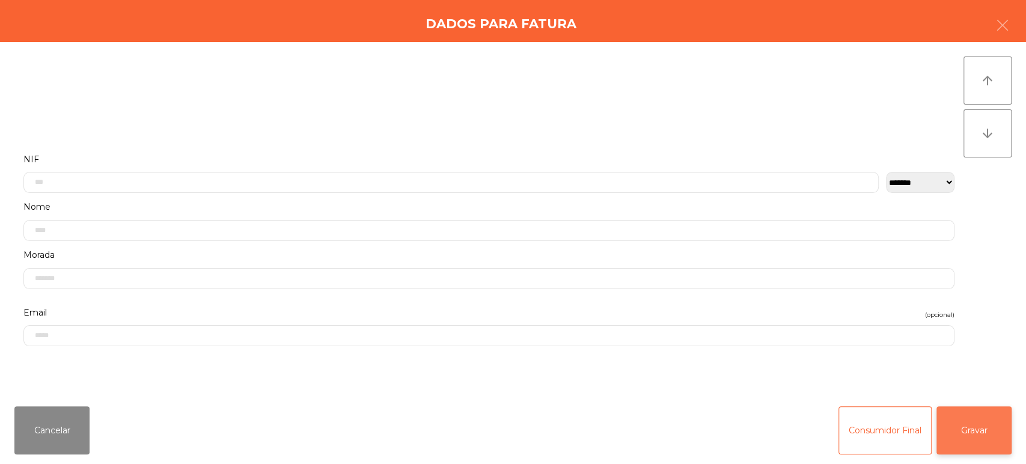
click at [989, 437] on button "Gravar" at bounding box center [973, 430] width 75 height 48
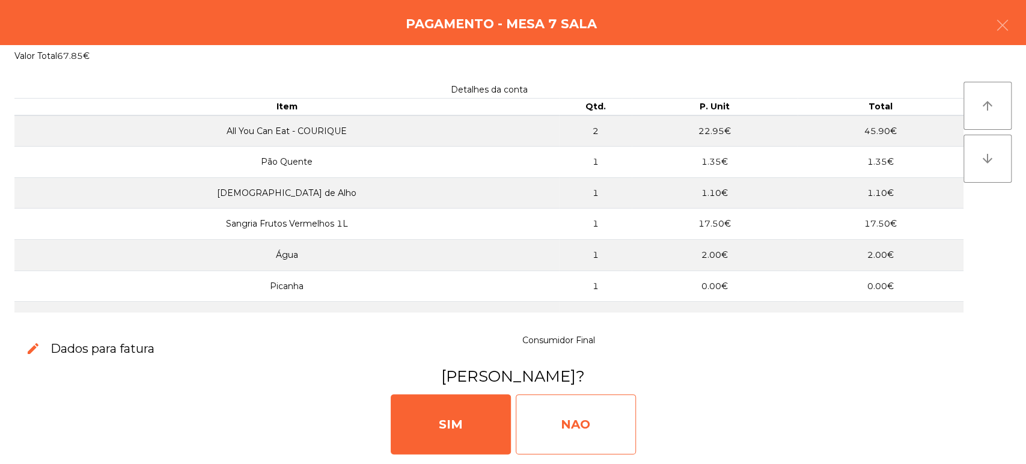
click at [598, 420] on div "NAO" at bounding box center [576, 424] width 120 height 60
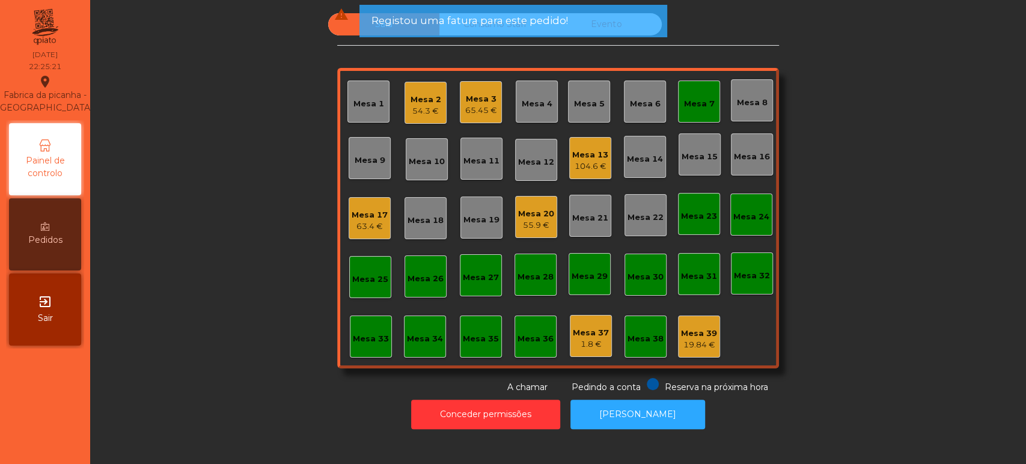
click at [698, 114] on div "Mesa 7" at bounding box center [699, 102] width 42 height 42
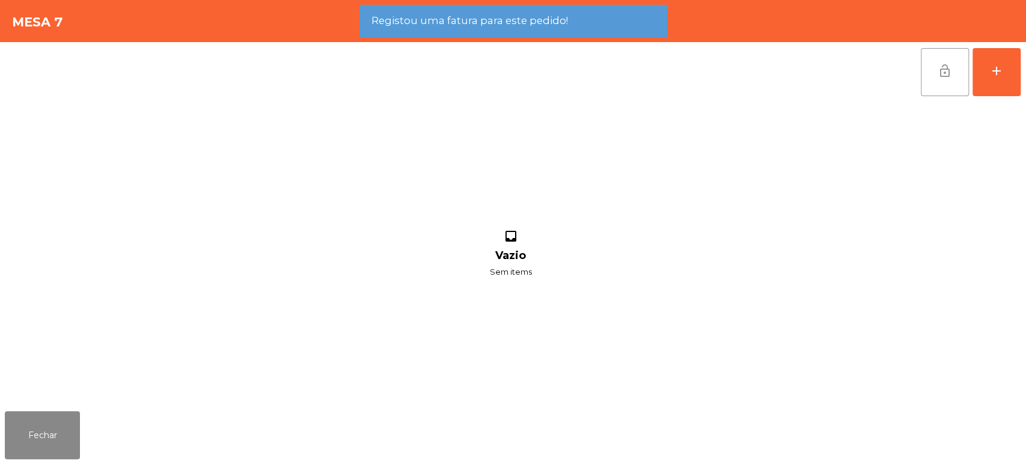
click at [937, 81] on button "lock_open" at bounding box center [945, 72] width 48 height 48
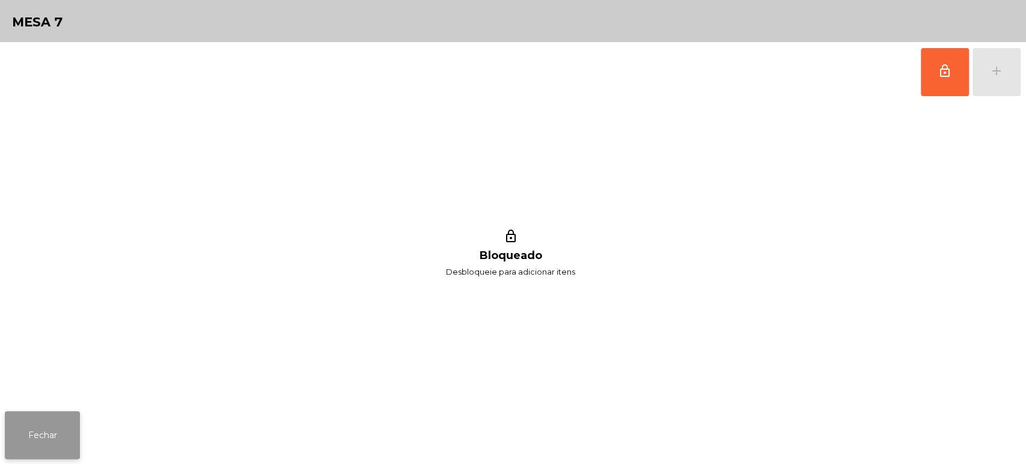
click at [31, 424] on button "Fechar" at bounding box center [42, 435] width 75 height 48
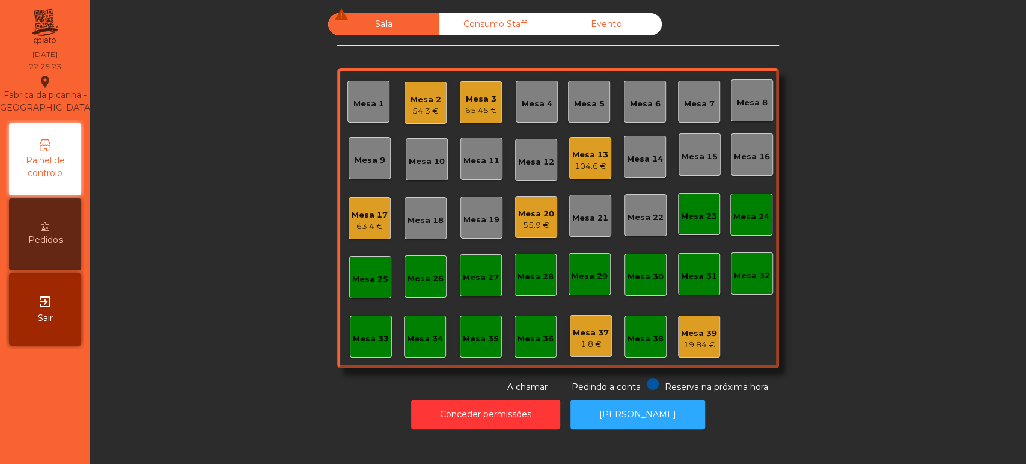
click at [524, 221] on div "55.9 €" at bounding box center [536, 225] width 36 height 12
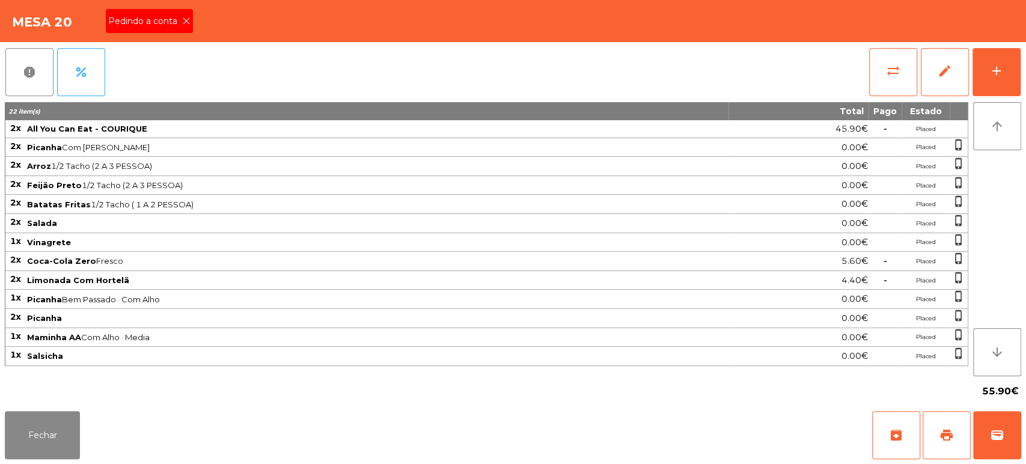
click at [176, 29] on div "Pedindo a conta" at bounding box center [149, 21] width 87 height 24
click at [949, 454] on button "print" at bounding box center [946, 435] width 48 height 48
click at [58, 442] on button "Fechar" at bounding box center [42, 435] width 75 height 48
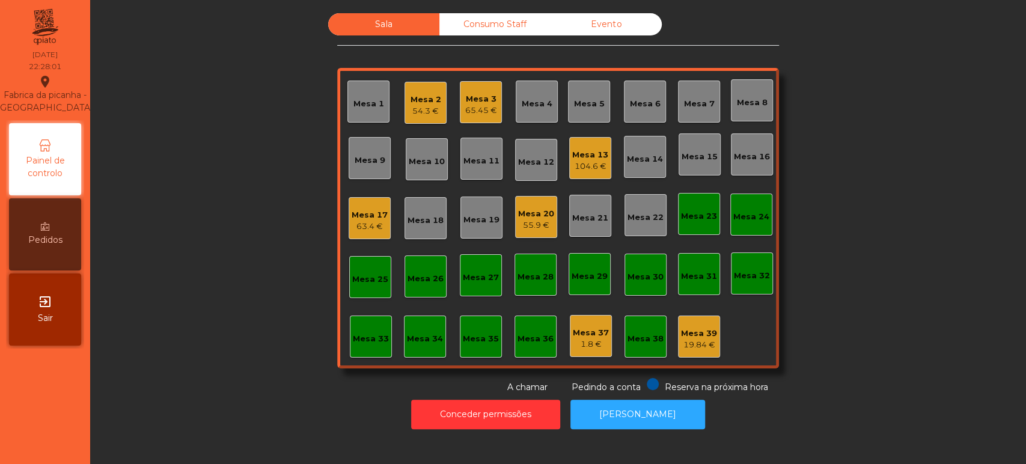
click at [532, 226] on div "55.9 €" at bounding box center [536, 225] width 36 height 12
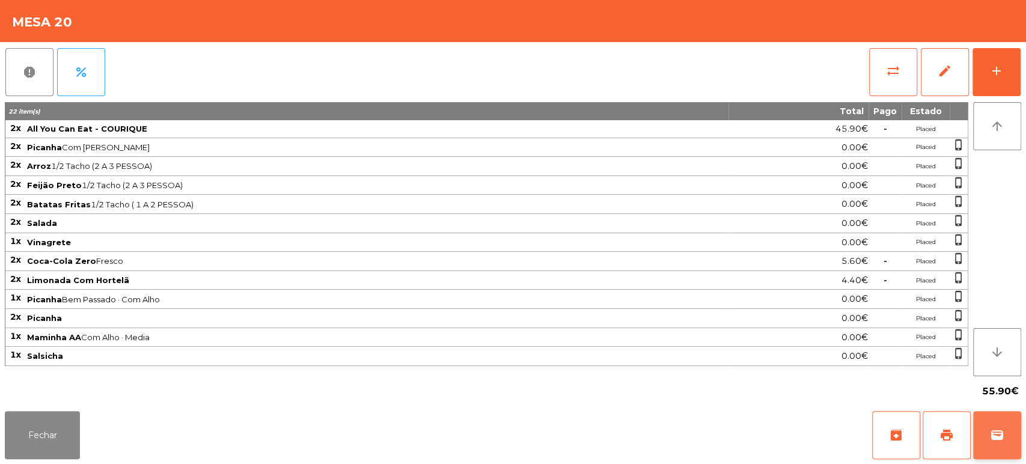
click at [1003, 431] on span "wallet" at bounding box center [997, 435] width 14 height 14
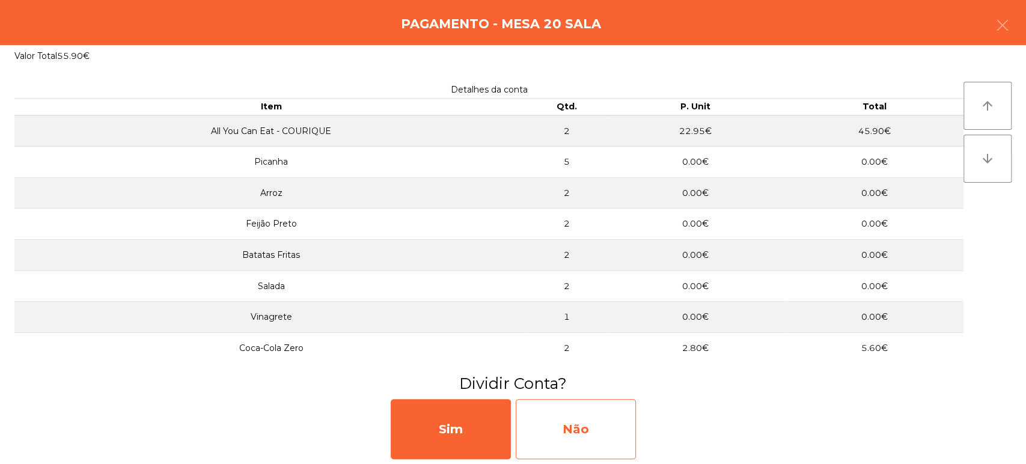
click at [612, 413] on div "Não" at bounding box center [576, 429] width 120 height 60
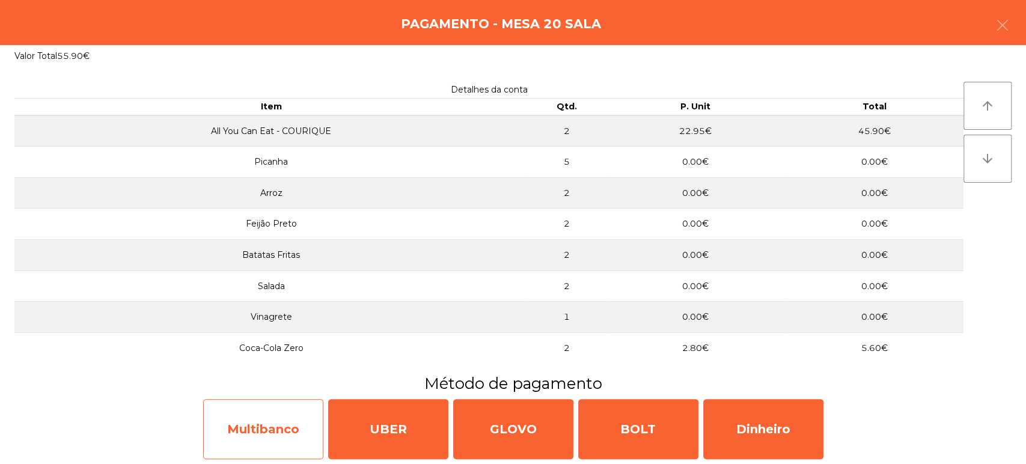
click at [286, 400] on div "Multibanco" at bounding box center [263, 429] width 120 height 60
select select "**"
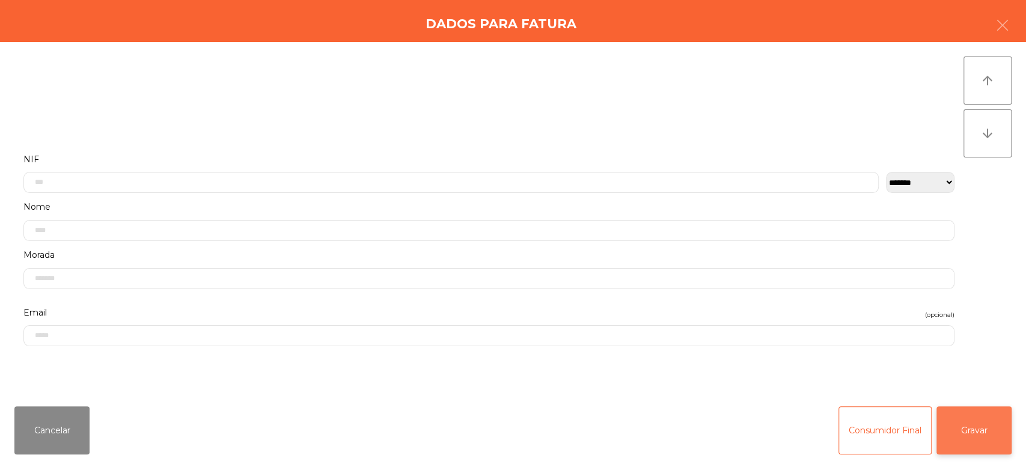
click at [960, 421] on button "Gravar" at bounding box center [973, 430] width 75 height 48
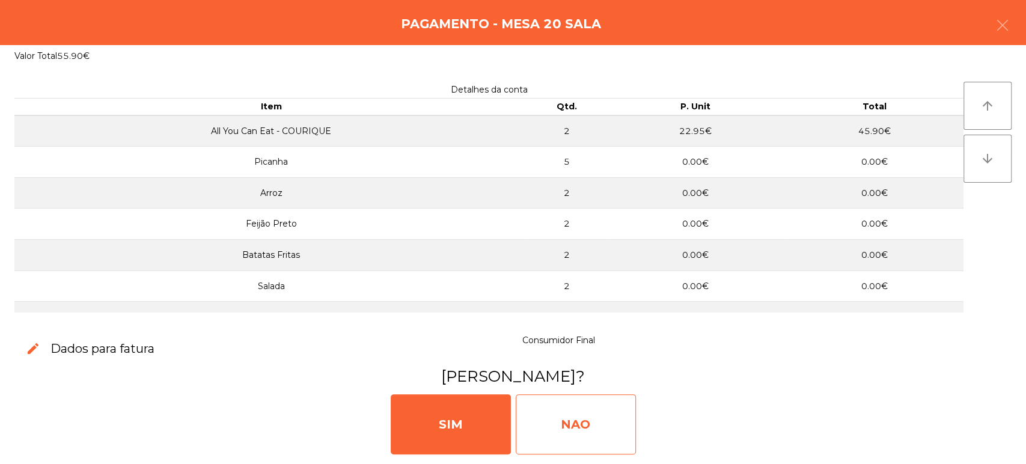
click at [588, 416] on div "NAO" at bounding box center [576, 424] width 120 height 60
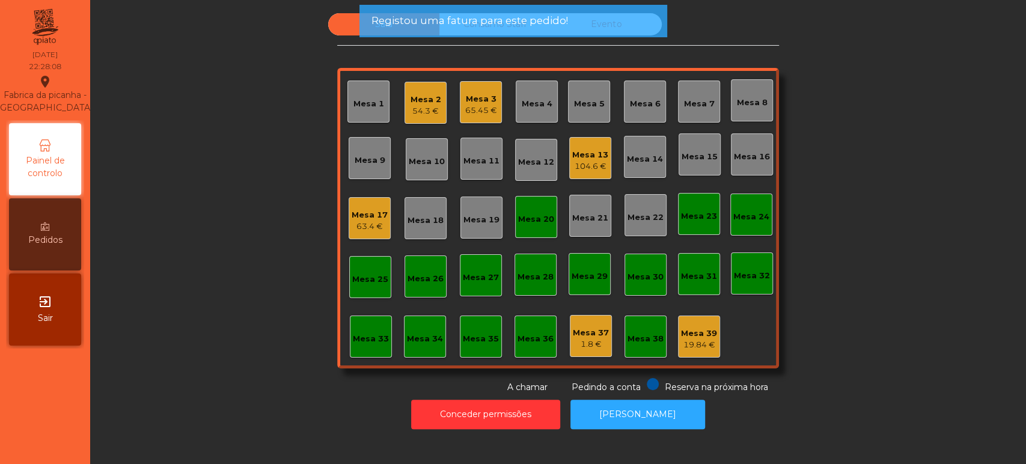
click at [535, 224] on div "Mesa 20" at bounding box center [536, 219] width 36 height 12
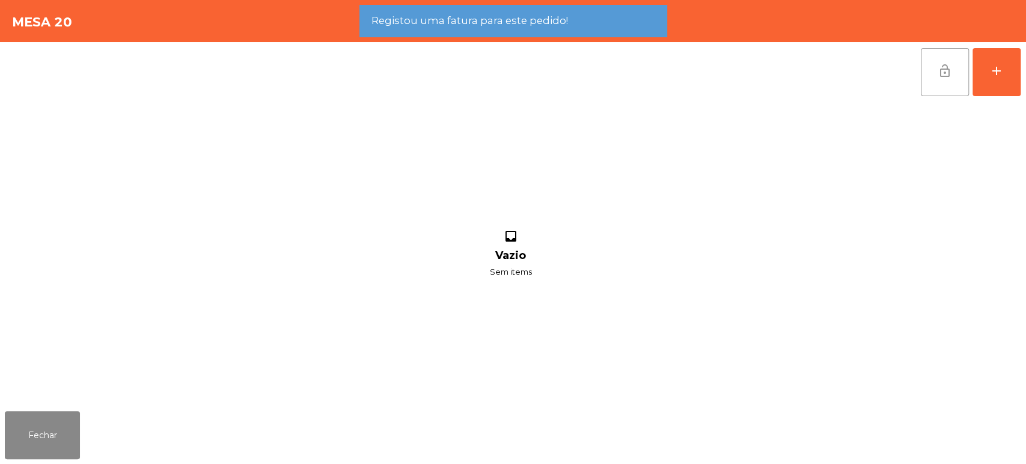
click at [938, 76] on span "lock_open" at bounding box center [944, 71] width 14 height 14
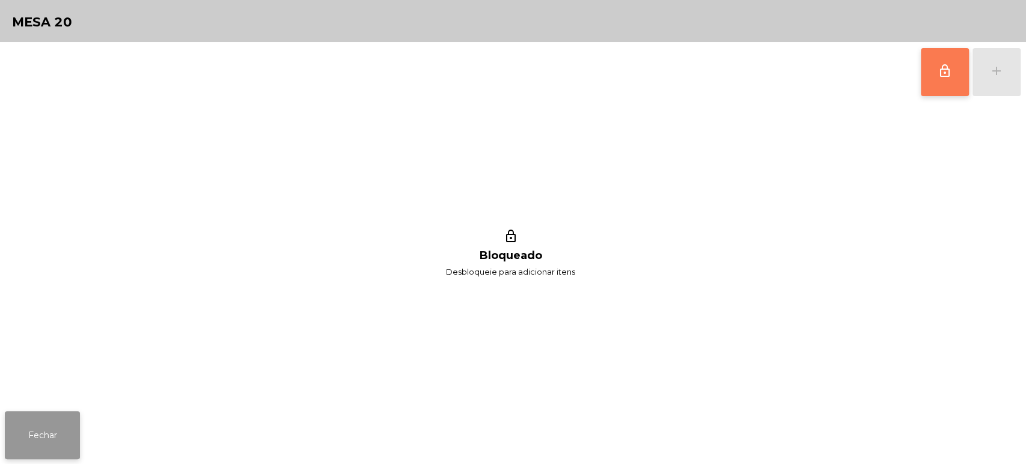
click at [37, 437] on button "Fechar" at bounding box center [42, 435] width 75 height 48
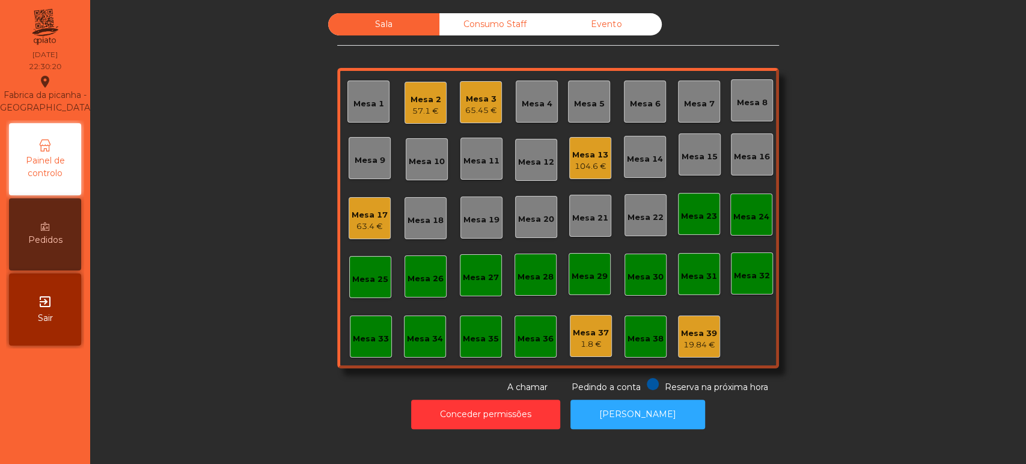
click at [210, 282] on div "Sala Consumo Staff Evento Mesa 1 Mesa 2 57.1 € Mesa 3 65.45 € Mesa 4 Mesa 5 Mes…" at bounding box center [557, 203] width 903 height 380
click at [364, 209] on div "Mesa 17" at bounding box center [370, 215] width 36 height 12
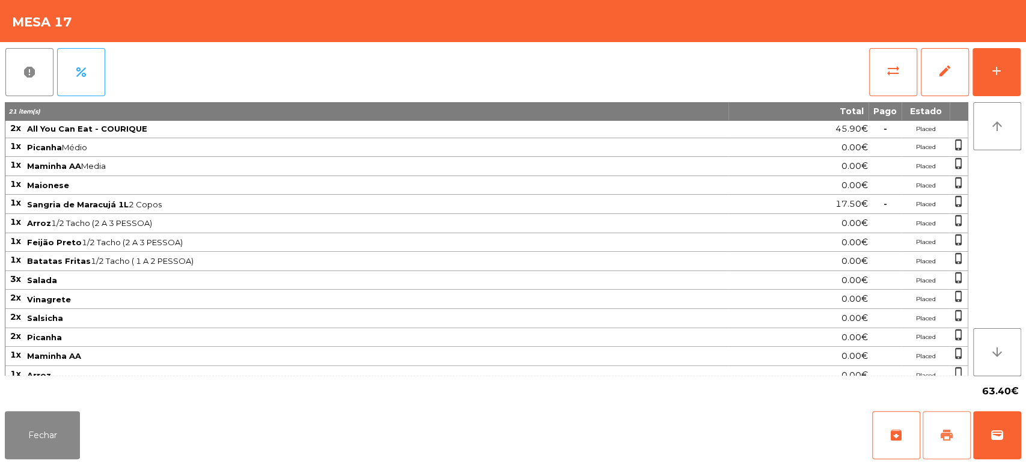
click at [943, 442] on span "print" at bounding box center [946, 435] width 14 height 14
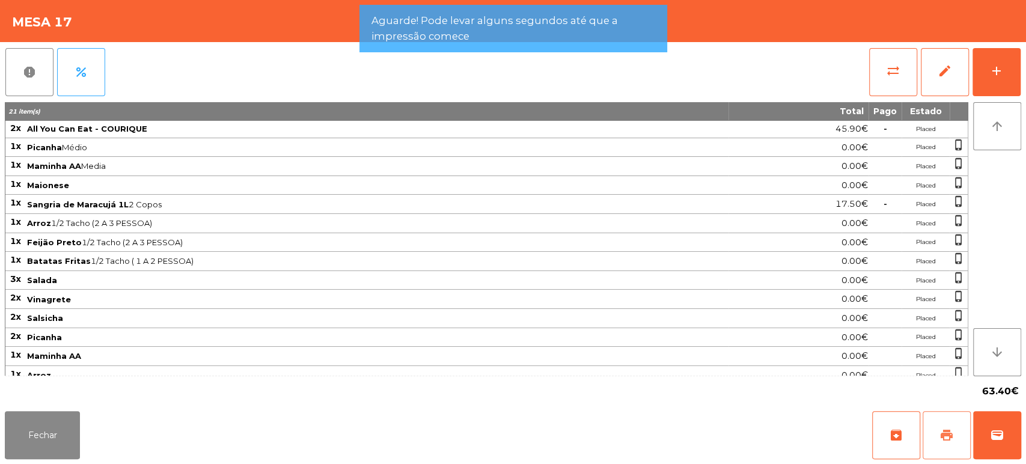
scroll to position [24, 0]
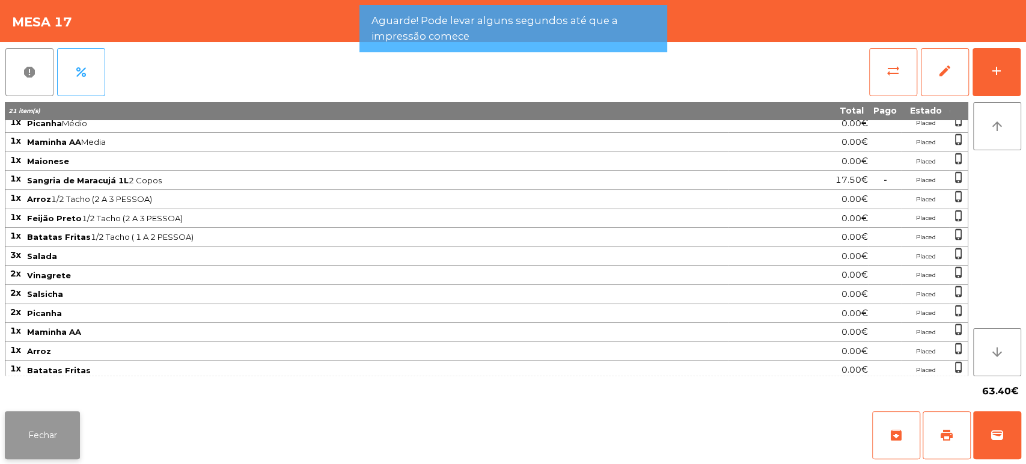
click at [37, 445] on button "Fechar" at bounding box center [42, 435] width 75 height 48
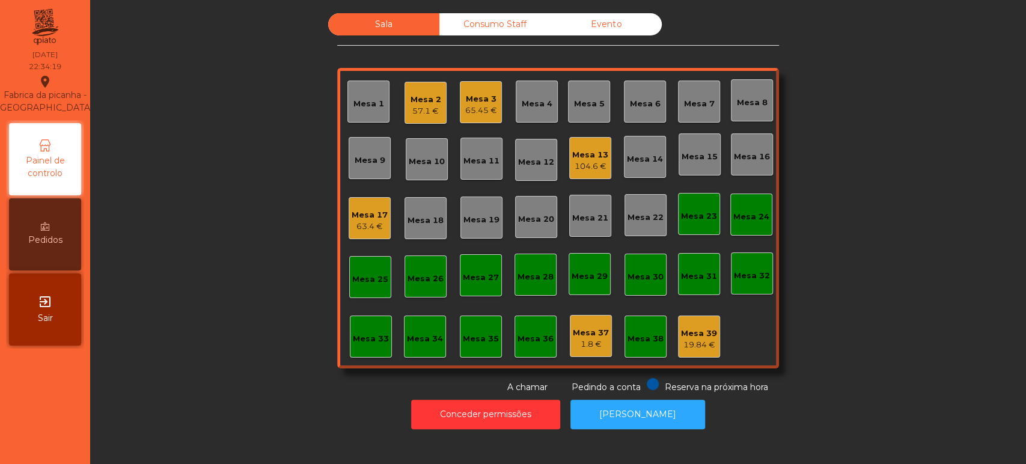
click at [365, 213] on div "Mesa 17" at bounding box center [370, 215] width 36 height 12
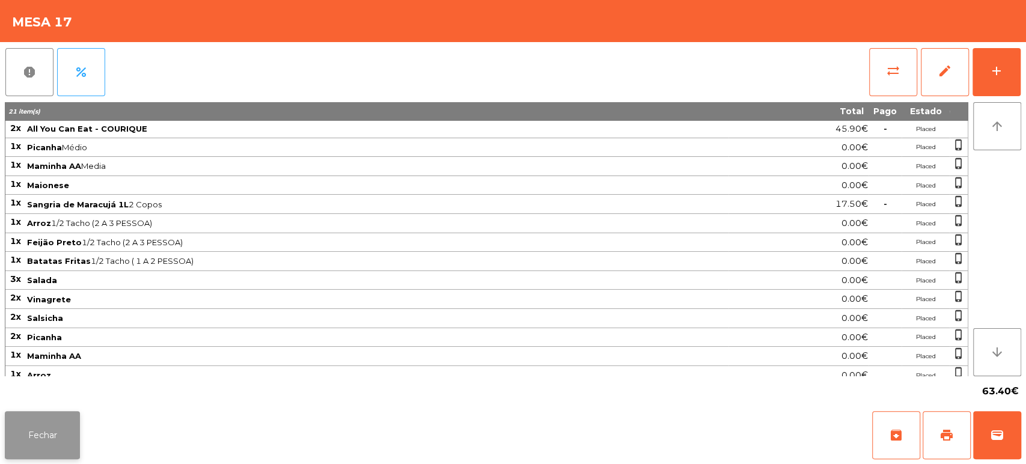
click at [53, 445] on button "Fechar" at bounding box center [42, 435] width 75 height 48
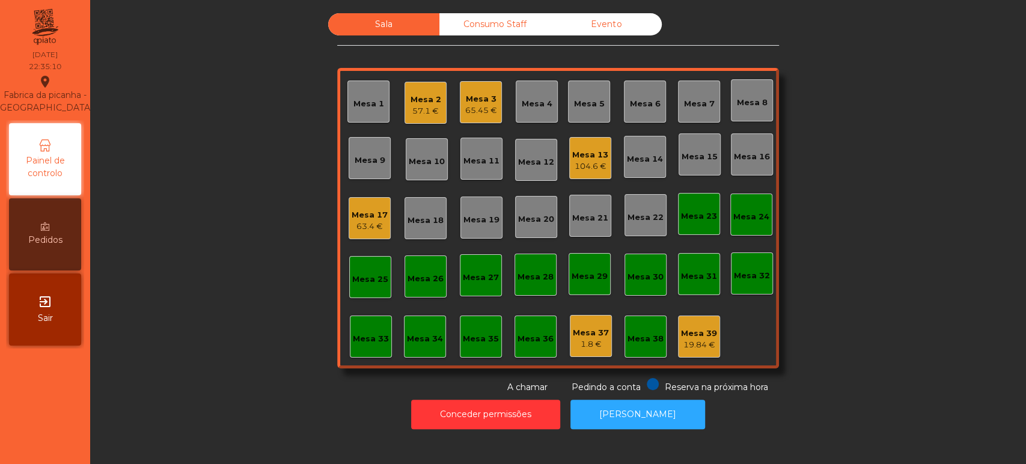
click at [365, 224] on div "63.4 €" at bounding box center [370, 227] width 36 height 12
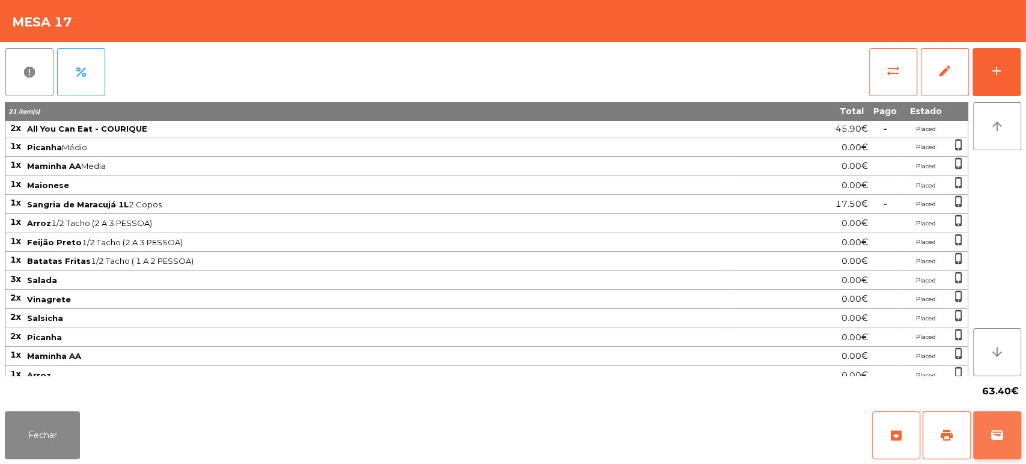
click at [1017, 418] on button "wallet" at bounding box center [997, 435] width 48 height 48
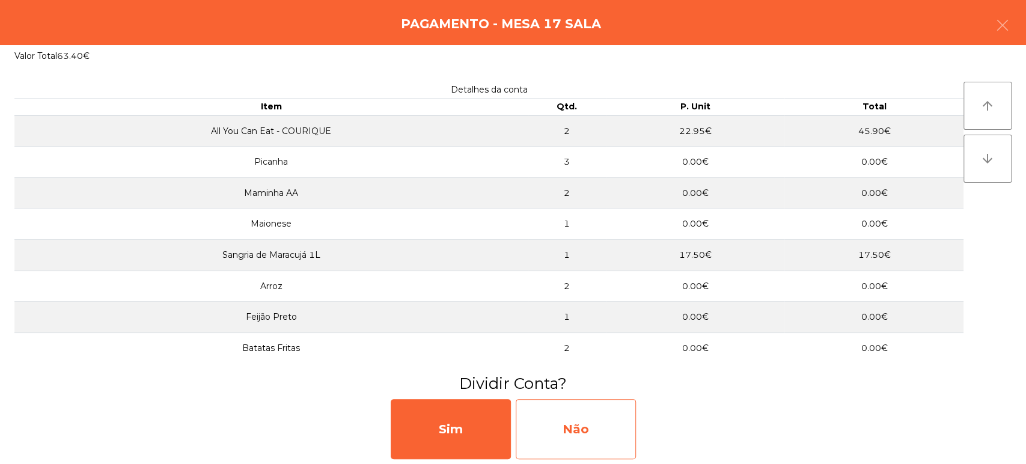
click at [562, 402] on div "Não" at bounding box center [576, 429] width 120 height 60
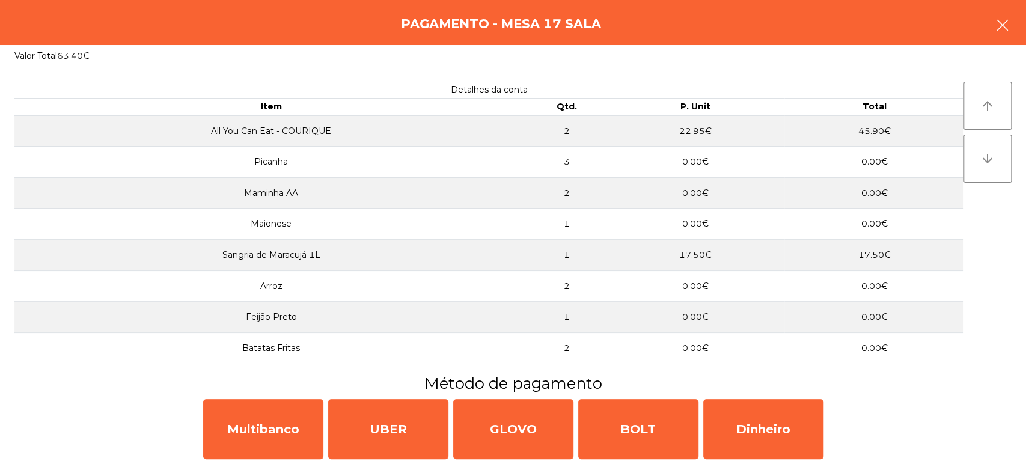
click at [1000, 22] on icon "button" at bounding box center [1002, 25] width 14 height 14
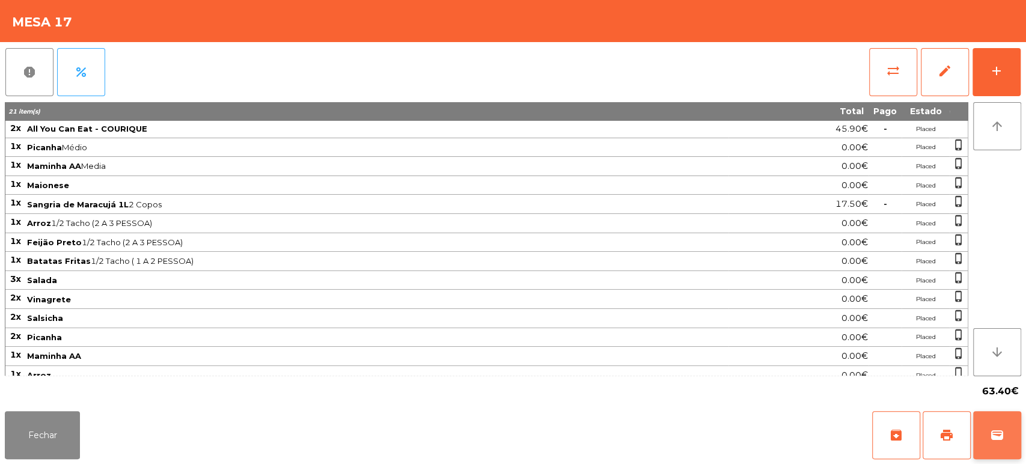
click at [1000, 428] on span "wallet" at bounding box center [997, 435] width 14 height 14
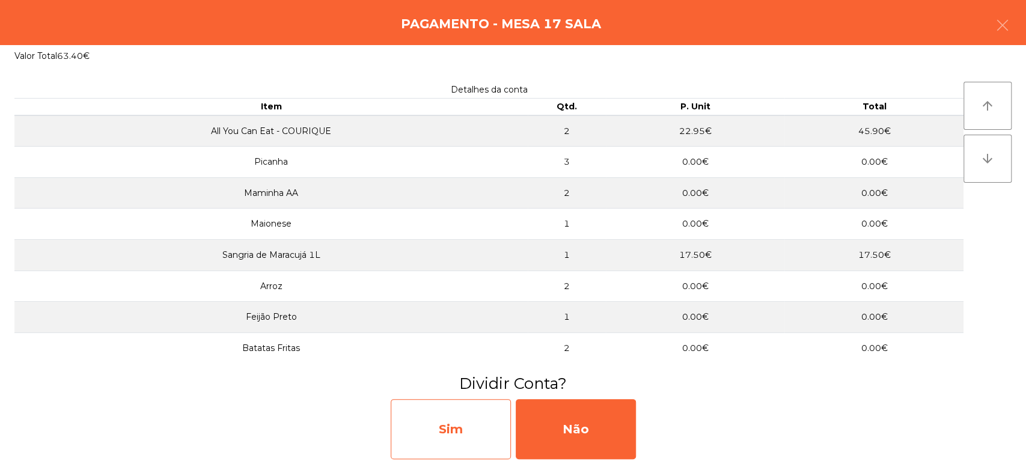
click at [464, 426] on div "Sim" at bounding box center [451, 429] width 120 height 60
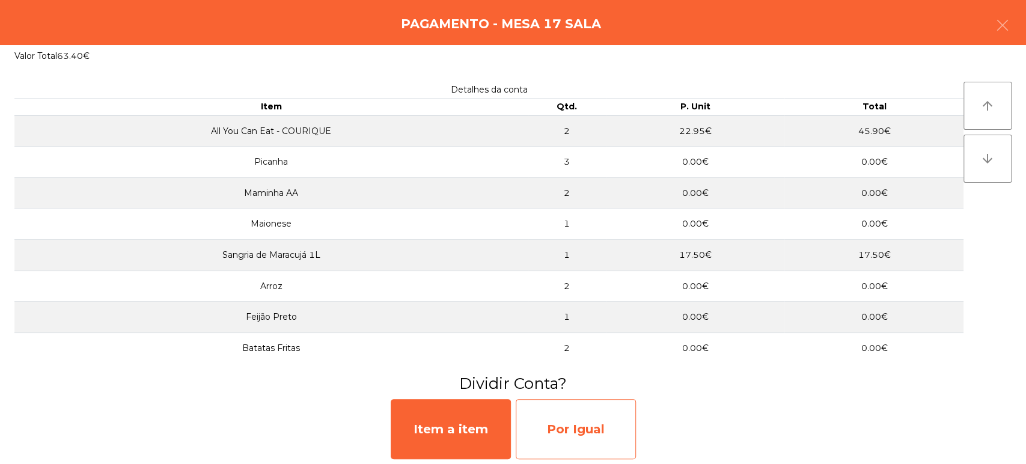
click at [577, 439] on div "Por Igual" at bounding box center [576, 429] width 120 height 60
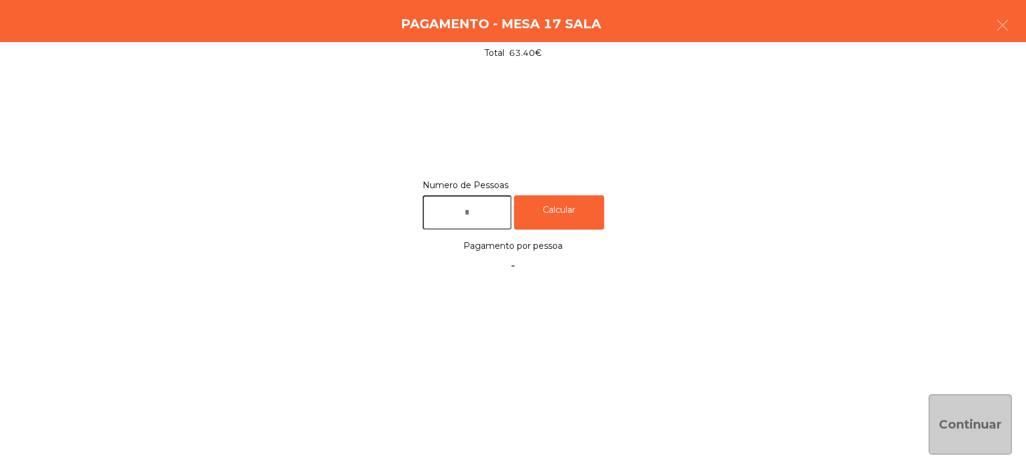
click at [486, 215] on input "text" at bounding box center [466, 212] width 89 height 34
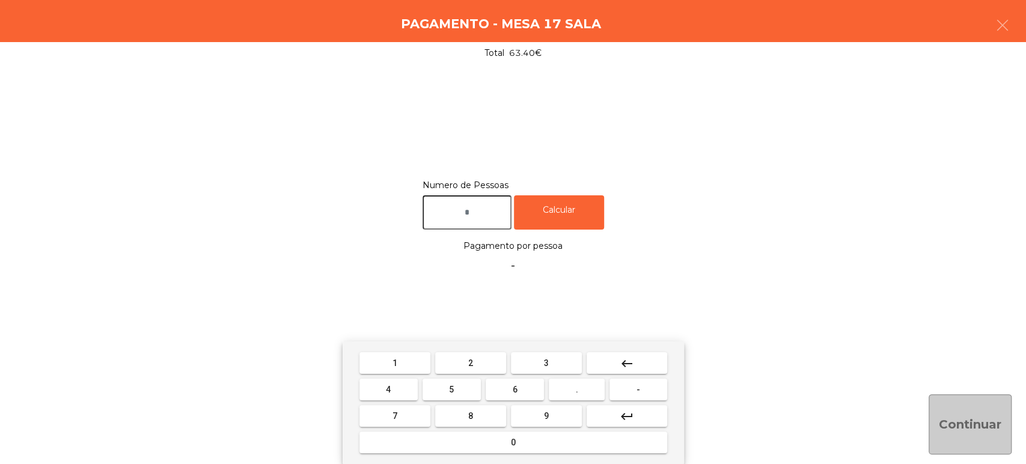
click at [460, 358] on button "2" at bounding box center [470, 363] width 71 height 22
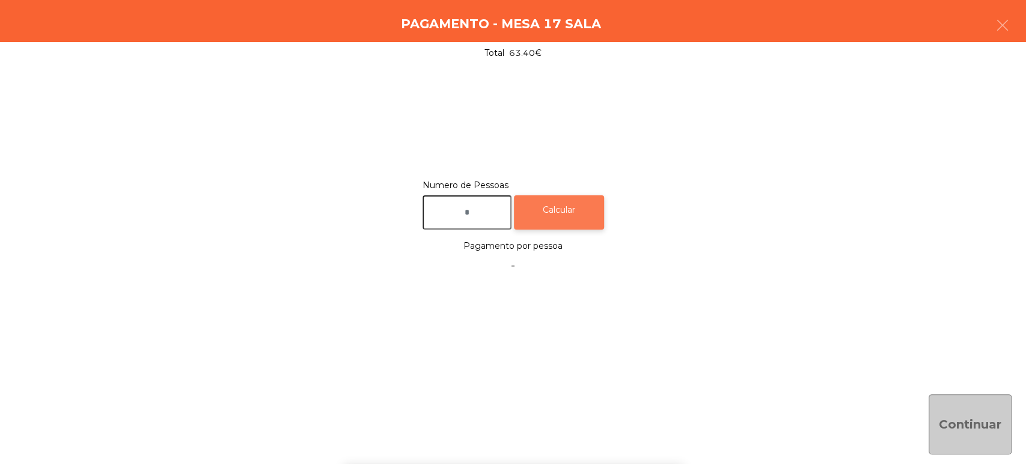
click at [570, 207] on div "Calcular" at bounding box center [559, 212] width 90 height 34
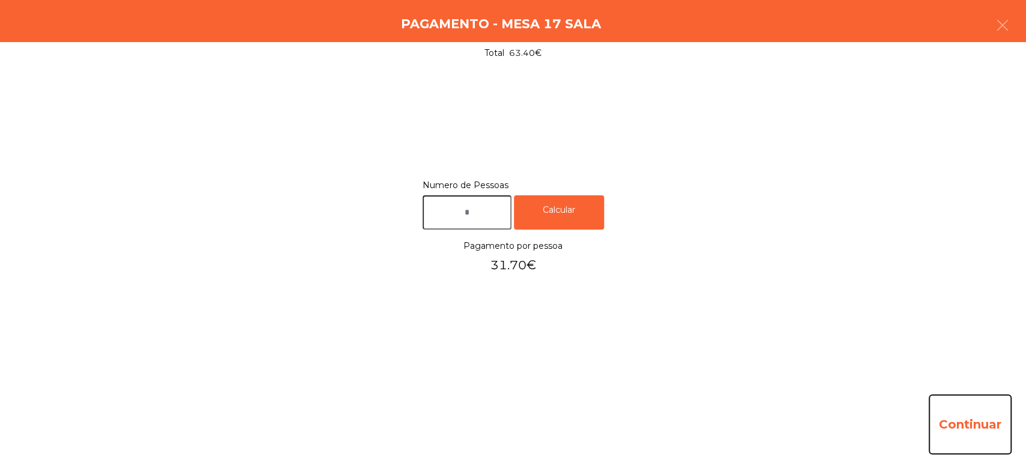
click at [985, 433] on button "Continuar" at bounding box center [969, 424] width 83 height 60
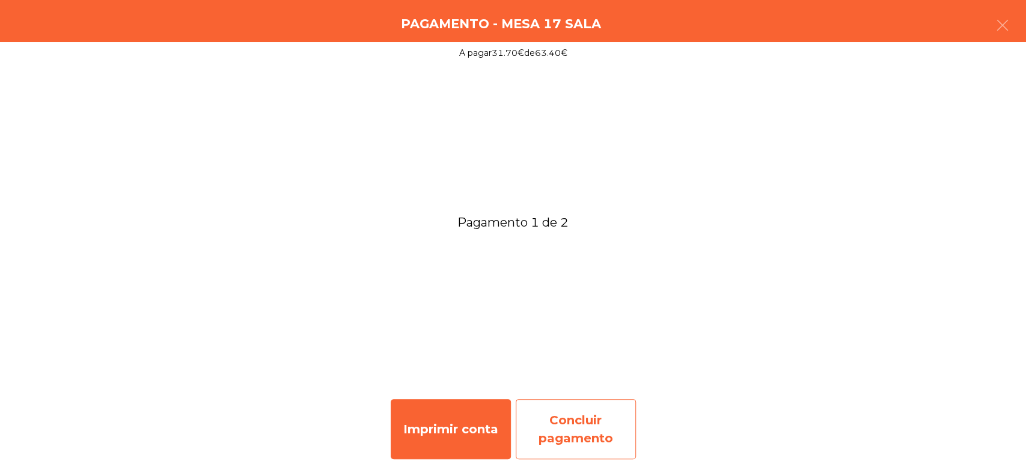
click at [588, 428] on div "Concluir pagamento" at bounding box center [576, 429] width 120 height 60
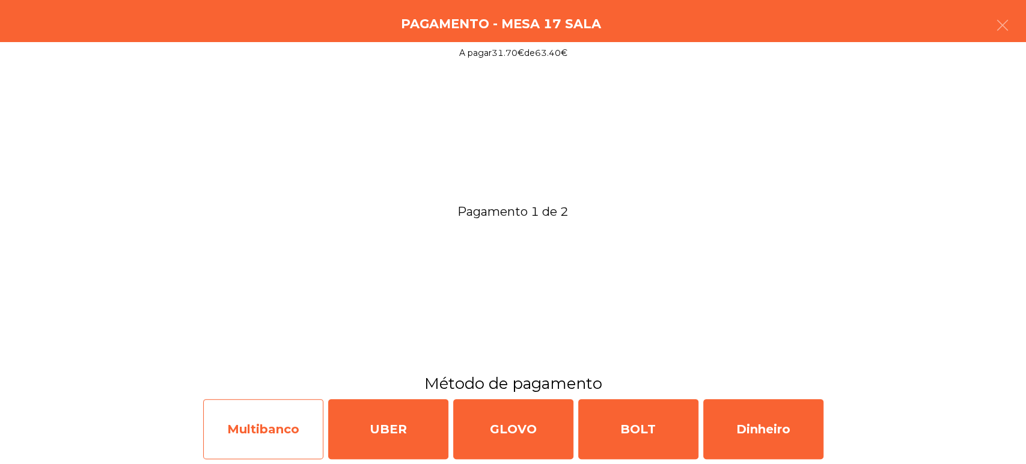
click at [278, 432] on div "Multibanco" at bounding box center [263, 429] width 120 height 60
select select "**"
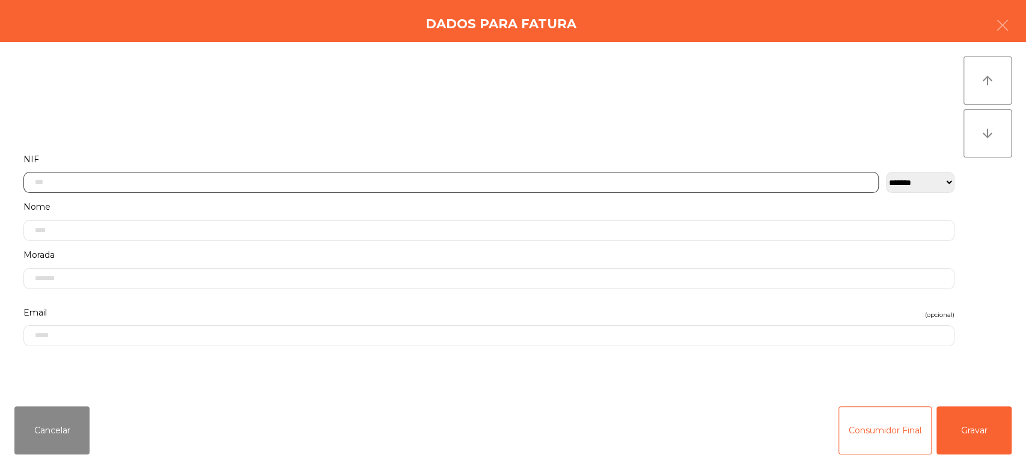
click at [492, 178] on input "text" at bounding box center [450, 182] width 855 height 21
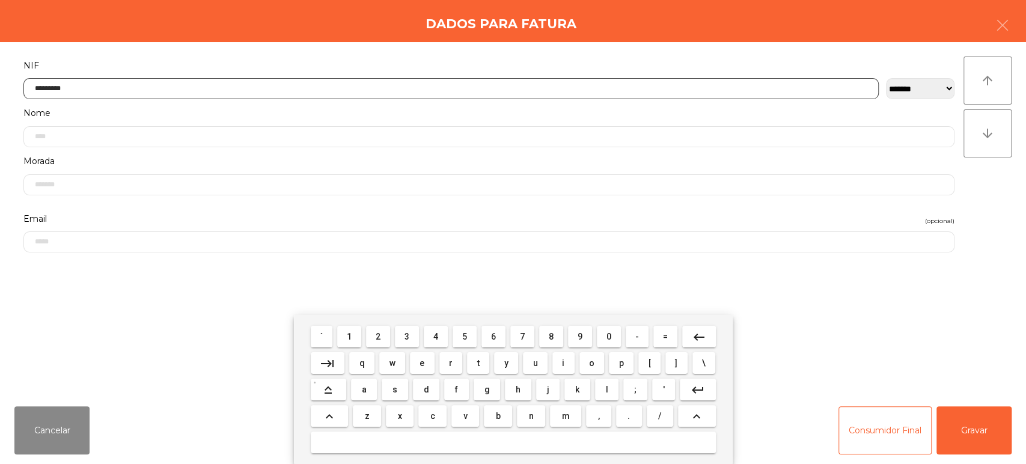
type input "*********"
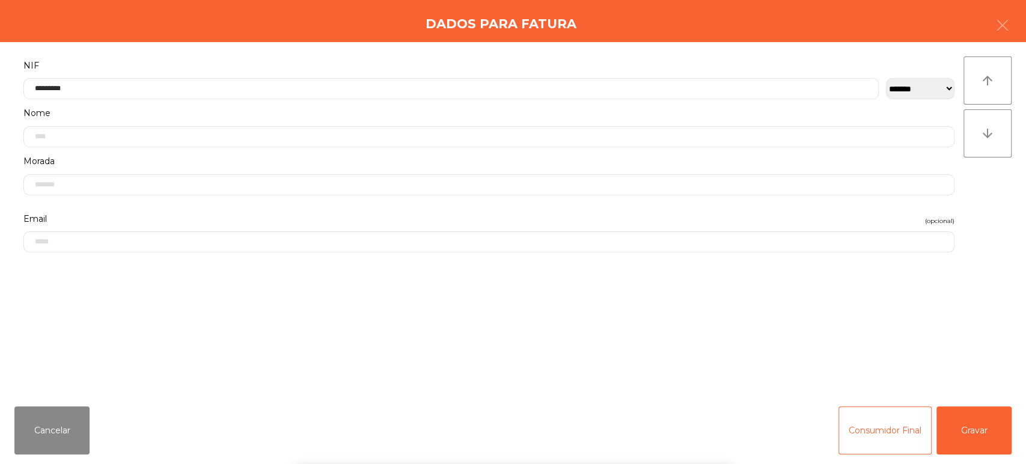
click at [951, 421] on div "` 1 2 3 4 5 6 7 8 9 0 - = keyboard_backspace keyboard_tab q w e r t y u i o p […" at bounding box center [513, 389] width 1026 height 149
click at [982, 411] on button "Gravar" at bounding box center [973, 430] width 75 height 48
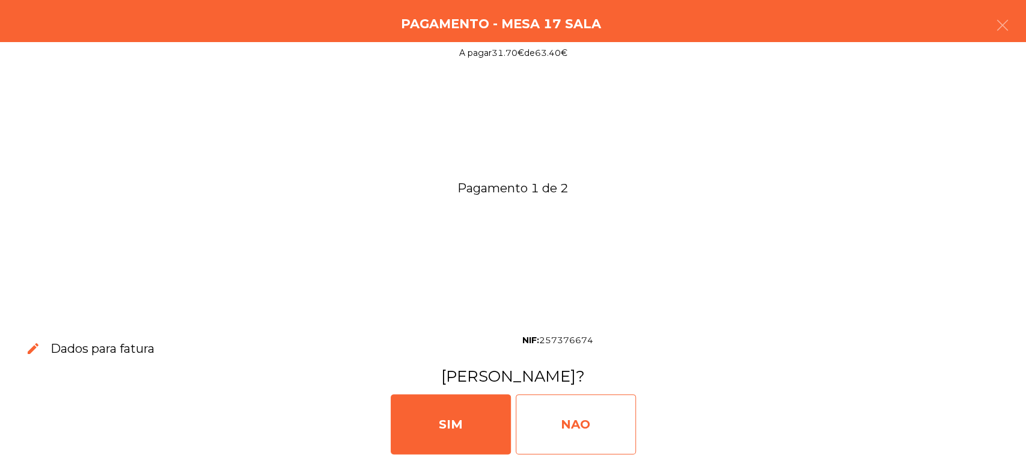
click at [569, 412] on div "NAO" at bounding box center [576, 424] width 120 height 60
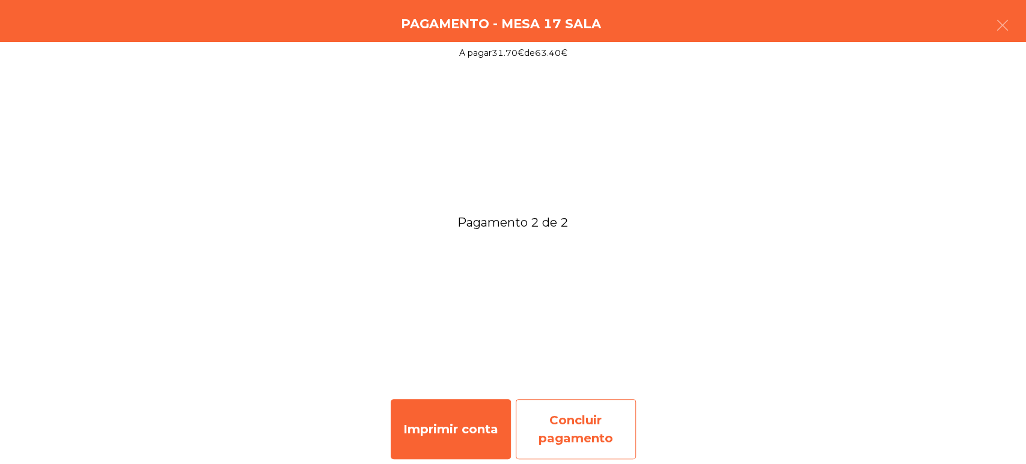
click at [588, 430] on div "Concluir pagamento" at bounding box center [576, 429] width 120 height 60
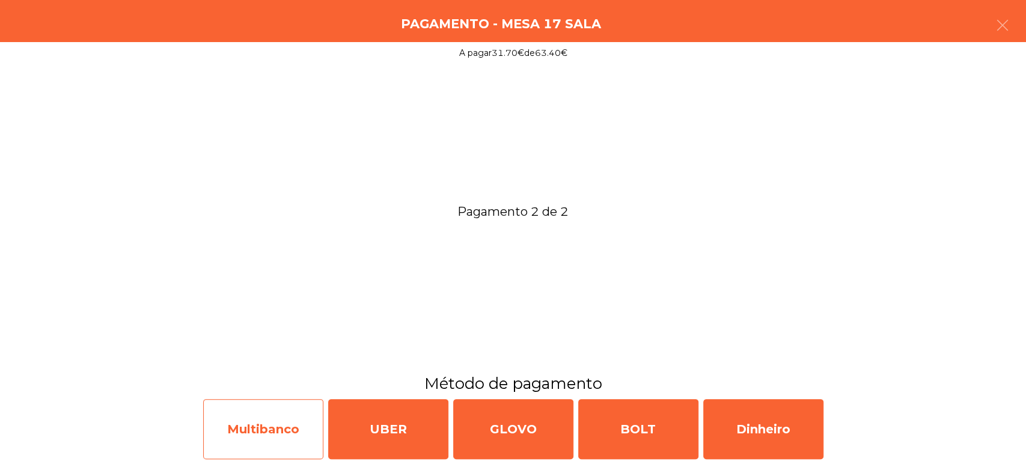
click at [260, 433] on div "Multibanco" at bounding box center [263, 429] width 120 height 60
select select "**"
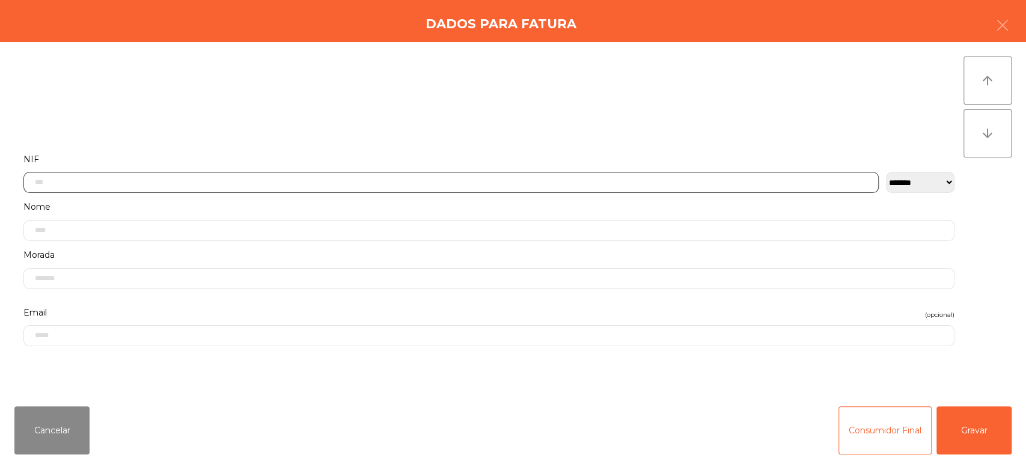
click at [589, 183] on input "text" at bounding box center [450, 182] width 855 height 21
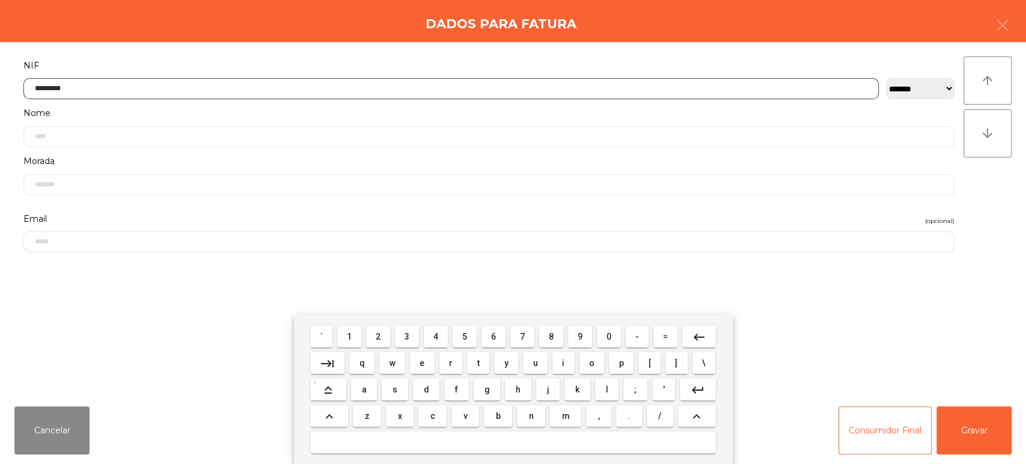
type input "*********"
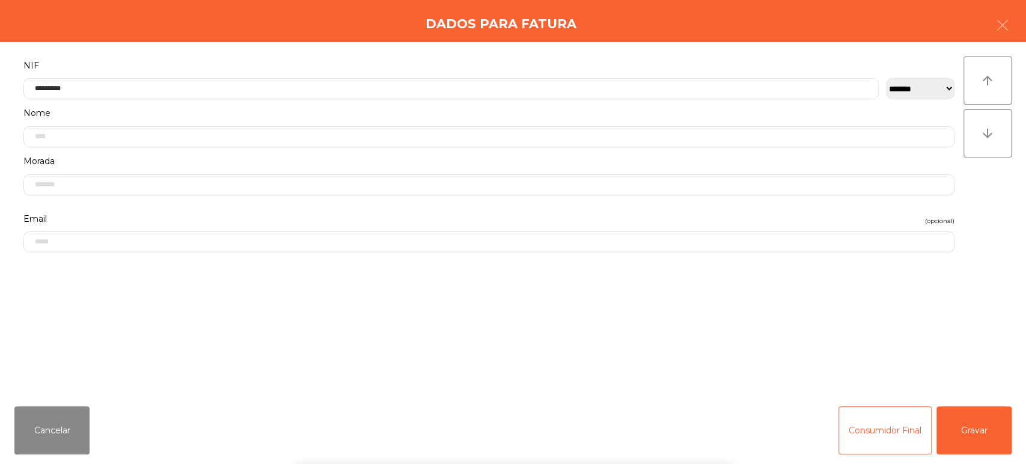
click at [1008, 269] on div "**********" at bounding box center [513, 219] width 1026 height 355
click at [986, 432] on button "Gravar" at bounding box center [973, 430] width 75 height 48
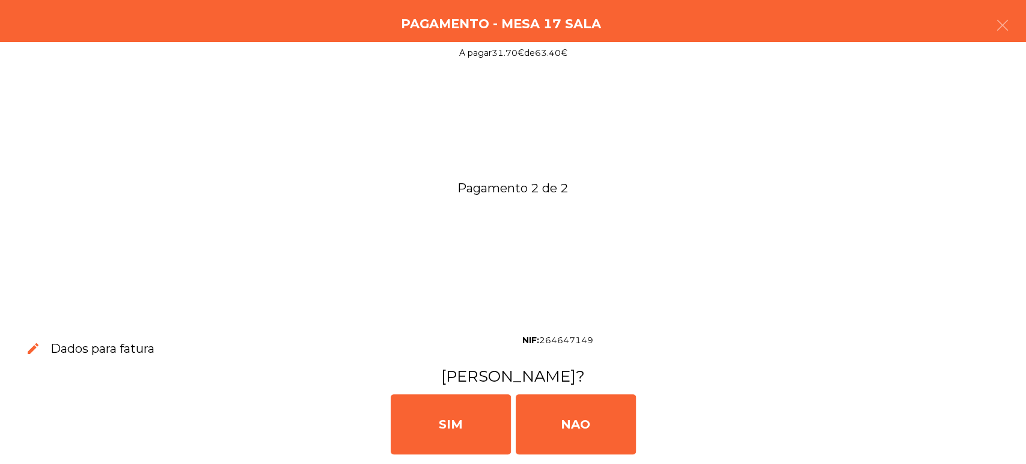
click at [976, 432] on div "SIM NAO" at bounding box center [513, 423] width 1016 height 72
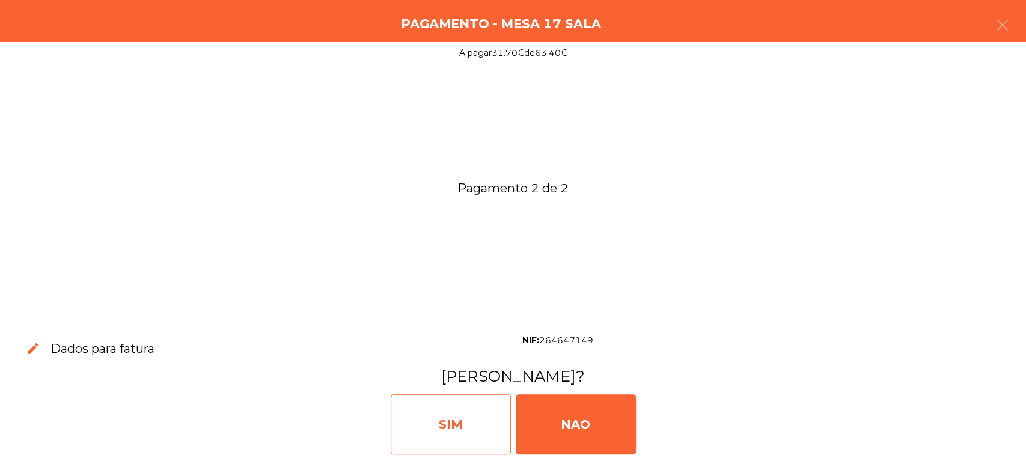
click at [486, 400] on div "SIM" at bounding box center [451, 424] width 120 height 60
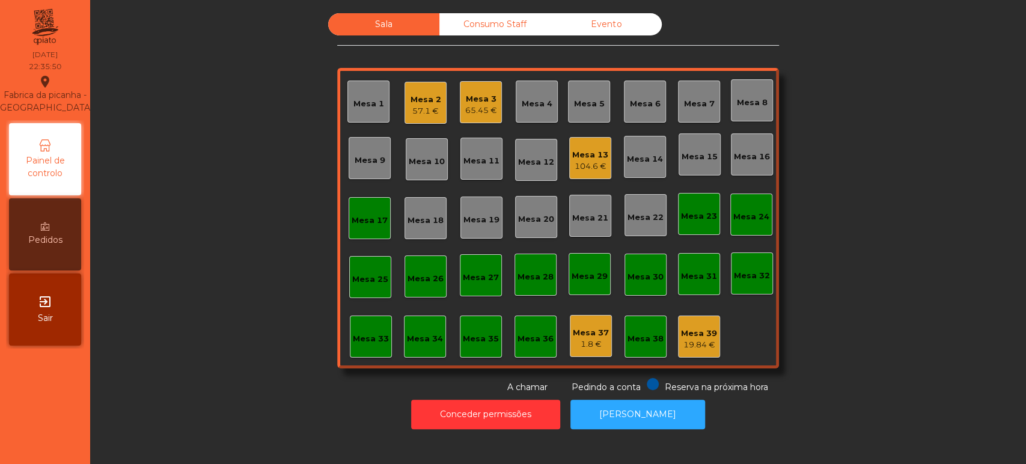
click at [372, 257] on div "Mesa 25" at bounding box center [370, 277] width 42 height 42
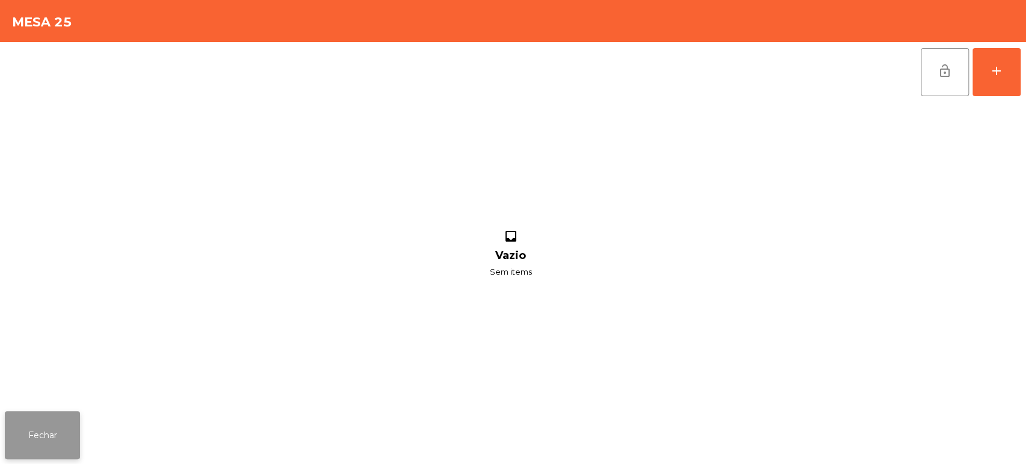
click at [74, 430] on button "Fechar" at bounding box center [42, 435] width 75 height 48
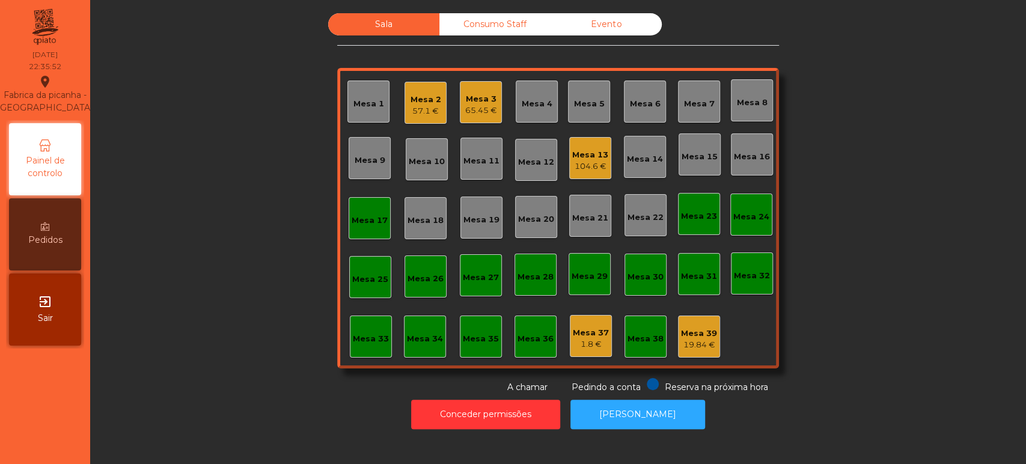
click at [365, 219] on div "Mesa 17" at bounding box center [370, 221] width 36 height 12
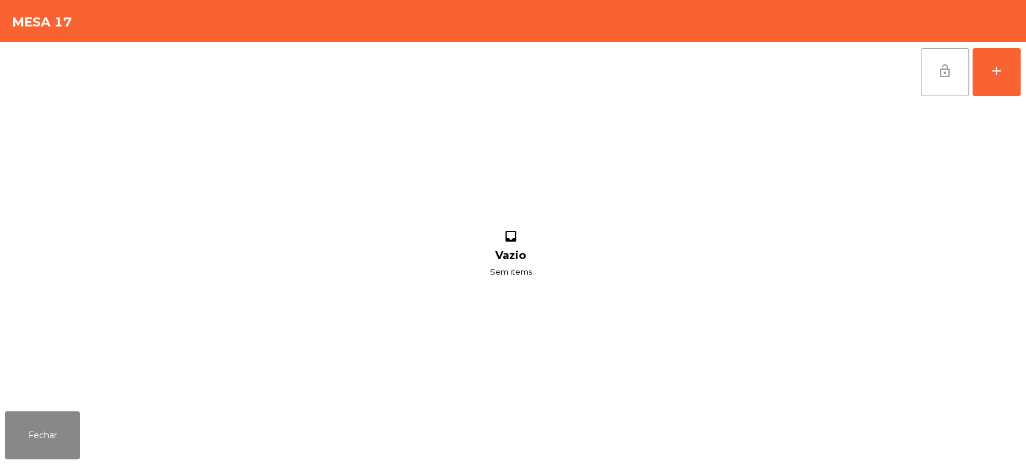
click at [937, 61] on button "lock_open" at bounding box center [945, 72] width 48 height 48
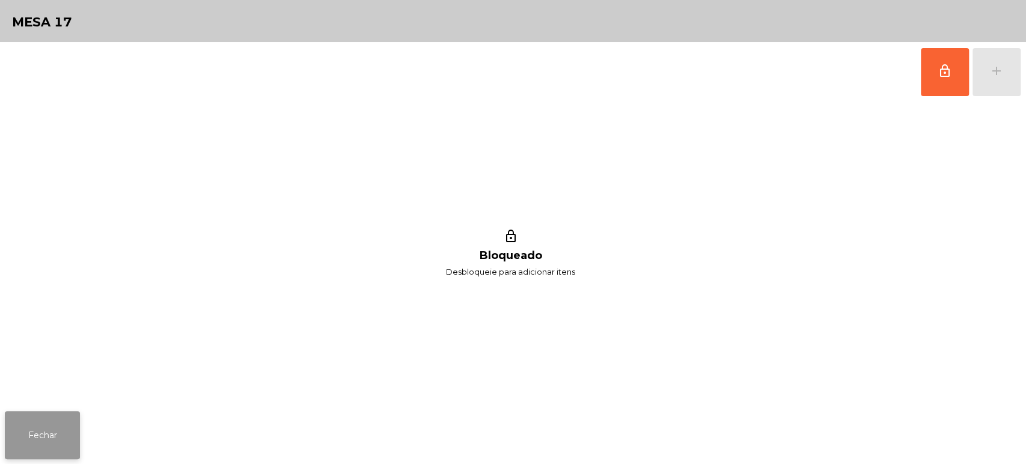
click at [53, 412] on button "Fechar" at bounding box center [42, 435] width 75 height 48
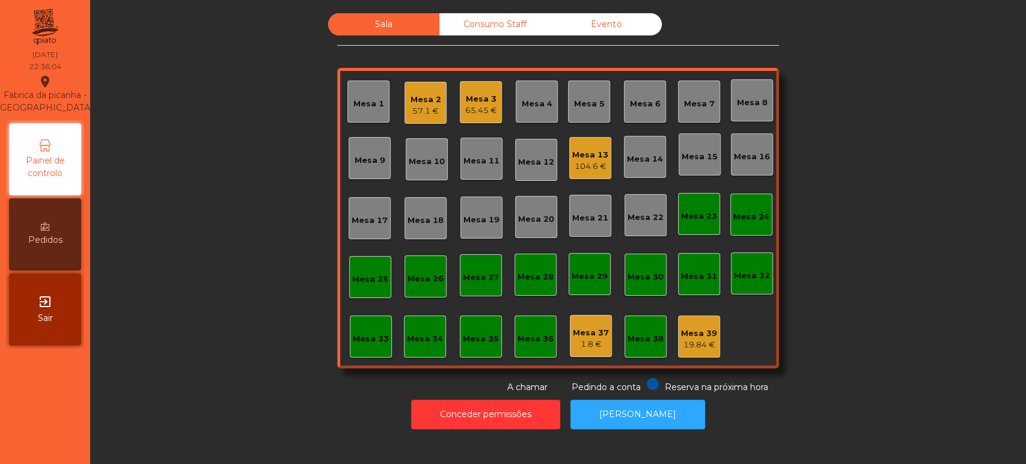
click at [604, 168] on div "Mesa 13 104.6 €" at bounding box center [590, 158] width 42 height 42
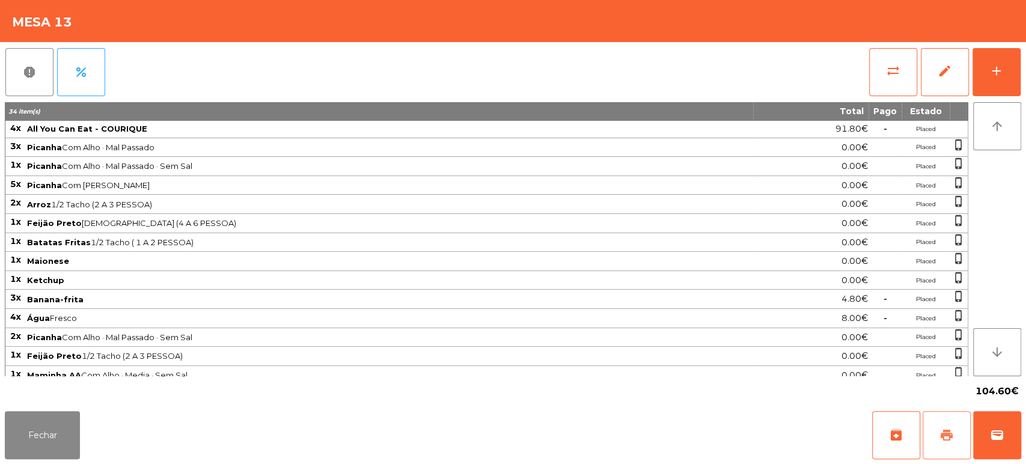
click at [937, 431] on button "print" at bounding box center [946, 435] width 48 height 48
click at [41, 439] on button "Fechar" at bounding box center [42, 435] width 75 height 48
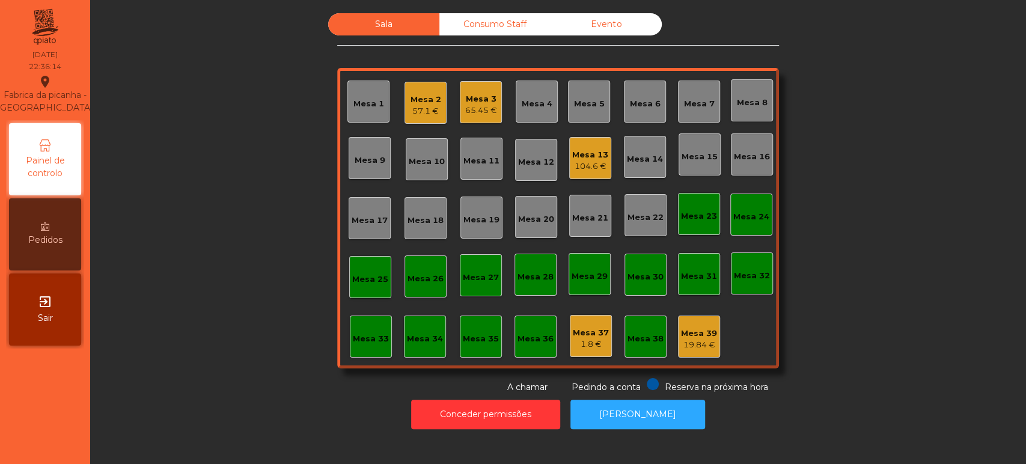
click at [585, 154] on div "Mesa 13" at bounding box center [590, 155] width 36 height 12
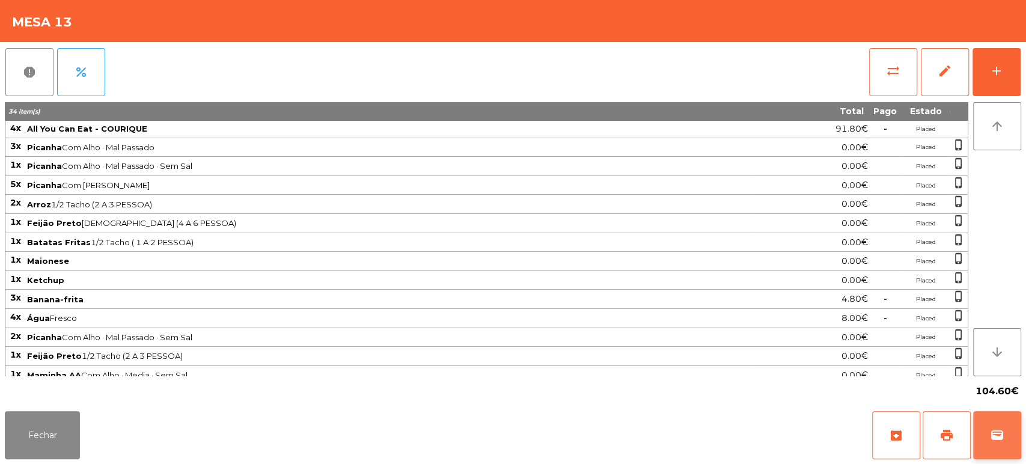
click at [992, 417] on button "wallet" at bounding box center [997, 435] width 48 height 48
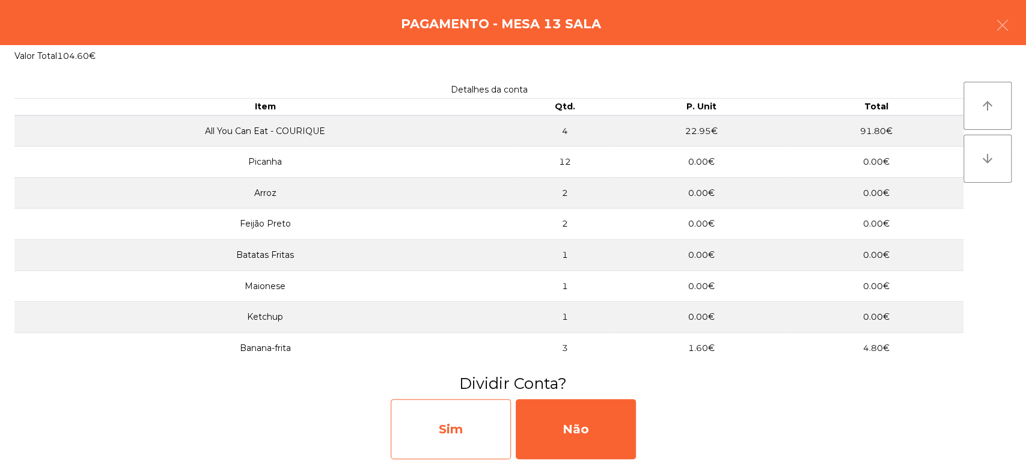
click at [465, 416] on div "Sim" at bounding box center [451, 429] width 120 height 60
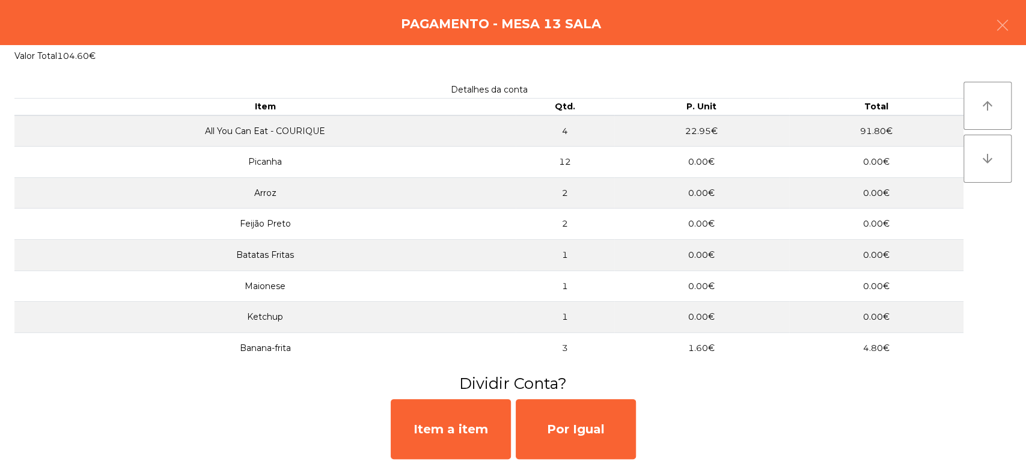
click at [1024, 25] on div "Pagamento - Mesa 13 Sala" at bounding box center [513, 22] width 1026 height 45
click at [998, 10] on button "button" at bounding box center [1002, 26] width 34 height 36
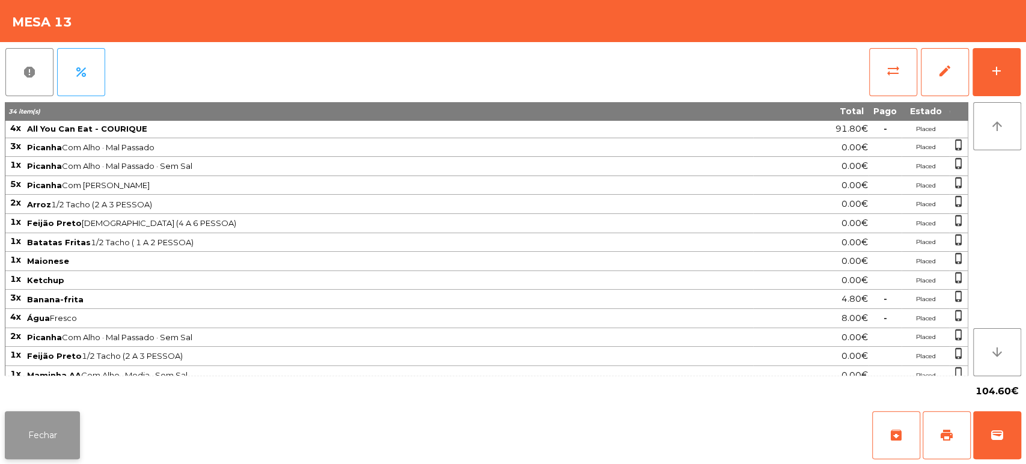
click at [63, 434] on button "Fechar" at bounding box center [42, 435] width 75 height 48
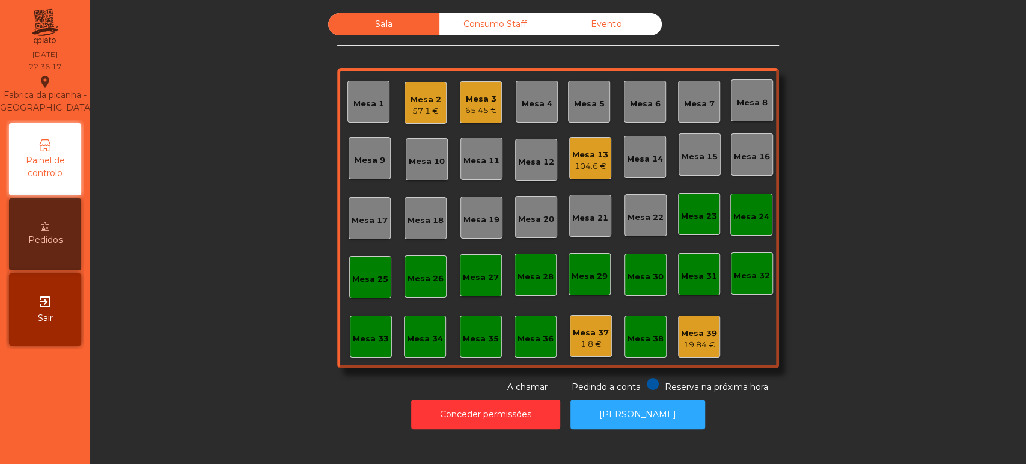
click at [569, 160] on div "Mesa 13 104.6 €" at bounding box center [590, 158] width 42 height 42
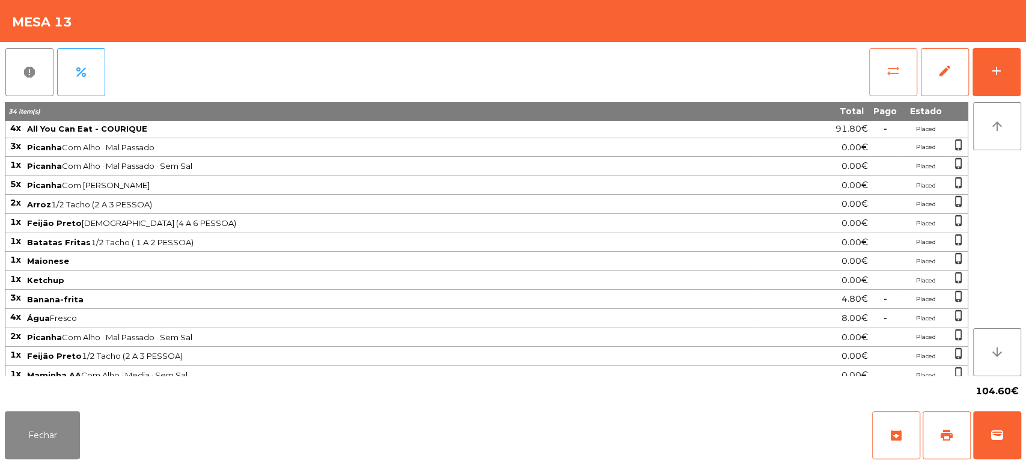
click at [908, 61] on button "sync_alt" at bounding box center [893, 72] width 48 height 48
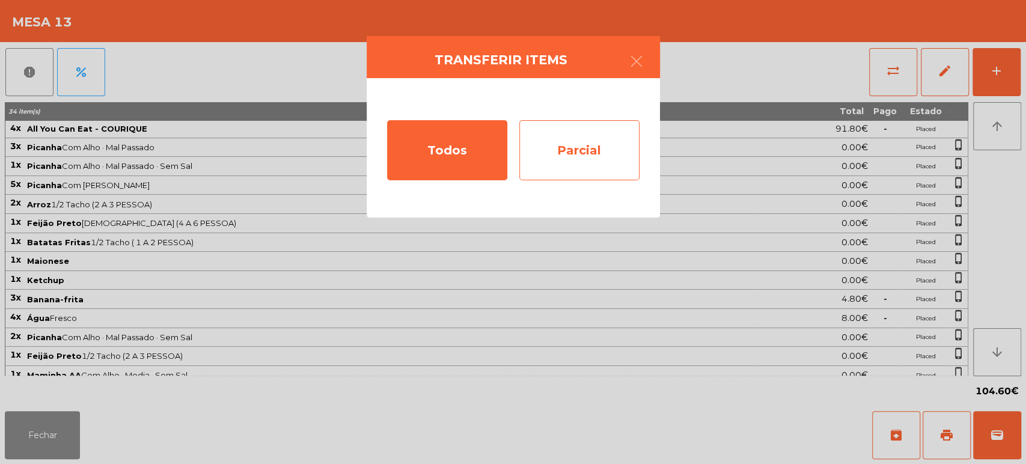
click at [619, 130] on div "Parcial" at bounding box center [579, 150] width 120 height 60
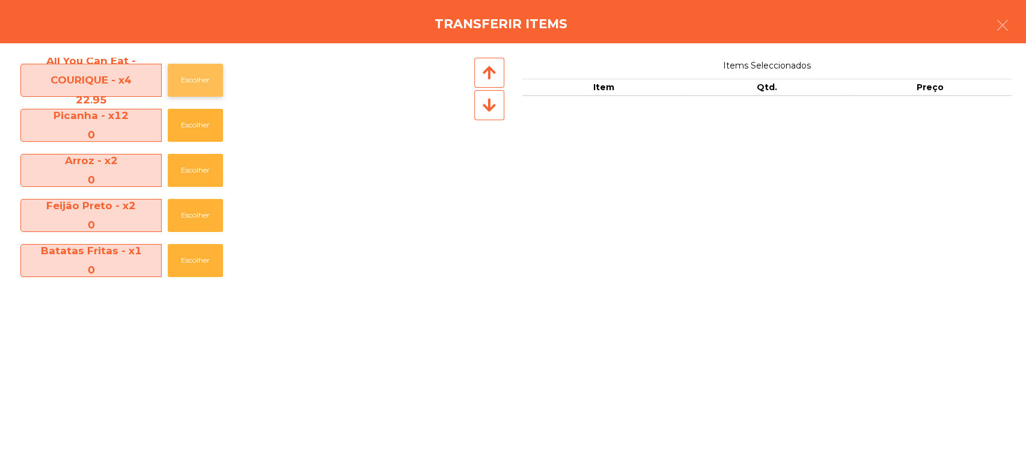
click at [201, 73] on button "Escolher" at bounding box center [195, 80] width 55 height 33
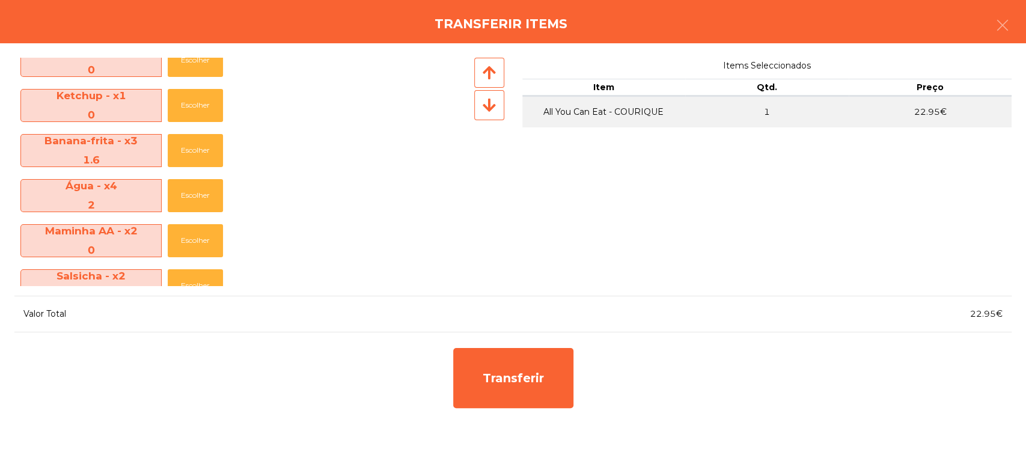
scroll to position [245, 0]
click at [190, 154] on button "Escolher" at bounding box center [195, 150] width 55 height 33
click at [189, 157] on button "Escolher" at bounding box center [195, 150] width 55 height 33
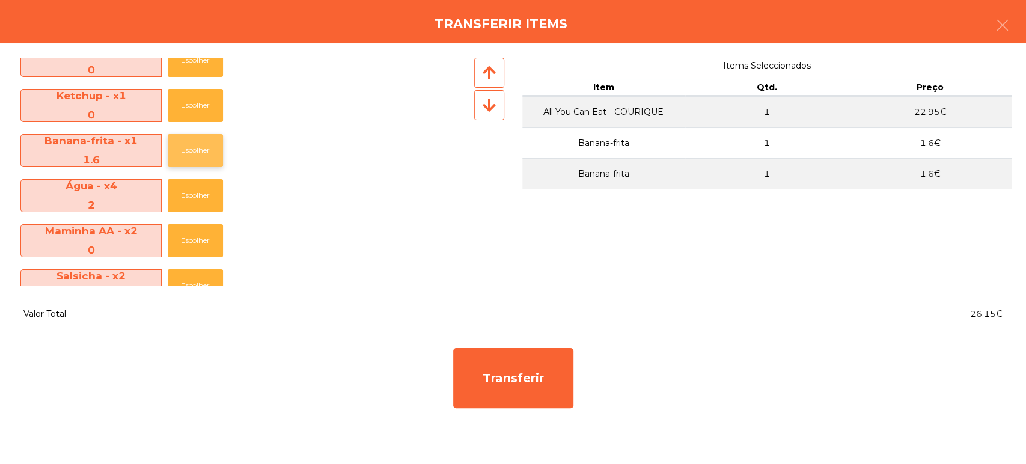
click at [189, 159] on button "Escolher" at bounding box center [195, 150] width 55 height 33
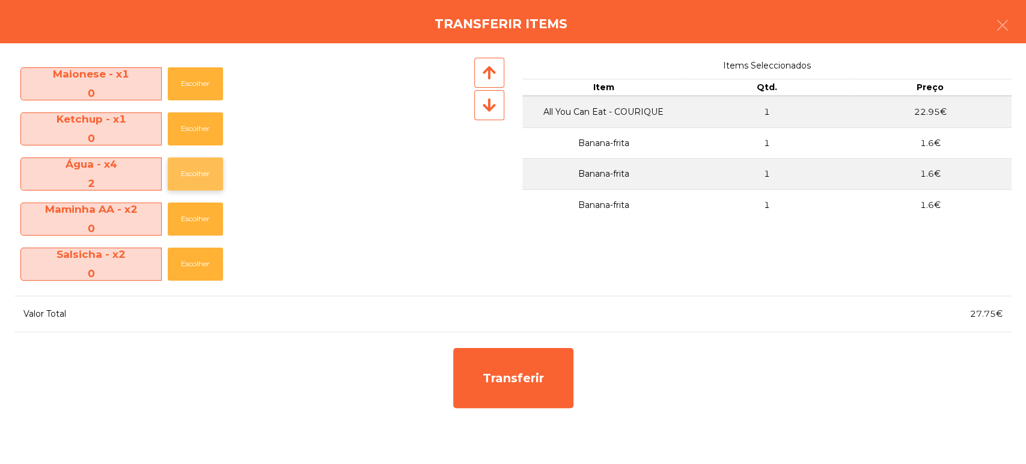
click at [189, 171] on button "Escolher" at bounding box center [195, 173] width 55 height 33
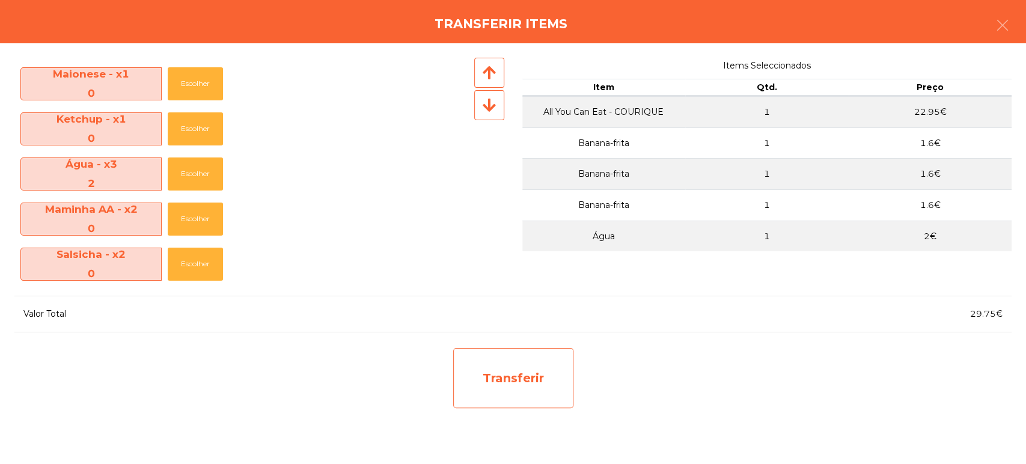
click at [464, 403] on div "Transferir" at bounding box center [513, 378] width 120 height 60
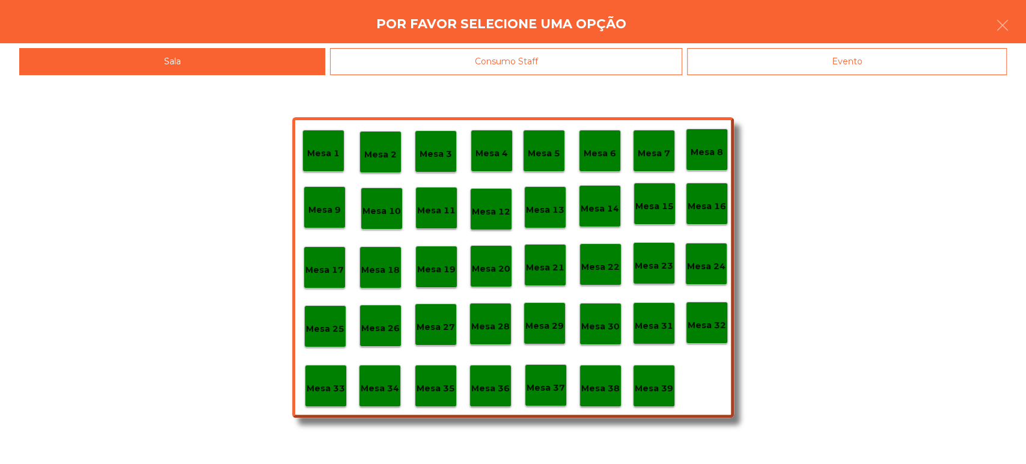
click at [748, 56] on div "Evento" at bounding box center [847, 61] width 320 height 27
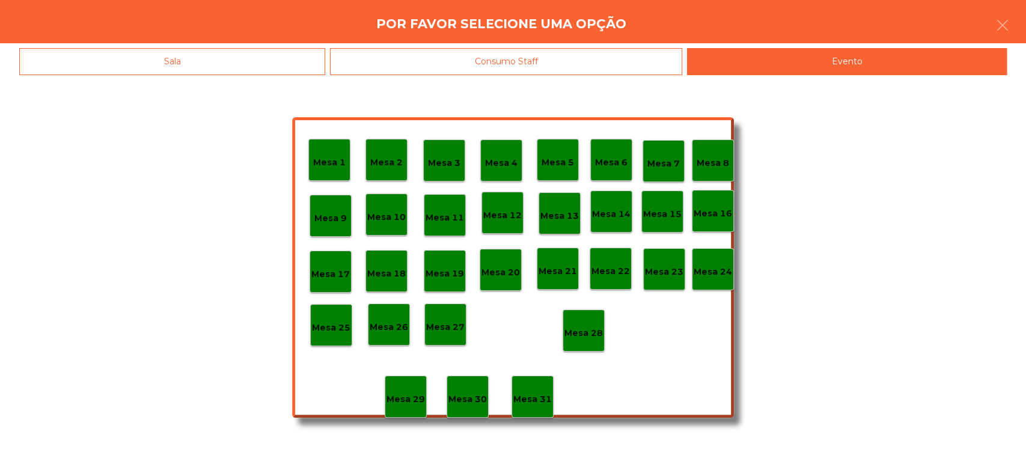
click at [516, 197] on div "Mesa 12" at bounding box center [502, 213] width 42 height 42
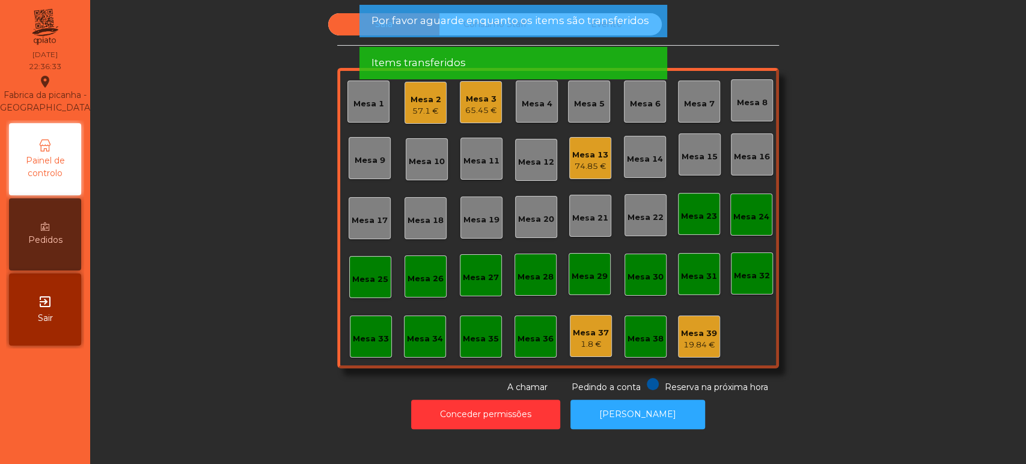
click at [567, 27] on span "Por favor aguarde enquanto os items são transferidos" at bounding box center [510, 20] width 278 height 15
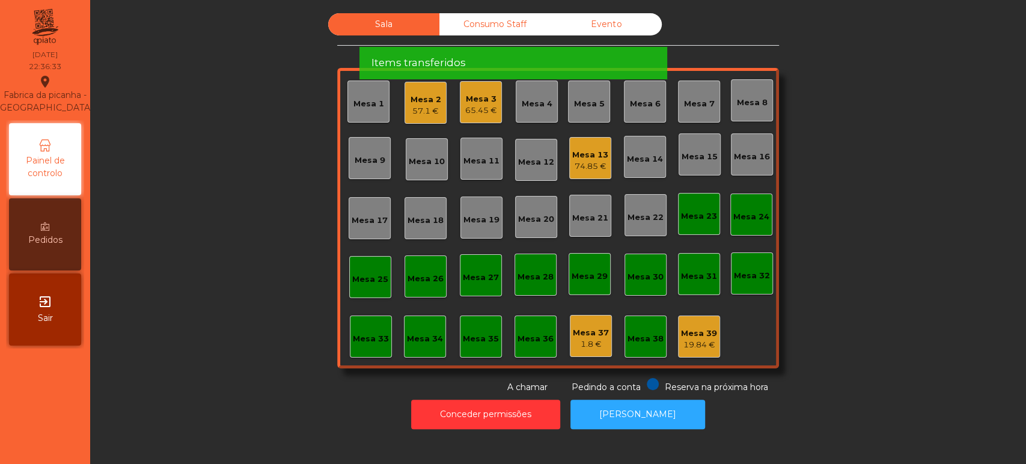
click at [582, 24] on span "Por favor aguarde enquanto os items são transferidos" at bounding box center [510, 20] width 278 height 15
click at [584, 55] on div "Items transferidos" at bounding box center [513, 62] width 284 height 15
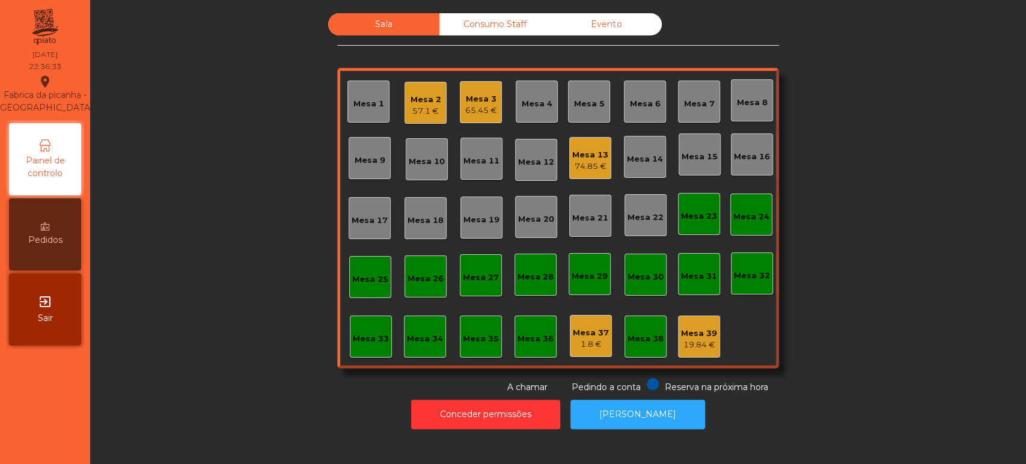
click at [583, 23] on div "Items transferidos" at bounding box center [513, 20] width 284 height 15
click at [584, 24] on div "Items transferidos" at bounding box center [513, 20] width 284 height 15
click at [590, 16] on div "Evento" at bounding box center [605, 24] width 111 height 22
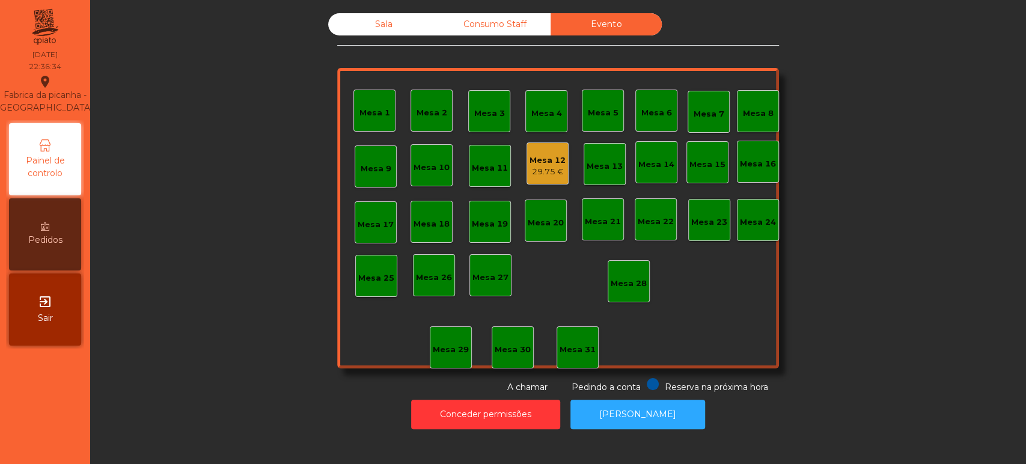
click at [588, 21] on div "Evento" at bounding box center [605, 24] width 111 height 22
click at [555, 150] on div "Mesa 12 29.75 €" at bounding box center [547, 164] width 36 height 28
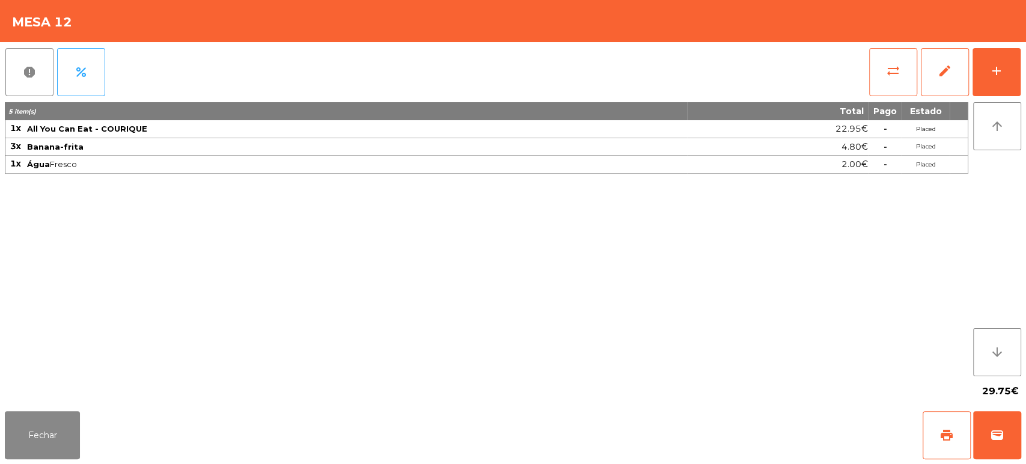
click at [1001, 400] on span "29.75€" at bounding box center [1000, 391] width 37 height 18
click at [1023, 434] on div "Fechar print wallet" at bounding box center [513, 435] width 1026 height 58
click at [586, 393] on div "29.75€" at bounding box center [513, 391] width 1016 height 30
click at [1000, 445] on button "wallet" at bounding box center [997, 435] width 48 height 48
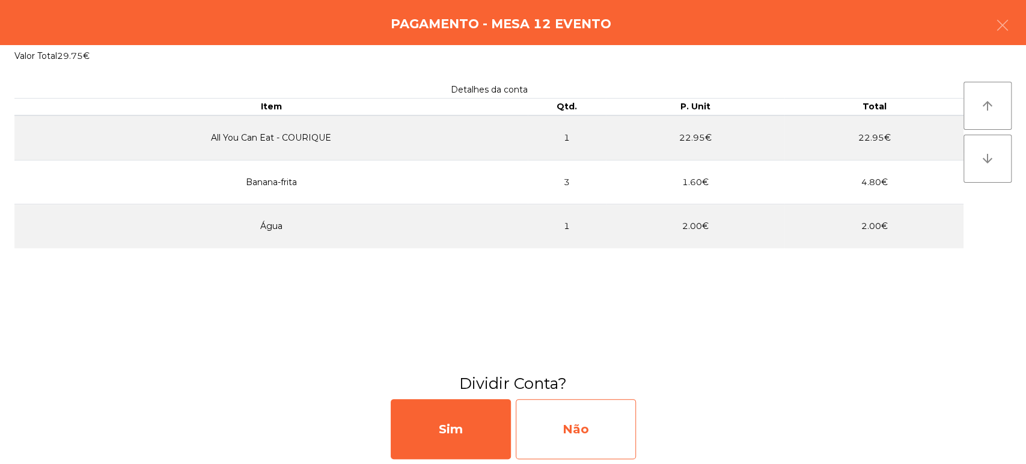
click at [567, 436] on div "Não" at bounding box center [576, 429] width 120 height 60
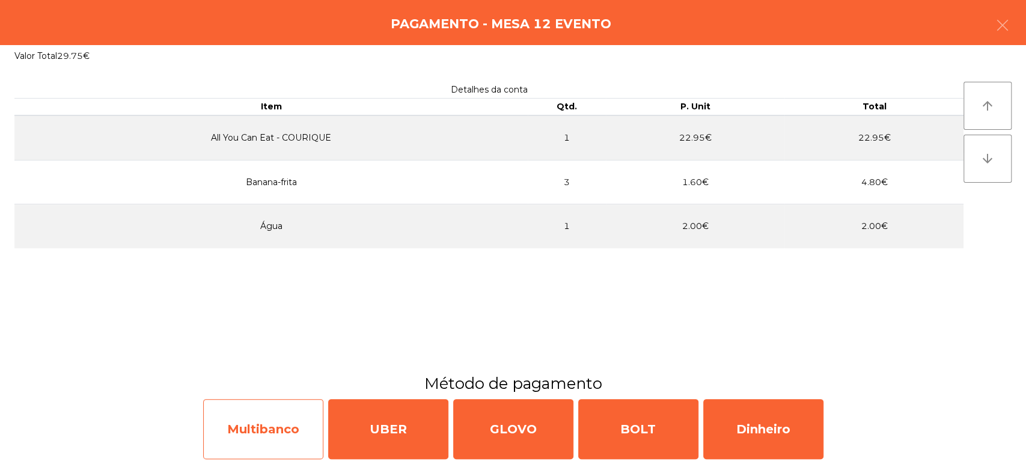
click at [263, 412] on div "Multibanco" at bounding box center [263, 429] width 120 height 60
select select "**"
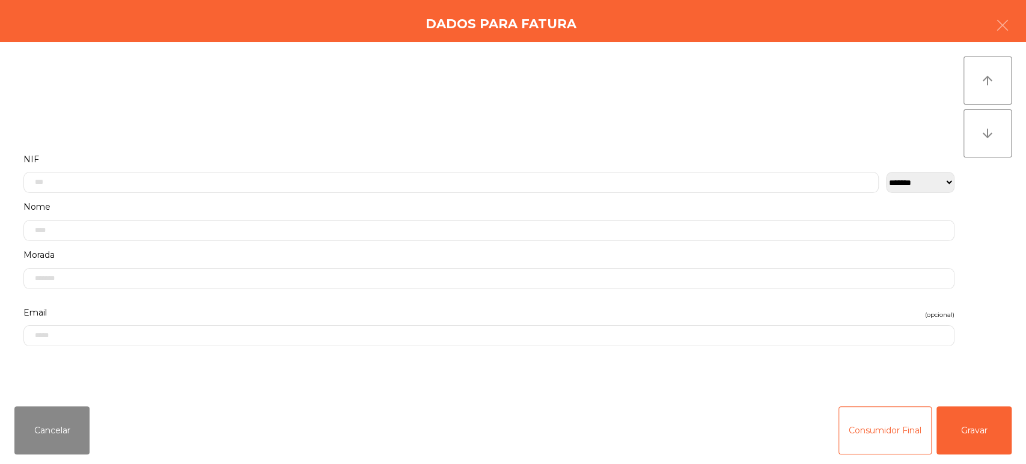
click at [1024, 444] on div "Cancelar Consumidor Final Gravar" at bounding box center [513, 430] width 1026 height 67
click at [990, 418] on button "Gravar" at bounding box center [973, 430] width 75 height 48
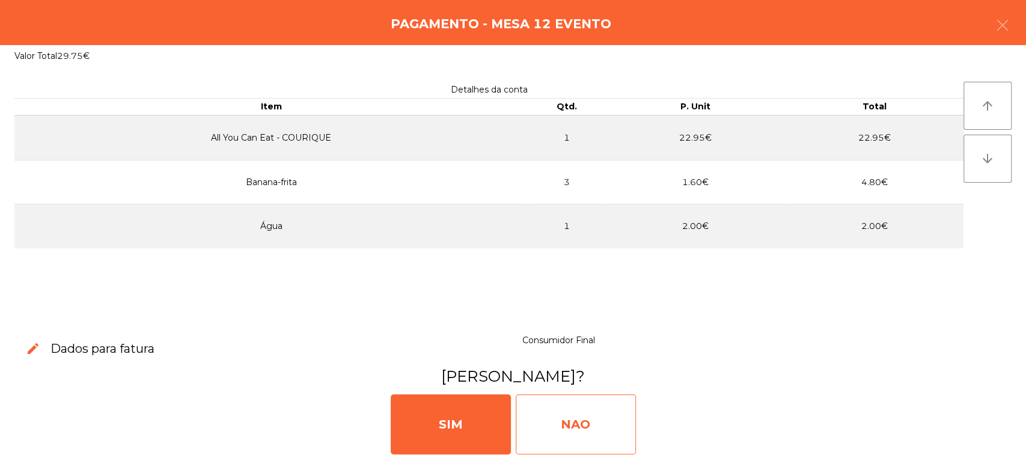
click at [592, 416] on div "NAO" at bounding box center [576, 424] width 120 height 60
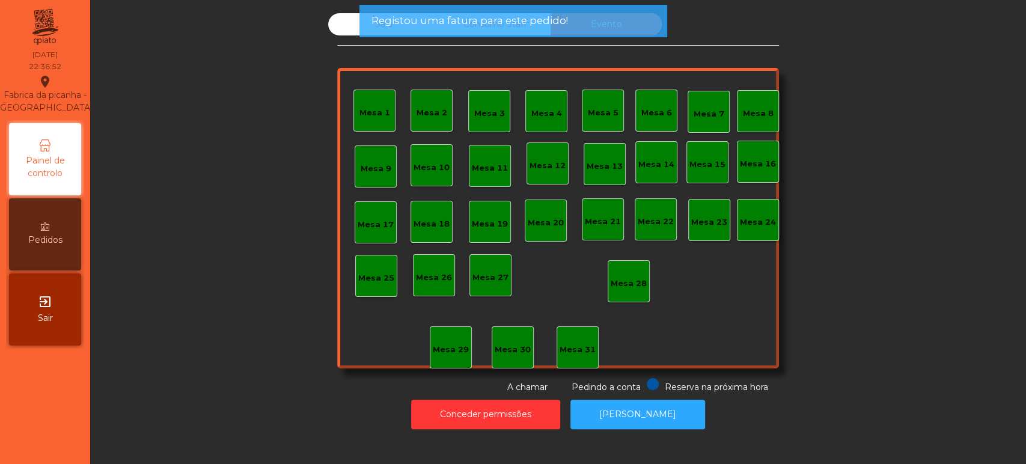
click at [402, 25] on span "Registou uma fatura para este pedido!" at bounding box center [469, 20] width 196 height 15
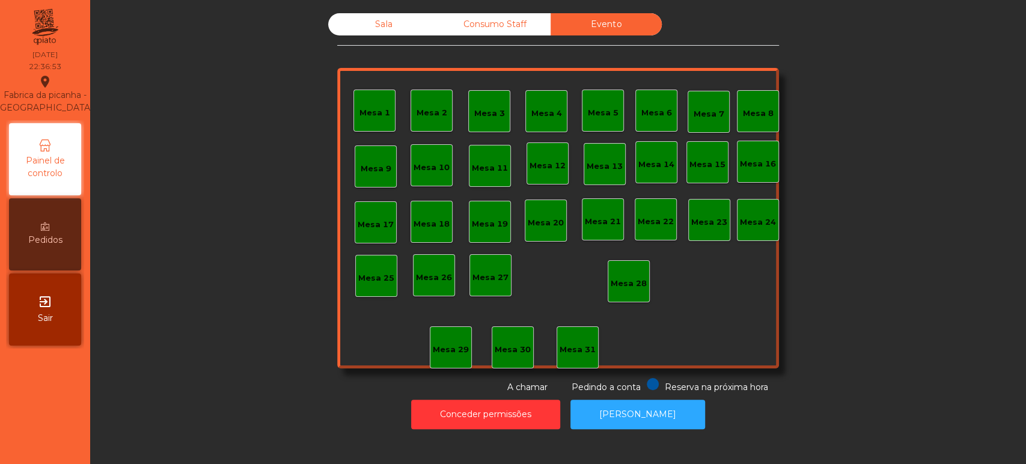
click at [391, 34] on div "Registou uma fatura para este pedido!" at bounding box center [513, 21] width 308 height 32
click at [410, 30] on div "Sala" at bounding box center [383, 24] width 111 height 22
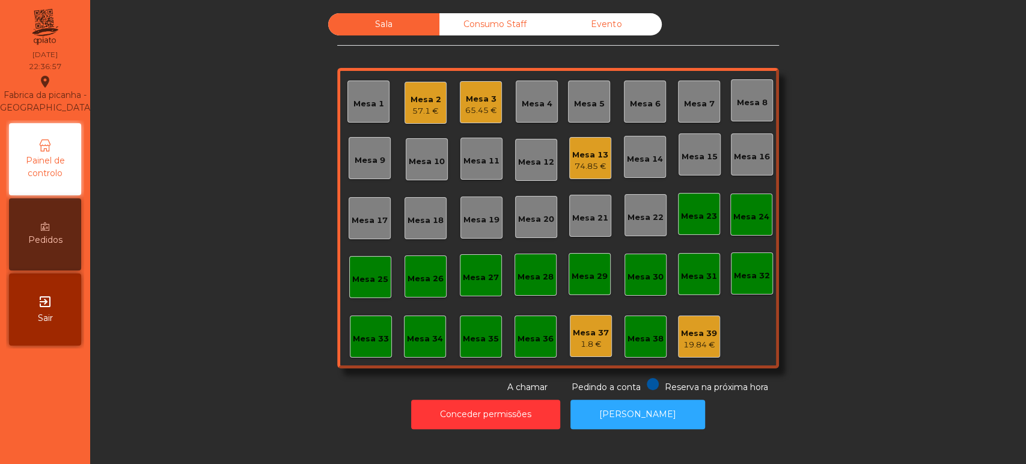
click at [595, 168] on div "74.85 €" at bounding box center [590, 166] width 36 height 12
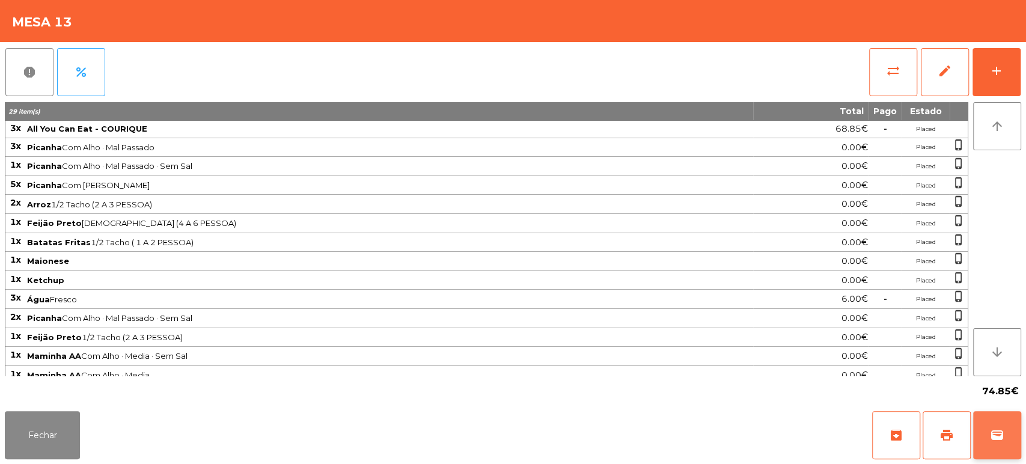
click at [986, 417] on button "wallet" at bounding box center [997, 435] width 48 height 48
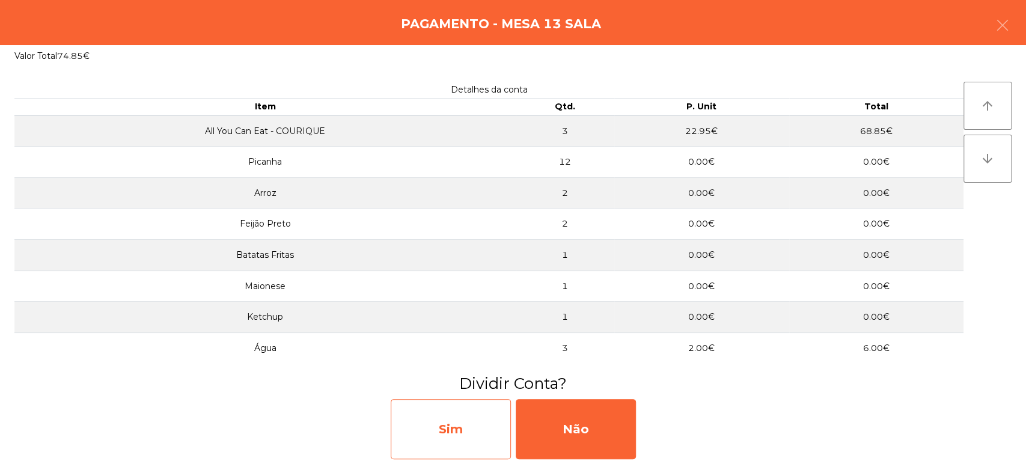
click at [461, 422] on div "Sim" at bounding box center [451, 429] width 120 height 60
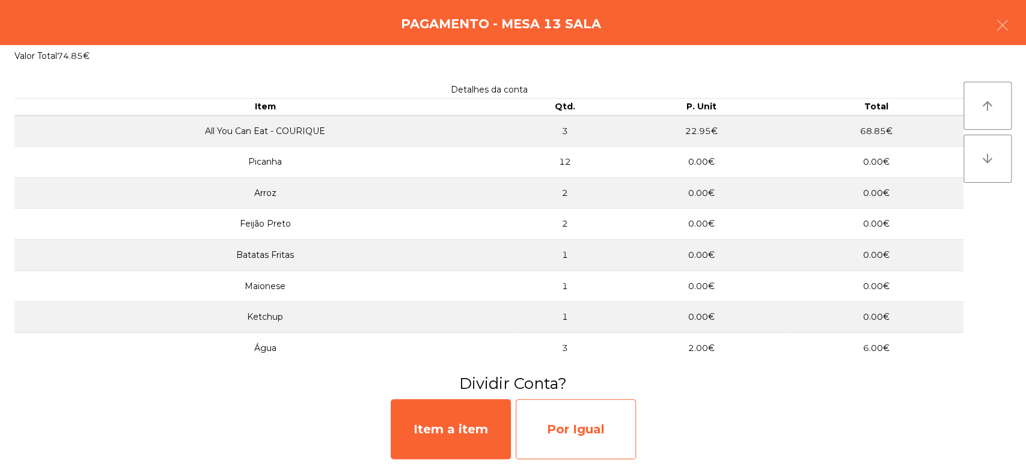
click at [590, 445] on div "Por Igual" at bounding box center [576, 429] width 120 height 60
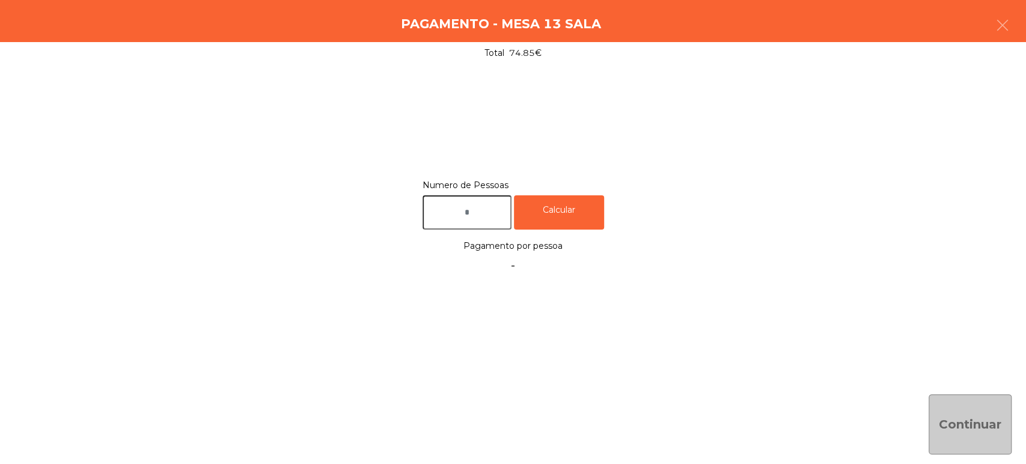
click at [492, 212] on input "text" at bounding box center [466, 212] width 89 height 34
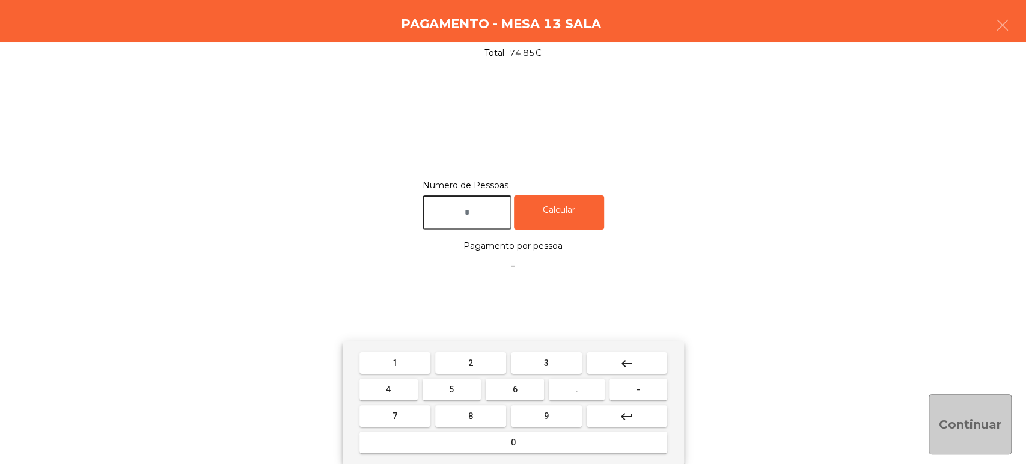
click at [546, 362] on span "3" at bounding box center [546, 363] width 5 height 10
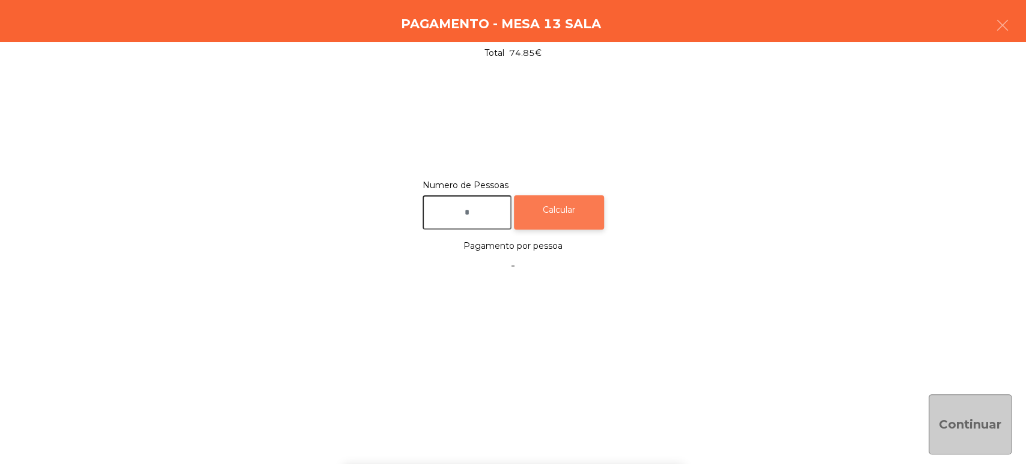
click at [583, 228] on div "Calcular" at bounding box center [559, 212] width 90 height 34
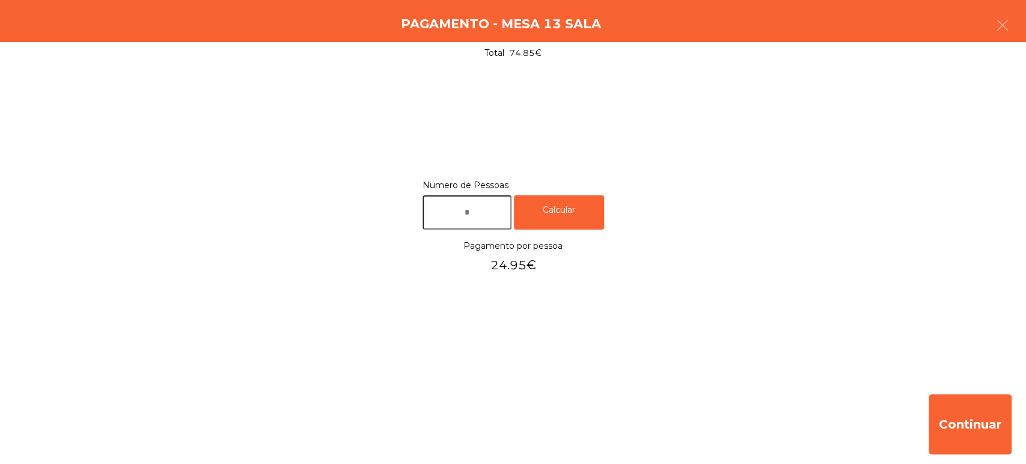
click at [1024, 24] on div "Pagamento - Mesa 13 Sala" at bounding box center [513, 21] width 1026 height 42
click at [991, 16] on button "button" at bounding box center [1002, 26] width 34 height 36
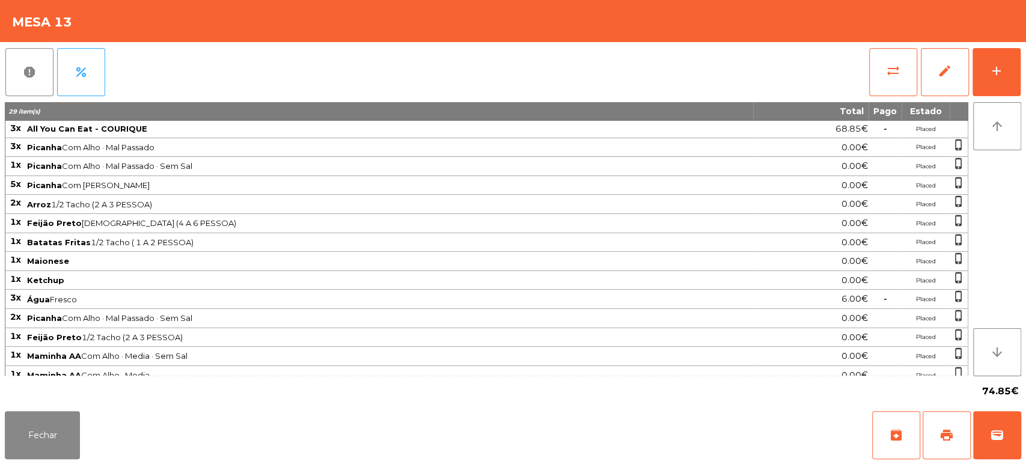
click at [993, 394] on span "74.85€" at bounding box center [1000, 391] width 37 height 18
click at [985, 436] on button "wallet" at bounding box center [997, 435] width 48 height 48
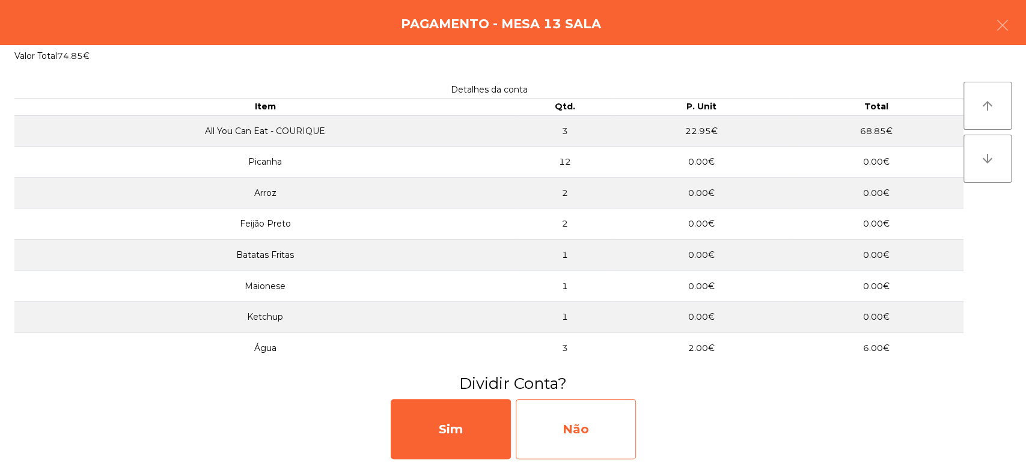
click at [594, 434] on div "Não" at bounding box center [576, 429] width 120 height 60
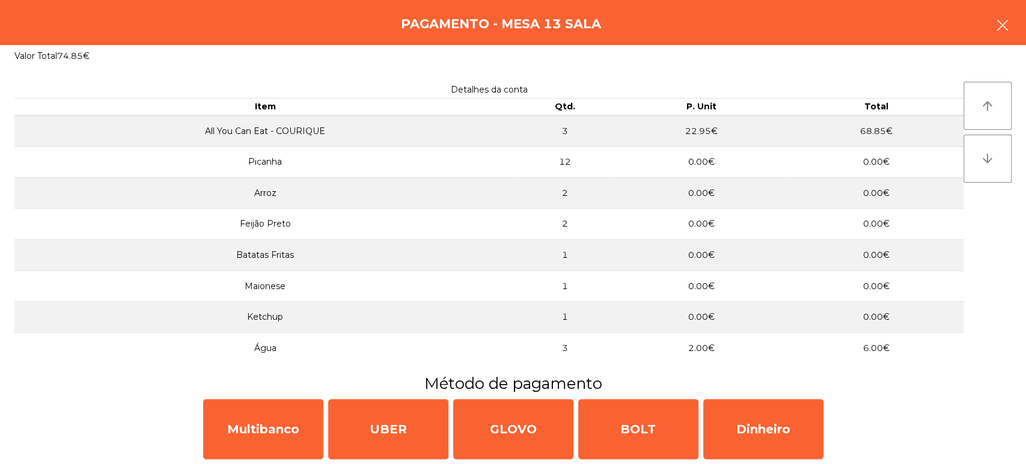
click at [987, 43] on button "button" at bounding box center [1002, 26] width 34 height 36
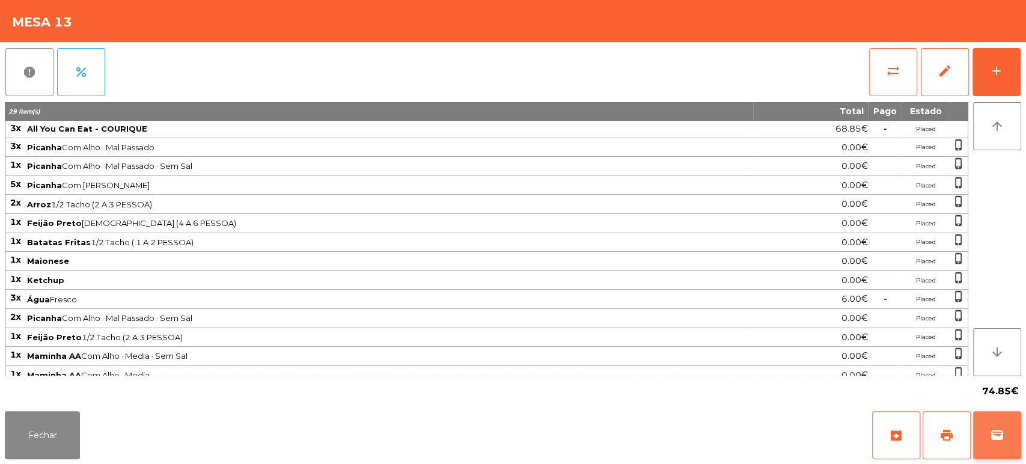
click at [993, 423] on button "wallet" at bounding box center [997, 435] width 48 height 48
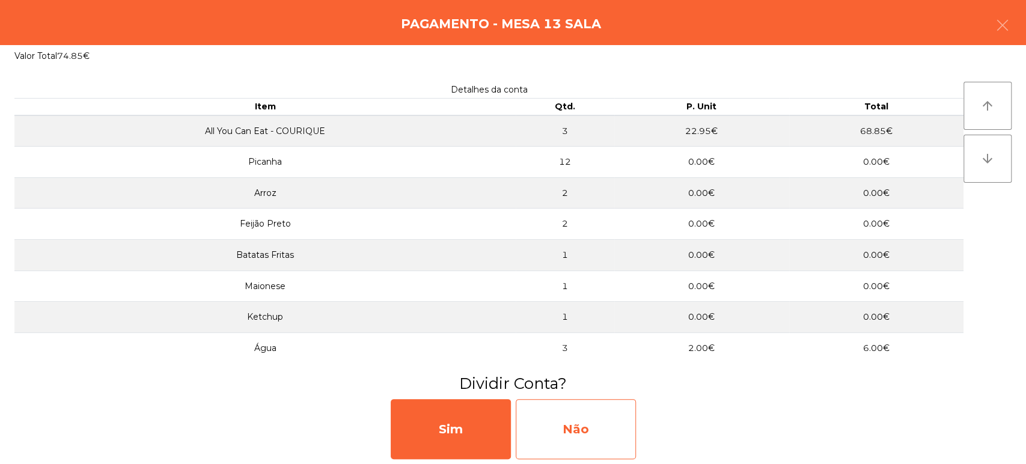
click at [591, 410] on div "Não" at bounding box center [576, 429] width 120 height 60
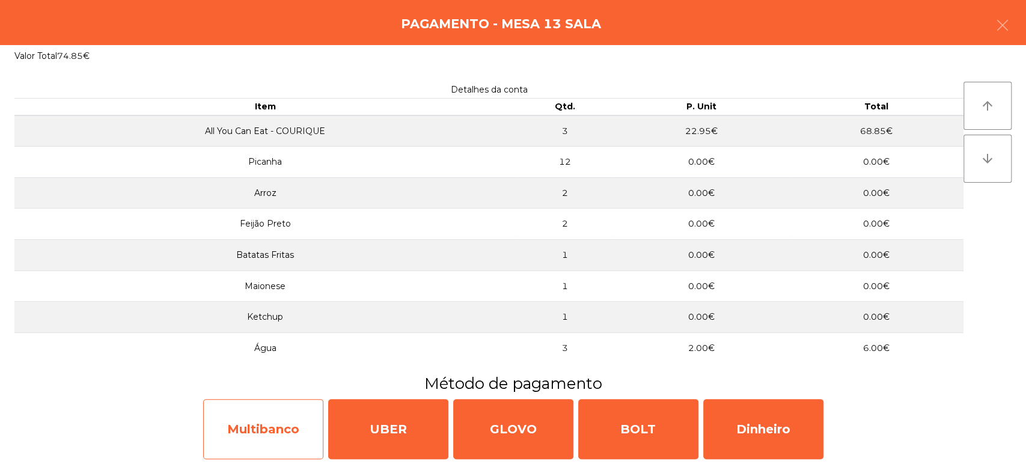
click at [281, 415] on div "Multibanco" at bounding box center [263, 429] width 120 height 60
select select "**"
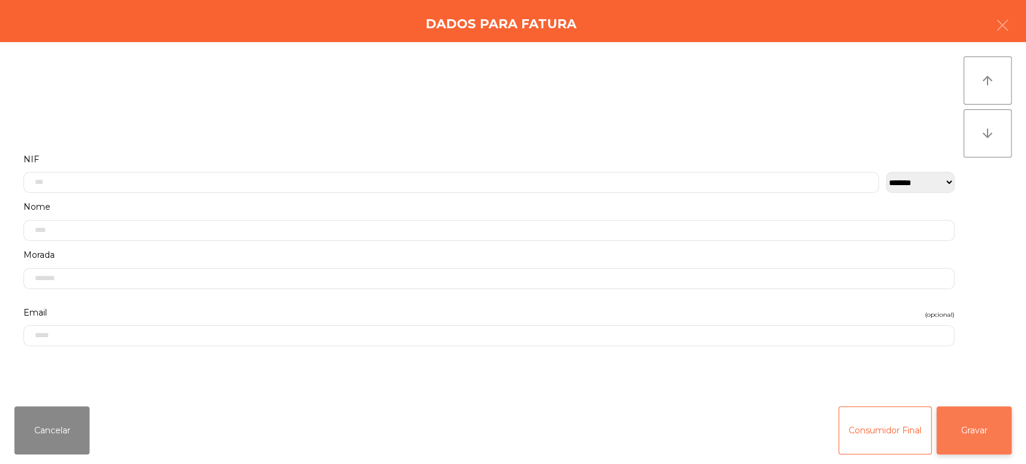
click at [987, 445] on button "Gravar" at bounding box center [973, 430] width 75 height 48
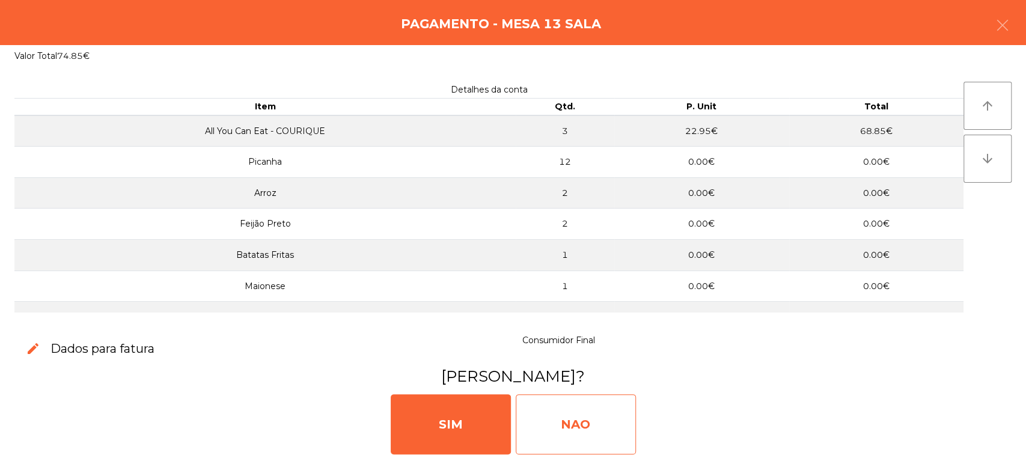
click at [589, 396] on div "NAO" at bounding box center [576, 424] width 120 height 60
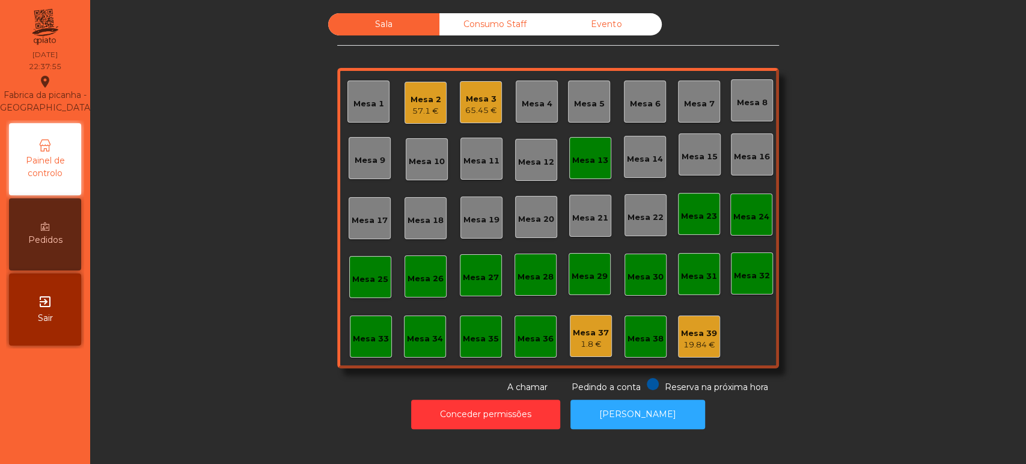
click at [582, 172] on div "Mesa 13" at bounding box center [590, 158] width 42 height 42
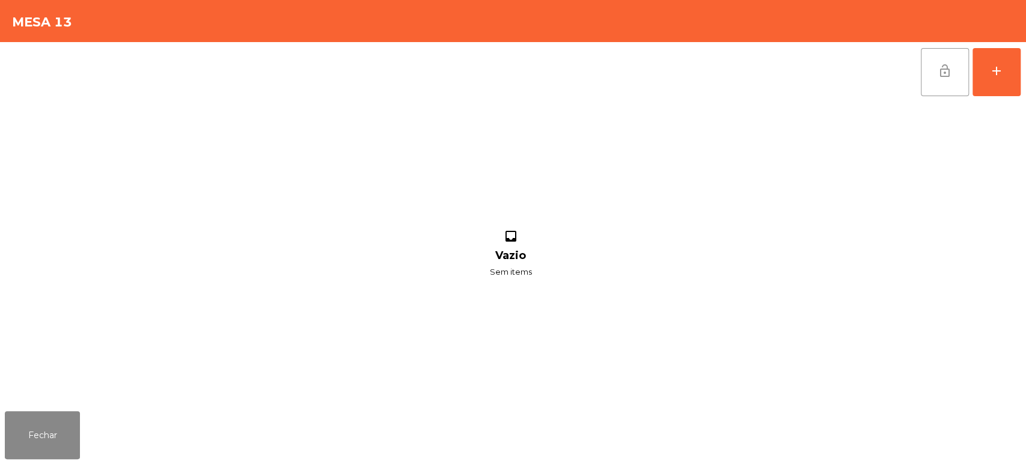
click at [942, 78] on button "lock_open" at bounding box center [945, 72] width 48 height 48
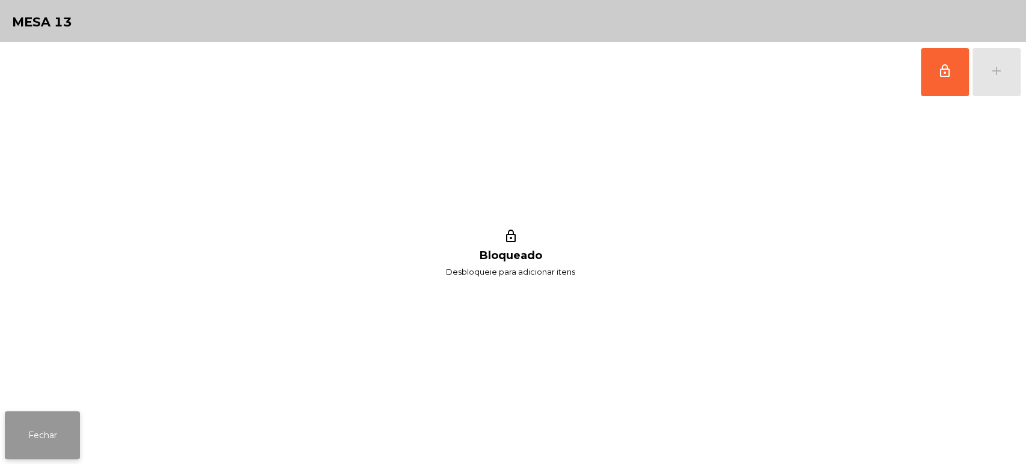
click at [57, 435] on button "Fechar" at bounding box center [42, 435] width 75 height 48
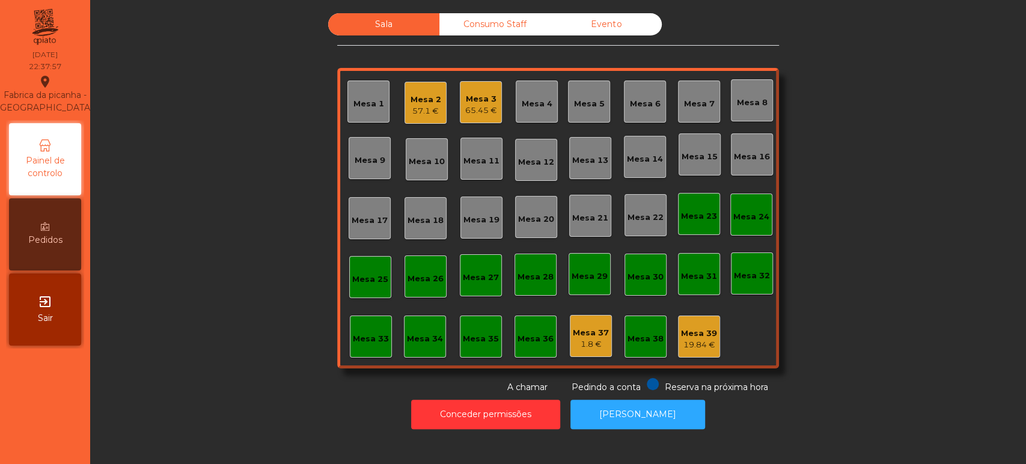
click at [513, 24] on div "Consumo Staff" at bounding box center [494, 24] width 111 height 22
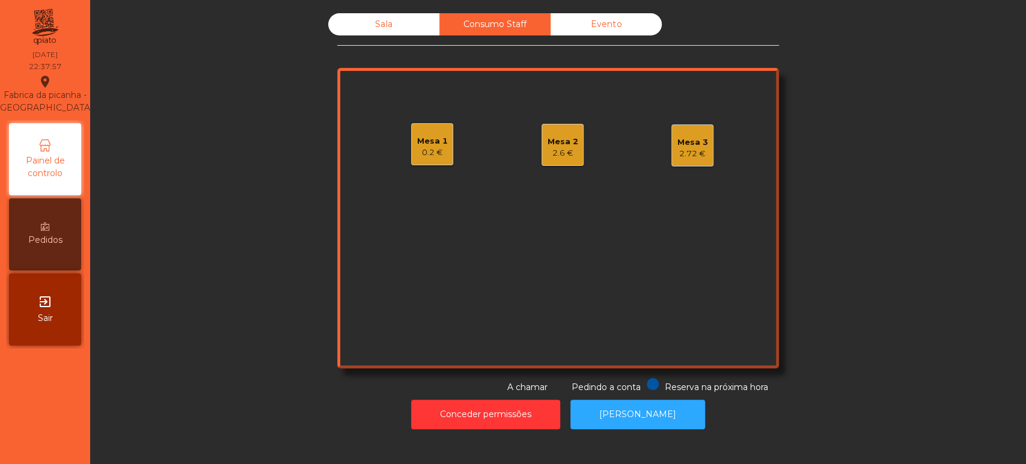
click at [692, 136] on div "Mesa 3" at bounding box center [692, 142] width 31 height 12
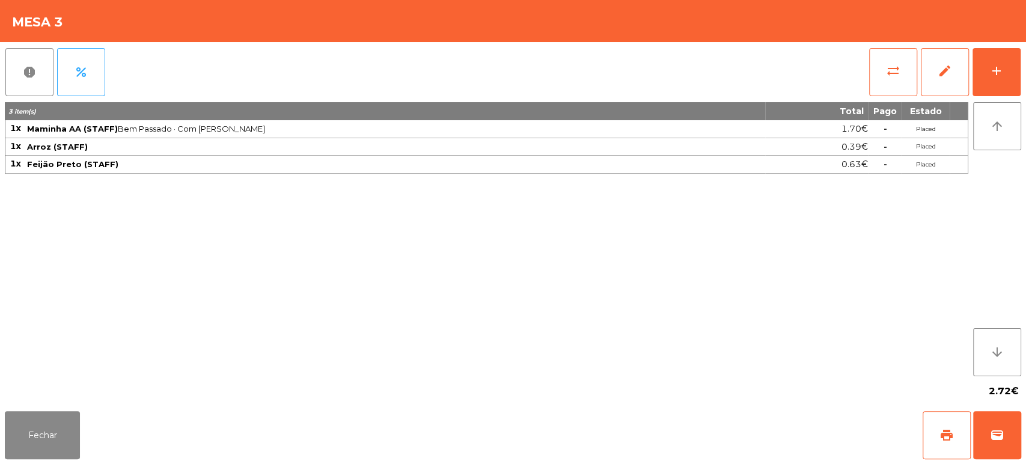
click at [1021, 62] on div "report percent sync_alt edit add 3 item(s) Total Pago Estado 1x Maminha AA (STA…" at bounding box center [513, 224] width 1026 height 364
click at [1020, 88] on div "sync_alt edit add" at bounding box center [944, 72] width 153 height 60
click at [990, 75] on div "add" at bounding box center [996, 71] width 14 height 14
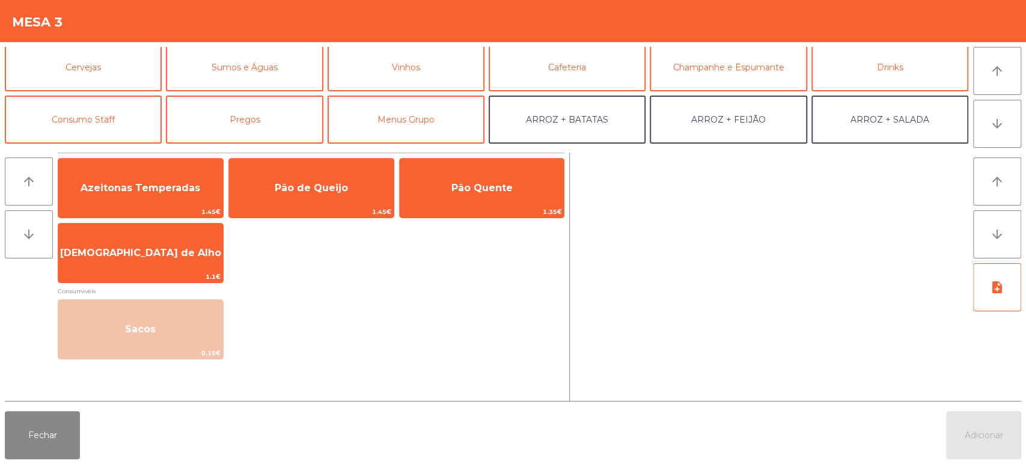
scroll to position [55, 0]
click at [100, 118] on button "Consumo Staff" at bounding box center [83, 120] width 157 height 48
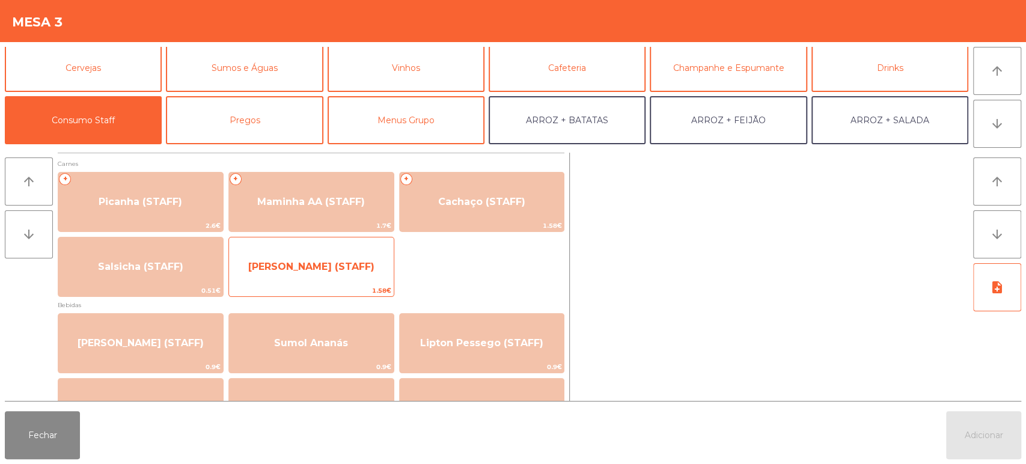
click at [352, 276] on span "[PERSON_NAME] (STAFF)" at bounding box center [311, 267] width 165 height 32
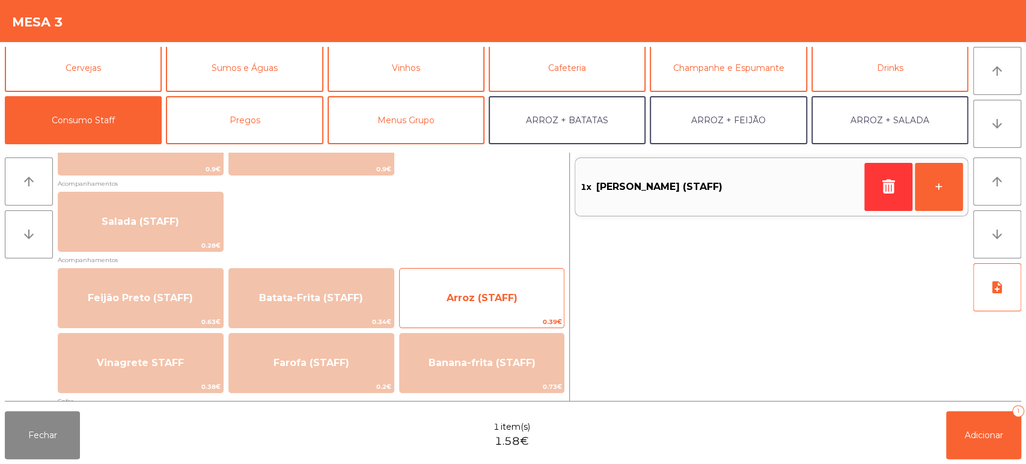
click at [487, 288] on span "Arroz (STAFF)" at bounding box center [482, 298] width 165 height 32
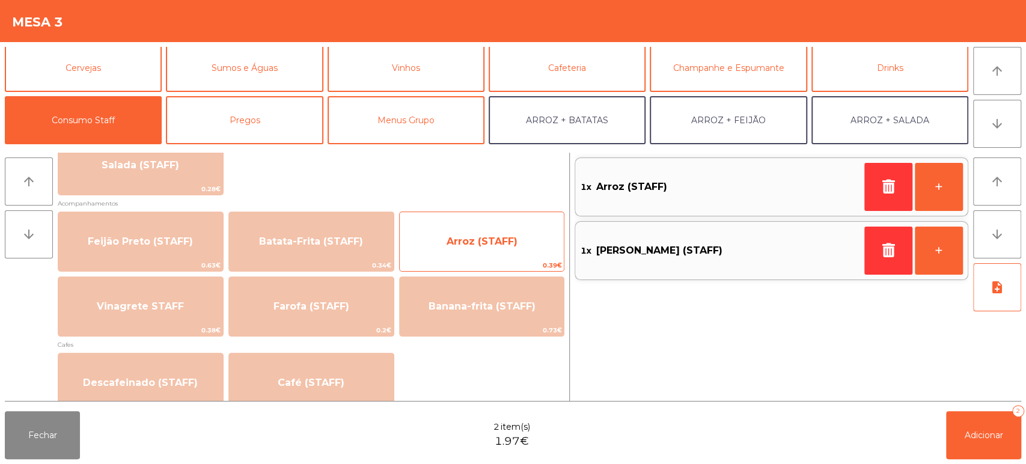
scroll to position [514, 0]
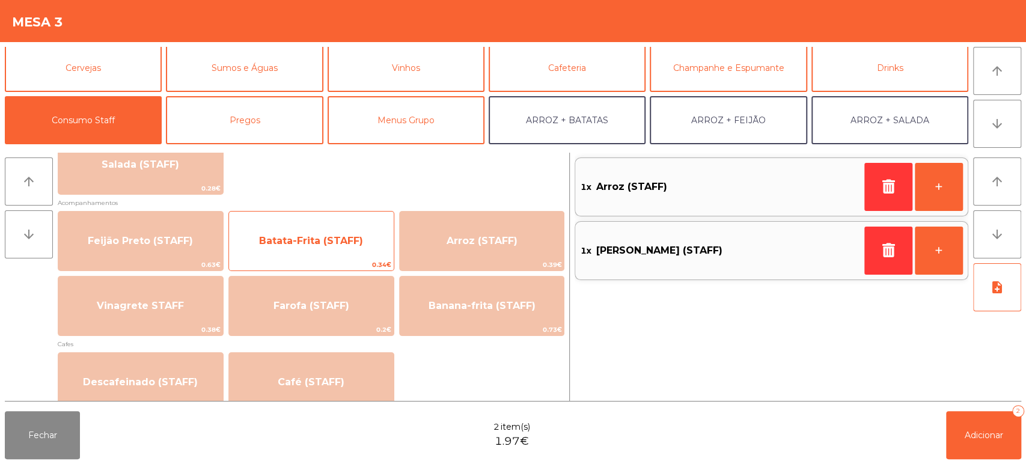
click at [336, 240] on span "Batata-Frita (STAFF)" at bounding box center [311, 240] width 104 height 11
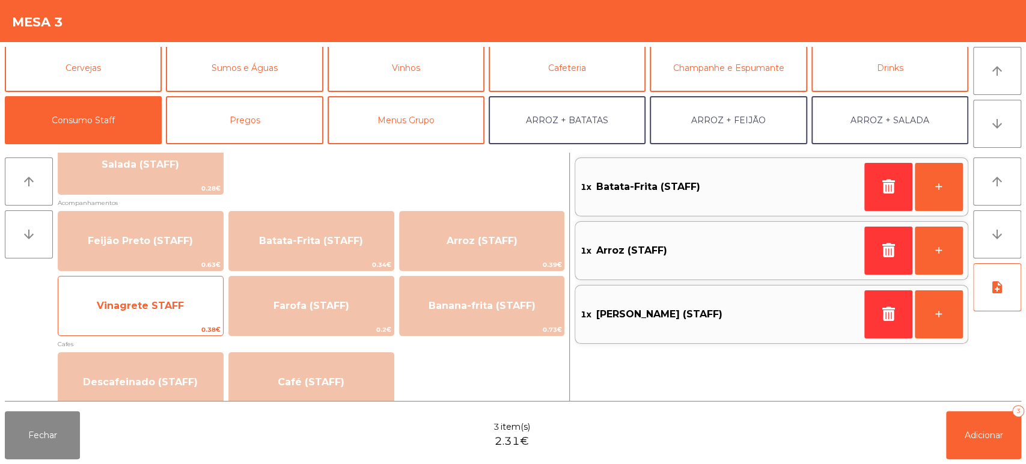
click at [179, 280] on div "Vinagrete STAFF 0.38€" at bounding box center [141, 306] width 166 height 60
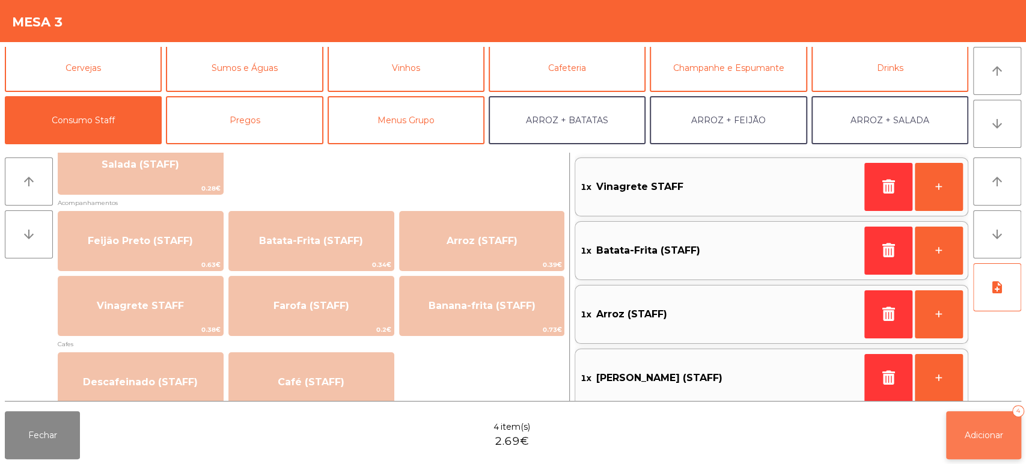
click at [973, 443] on button "Adicionar 4" at bounding box center [983, 435] width 75 height 48
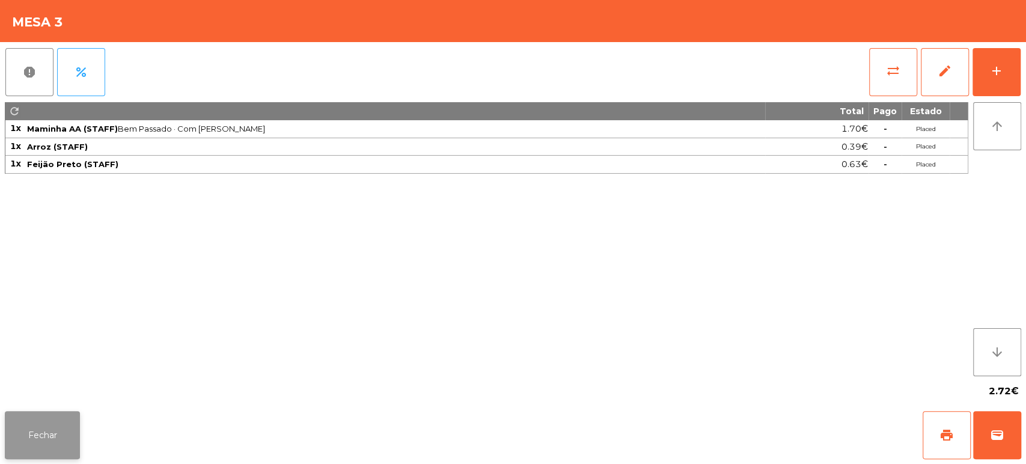
click at [34, 428] on button "Fechar" at bounding box center [42, 435] width 75 height 48
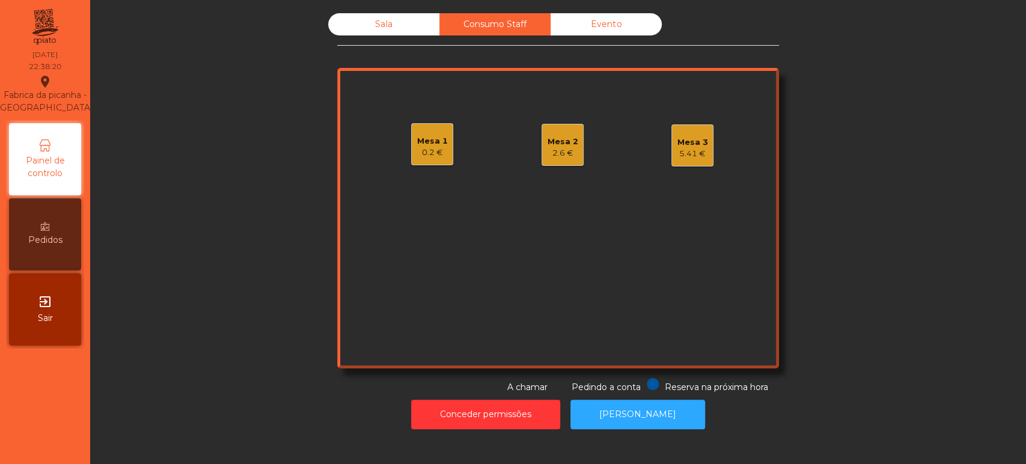
click at [439, 162] on div "Mesa 1 0.2 €" at bounding box center [432, 144] width 42 height 42
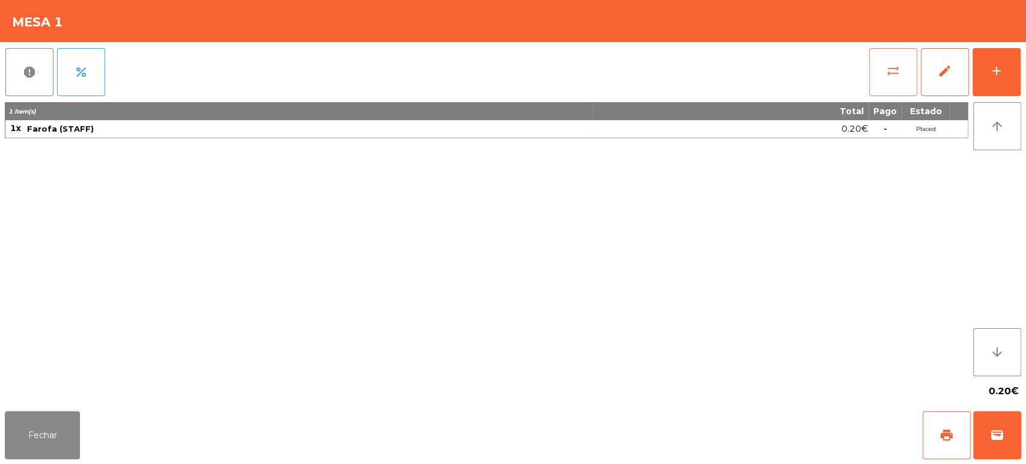
click at [881, 78] on button "sync_alt" at bounding box center [893, 72] width 48 height 48
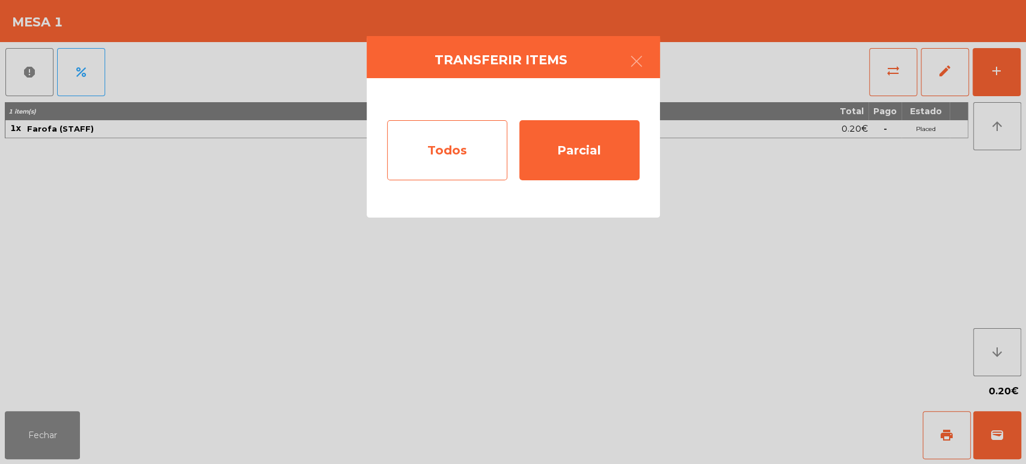
click at [431, 162] on div "Todos" at bounding box center [447, 150] width 120 height 60
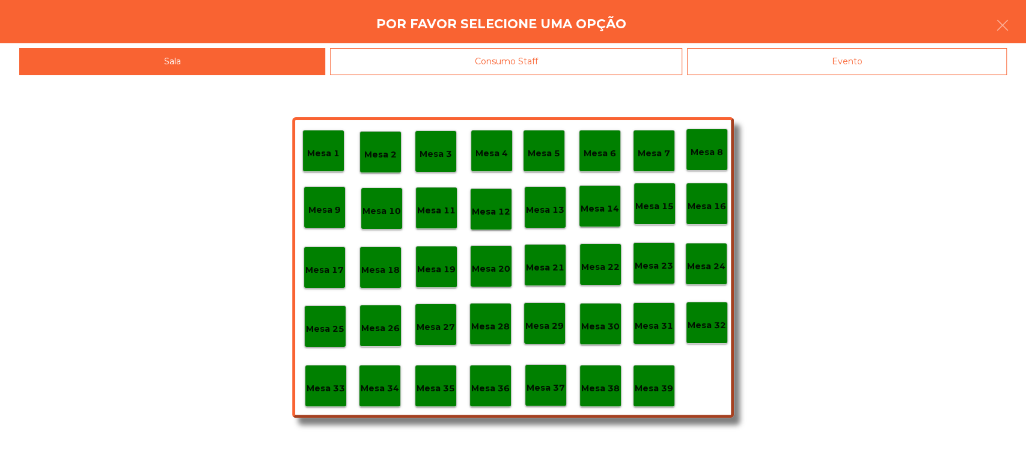
click at [567, 62] on div "Consumo Staff" at bounding box center [506, 61] width 352 height 27
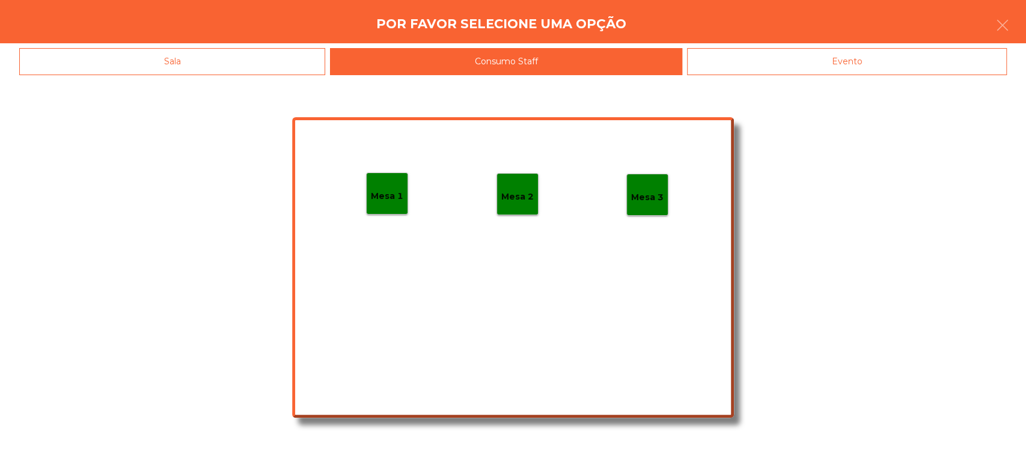
click at [534, 191] on div "Mesa 2" at bounding box center [517, 194] width 42 height 42
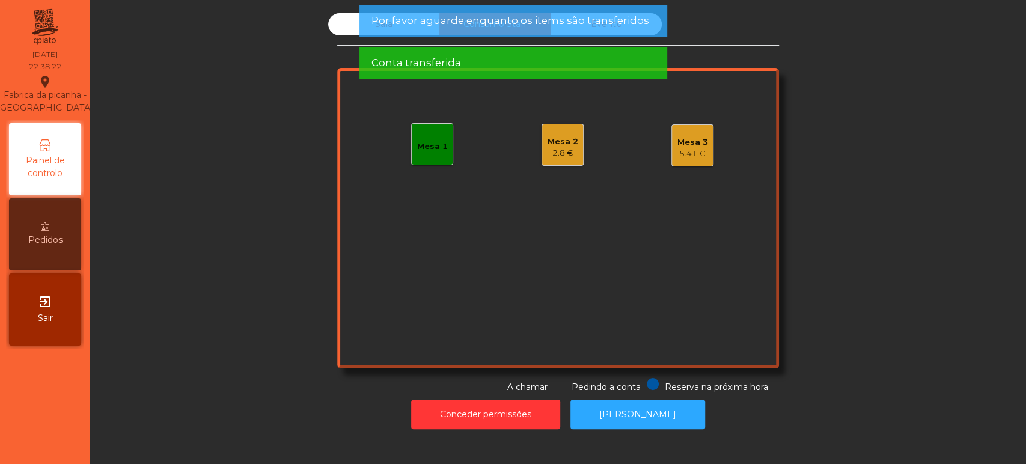
click at [567, 148] on div "2.8 €" at bounding box center [562, 153] width 31 height 12
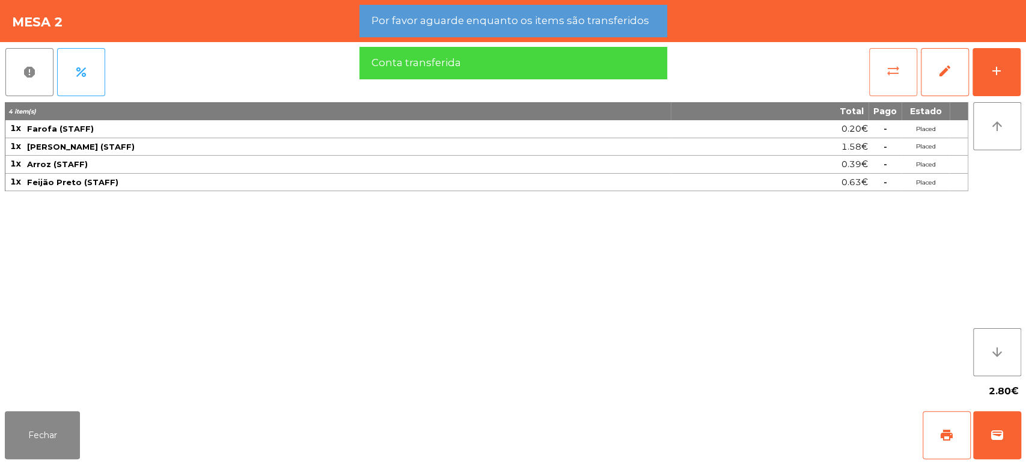
click at [869, 70] on button "sync_alt" at bounding box center [893, 72] width 48 height 48
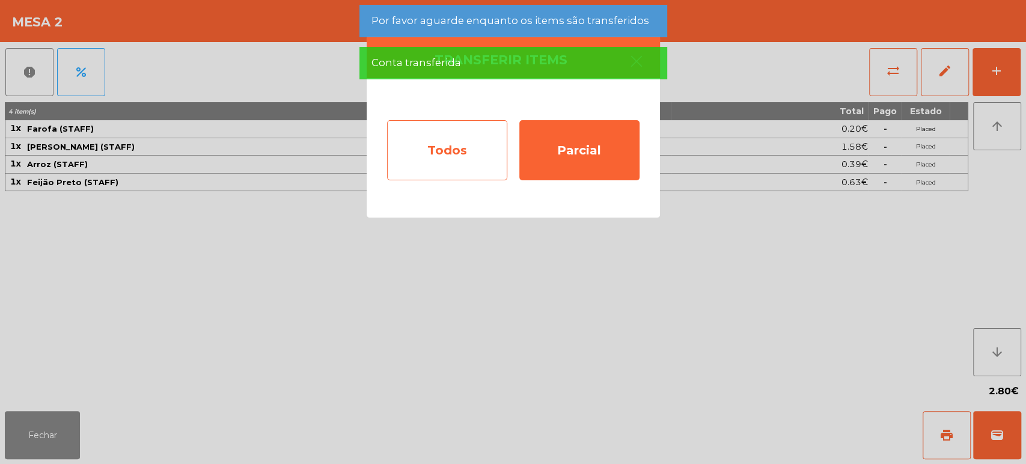
click at [457, 139] on div "Todos" at bounding box center [447, 150] width 120 height 60
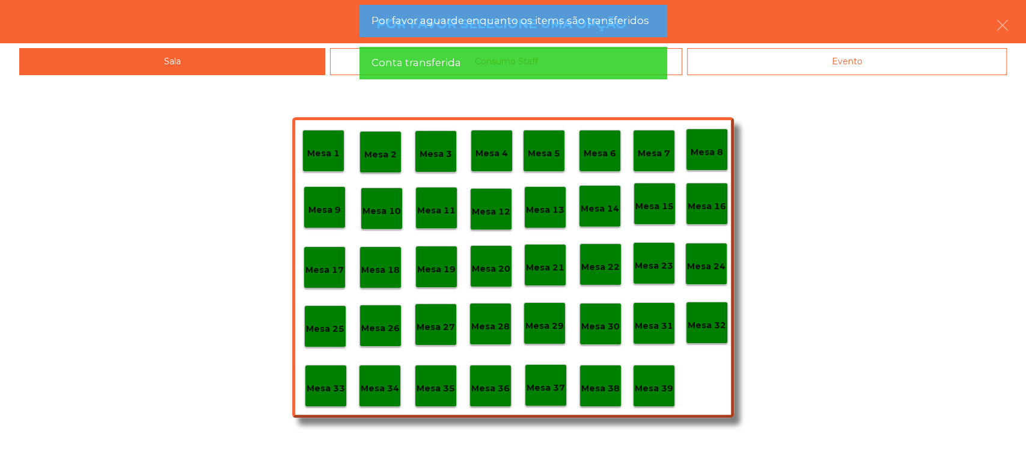
click at [573, 26] on span "Por favor aguarde enquanto os items são transferidos" at bounding box center [510, 20] width 278 height 15
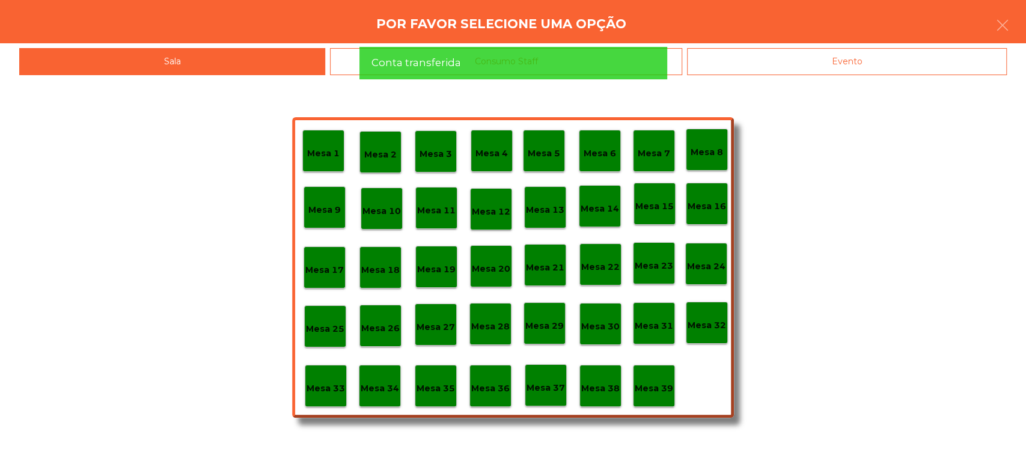
click at [586, 24] on span "Por favor aguarde enquanto os items são transferidos" at bounding box center [510, 20] width 278 height 15
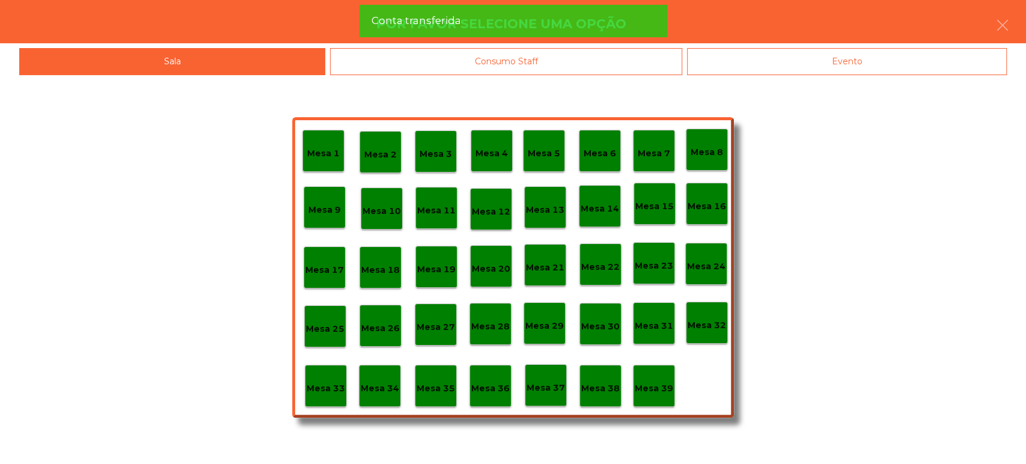
click at [574, 50] on div "Consumo Staff" at bounding box center [506, 61] width 352 height 27
click at [574, 58] on div "Consumo Staff" at bounding box center [506, 61] width 352 height 27
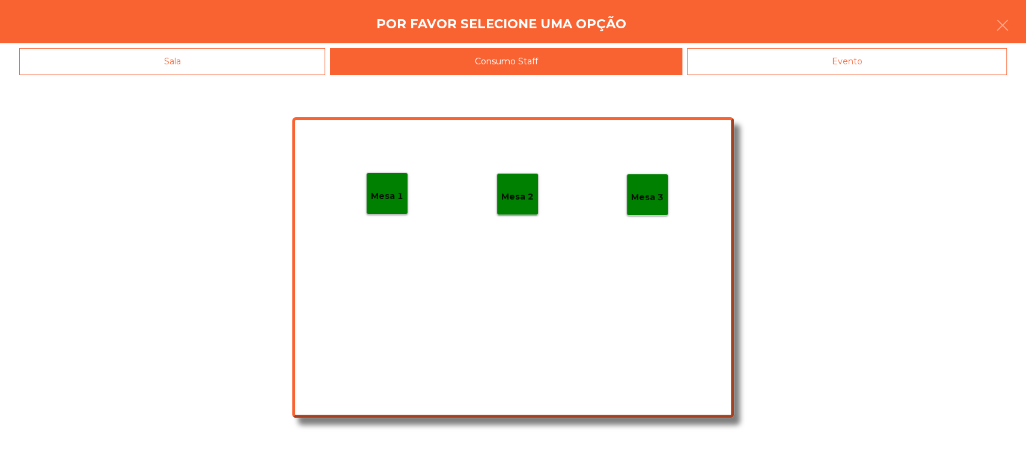
click at [642, 201] on p "Mesa 3" at bounding box center [647, 197] width 32 height 14
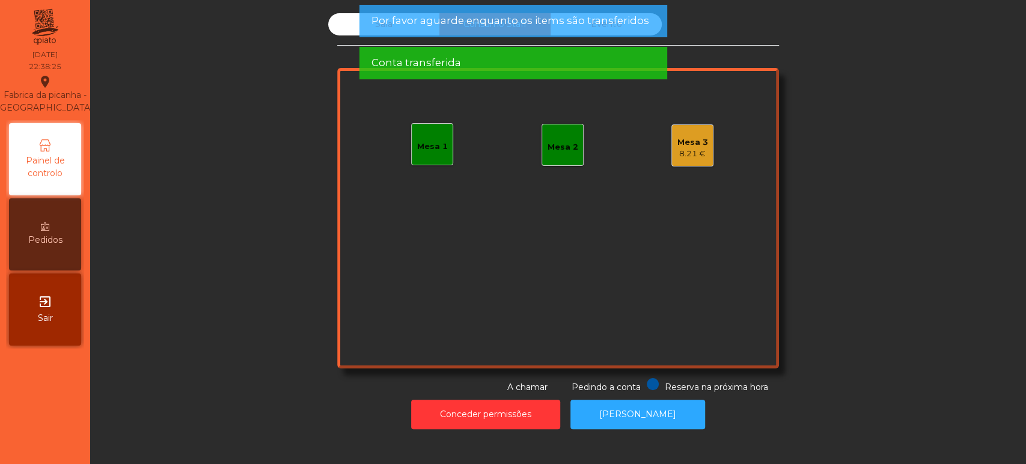
click at [553, 26] on span "Por favor aguarde enquanto os items são transferidos" at bounding box center [510, 20] width 278 height 15
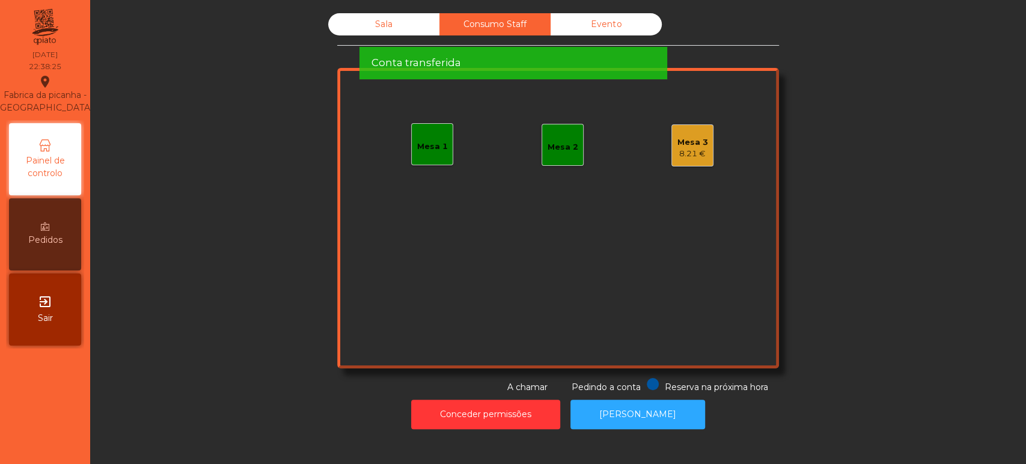
click at [519, 55] on div "Conta transferida" at bounding box center [513, 62] width 284 height 15
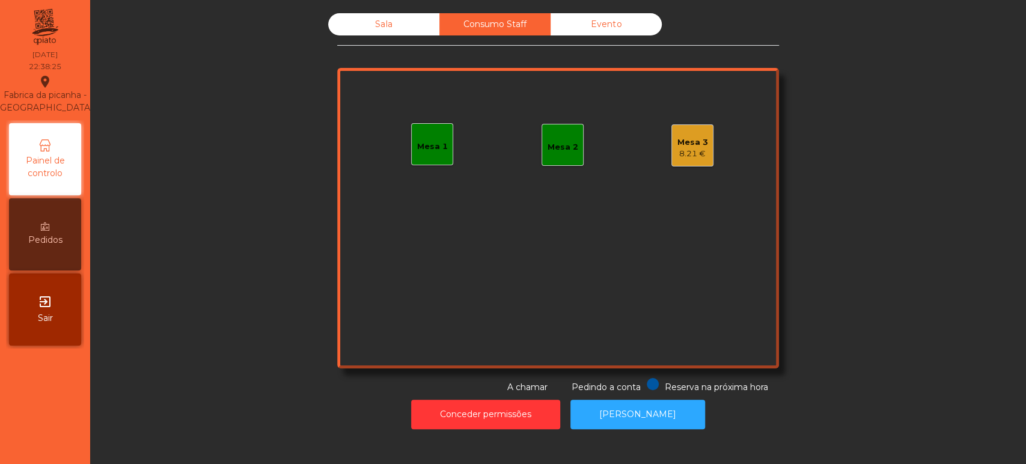
click at [538, 23] on div "Conta transferida" at bounding box center [513, 20] width 284 height 15
click at [403, 29] on div "Sala" at bounding box center [383, 24] width 111 height 22
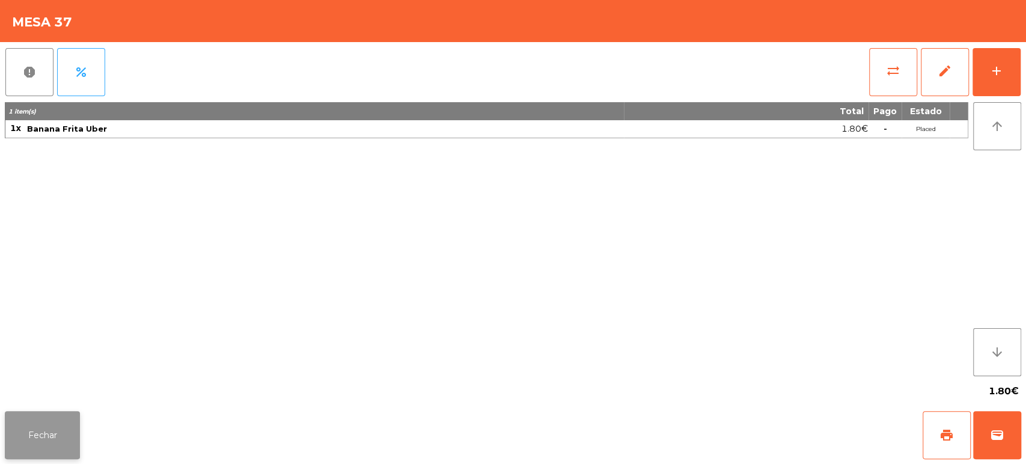
click at [52, 412] on button "Fechar" at bounding box center [42, 435] width 75 height 48
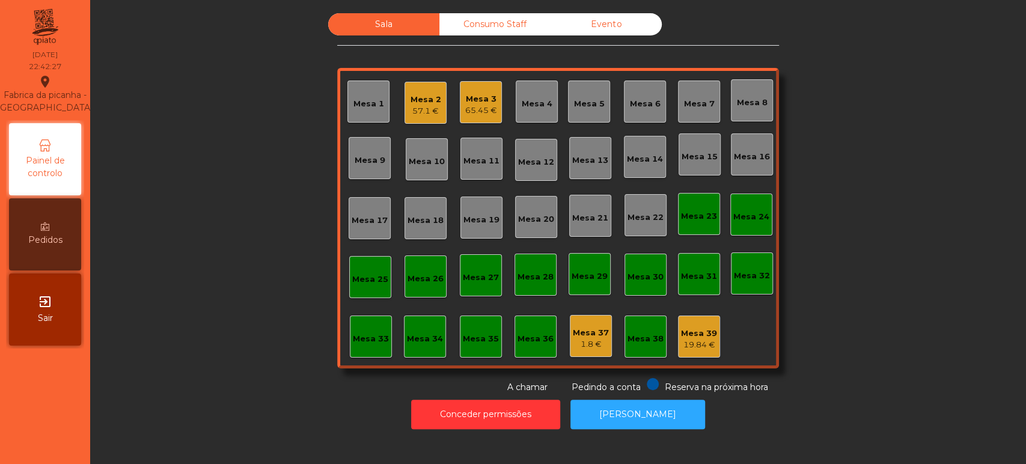
click at [481, 120] on div "Mesa 3 65.45 €" at bounding box center [481, 102] width 42 height 42
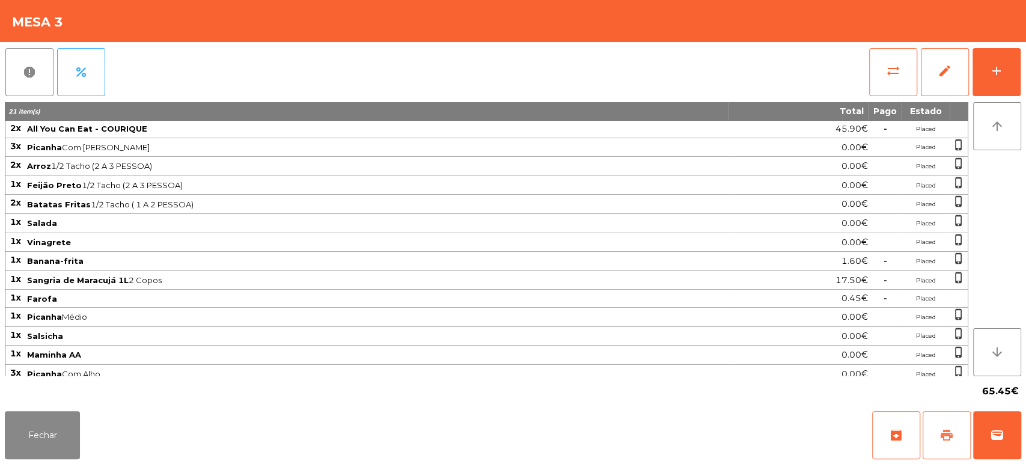
click at [952, 436] on span "print" at bounding box center [946, 435] width 14 height 14
click at [76, 417] on button "Fechar" at bounding box center [42, 435] width 75 height 48
click at [990, 451] on button "wallet" at bounding box center [997, 435] width 48 height 48
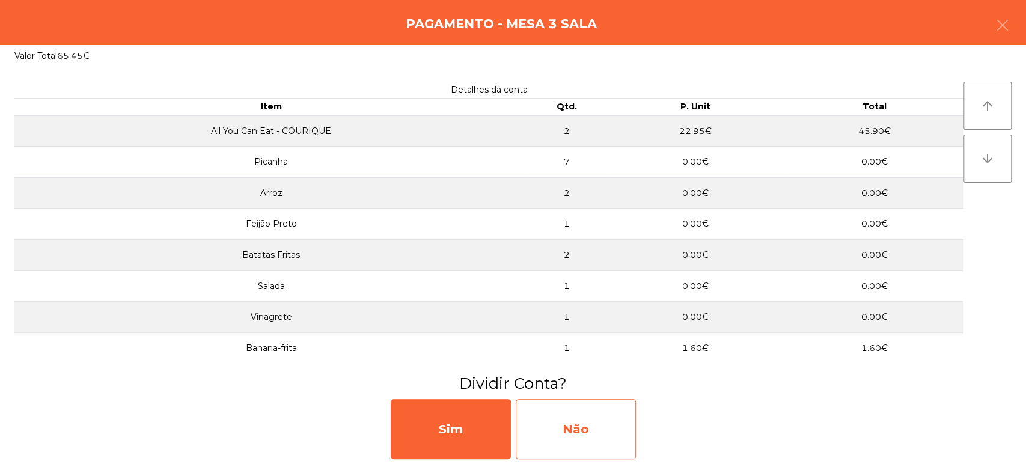
click at [591, 437] on div "Não" at bounding box center [576, 429] width 120 height 60
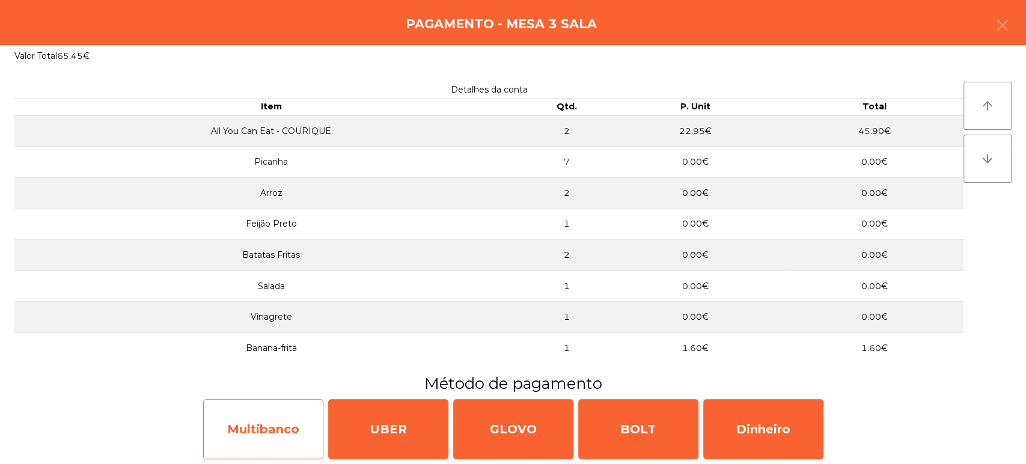
click at [299, 420] on div "Multibanco" at bounding box center [263, 429] width 120 height 60
select select "**"
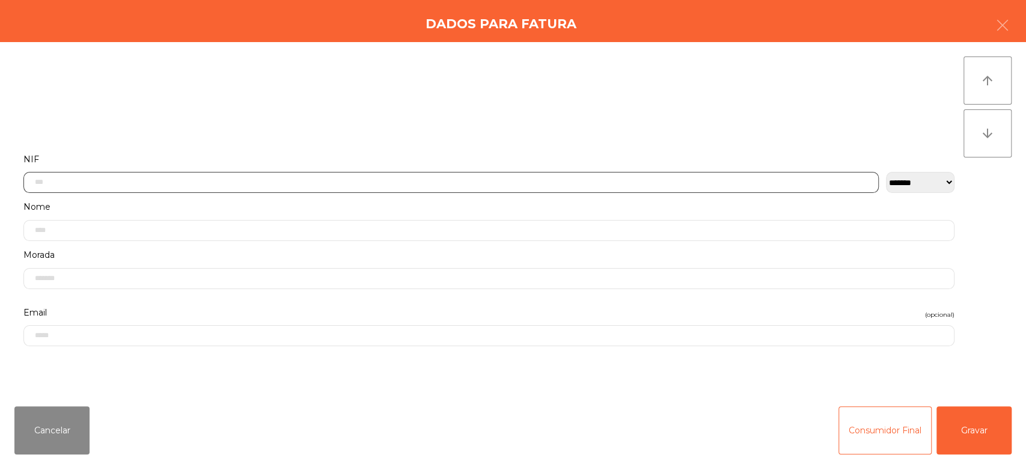
click at [482, 172] on input "text" at bounding box center [450, 182] width 855 height 21
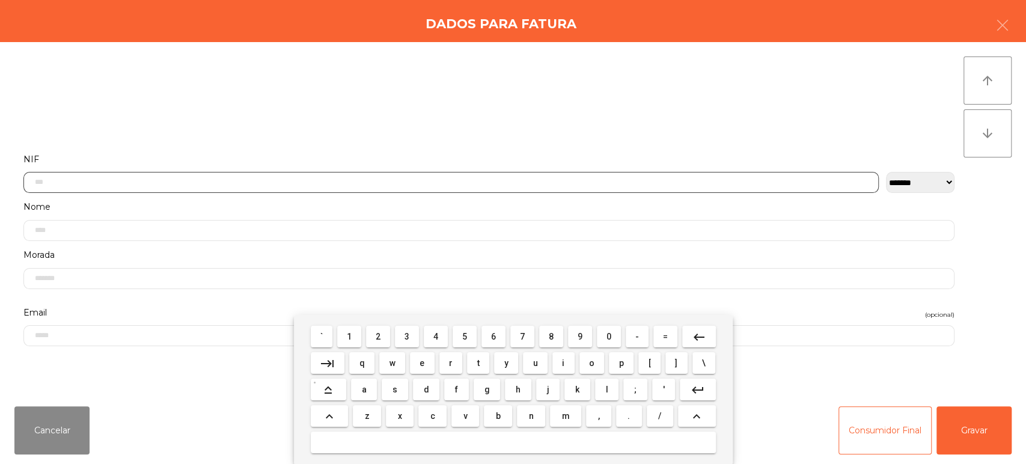
scroll to position [94, 0]
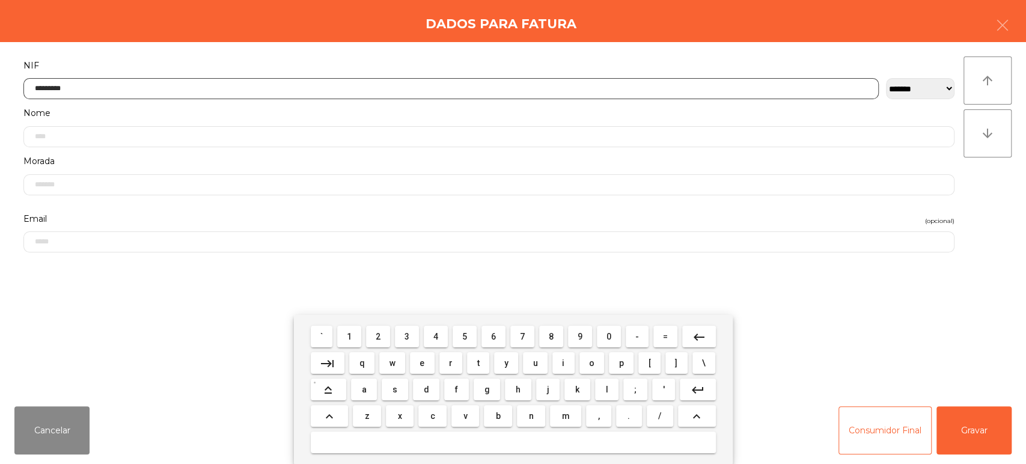
type input "*********"
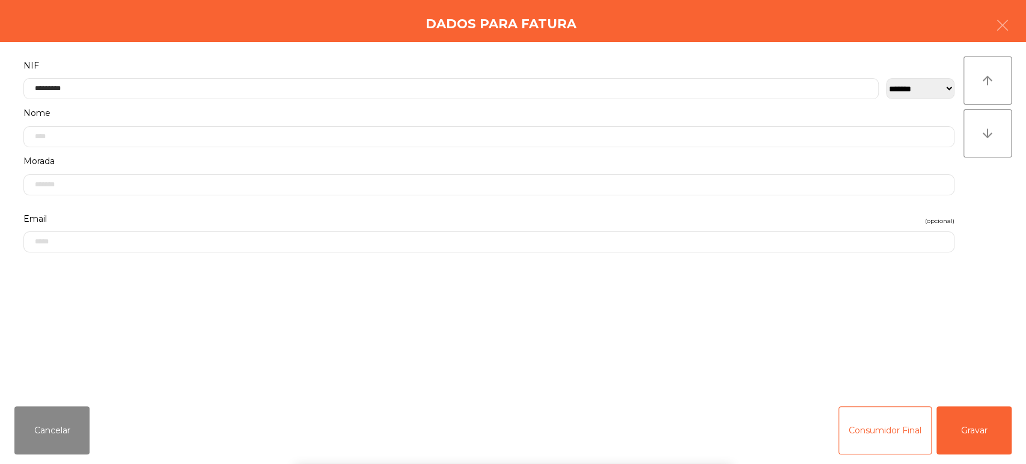
click at [984, 427] on div "` 1 2 3 4 5 6 7 8 9 0 - = keyboard_backspace keyboard_tab q w e r t y u i o p […" at bounding box center [513, 389] width 1026 height 149
click at [995, 432] on div "` 1 2 3 4 5 6 7 8 9 0 - = keyboard_backspace keyboard_tab q w e r t y u i o p […" at bounding box center [513, 389] width 1026 height 149
click at [1007, 415] on button "Gravar" at bounding box center [973, 430] width 75 height 48
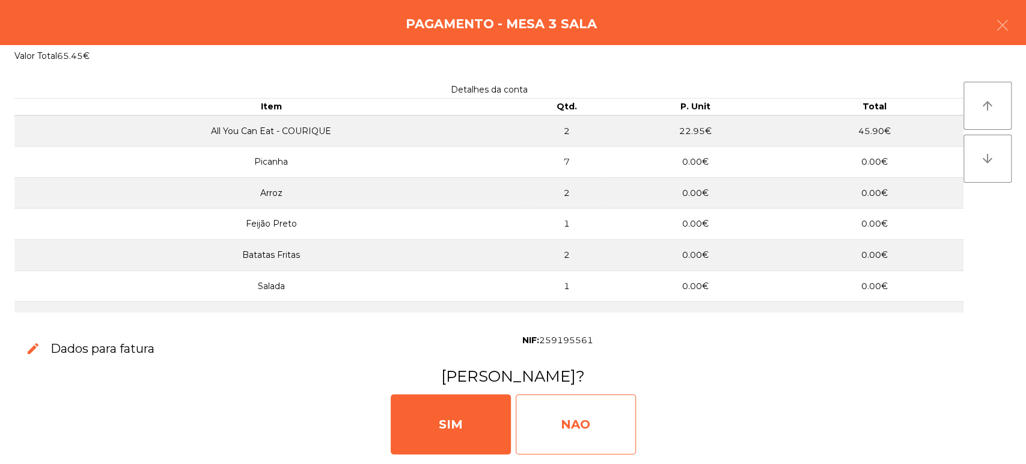
click at [575, 425] on div "NAO" at bounding box center [576, 424] width 120 height 60
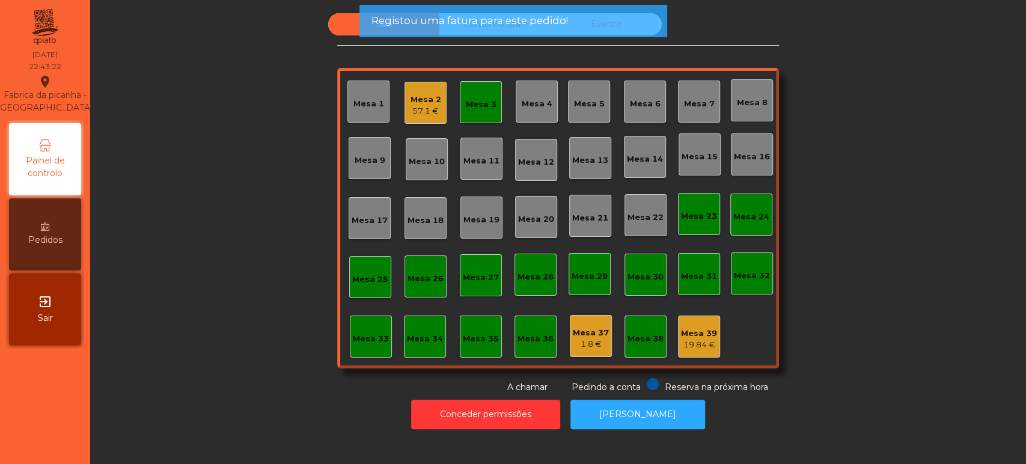
click at [484, 108] on div "Mesa 3" at bounding box center [481, 105] width 31 height 12
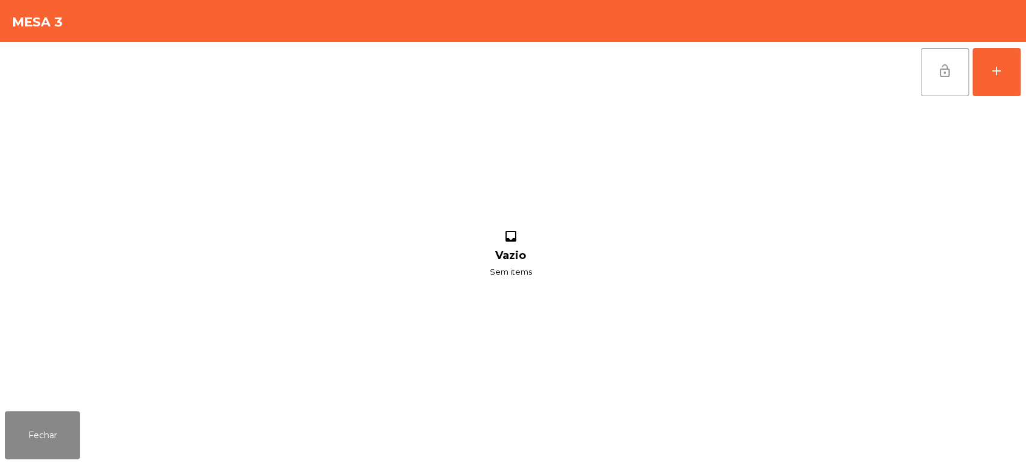
click at [938, 74] on span "lock_open" at bounding box center [944, 71] width 14 height 14
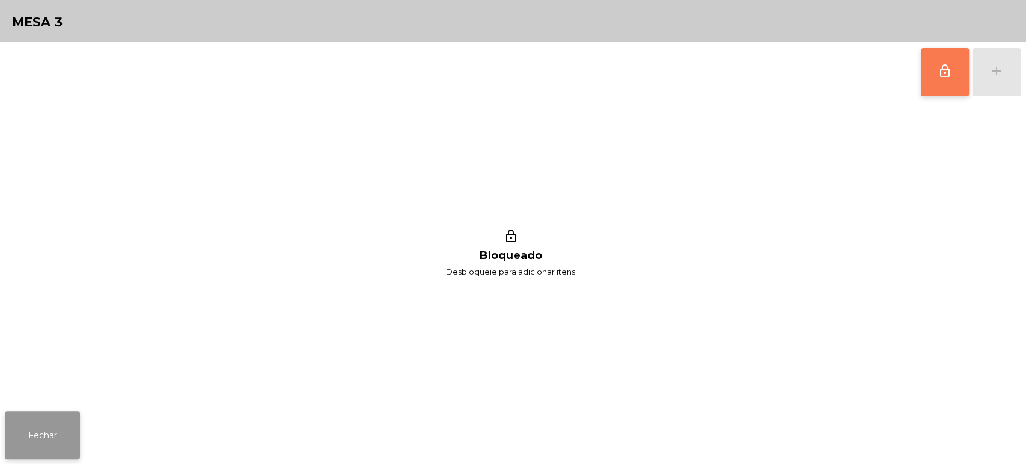
click at [25, 437] on button "Fechar" at bounding box center [42, 435] width 75 height 48
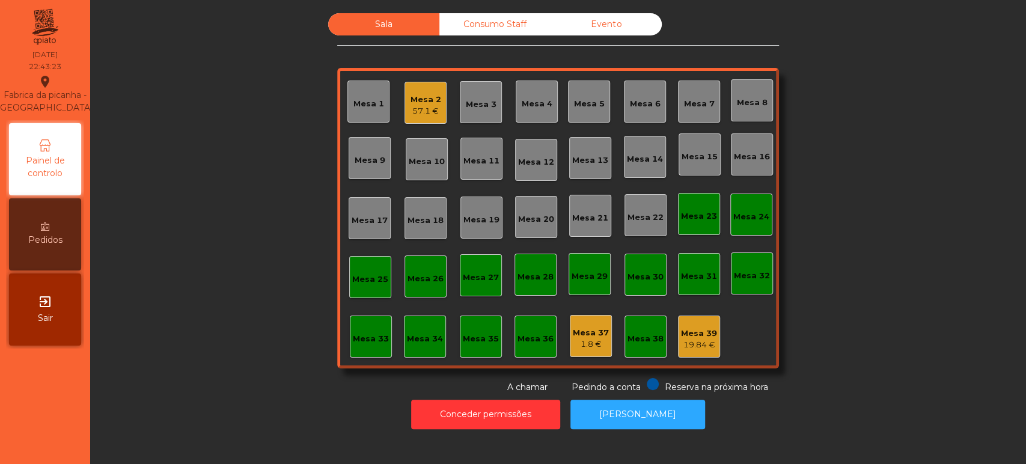
click at [410, 91] on div "Mesa 2 57.1 €" at bounding box center [425, 103] width 31 height 28
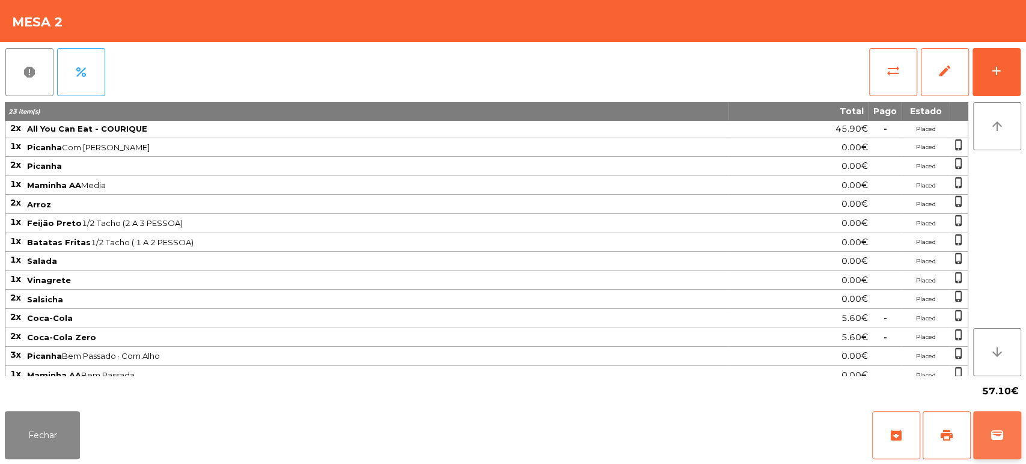
click at [993, 431] on span "wallet" at bounding box center [997, 435] width 14 height 14
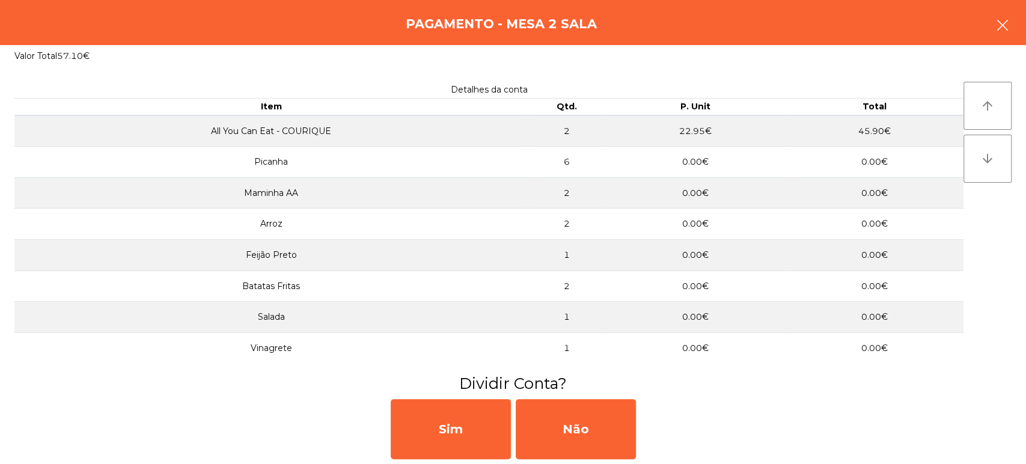
click at [998, 33] on button "button" at bounding box center [1002, 26] width 34 height 36
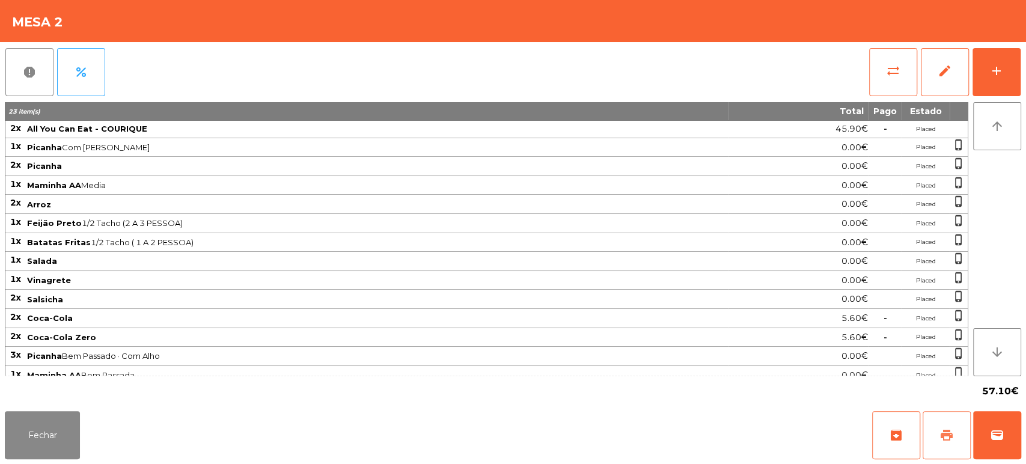
click at [945, 433] on span "print" at bounding box center [946, 435] width 14 height 14
click at [1014, 421] on button "wallet" at bounding box center [997, 435] width 48 height 48
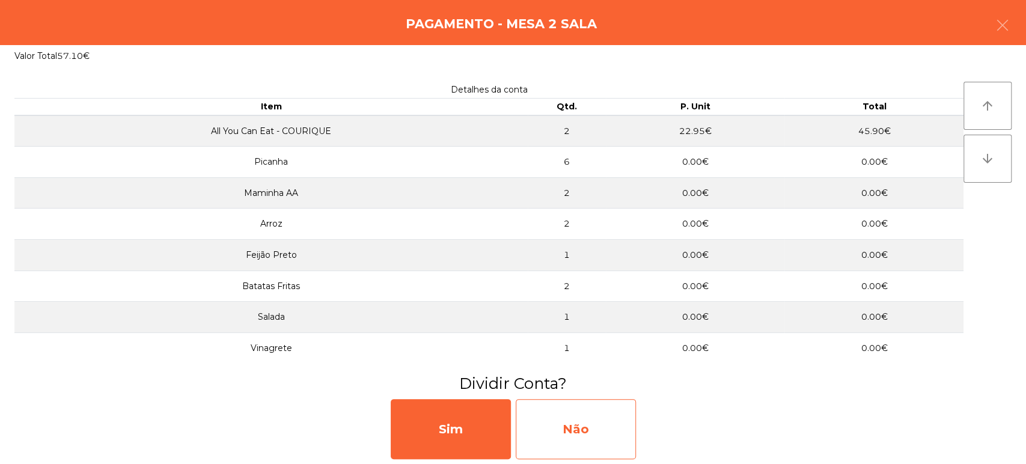
click at [616, 416] on div "Não" at bounding box center [576, 429] width 120 height 60
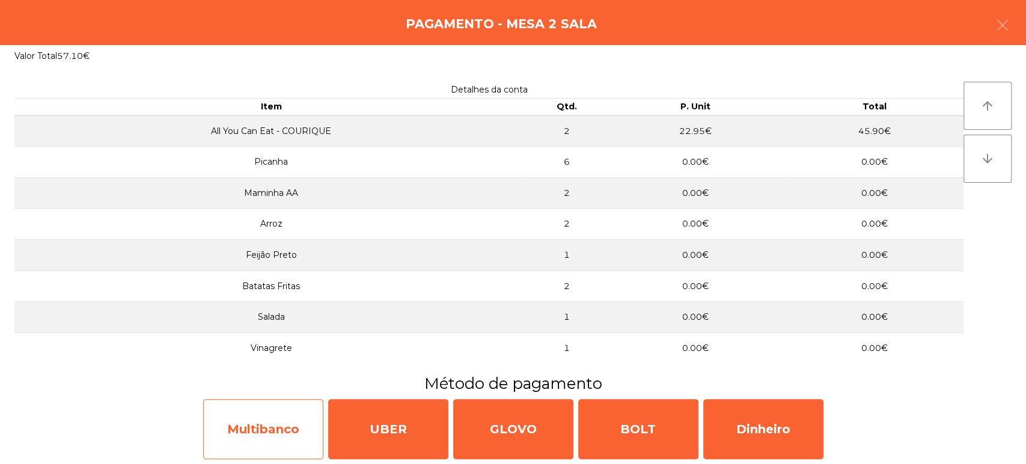
click at [262, 431] on div "Multibanco" at bounding box center [263, 429] width 120 height 60
select select "**"
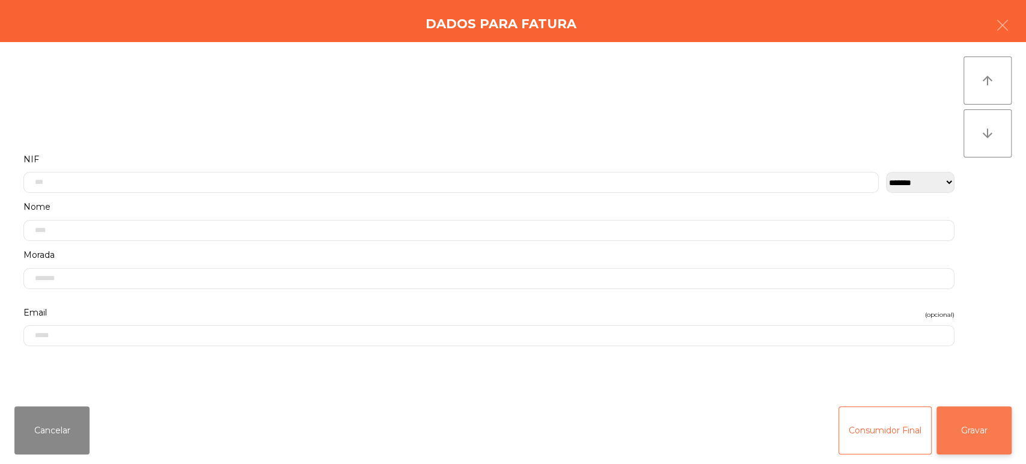
click at [994, 411] on button "Gravar" at bounding box center [973, 430] width 75 height 48
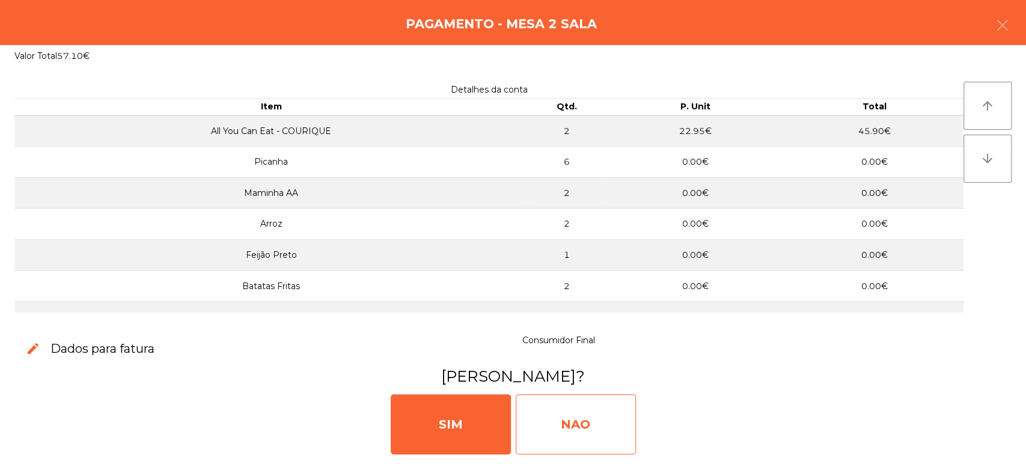
click at [596, 416] on div "NAO" at bounding box center [576, 424] width 120 height 60
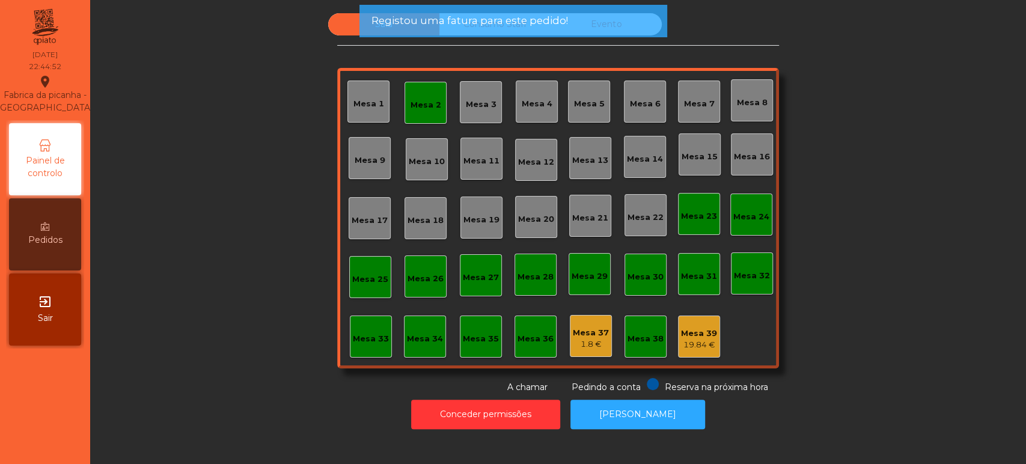
click at [416, 96] on div "Mesa 2" at bounding box center [425, 102] width 31 height 17
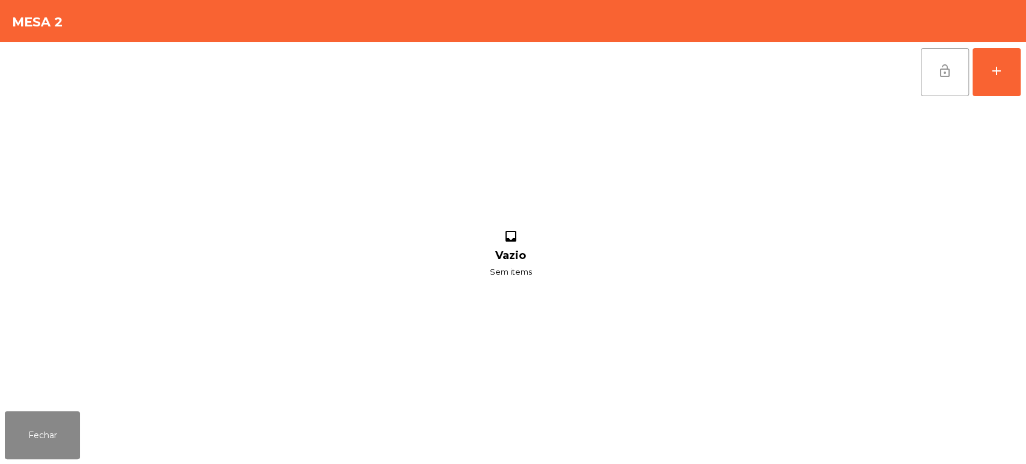
click at [937, 77] on span "lock_open" at bounding box center [944, 71] width 14 height 14
click at [106, 413] on div "Fechar" at bounding box center [513, 435] width 1026 height 58
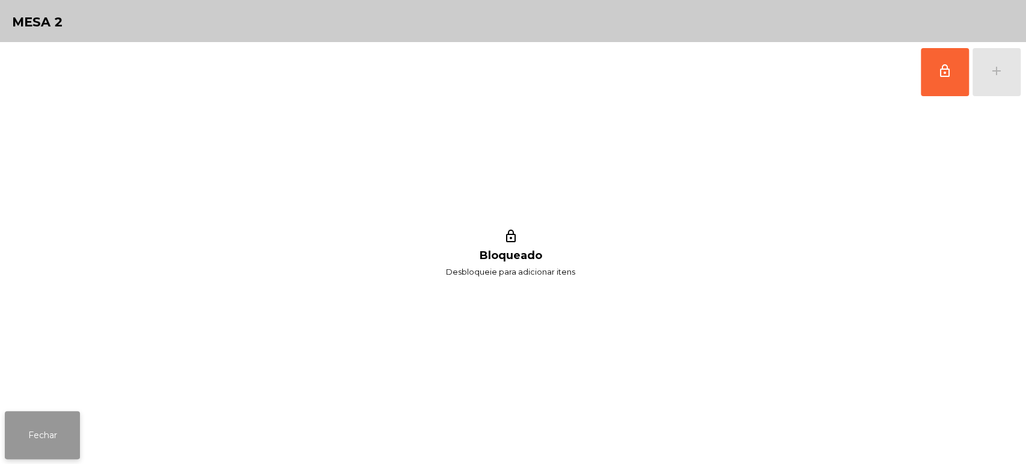
click at [40, 419] on button "Fechar" at bounding box center [42, 435] width 75 height 48
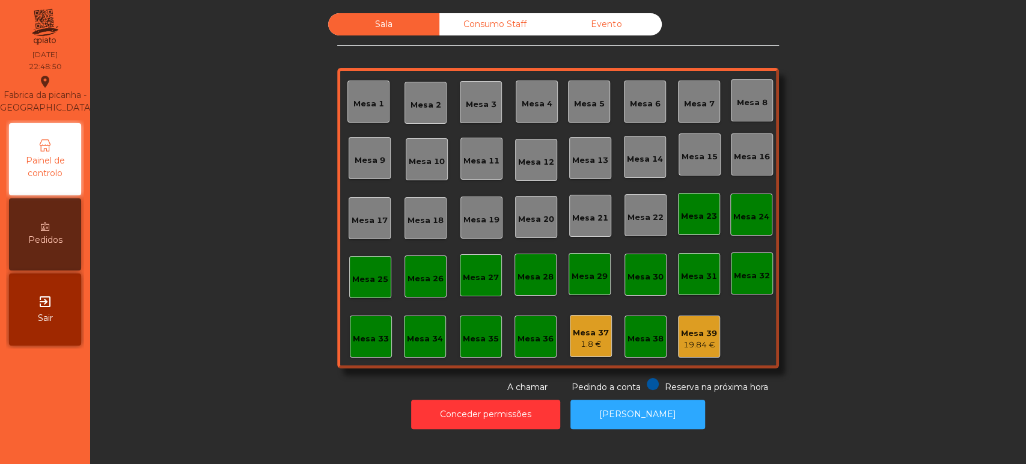
click at [478, 34] on div "Consumo Staff" at bounding box center [494, 24] width 111 height 22
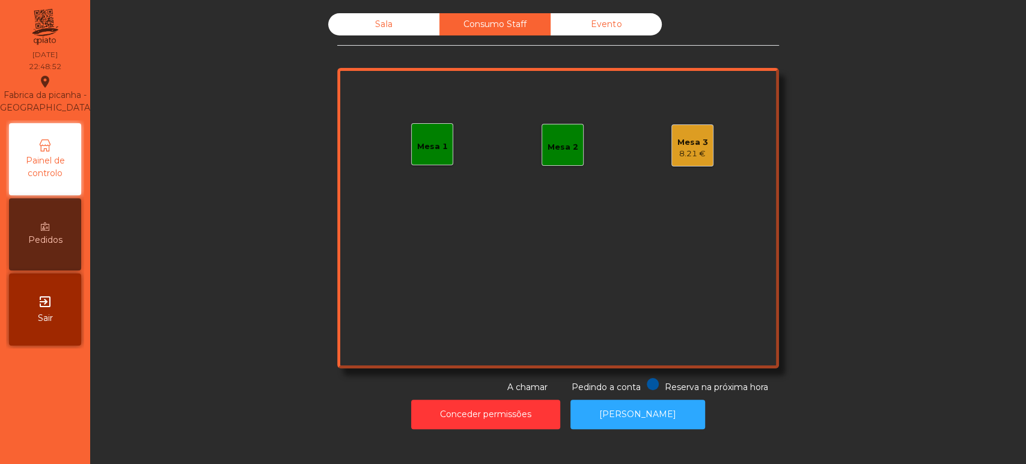
click at [567, 156] on div "Mesa 2" at bounding box center [562, 145] width 42 height 42
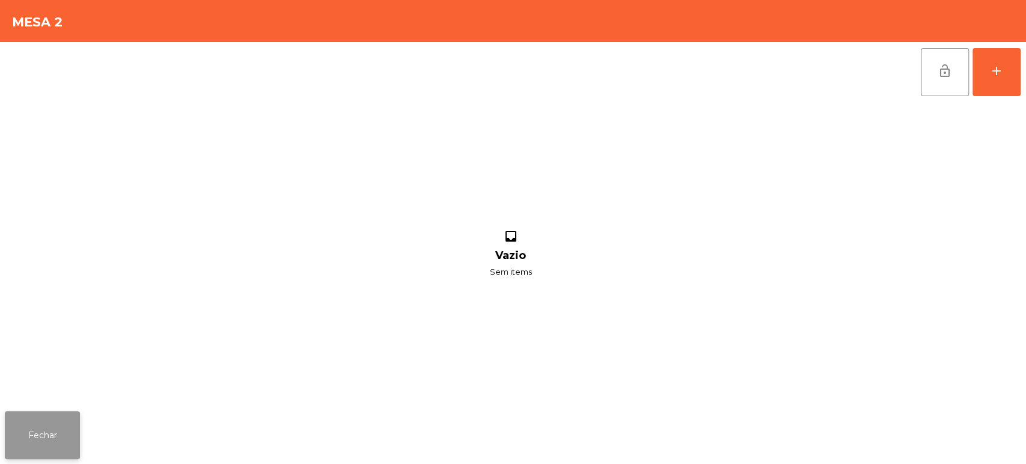
click at [31, 437] on button "Fechar" at bounding box center [42, 435] width 75 height 48
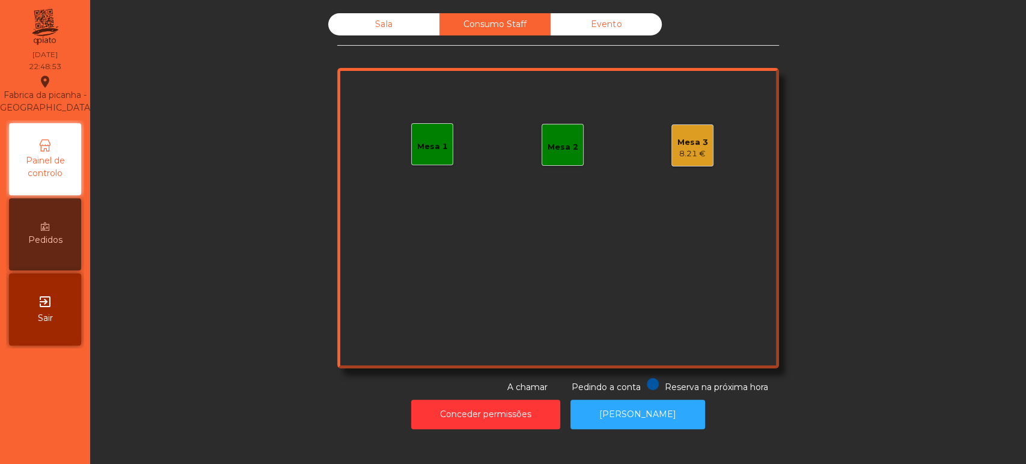
click at [694, 144] on div "Mesa 3" at bounding box center [692, 142] width 31 height 12
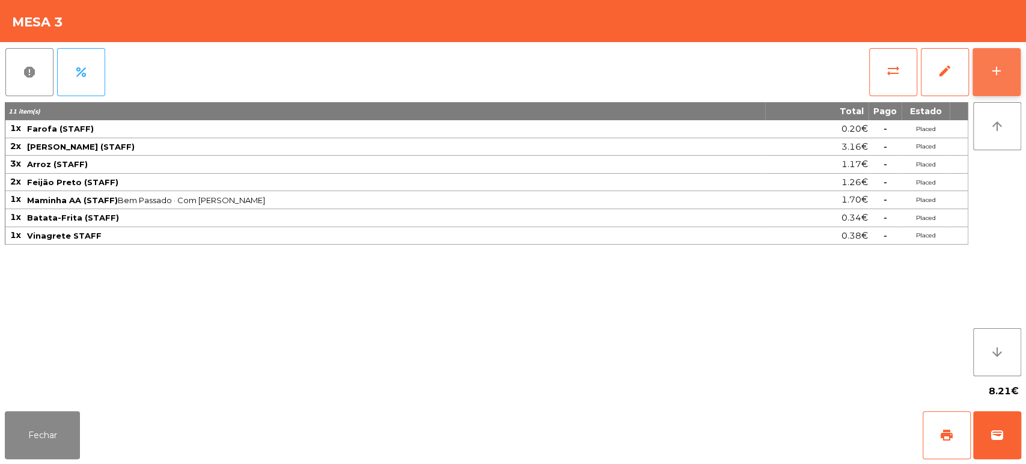
click at [1000, 73] on div "add" at bounding box center [996, 71] width 14 height 14
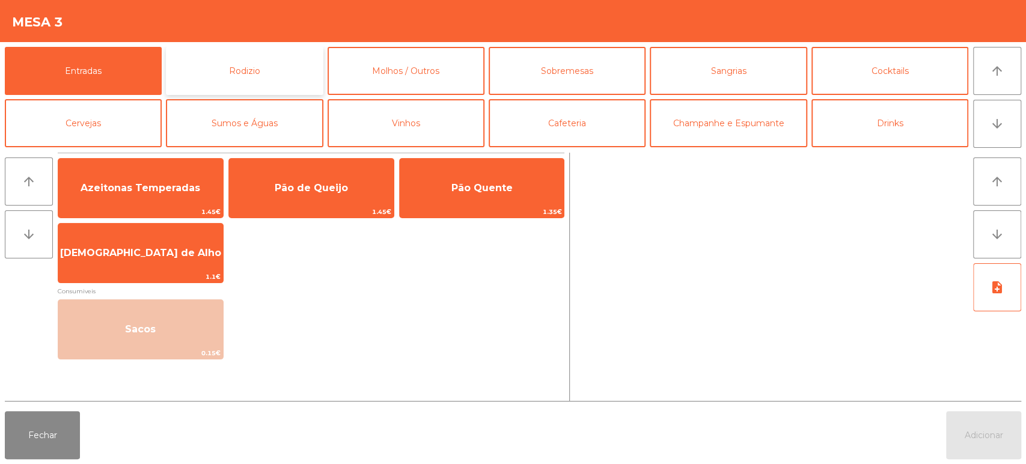
click at [237, 84] on button "Rodizio" at bounding box center [244, 71] width 157 height 48
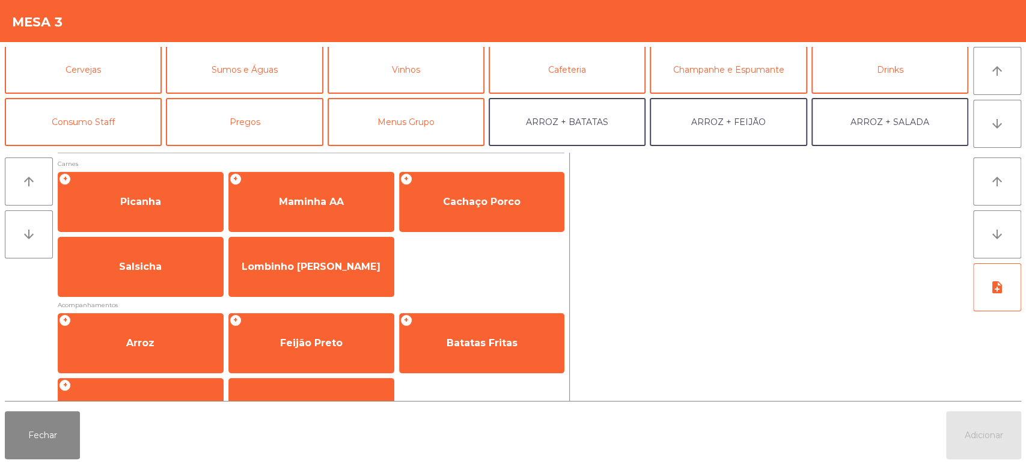
scroll to position [59, 0]
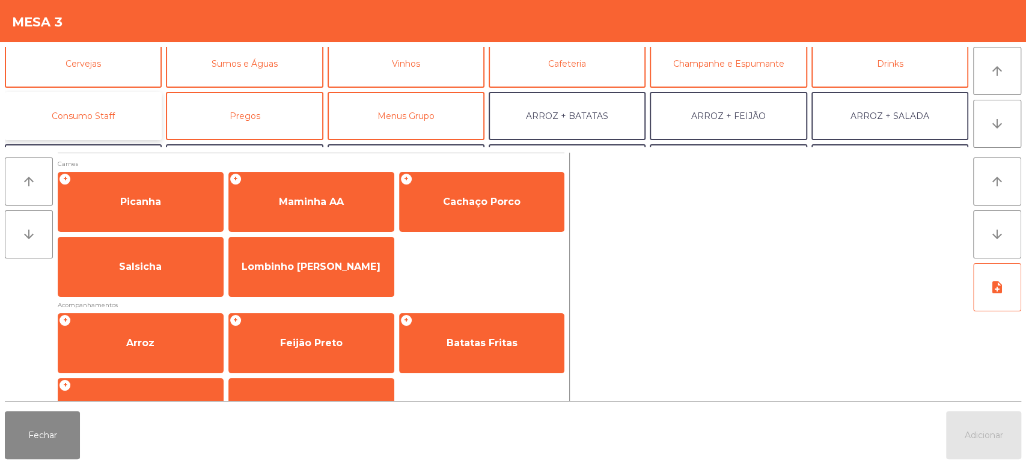
click at [124, 126] on button "Consumo Staff" at bounding box center [83, 116] width 157 height 48
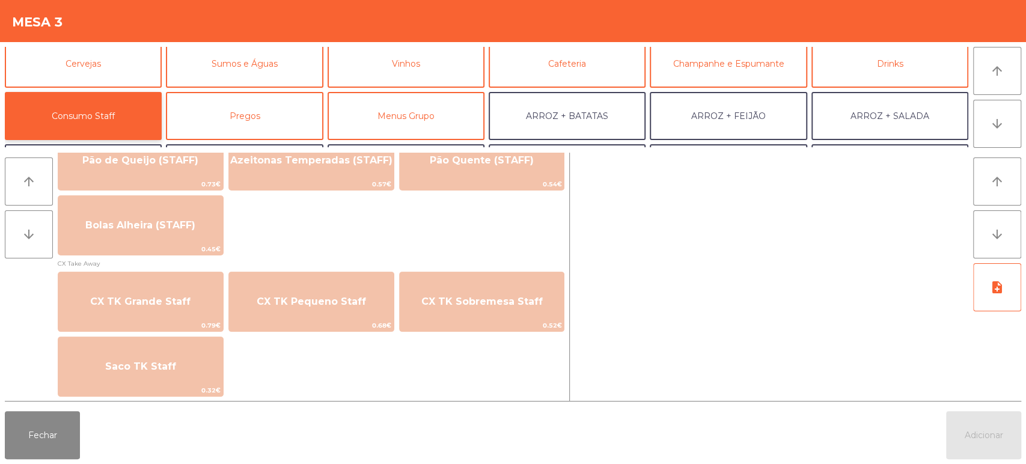
scroll to position [1015, 0]
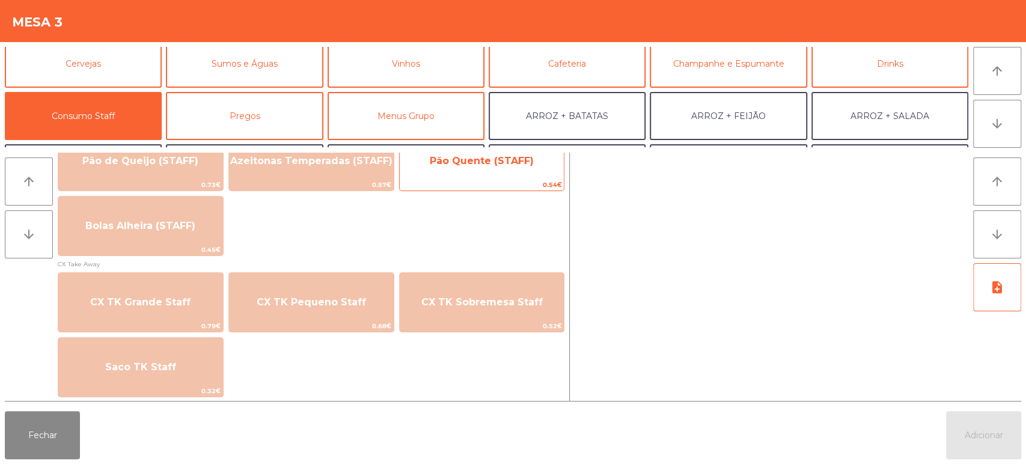
click at [481, 177] on span "Pão Quente (STAFF)" at bounding box center [482, 161] width 165 height 32
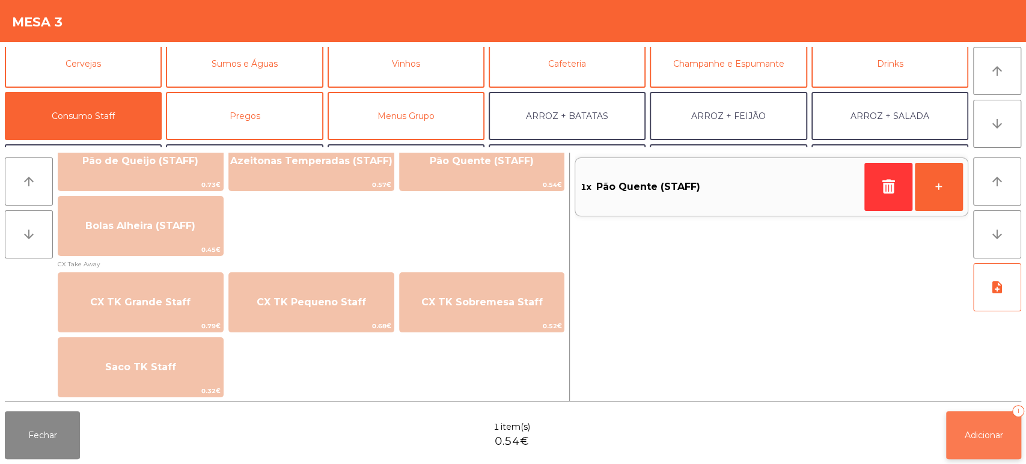
click at [972, 439] on span "Adicionar" at bounding box center [983, 435] width 38 height 11
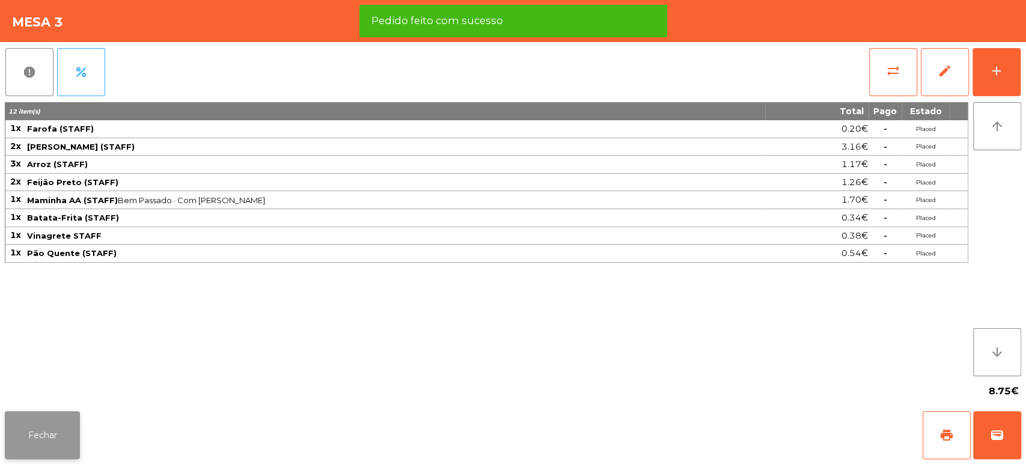
click at [79, 443] on button "Fechar" at bounding box center [42, 435] width 75 height 48
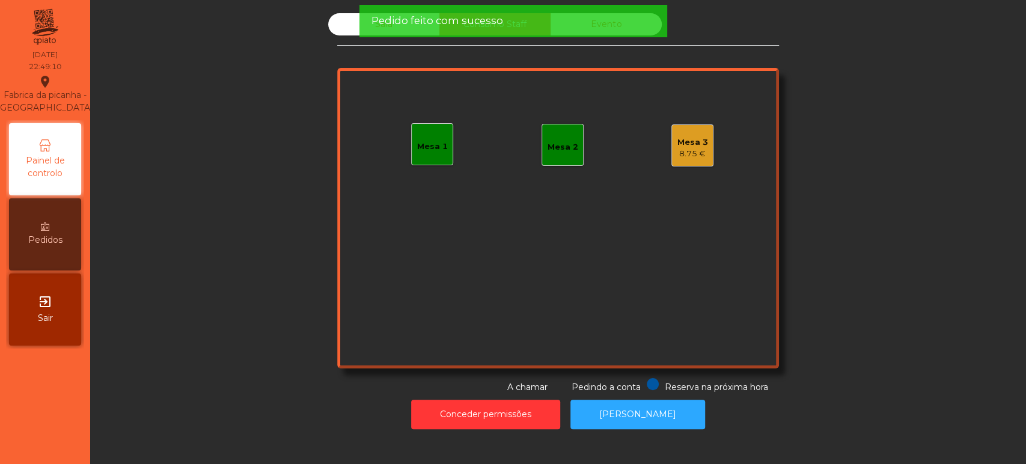
click at [338, 31] on div "Sala" at bounding box center [383, 24] width 111 height 22
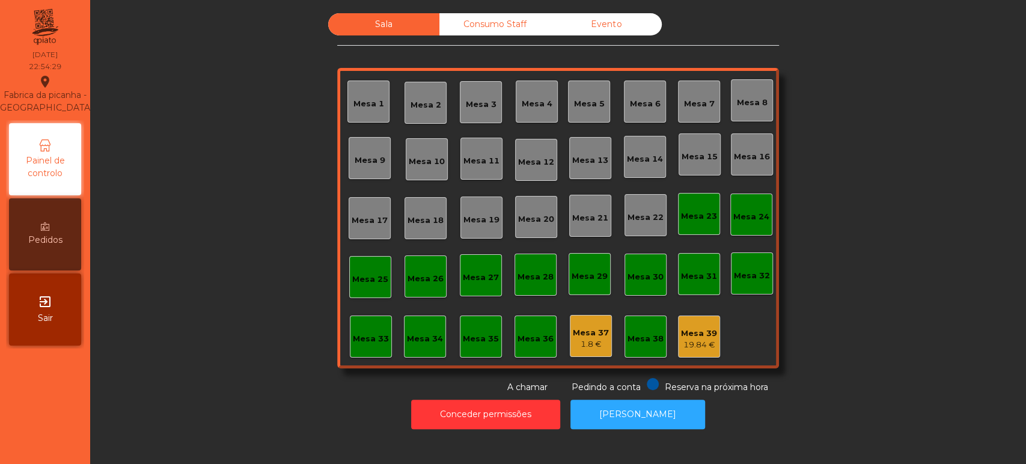
click at [431, 295] on div "Mesa 26" at bounding box center [425, 276] width 42 height 42
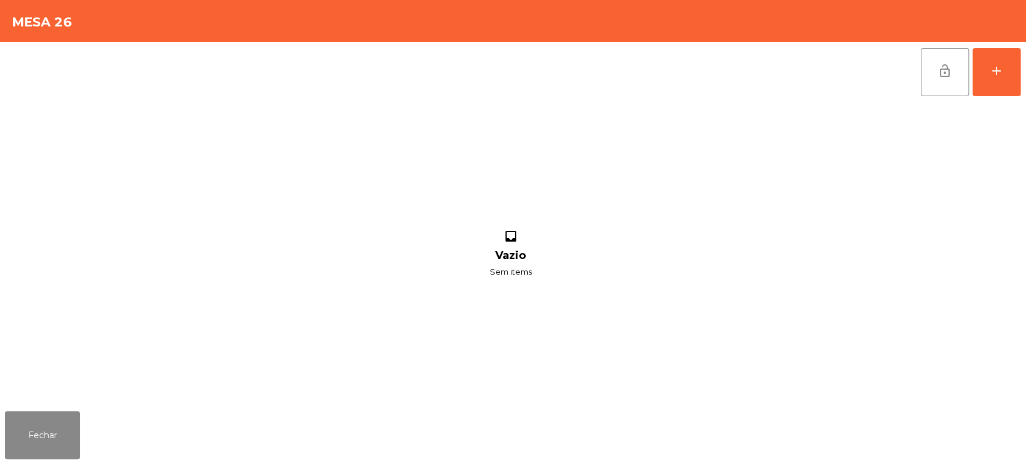
click at [1024, 64] on div "lock_open add inbox Vazio Sem items" at bounding box center [513, 224] width 1026 height 364
click at [993, 81] on button "add" at bounding box center [996, 72] width 48 height 48
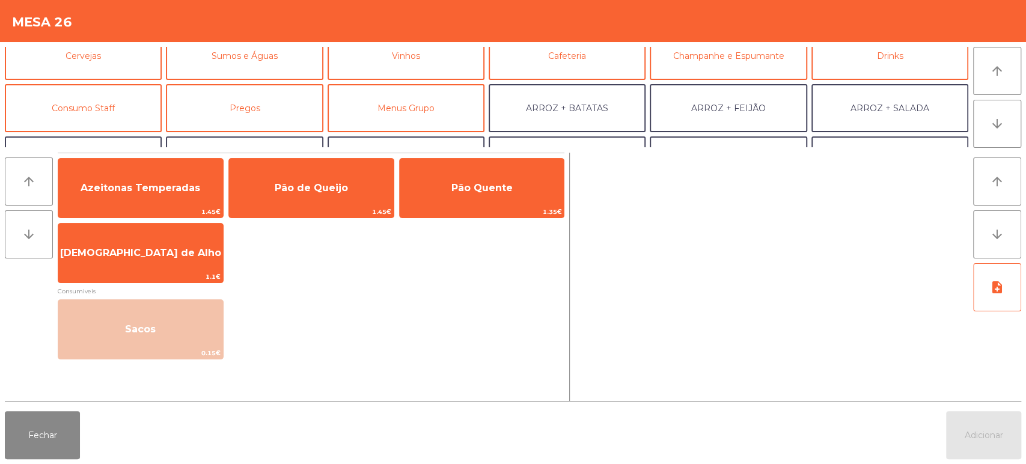
scroll to position [70, 0]
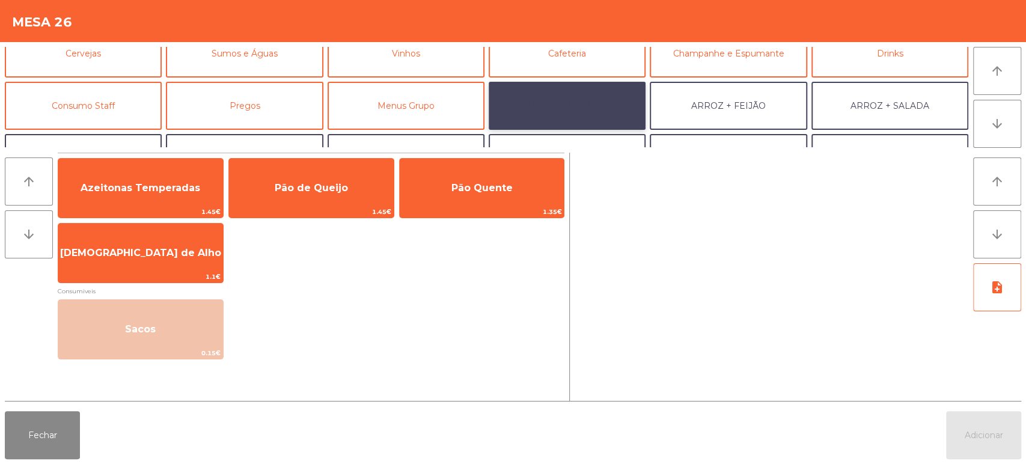
click at [564, 104] on button "ARROZ + BATATAS" at bounding box center [567, 106] width 157 height 48
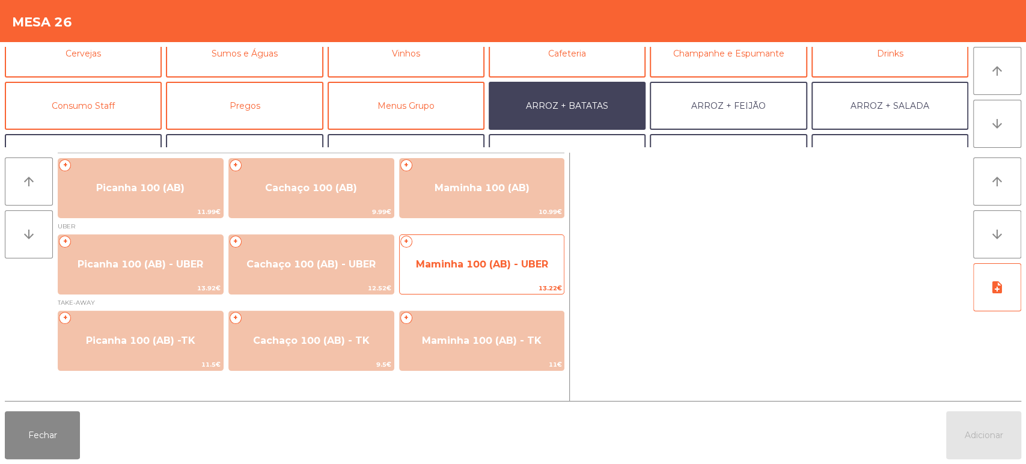
click at [487, 256] on span "Maminha 100 (AB) - UBER" at bounding box center [482, 264] width 165 height 32
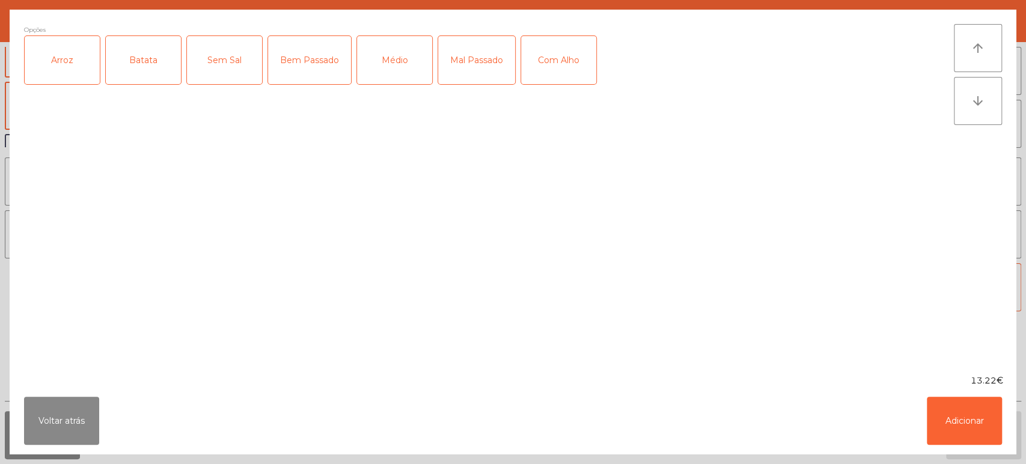
click at [68, 62] on div "Arroz" at bounding box center [62, 60] width 75 height 48
click at [138, 64] on div "Batata" at bounding box center [143, 60] width 75 height 48
click at [399, 61] on div "Médio" at bounding box center [394, 60] width 75 height 48
click at [948, 401] on button "Adicionar" at bounding box center [964, 421] width 75 height 48
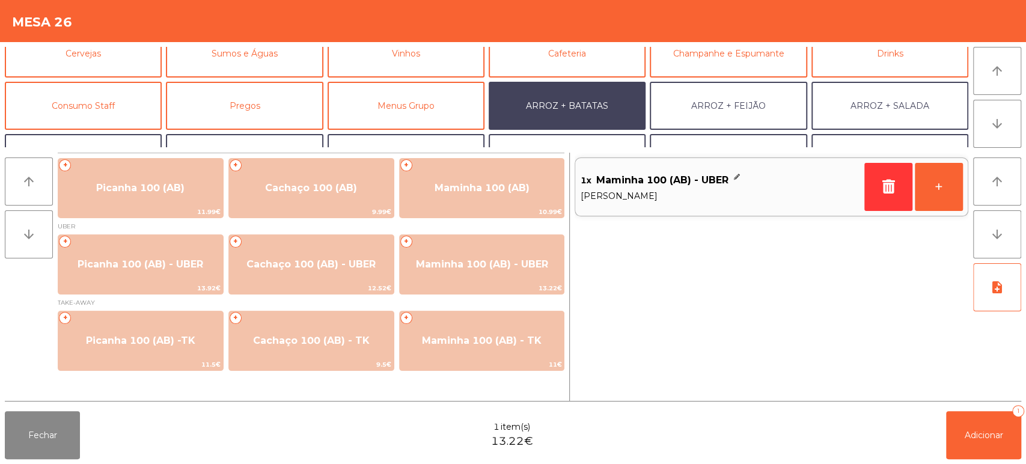
scroll to position [156, 0]
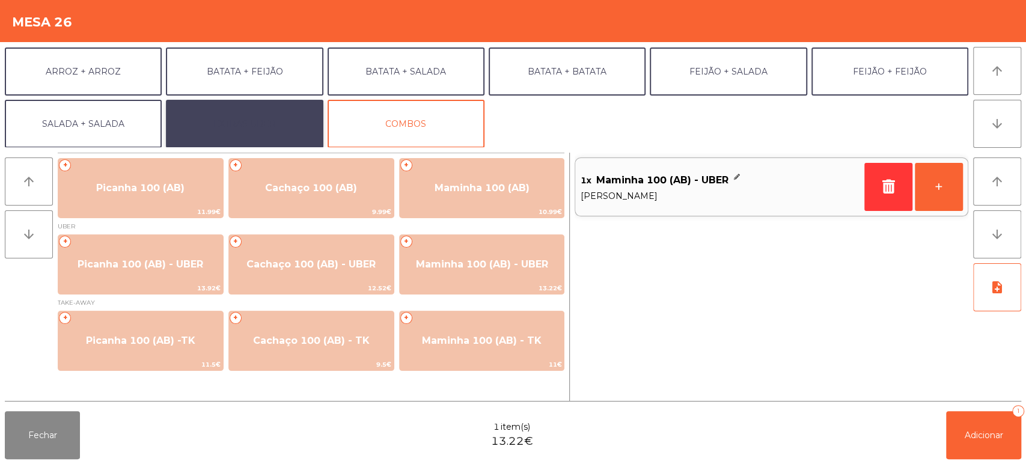
click at [284, 130] on button "EXTRAS UBER" at bounding box center [244, 124] width 157 height 48
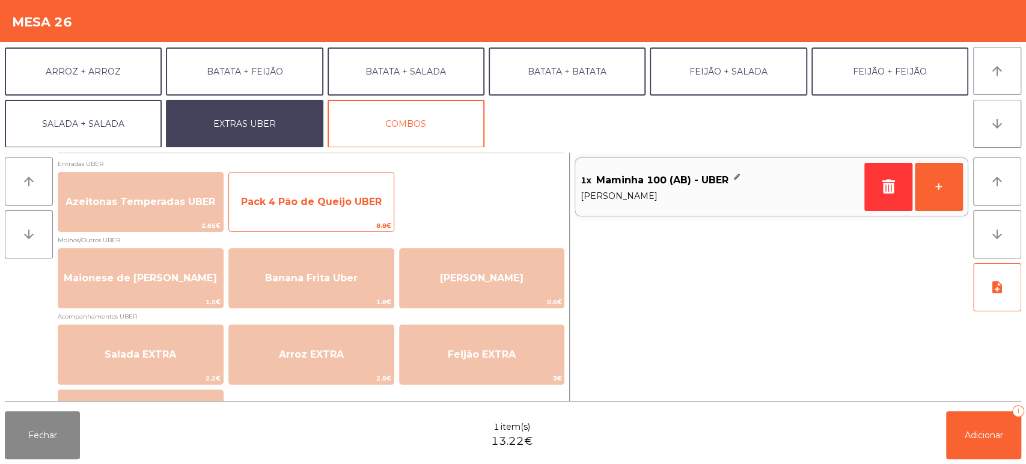
click at [350, 210] on span "Pack 4 Pão de Queijo UBER" at bounding box center [311, 202] width 165 height 32
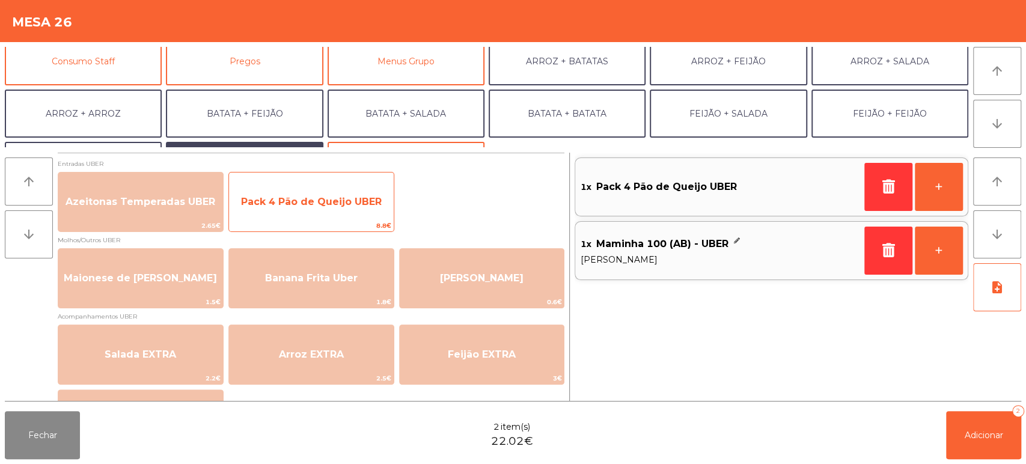
scroll to position [117, 0]
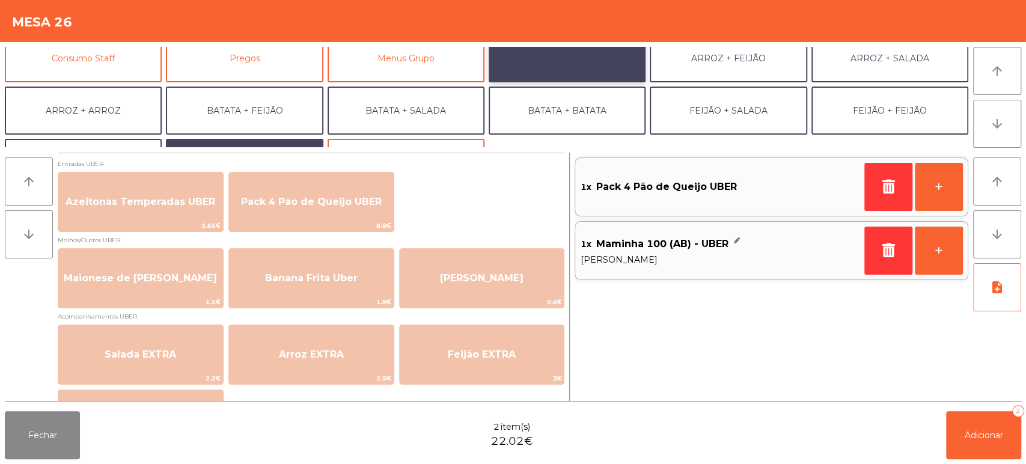
click at [607, 64] on button "ARROZ + BATATAS" at bounding box center [567, 58] width 157 height 48
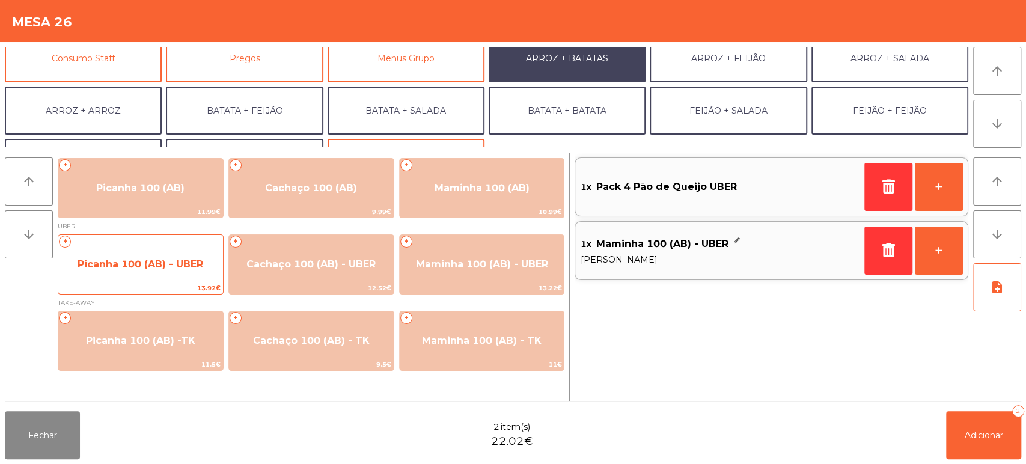
click at [186, 257] on span "Picanha 100 (AB) - UBER" at bounding box center [140, 264] width 165 height 32
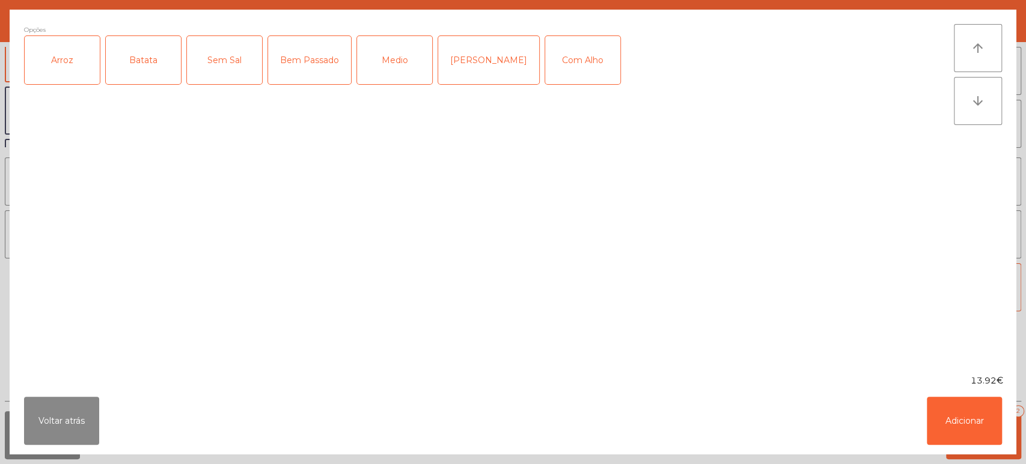
click at [62, 58] on div "Arroz" at bounding box center [62, 60] width 75 height 48
click at [159, 75] on div "Batata" at bounding box center [143, 60] width 75 height 48
click at [388, 57] on div "Medio" at bounding box center [394, 60] width 75 height 48
click at [958, 423] on button "Adicionar" at bounding box center [964, 421] width 75 height 48
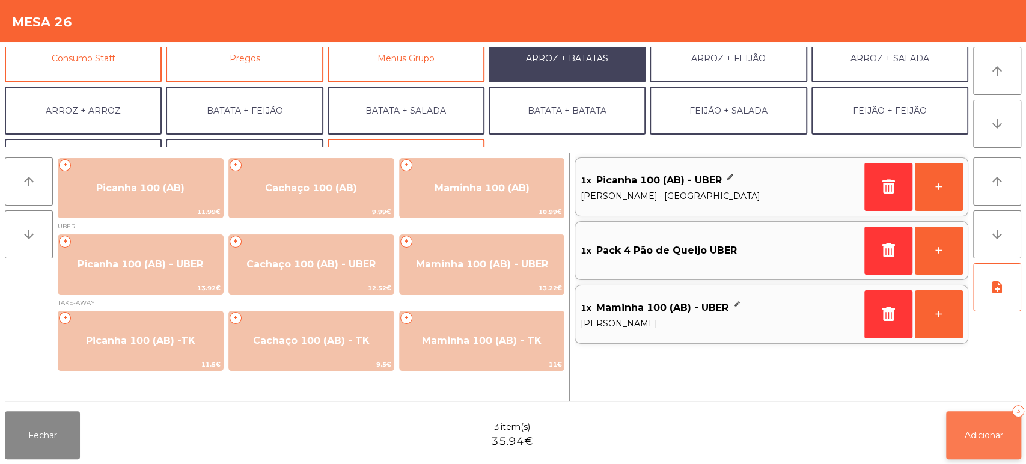
click at [964, 436] on span "Adicionar" at bounding box center [983, 435] width 38 height 11
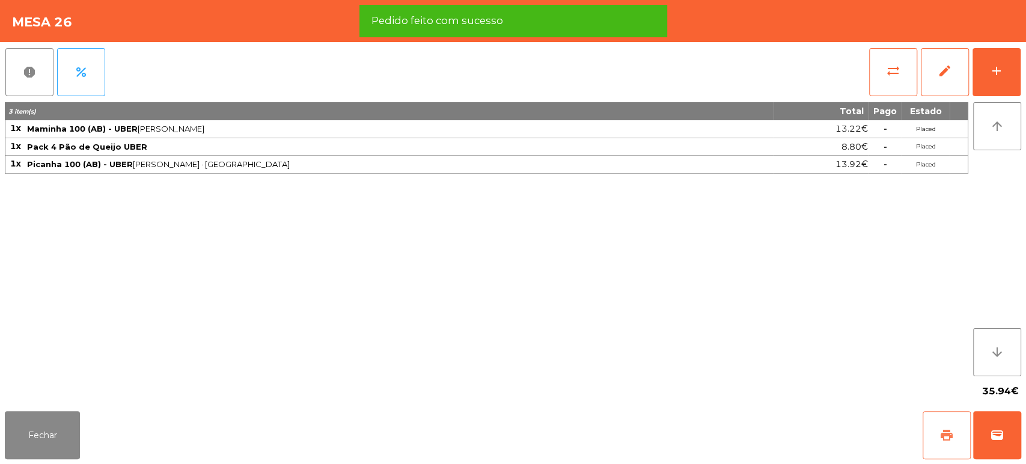
click at [933, 440] on button "print" at bounding box center [946, 435] width 48 height 48
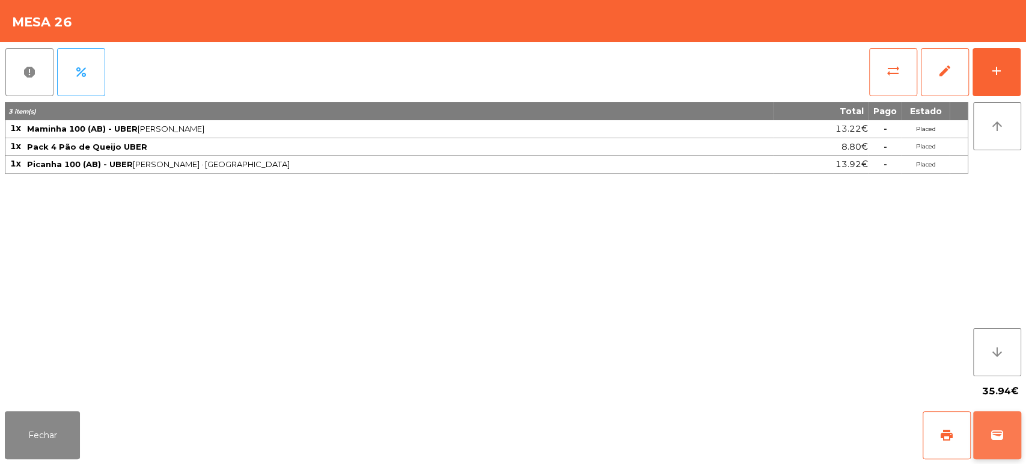
click at [1006, 430] on button "wallet" at bounding box center [997, 435] width 48 height 48
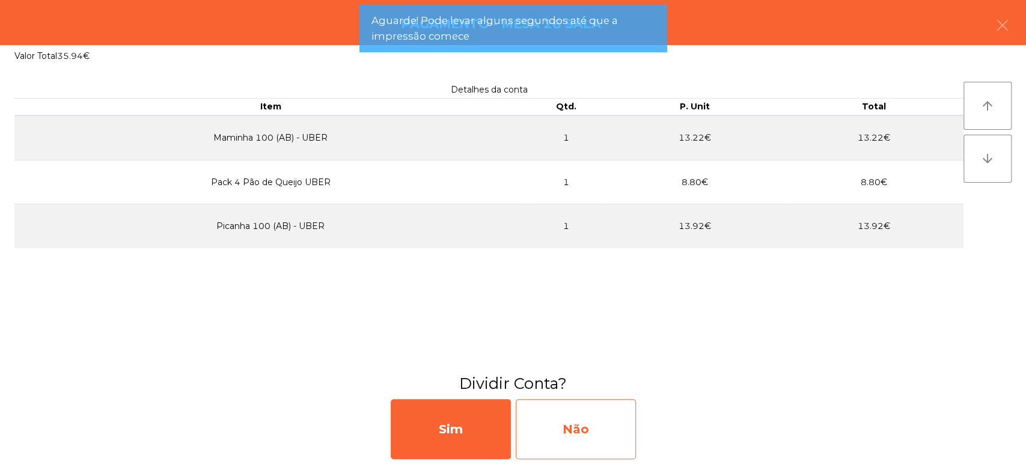
click at [606, 439] on div "Não" at bounding box center [576, 429] width 120 height 60
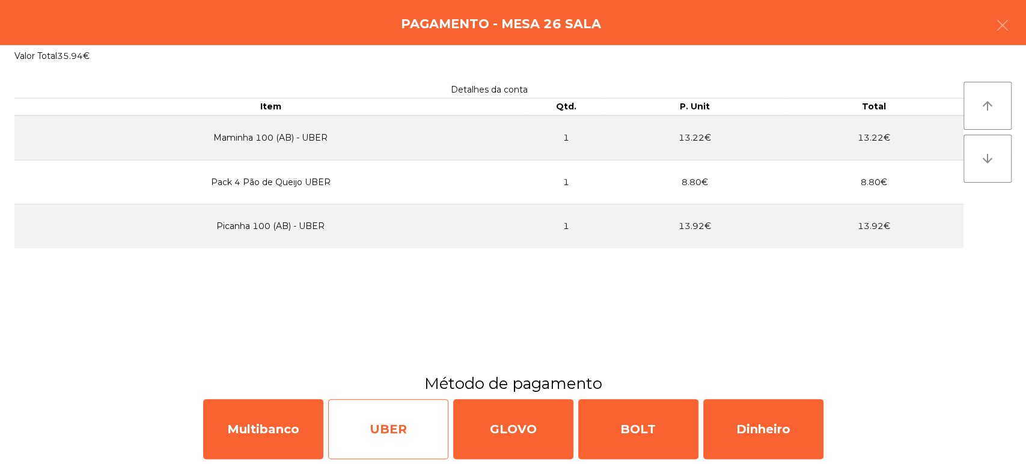
click at [419, 429] on div "UBER" at bounding box center [388, 429] width 120 height 60
select select "**"
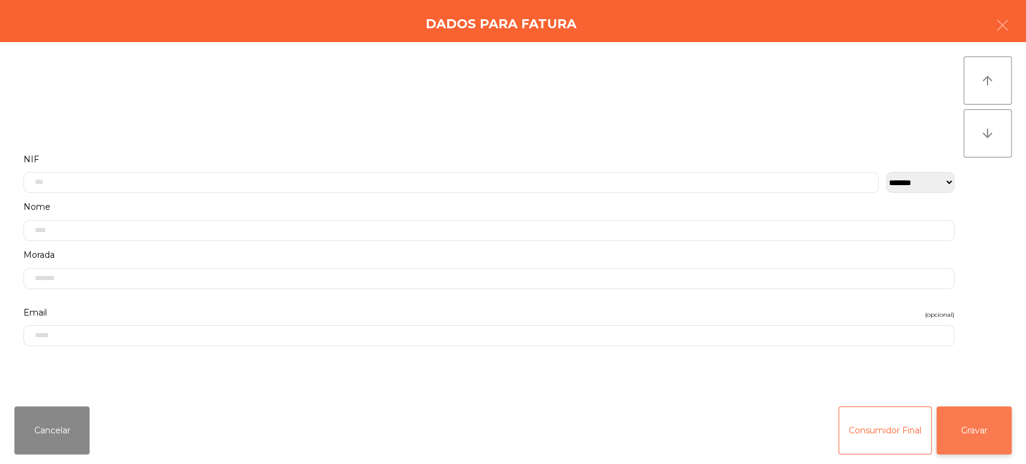
click at [978, 431] on button "Gravar" at bounding box center [973, 430] width 75 height 48
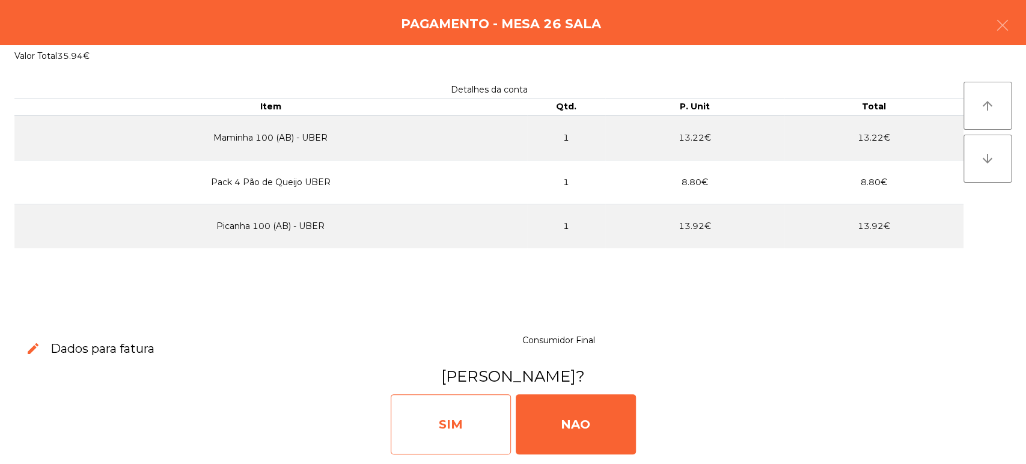
click at [465, 431] on div "SIM" at bounding box center [451, 424] width 120 height 60
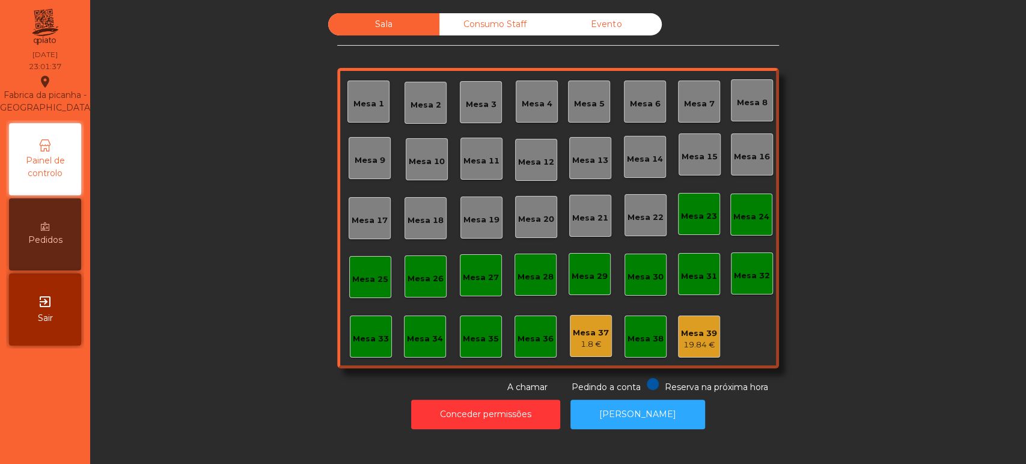
click at [510, 24] on div "Consumo Staff" at bounding box center [494, 24] width 111 height 22
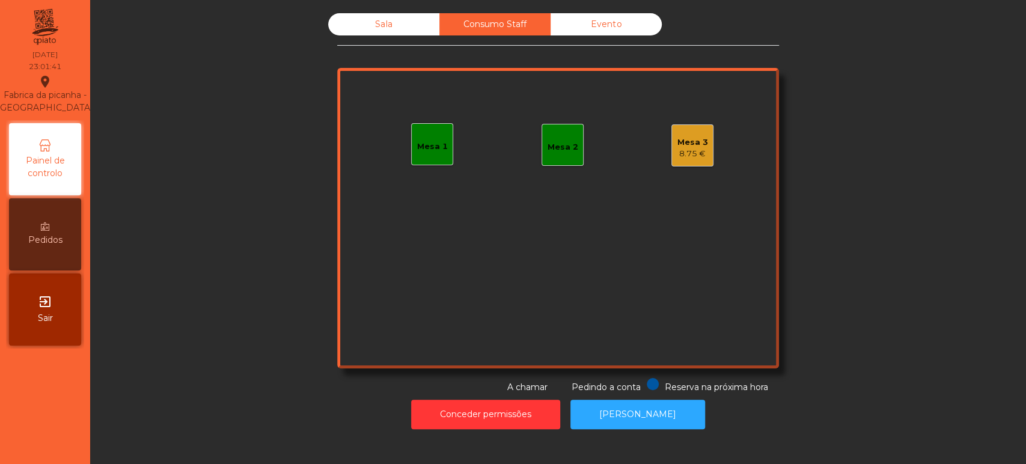
click at [403, 24] on div "Sala" at bounding box center [383, 24] width 111 height 22
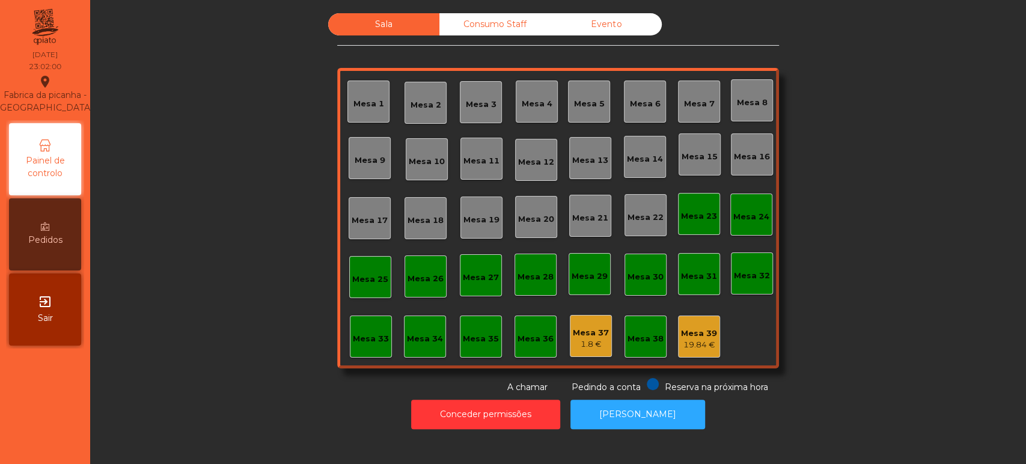
click at [628, 373] on div "Sala Consumo Staff Evento Mesa 1 Mesa 2 Mesa 3 Mesa 4 Mesa 5 Mesa 6 Mesa 7 Mesa…" at bounding box center [558, 203] width 442 height 380
click at [638, 416] on button "[PERSON_NAME]" at bounding box center [637, 414] width 135 height 29
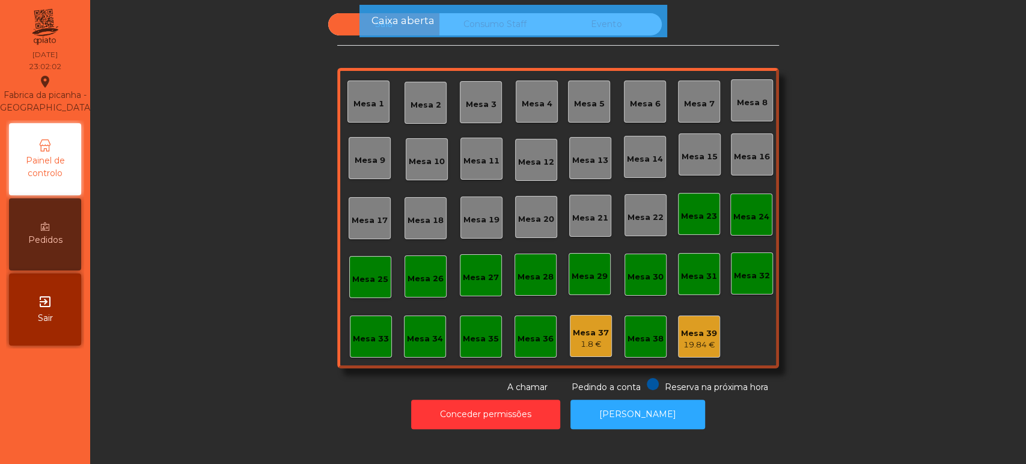
click at [574, 341] on div "1.8 €" at bounding box center [591, 344] width 36 height 12
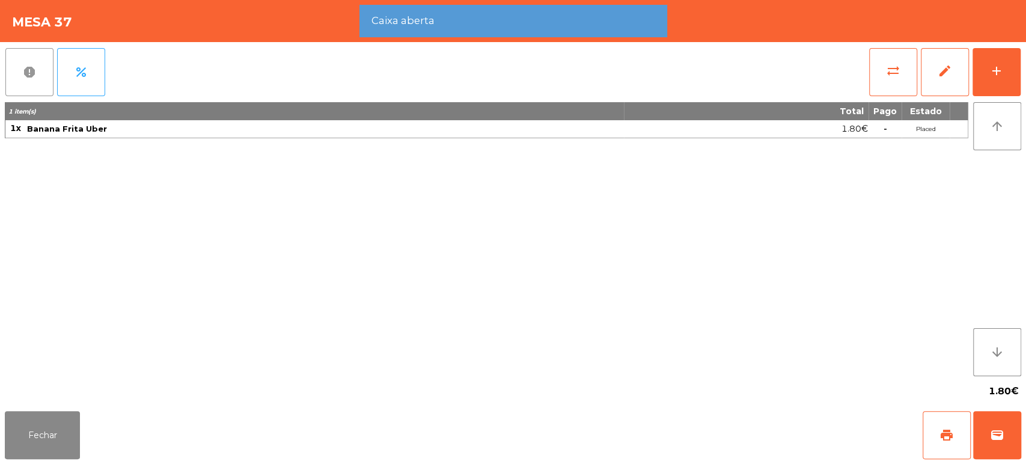
click at [15, 81] on button "report" at bounding box center [29, 72] width 48 height 48
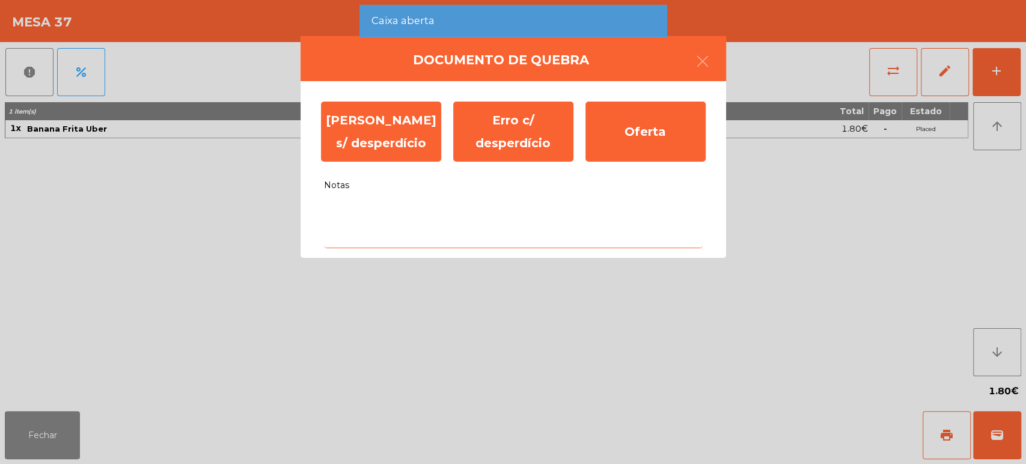
click at [389, 246] on textarea "Notas" at bounding box center [513, 223] width 379 height 50
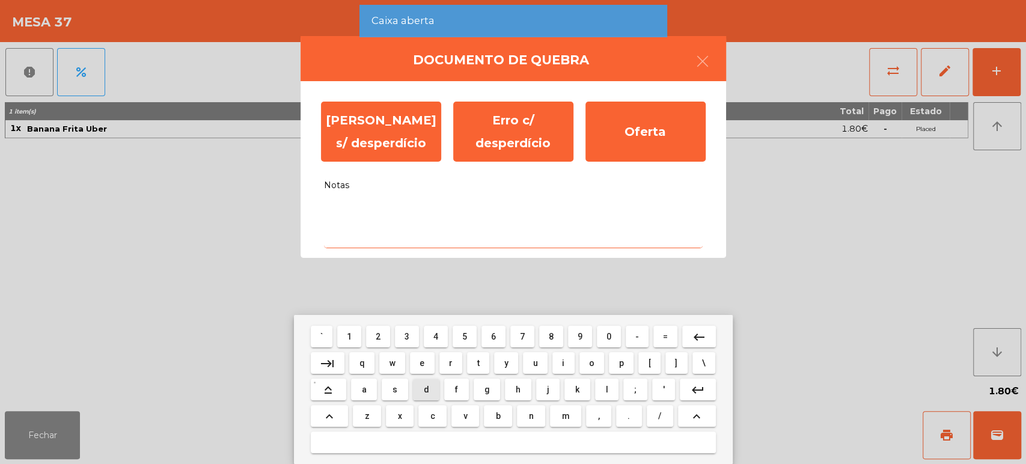
click at [394, 389] on span "s" at bounding box center [394, 390] width 5 height 10
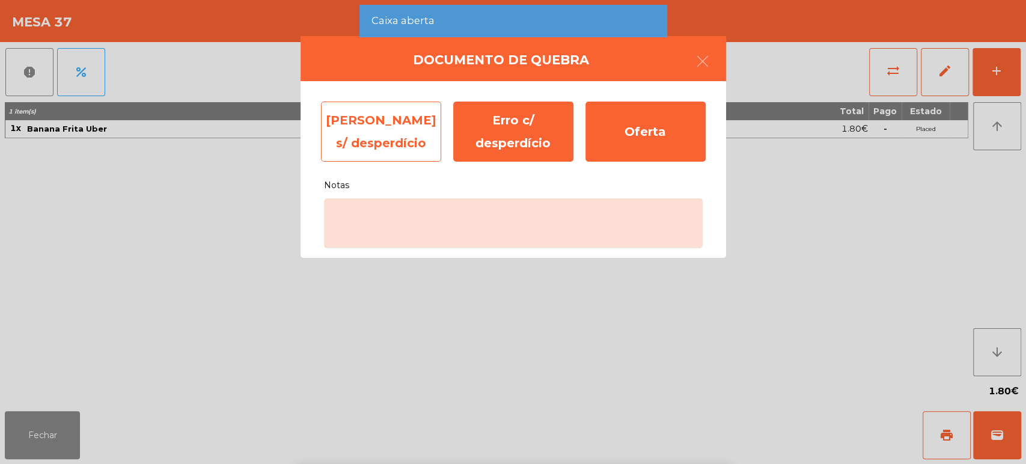
click at [352, 130] on div "[PERSON_NAME] s/ desperdício" at bounding box center [381, 132] width 120 height 60
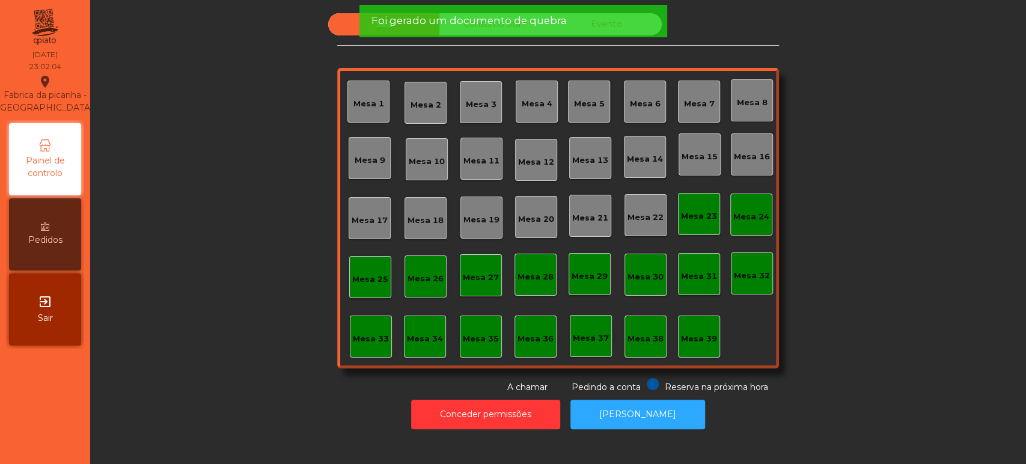
click at [690, 347] on div "Mesa 39" at bounding box center [699, 336] width 42 height 42
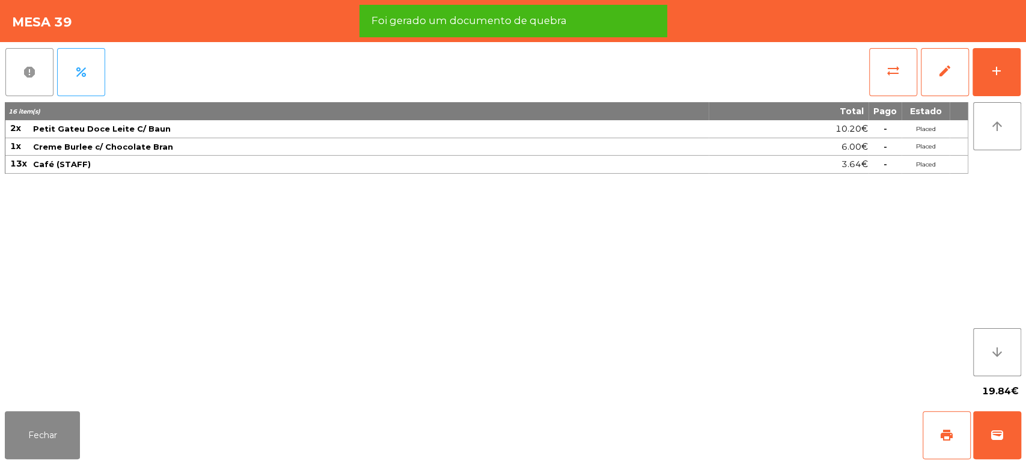
click at [38, 62] on button "report" at bounding box center [29, 72] width 48 height 48
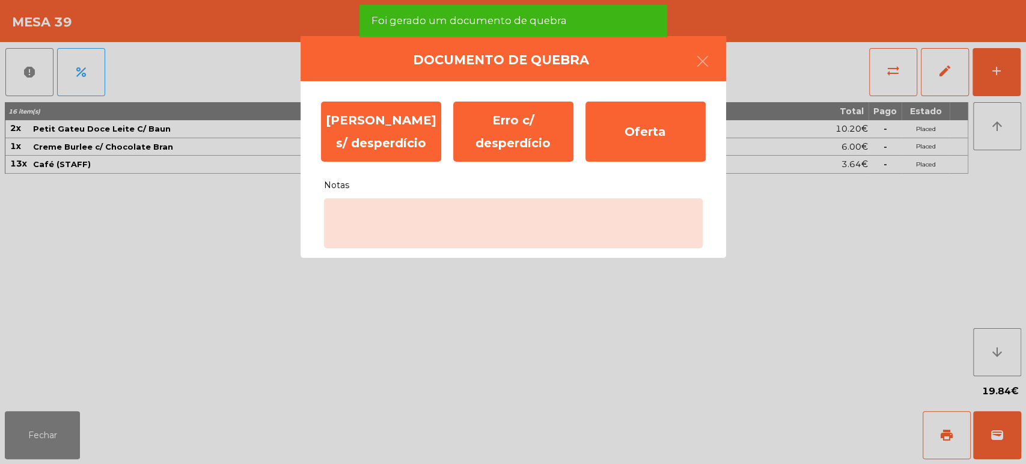
click at [460, 257] on div "Erro s/ desperdício Erro c/ desperdício Oferta Notas" at bounding box center [512, 169] width 425 height 177
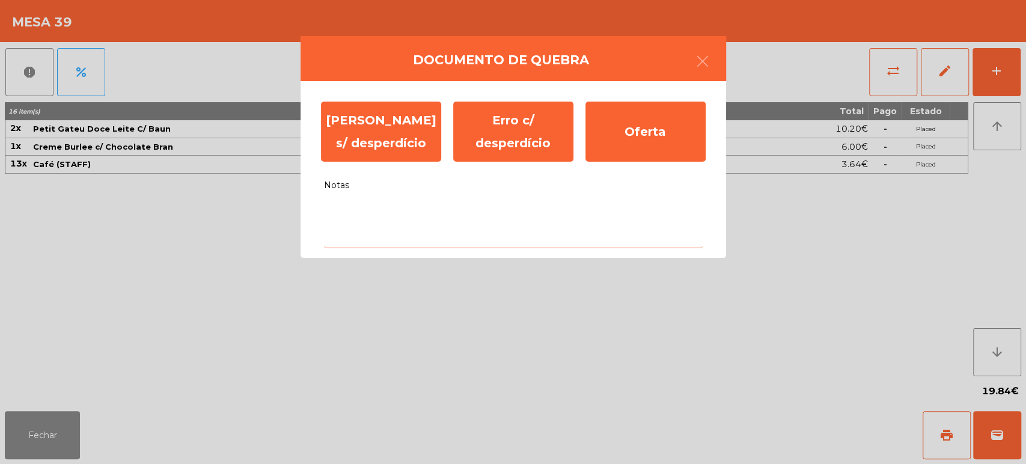
click at [413, 214] on textarea "Notas" at bounding box center [513, 223] width 379 height 50
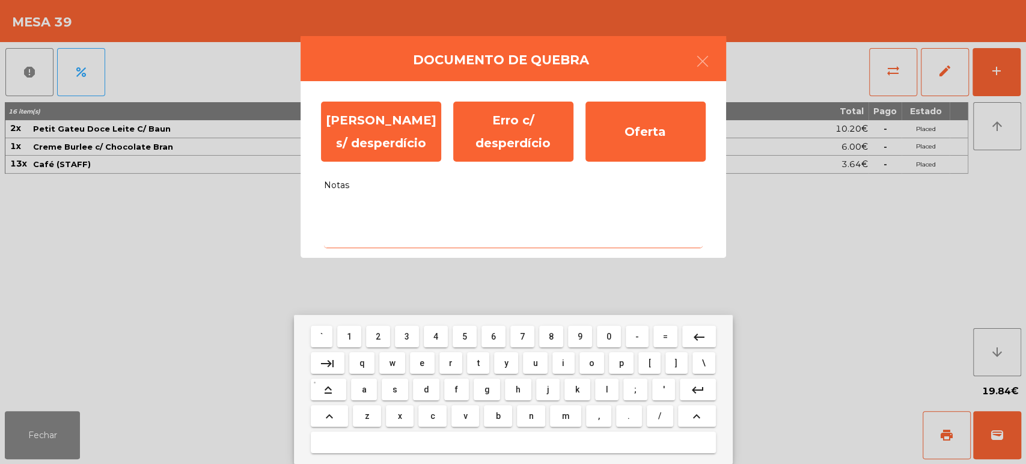
click at [506, 417] on button "b" at bounding box center [498, 416] width 28 height 22
click at [517, 389] on span "h" at bounding box center [518, 390] width 5 height 10
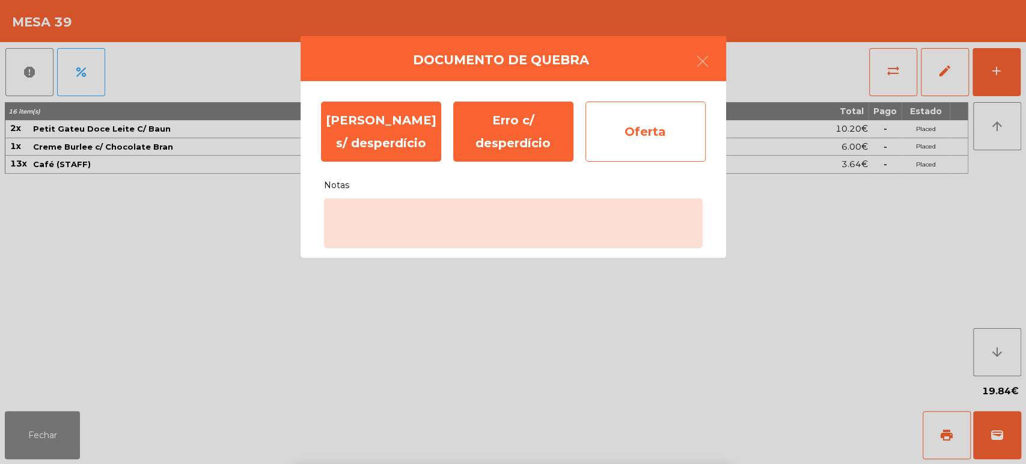
click at [630, 137] on div "Oferta" at bounding box center [645, 132] width 120 height 60
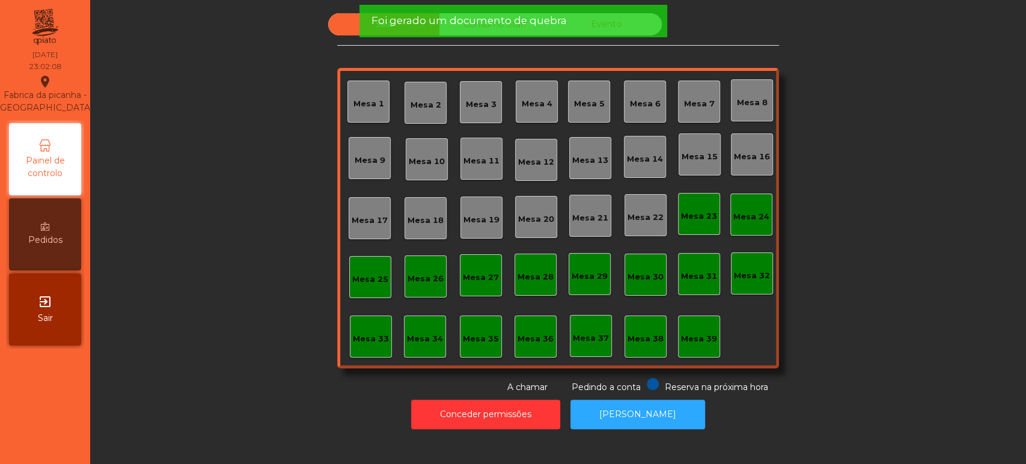
click at [484, 47] on div "Sala Consumo Staff Evento Mesa 1 Mesa 2 Mesa 3 Mesa 4 Mesa 5 Mesa 6 Mesa 7 Mesa…" at bounding box center [558, 203] width 442 height 380
click at [481, 25] on span "Foi gerado um documento de quebra" at bounding box center [468, 20] width 195 height 15
click at [464, 22] on span "Foi gerado um documento de quebra" at bounding box center [468, 20] width 195 height 15
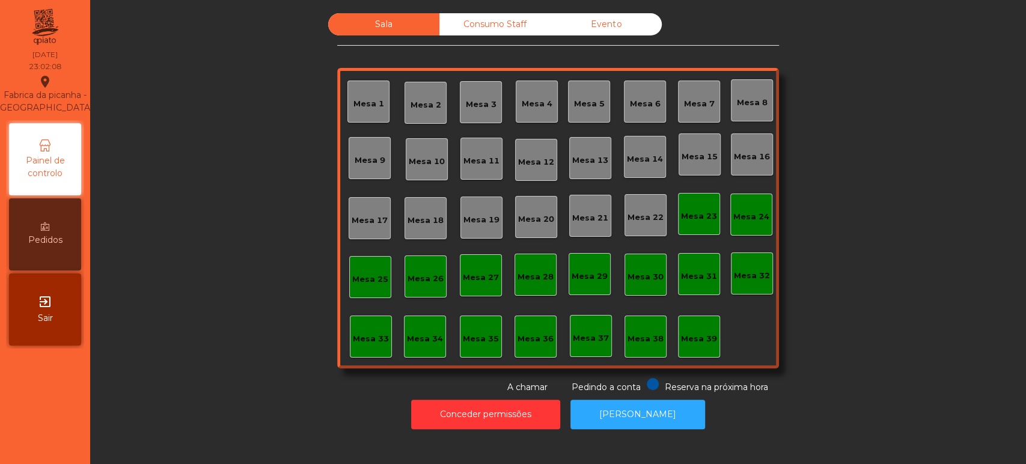
click at [459, 24] on div "Consumo Staff" at bounding box center [494, 24] width 111 height 22
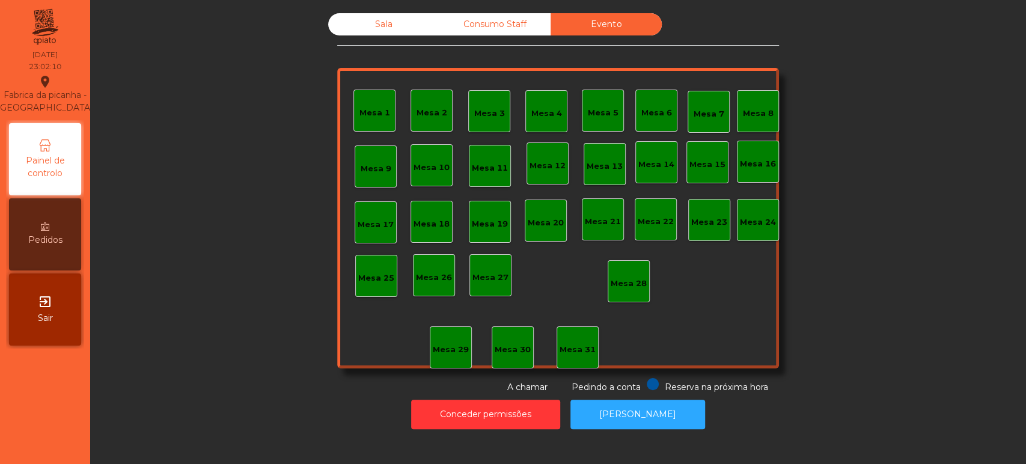
click at [490, 24] on div "Consumo Staff" at bounding box center [494, 24] width 111 height 22
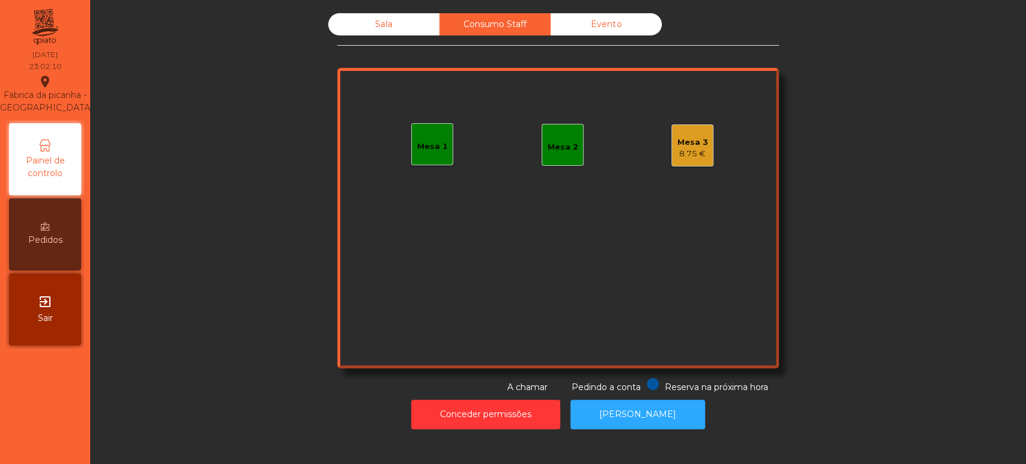
click at [687, 151] on div "8.75 €" at bounding box center [692, 154] width 31 height 12
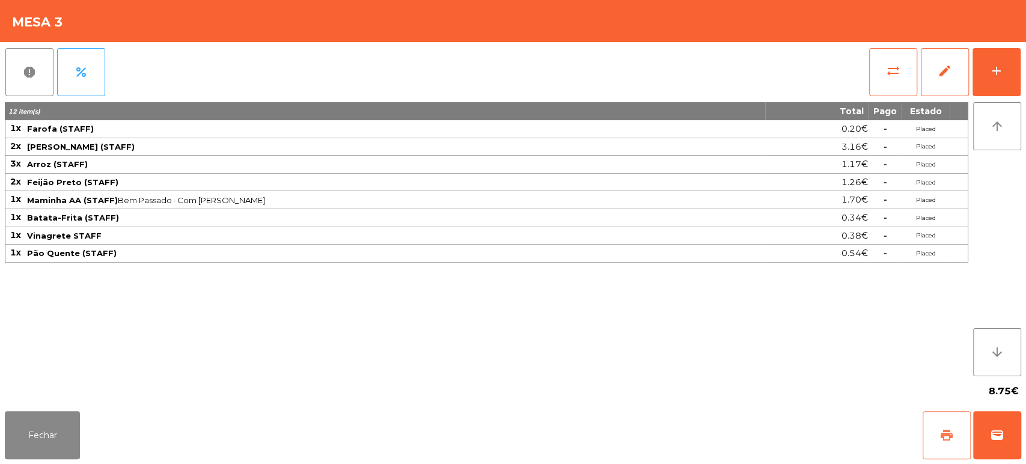
click at [939, 437] on span "print" at bounding box center [946, 435] width 14 height 14
click at [22, 53] on button "report" at bounding box center [29, 72] width 48 height 48
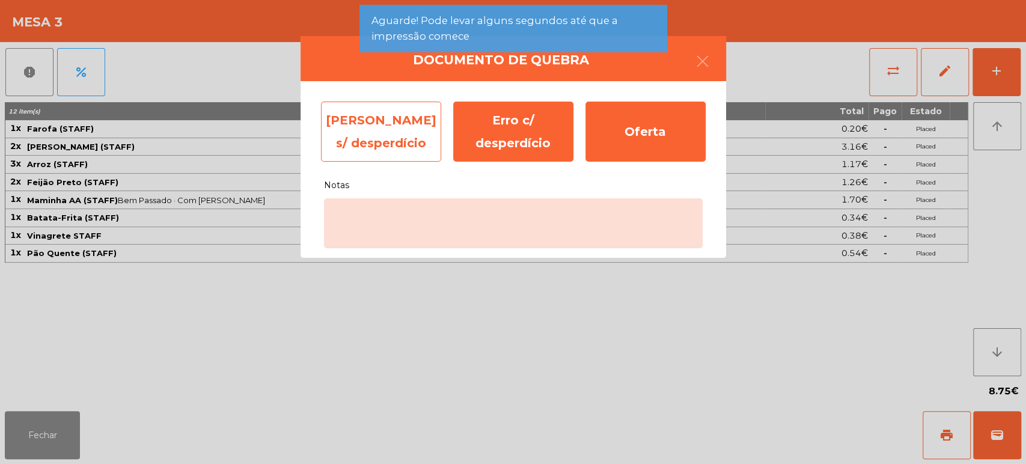
click at [376, 156] on div "[PERSON_NAME] s/ desperdício" at bounding box center [381, 132] width 120 height 60
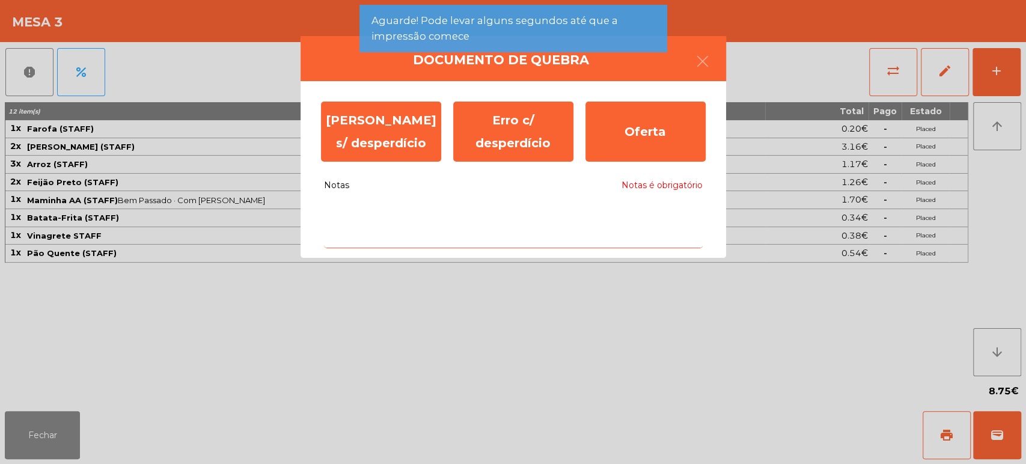
click at [407, 213] on textarea "Notas Notas é obrigatório" at bounding box center [513, 223] width 379 height 50
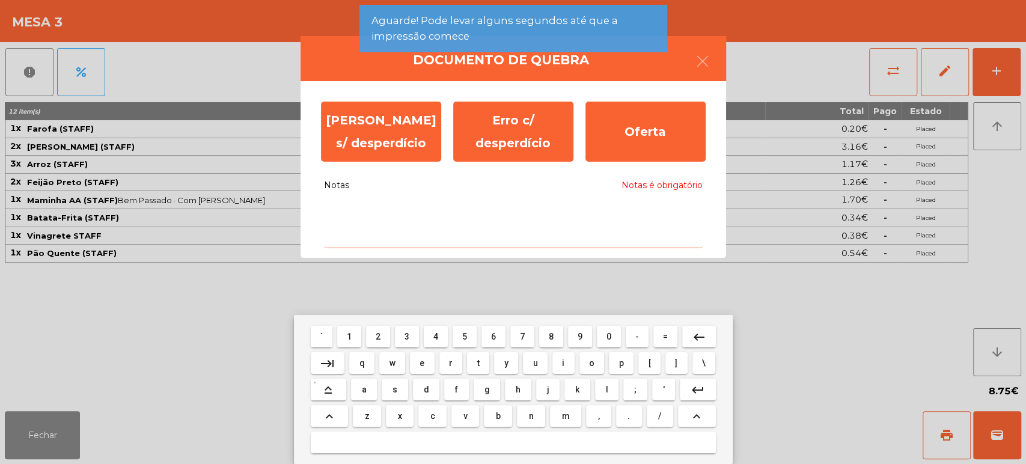
click at [477, 361] on span "t" at bounding box center [478, 363] width 2 height 10
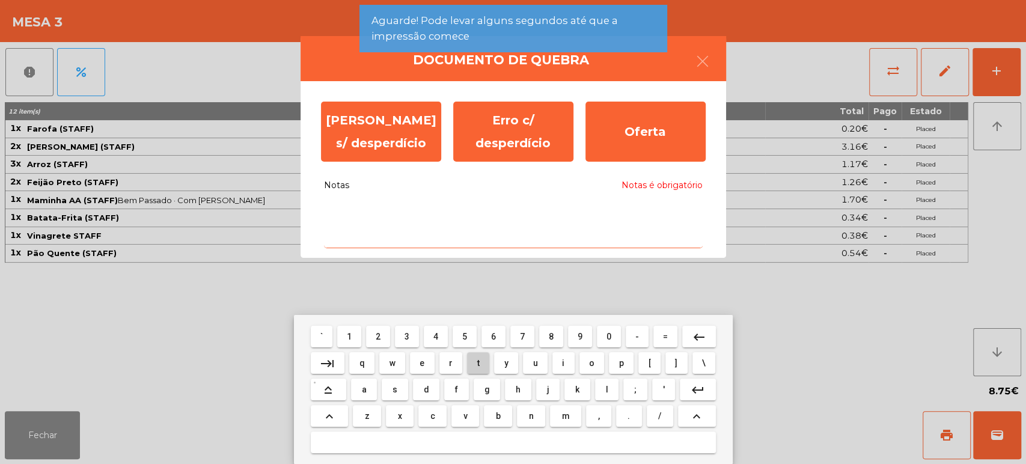
click at [478, 362] on span "t" at bounding box center [478, 363] width 2 height 10
click at [478, 363] on span "t" at bounding box center [478, 363] width 2 height 10
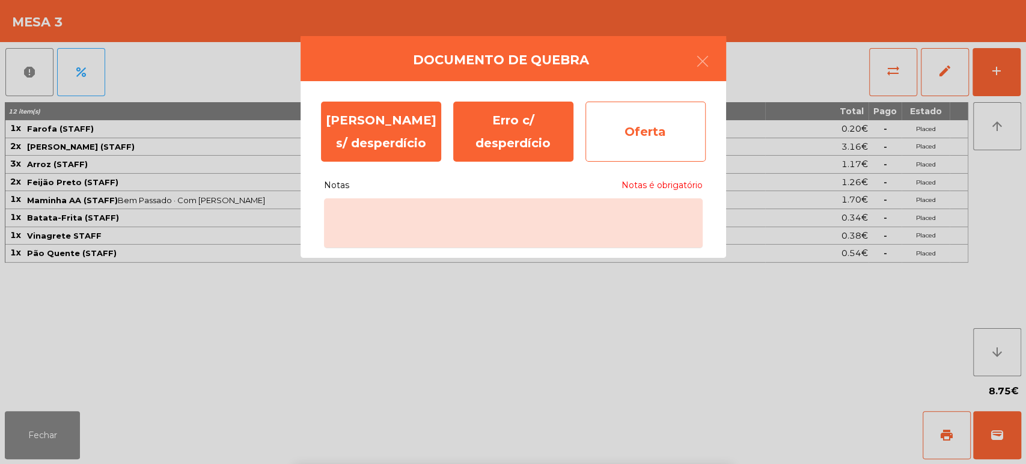
click at [610, 138] on div "Oferta" at bounding box center [645, 132] width 120 height 60
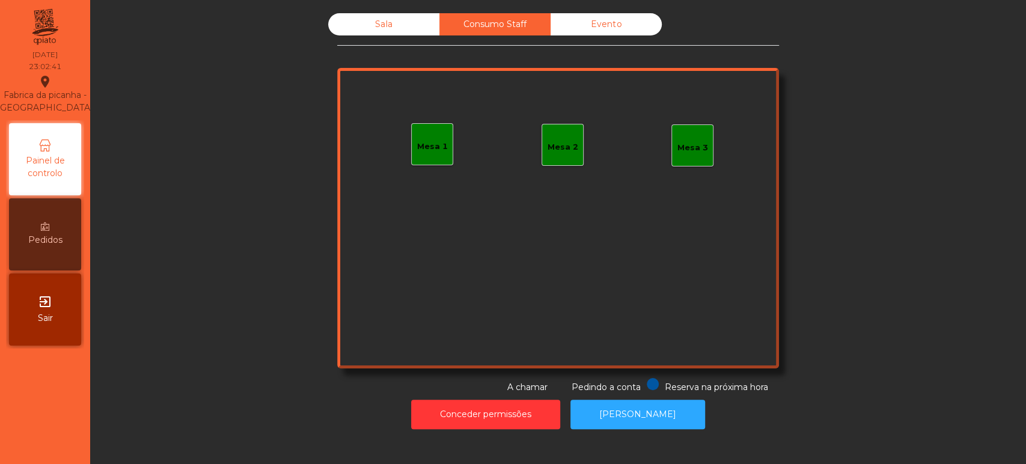
click at [372, 25] on div "Sala" at bounding box center [383, 24] width 111 height 22
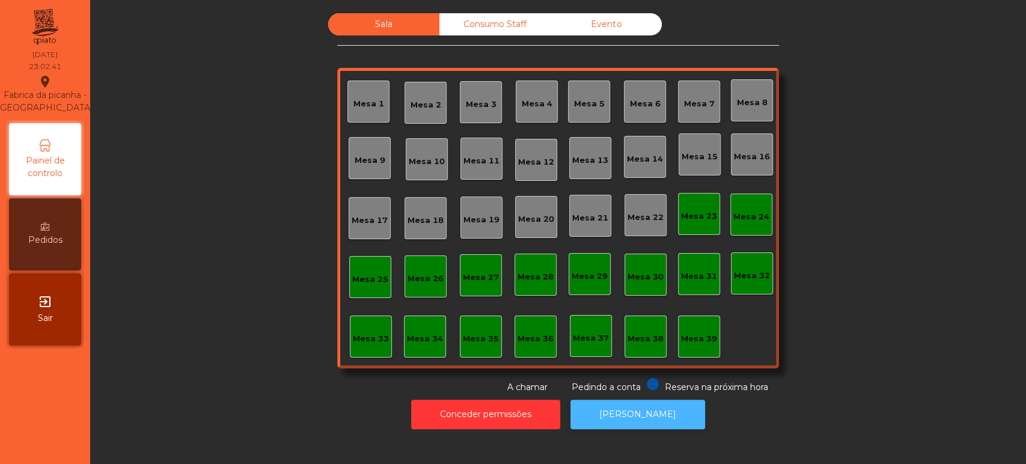
click at [635, 413] on button "[PERSON_NAME]" at bounding box center [637, 414] width 135 height 29
click at [625, 400] on button "[PERSON_NAME]" at bounding box center [637, 414] width 135 height 29
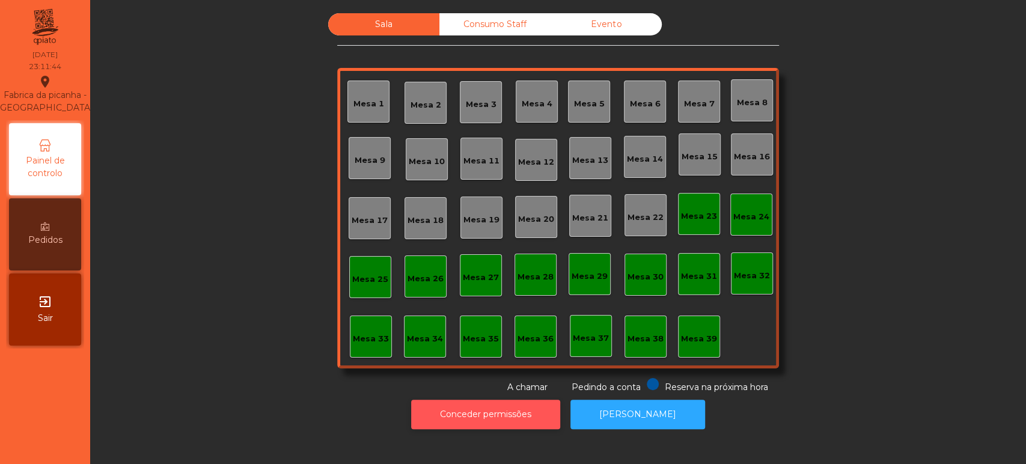
click at [481, 413] on button "Conceder permissões" at bounding box center [485, 414] width 149 height 29
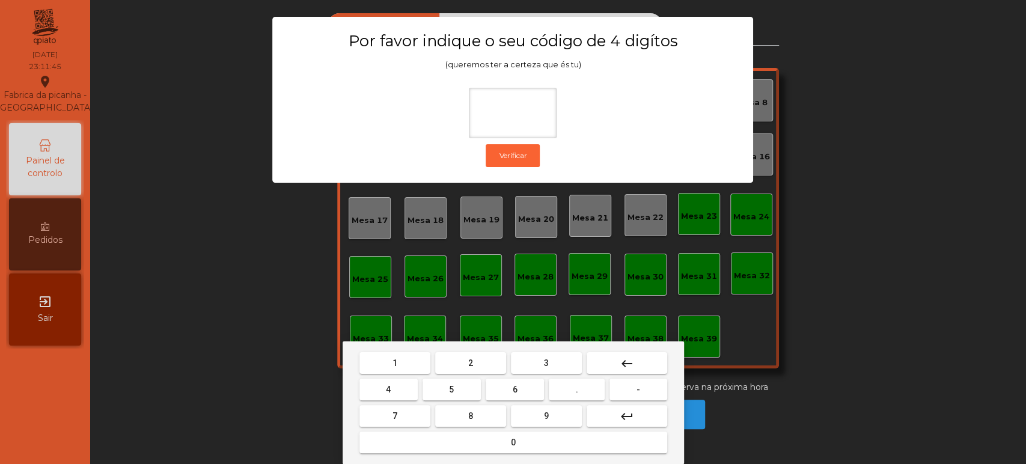
click at [386, 365] on button "1" at bounding box center [394, 363] width 71 height 22
click at [549, 363] on button "3" at bounding box center [546, 363] width 71 height 22
click at [451, 389] on span "5" at bounding box center [451, 390] width 5 height 10
click at [487, 451] on button "0" at bounding box center [513, 442] width 308 height 22
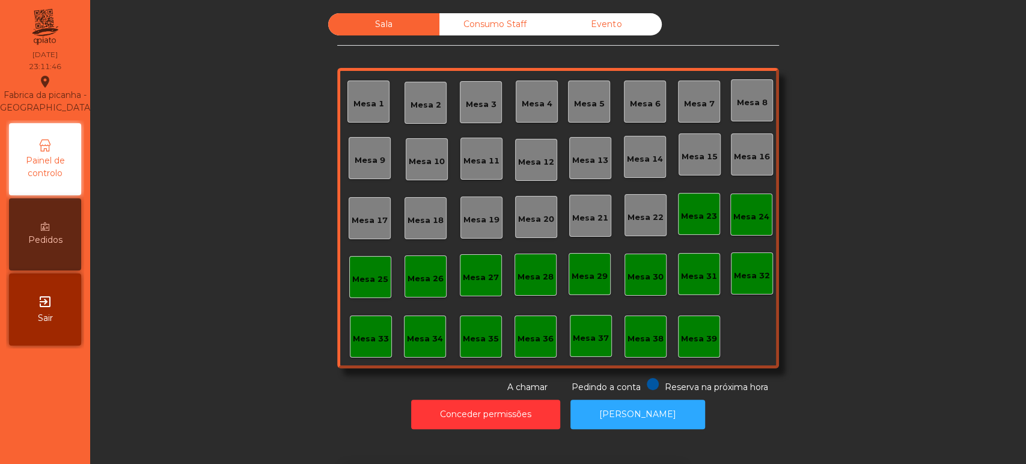
click at [380, 145] on div "Mesa 9" at bounding box center [370, 158] width 42 height 42
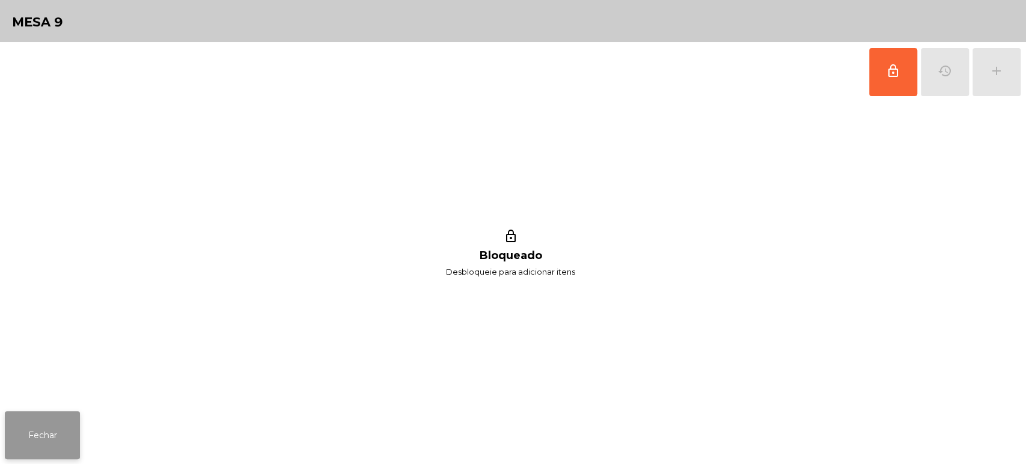
click at [62, 428] on button "Fechar" at bounding box center [42, 435] width 75 height 48
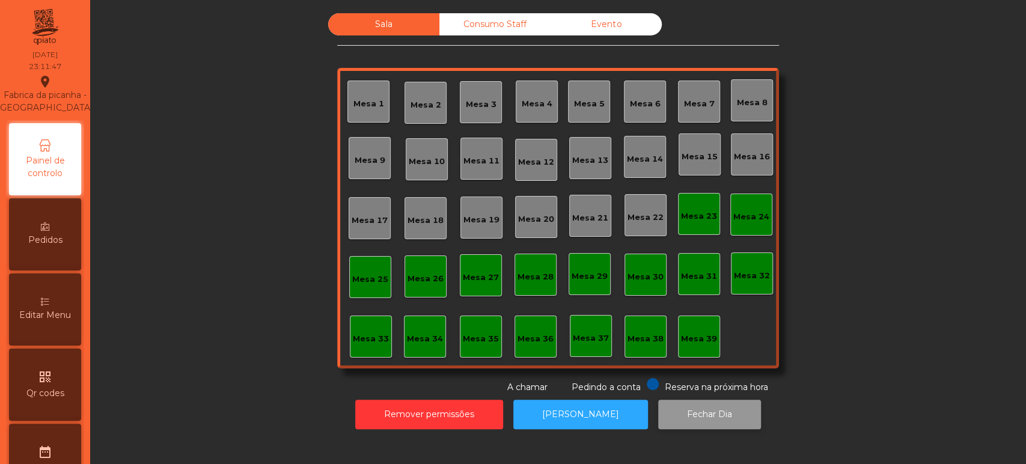
click at [683, 418] on button "Fechar Dia" at bounding box center [709, 414] width 103 height 29
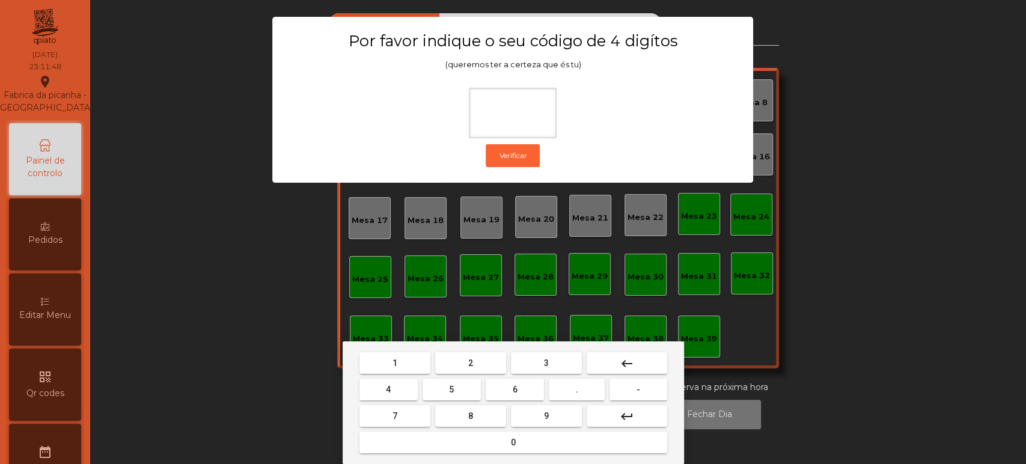
click at [394, 362] on span "1" at bounding box center [394, 363] width 5 height 10
click at [546, 362] on span "3" at bounding box center [546, 363] width 5 height 10
click at [461, 384] on button "5" at bounding box center [451, 390] width 58 height 22
click at [466, 447] on button "0" at bounding box center [513, 442] width 308 height 22
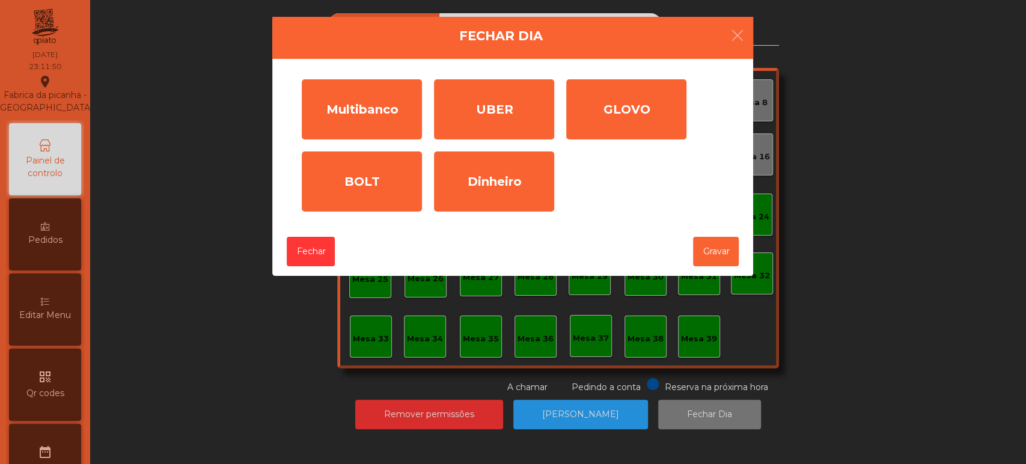
click at [398, 102] on div "Multibanco" at bounding box center [362, 109] width 120 height 60
click at [0, 0] on input "*" at bounding box center [0, 0] width 0 height 0
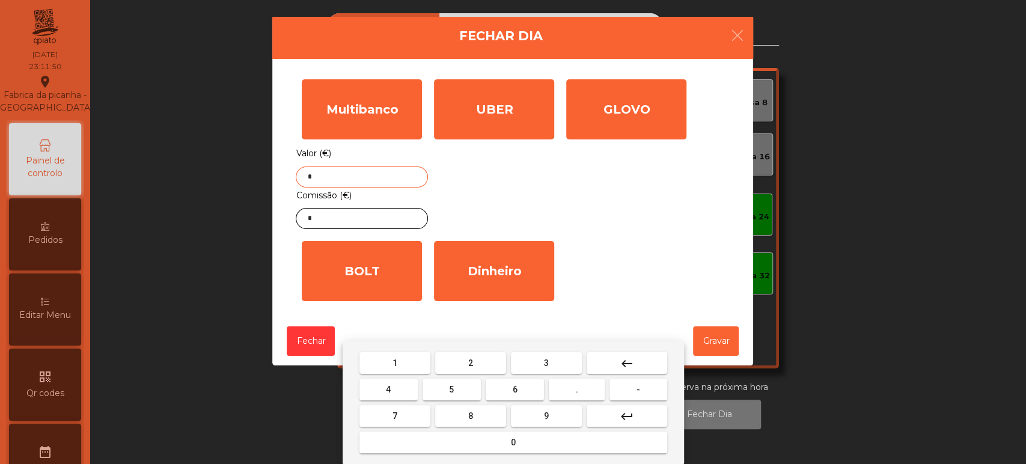
click at [635, 365] on button "keyboard_backspace" at bounding box center [626, 363] width 81 height 22
click at [393, 344] on div "1 2 3 keyboard_backspace 4 5 6 . - 7 8 9 keyboard_return 0" at bounding box center [512, 402] width 341 height 123
click at [389, 352] on button "1" at bounding box center [394, 363] width 71 height 22
click at [435, 385] on button "5" at bounding box center [451, 390] width 58 height 22
click at [532, 364] on button "3" at bounding box center [546, 363] width 71 height 22
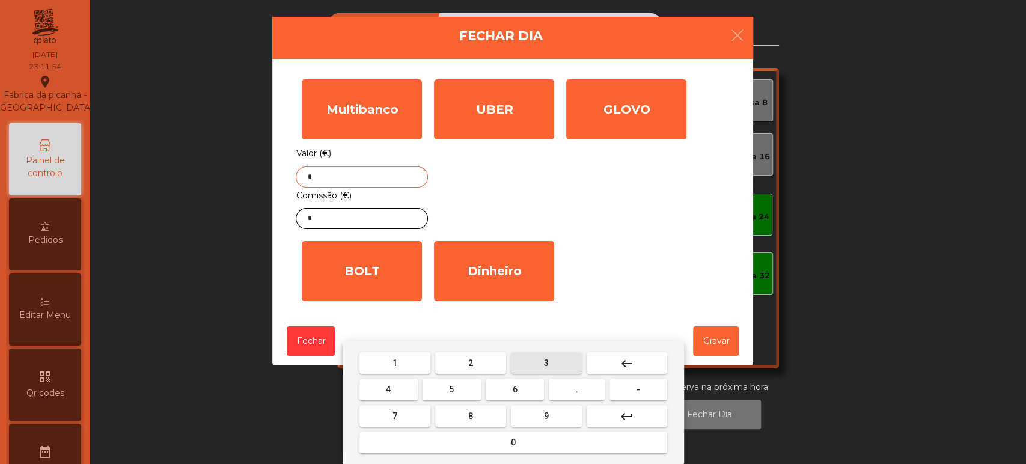
click at [537, 365] on button "3" at bounding box center [546, 363] width 71 height 22
click at [586, 386] on button "." at bounding box center [577, 390] width 56 height 22
click at [406, 386] on button "4" at bounding box center [388, 390] width 58 height 22
click at [436, 446] on button "0" at bounding box center [513, 442] width 308 height 22
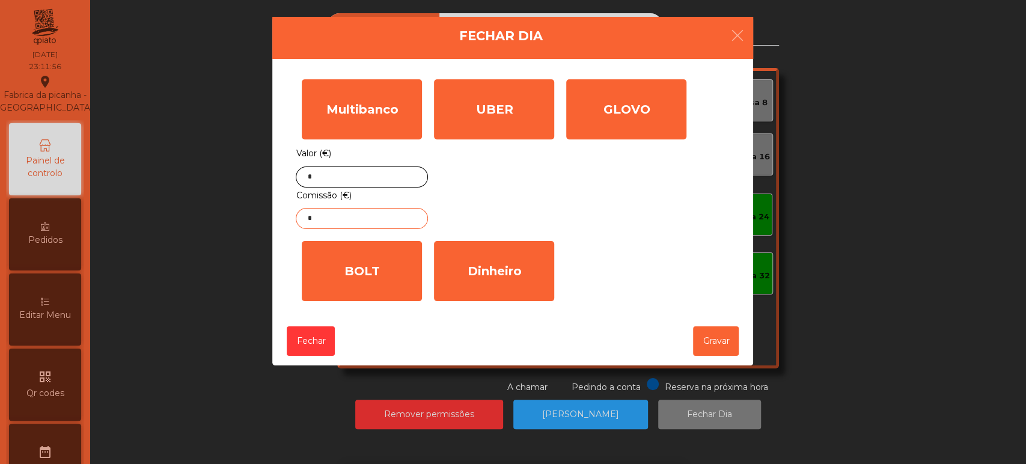
click at [383, 222] on input "*" at bounding box center [362, 218] width 132 height 21
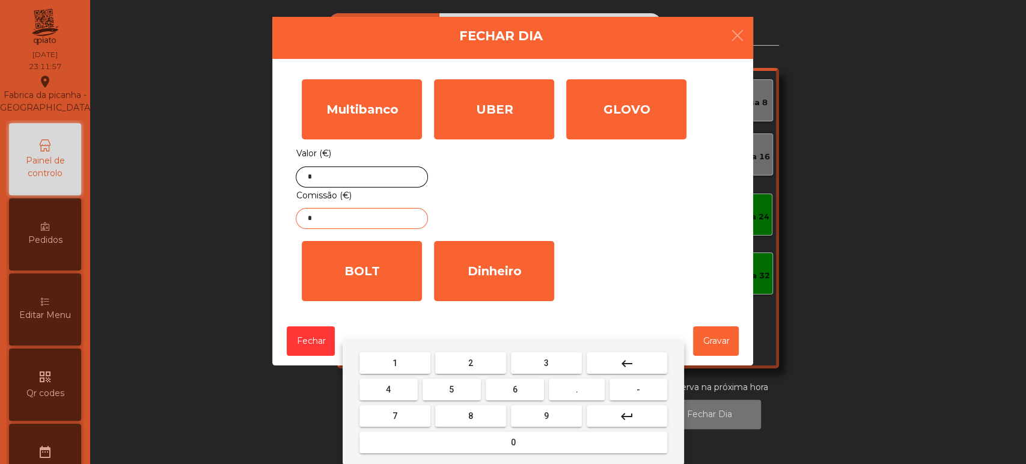
click at [642, 356] on button "keyboard_backspace" at bounding box center [626, 363] width 81 height 22
click at [394, 361] on span "1" at bounding box center [394, 363] width 5 height 10
click at [394, 362] on span "1" at bounding box center [394, 363] width 5 height 10
click at [562, 387] on button "." at bounding box center [577, 390] width 56 height 22
click at [394, 416] on span "7" at bounding box center [394, 416] width 5 height 10
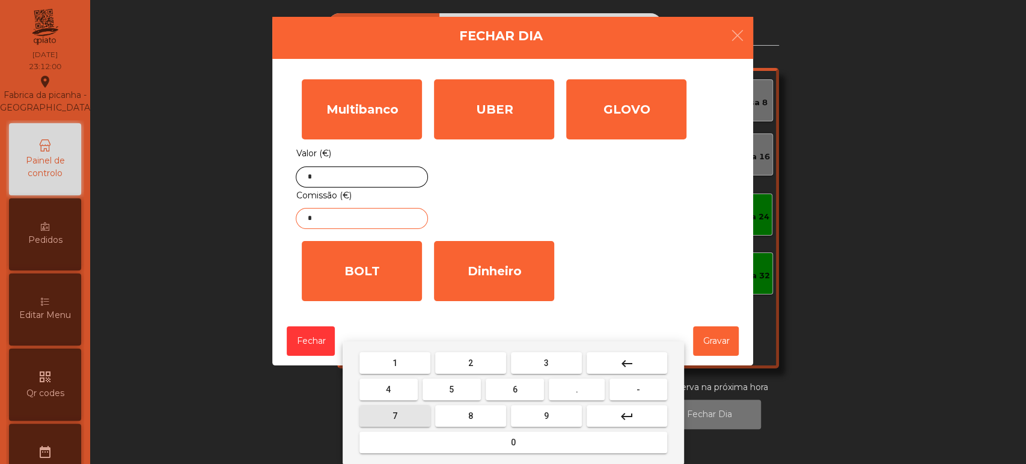
click at [394, 415] on span "7" at bounding box center [394, 416] width 5 height 10
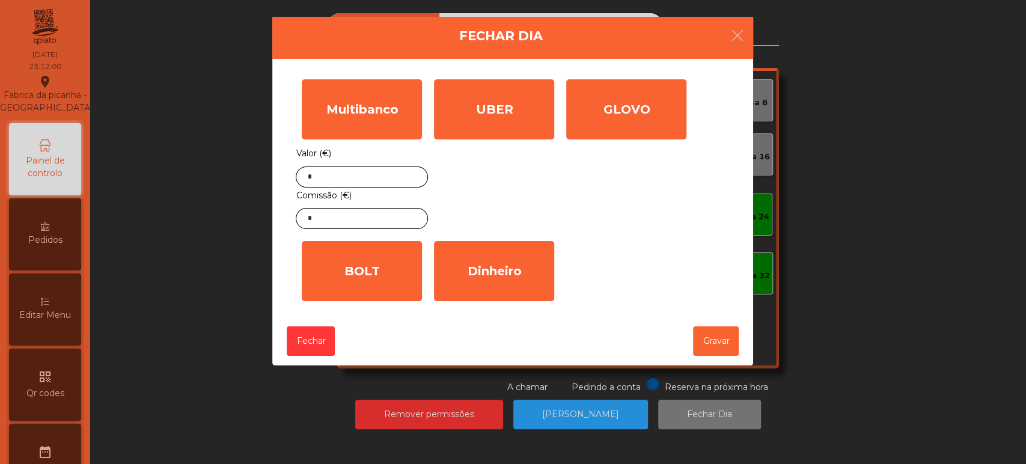
click at [495, 135] on div "UBER" at bounding box center [494, 109] width 120 height 60
click at [0, 0] on input "*" at bounding box center [0, 0] width 0 height 0
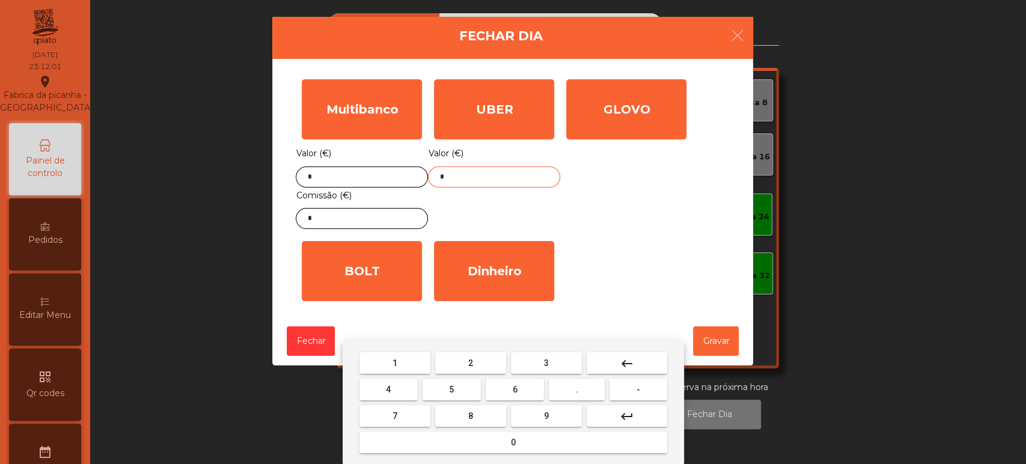
click at [639, 365] on button "keyboard_backspace" at bounding box center [626, 363] width 81 height 22
click at [470, 359] on span "2" at bounding box center [470, 363] width 5 height 10
click at [387, 388] on span "4" at bounding box center [388, 390] width 5 height 10
click at [453, 393] on span "5" at bounding box center [451, 390] width 5 height 10
click at [564, 390] on button "." at bounding box center [577, 390] width 56 height 22
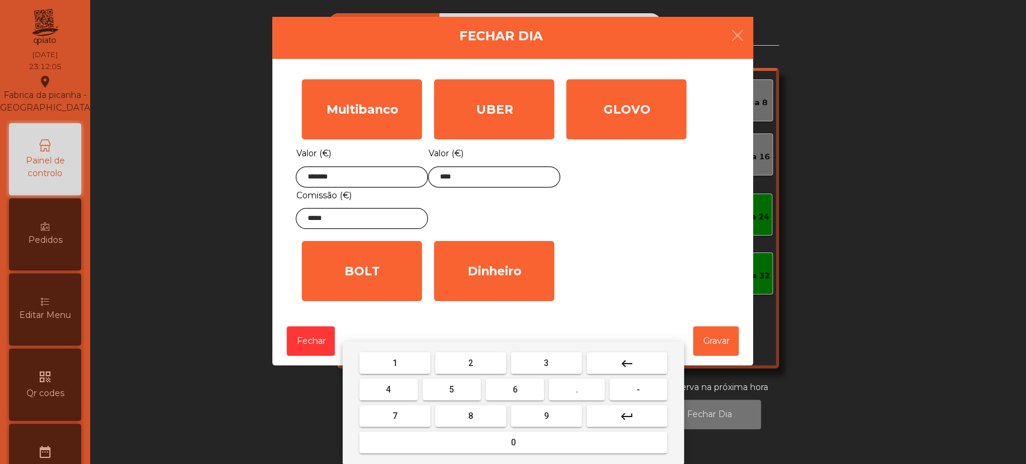
click at [534, 392] on button "6" at bounding box center [515, 390] width 58 height 22
click at [463, 387] on button "5" at bounding box center [451, 390] width 58 height 22
type input "******"
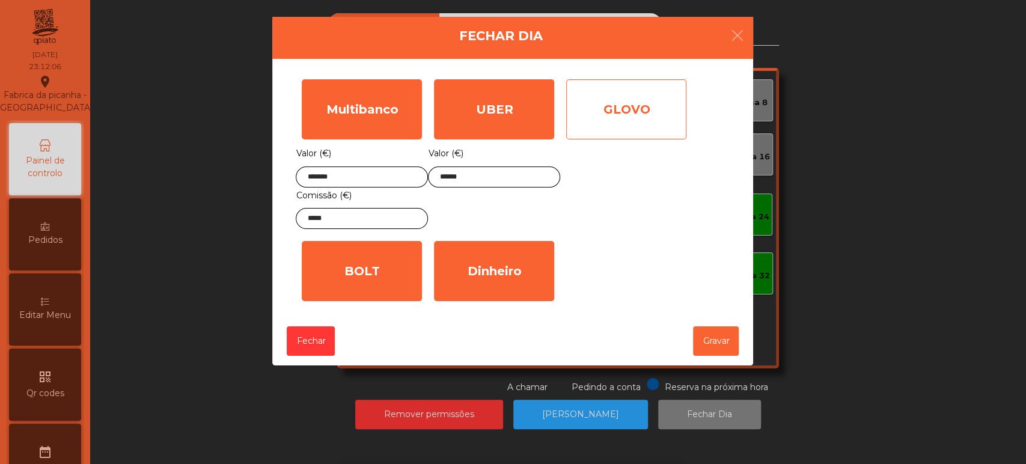
click at [651, 122] on div "GLOVO" at bounding box center [626, 109] width 120 height 60
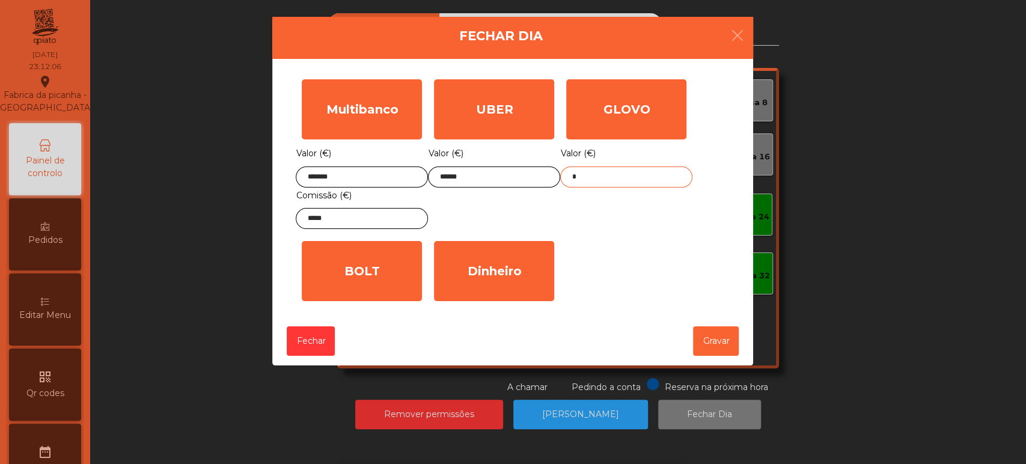
click at [629, 178] on input "*" at bounding box center [626, 176] width 132 height 21
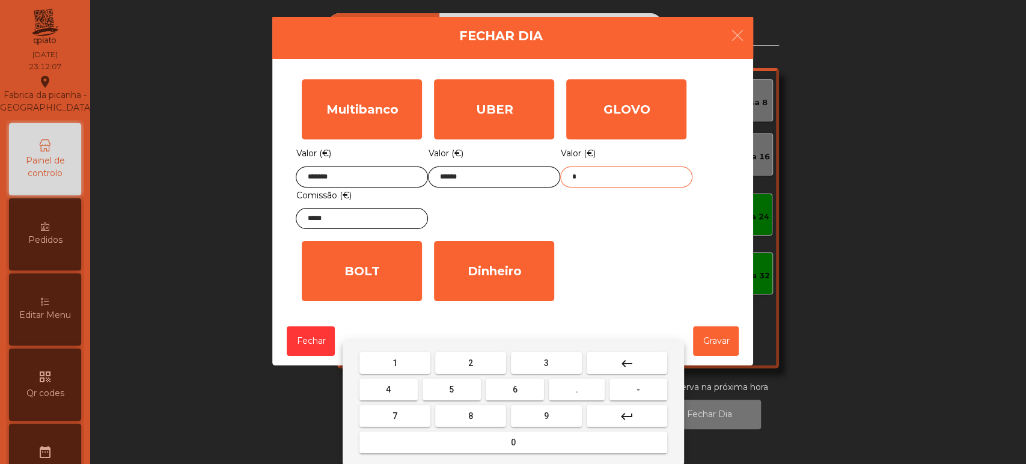
click at [648, 366] on button "keyboard_backspace" at bounding box center [626, 363] width 81 height 22
click at [528, 394] on button "6" at bounding box center [515, 390] width 58 height 22
click at [546, 415] on span "9" at bounding box center [546, 416] width 5 height 10
click at [588, 389] on button "." at bounding box center [577, 390] width 56 height 22
click at [472, 369] on button "2" at bounding box center [470, 363] width 71 height 22
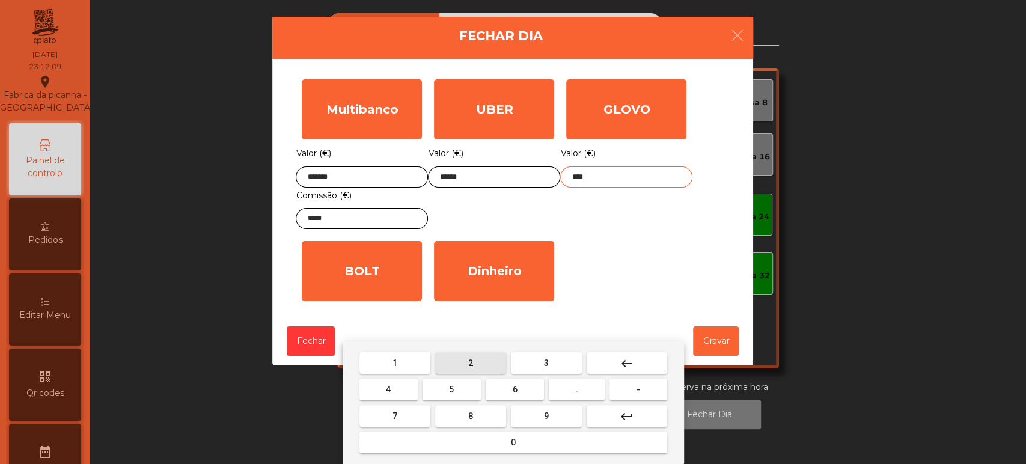
click at [494, 455] on mat-keyboard-key "0" at bounding box center [513, 442] width 312 height 26
click at [513, 442] on span "0" at bounding box center [513, 442] width 5 height 10
type input "*****"
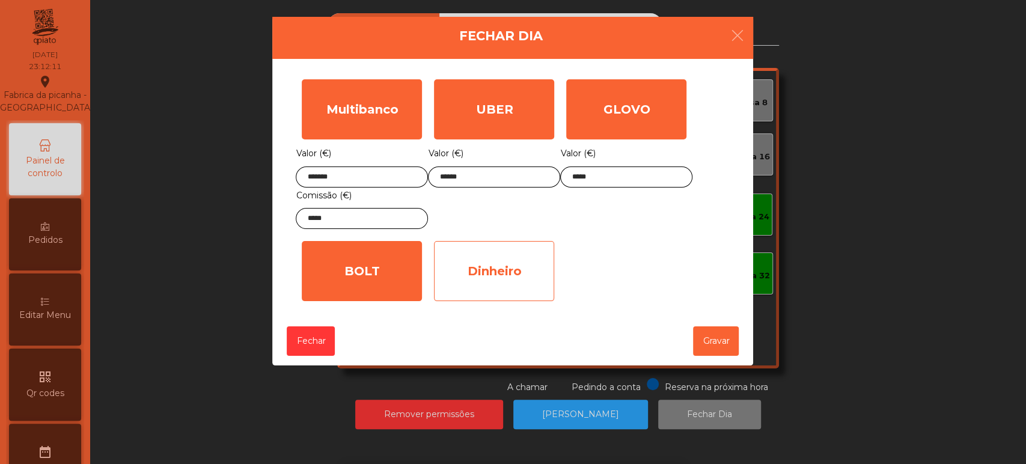
click at [505, 257] on div "Dinheiro" at bounding box center [494, 271] width 120 height 60
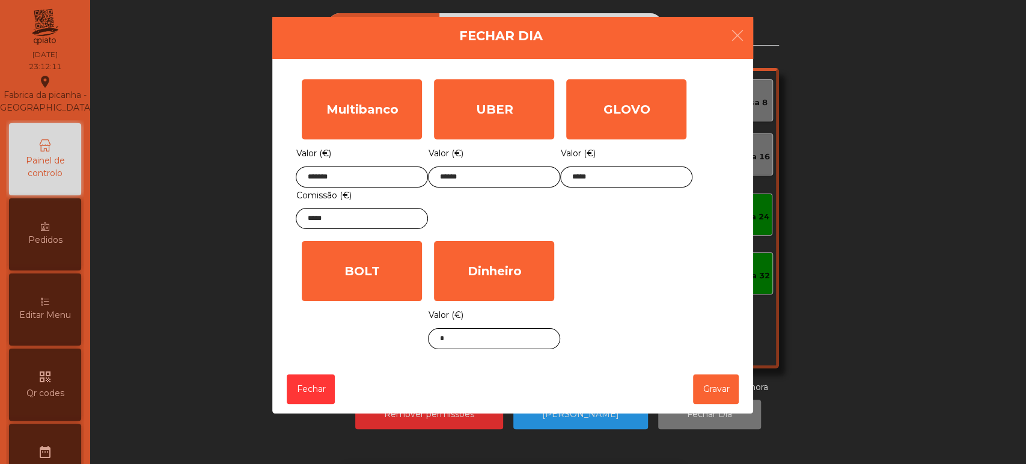
click at [514, 317] on div "Valor (€) *" at bounding box center [494, 328] width 132 height 42
click at [510, 339] on input "*" at bounding box center [494, 338] width 132 height 21
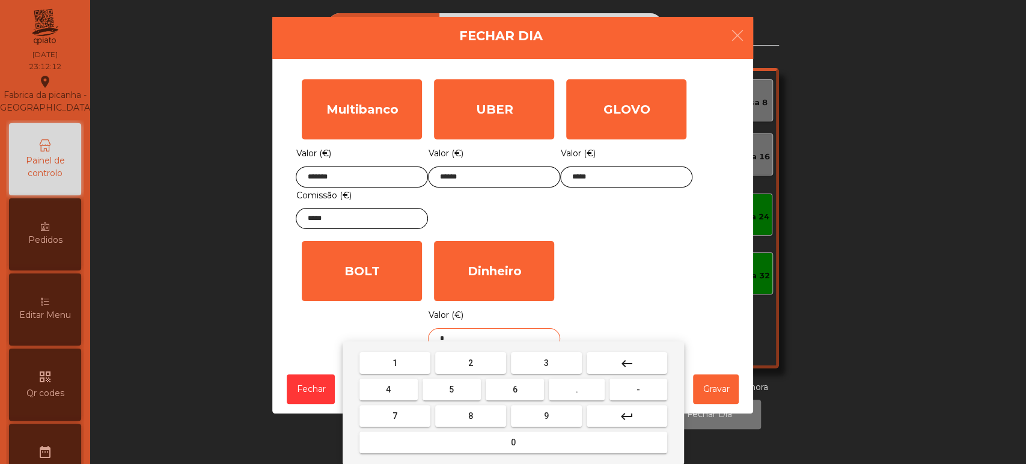
click at [637, 367] on button "keyboard_backspace" at bounding box center [626, 363] width 81 height 22
click at [487, 364] on button "2" at bounding box center [470, 363] width 71 height 22
click at [405, 413] on button "7" at bounding box center [394, 416] width 71 height 22
click at [471, 415] on span "8" at bounding box center [470, 416] width 5 height 10
click at [582, 390] on button "." at bounding box center [577, 390] width 56 height 22
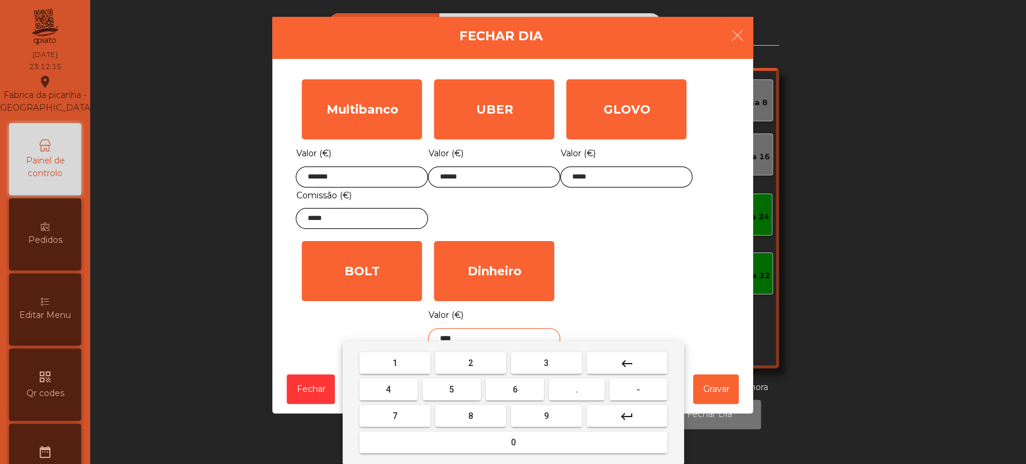
click at [482, 367] on button "2" at bounding box center [470, 363] width 71 height 22
click at [489, 456] on div "1 2 3 keyboard_backspace 4 5 6 . - 7 8 9 keyboard_return 0" at bounding box center [512, 402] width 341 height 123
click at [588, 442] on button "0" at bounding box center [513, 442] width 308 height 22
type input "******"
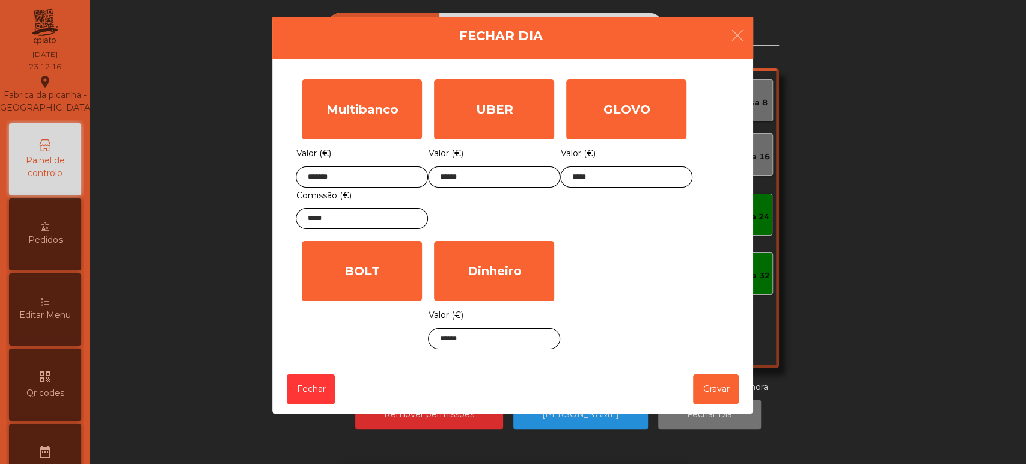
click at [683, 317] on div "Multibanco Valor (€) ******* Comissão (€) ***** UBER Valor (€) ****** GLOVO Val…" at bounding box center [513, 214] width 434 height 282
click at [710, 384] on button "Gravar" at bounding box center [716, 388] width 46 height 29
